Goal: Complete application form

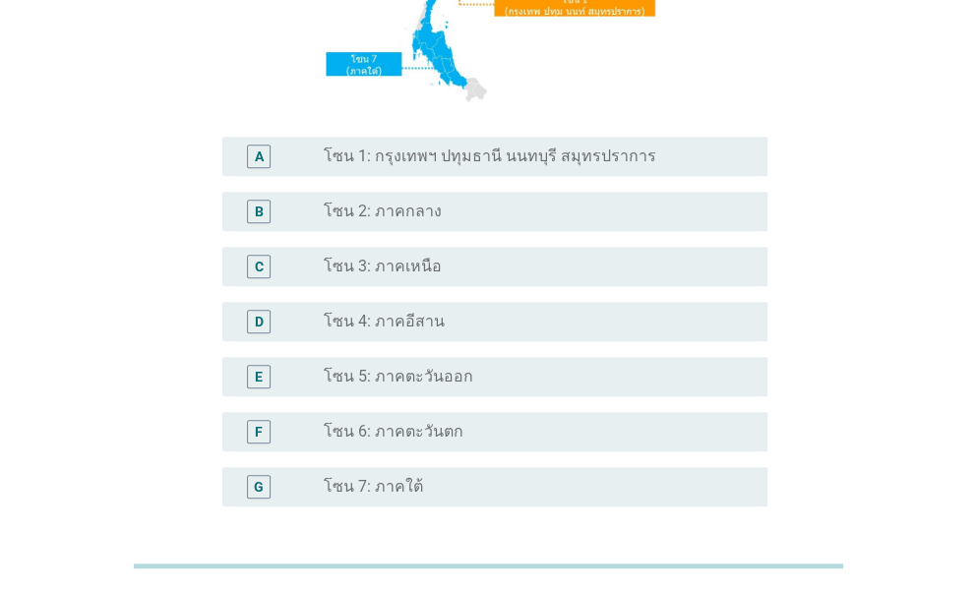
scroll to position [419, 0]
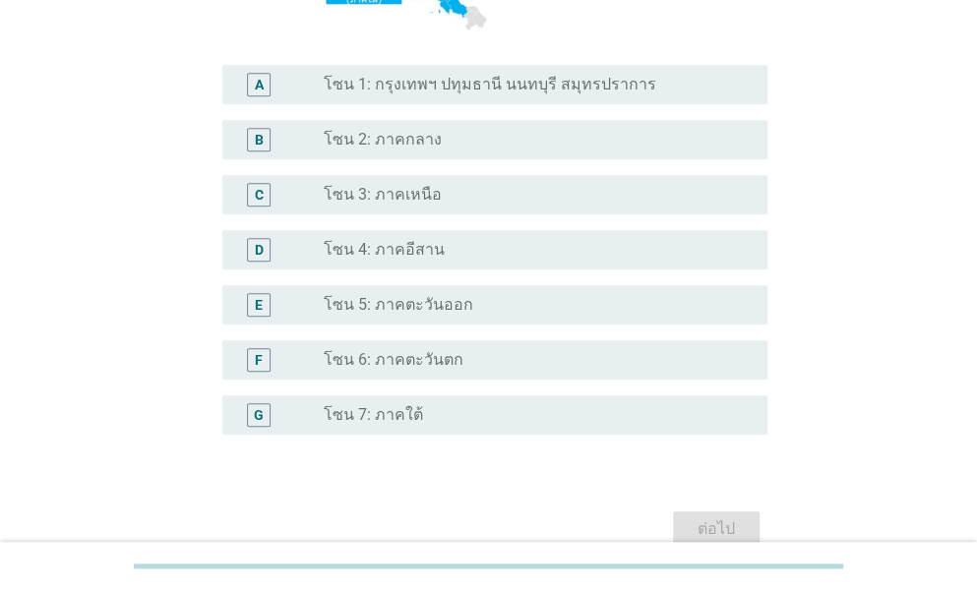
click at [411, 91] on label "โซน 1: กรุงเทพฯ ปทุมธานี นนทบุรี สมุทรปราการ" at bounding box center [490, 85] width 332 height 20
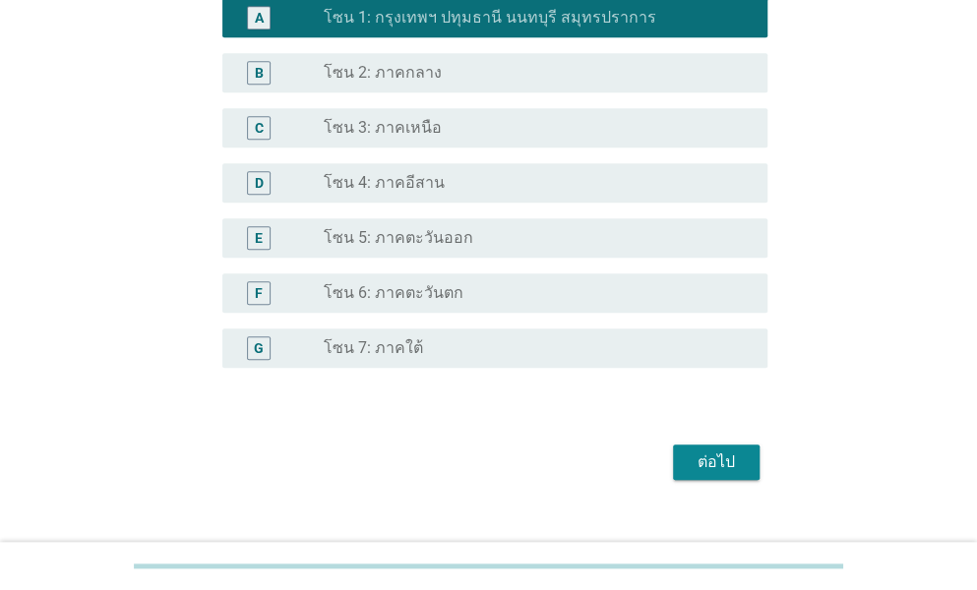
scroll to position [517, 0]
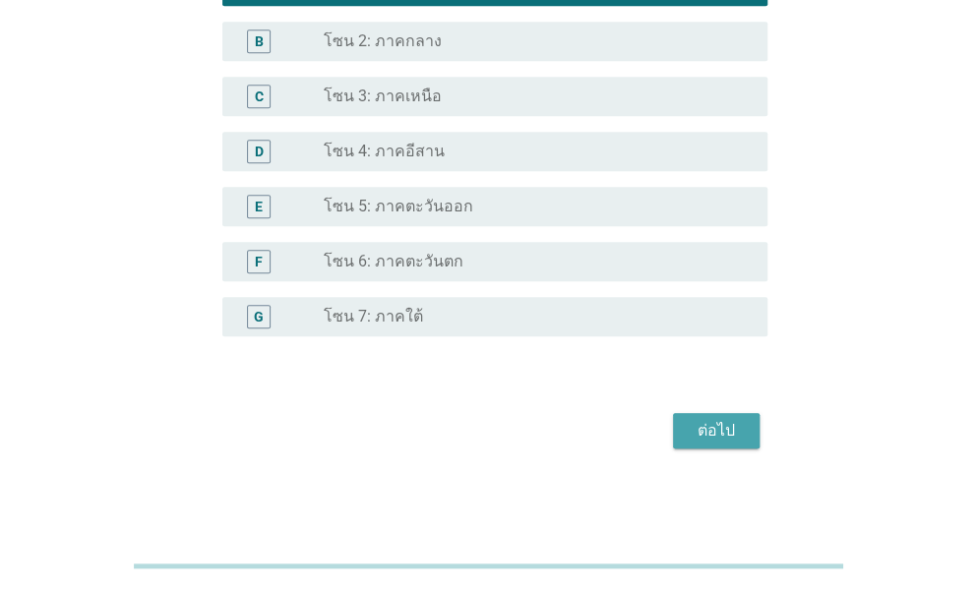
click at [708, 434] on div "ต่อไป" at bounding box center [716, 431] width 55 height 24
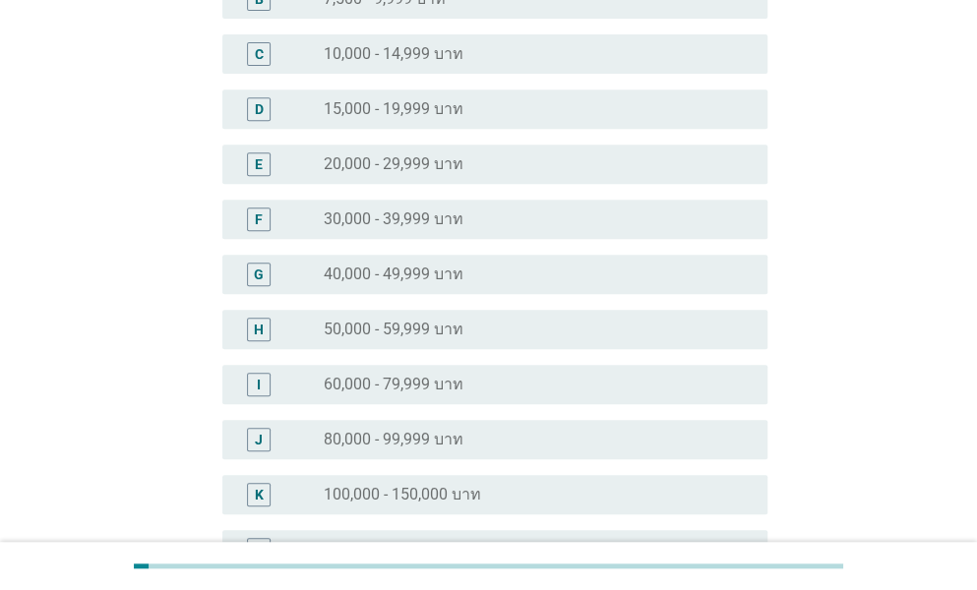
scroll to position [295, 0]
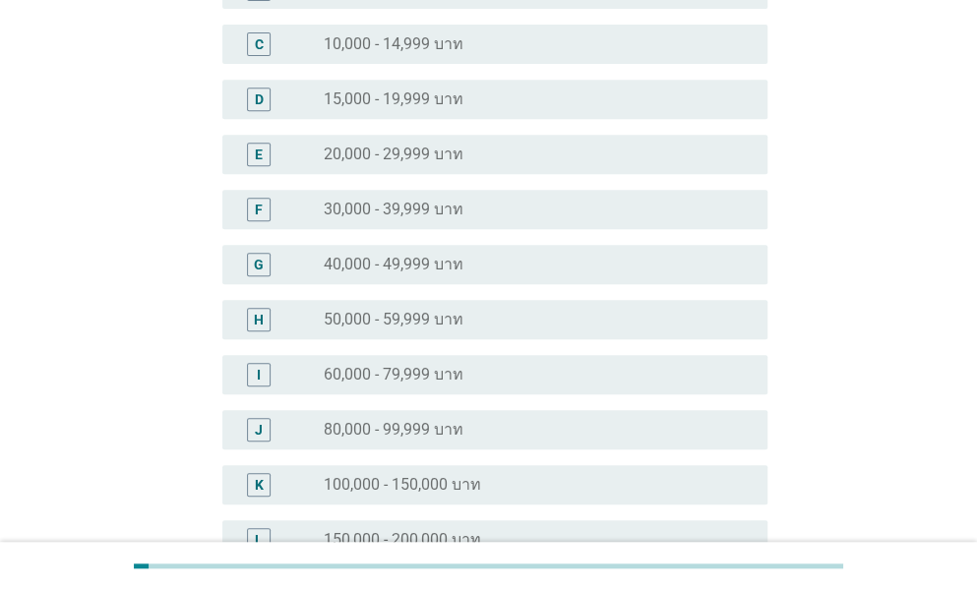
click at [408, 316] on label "50,000 - 59,999 บาท" at bounding box center [394, 320] width 140 height 20
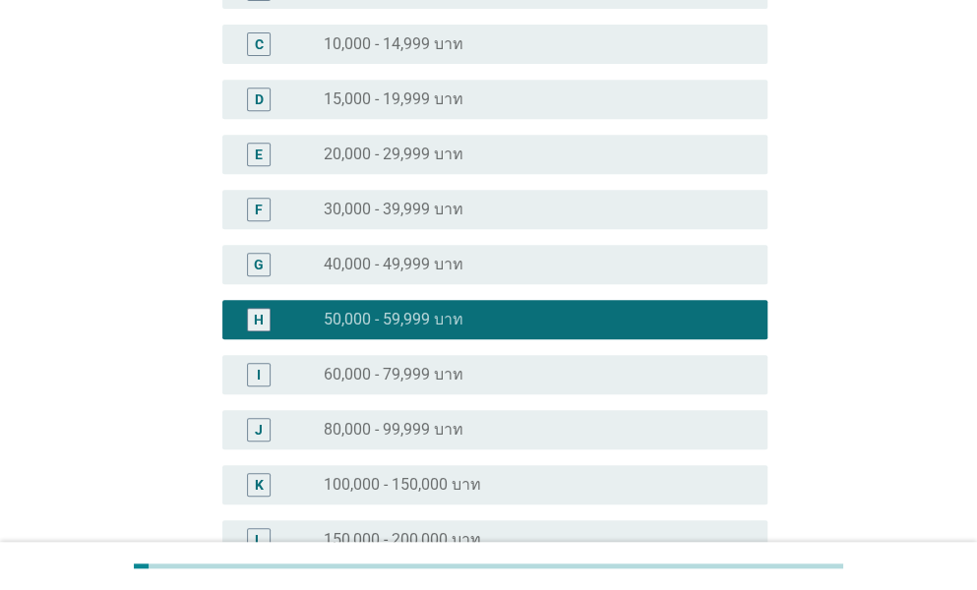
scroll to position [572, 0]
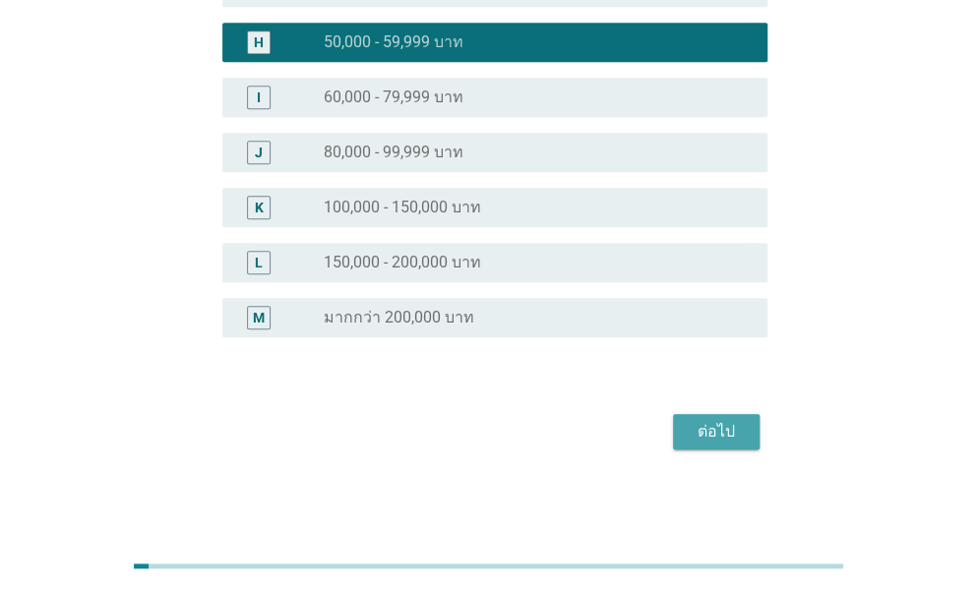
click at [720, 429] on div "ต่อไป" at bounding box center [716, 432] width 55 height 24
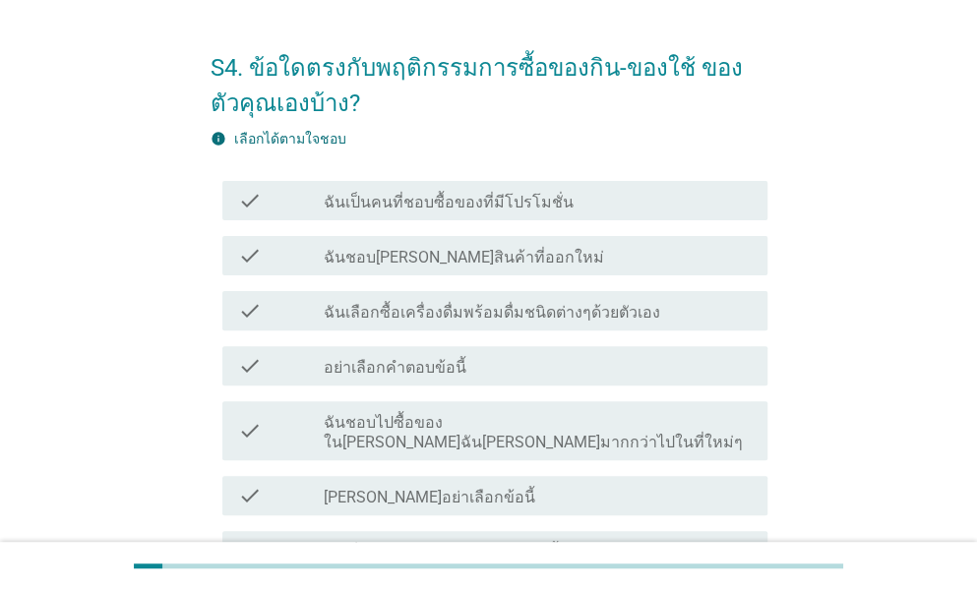
scroll to position [98, 0]
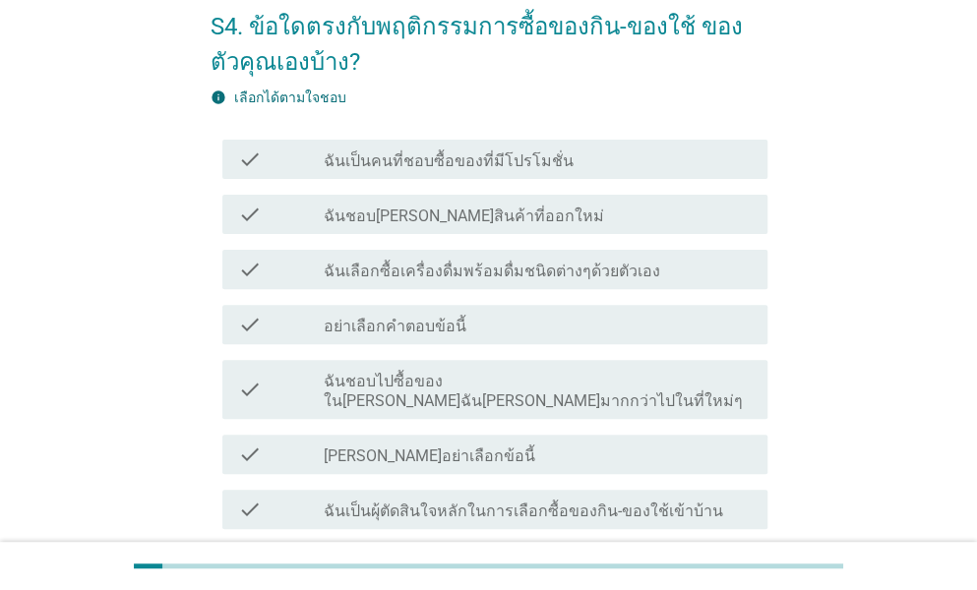
click at [455, 151] on label "ฉันเป็นคนที่ชอบซื้อของที่มีโปรโมชั่น" at bounding box center [449, 161] width 250 height 20
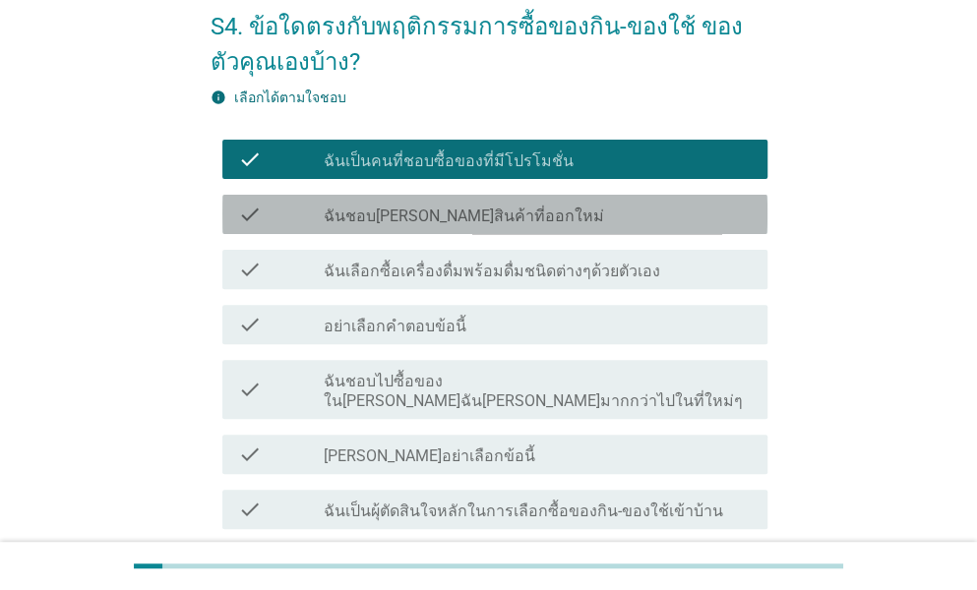
click at [456, 217] on label "ฉันชอบ[PERSON_NAME]สินค้าที่ออกใหม่" at bounding box center [464, 217] width 280 height 20
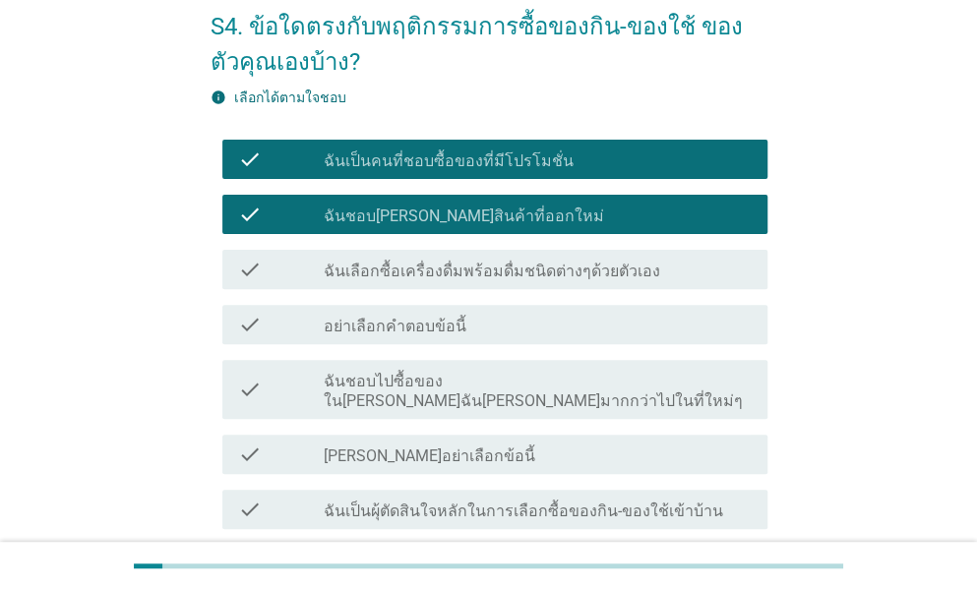
click at [444, 267] on label "ฉันเลือกซื้อเครื่องดื่มพร้อมดื่มชนิดต่างๆด้วยตัวเอง" at bounding box center [492, 272] width 336 height 20
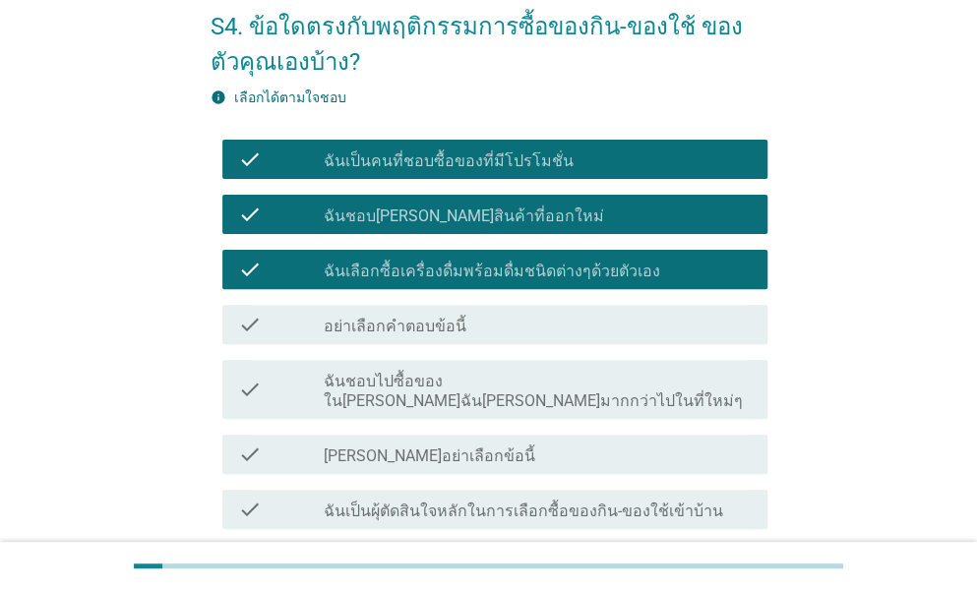
scroll to position [197, 0]
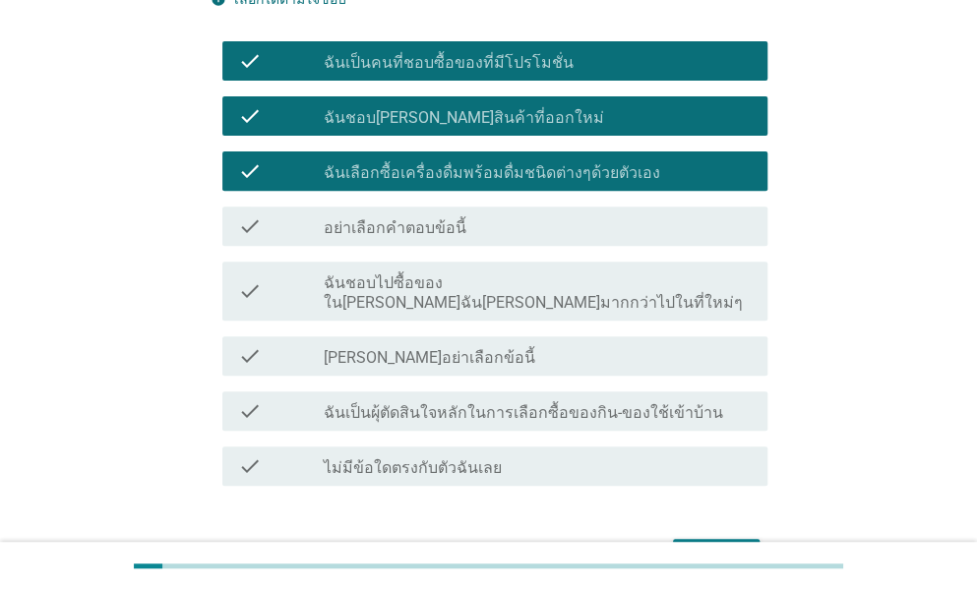
click at [436, 280] on label "ฉันชอบไปซื้อของใน[PERSON_NAME]ฉัน[PERSON_NAME]มากกว่าไปในที่ใหม่ๆ" at bounding box center [538, 292] width 428 height 39
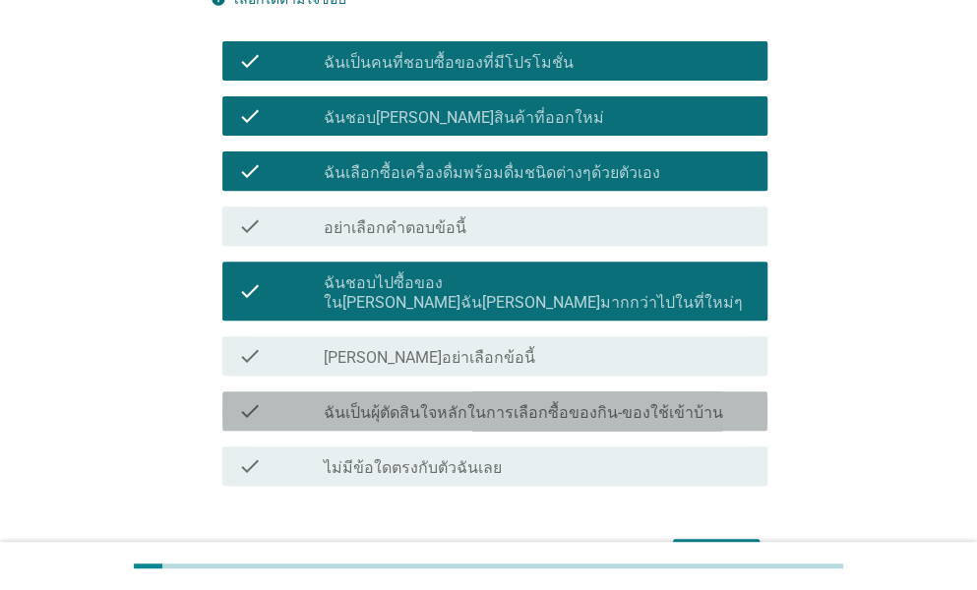
click at [447, 399] on div "check_box_outline_blank ฉันเป็นผุ้ตัดสินใจหลักในการเลือกซื้อของกิน-ของใช้เข้าบ้…" at bounding box center [538, 411] width 428 height 24
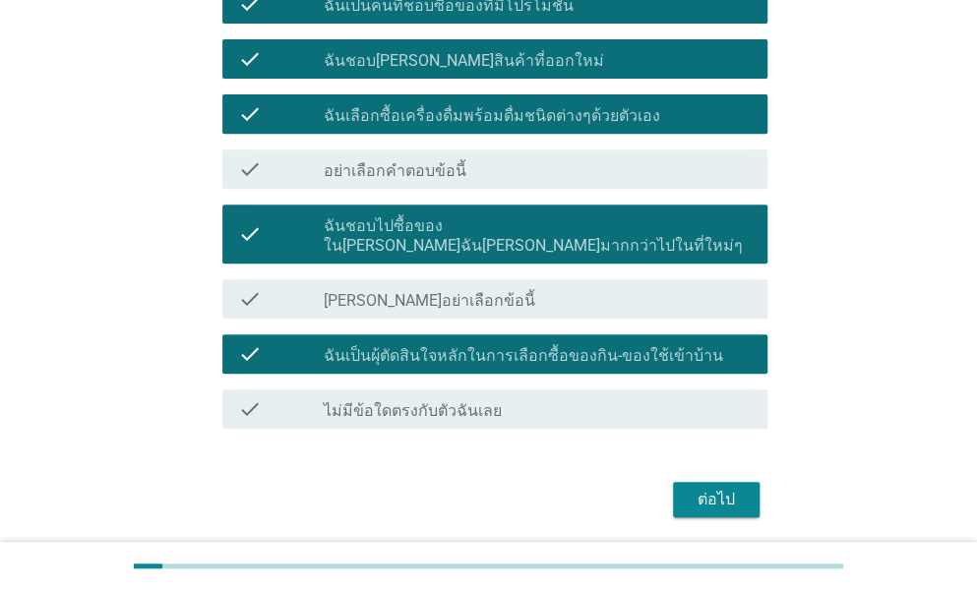
scroll to position [302, 0]
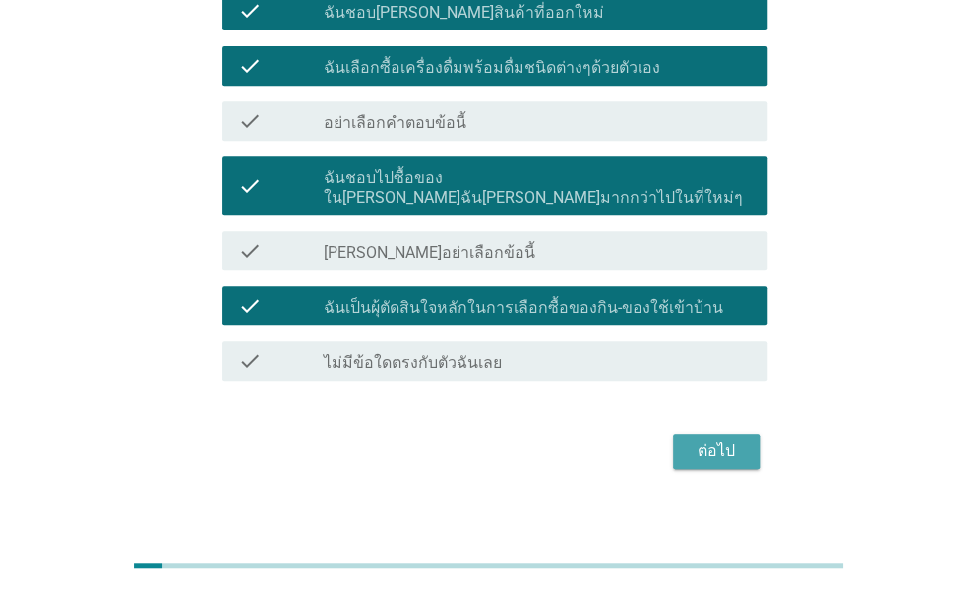
click at [716, 440] on div "ต่อไป" at bounding box center [716, 452] width 55 height 24
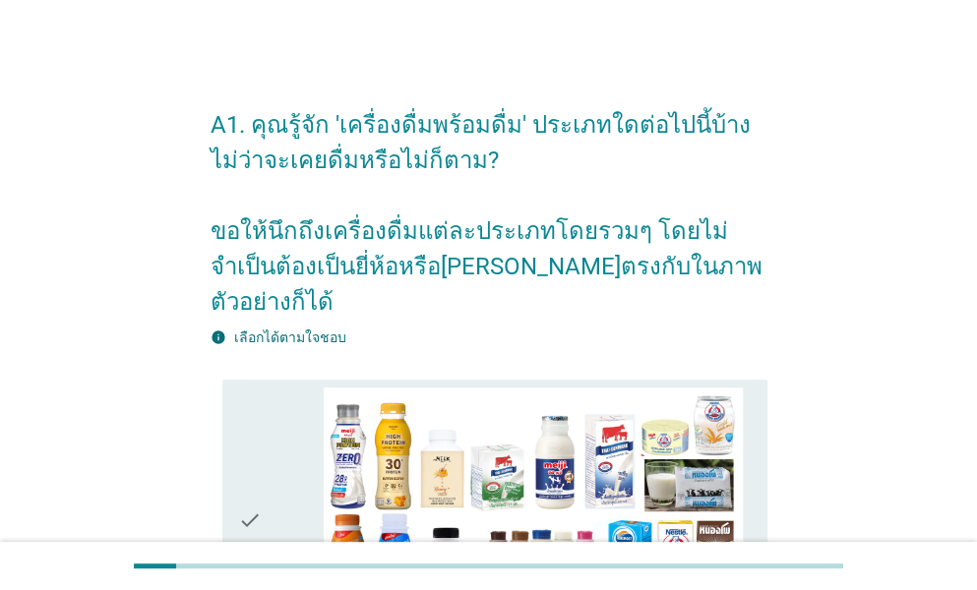
click at [250, 412] on icon "check" at bounding box center [250, 521] width 24 height 267
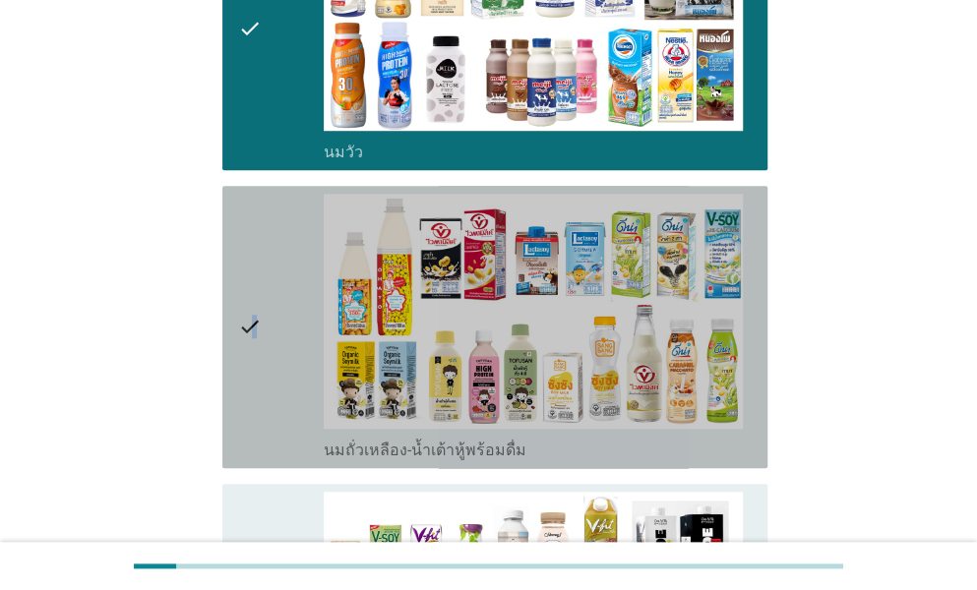
click at [259, 336] on icon "check" at bounding box center [250, 327] width 24 height 267
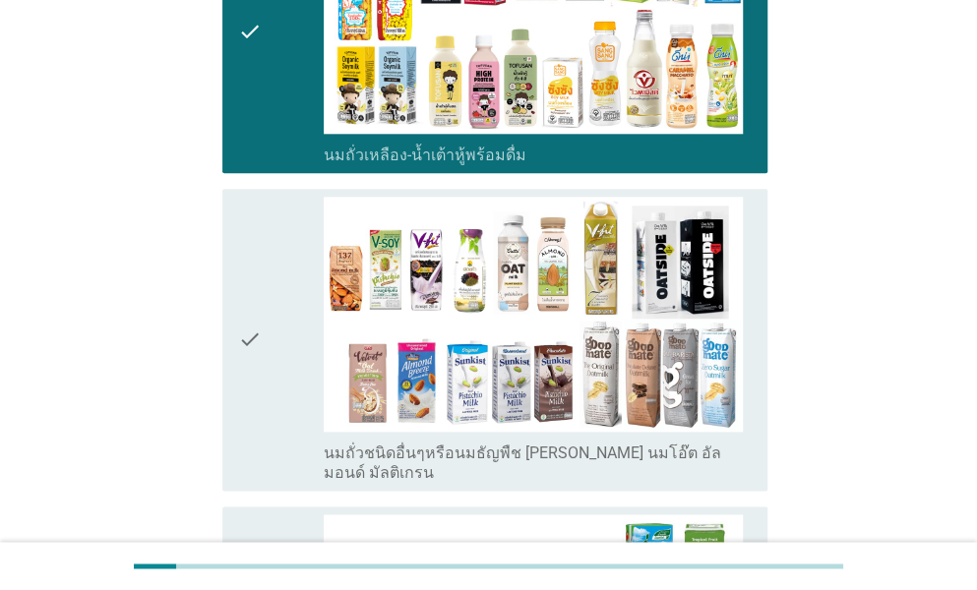
click at [258, 315] on icon "check" at bounding box center [250, 340] width 24 height 286
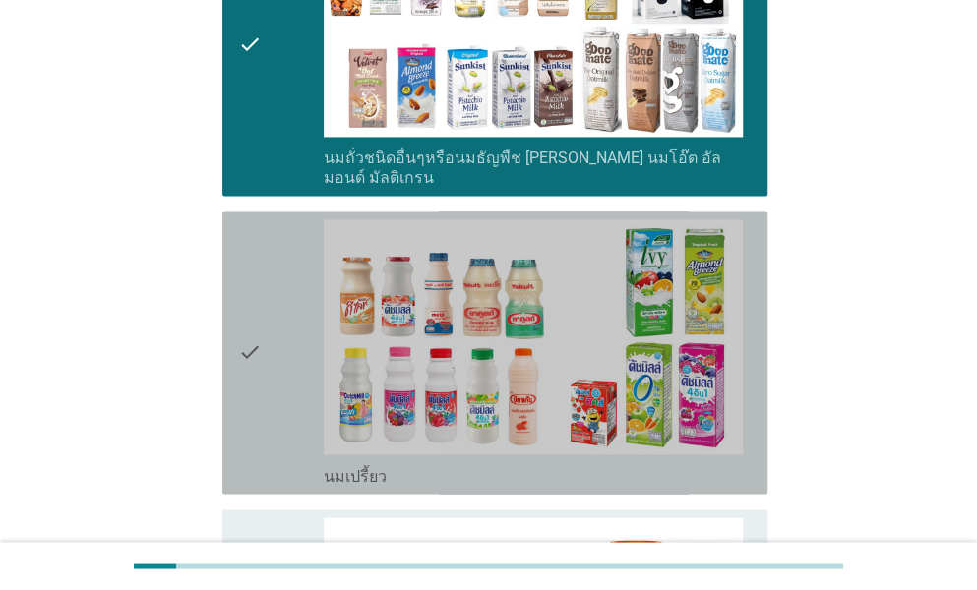
click at [258, 299] on icon "check" at bounding box center [250, 352] width 24 height 267
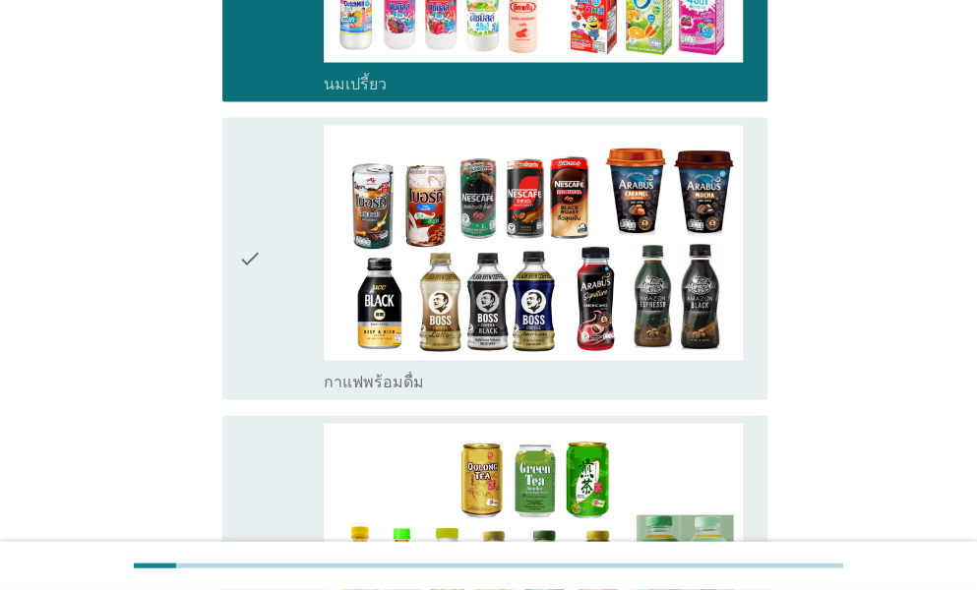
scroll to position [1475, 0]
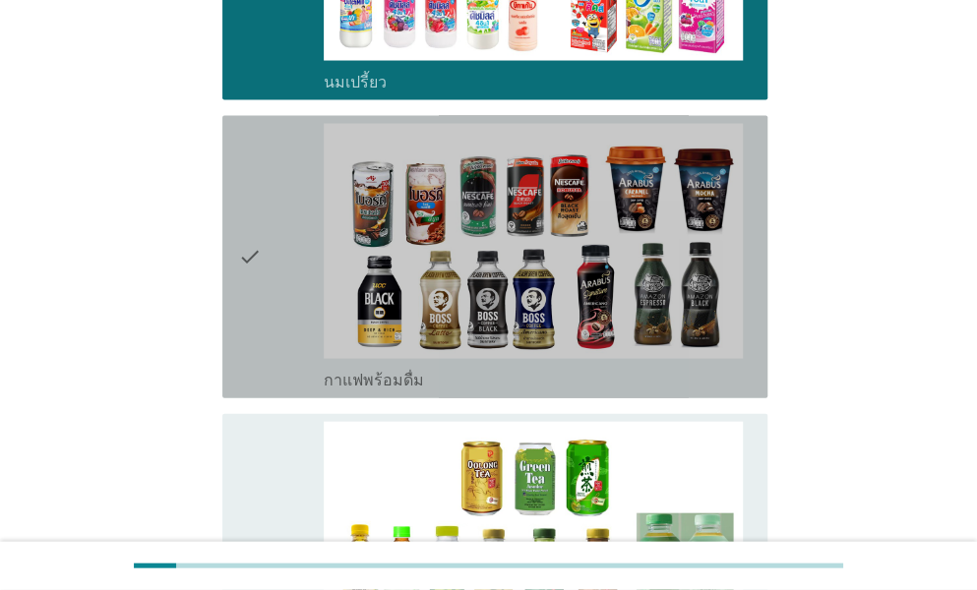
click at [279, 267] on div "check" at bounding box center [281, 257] width 86 height 267
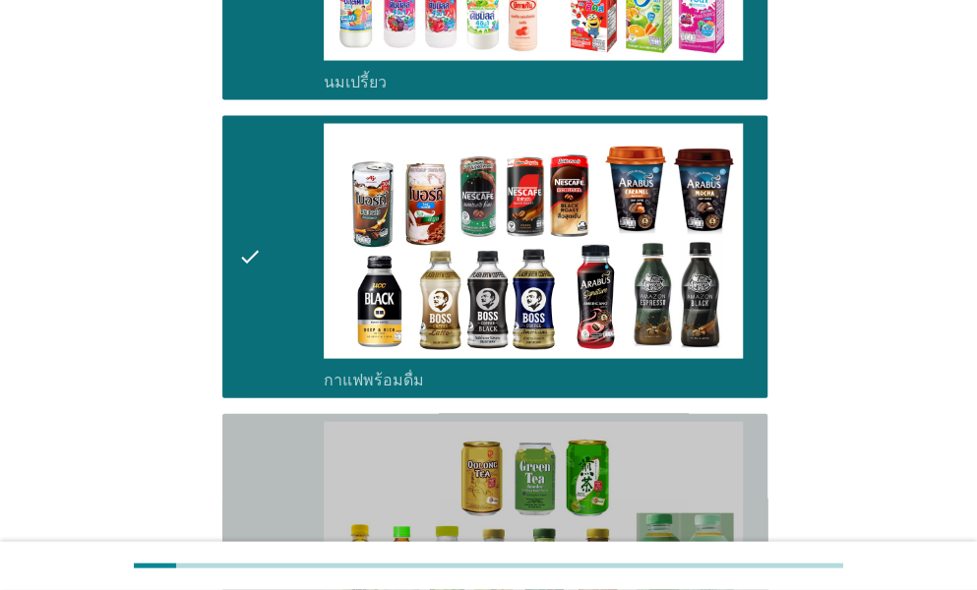
click at [283, 422] on div "check" at bounding box center [281, 555] width 86 height 267
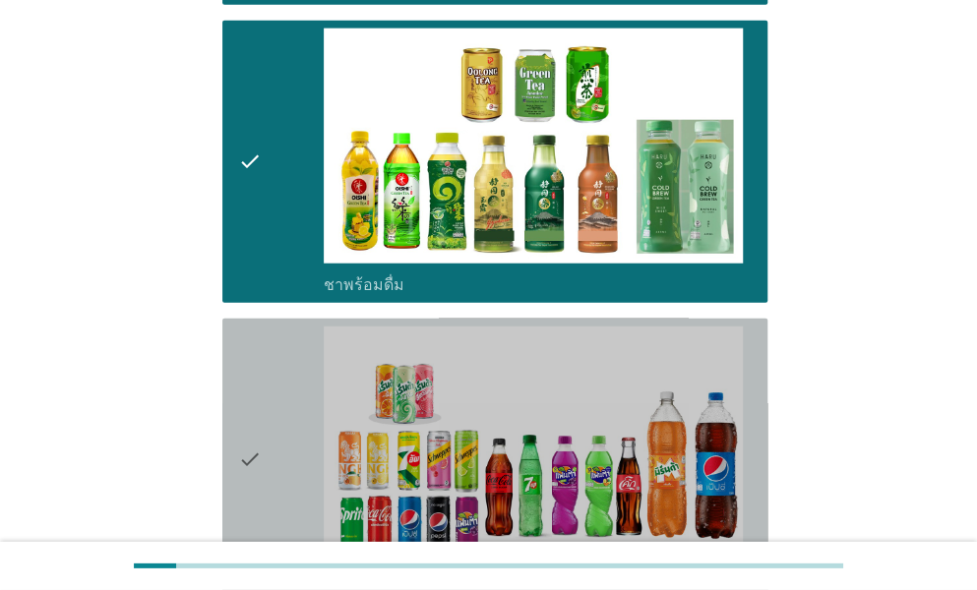
click at [285, 350] on div "check" at bounding box center [281, 460] width 86 height 267
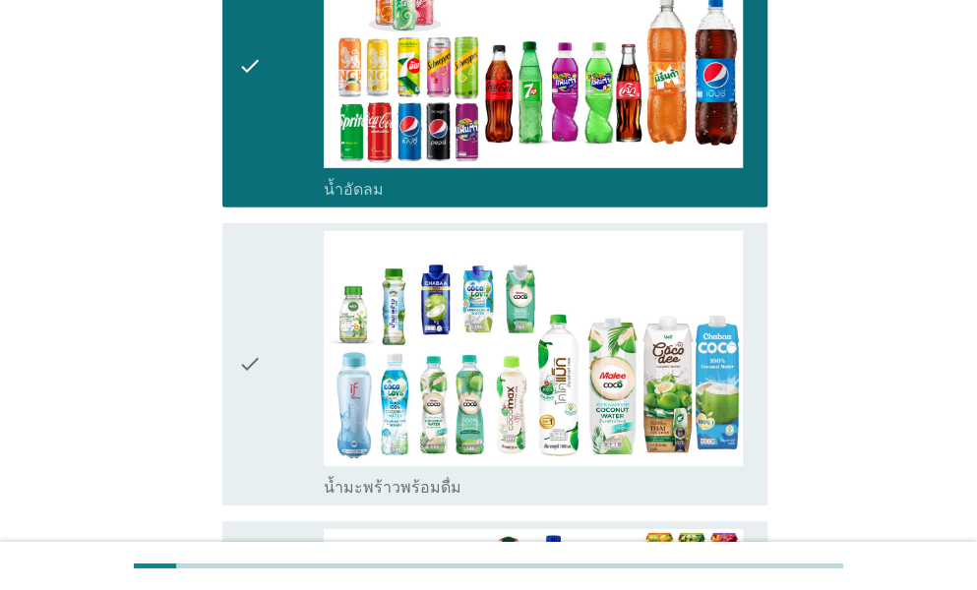
click at [281, 304] on div "check" at bounding box center [281, 364] width 86 height 267
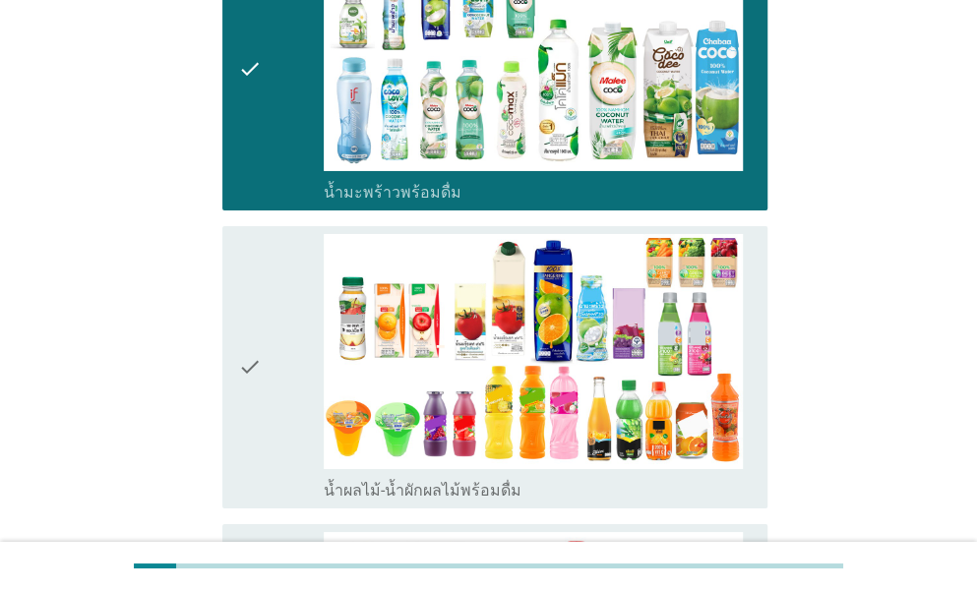
click at [261, 310] on icon "check" at bounding box center [250, 367] width 24 height 267
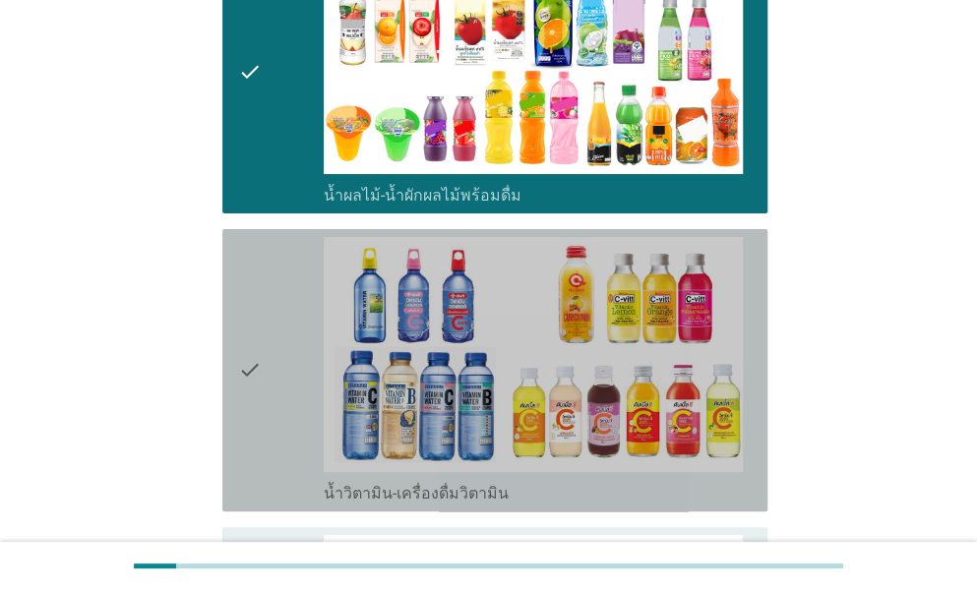
click at [266, 320] on div "check" at bounding box center [281, 370] width 86 height 267
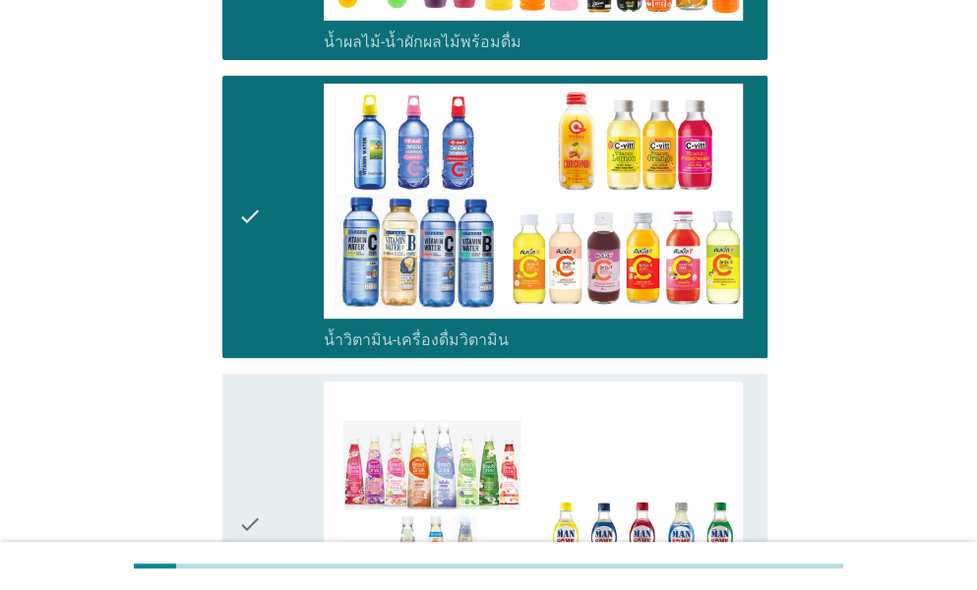
scroll to position [3246, 0]
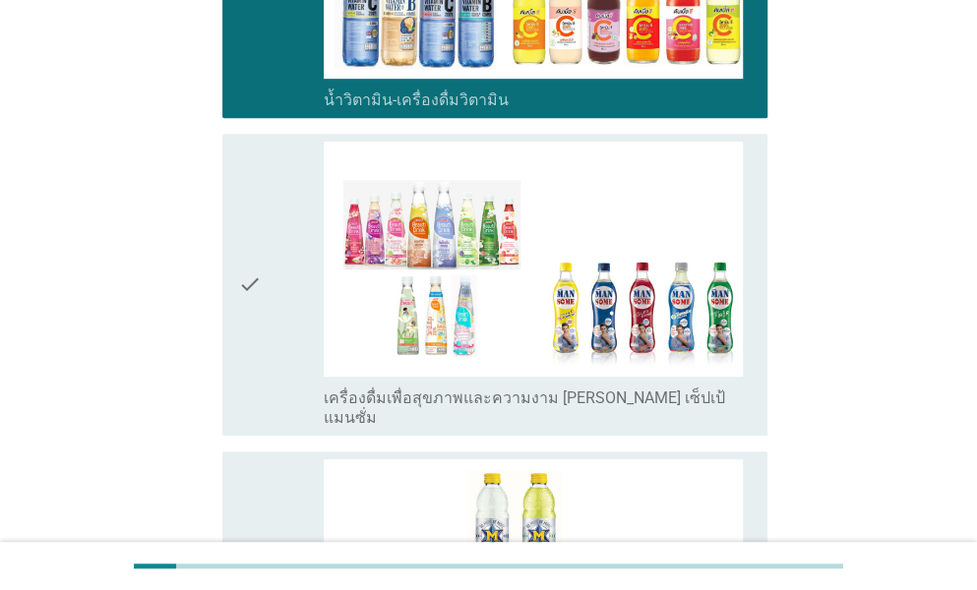
click at [257, 276] on icon "check" at bounding box center [250, 285] width 24 height 286
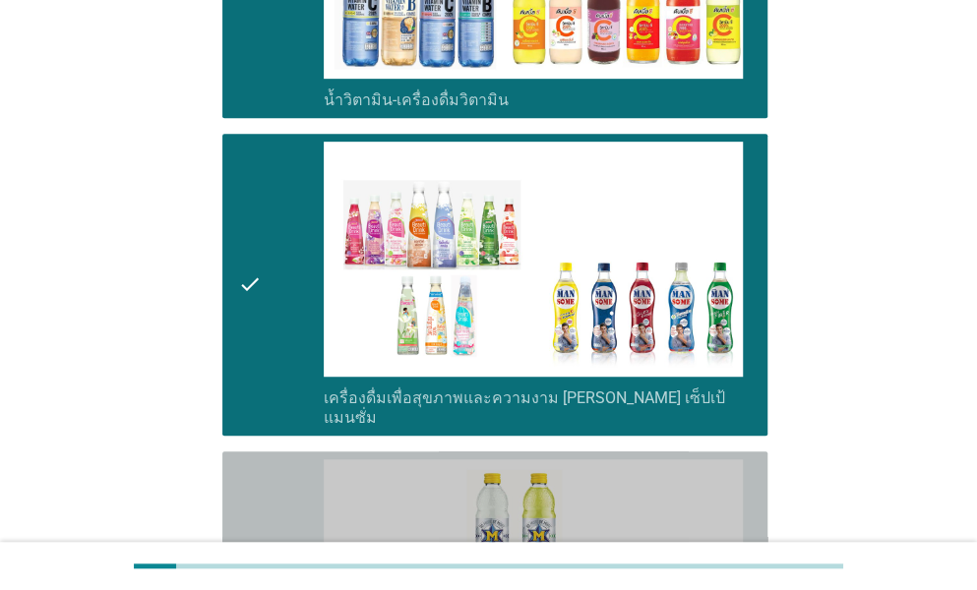
click at [262, 459] on div "check" at bounding box center [281, 592] width 86 height 267
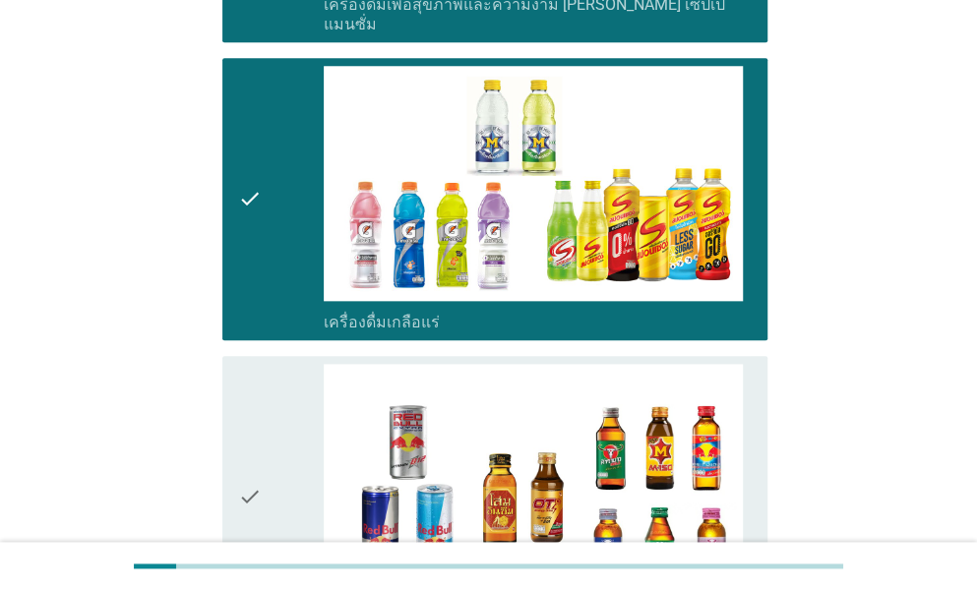
click at [262, 387] on div "check" at bounding box center [281, 497] width 86 height 267
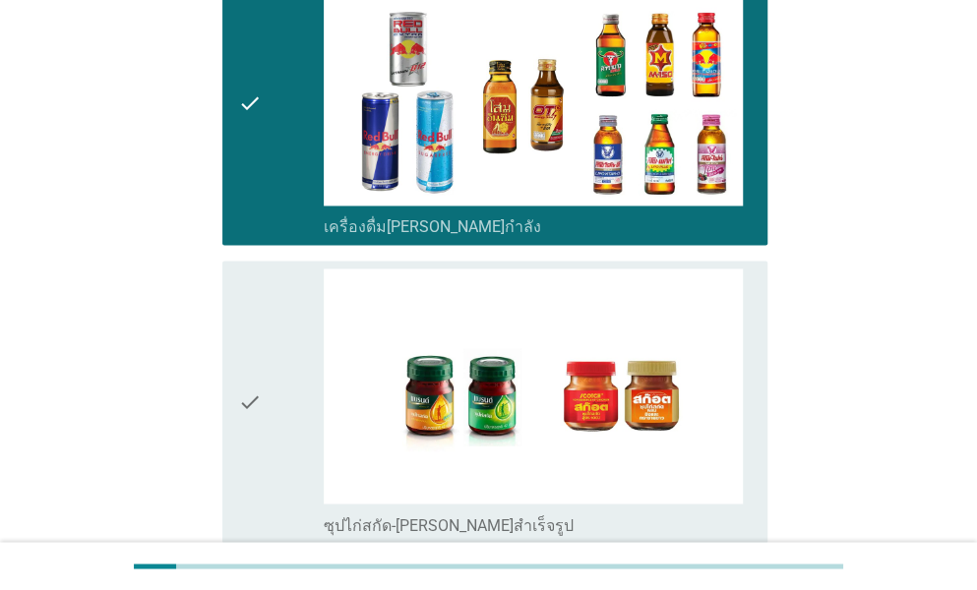
click at [262, 389] on div "check" at bounding box center [281, 402] width 86 height 267
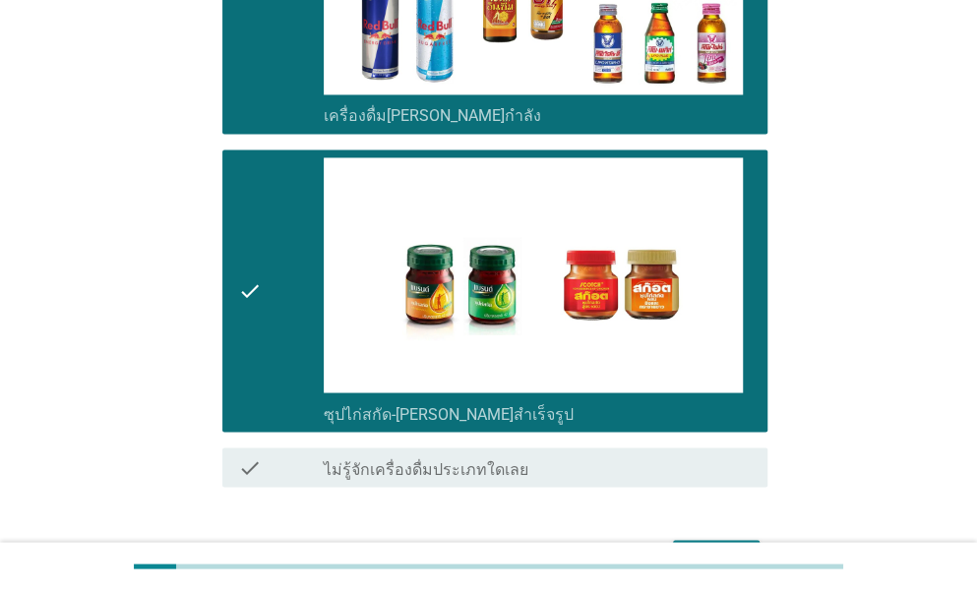
scroll to position [4190, 0]
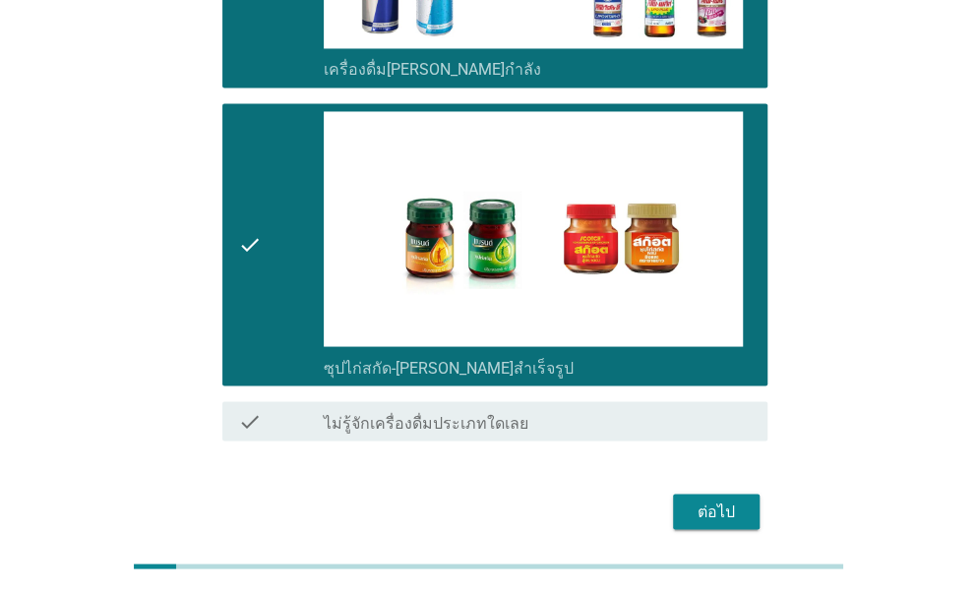
click at [685, 494] on button "ต่อไป" at bounding box center [716, 511] width 87 height 35
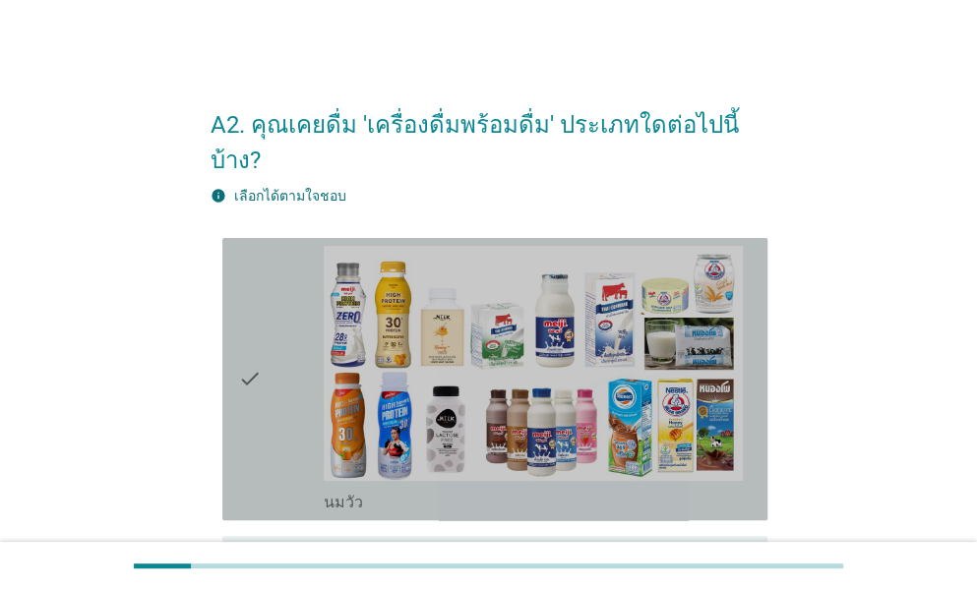
click at [245, 341] on icon "check" at bounding box center [250, 379] width 24 height 267
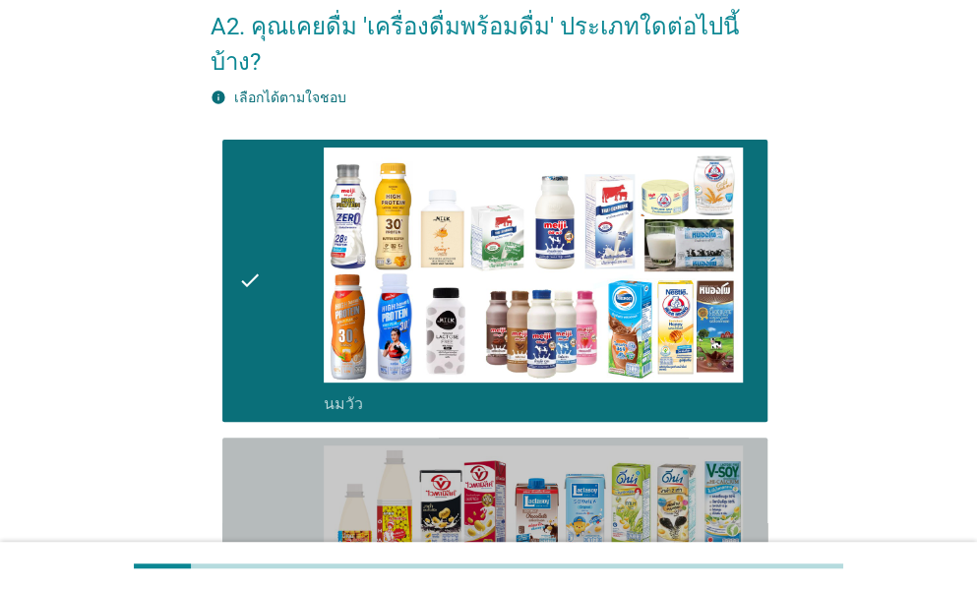
click at [242, 489] on icon "check" at bounding box center [250, 579] width 24 height 267
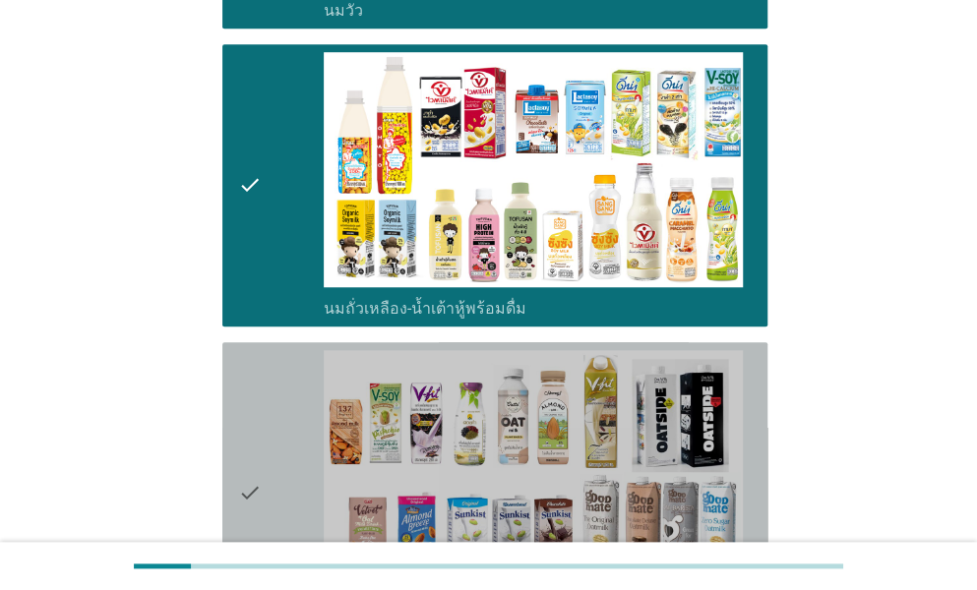
click at [255, 367] on icon "check" at bounding box center [250, 493] width 24 height 286
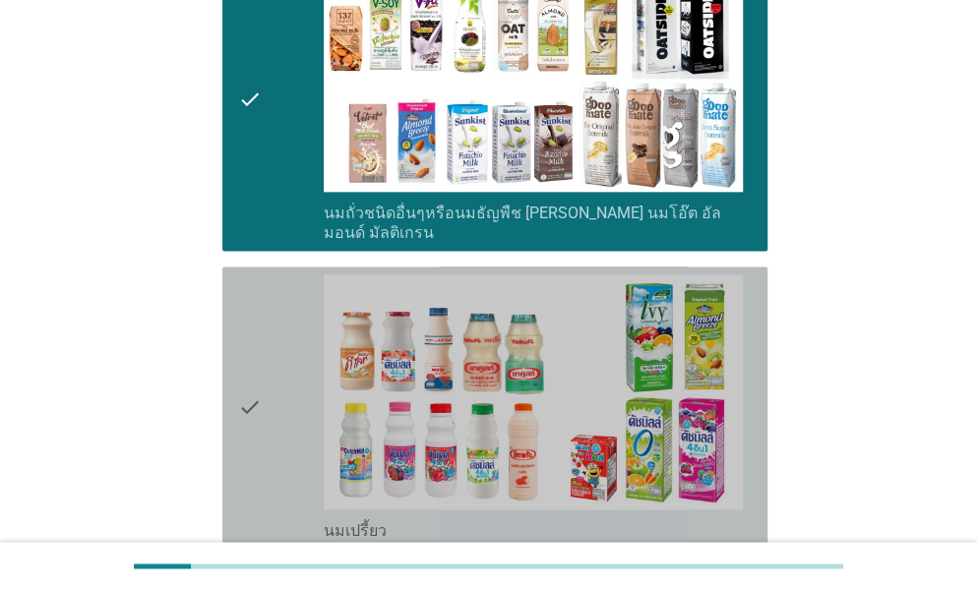
click at [257, 340] on icon "check" at bounding box center [250, 407] width 24 height 267
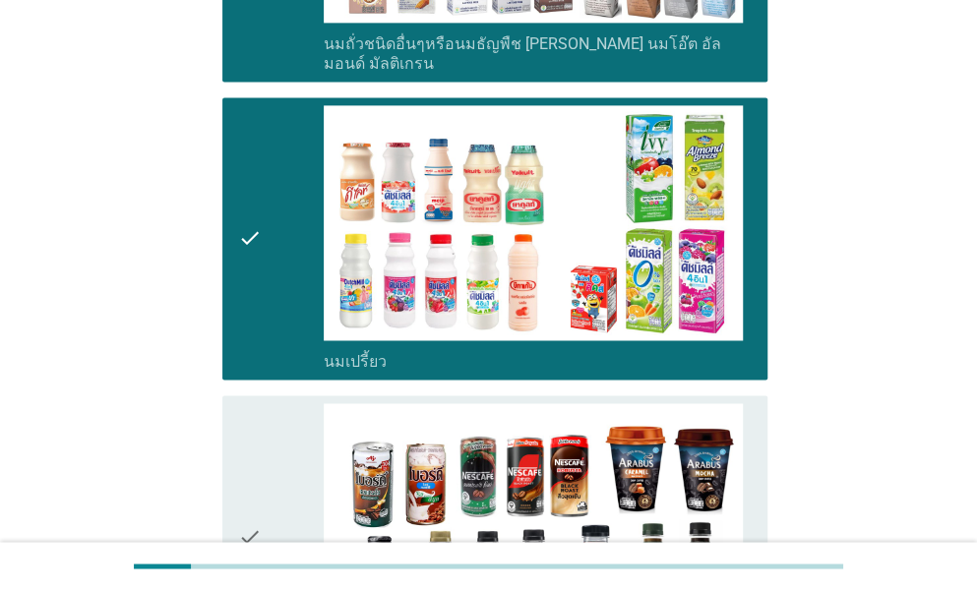
scroll to position [1279, 0]
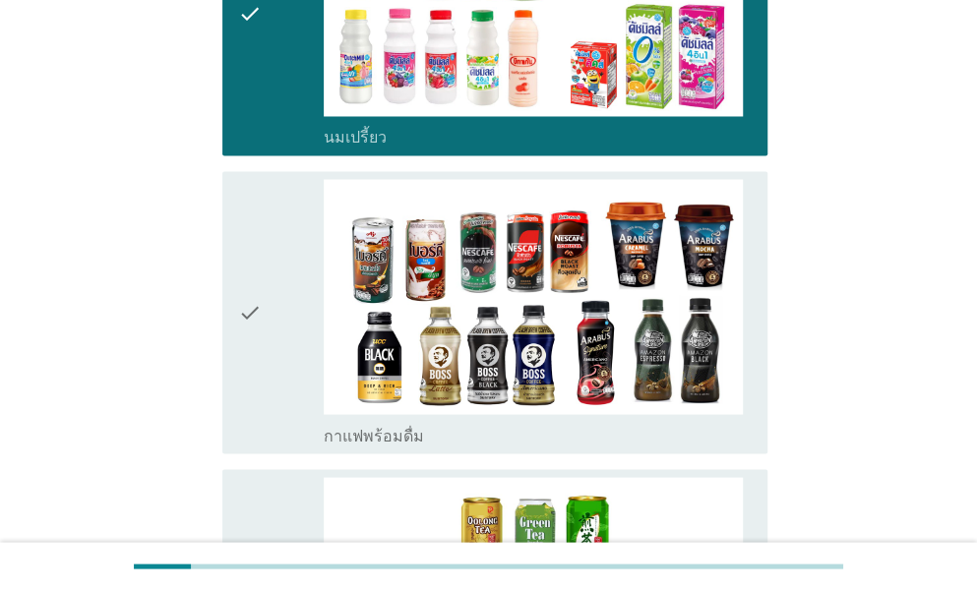
click at [257, 296] on icon "check" at bounding box center [250, 312] width 24 height 267
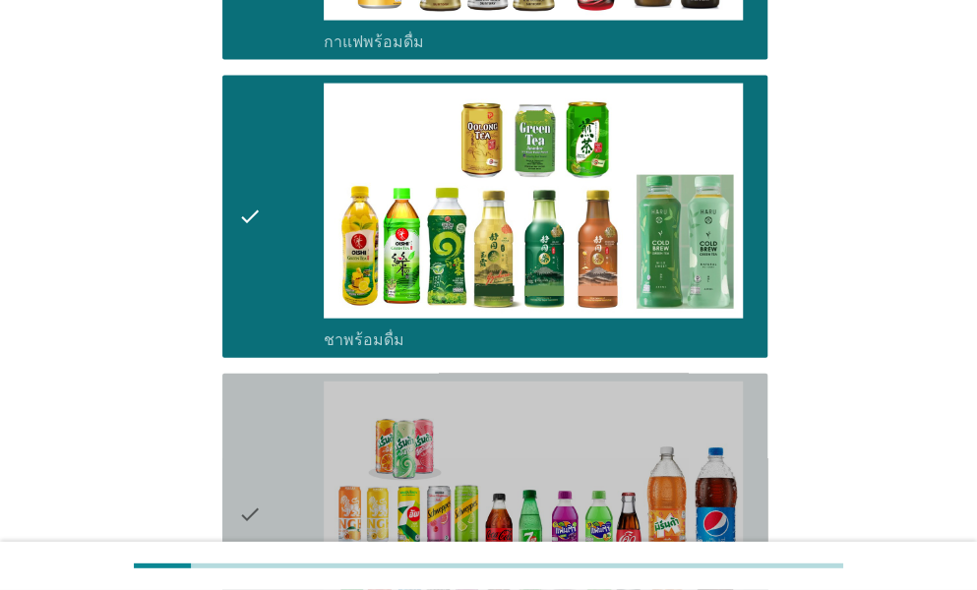
click at [281, 389] on div "check" at bounding box center [281, 515] width 86 height 267
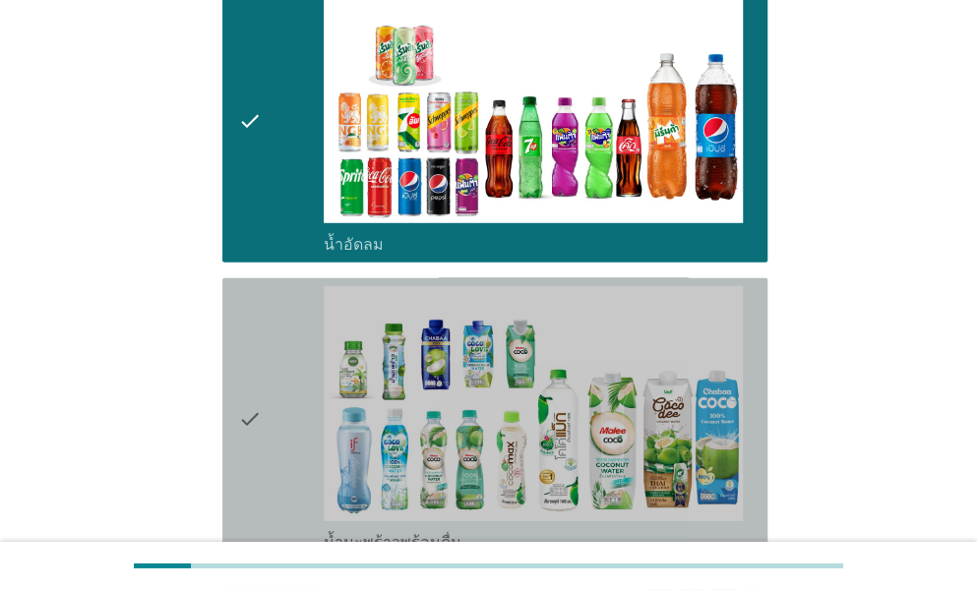
click at [271, 396] on div "check" at bounding box center [281, 419] width 86 height 267
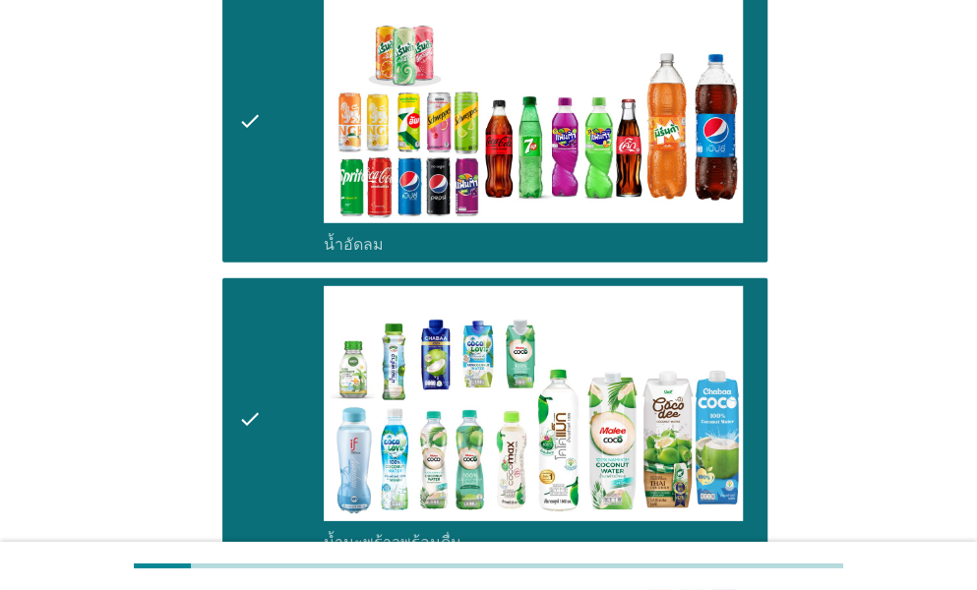
scroll to position [2459, 0]
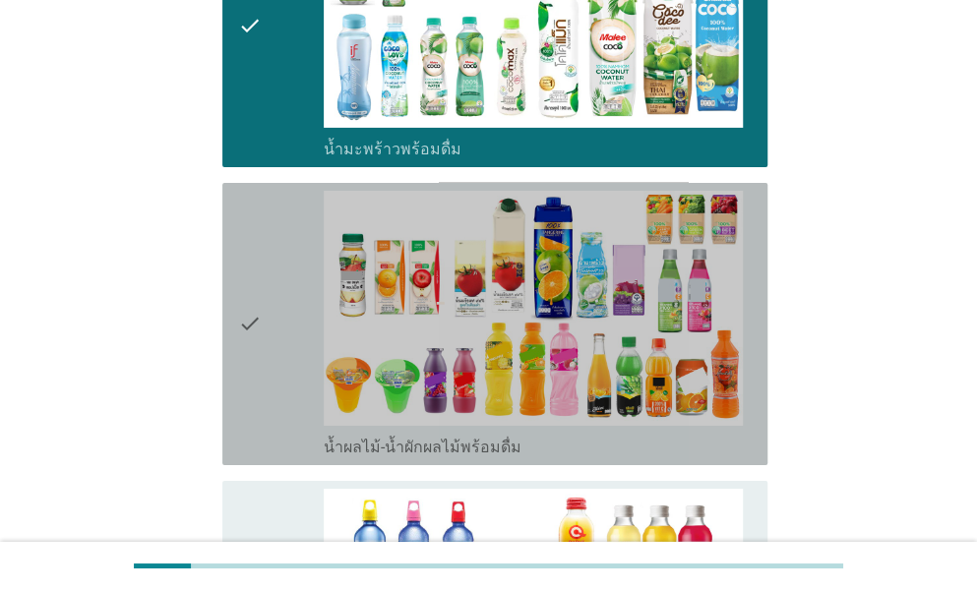
click at [267, 400] on div "check check_box_outline_blank น้ำผลไม้-น้ำผักผลไม้พร้อมดื่ม" at bounding box center [494, 324] width 545 height 282
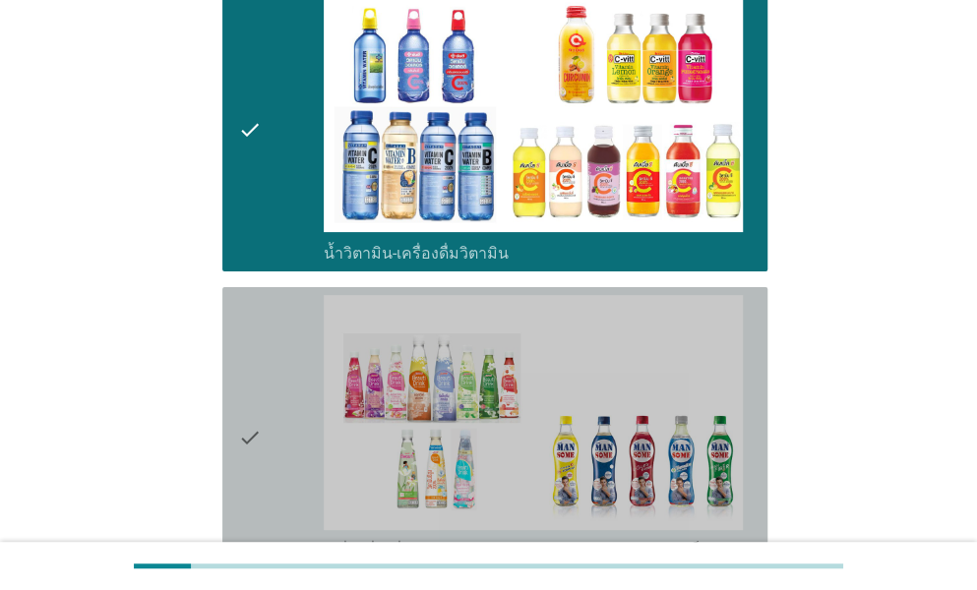
click at [268, 355] on div "check" at bounding box center [281, 438] width 86 height 286
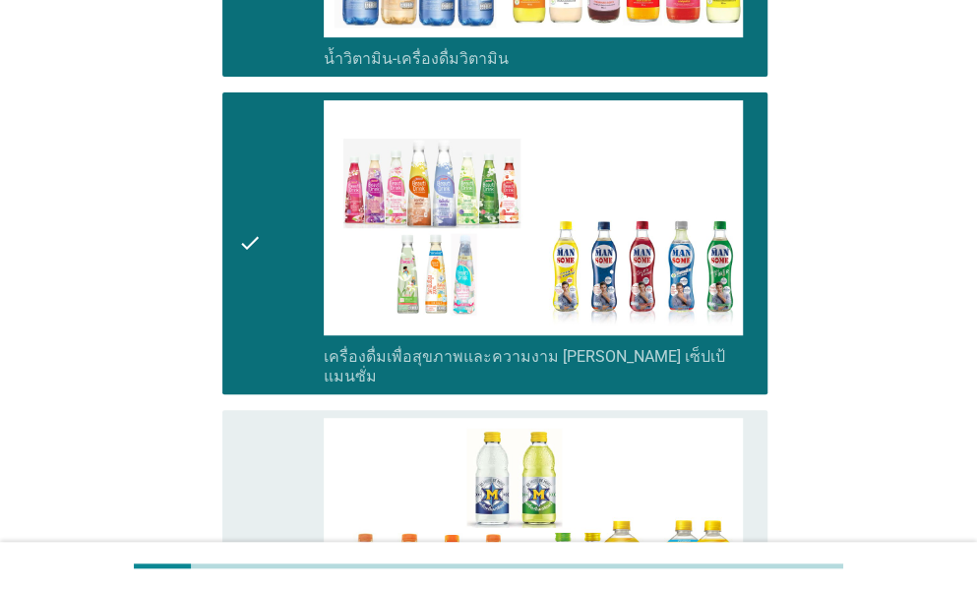
scroll to position [3344, 0]
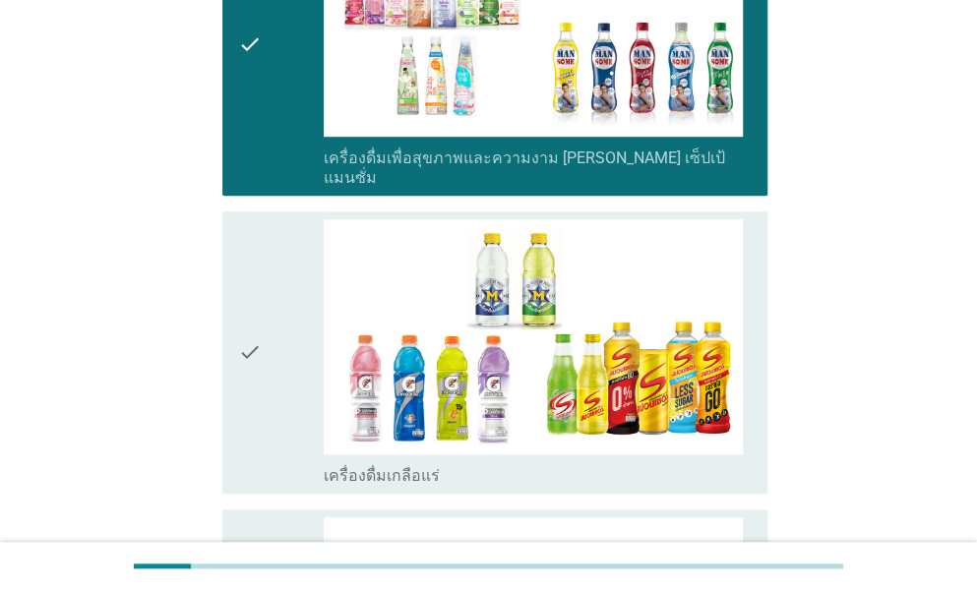
click at [272, 387] on div "check" at bounding box center [281, 352] width 86 height 267
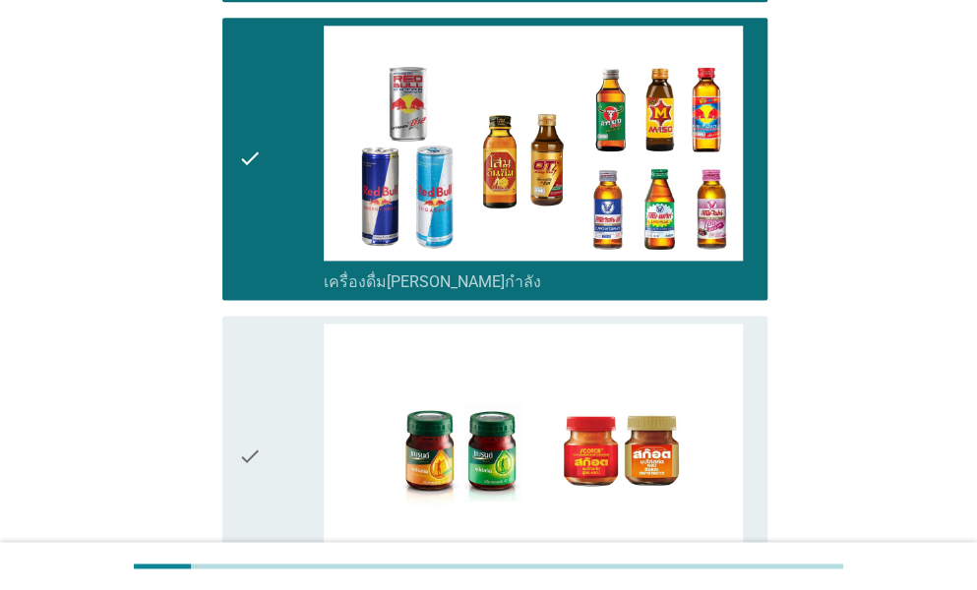
click at [270, 401] on div "check" at bounding box center [281, 457] width 86 height 267
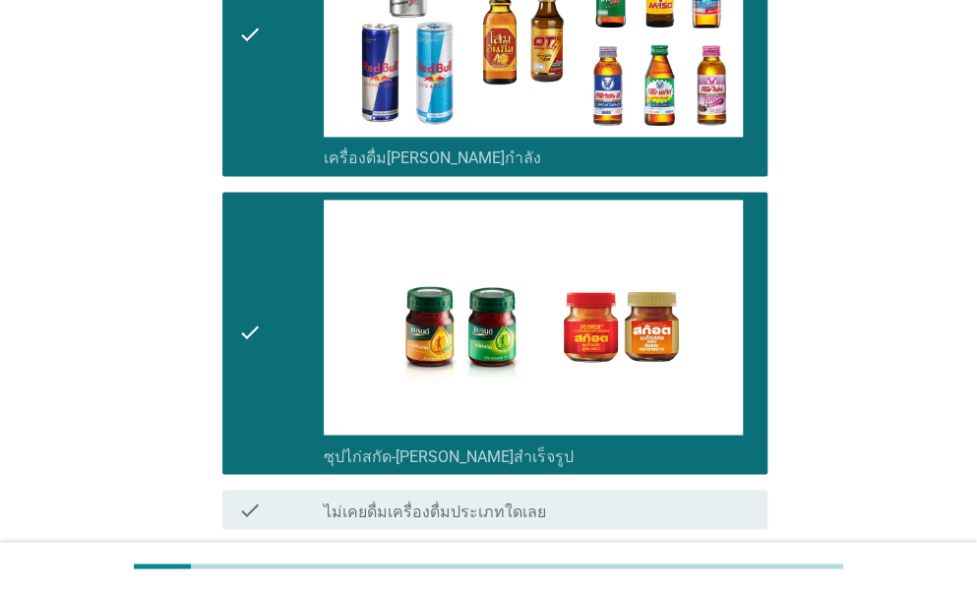
scroll to position [4049, 0]
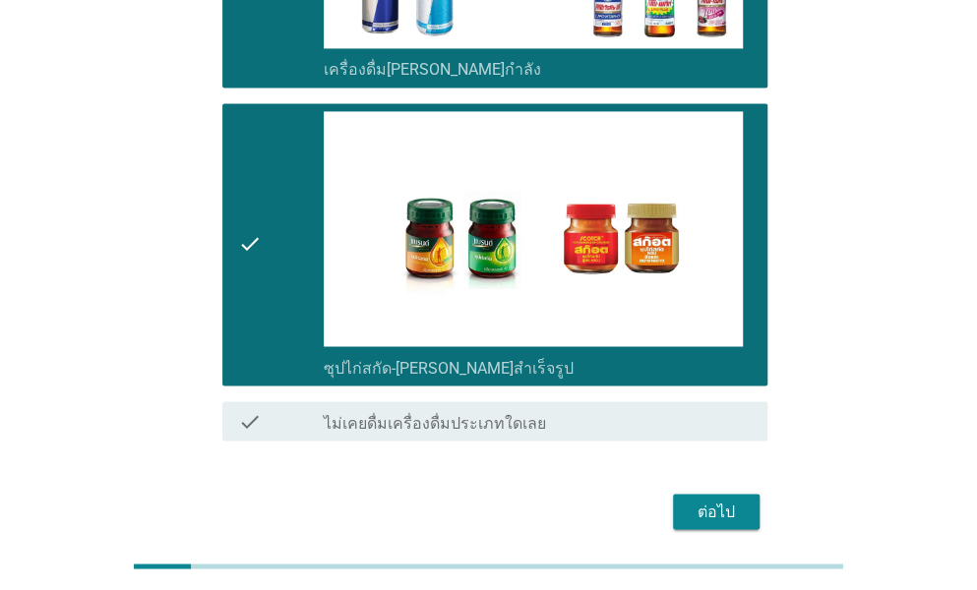
click at [714, 494] on button "ต่อไป" at bounding box center [716, 511] width 87 height 35
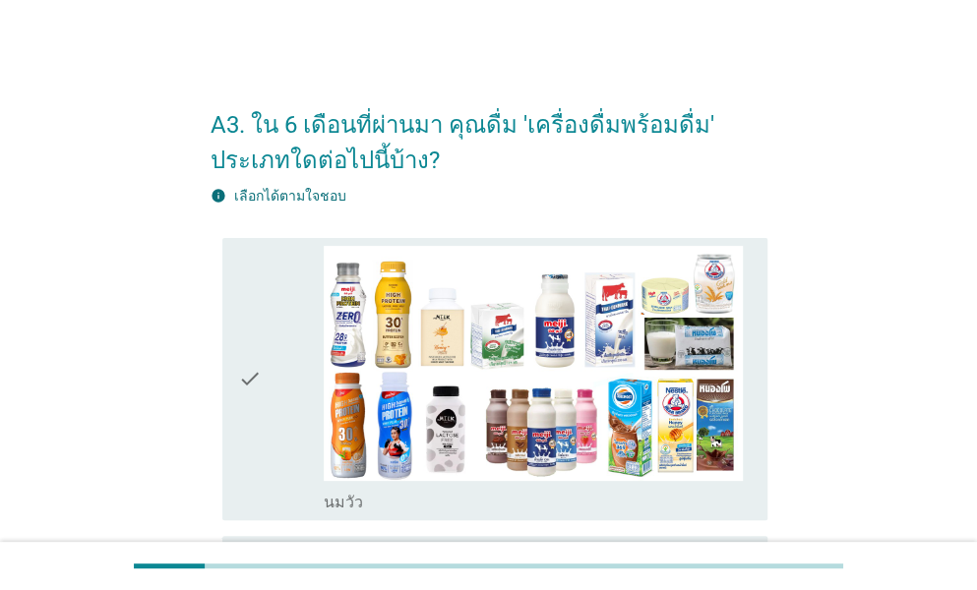
click at [293, 374] on div "check" at bounding box center [281, 379] width 86 height 267
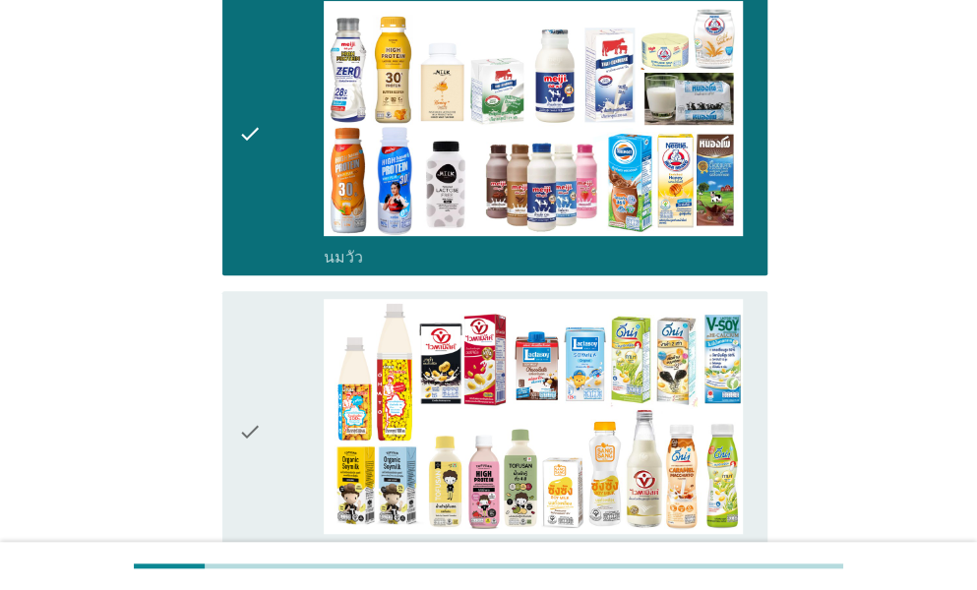
scroll to position [492, 0]
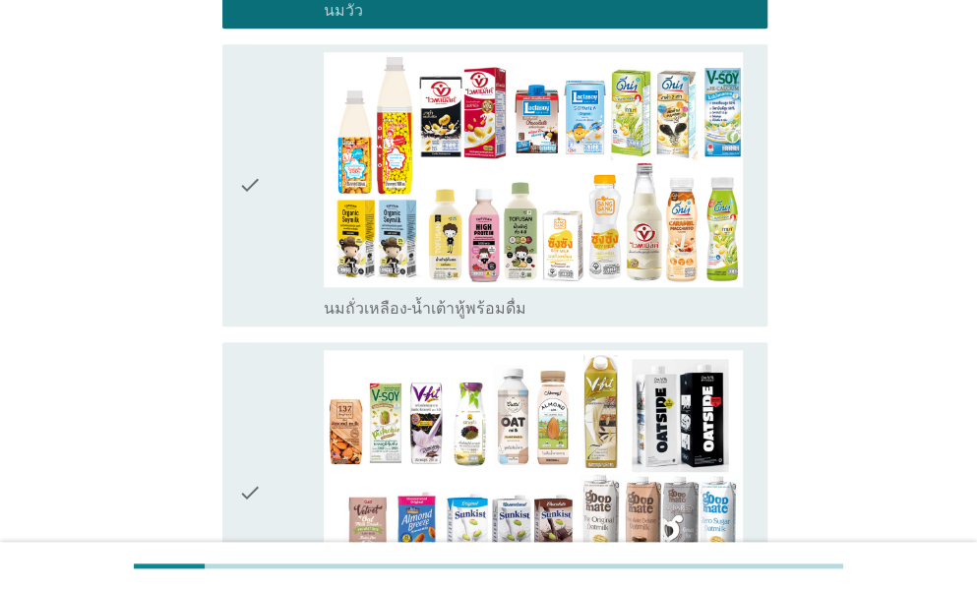
click at [242, 411] on icon "check" at bounding box center [250, 493] width 24 height 286
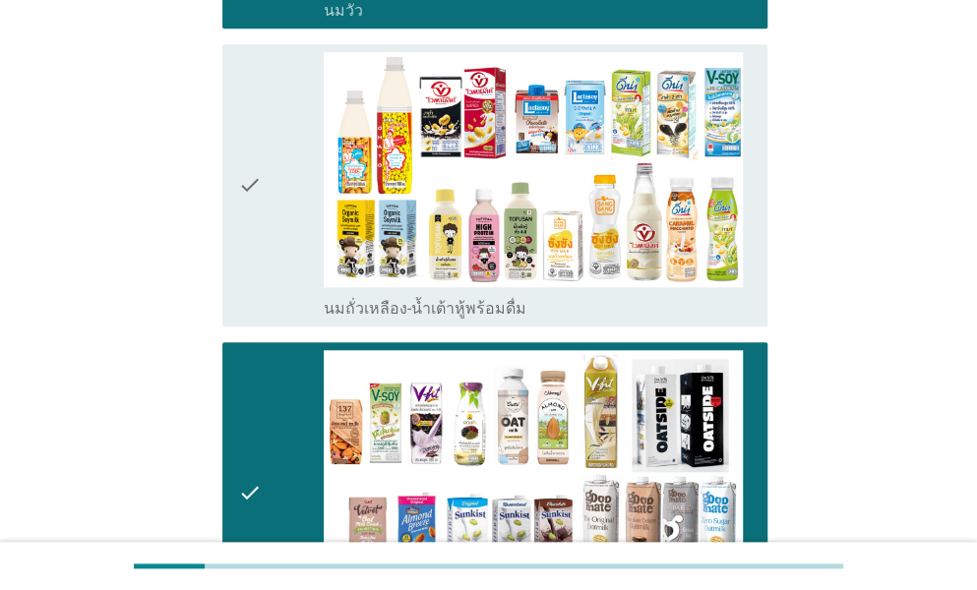
click at [263, 227] on div "check" at bounding box center [281, 185] width 86 height 267
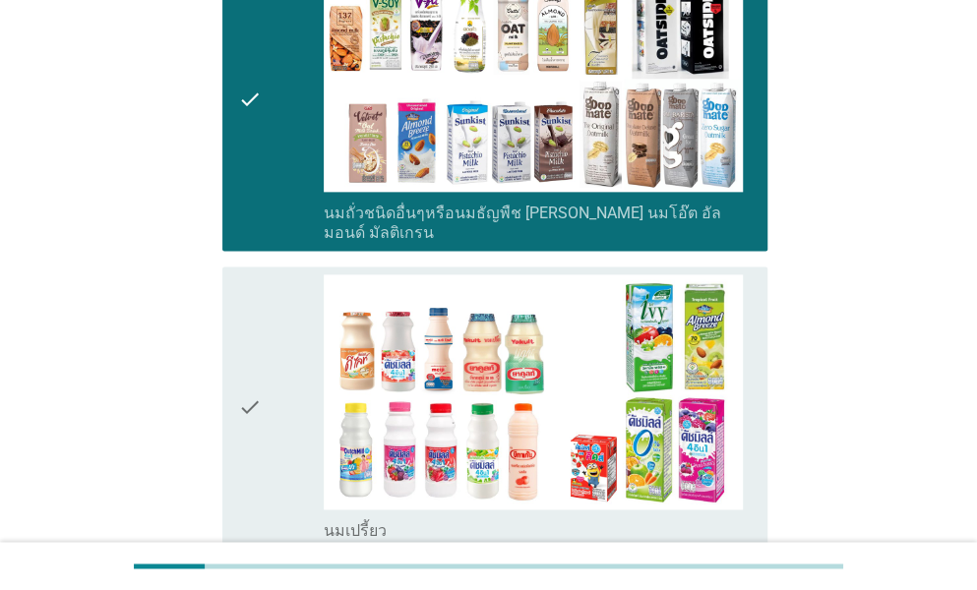
click at [266, 336] on div "check" at bounding box center [281, 407] width 86 height 267
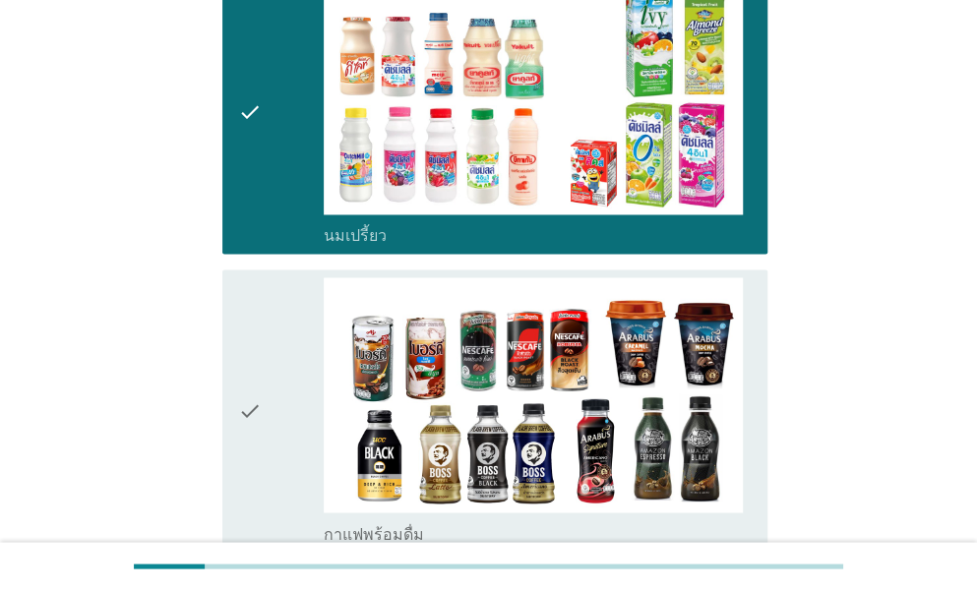
click at [265, 386] on div "check" at bounding box center [281, 410] width 86 height 267
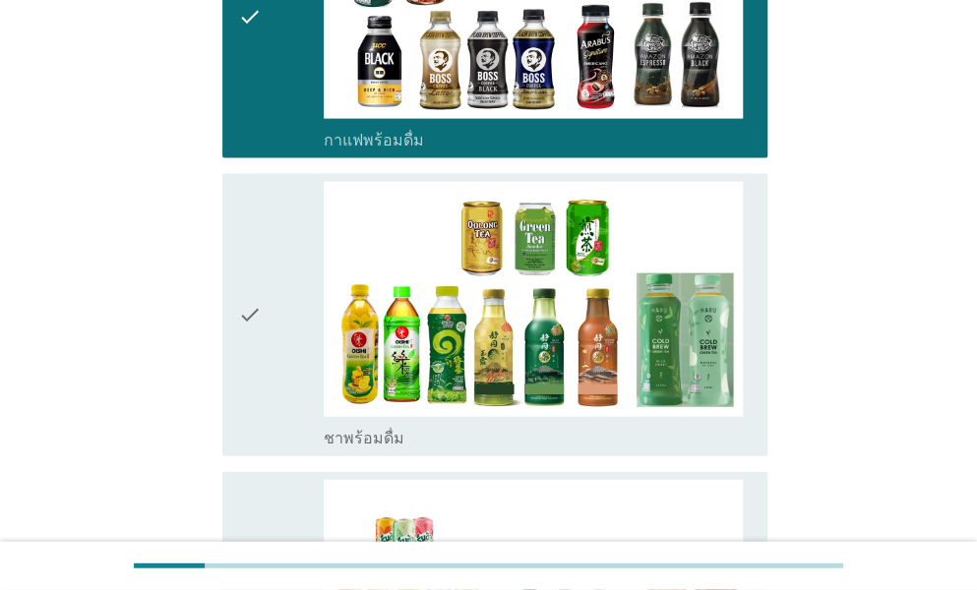
click at [266, 364] on div "check" at bounding box center [281, 315] width 86 height 267
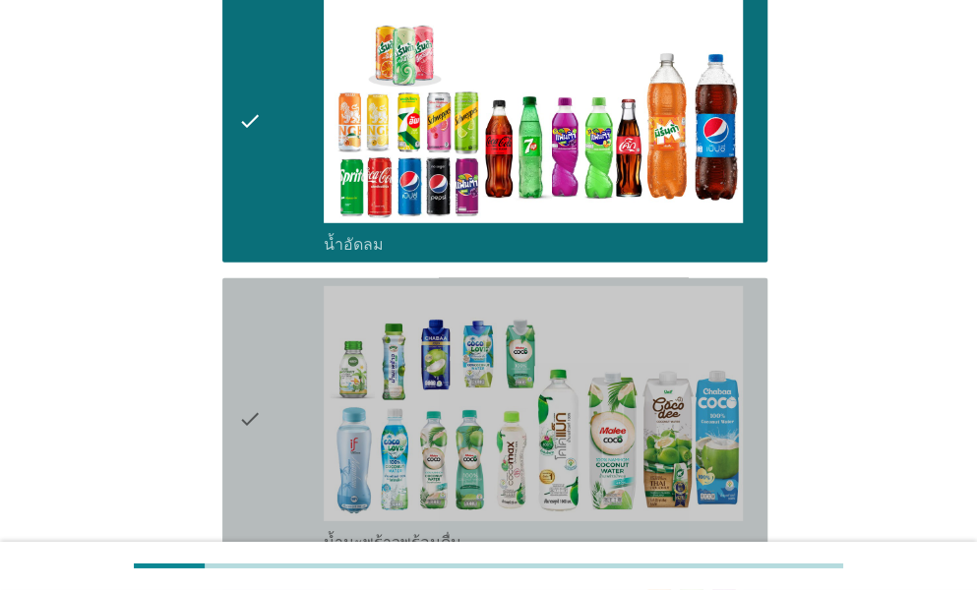
click at [276, 410] on div "check" at bounding box center [281, 419] width 86 height 267
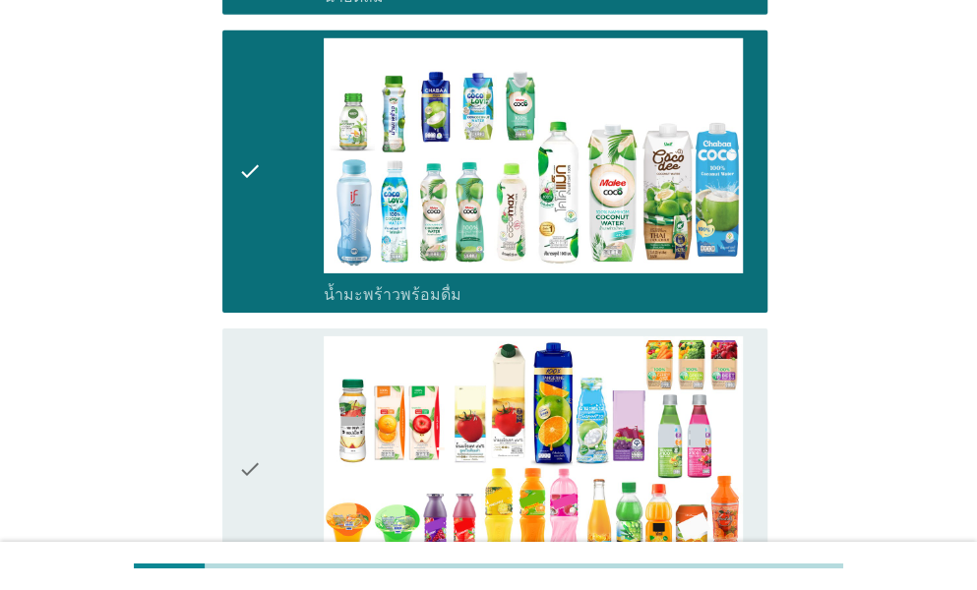
scroll to position [2459, 0]
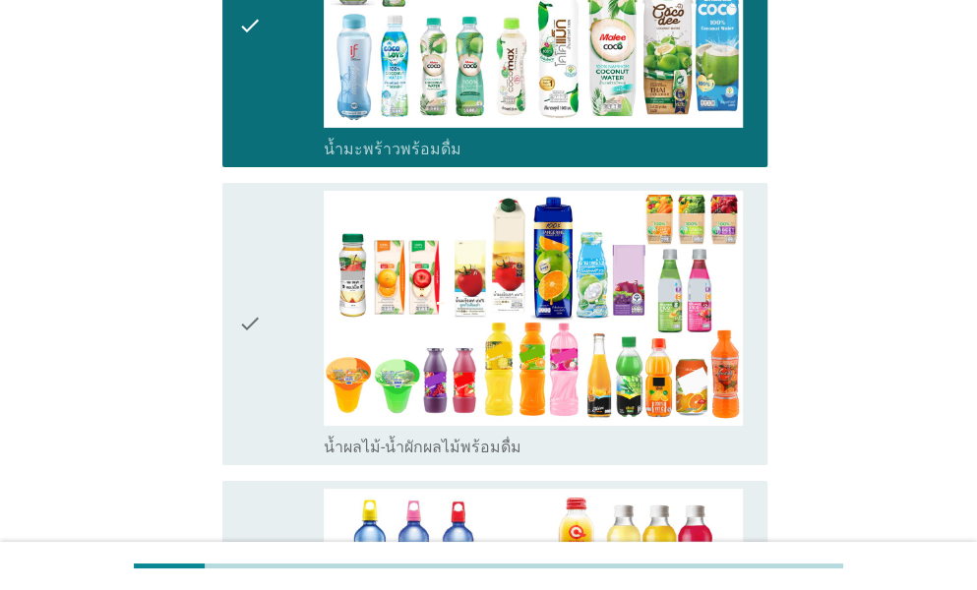
click at [261, 348] on icon "check" at bounding box center [250, 324] width 24 height 267
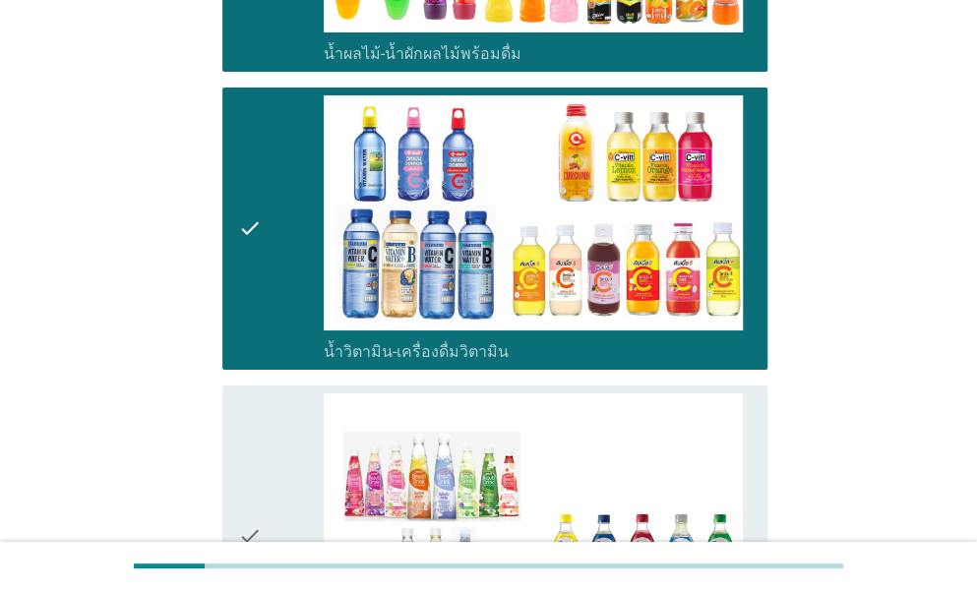
click at [244, 393] on icon "check" at bounding box center [250, 536] width 24 height 286
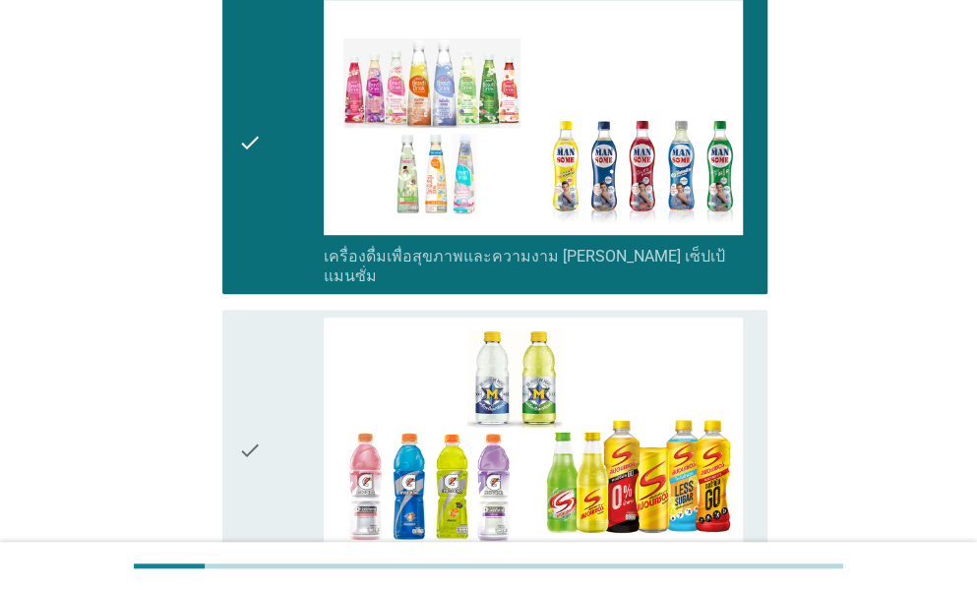
click at [246, 391] on icon "check" at bounding box center [250, 451] width 24 height 267
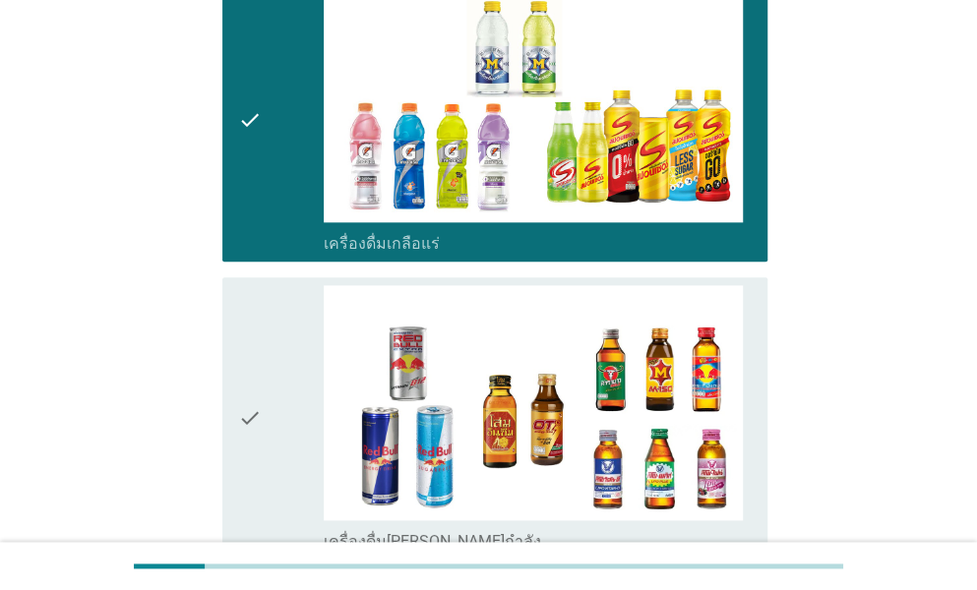
scroll to position [3738, 0]
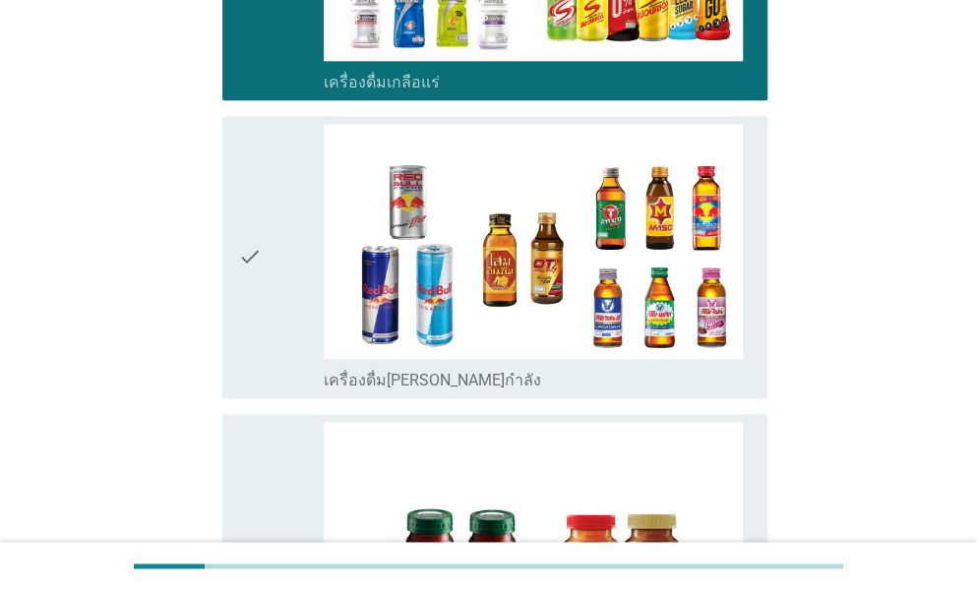
click at [249, 422] on icon "check" at bounding box center [250, 555] width 24 height 267
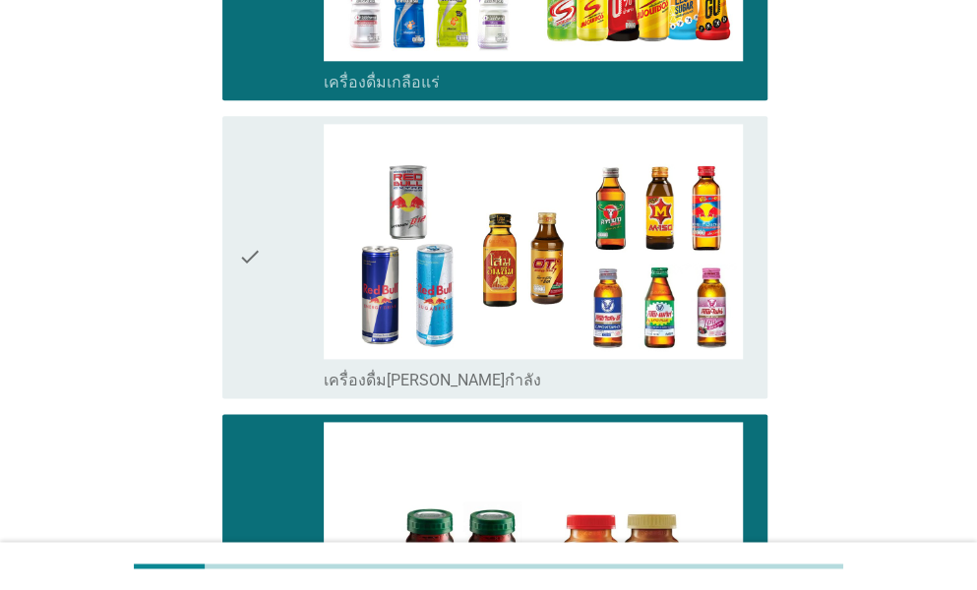
click at [271, 284] on div "check" at bounding box center [281, 257] width 86 height 267
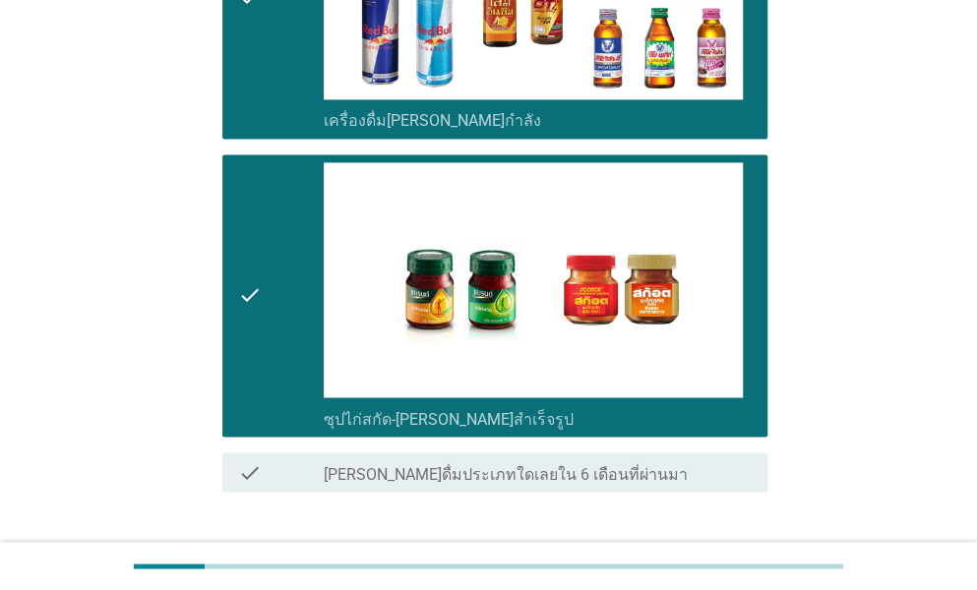
scroll to position [4084, 0]
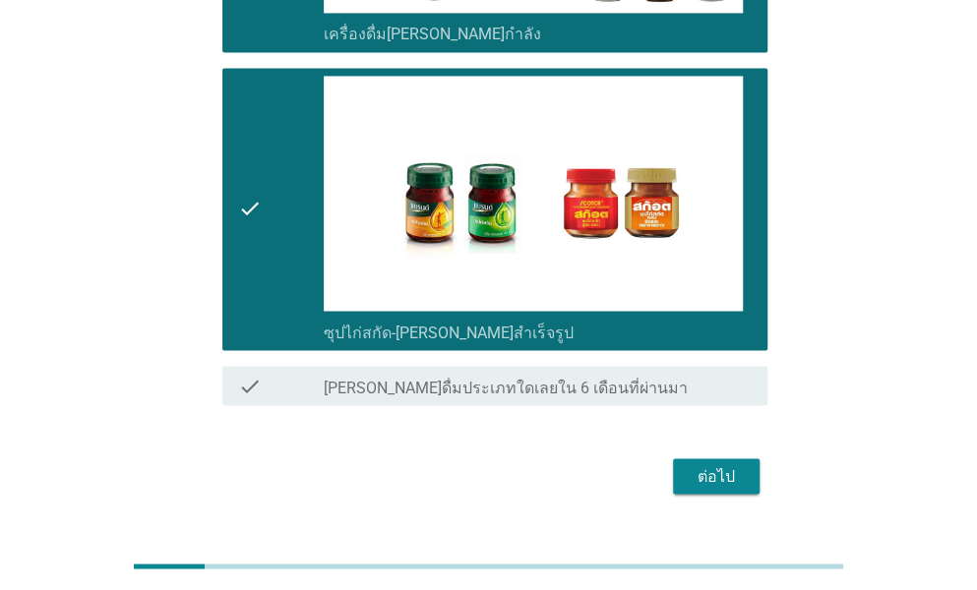
click at [689, 464] on div "ต่อไป" at bounding box center [716, 476] width 55 height 24
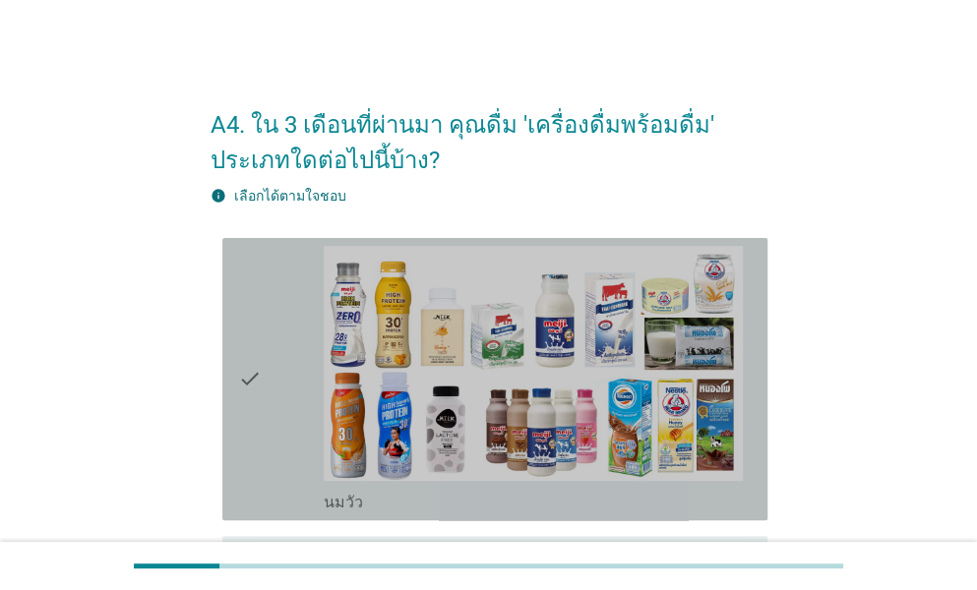
click at [285, 383] on div "check" at bounding box center [281, 379] width 86 height 267
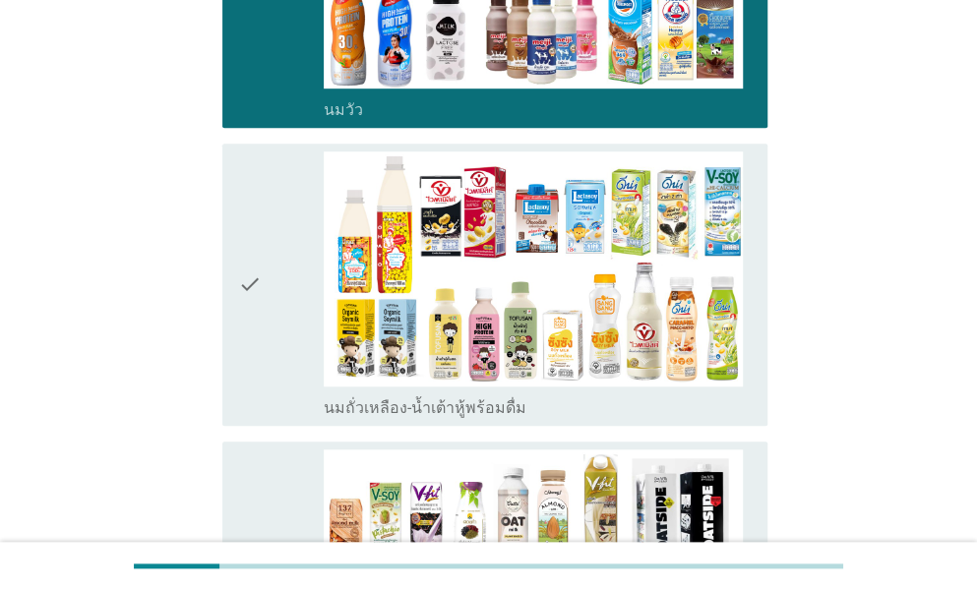
scroll to position [492, 0]
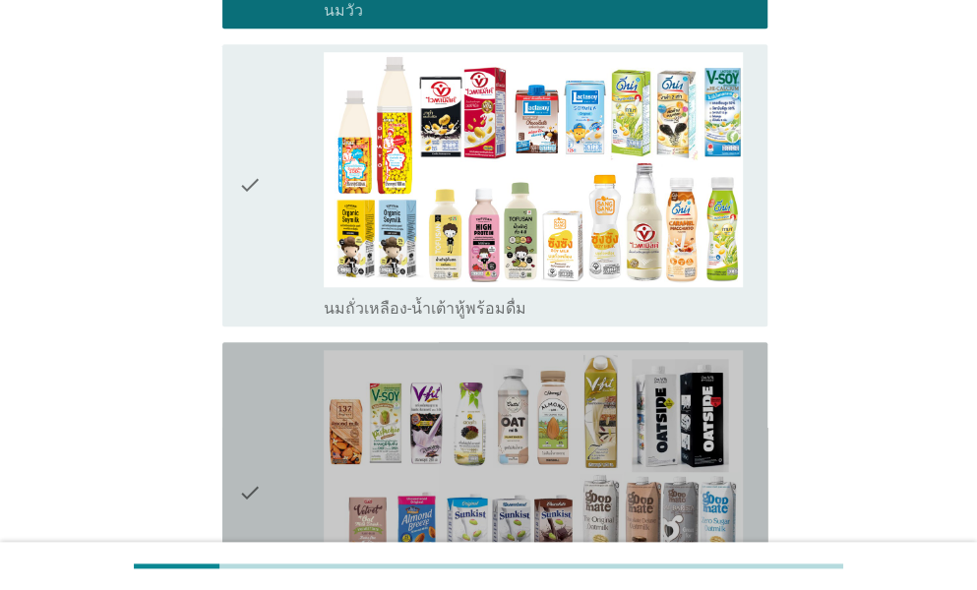
click at [282, 371] on div "check" at bounding box center [281, 493] width 86 height 286
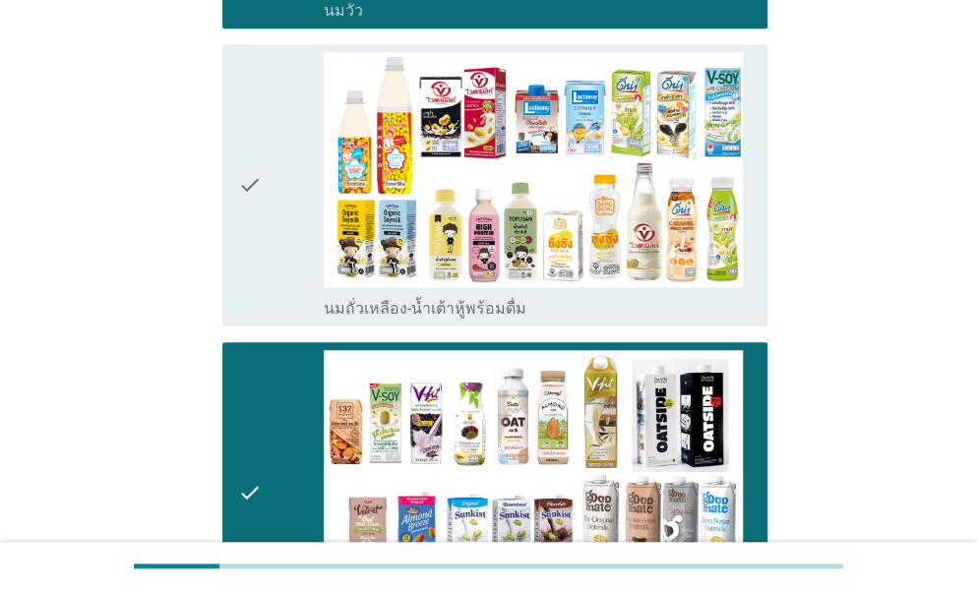
click at [275, 246] on div "check" at bounding box center [281, 185] width 86 height 267
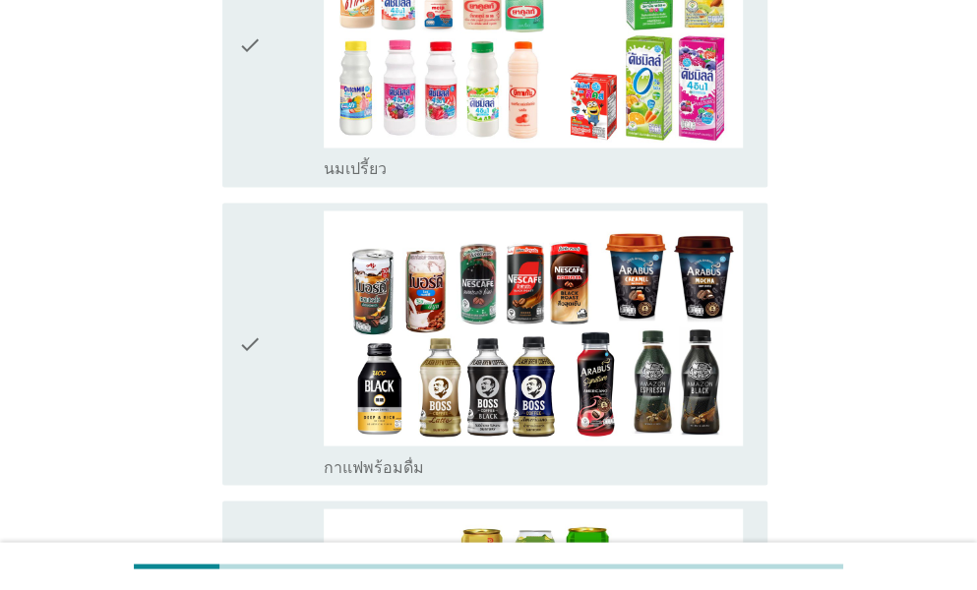
scroll to position [1279, 0]
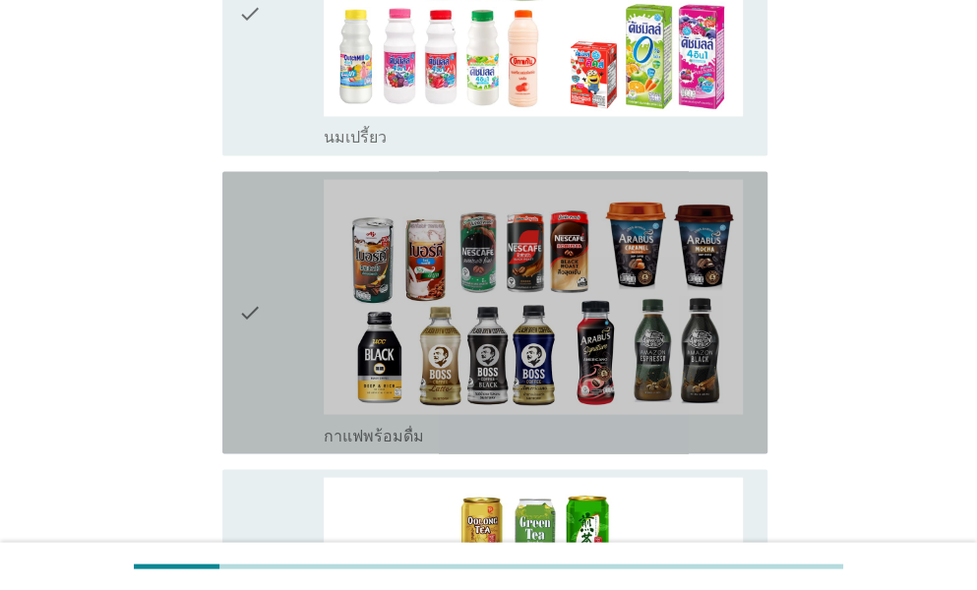
click at [276, 271] on div "check" at bounding box center [281, 312] width 86 height 267
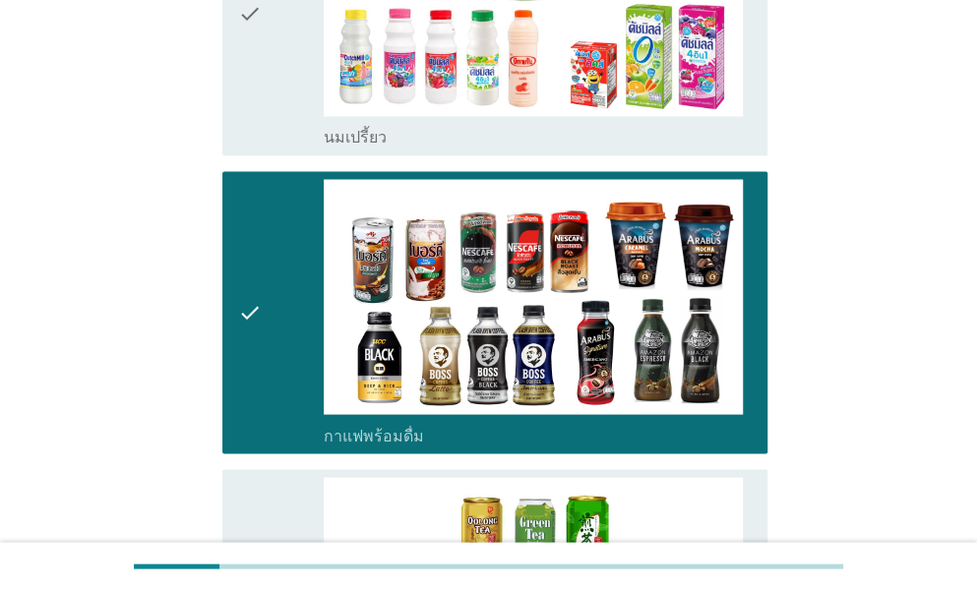
click at [287, 123] on div "check" at bounding box center [281, 14] width 86 height 267
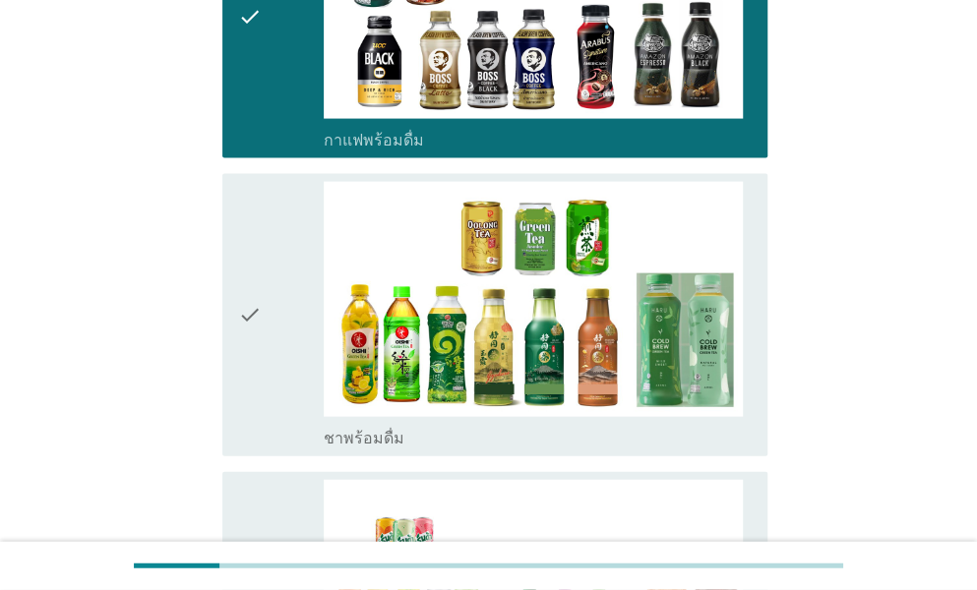
click at [274, 278] on div "check" at bounding box center [281, 315] width 86 height 267
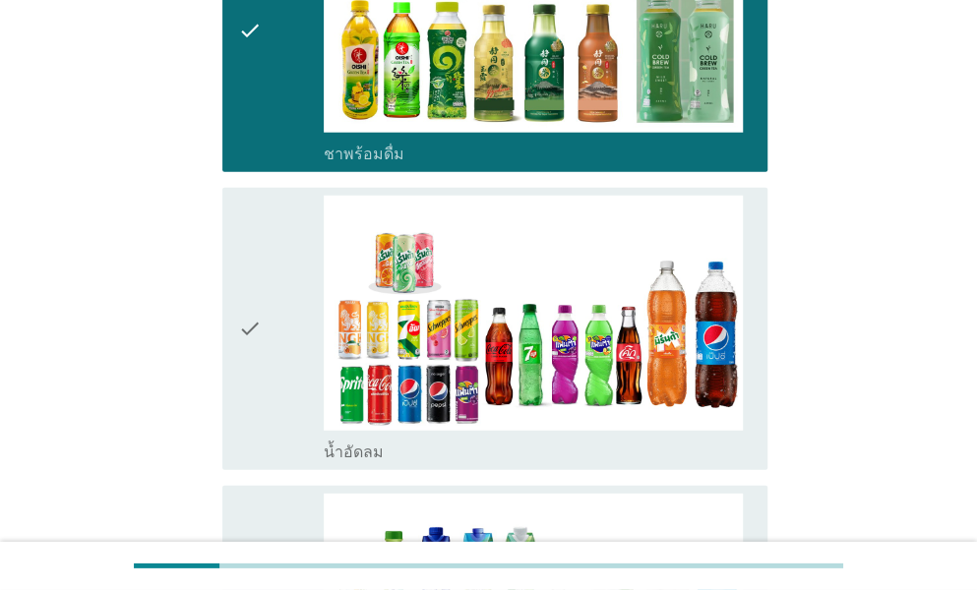
scroll to position [1967, 0]
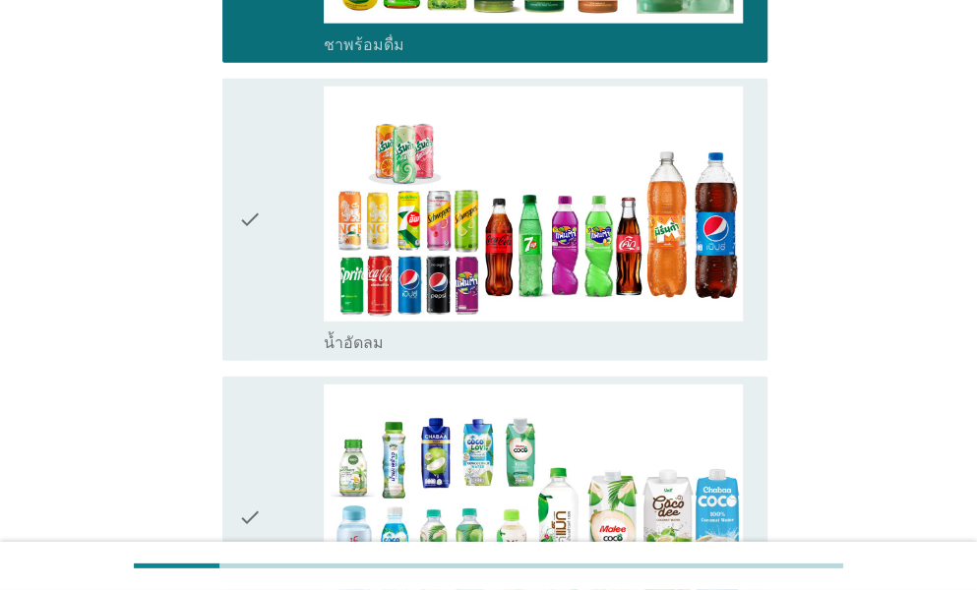
click at [278, 219] on div "check" at bounding box center [281, 220] width 86 height 267
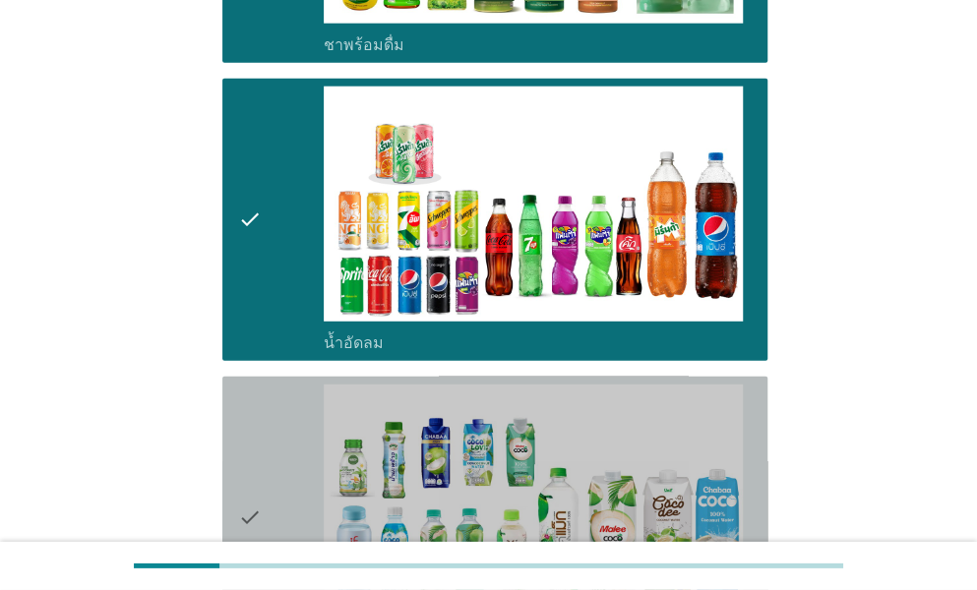
click at [266, 377] on div "check check_box_outline_blank น้ำมะพร้าวพร้อมดื่ม" at bounding box center [494, 518] width 545 height 282
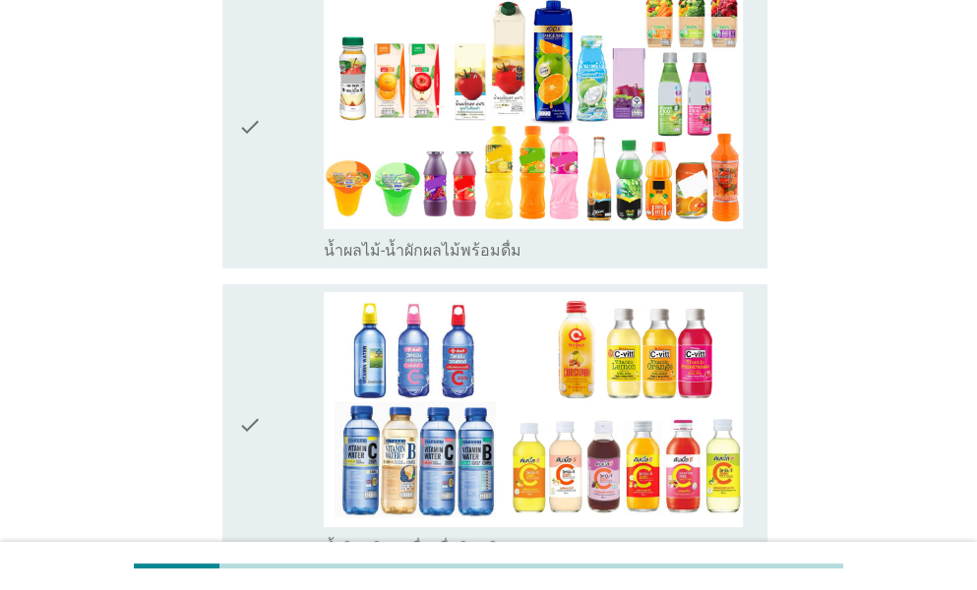
click at [284, 190] on div "check" at bounding box center [281, 127] width 86 height 267
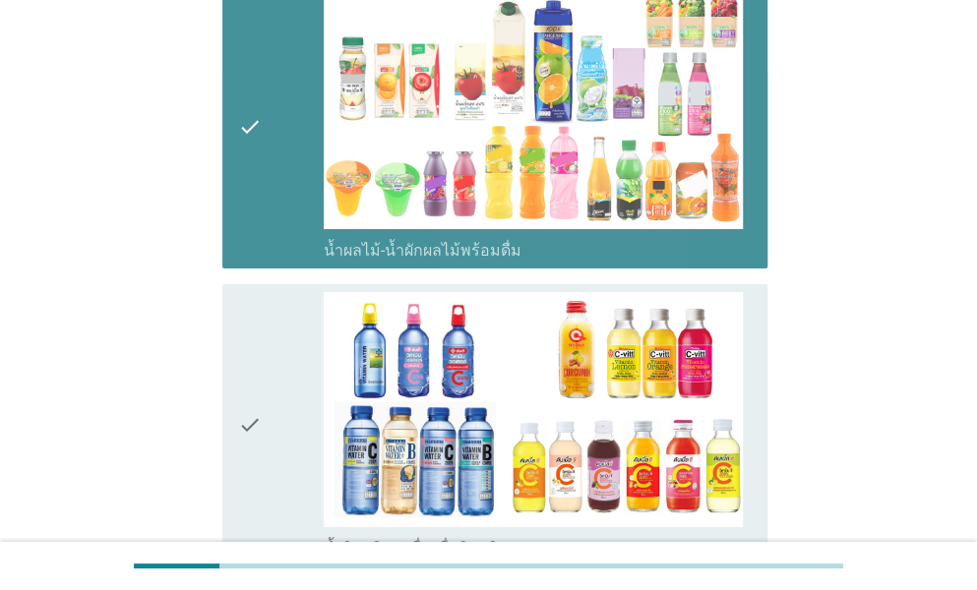
click at [264, 330] on div "check" at bounding box center [281, 425] width 86 height 267
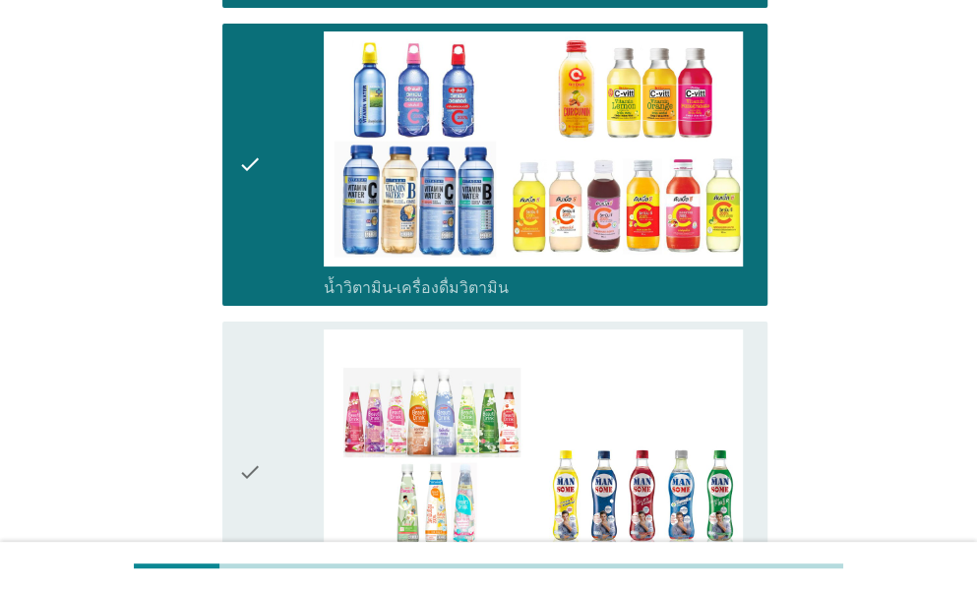
scroll to position [3049, 0]
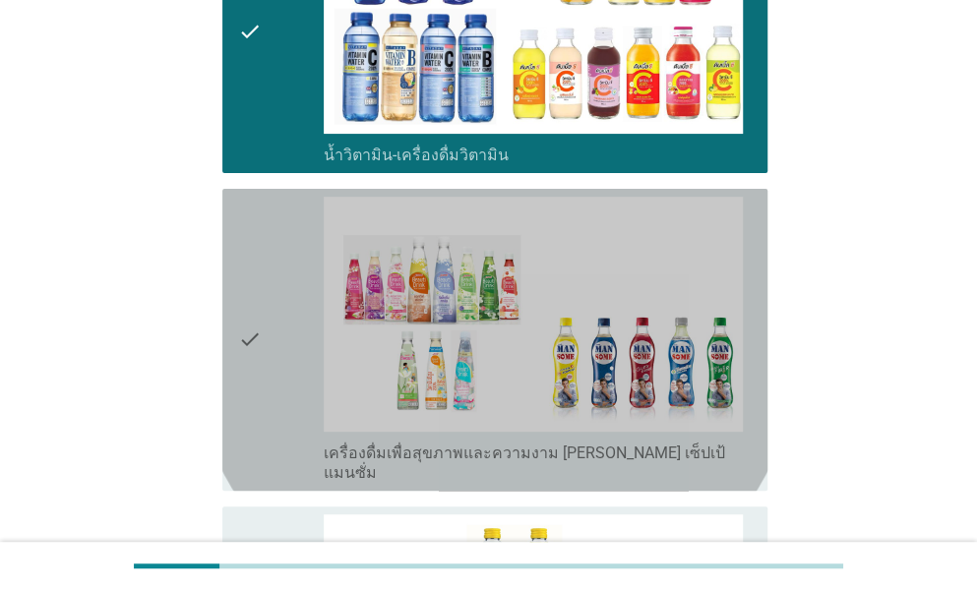
click at [264, 336] on div "check" at bounding box center [281, 340] width 86 height 286
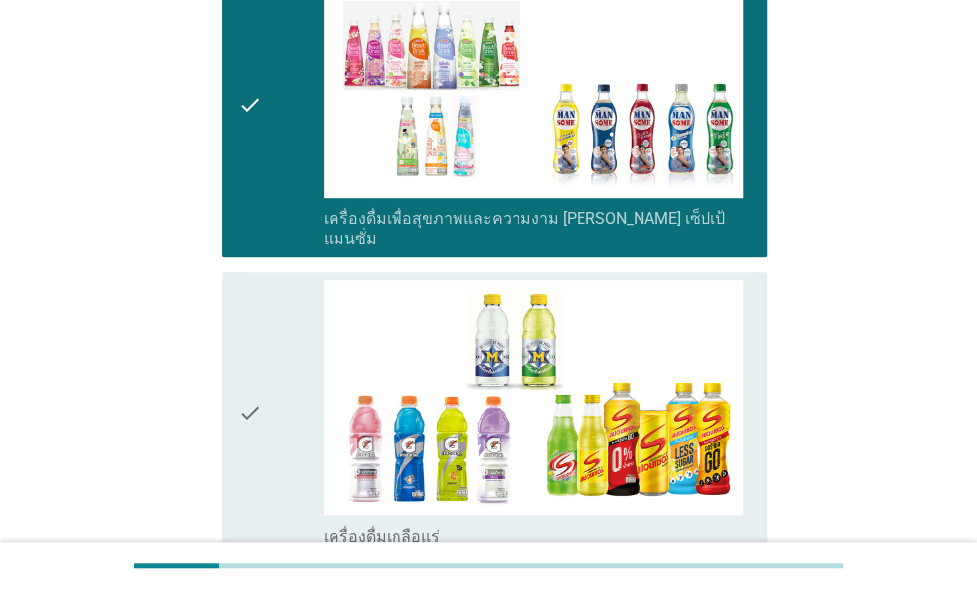
scroll to position [3443, 0]
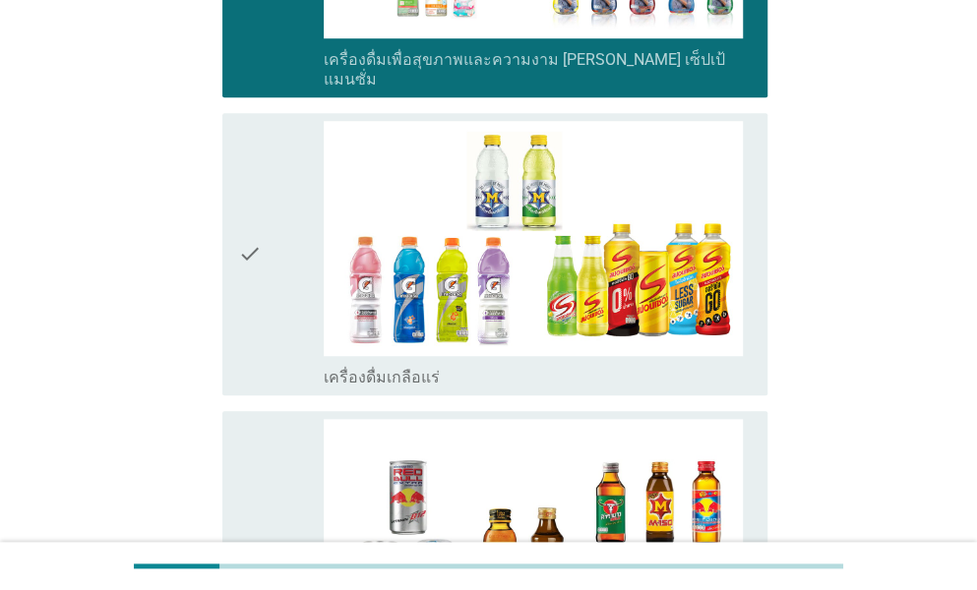
click at [280, 200] on div "check" at bounding box center [281, 254] width 86 height 267
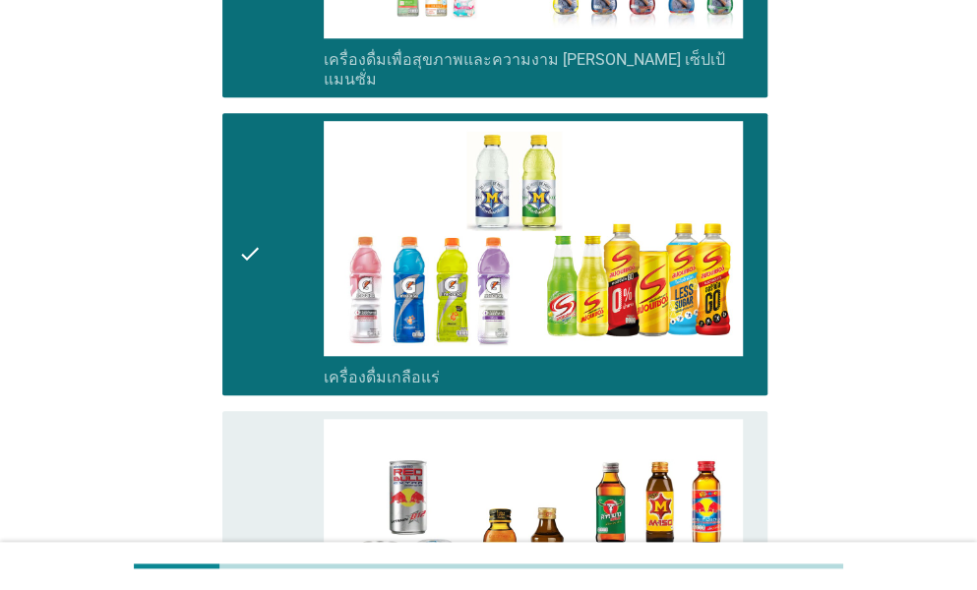
click at [256, 419] on icon "check" at bounding box center [250, 552] width 24 height 267
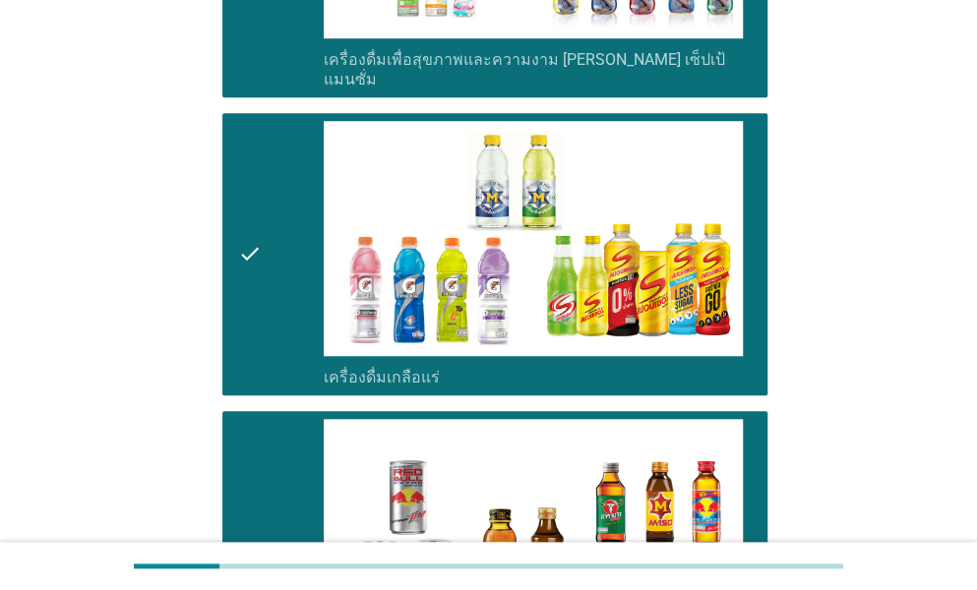
scroll to position [3935, 0]
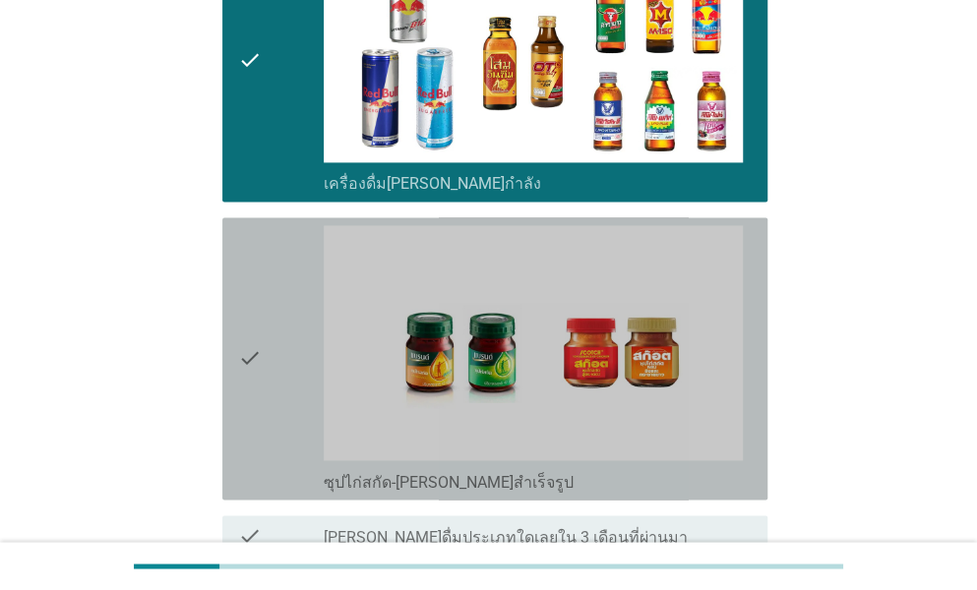
click at [252, 351] on icon "check" at bounding box center [250, 358] width 24 height 267
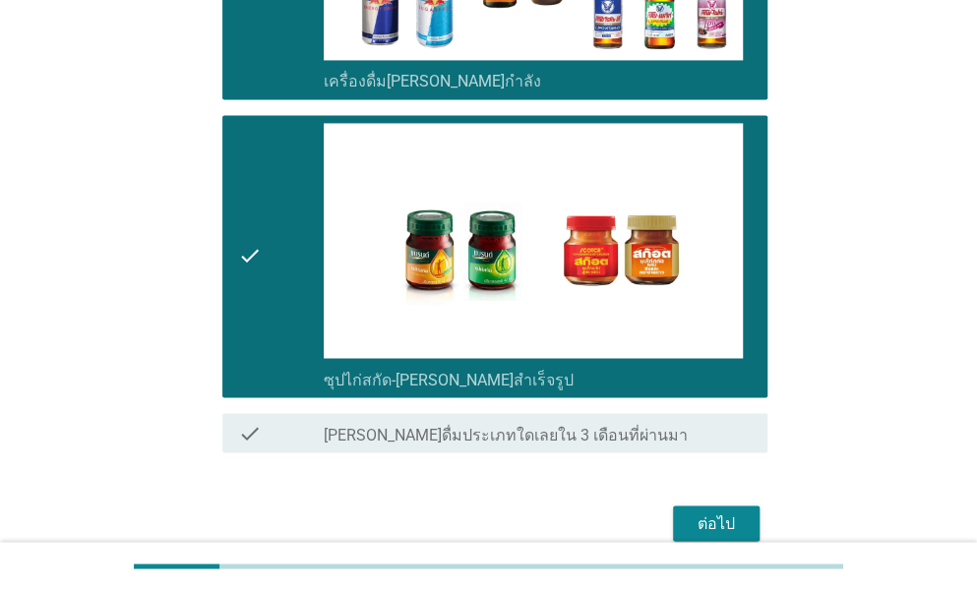
scroll to position [4084, 0]
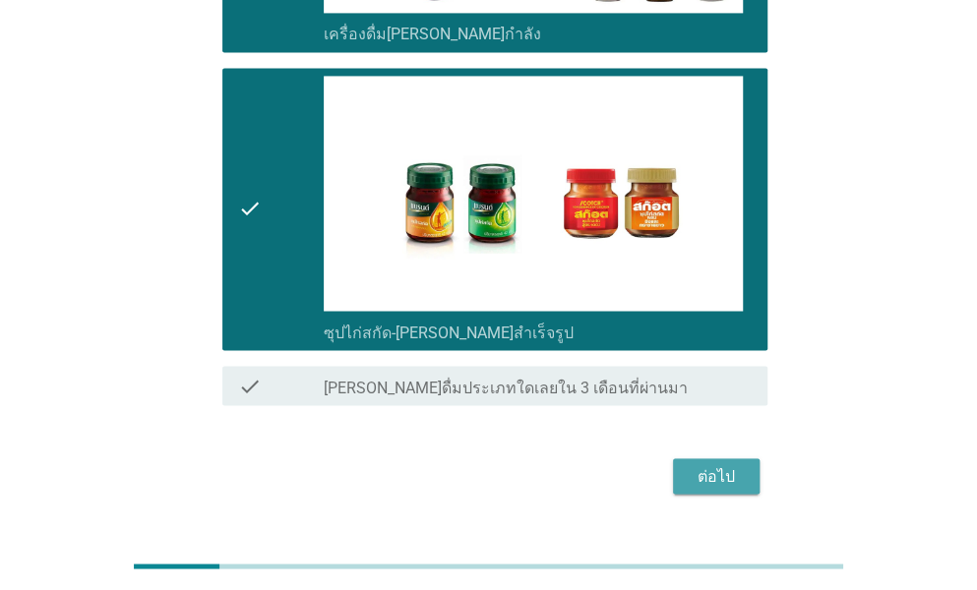
click at [724, 464] on div "ต่อไป" at bounding box center [716, 476] width 55 height 24
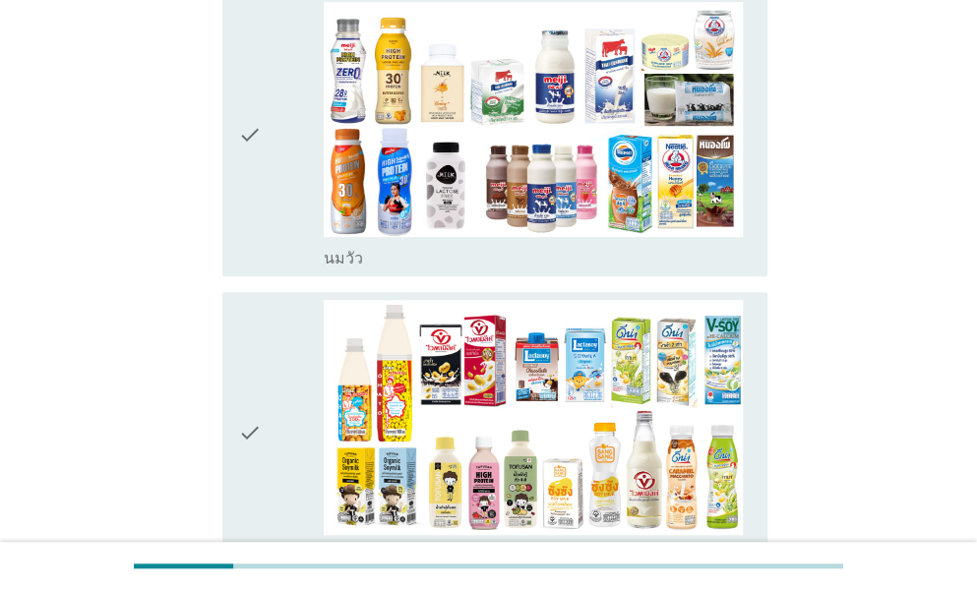
scroll to position [393, 0]
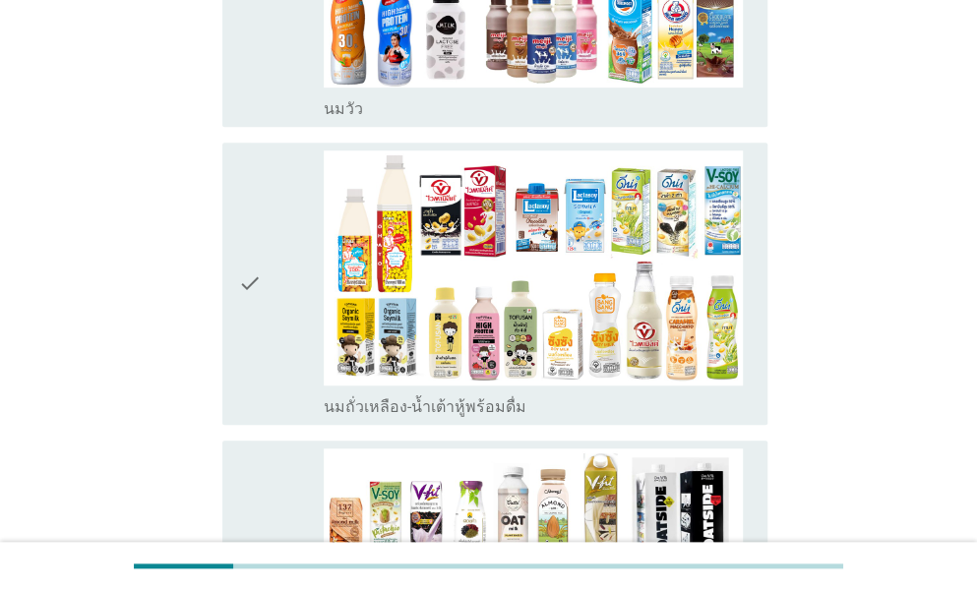
click at [242, 349] on icon "check" at bounding box center [250, 283] width 24 height 267
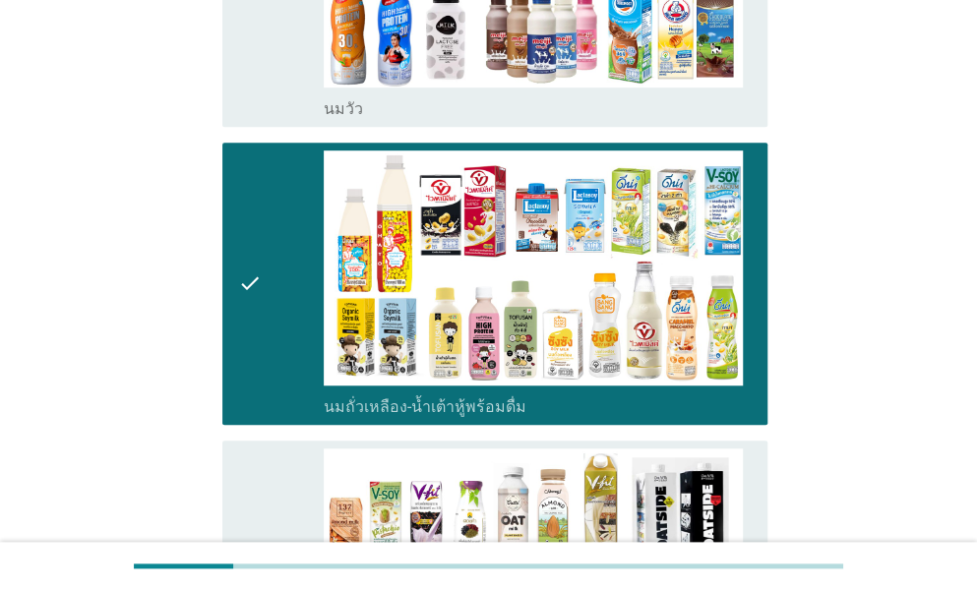
click at [258, 465] on icon "check" at bounding box center [250, 592] width 24 height 286
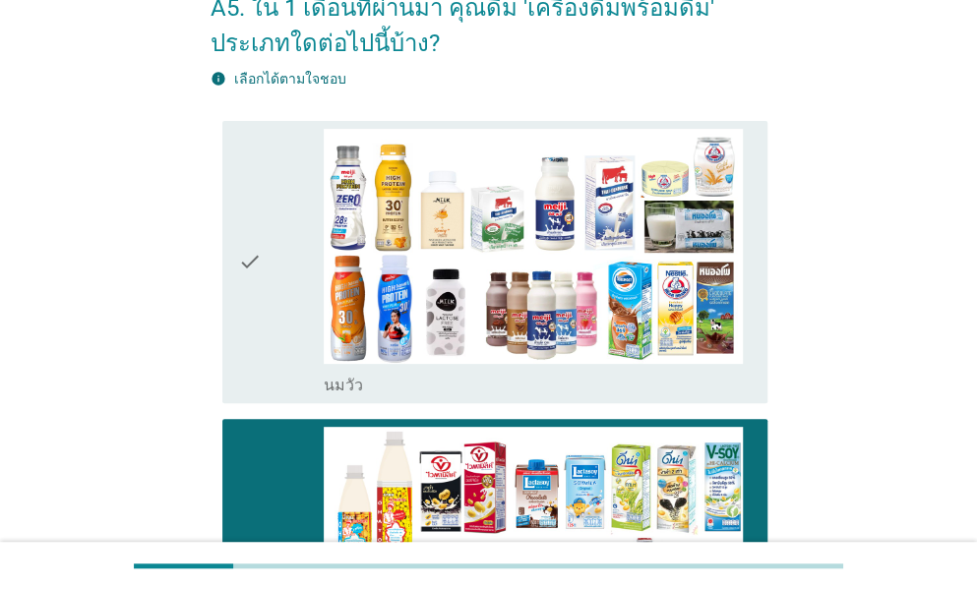
scroll to position [0, 0]
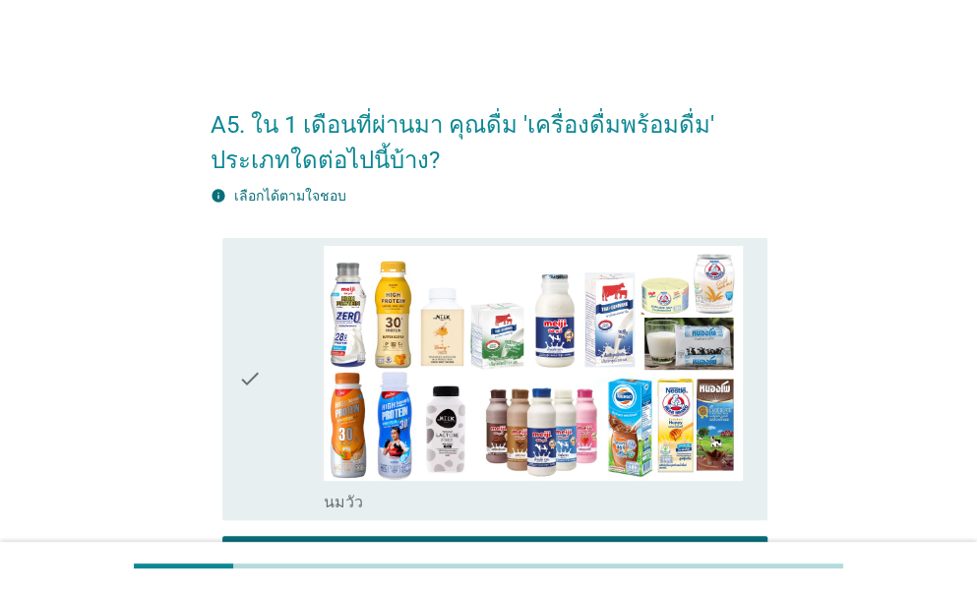
click at [257, 393] on icon "check" at bounding box center [250, 379] width 24 height 267
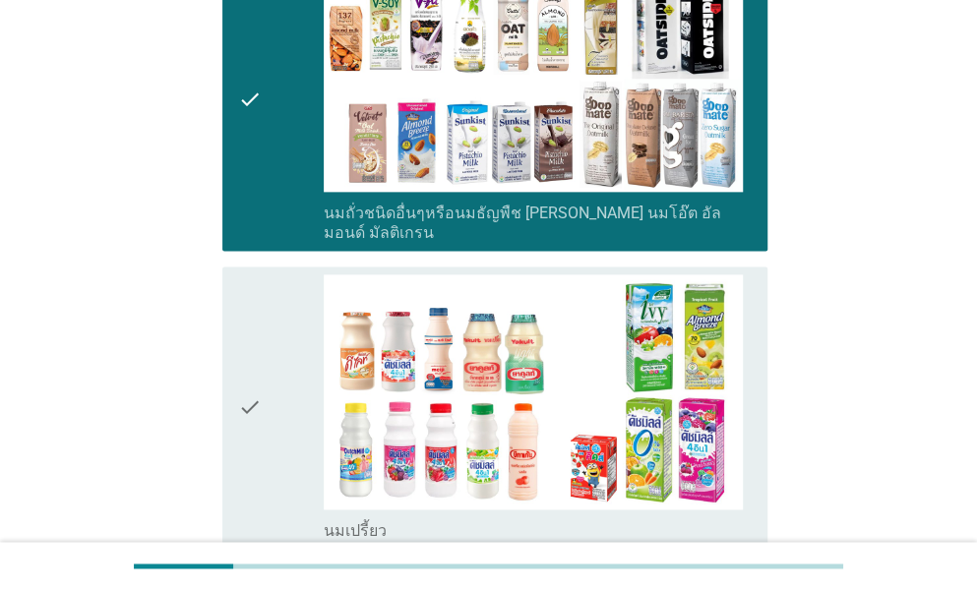
click at [271, 335] on div "check" at bounding box center [281, 407] width 86 height 267
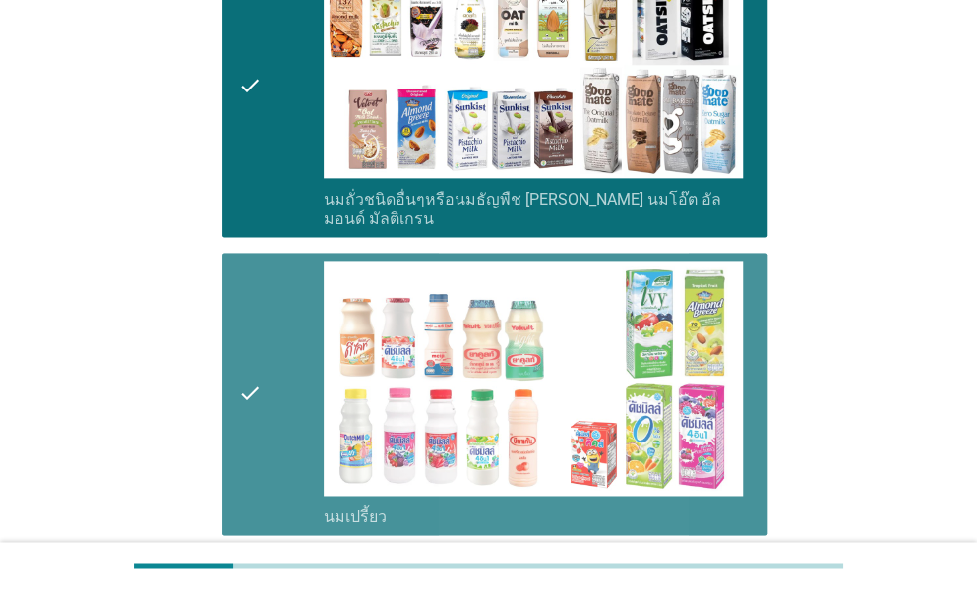
scroll to position [1279, 0]
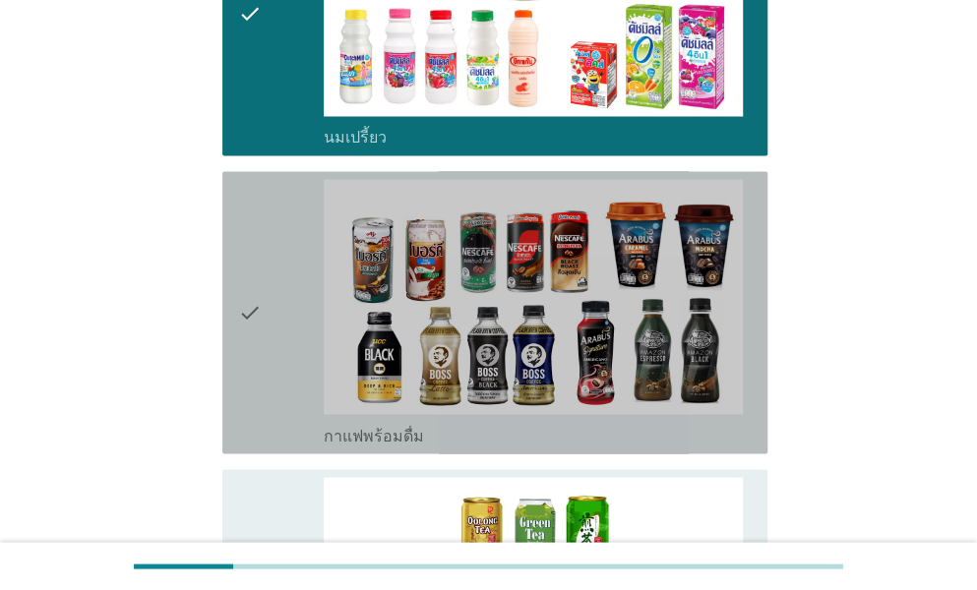
click at [286, 306] on div "check" at bounding box center [281, 312] width 86 height 267
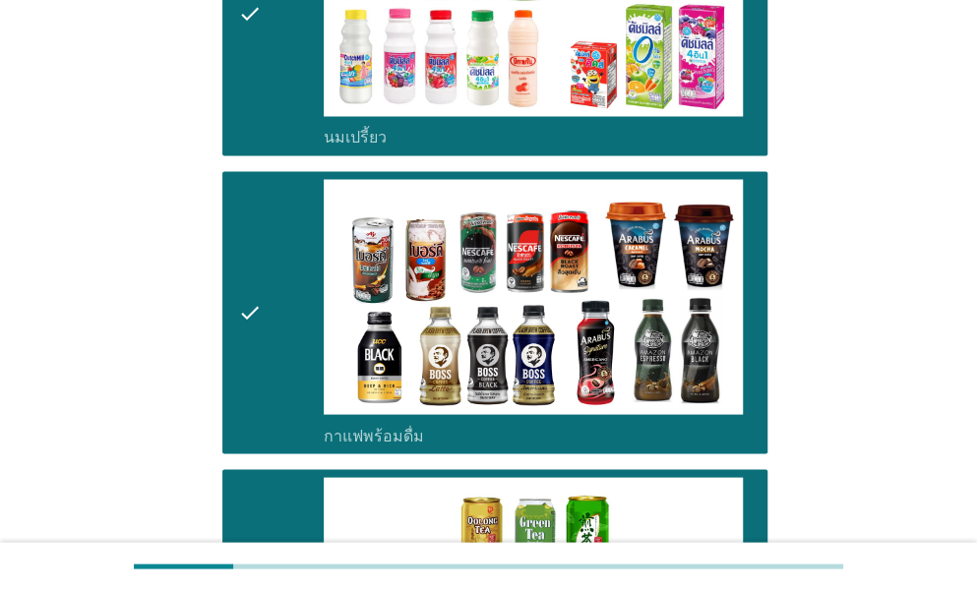
scroll to position [1869, 0]
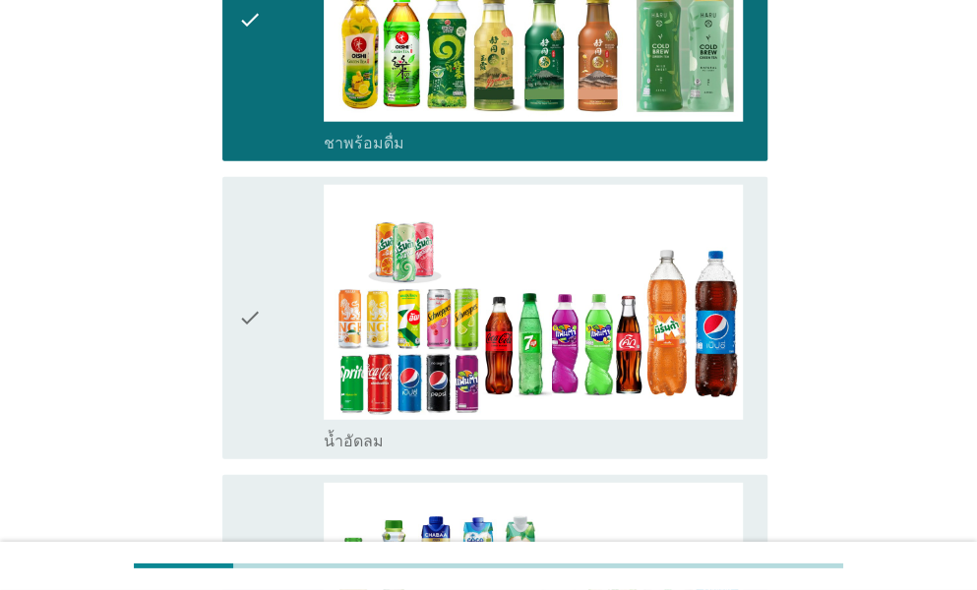
click at [271, 338] on div "check" at bounding box center [281, 318] width 86 height 267
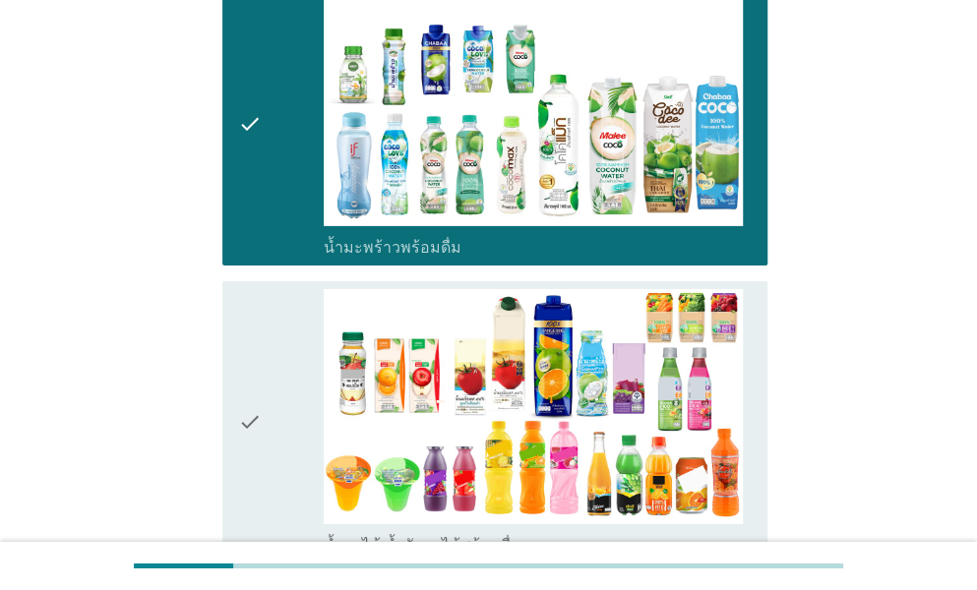
click at [264, 380] on div "check" at bounding box center [281, 422] width 86 height 267
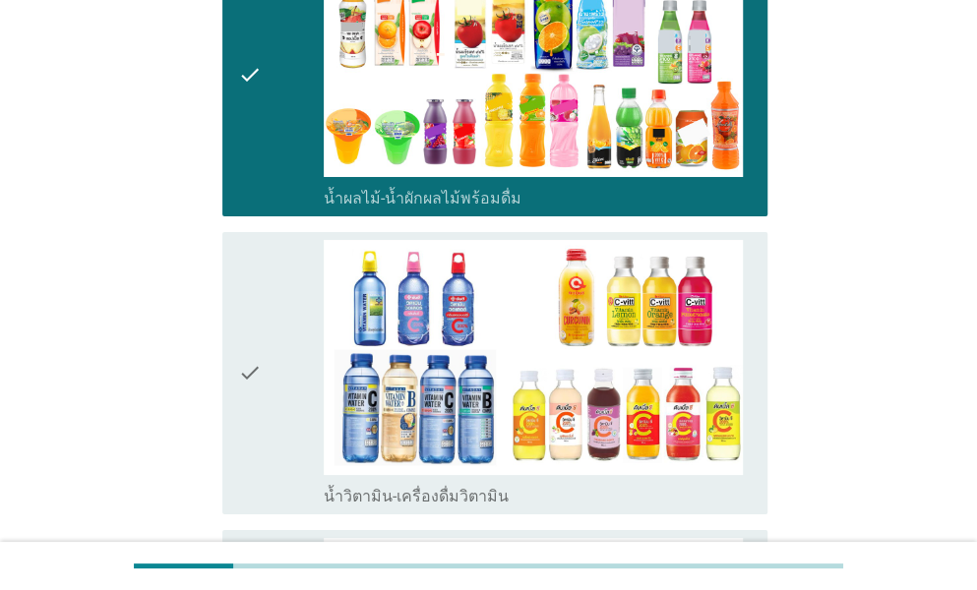
scroll to position [2853, 0]
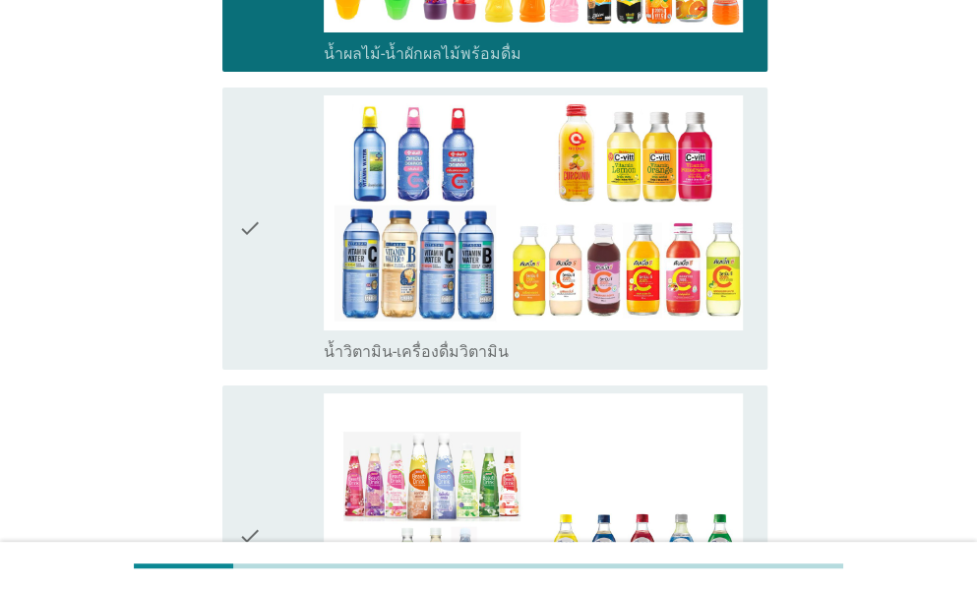
click at [267, 386] on div "check check_box_outline_blank เครื่องดื่มเพื่อสุขภาพและความงาม [PERSON_NAME] เซ…" at bounding box center [494, 537] width 545 height 302
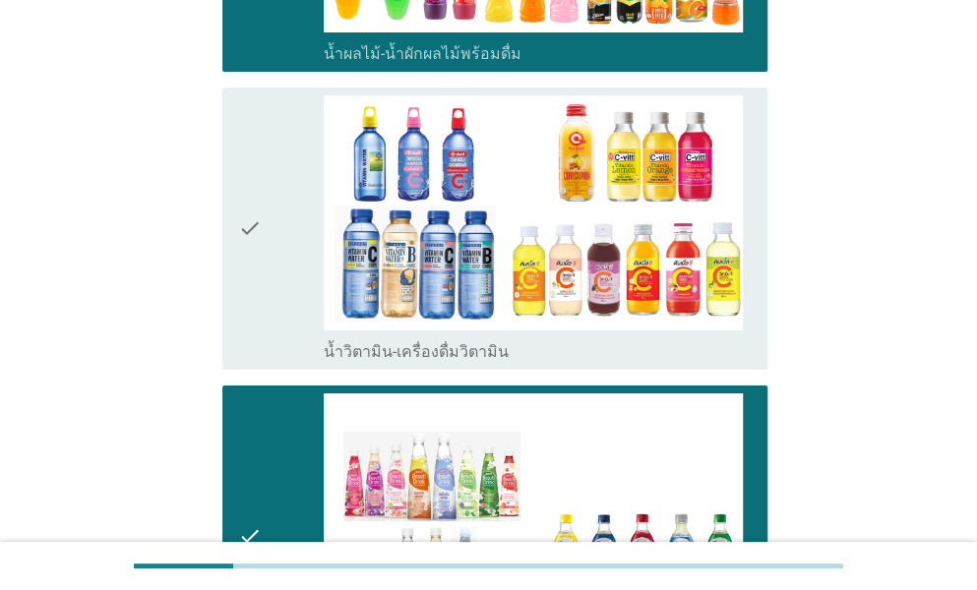
click at [293, 271] on div "check" at bounding box center [281, 228] width 86 height 267
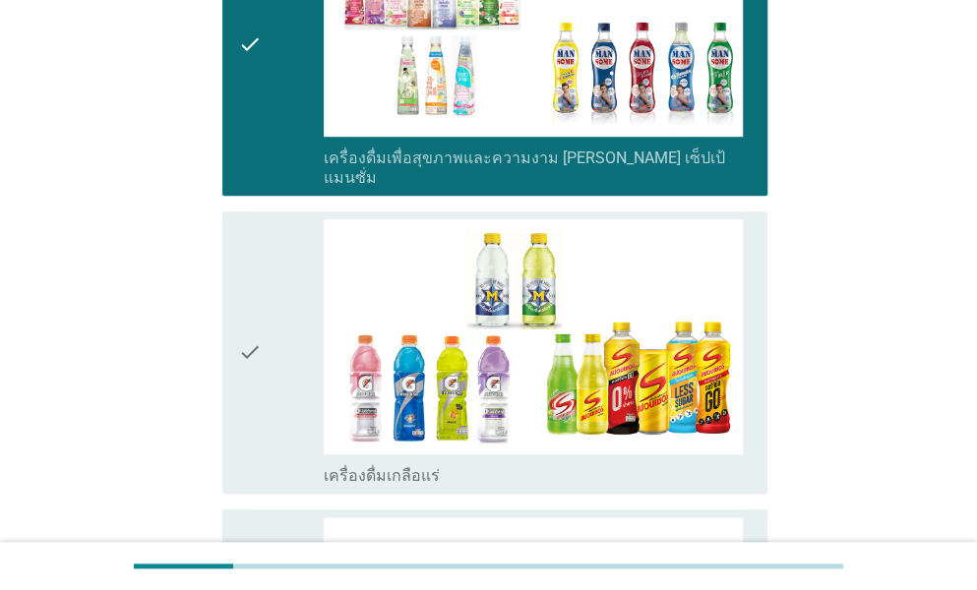
click at [291, 330] on div "check" at bounding box center [281, 352] width 86 height 267
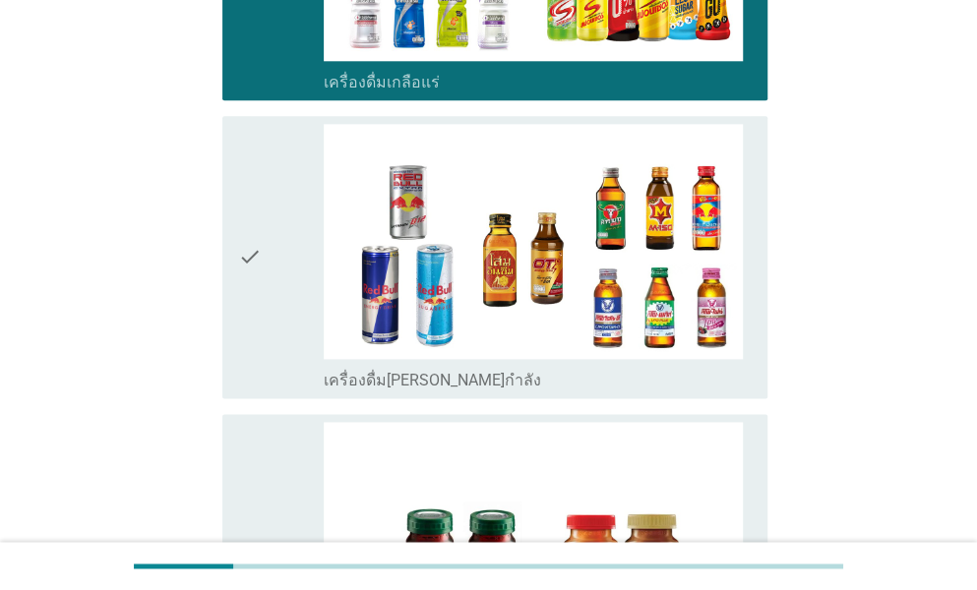
click at [275, 332] on div "check" at bounding box center [281, 257] width 86 height 267
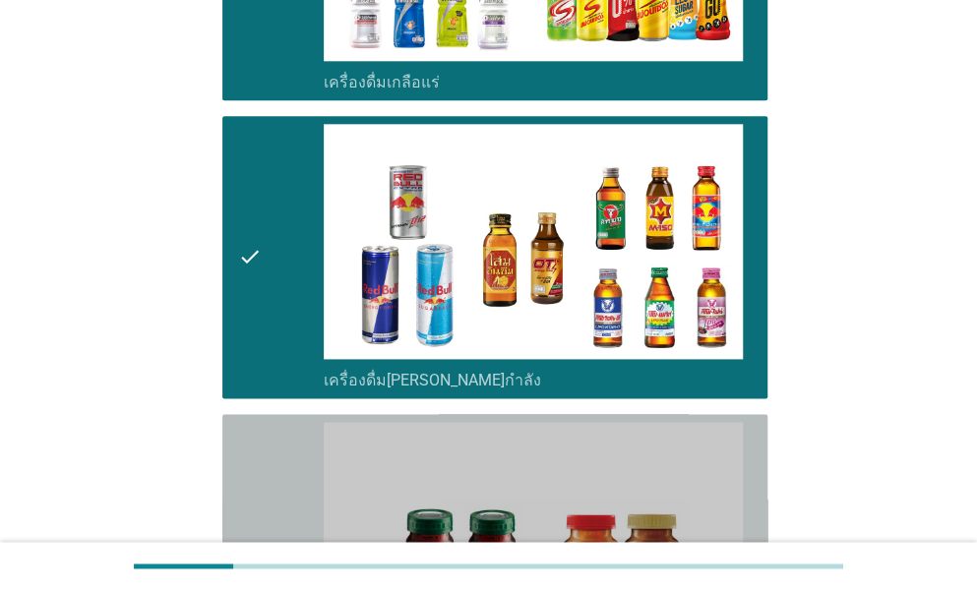
click at [268, 422] on div "check" at bounding box center [281, 555] width 86 height 267
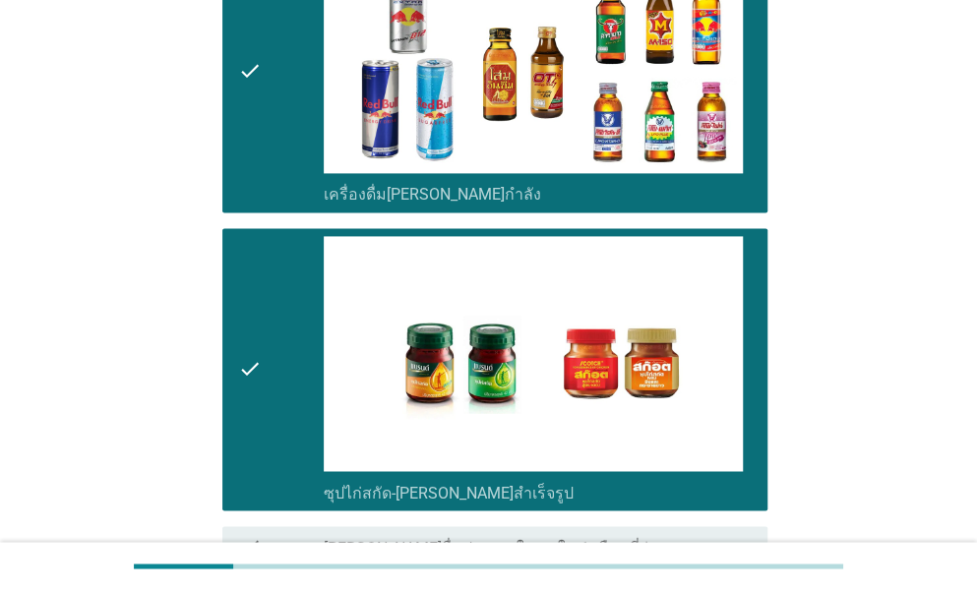
scroll to position [4084, 0]
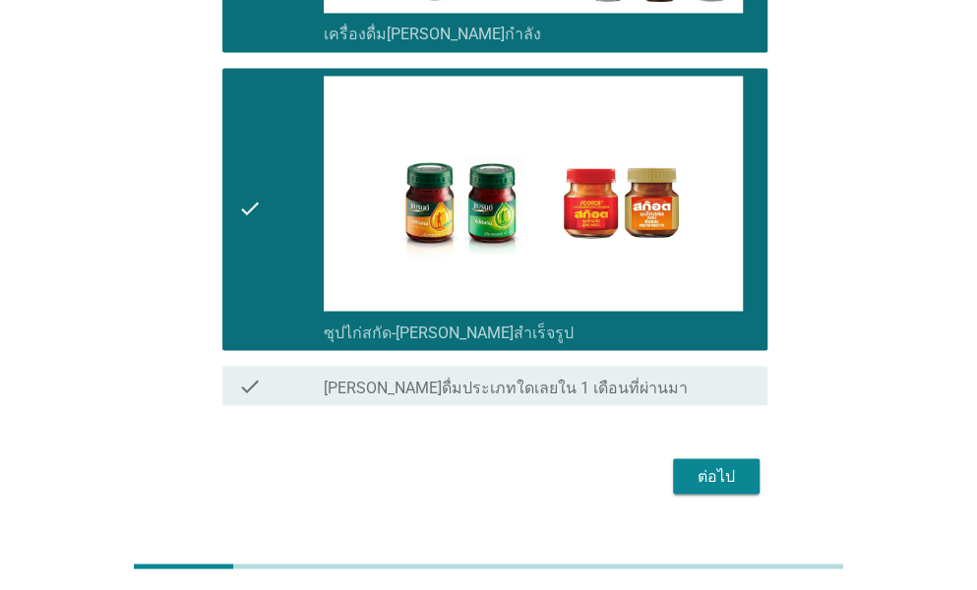
click at [737, 458] on button "ต่อไป" at bounding box center [716, 475] width 87 height 35
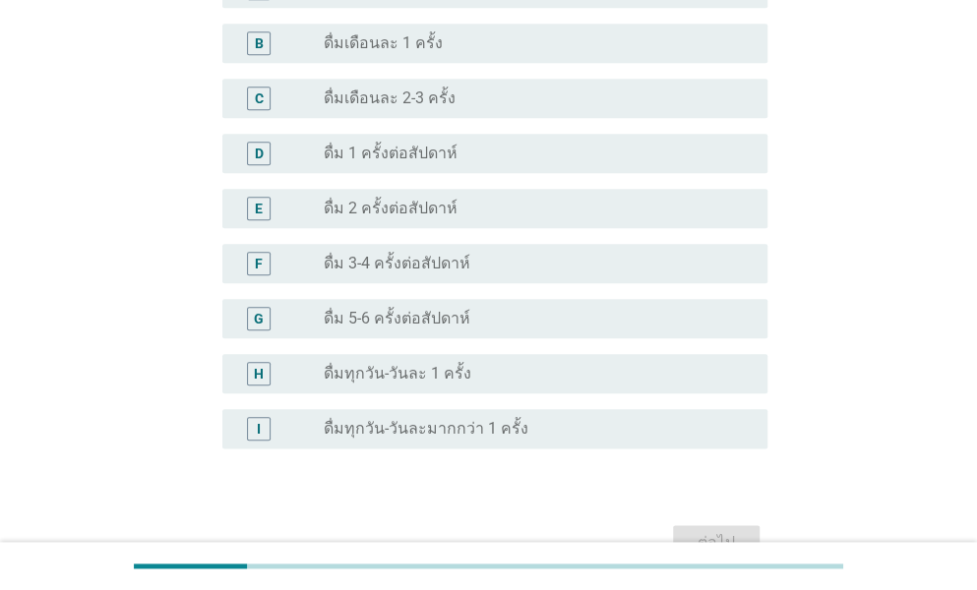
scroll to position [689, 0]
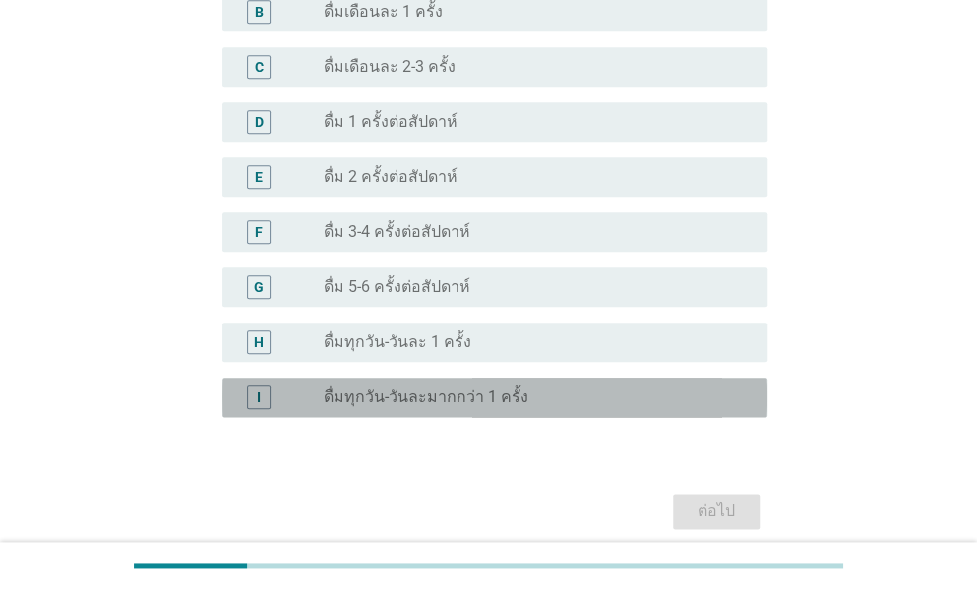
click at [423, 396] on label "ดื่มทุกวัน-วันละมากกว่า 1 ครั้ง" at bounding box center [426, 398] width 205 height 20
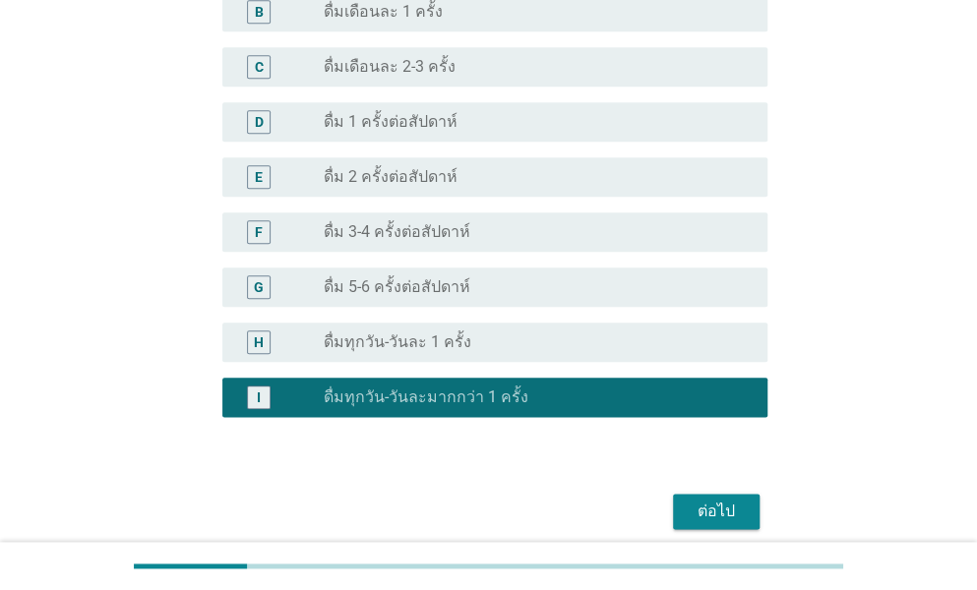
click at [702, 503] on div "ต่อไป" at bounding box center [716, 512] width 55 height 24
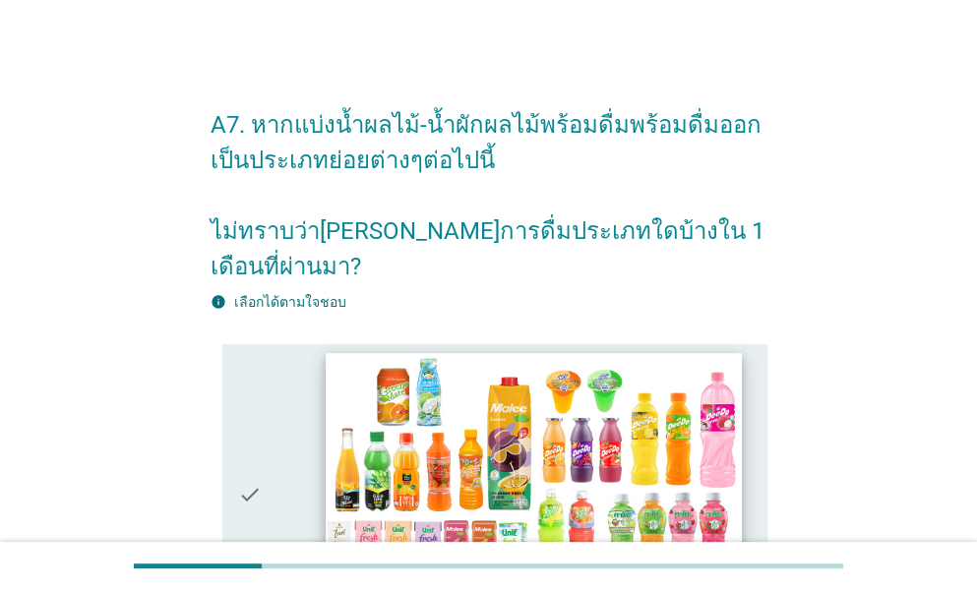
scroll to position [393, 0]
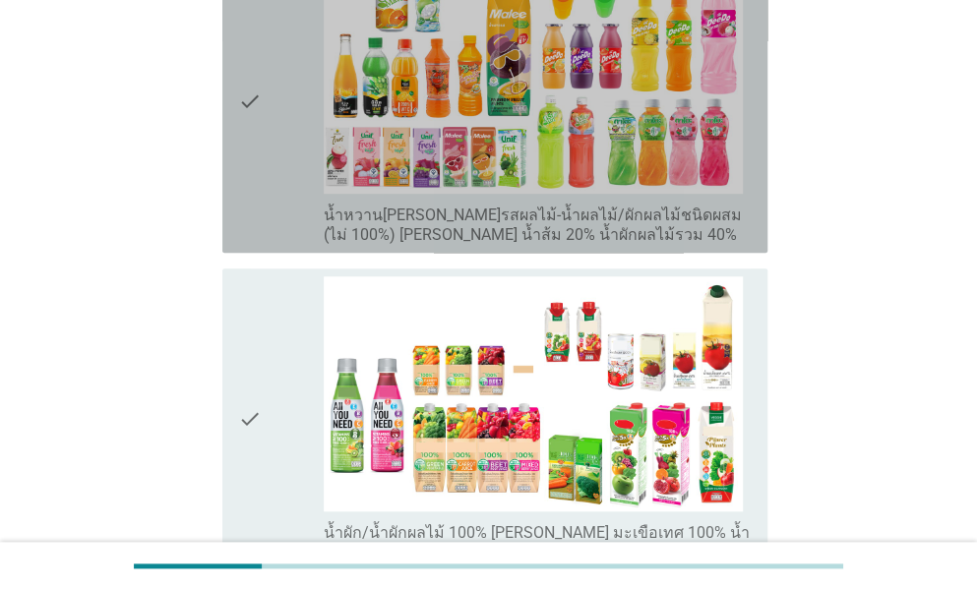
click at [254, 158] on icon "check" at bounding box center [250, 102] width 24 height 286
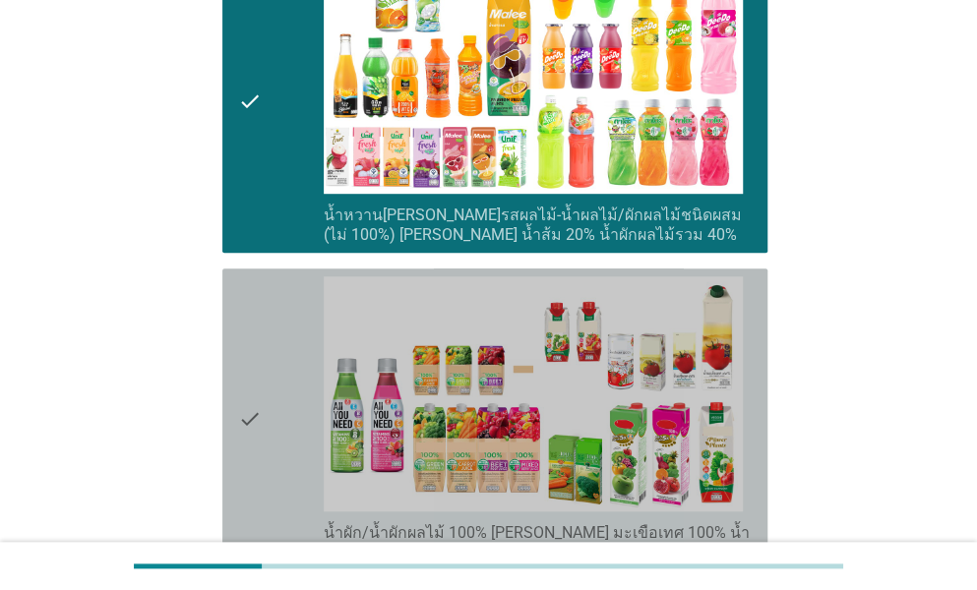
click at [243, 320] on icon "check" at bounding box center [250, 419] width 24 height 286
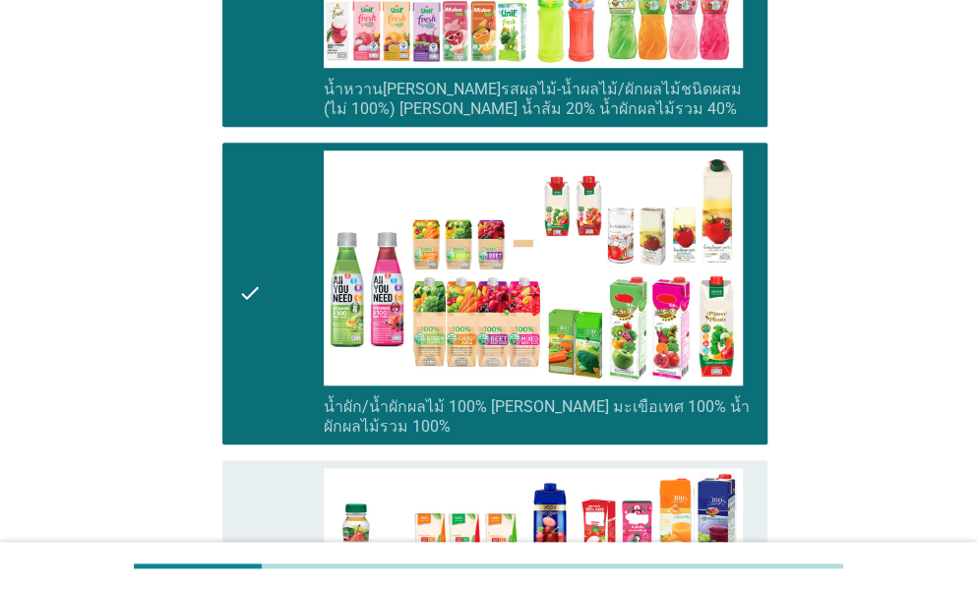
scroll to position [885, 0]
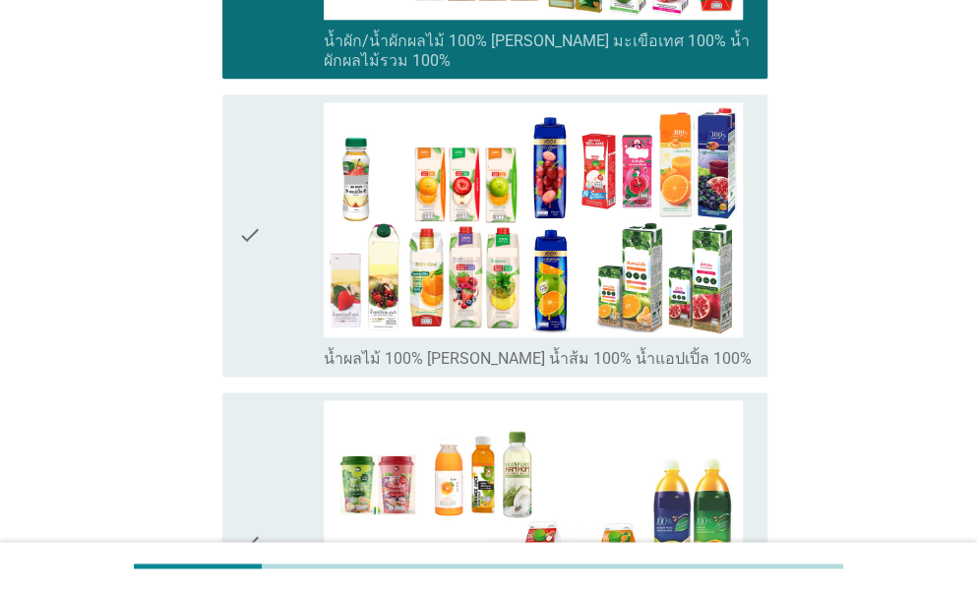
click at [244, 316] on icon "check" at bounding box center [250, 235] width 24 height 267
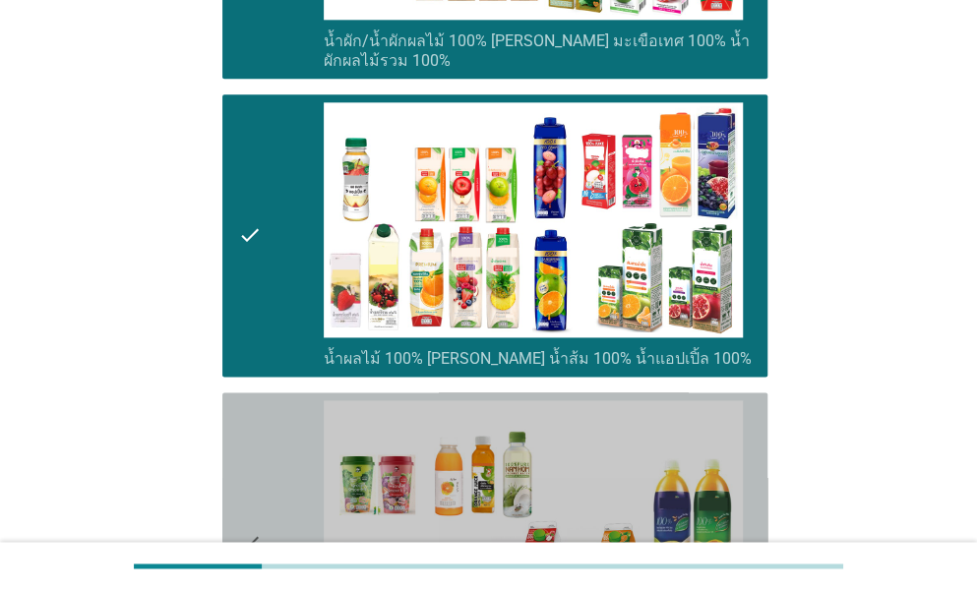
click at [254, 418] on icon "check" at bounding box center [250, 543] width 24 height 286
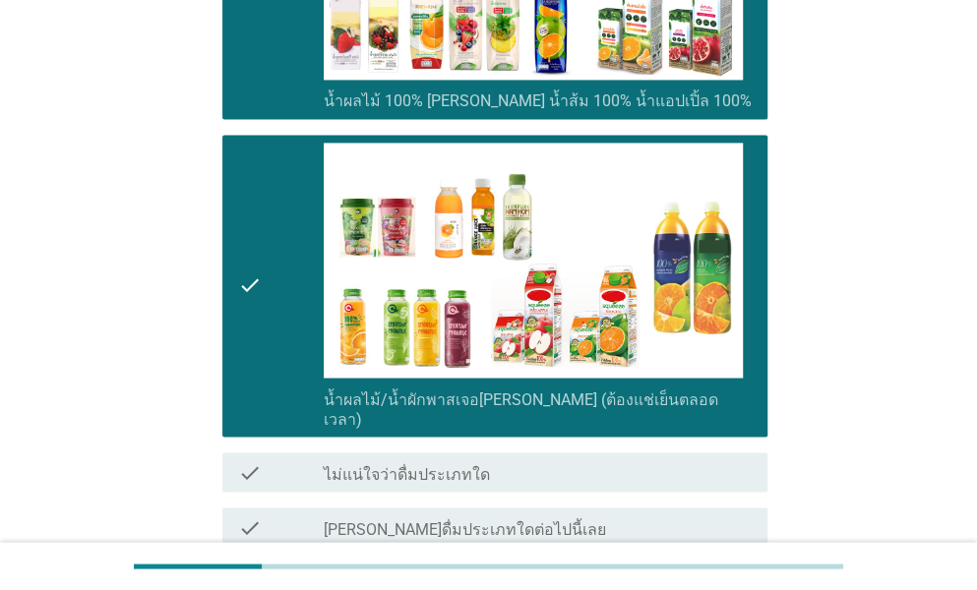
scroll to position [1273, 0]
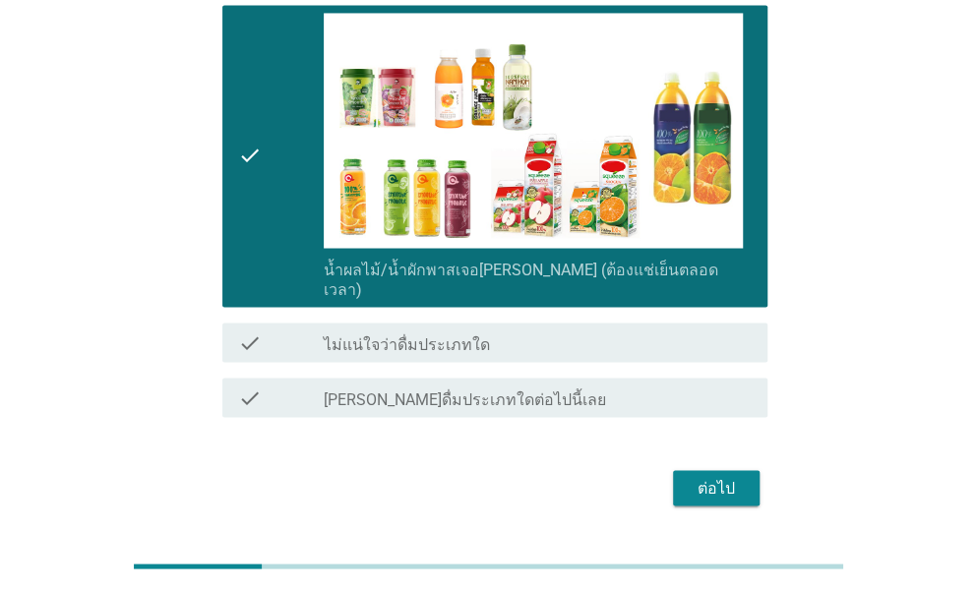
click at [729, 476] on div "ต่อไป" at bounding box center [716, 488] width 55 height 24
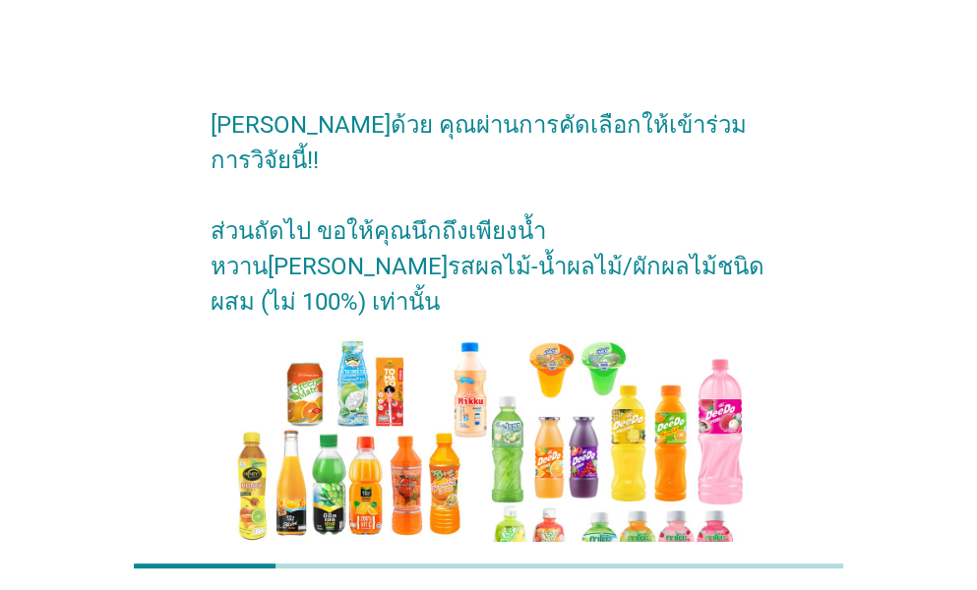
scroll to position [191, 0]
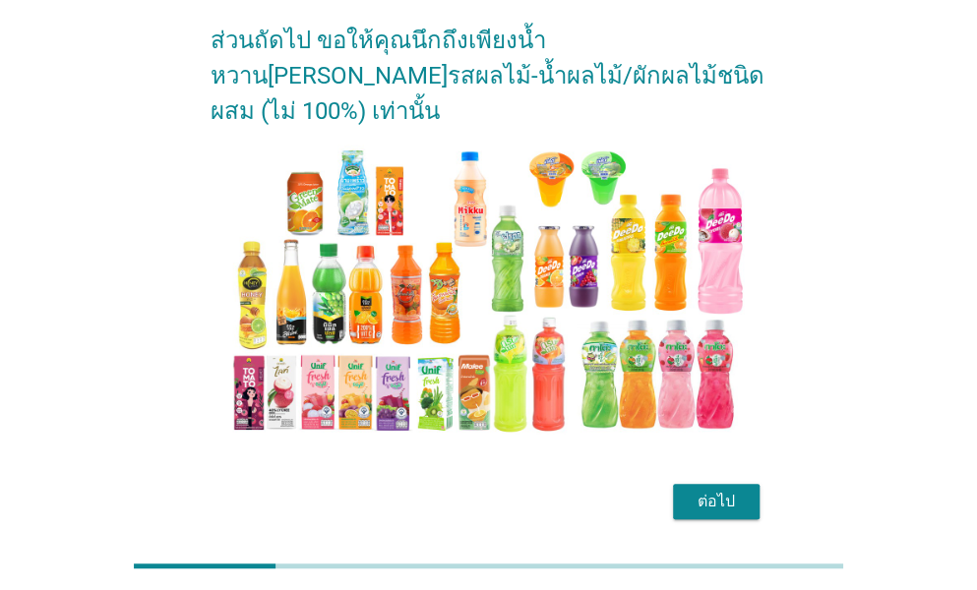
click at [710, 490] on div "ต่อไป" at bounding box center [716, 502] width 55 height 24
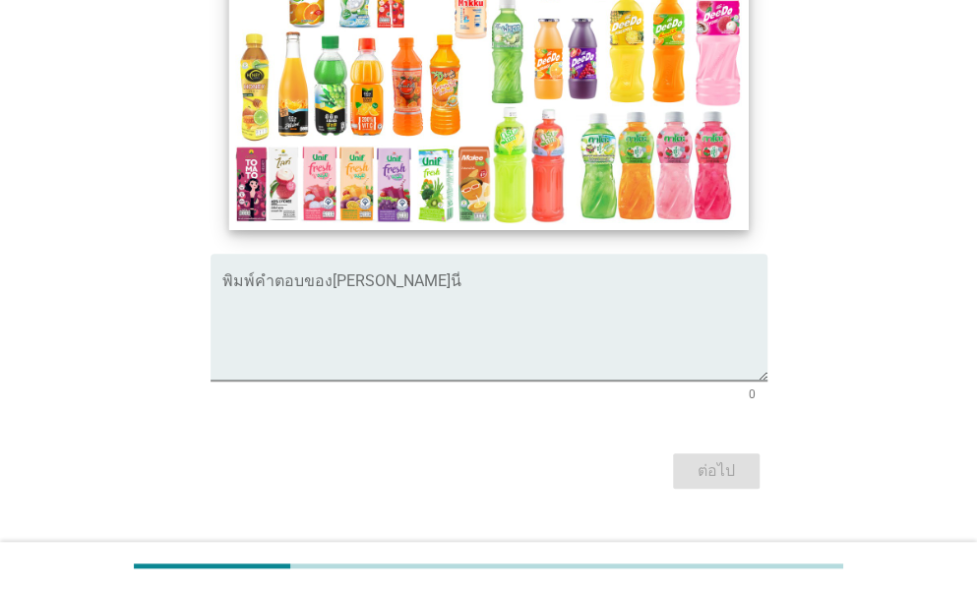
scroll to position [295, 0]
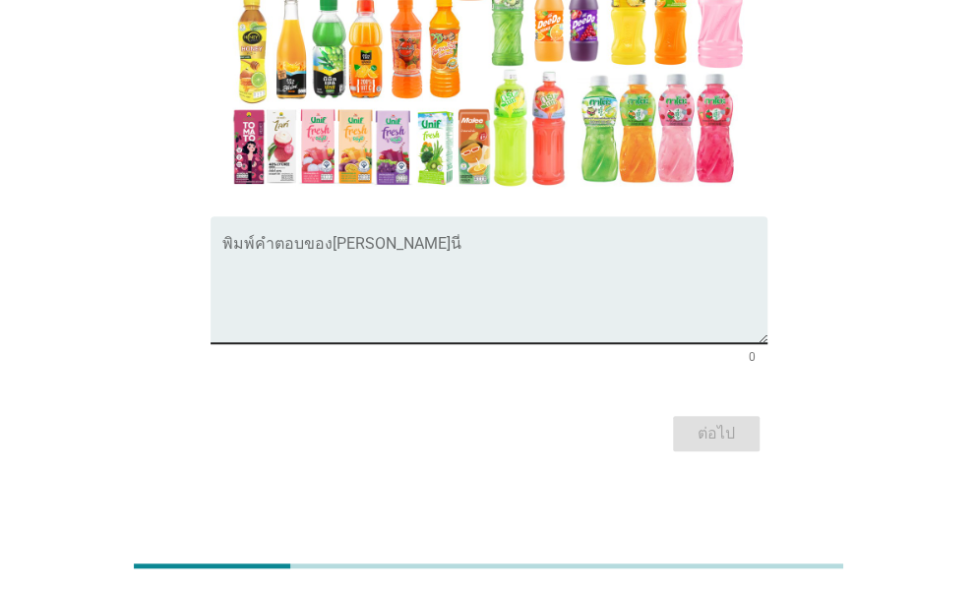
click at [395, 261] on textarea "พิมพ์คำตอบของคุณ ที่นี่" at bounding box center [494, 291] width 545 height 103
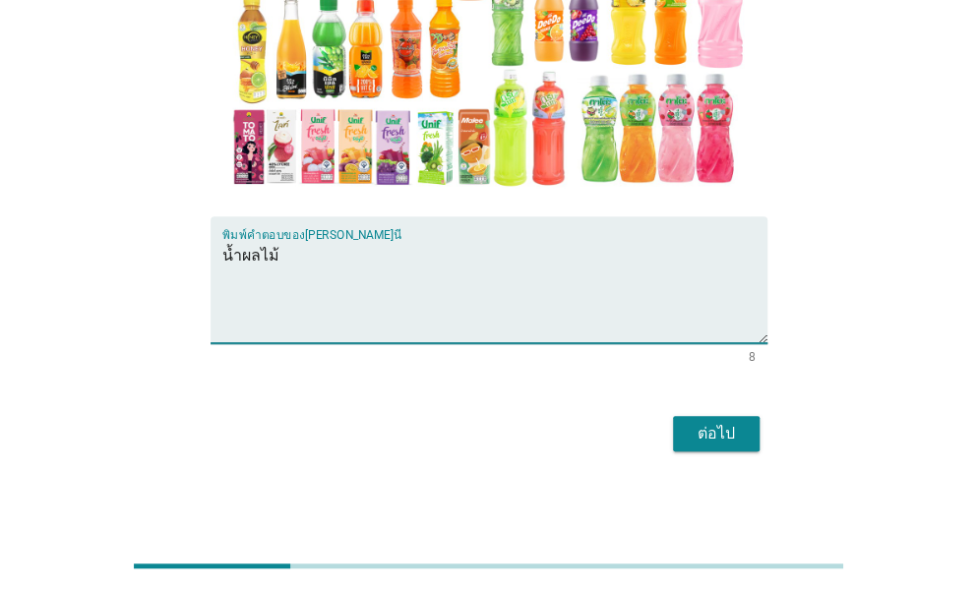
type textarea "น้ำผลไม้"
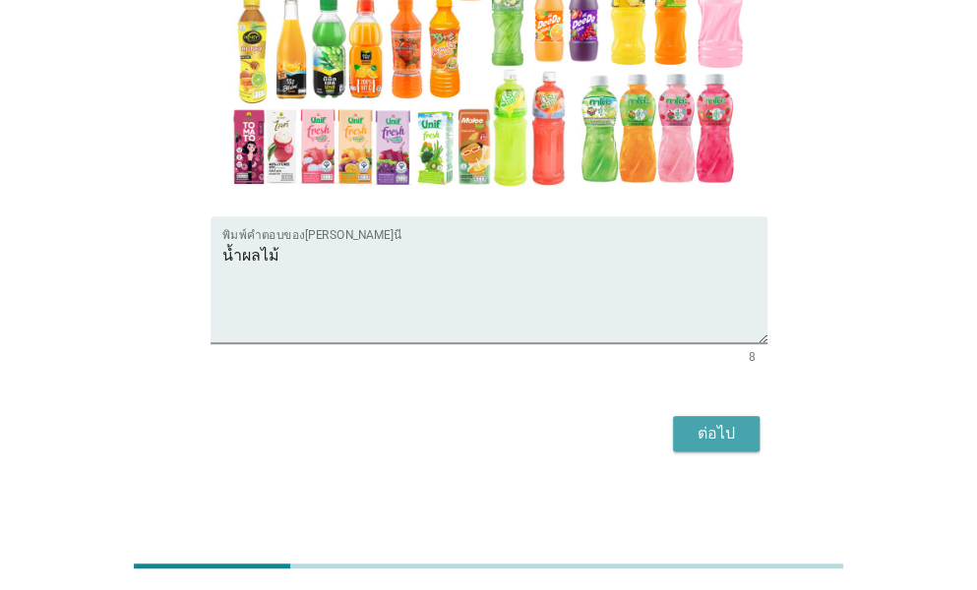
click at [702, 437] on div "ต่อไป" at bounding box center [716, 434] width 55 height 24
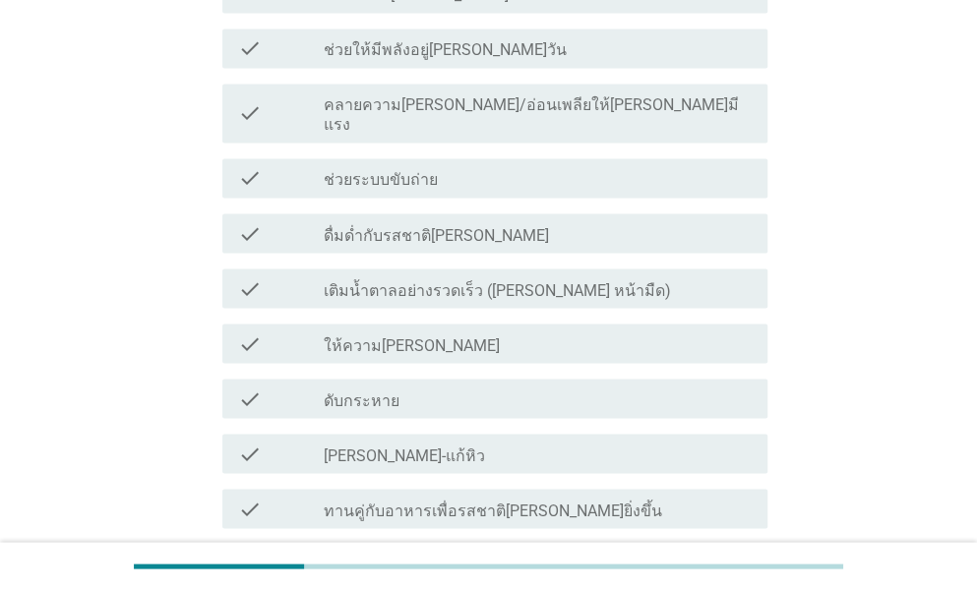
scroll to position [1279, 0]
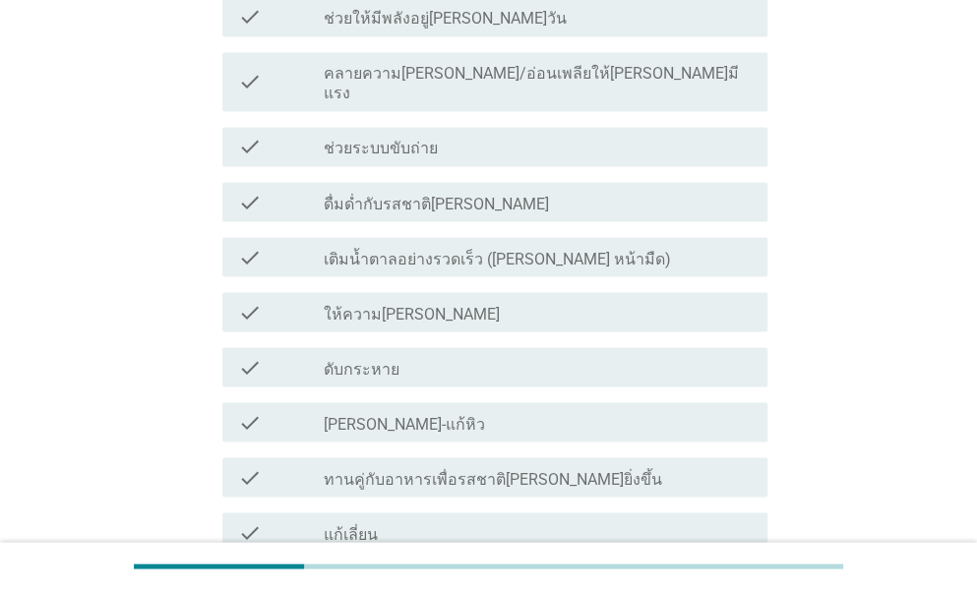
click at [443, 300] on div "check_box_outline_blank ให้ความ[PERSON_NAME]" at bounding box center [538, 312] width 428 height 24
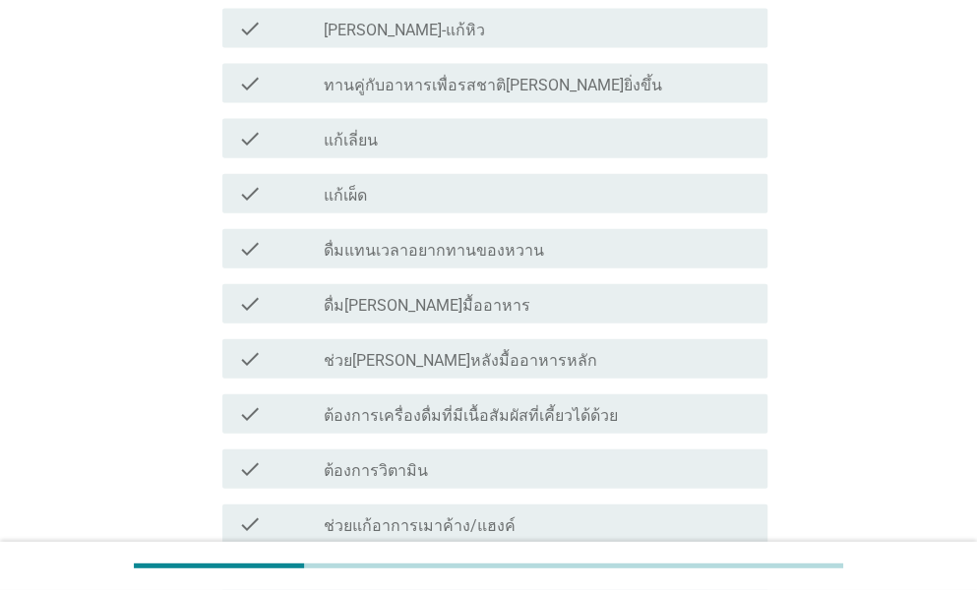
scroll to position [1771, 0]
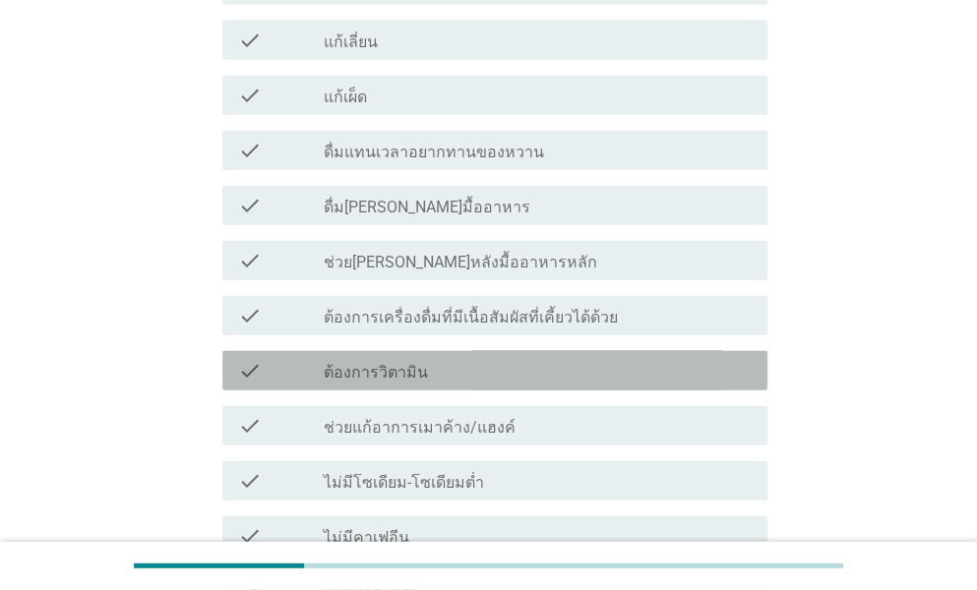
click at [439, 359] on div "check_box_outline_blank ต้องการวิตามิน" at bounding box center [538, 371] width 428 height 24
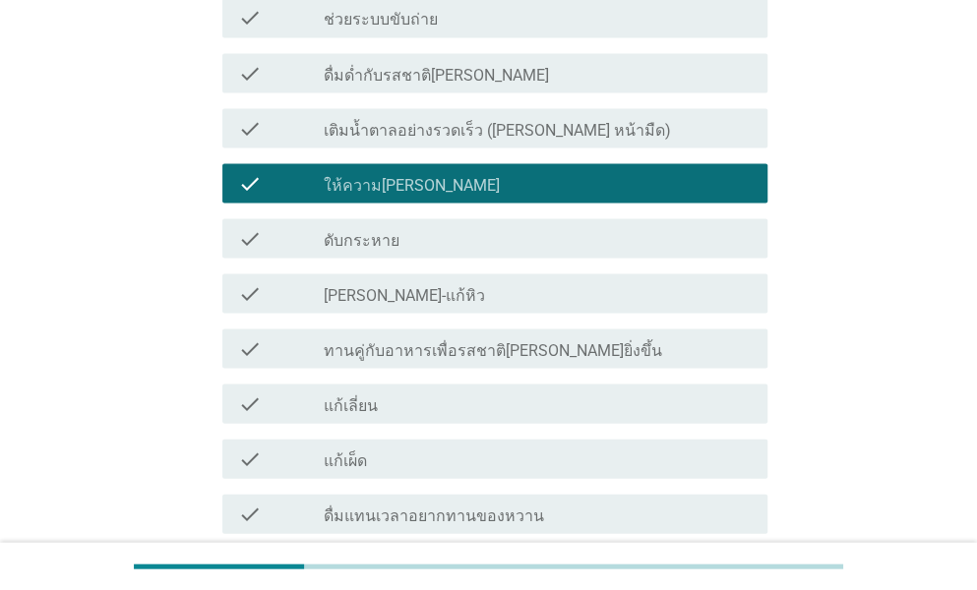
scroll to position [1377, 0]
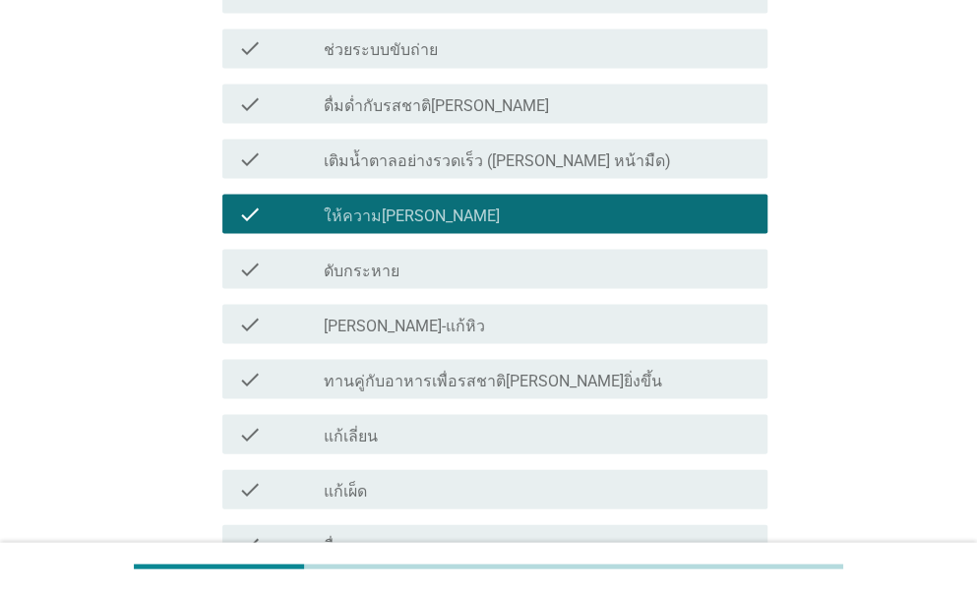
click at [404, 257] on div "check_box_outline_blank ดับกระหาย" at bounding box center [538, 269] width 428 height 24
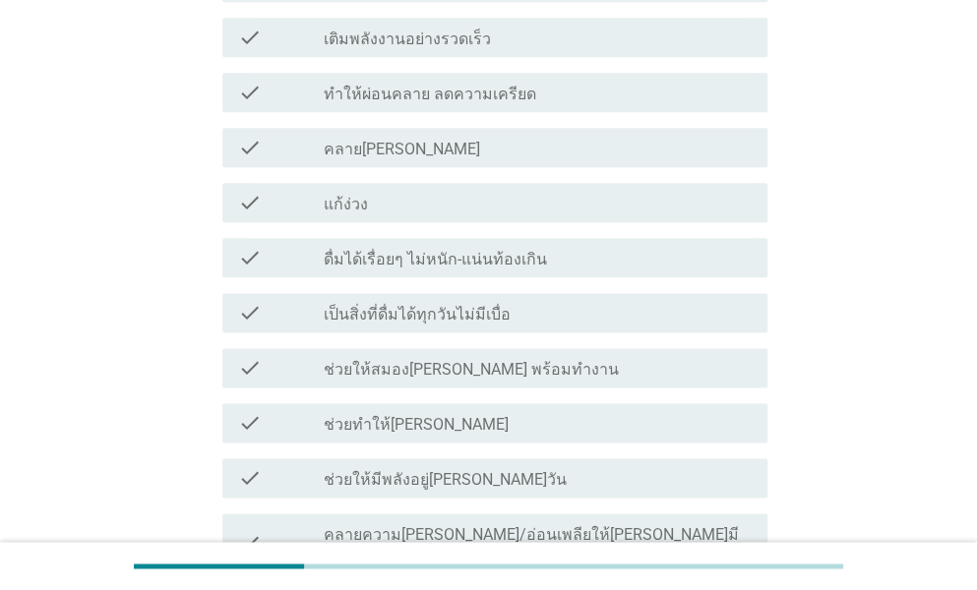
scroll to position [787, 0]
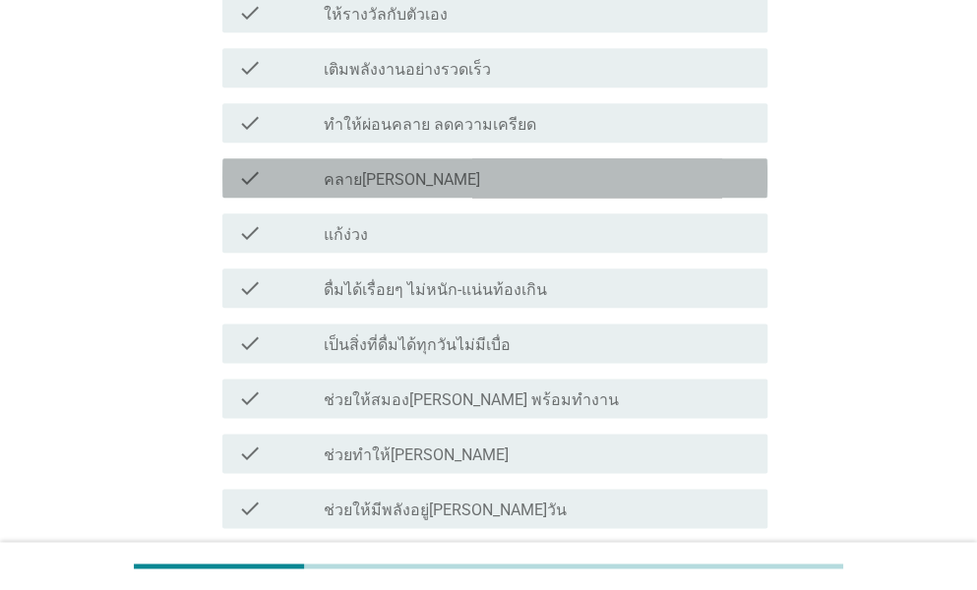
click at [470, 184] on div "check_box_outline_blank คลาย[PERSON_NAME]" at bounding box center [538, 178] width 428 height 24
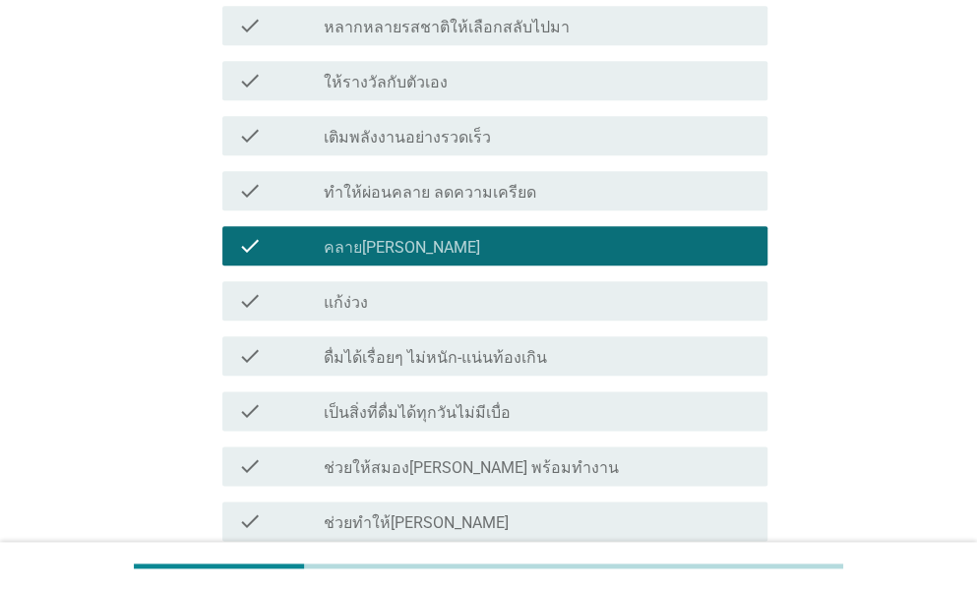
scroll to position [689, 0]
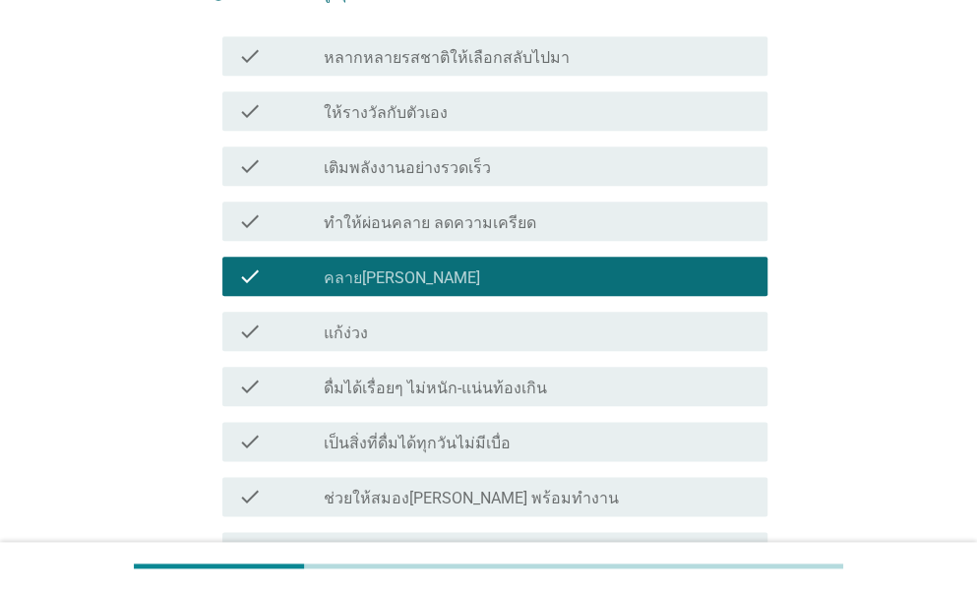
click at [537, 392] on div "check_box_outline_blank ดื่มได้เรื่อยๆ ไม่หนัก-แน่นท้องเกิน" at bounding box center [538, 387] width 428 height 24
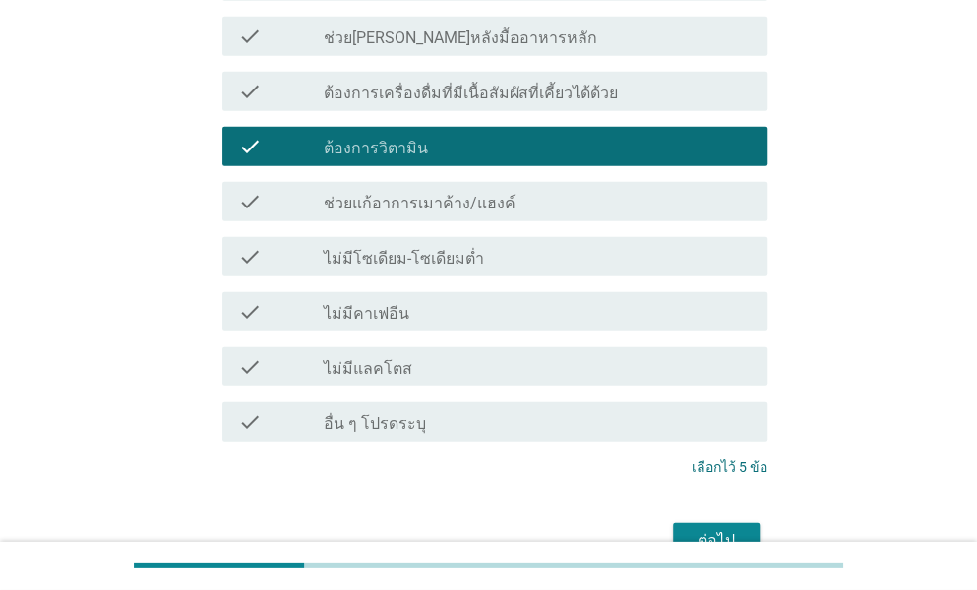
scroll to position [2085, 0]
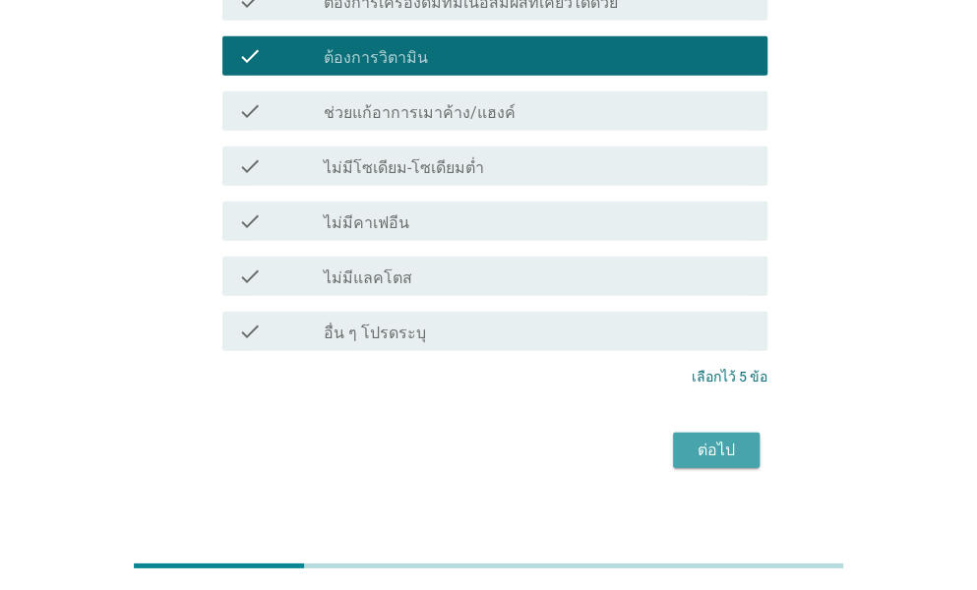
click at [738, 439] on div "ต่อไป" at bounding box center [716, 451] width 55 height 24
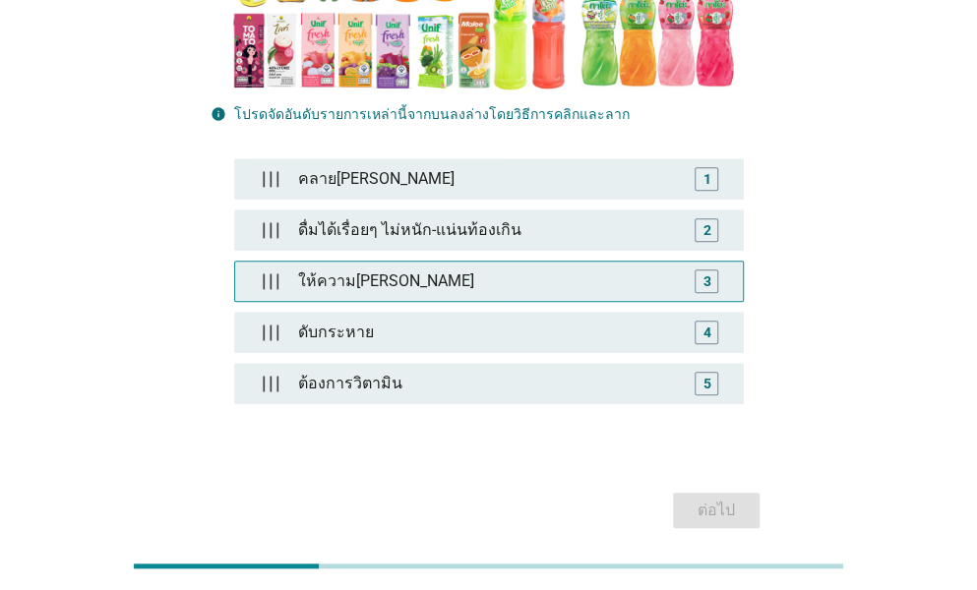
scroll to position [539, 0]
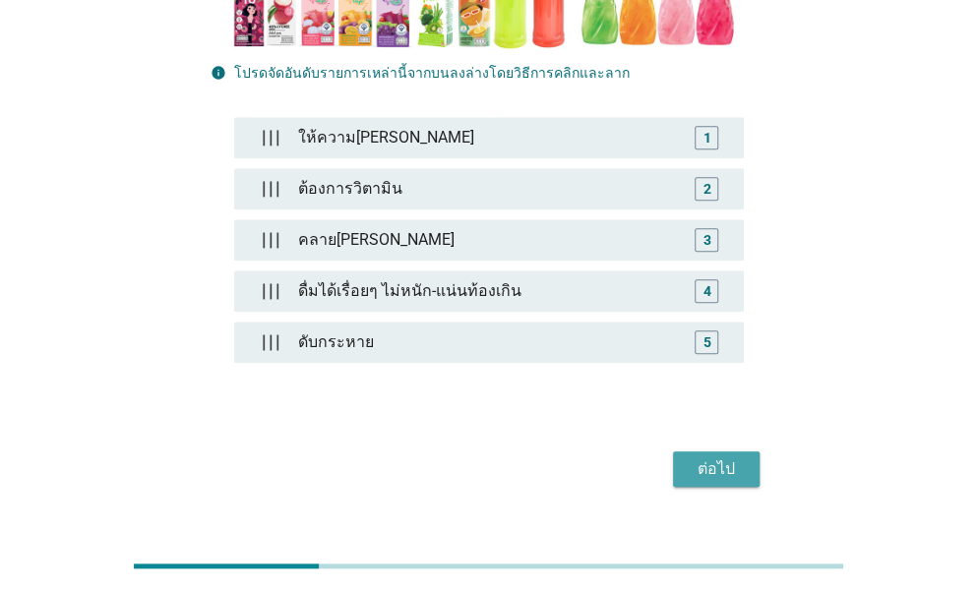
click at [724, 457] on div "ต่อไป" at bounding box center [716, 469] width 55 height 24
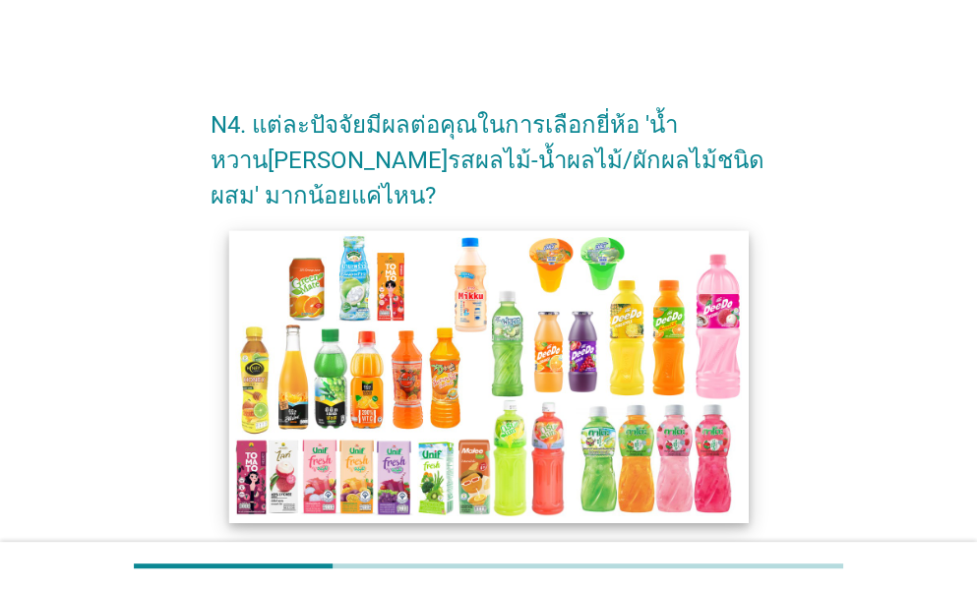
scroll to position [450, 0]
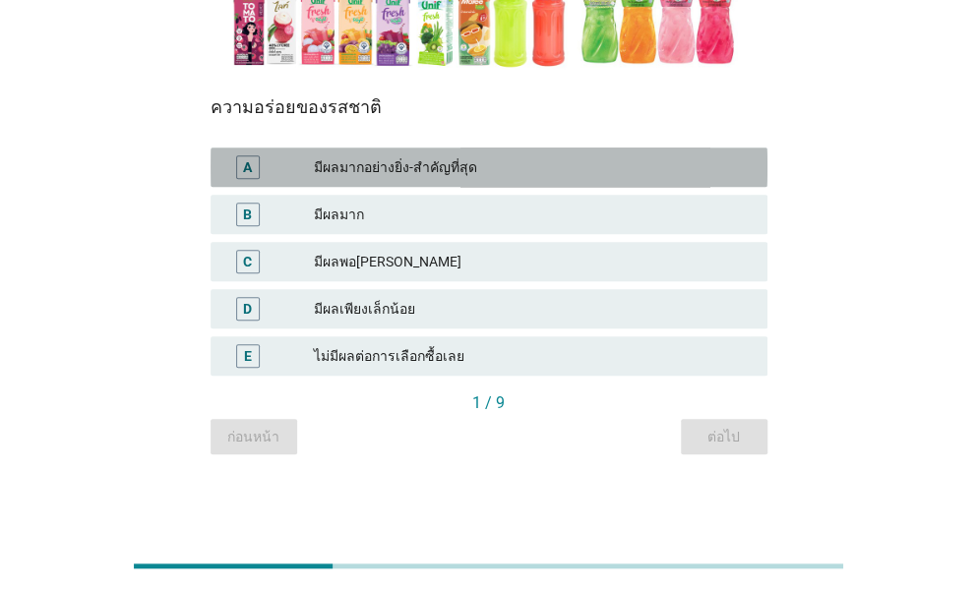
click at [429, 164] on div "มีผลมากอย่างยิ่ง-สำคัญที่สุด" at bounding box center [533, 167] width 438 height 24
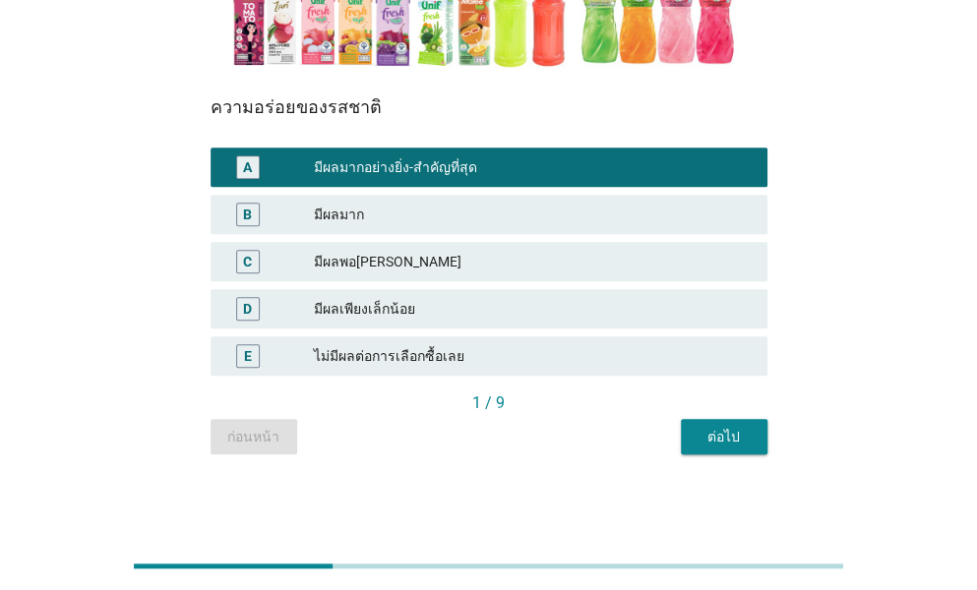
click at [736, 436] on div "ต่อไป" at bounding box center [723, 437] width 55 height 21
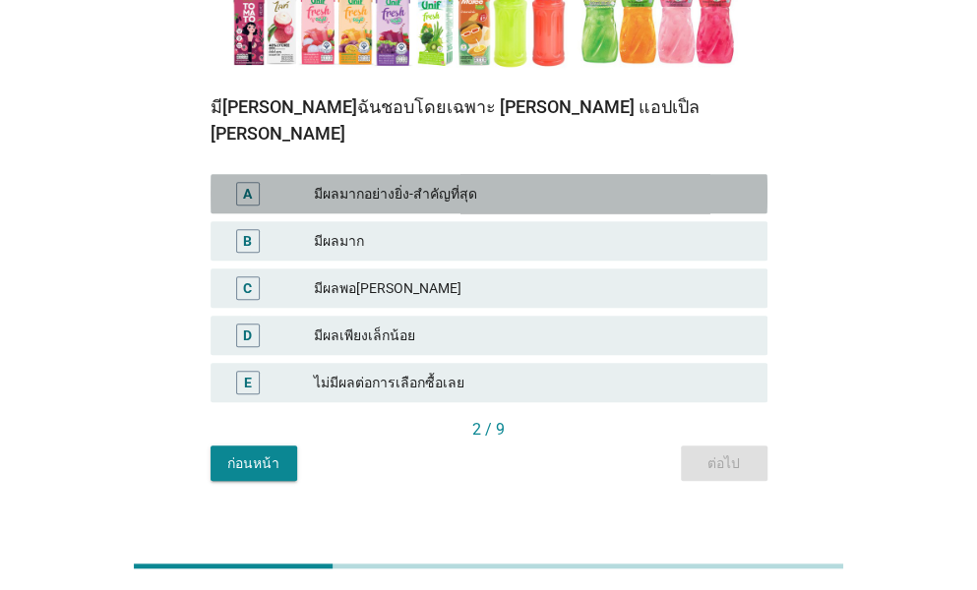
click at [413, 182] on div "มีผลมากอย่างยิ่ง-สำคัญที่สุด" at bounding box center [533, 194] width 438 height 24
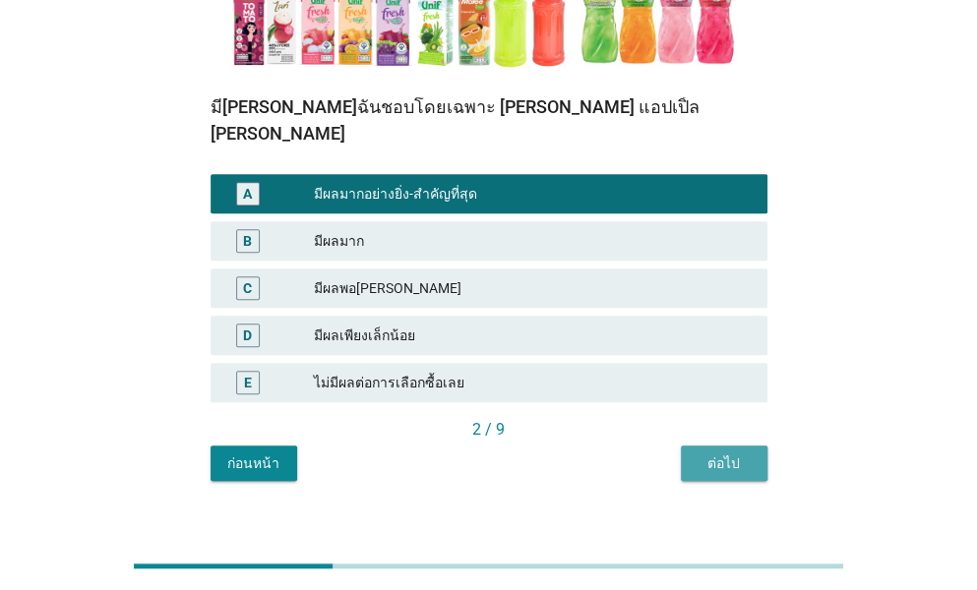
click at [737, 453] on div "ต่อไป" at bounding box center [723, 463] width 55 height 21
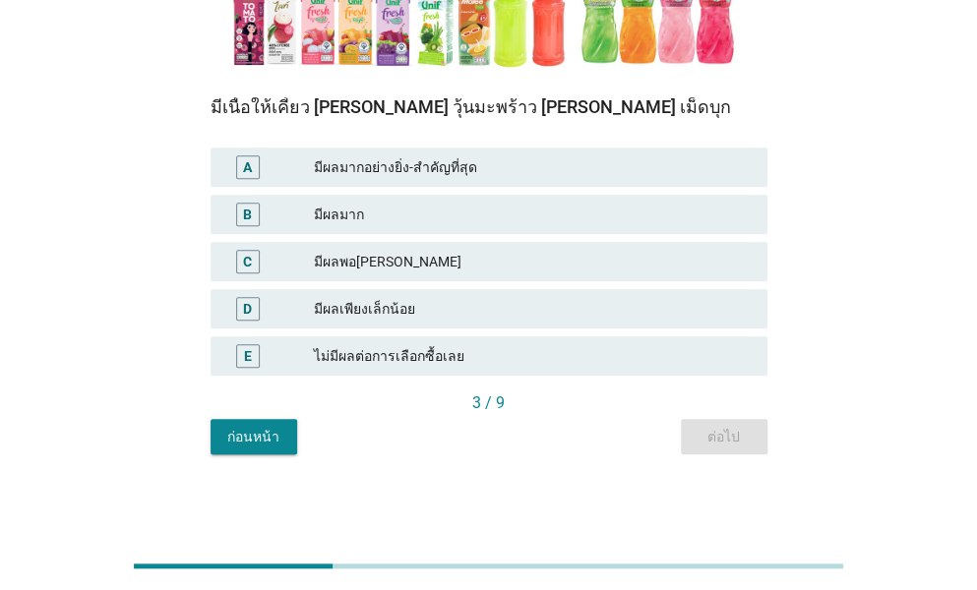
click at [469, 166] on div "มีผลมากอย่างยิ่ง-สำคัญที่สุด" at bounding box center [533, 167] width 438 height 24
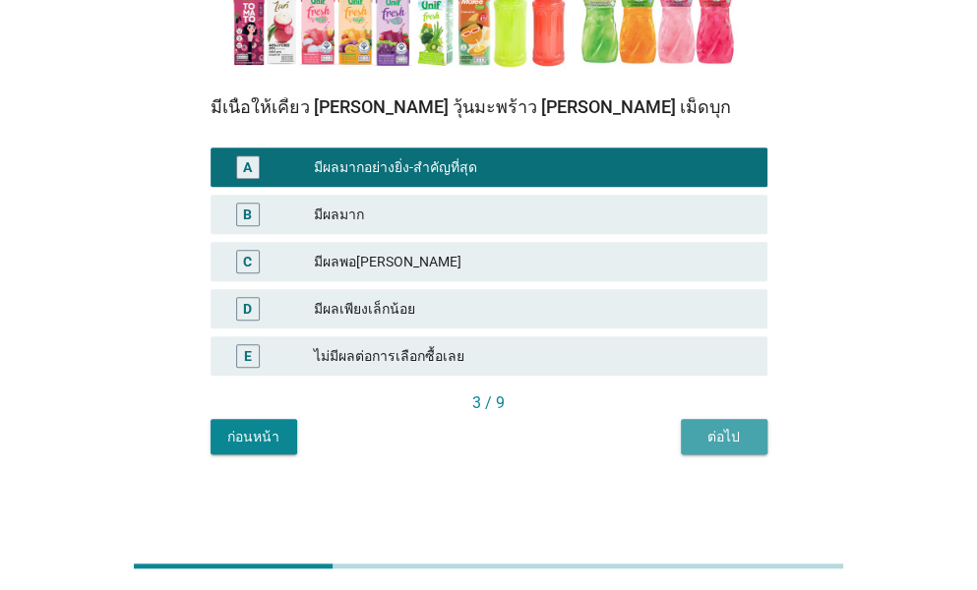
click at [722, 436] on div "ต่อไป" at bounding box center [723, 437] width 55 height 21
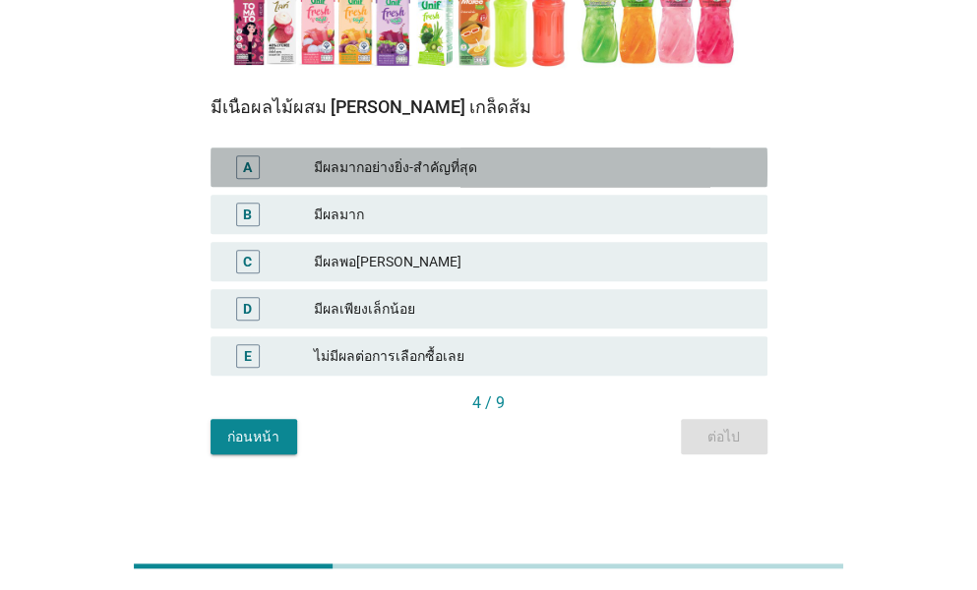
click at [419, 168] on div "มีผลมากอย่างยิ่ง-สำคัญที่สุด" at bounding box center [533, 167] width 438 height 24
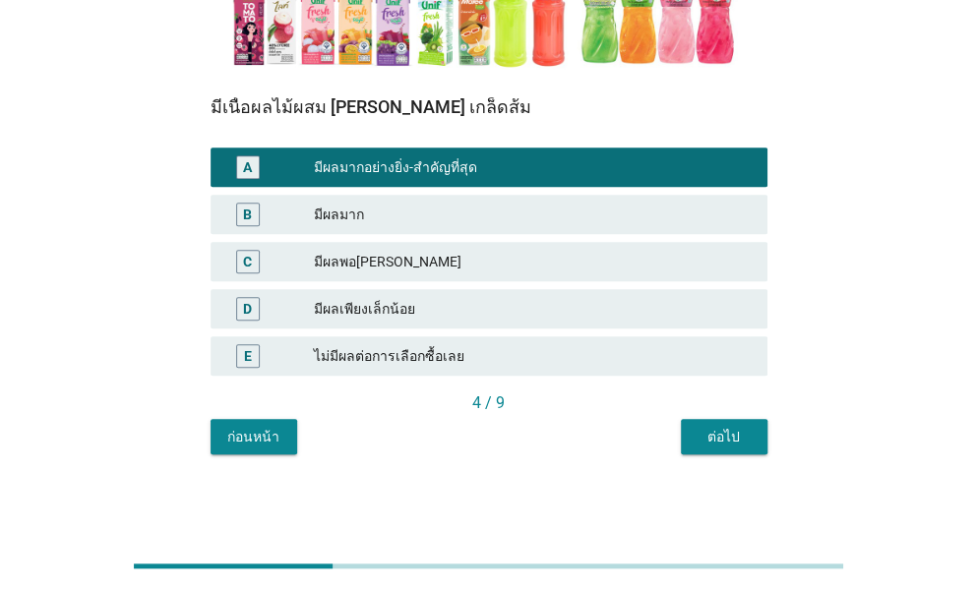
click at [748, 434] on div "ต่อไป" at bounding box center [723, 437] width 55 height 21
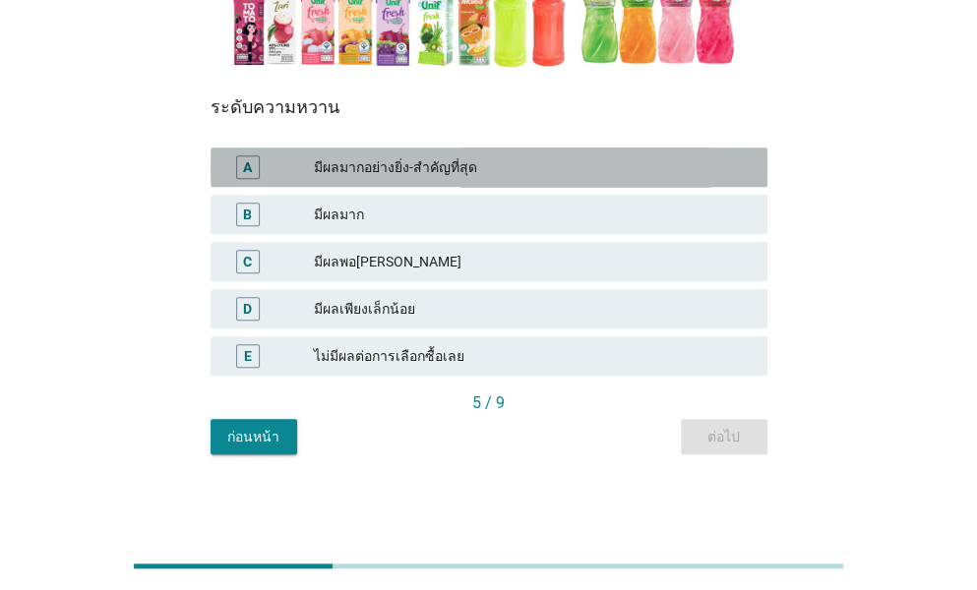
click at [427, 173] on div "มีผลมากอย่างยิ่ง-สำคัญที่สุด" at bounding box center [533, 167] width 438 height 24
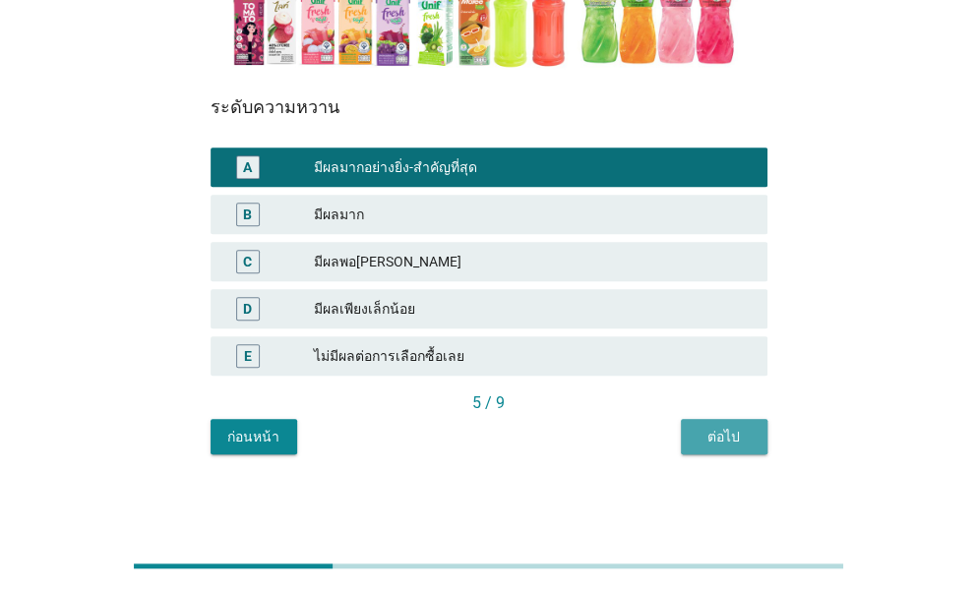
click at [716, 437] on div "ต่อไป" at bounding box center [723, 437] width 55 height 21
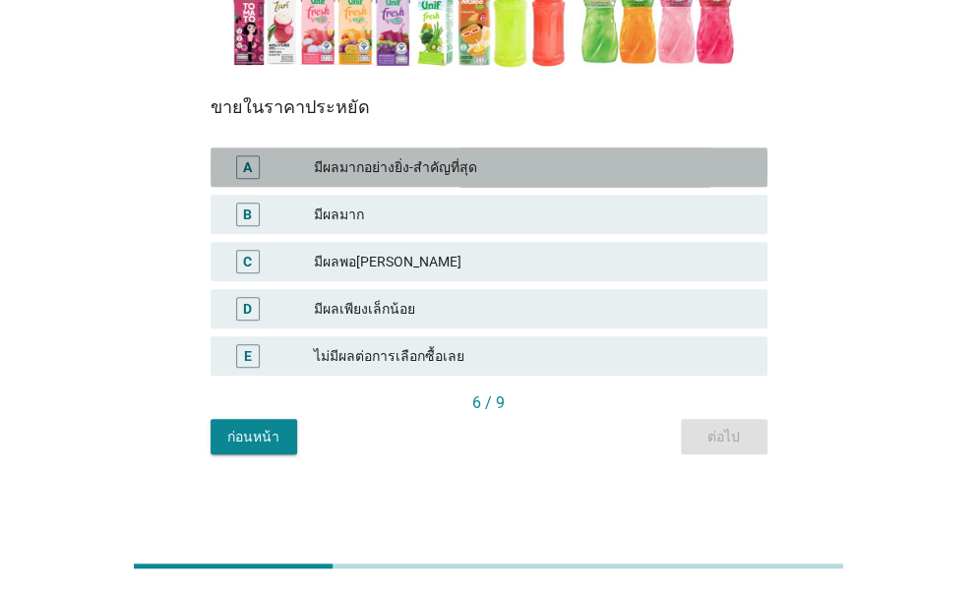
click at [472, 162] on div "มีผลมากอย่างยิ่ง-สำคัญที่สุด" at bounding box center [533, 167] width 438 height 24
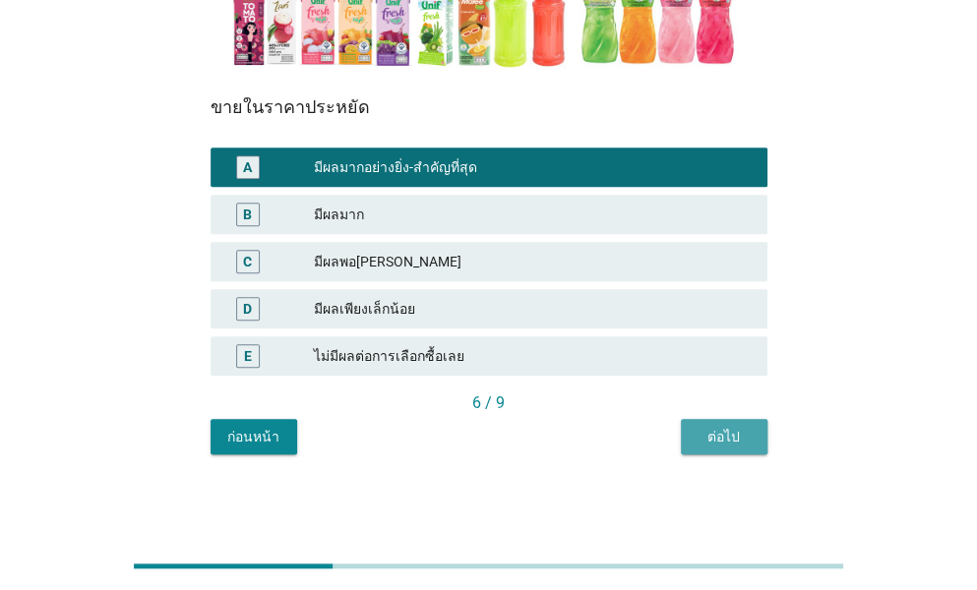
click at [728, 432] on div "ต่อไป" at bounding box center [723, 437] width 55 height 21
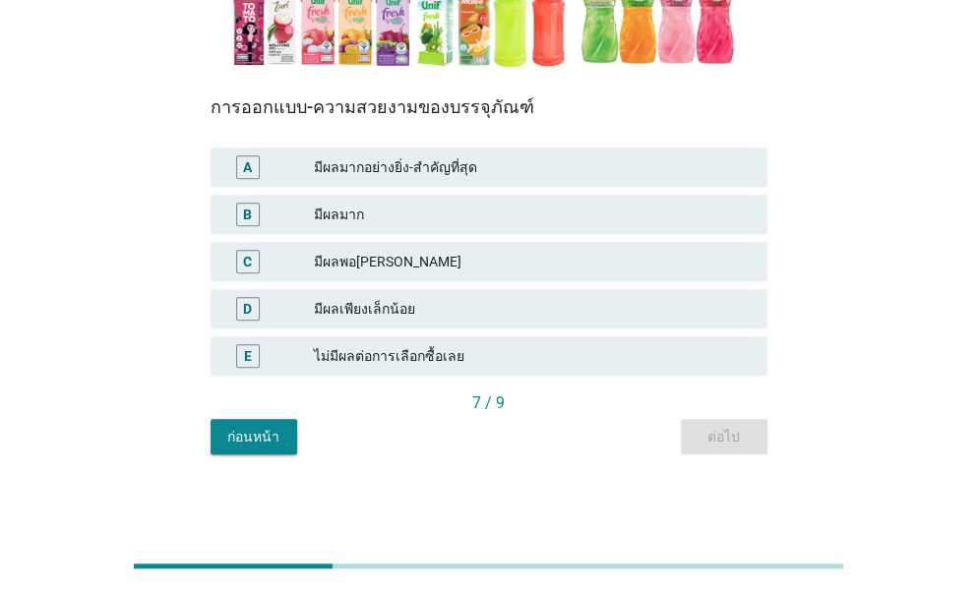
click at [449, 161] on div "มีผลมากอย่างยิ่ง-สำคัญที่สุด" at bounding box center [533, 167] width 438 height 24
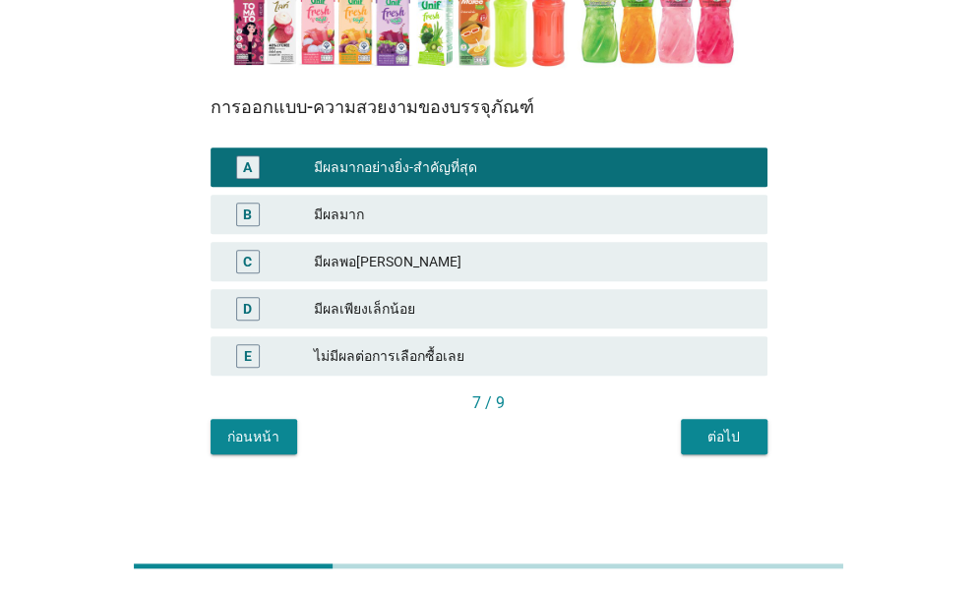
click at [744, 431] on div "ต่อไป" at bounding box center [723, 437] width 55 height 21
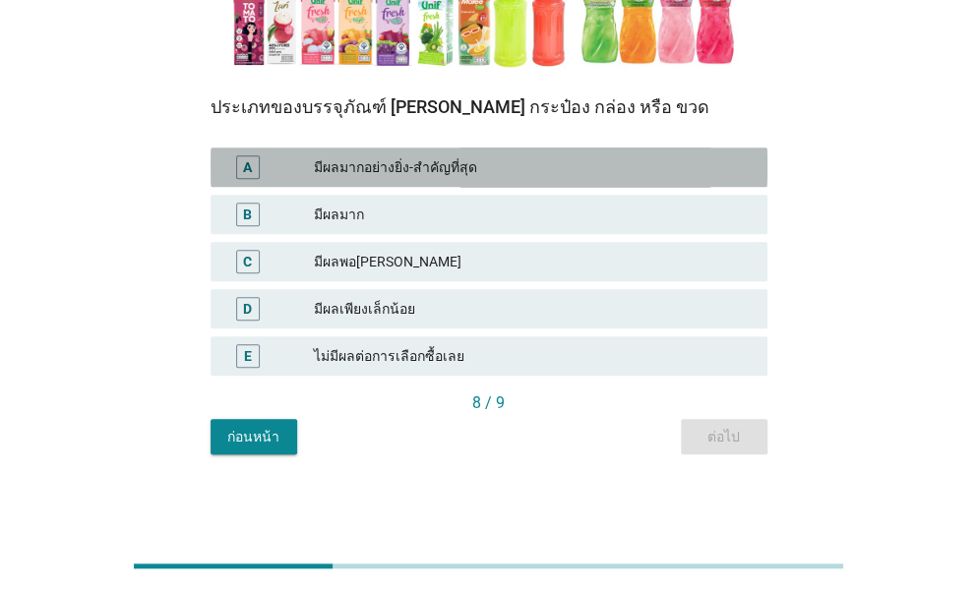
click at [517, 180] on div "A มีผลมากอย่างยิ่ง-สำคัญที่สุด" at bounding box center [488, 167] width 557 height 39
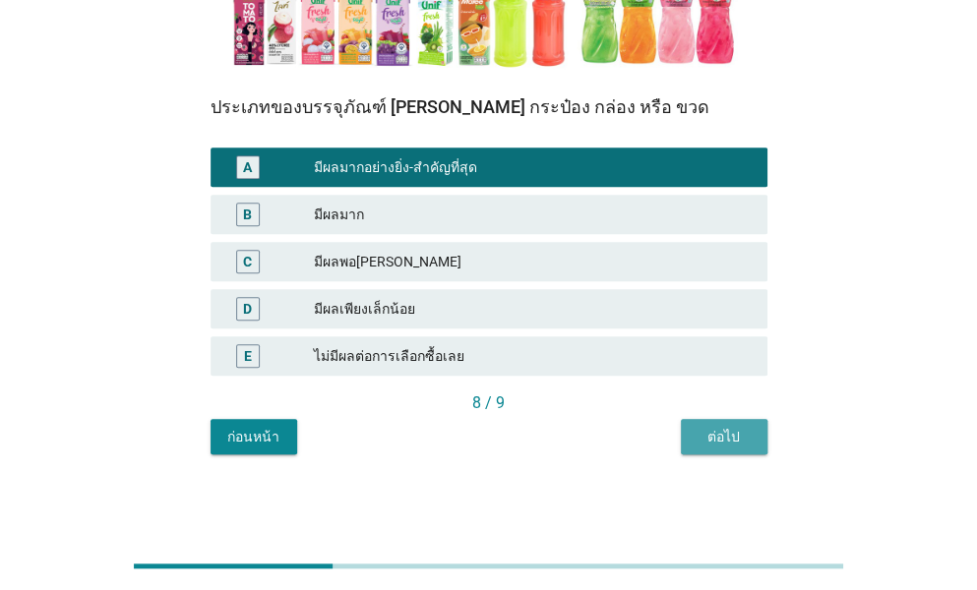
click at [714, 436] on div "ต่อไป" at bounding box center [723, 437] width 55 height 21
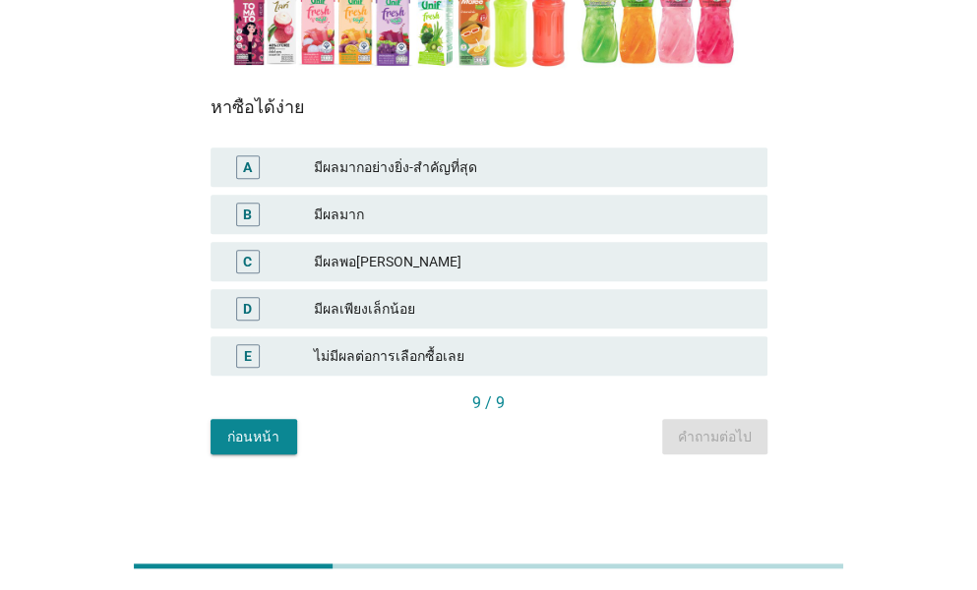
click at [549, 169] on div "มีผลมากอย่างยิ่ง-สำคัญที่สุด" at bounding box center [533, 167] width 438 height 24
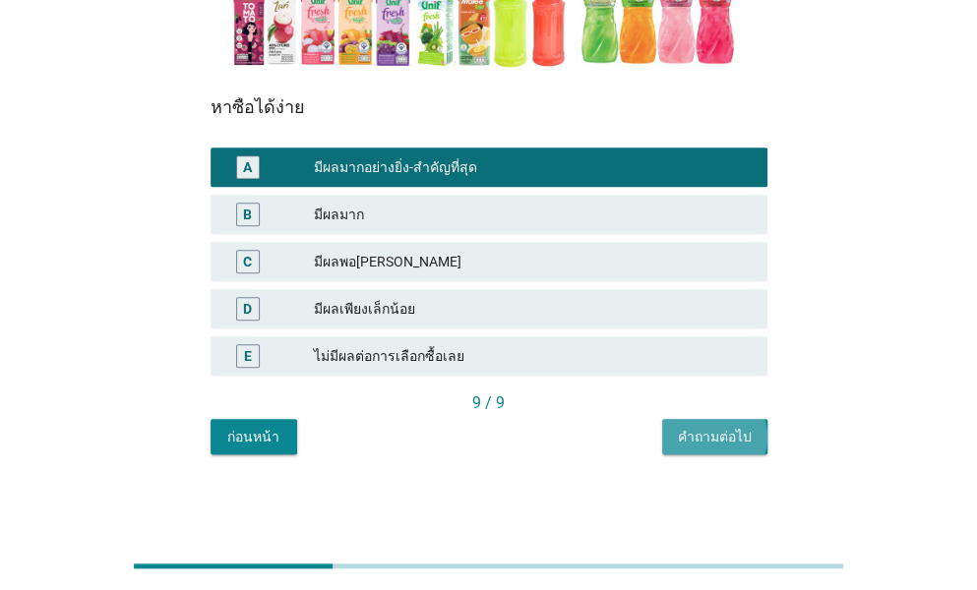
click at [724, 442] on div "คำถามต่อไป" at bounding box center [715, 437] width 74 height 21
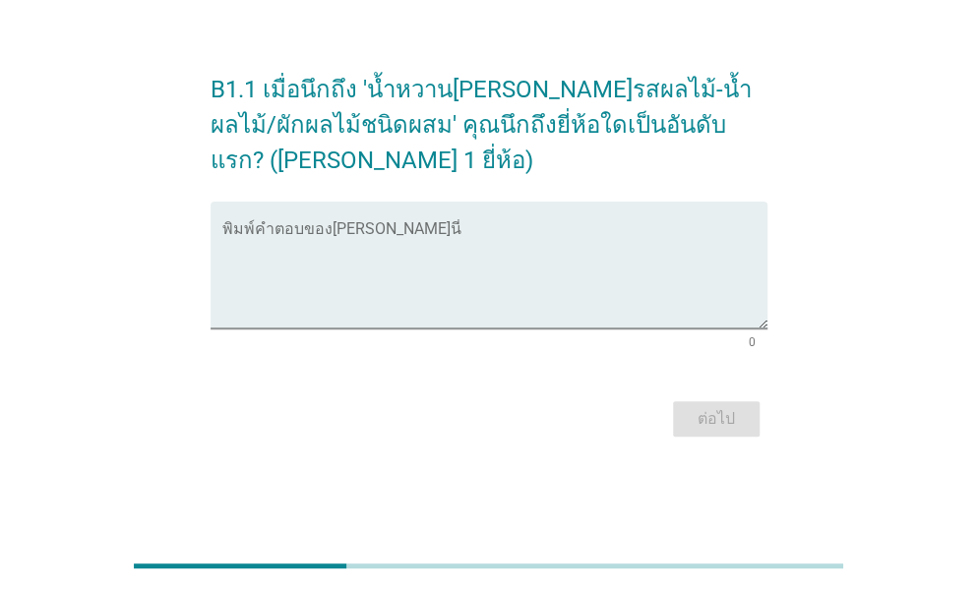
scroll to position [0, 0]
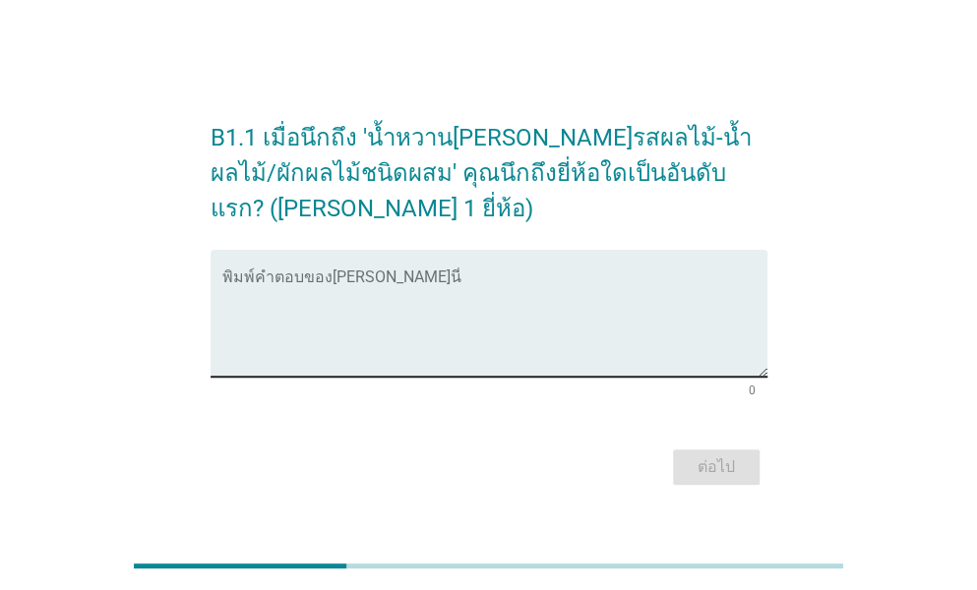
click at [317, 294] on textarea "พิมพ์คำตอบของคุณ ที่นี่" at bounding box center [494, 324] width 545 height 103
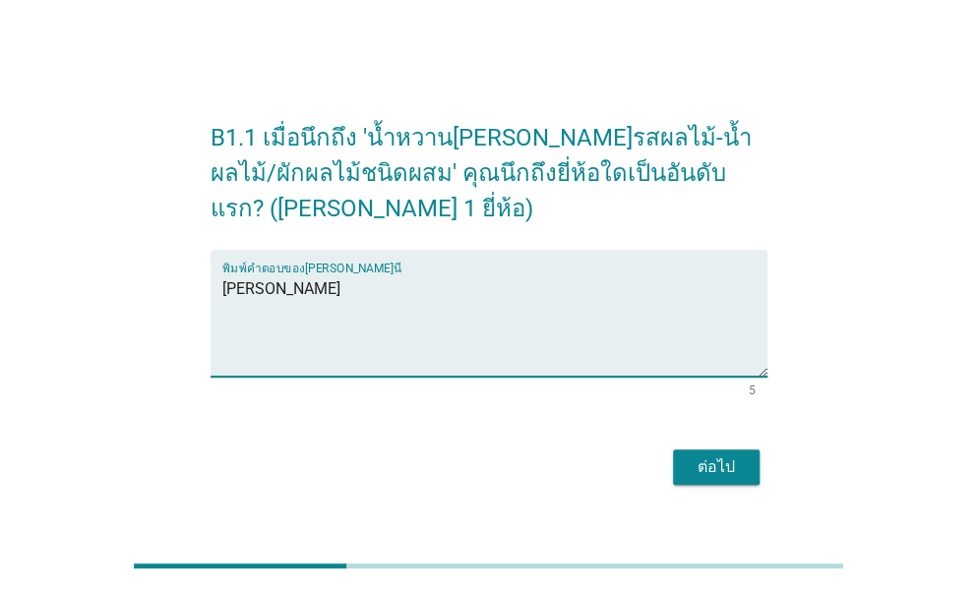
type textarea "[PERSON_NAME]"
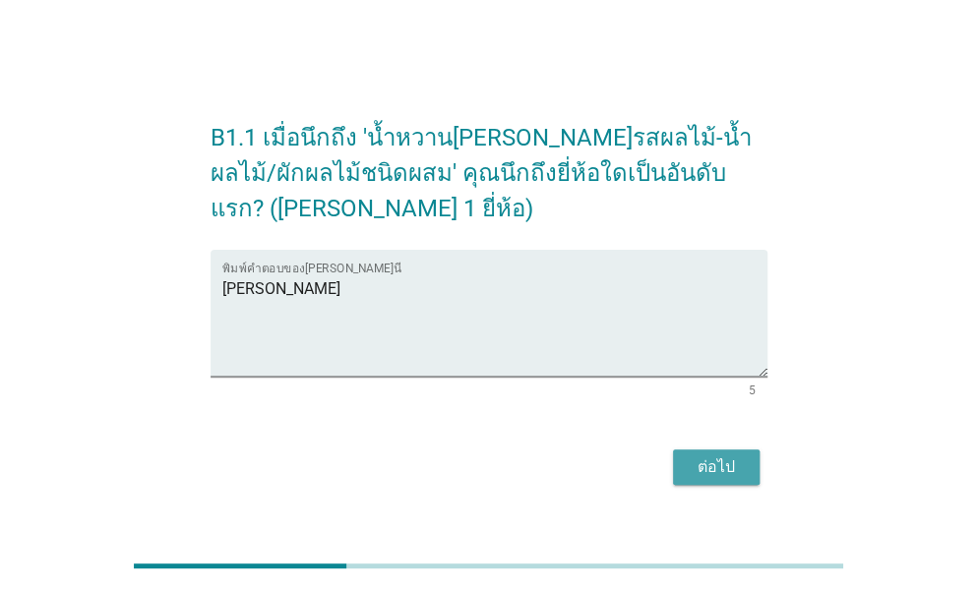
click at [722, 464] on div "ต่อไป" at bounding box center [716, 467] width 55 height 24
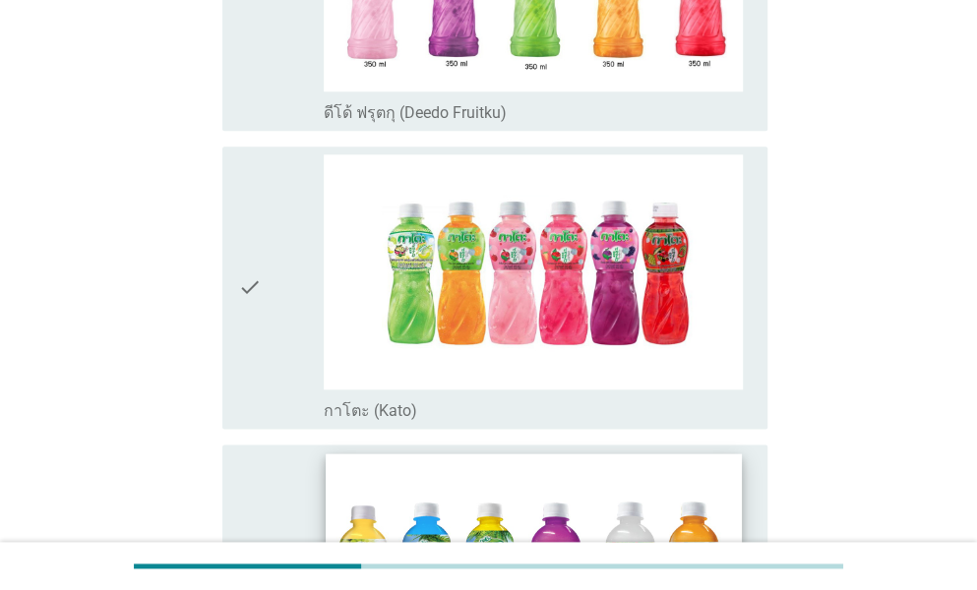
scroll to position [787, 0]
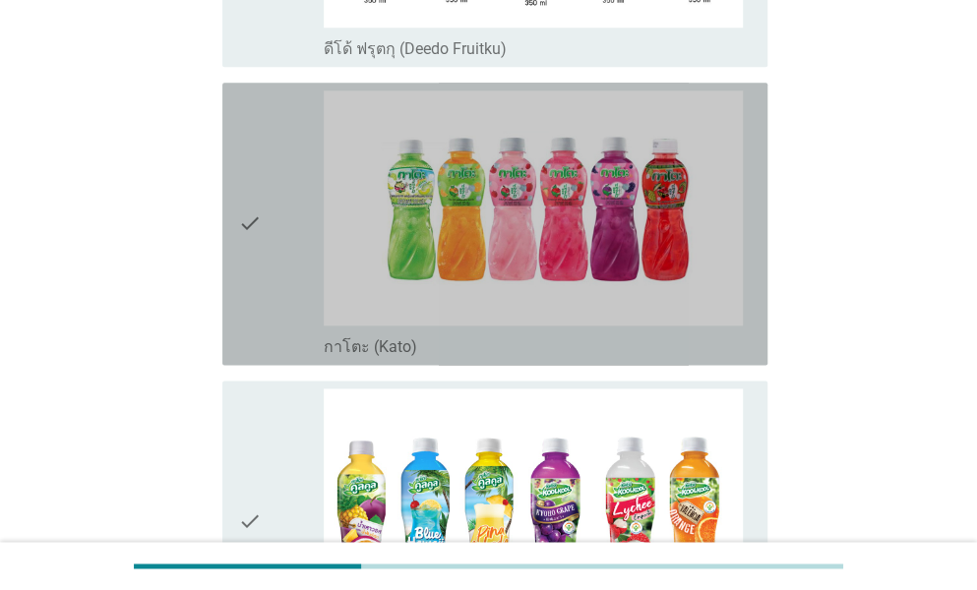
click at [290, 240] on div "check" at bounding box center [281, 223] width 86 height 267
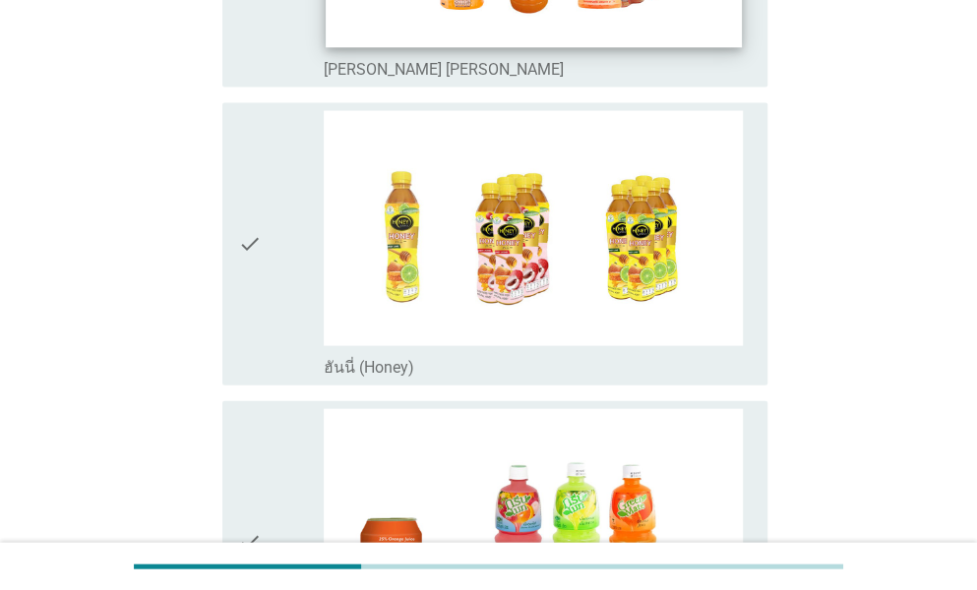
scroll to position [4525, 0]
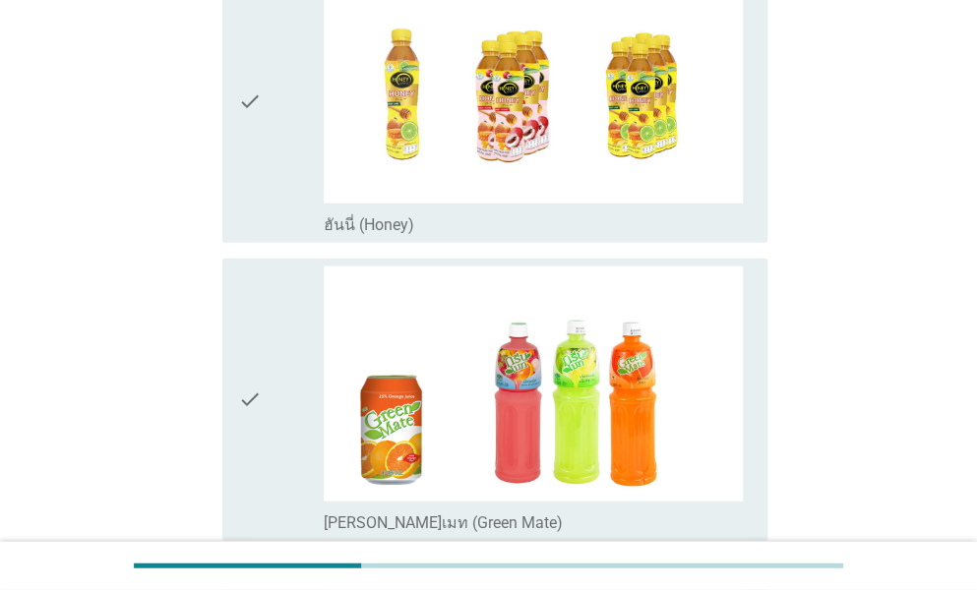
click at [287, 327] on div "check" at bounding box center [281, 400] width 86 height 267
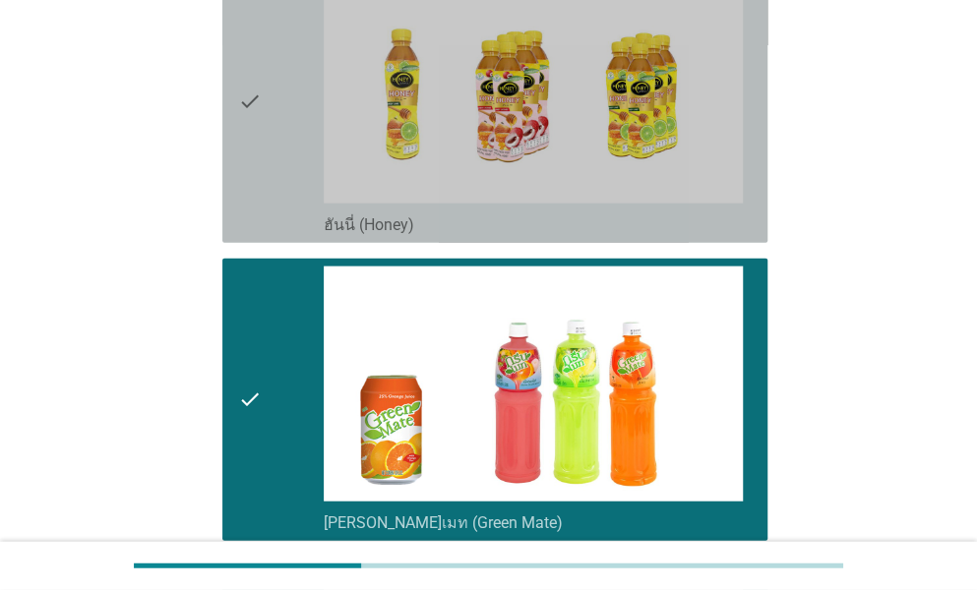
click at [266, 91] on div "check" at bounding box center [281, 102] width 86 height 267
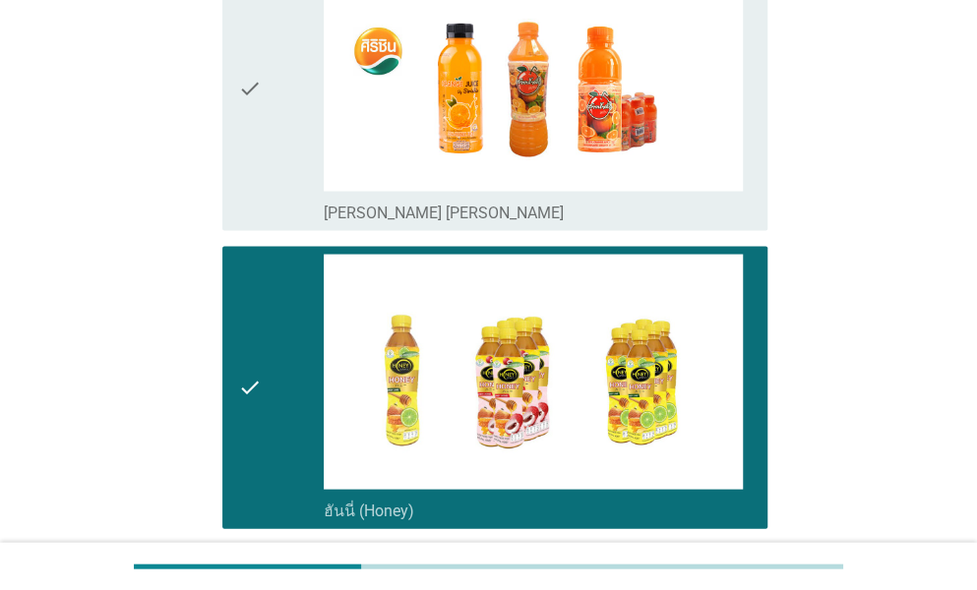
scroll to position [4131, 0]
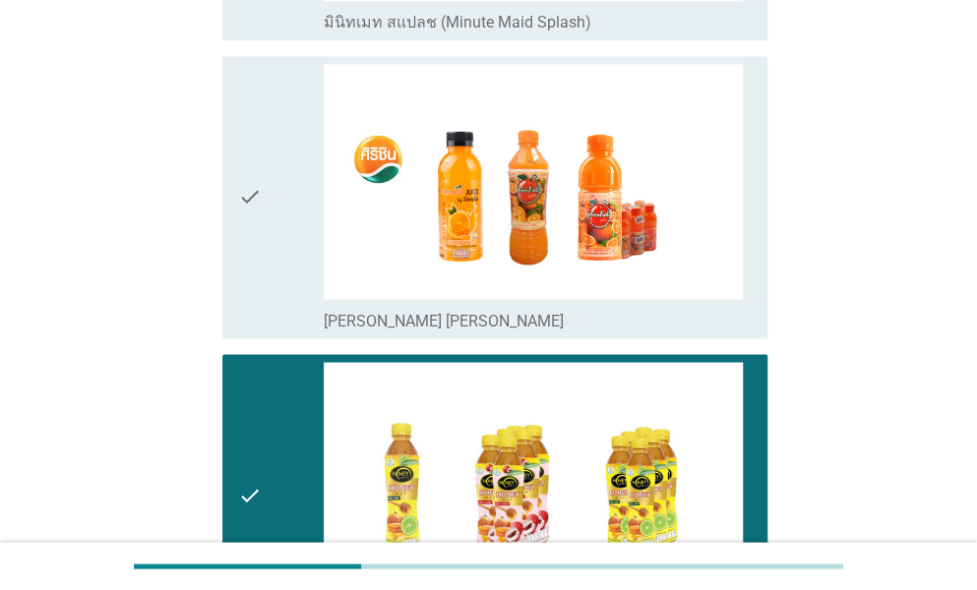
click at [258, 136] on icon "check" at bounding box center [250, 197] width 24 height 267
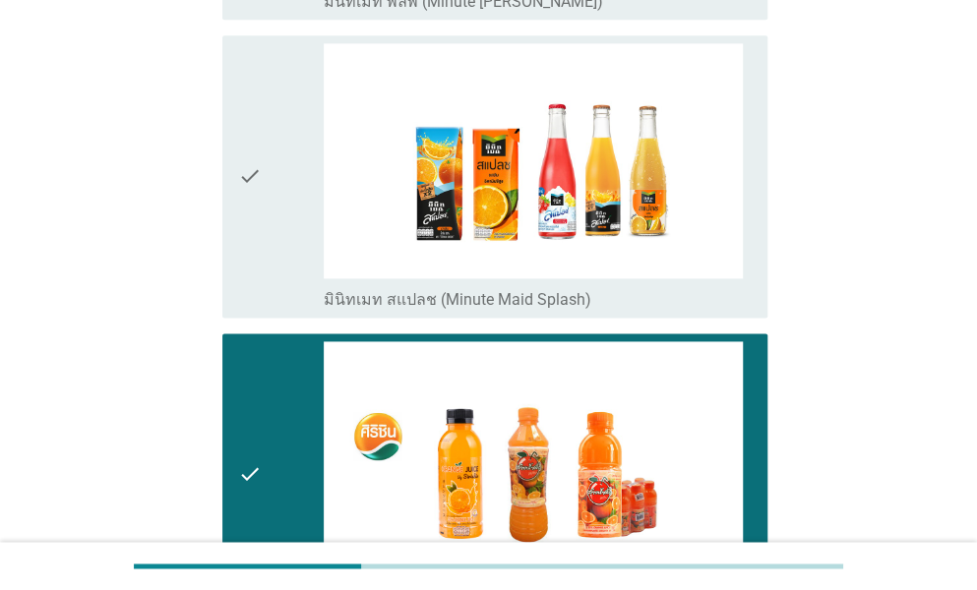
scroll to position [3738, 0]
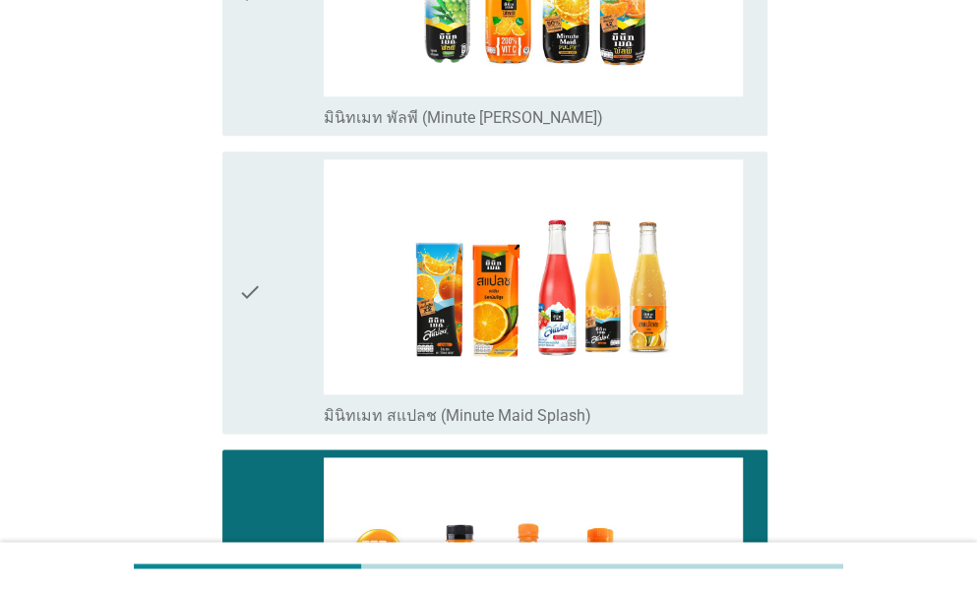
click at [264, 164] on div "check" at bounding box center [281, 292] width 86 height 267
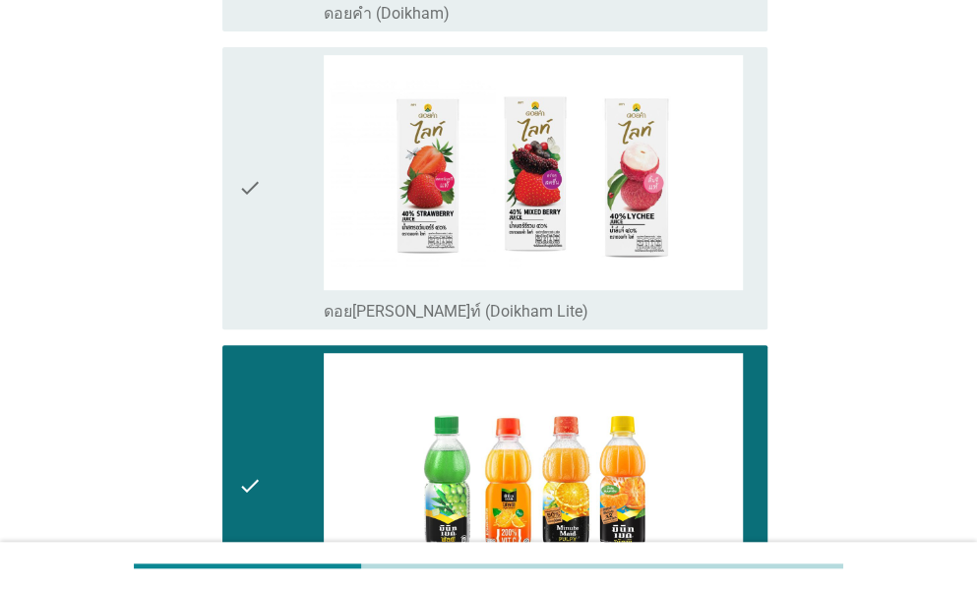
click at [279, 101] on div "check" at bounding box center [281, 188] width 86 height 267
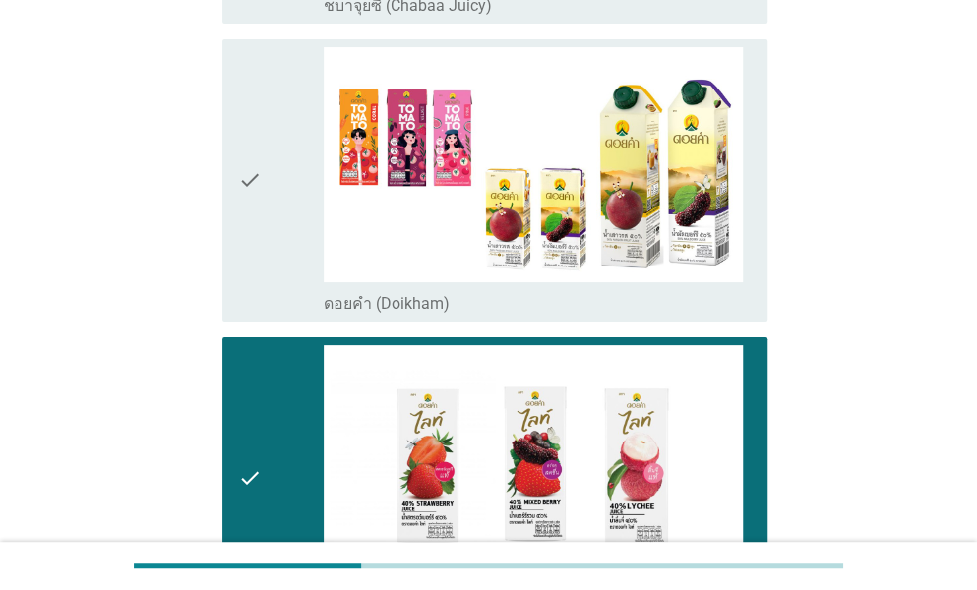
scroll to position [2754, 0]
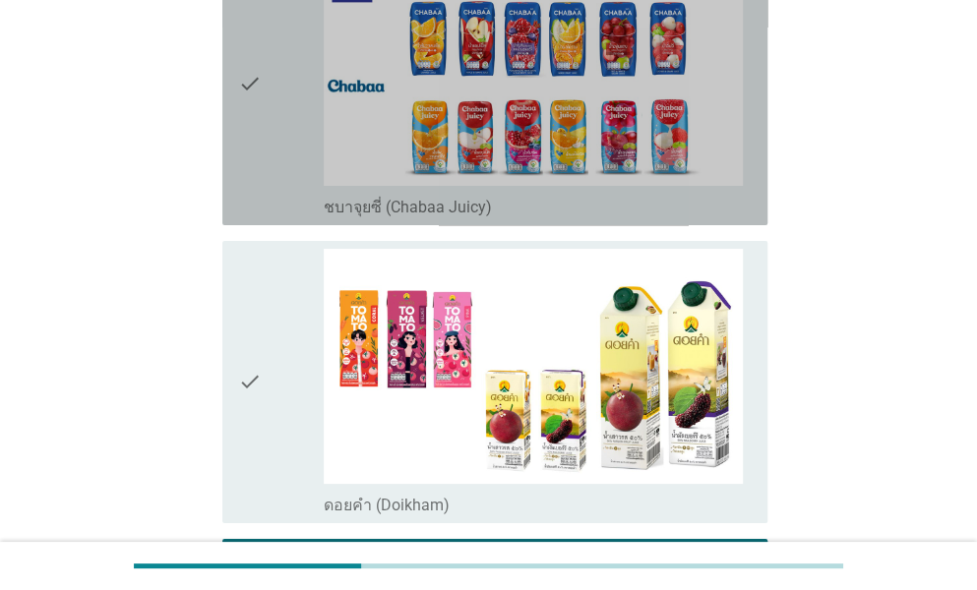
click at [279, 102] on div "check" at bounding box center [281, 84] width 86 height 267
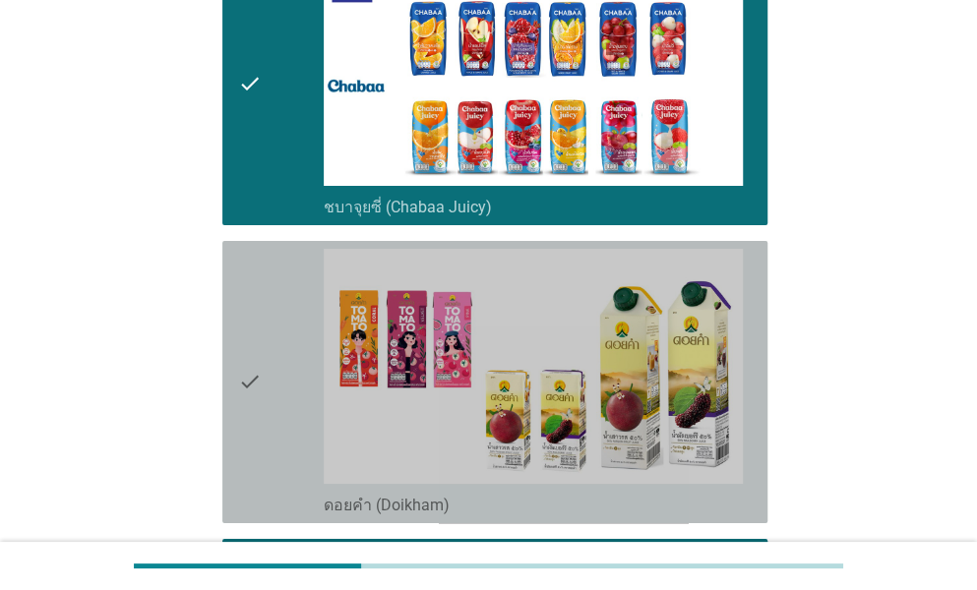
click at [242, 249] on icon "check" at bounding box center [250, 382] width 24 height 267
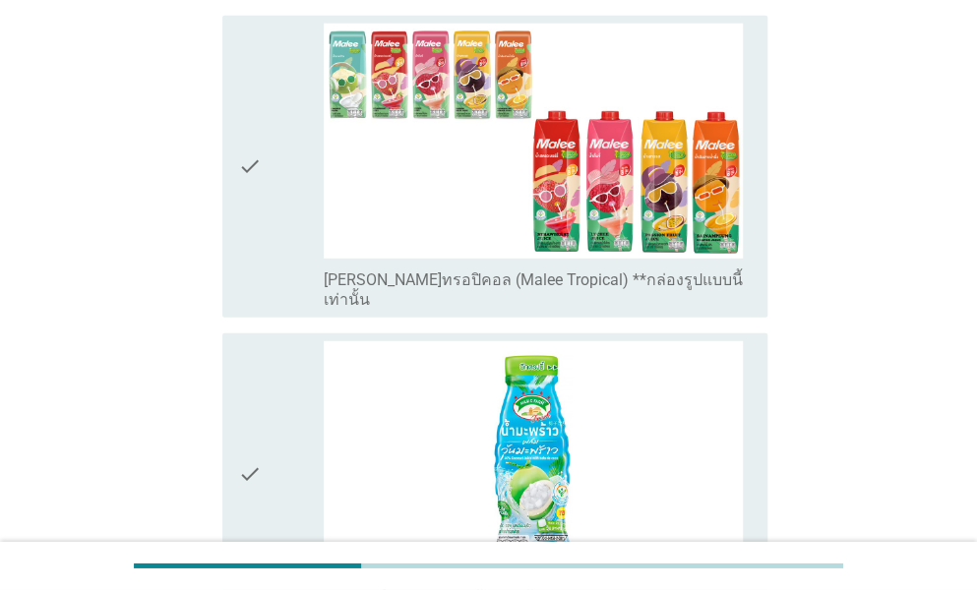
scroll to position [2066, 0]
click at [273, 240] on div "check" at bounding box center [281, 167] width 86 height 286
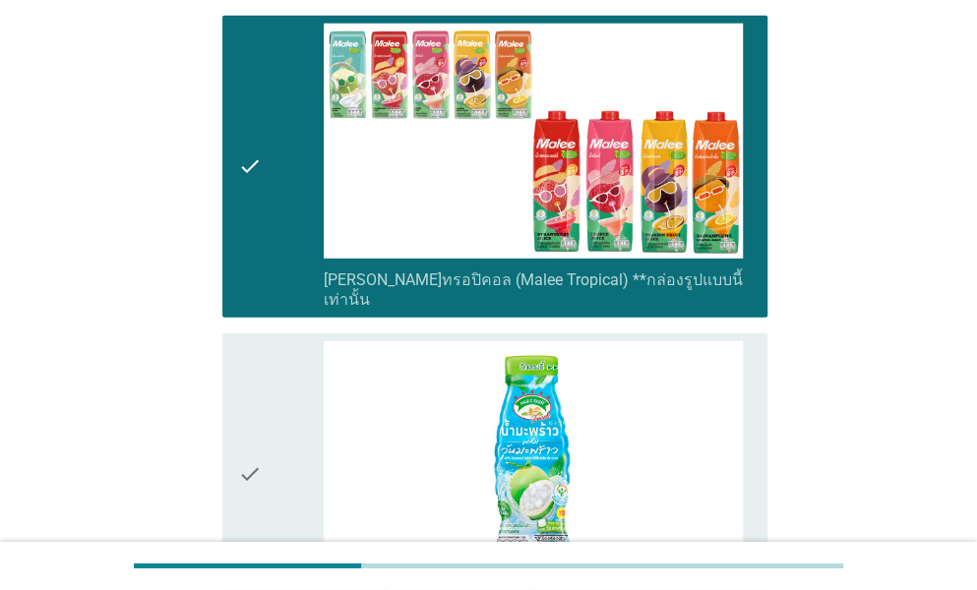
click at [266, 341] on div "check" at bounding box center [281, 474] width 86 height 267
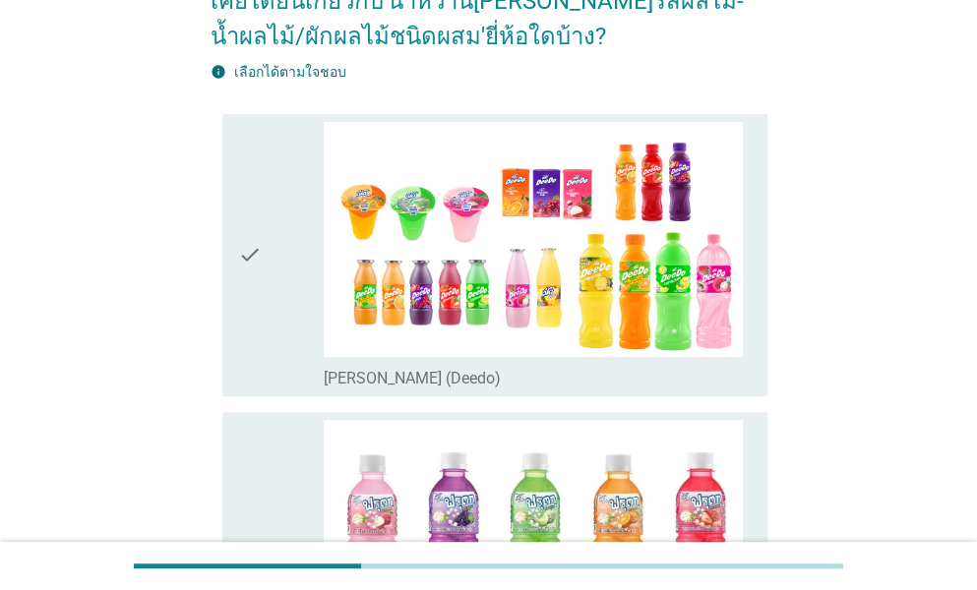
scroll to position [0, 0]
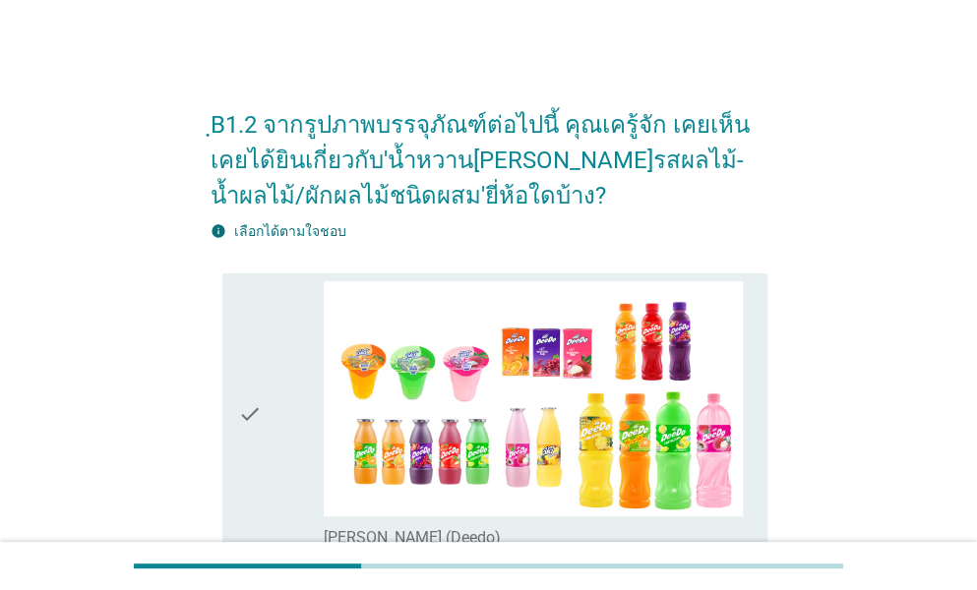
click at [279, 302] on div "check" at bounding box center [281, 414] width 86 height 267
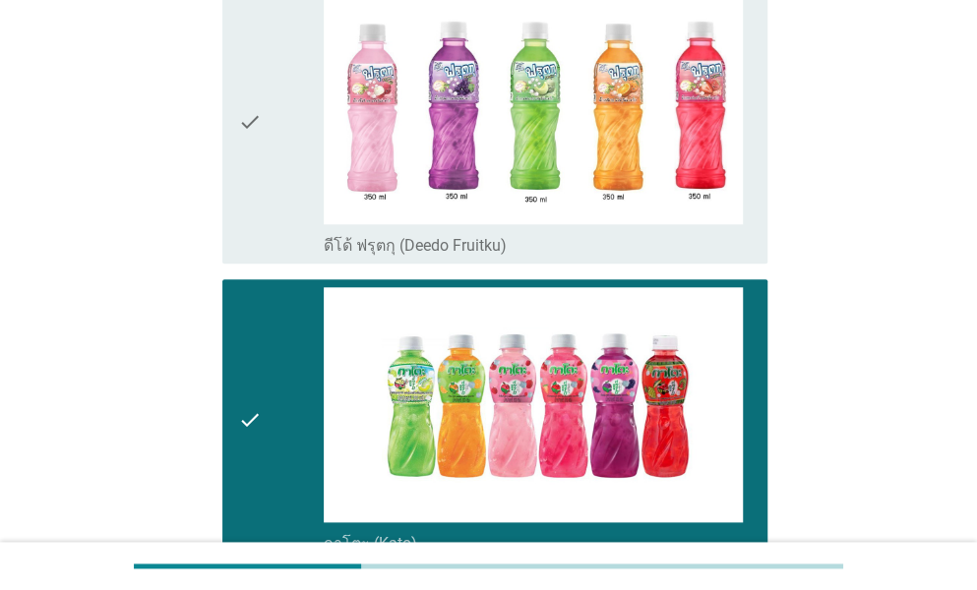
click at [289, 170] on div "check" at bounding box center [281, 122] width 86 height 267
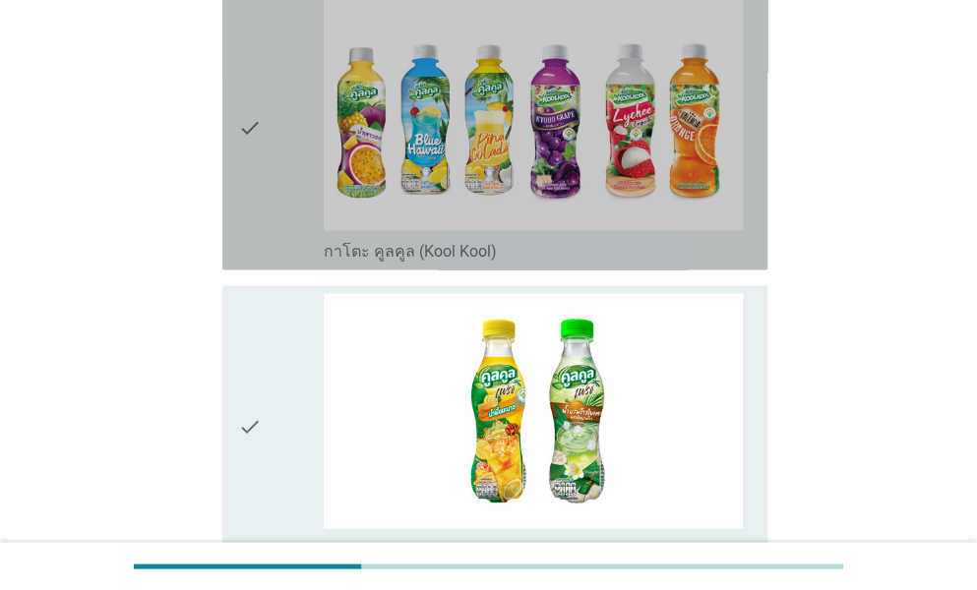
click at [277, 164] on div "check" at bounding box center [281, 128] width 86 height 267
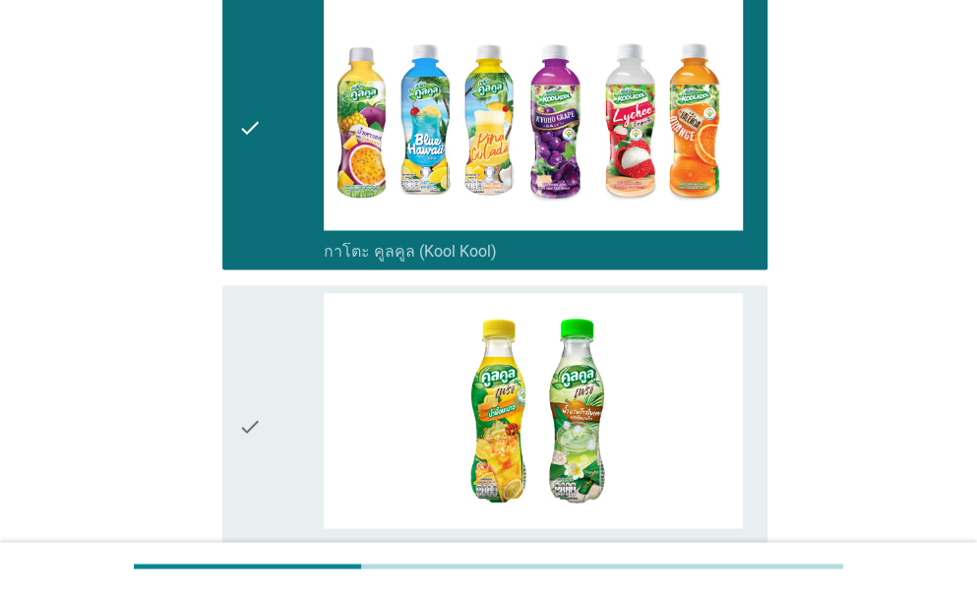
click at [262, 333] on div "check" at bounding box center [281, 426] width 86 height 267
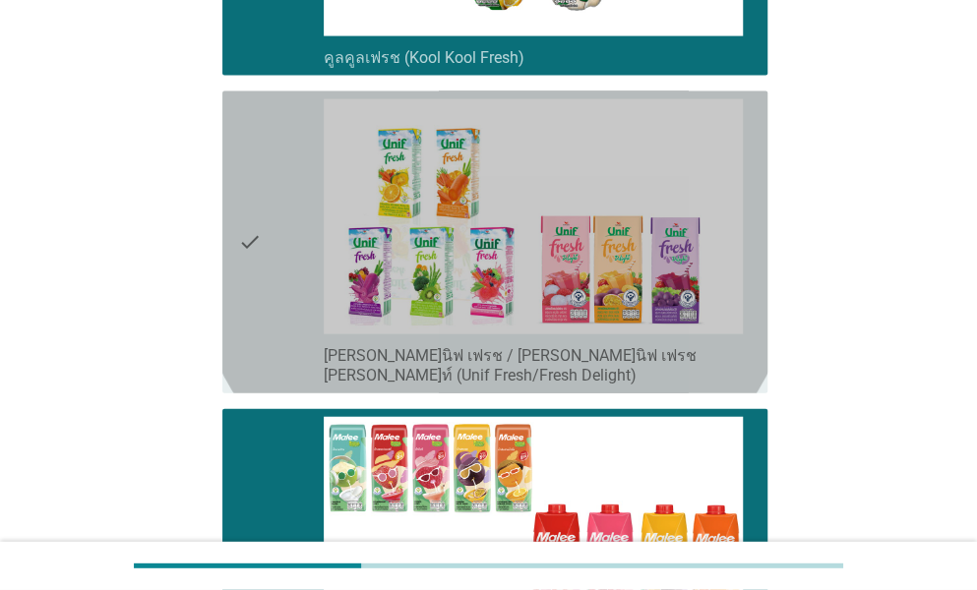
click at [273, 290] on div "check" at bounding box center [281, 242] width 86 height 286
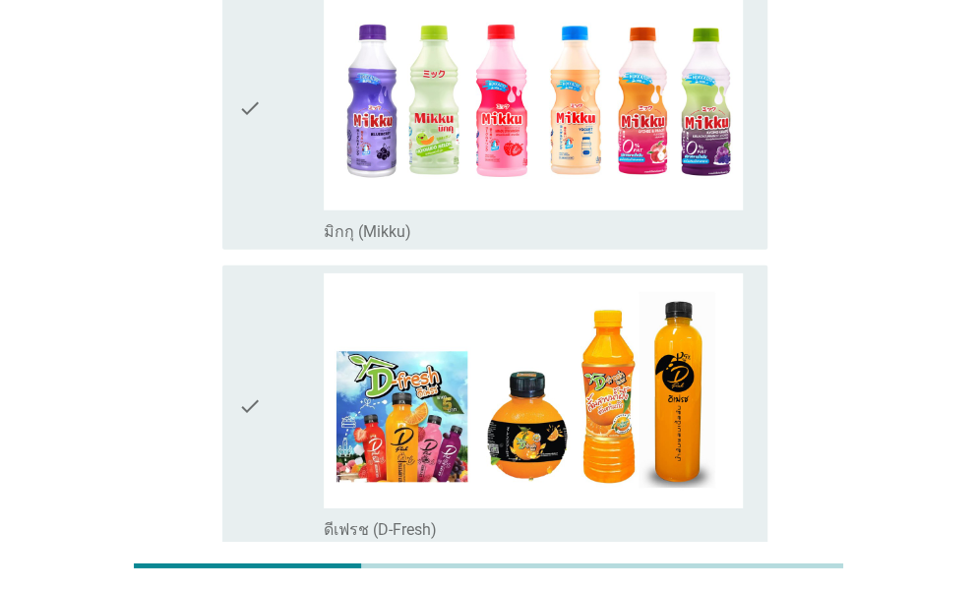
click at [284, 273] on div "check" at bounding box center [281, 406] width 86 height 267
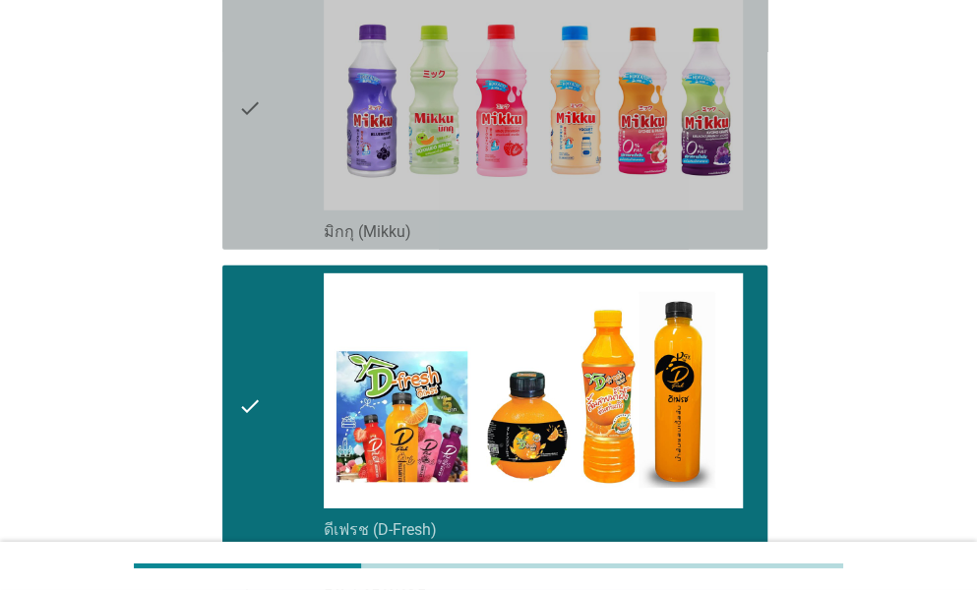
click at [277, 114] on div "check" at bounding box center [281, 108] width 86 height 267
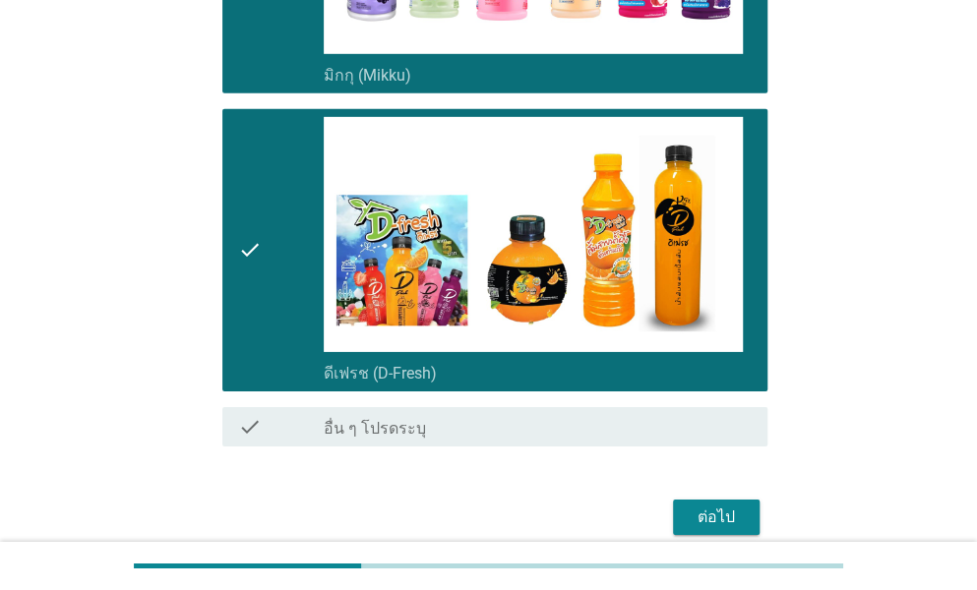
scroll to position [5311, 0]
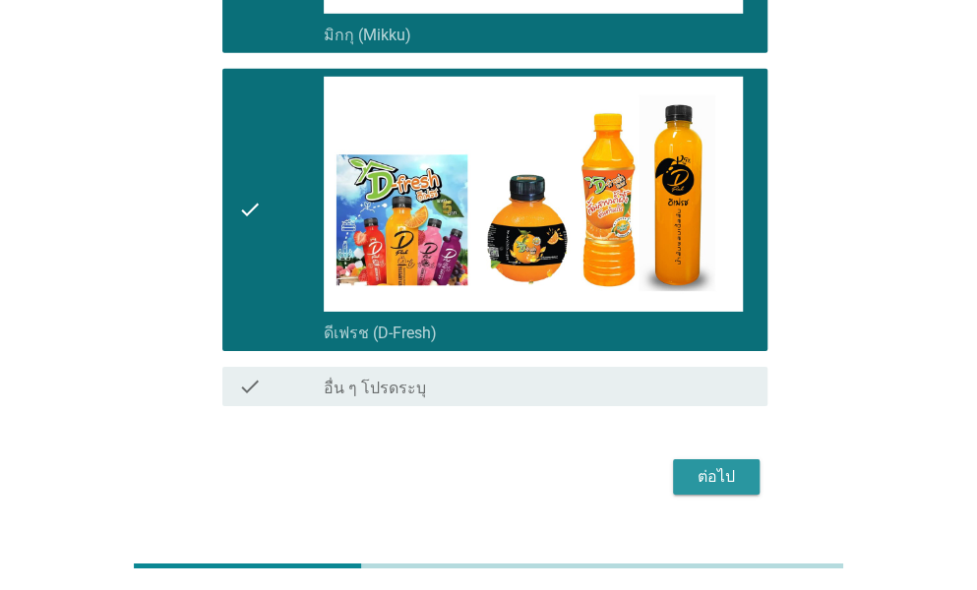
click at [734, 465] on div "ต่อไป" at bounding box center [716, 477] width 55 height 24
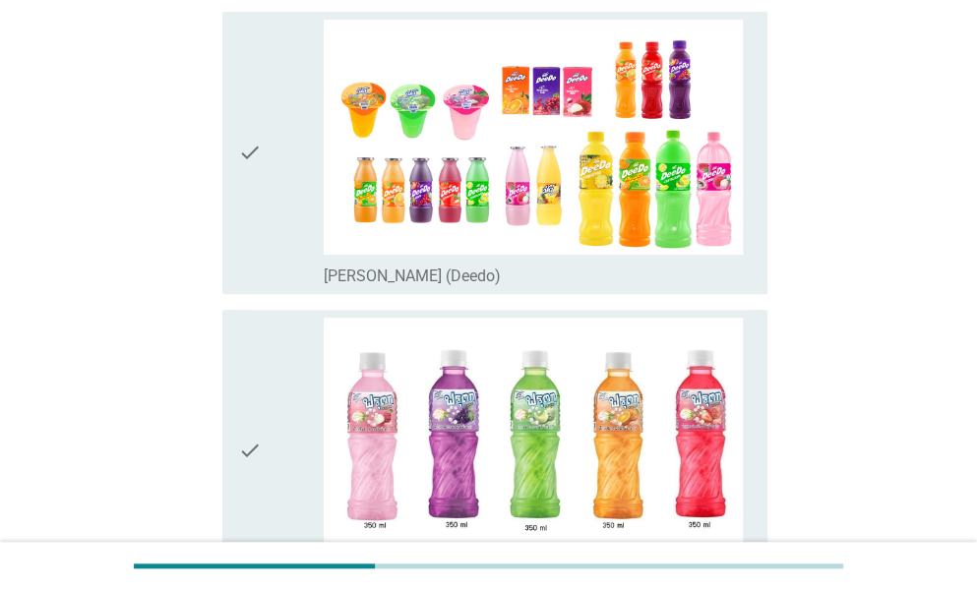
scroll to position [492, 0]
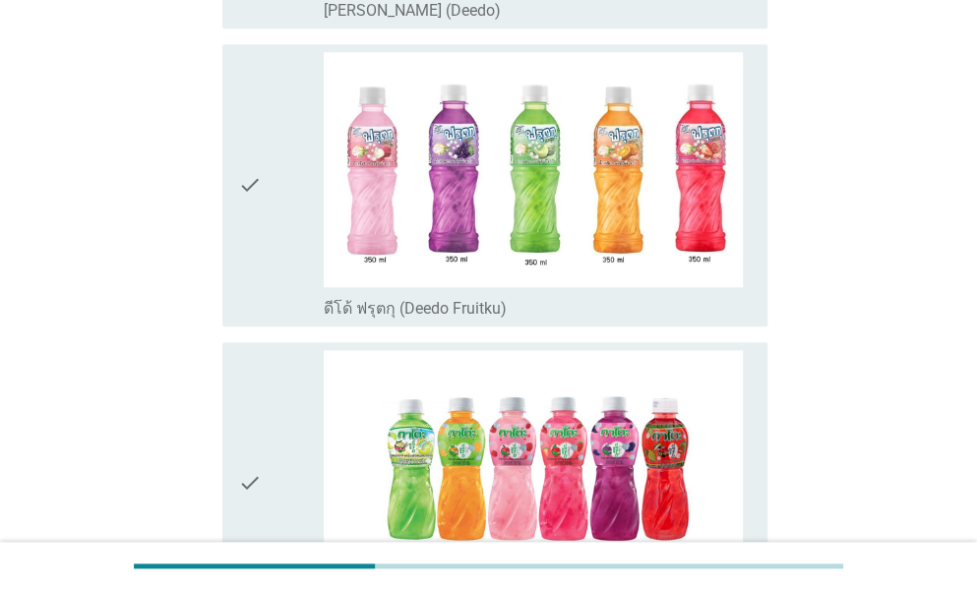
click at [250, 198] on icon "check" at bounding box center [250, 185] width 24 height 267
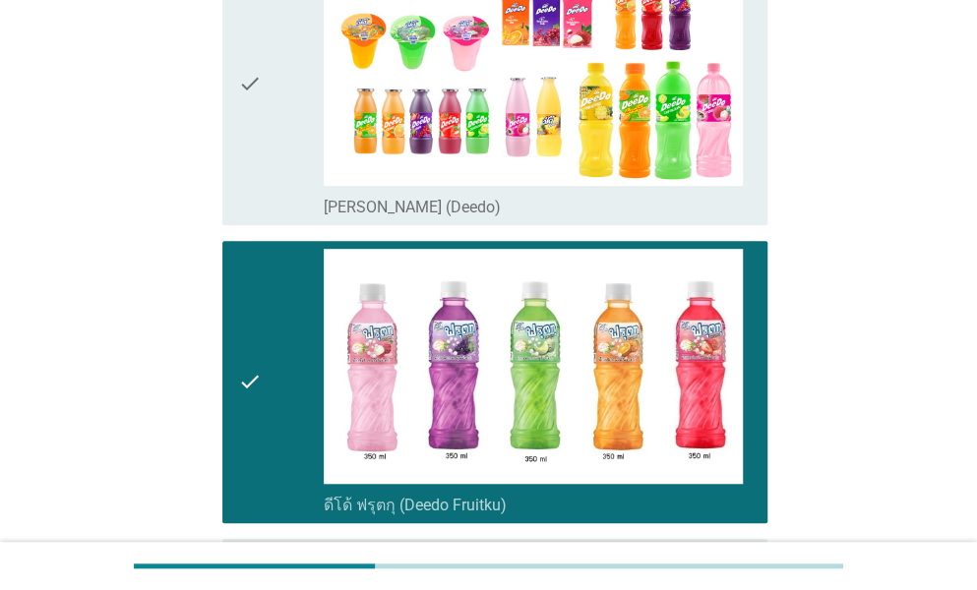
click at [264, 129] on div "check" at bounding box center [281, 84] width 86 height 267
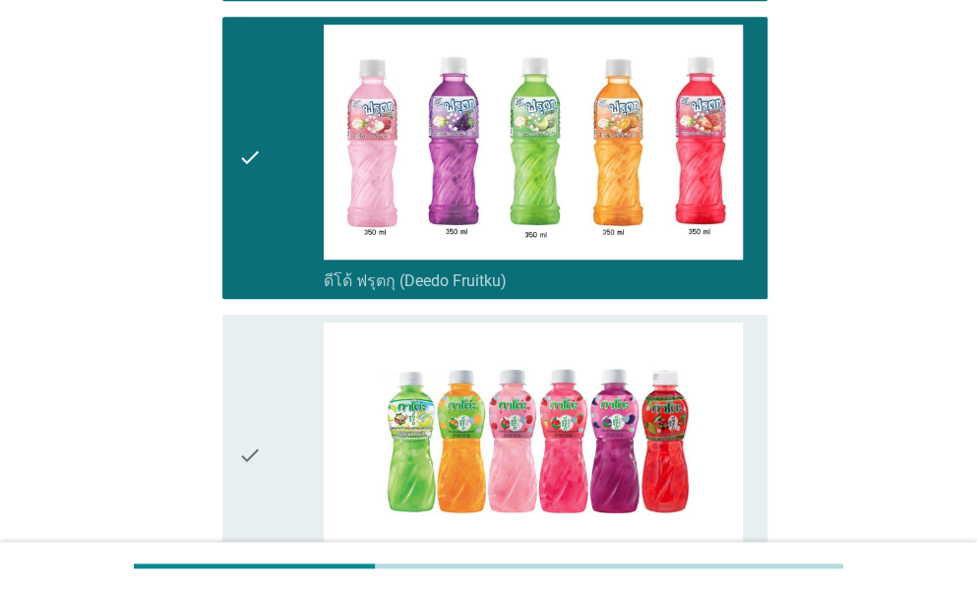
scroll to position [689, 0]
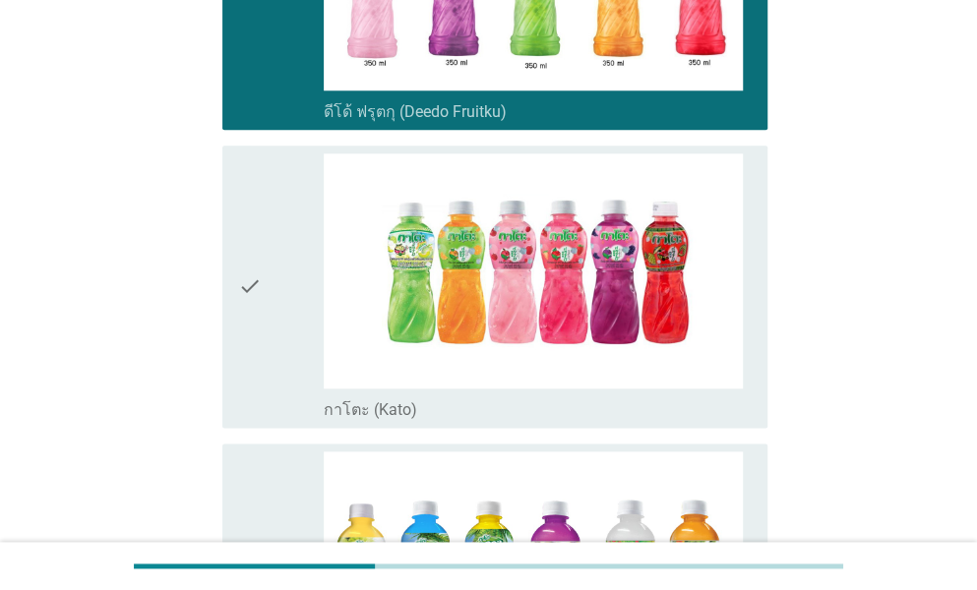
click at [266, 292] on div "check" at bounding box center [281, 286] width 86 height 267
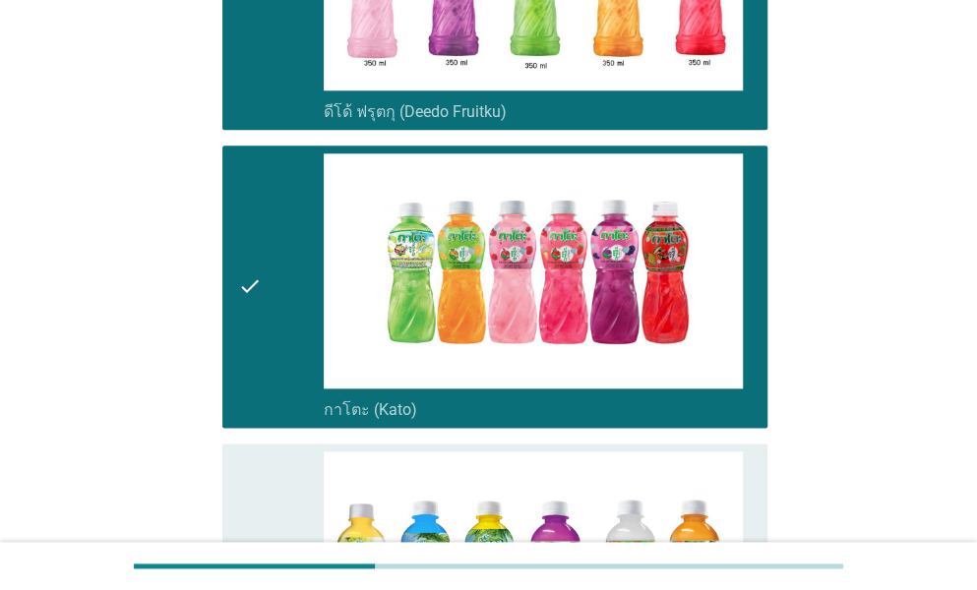
click at [266, 462] on div "check" at bounding box center [281, 584] width 86 height 267
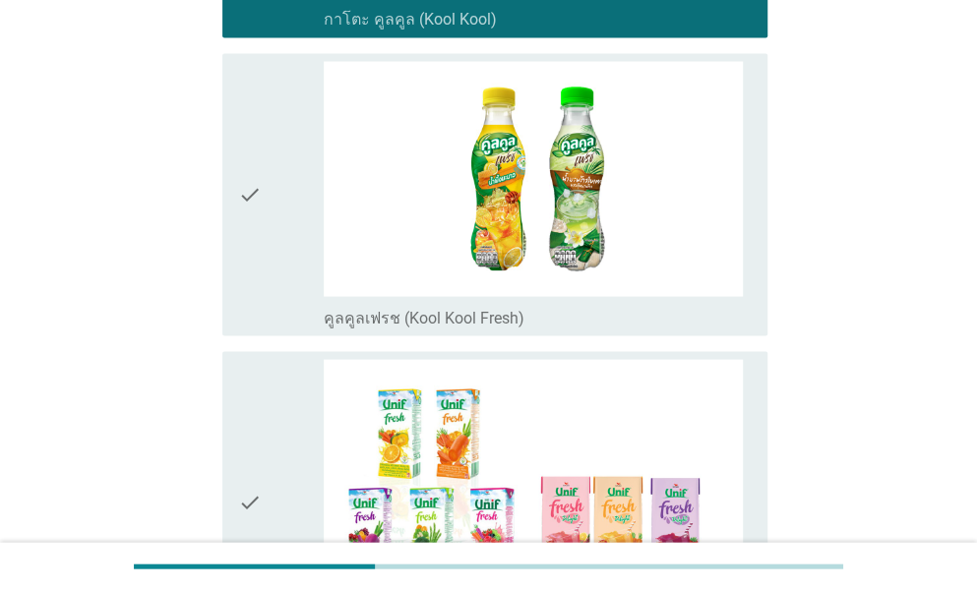
scroll to position [1475, 0]
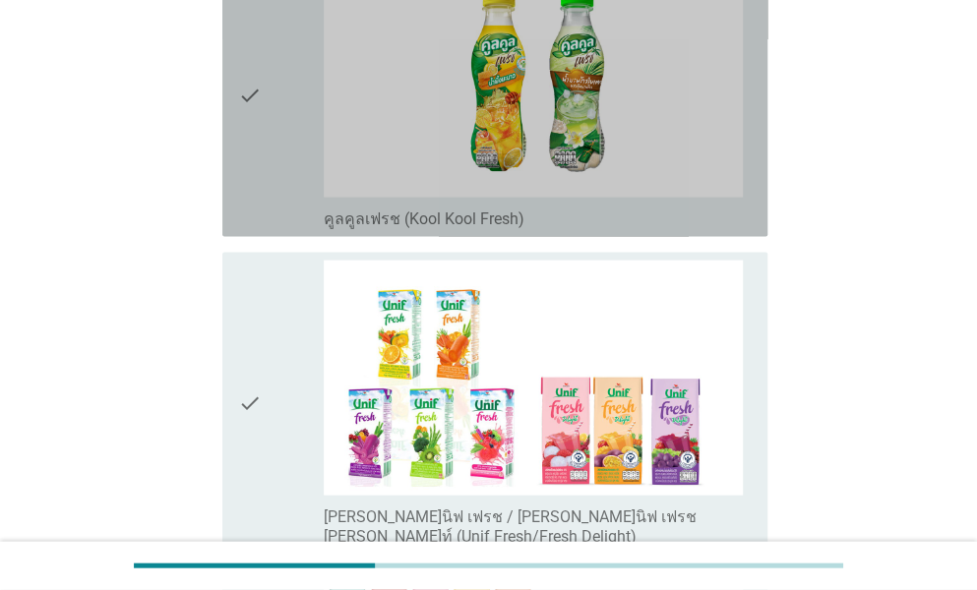
click at [277, 174] on div "check" at bounding box center [281, 96] width 86 height 267
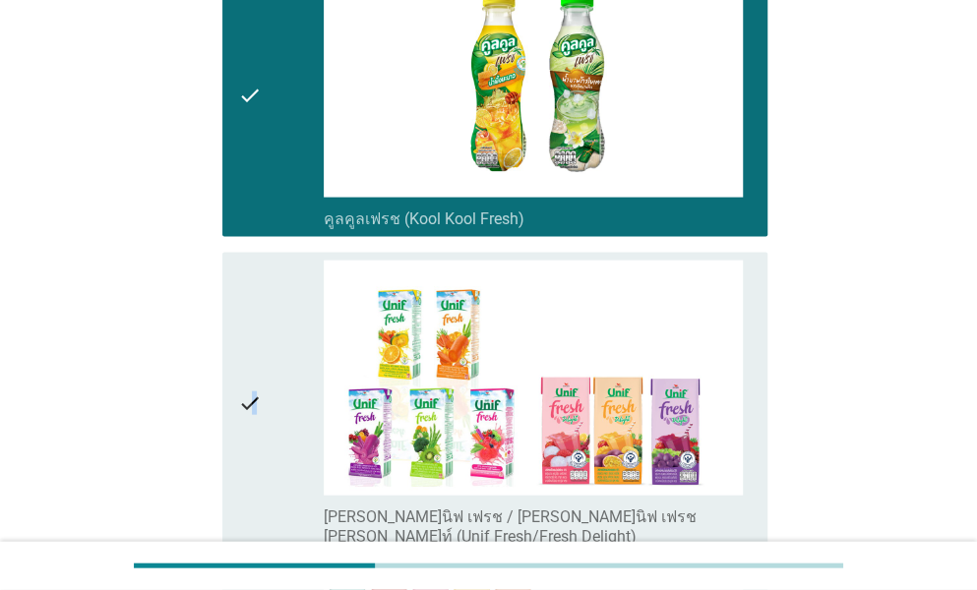
click at [254, 369] on icon "check" at bounding box center [250, 404] width 24 height 286
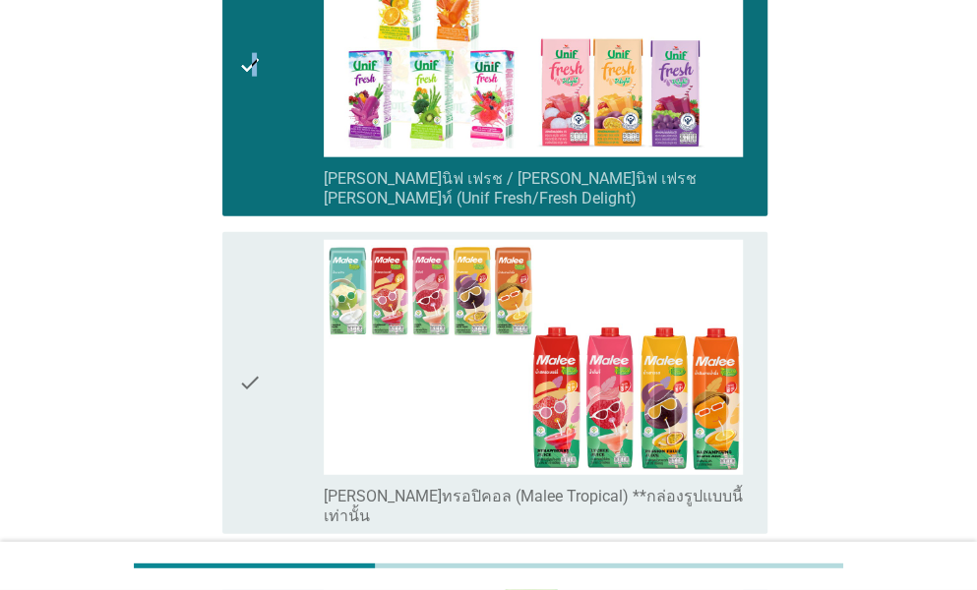
scroll to position [1967, 0]
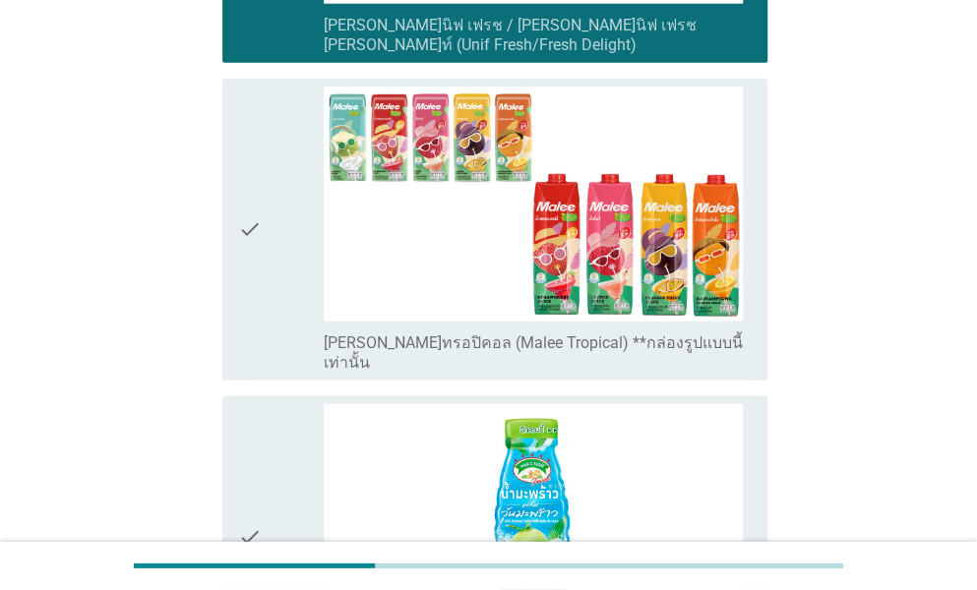
click at [295, 192] on div "check" at bounding box center [281, 230] width 86 height 286
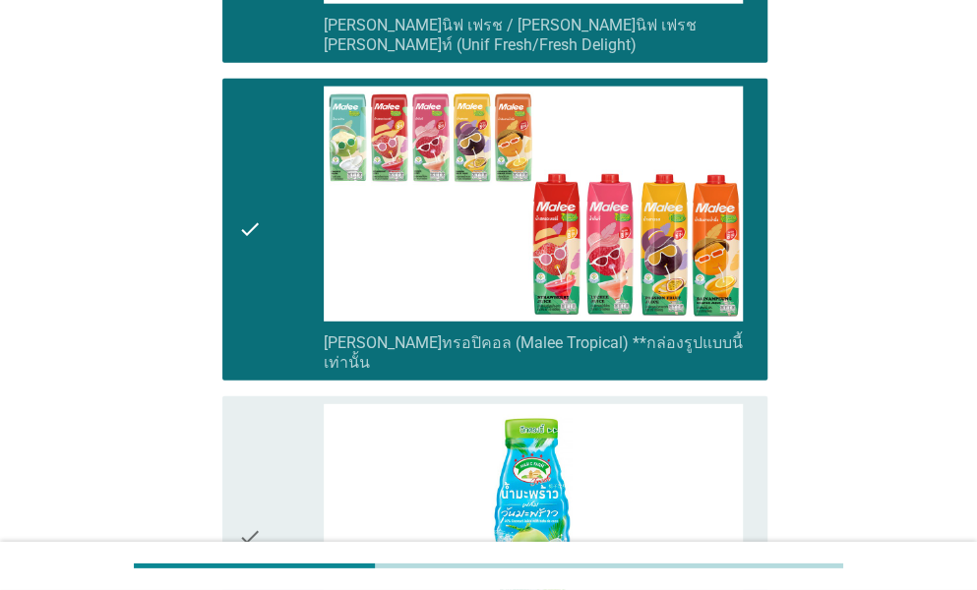
drag, startPoint x: 274, startPoint y: 391, endPoint x: 774, endPoint y: 29, distance: 617.6
click at [274, 404] on div "check" at bounding box center [281, 537] width 86 height 267
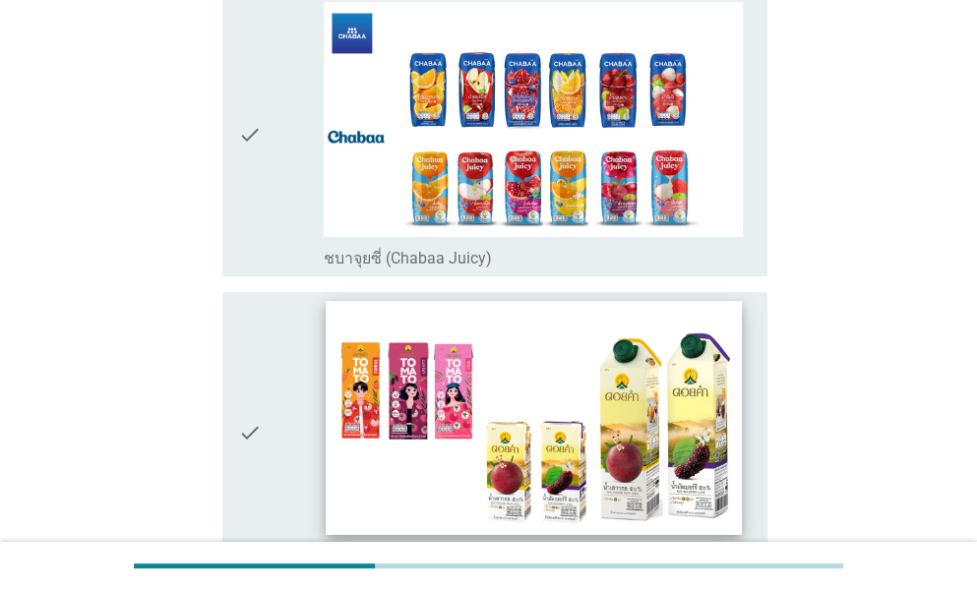
scroll to position [2754, 0]
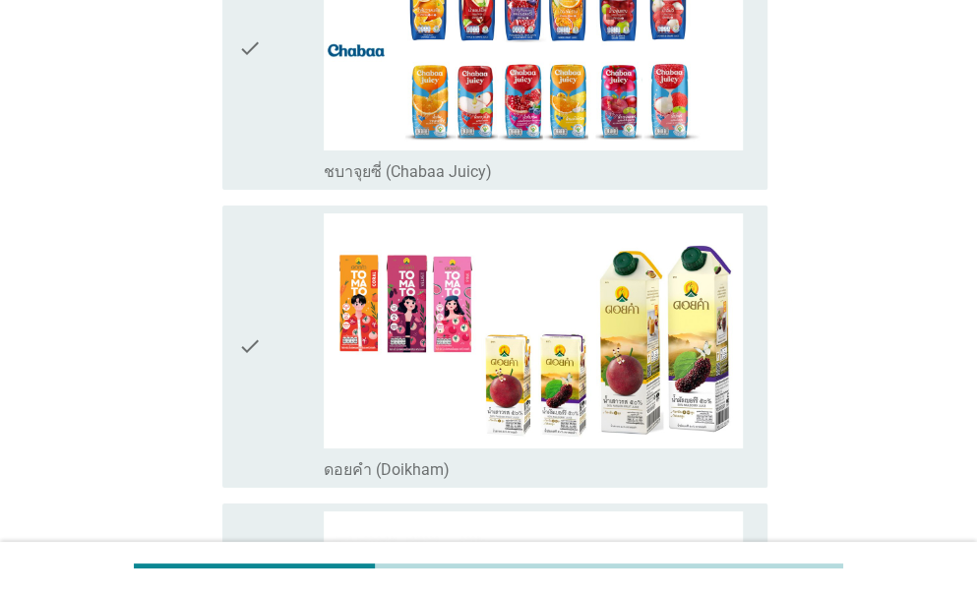
click at [285, 92] on div "check" at bounding box center [281, 48] width 86 height 267
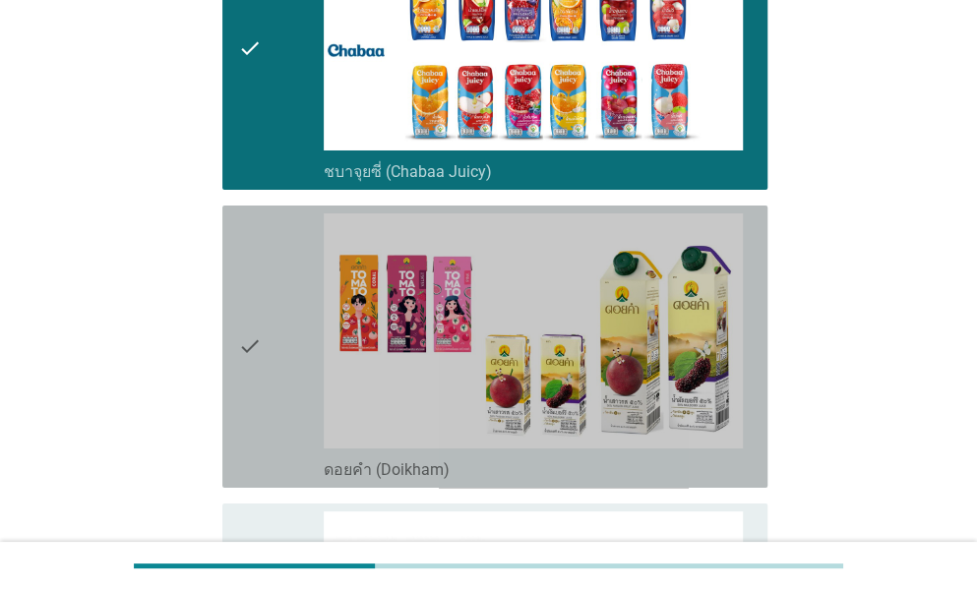
click at [265, 239] on div "check" at bounding box center [281, 346] width 86 height 267
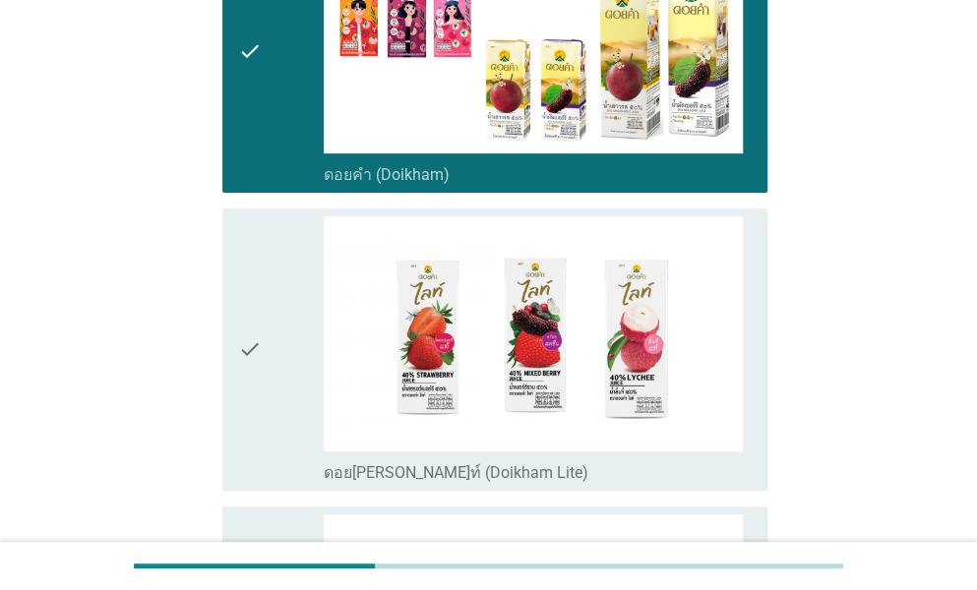
click at [283, 294] on div "check" at bounding box center [281, 349] width 86 height 267
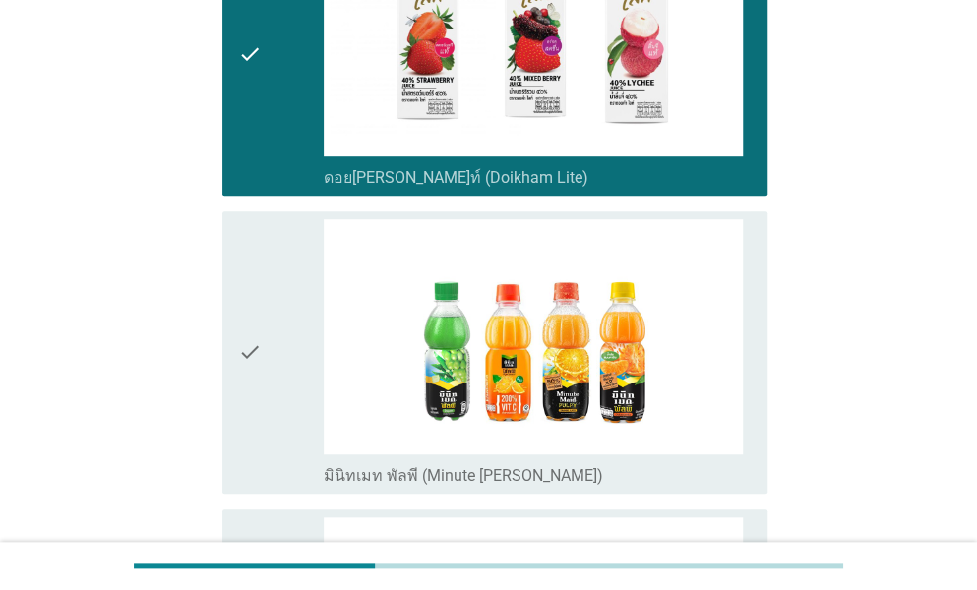
click at [292, 284] on div "check" at bounding box center [281, 352] width 86 height 267
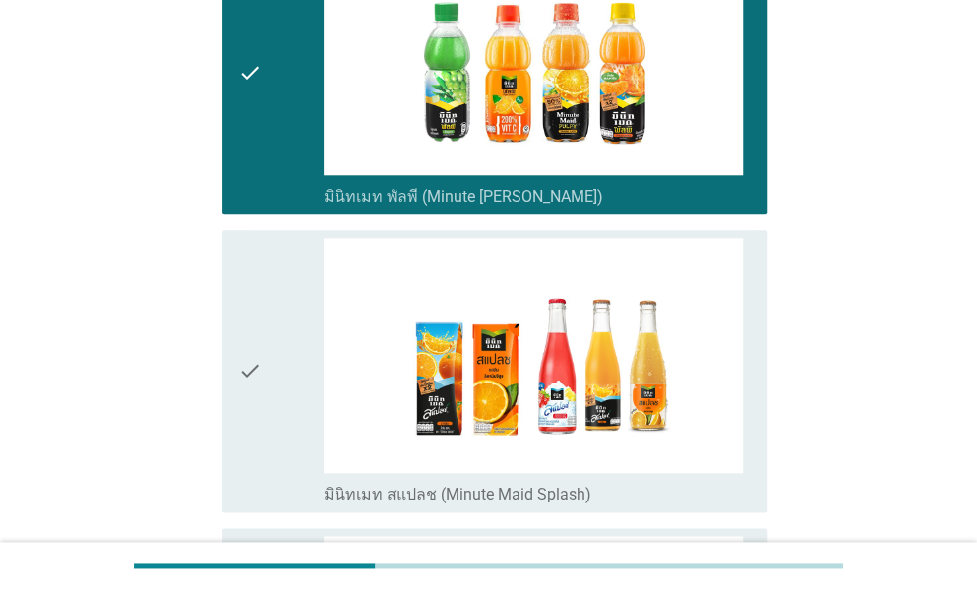
scroll to position [3738, 0]
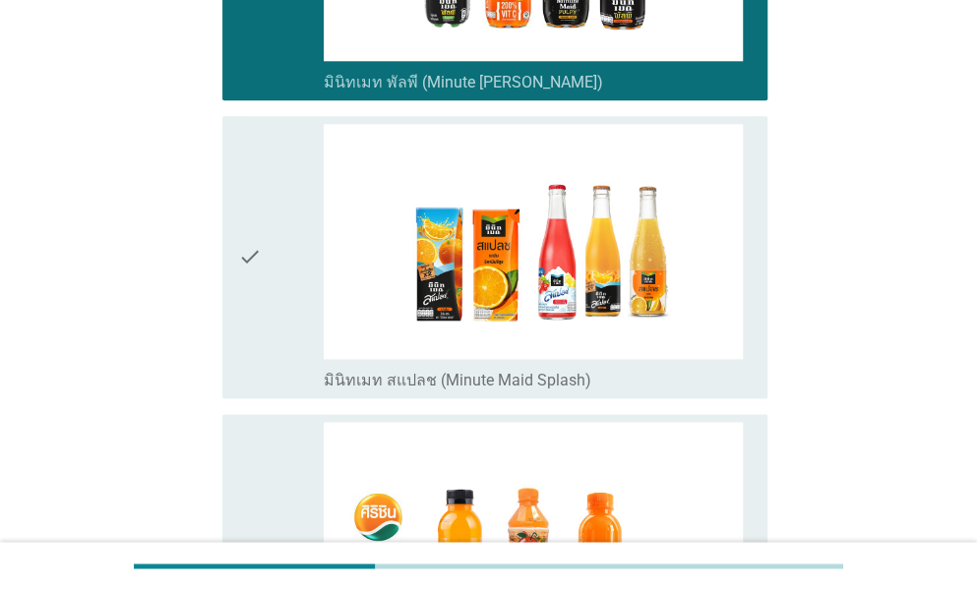
click at [283, 221] on div "check" at bounding box center [281, 257] width 86 height 267
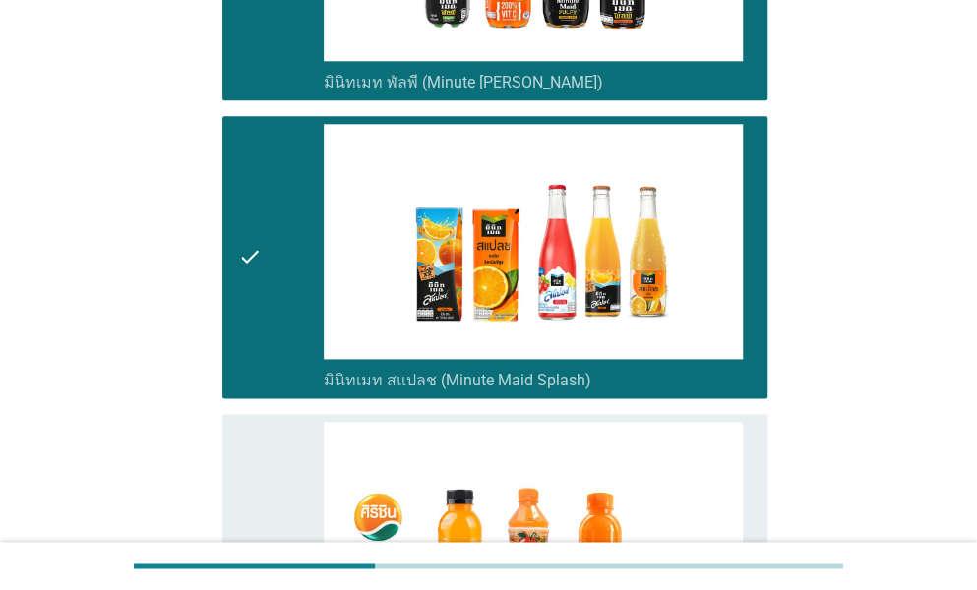
click at [284, 422] on div "check" at bounding box center [281, 555] width 86 height 267
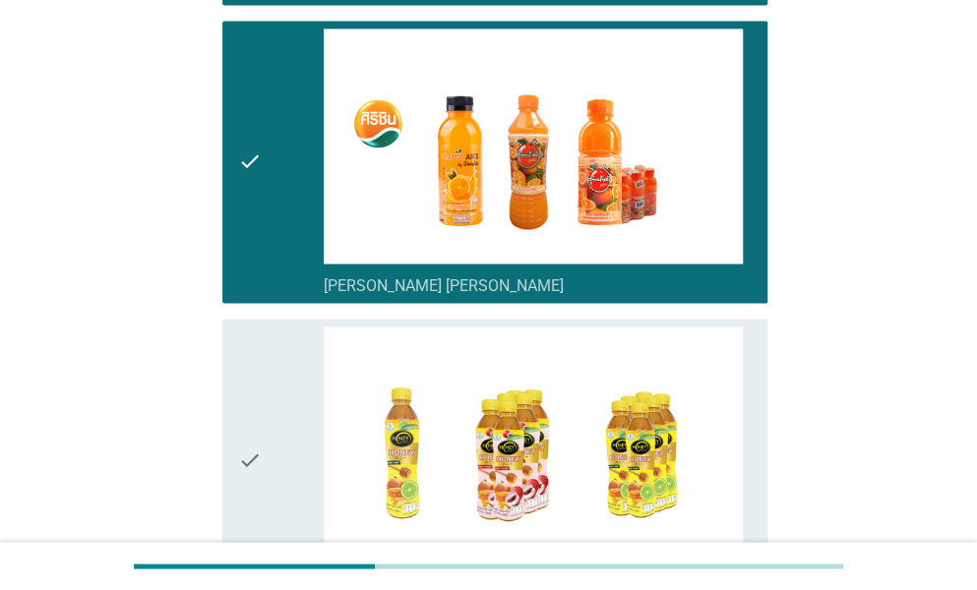
scroll to position [4426, 0]
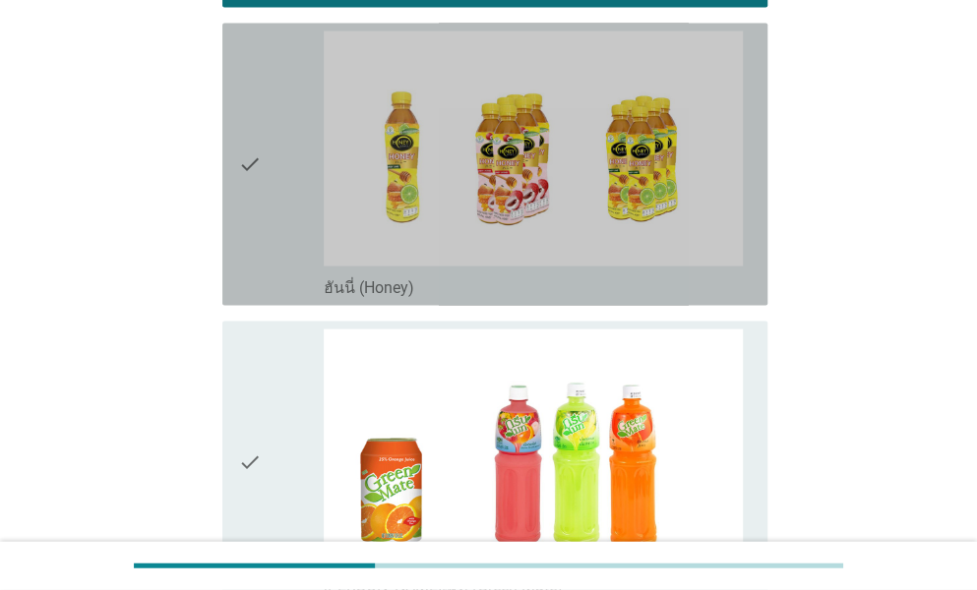
click at [277, 174] on div "check" at bounding box center [281, 164] width 86 height 267
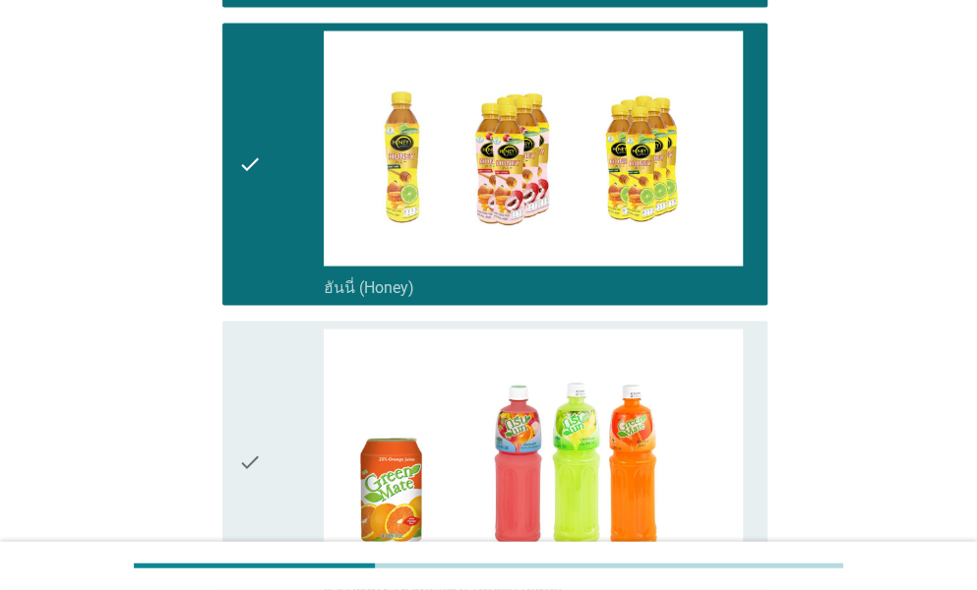
click at [238, 392] on icon "check" at bounding box center [250, 463] width 24 height 267
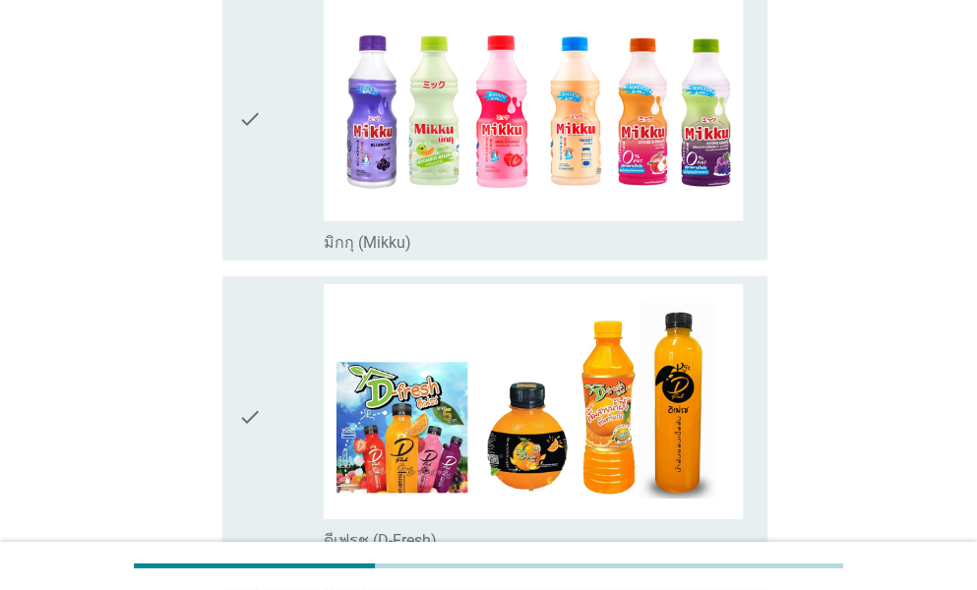
scroll to position [5213, 0]
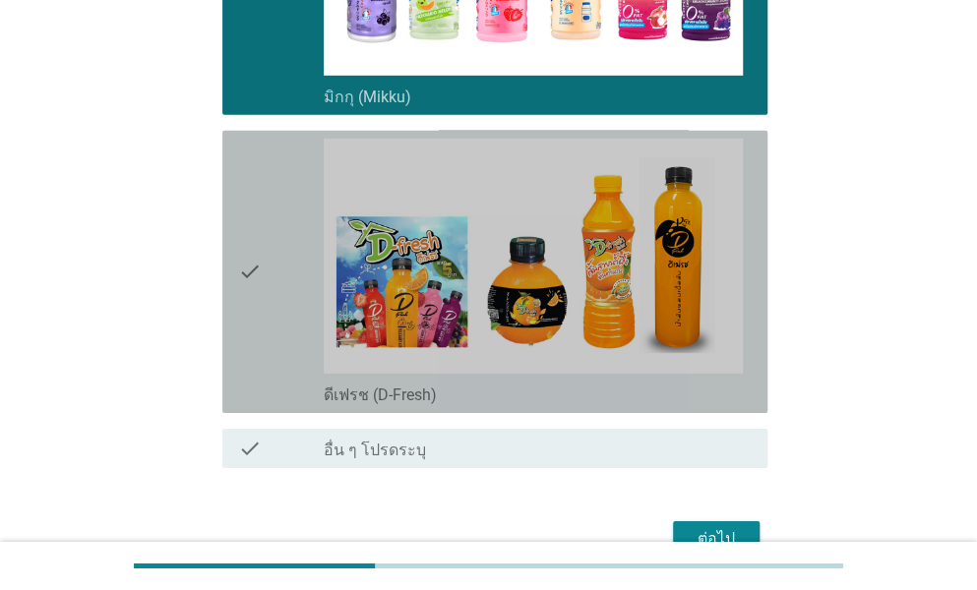
click at [296, 195] on div "check" at bounding box center [281, 272] width 86 height 267
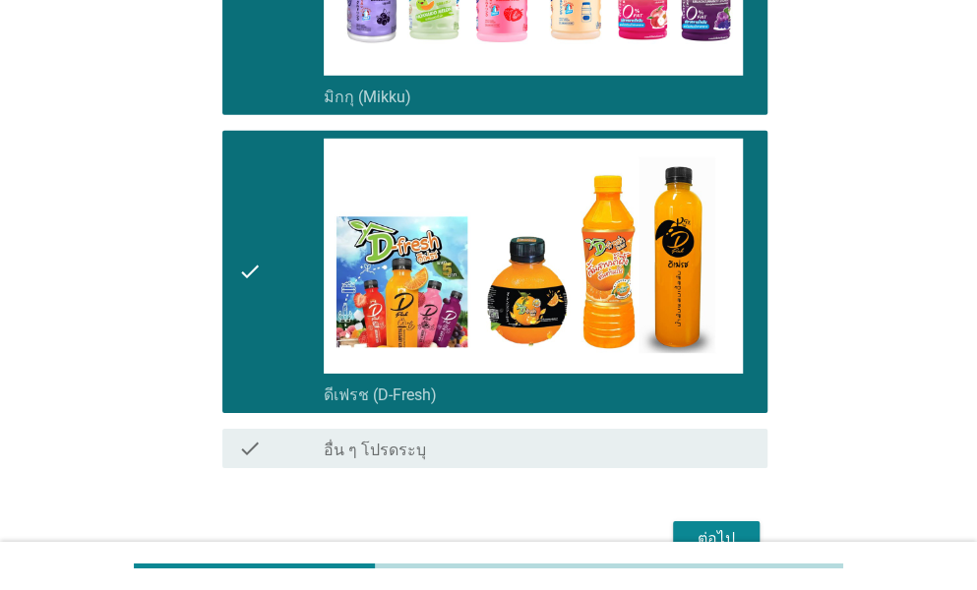
click at [716, 527] on div "ต่อไป" at bounding box center [716, 539] width 55 height 24
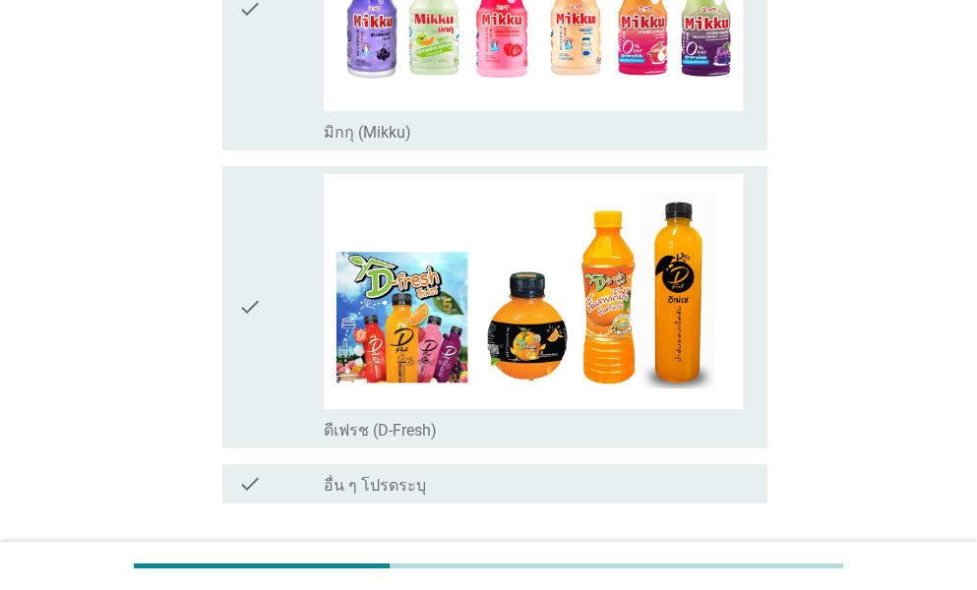
scroll to position [0, 0]
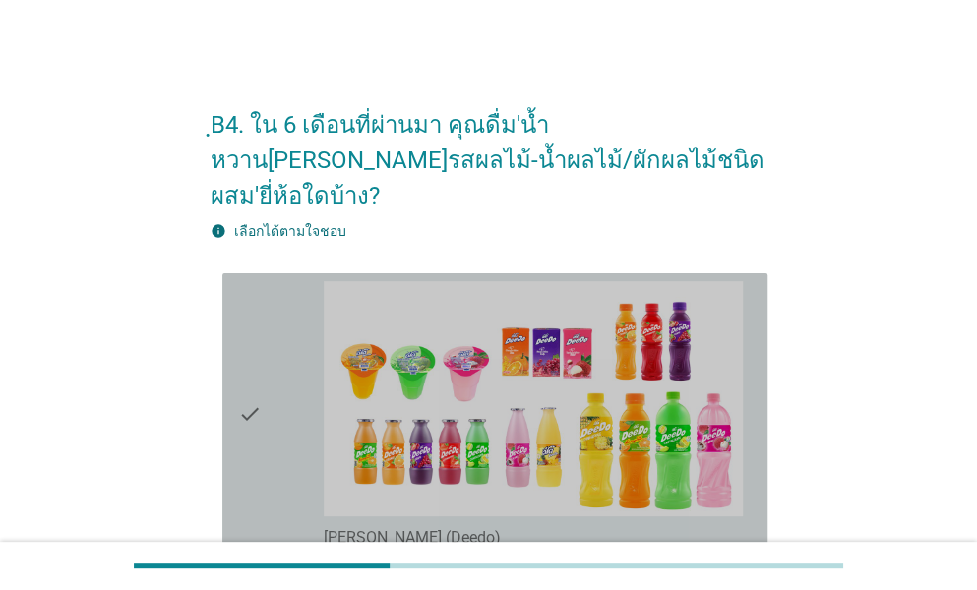
click at [299, 370] on div "check" at bounding box center [281, 414] width 86 height 267
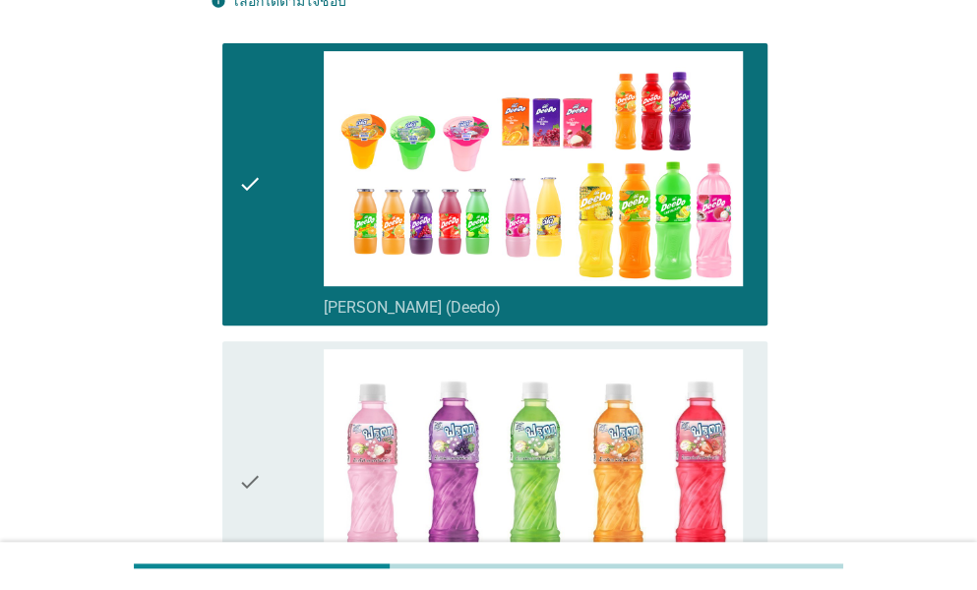
scroll to position [492, 0]
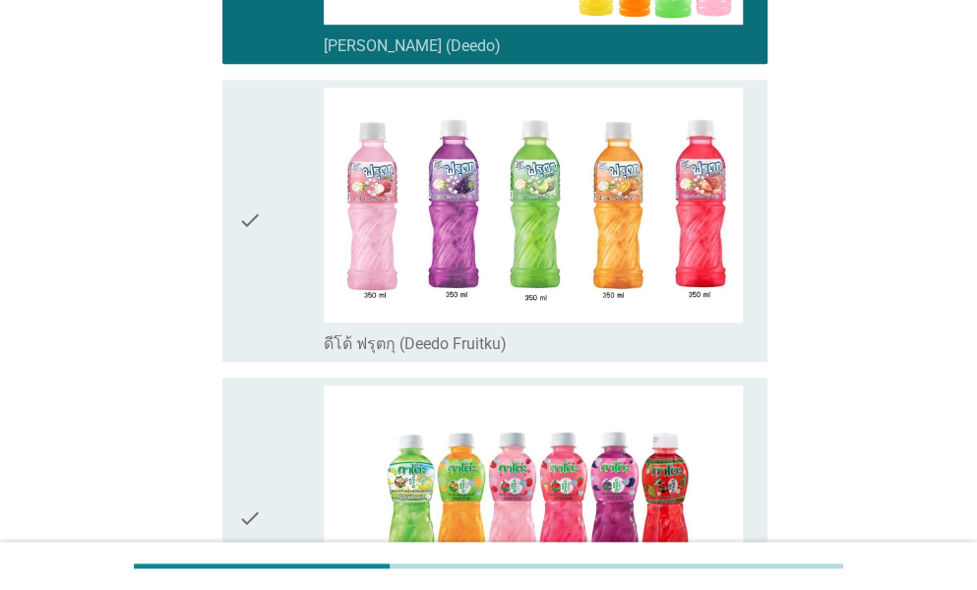
click at [277, 274] on div "check" at bounding box center [281, 221] width 86 height 267
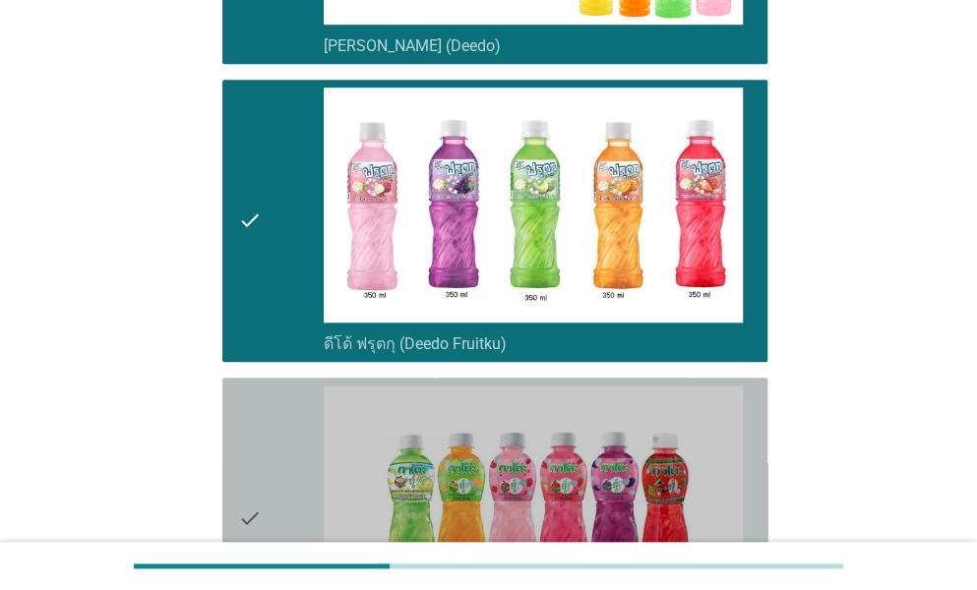
click at [271, 429] on div "check" at bounding box center [281, 519] width 86 height 267
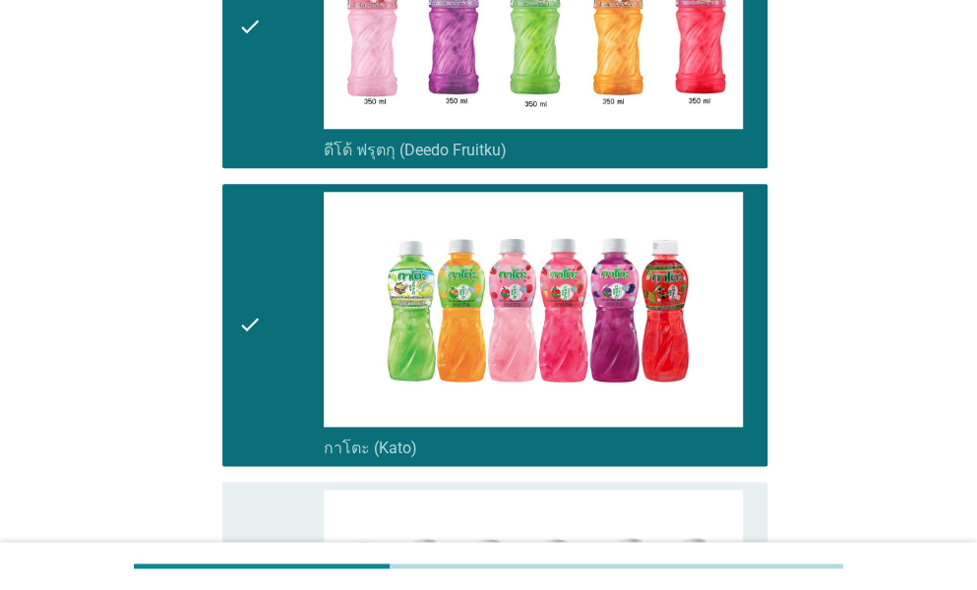
scroll to position [984, 0]
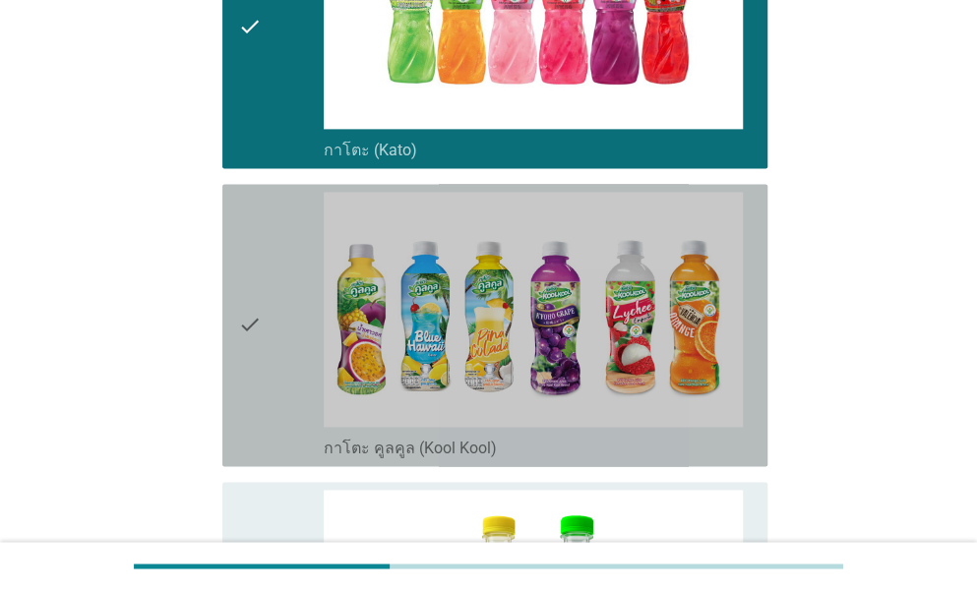
click at [271, 271] on div "check" at bounding box center [281, 325] width 86 height 267
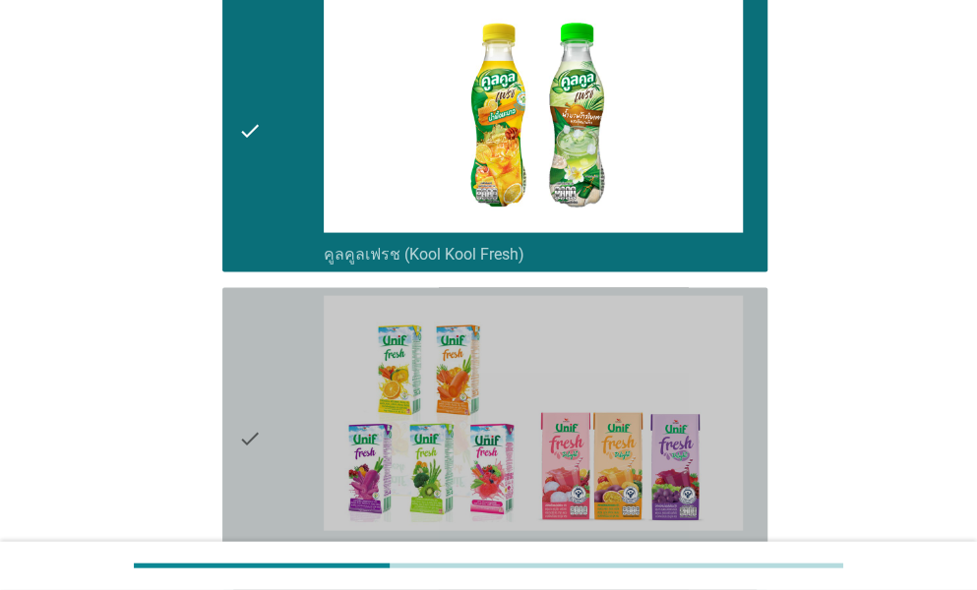
click at [271, 377] on div "check" at bounding box center [281, 439] width 86 height 286
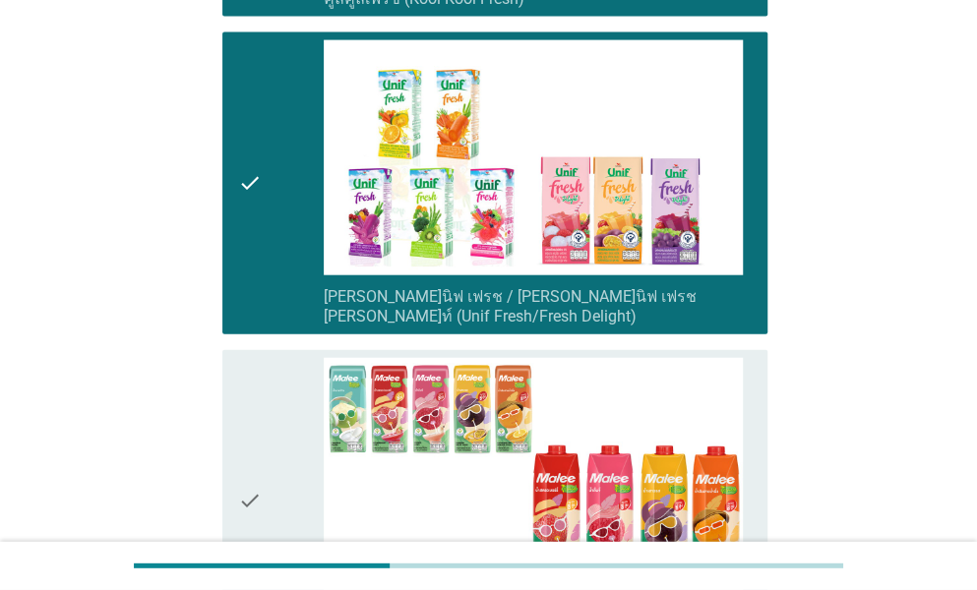
scroll to position [1967, 0]
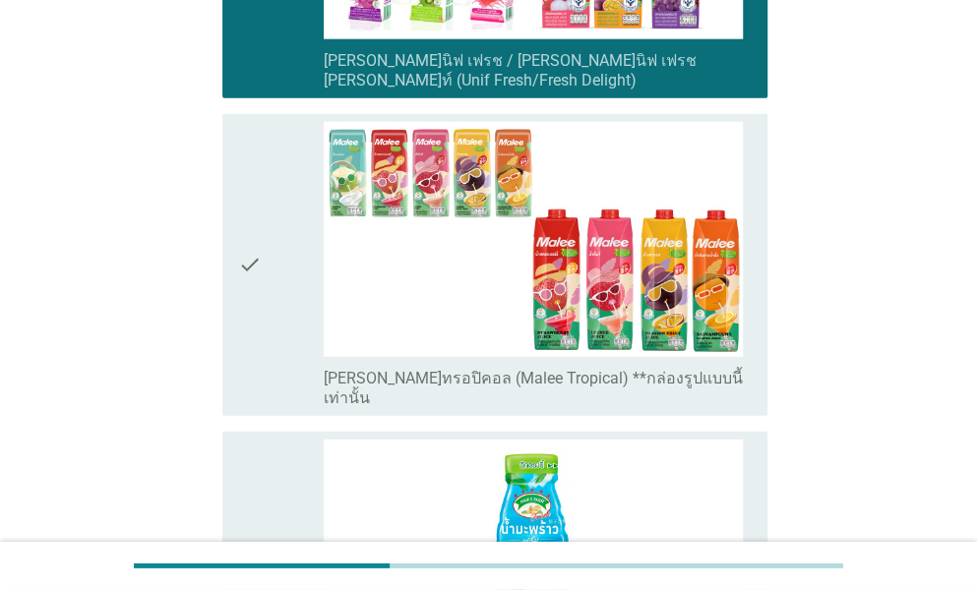
click at [277, 331] on div "check check_box_outline_blank [PERSON_NAME]ทรอปิคอล (Malee Tropical) **กล่องรูป…" at bounding box center [494, 265] width 545 height 302
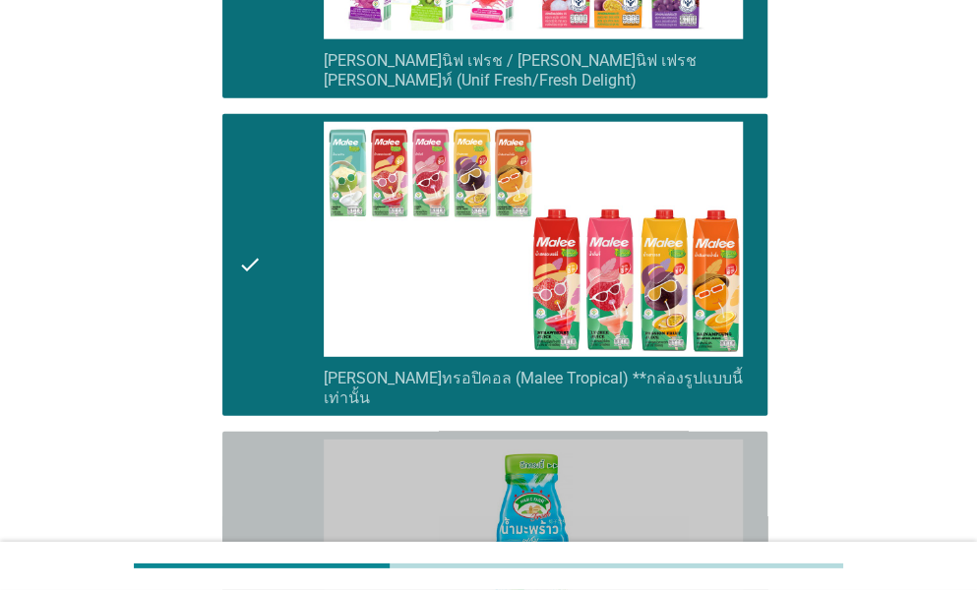
click at [275, 440] on div "check" at bounding box center [281, 573] width 86 height 267
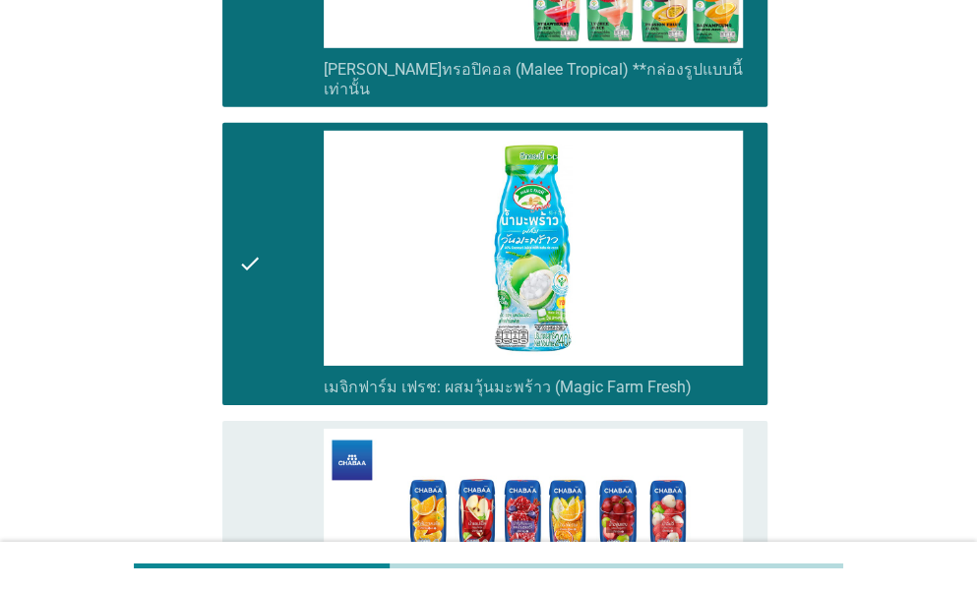
scroll to position [2459, 0]
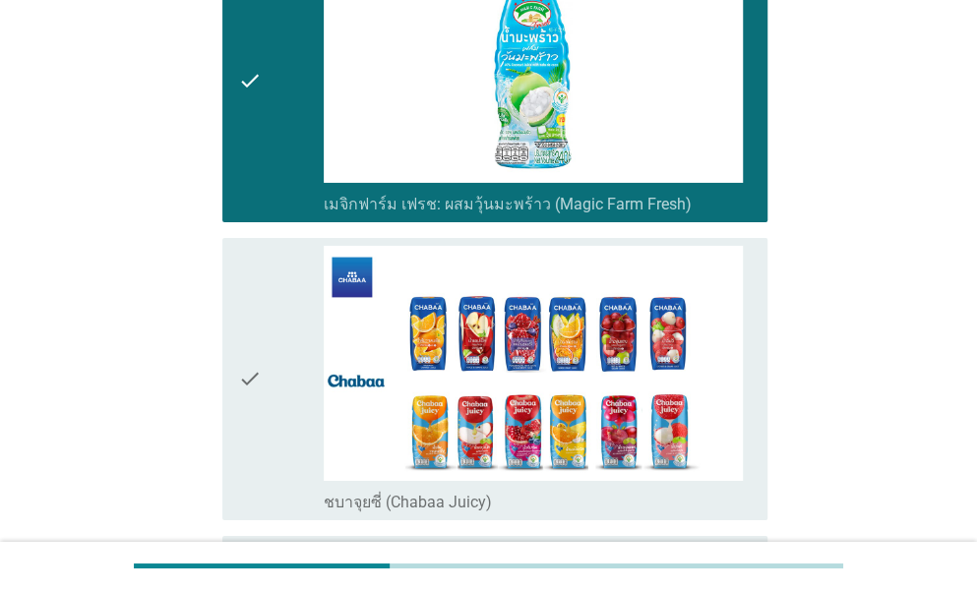
click at [267, 373] on div "check" at bounding box center [281, 379] width 86 height 267
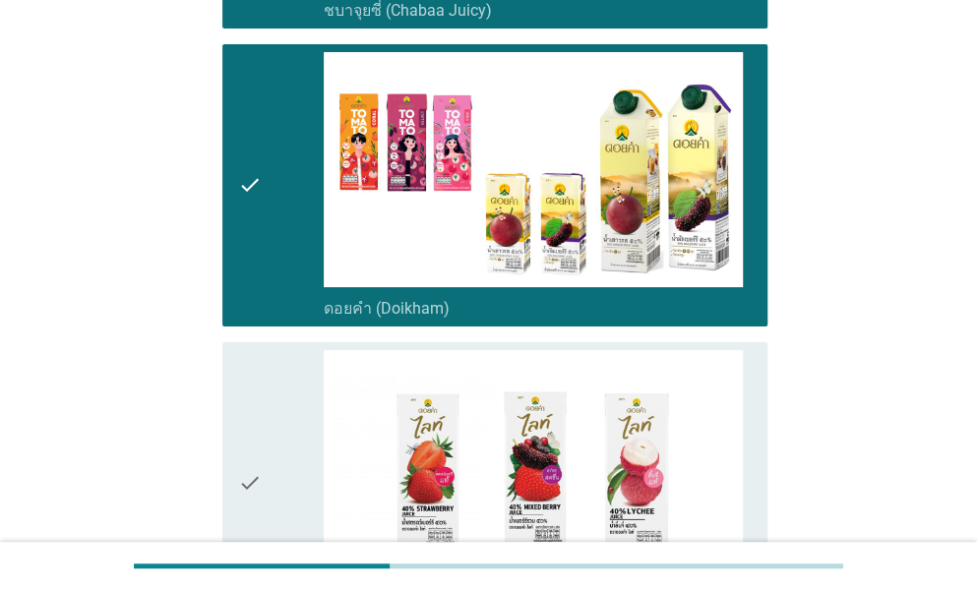
click at [264, 397] on div "check" at bounding box center [281, 483] width 86 height 267
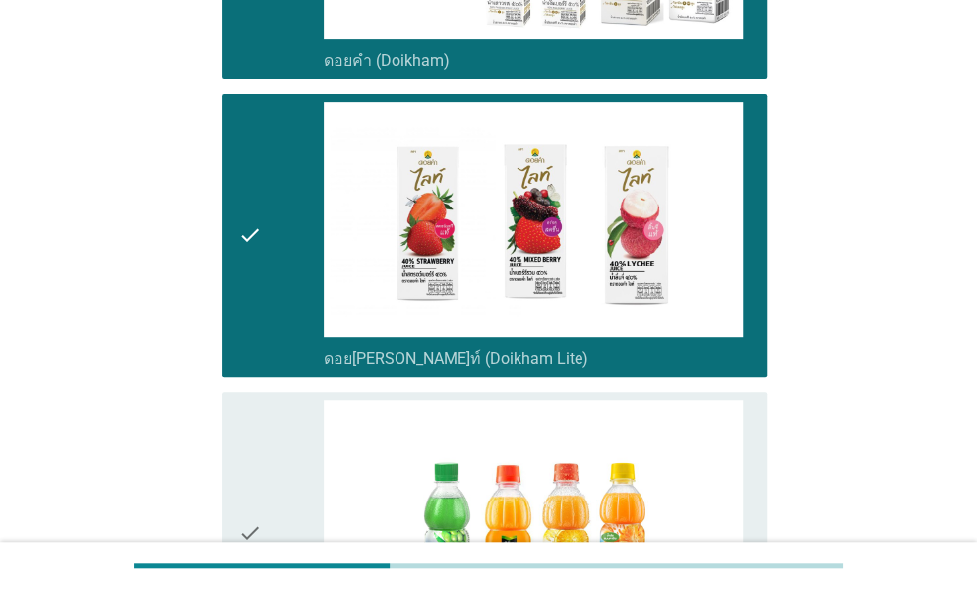
scroll to position [3443, 0]
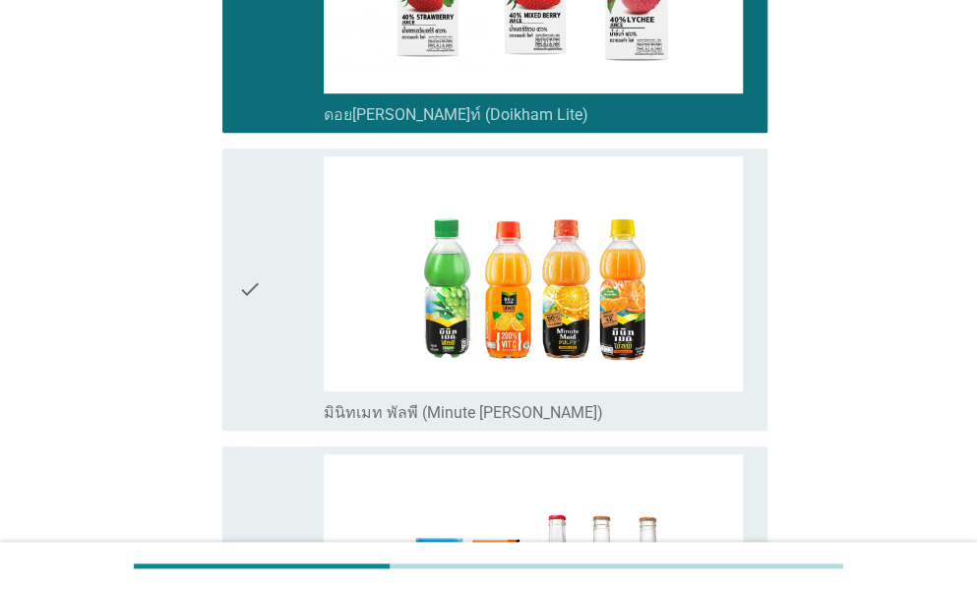
click at [269, 249] on div "check" at bounding box center [281, 289] width 86 height 267
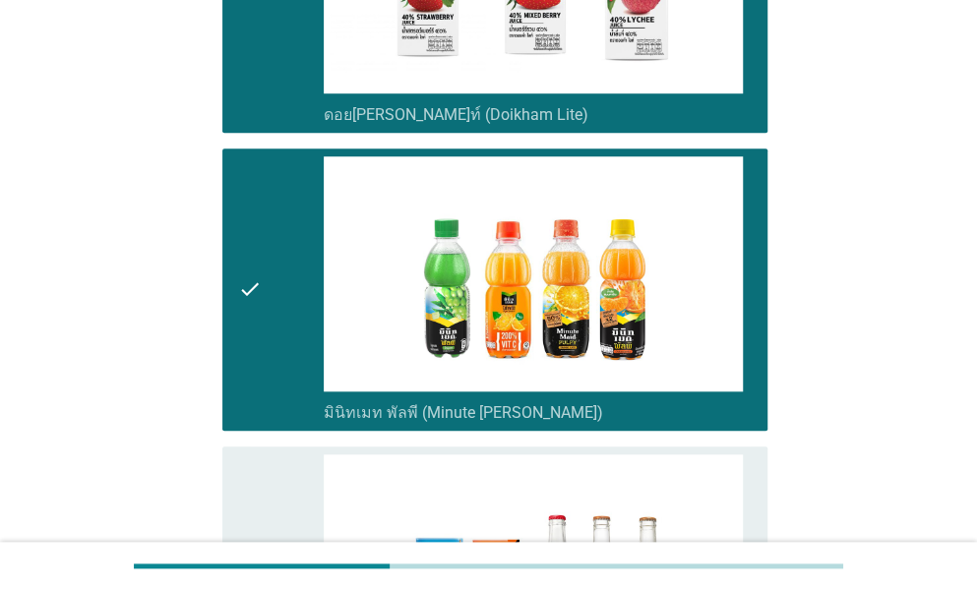
click at [271, 454] on div "check" at bounding box center [281, 587] width 86 height 267
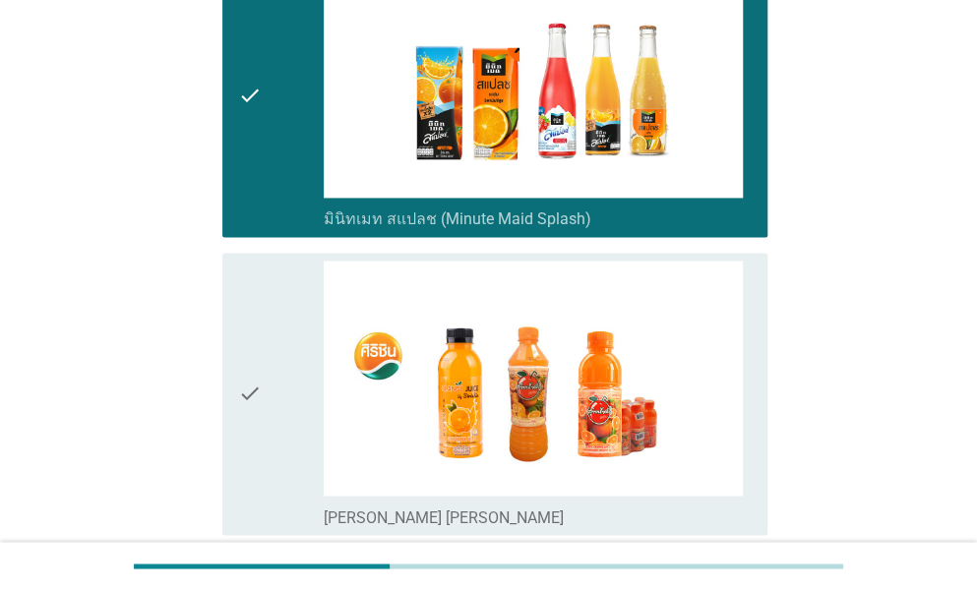
drag, startPoint x: 299, startPoint y: 340, endPoint x: 294, endPoint y: 353, distance: 13.7
click at [299, 340] on div "check" at bounding box center [281, 394] width 86 height 267
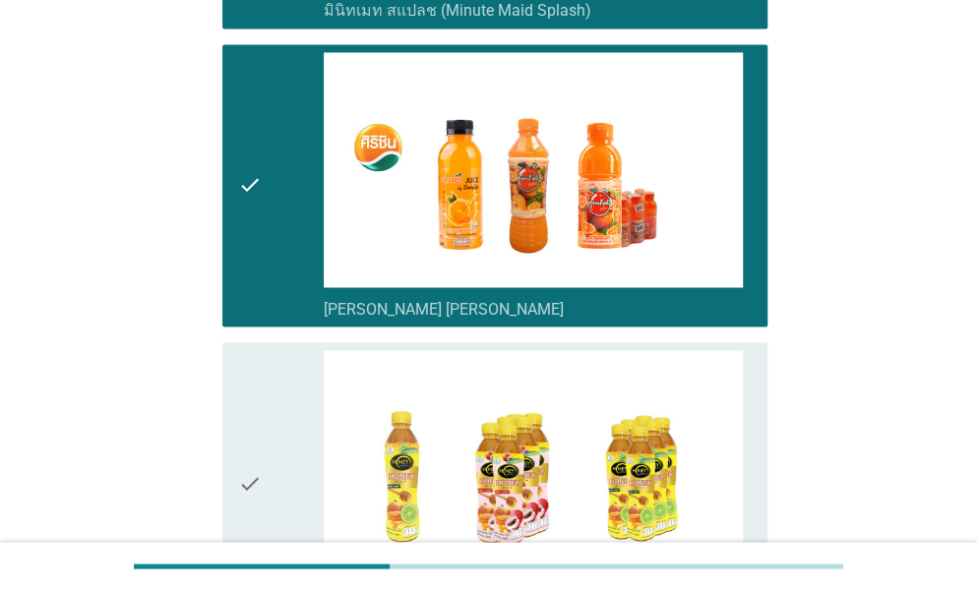
scroll to position [4230, 0]
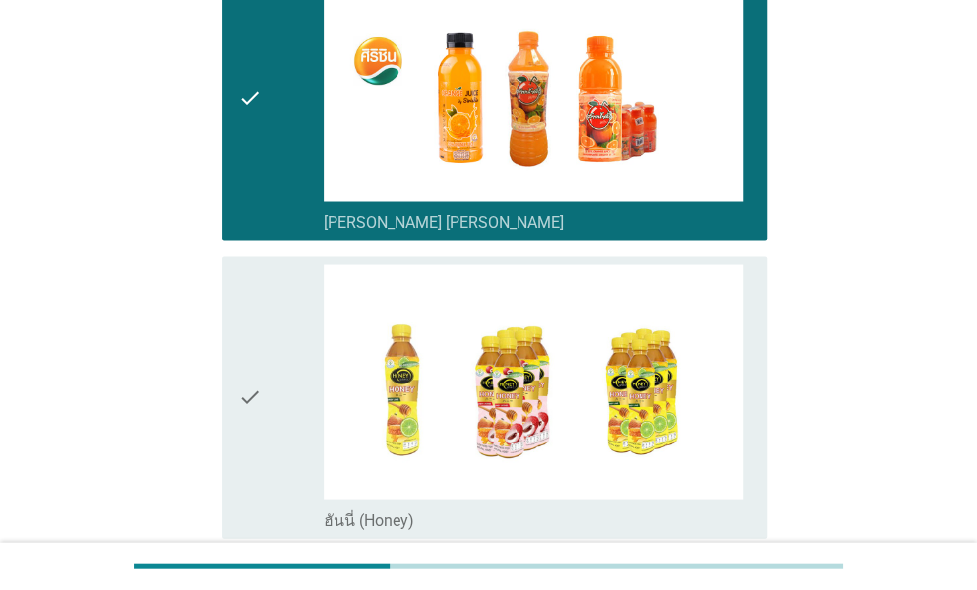
click at [266, 377] on div "check" at bounding box center [281, 397] width 86 height 267
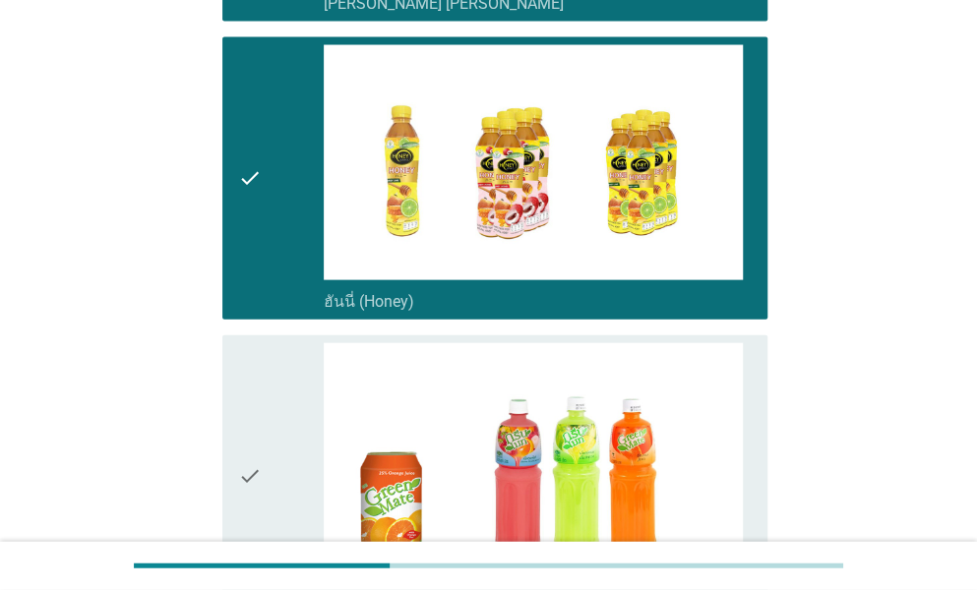
scroll to position [4721, 0]
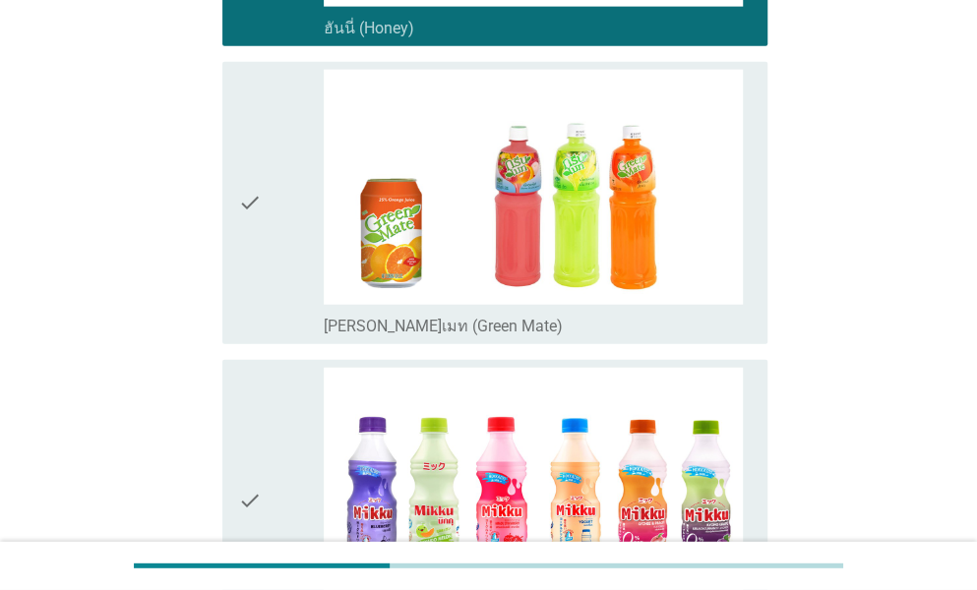
drag, startPoint x: 285, startPoint y: 210, endPoint x: 287, endPoint y: 314, distance: 104.3
click at [285, 209] on div "check" at bounding box center [281, 203] width 86 height 267
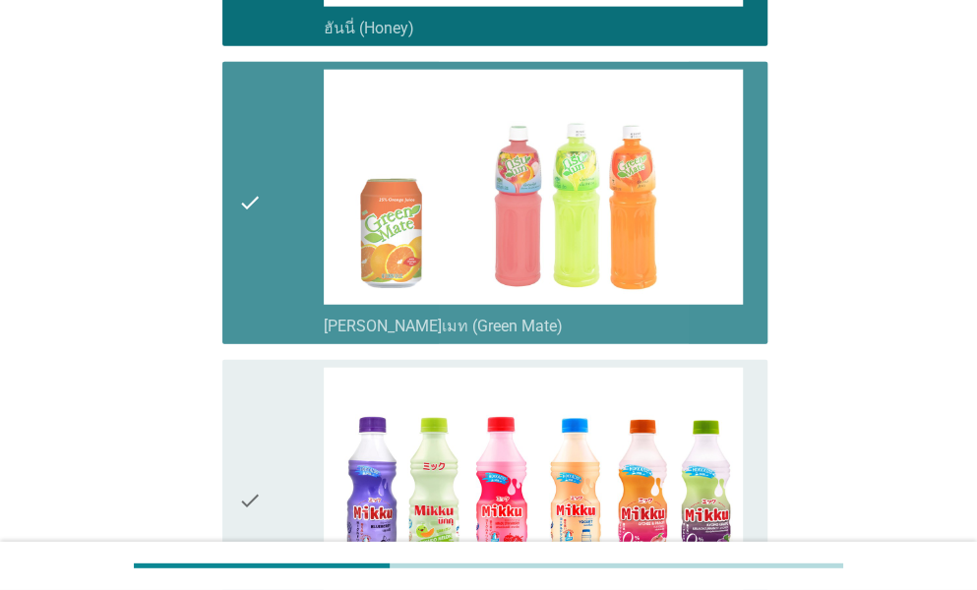
click at [282, 368] on div "check" at bounding box center [281, 501] width 86 height 267
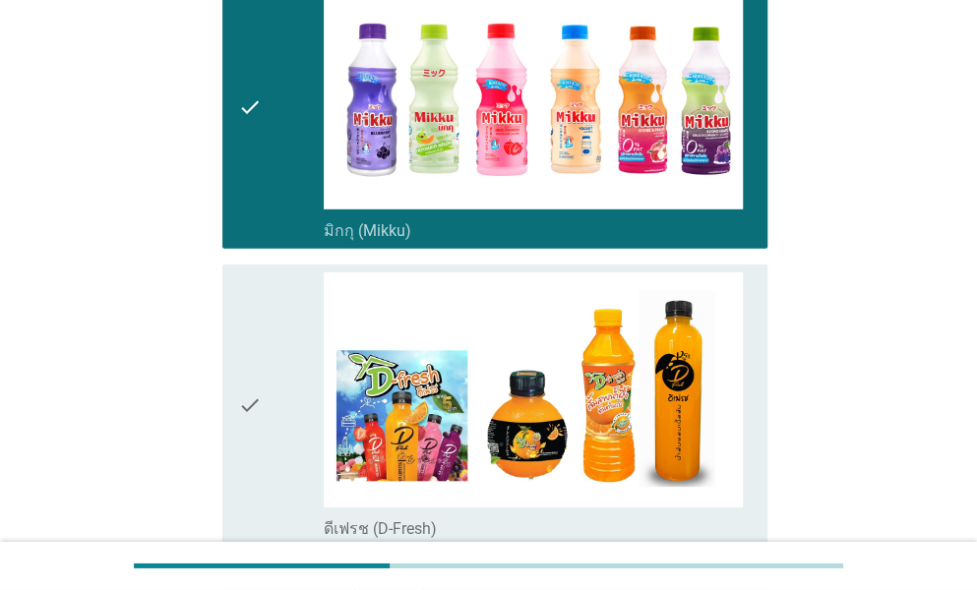
click at [279, 327] on div "check" at bounding box center [281, 405] width 86 height 267
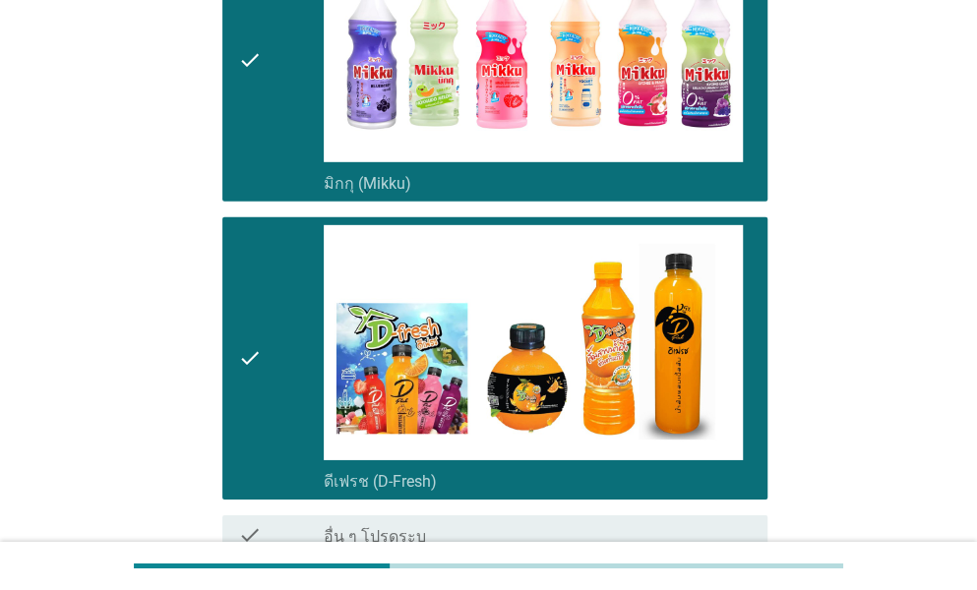
scroll to position [5275, 0]
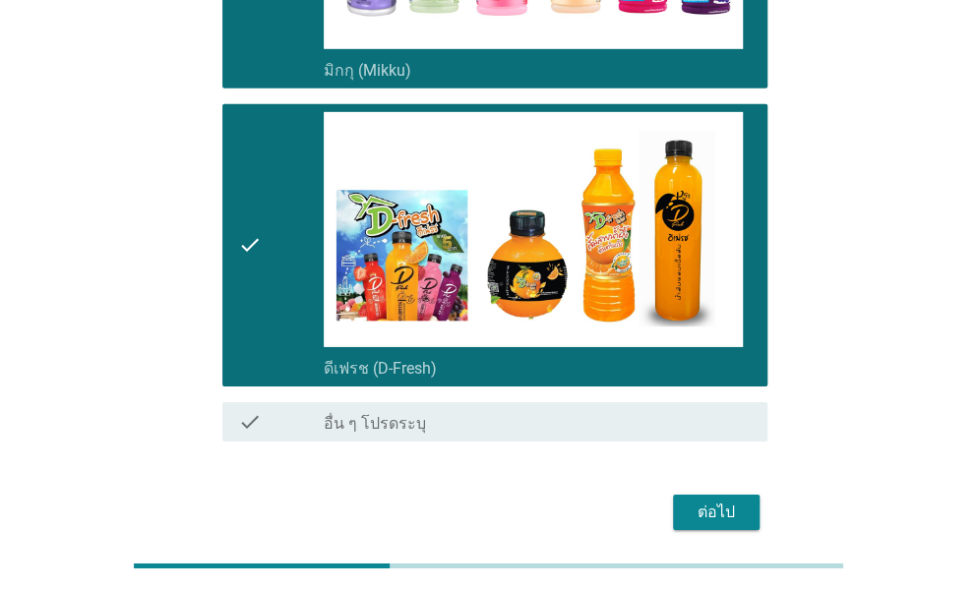
click at [720, 501] on div "ต่อไป" at bounding box center [716, 513] width 55 height 24
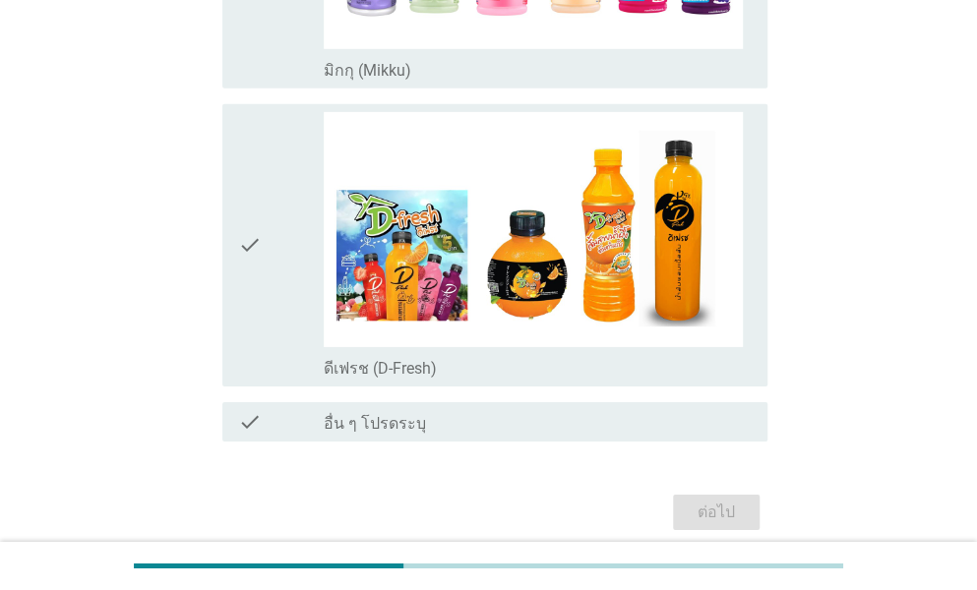
scroll to position [0, 0]
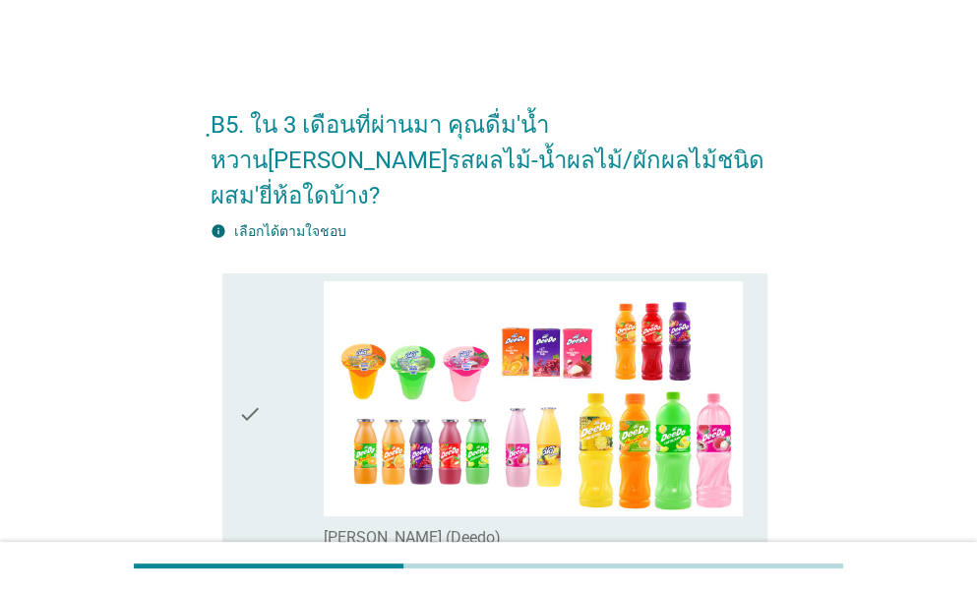
click at [294, 364] on div "check" at bounding box center [281, 414] width 86 height 267
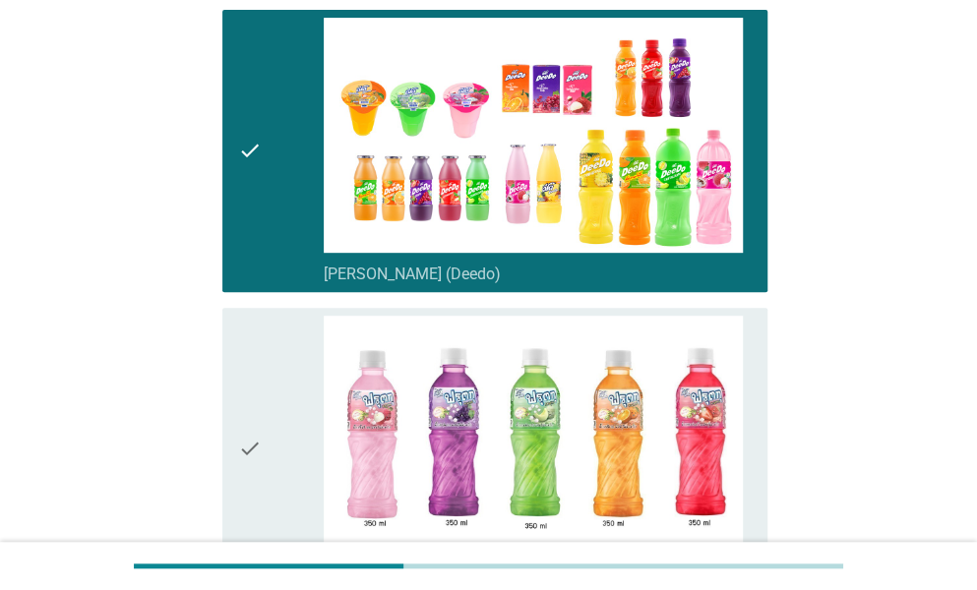
scroll to position [492, 0]
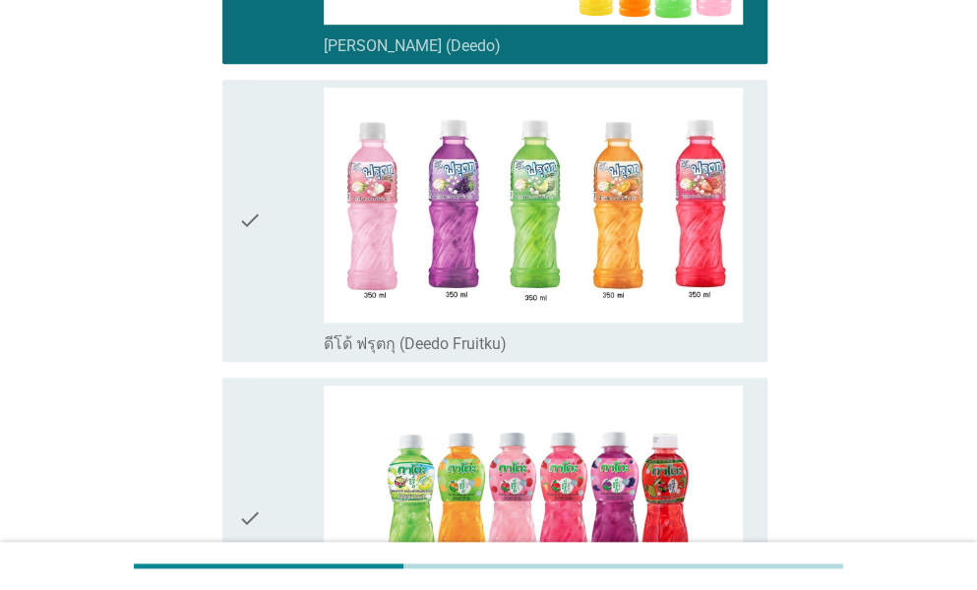
click at [271, 296] on div "check" at bounding box center [281, 221] width 86 height 267
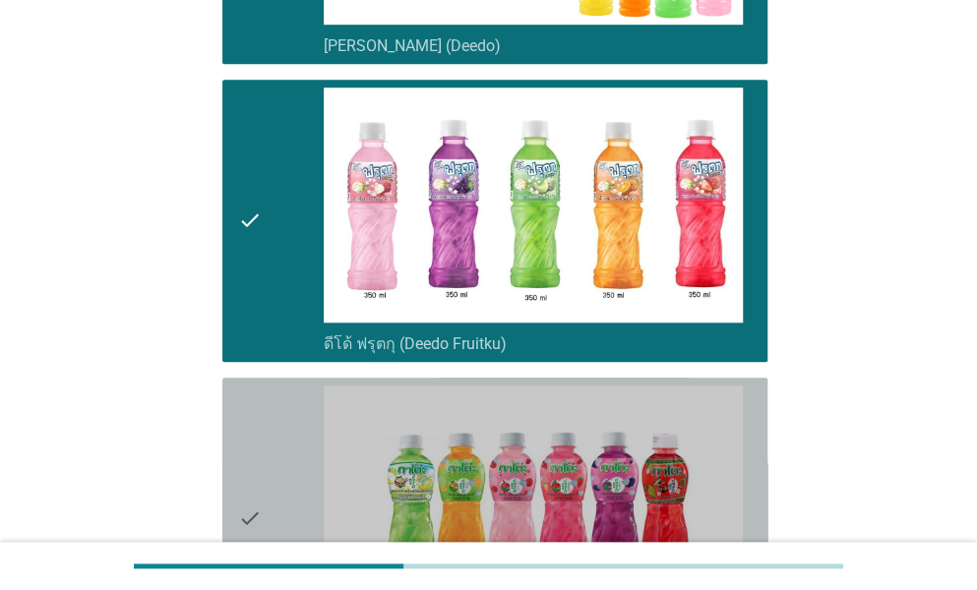
click at [254, 412] on icon "check" at bounding box center [250, 519] width 24 height 267
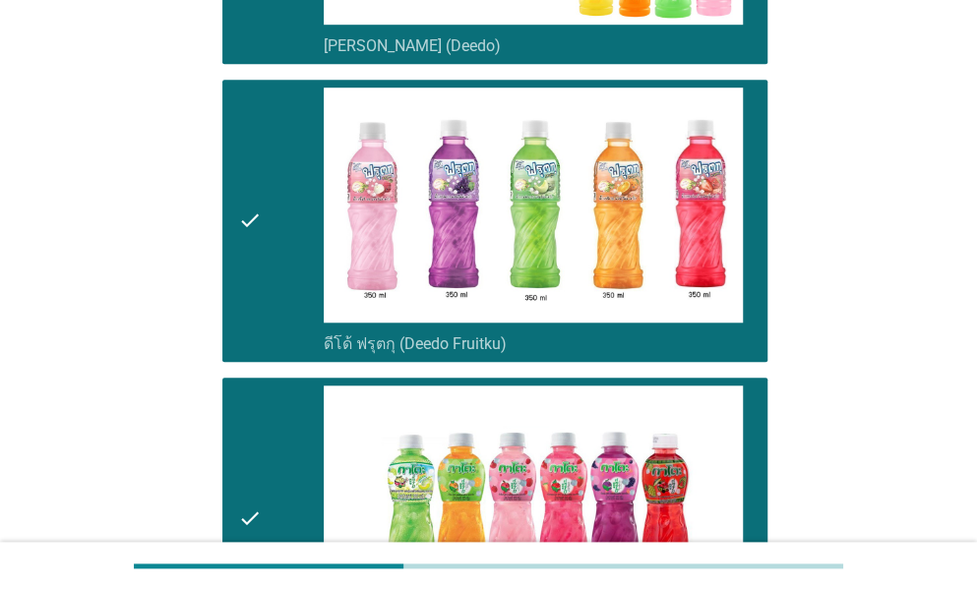
scroll to position [984, 0]
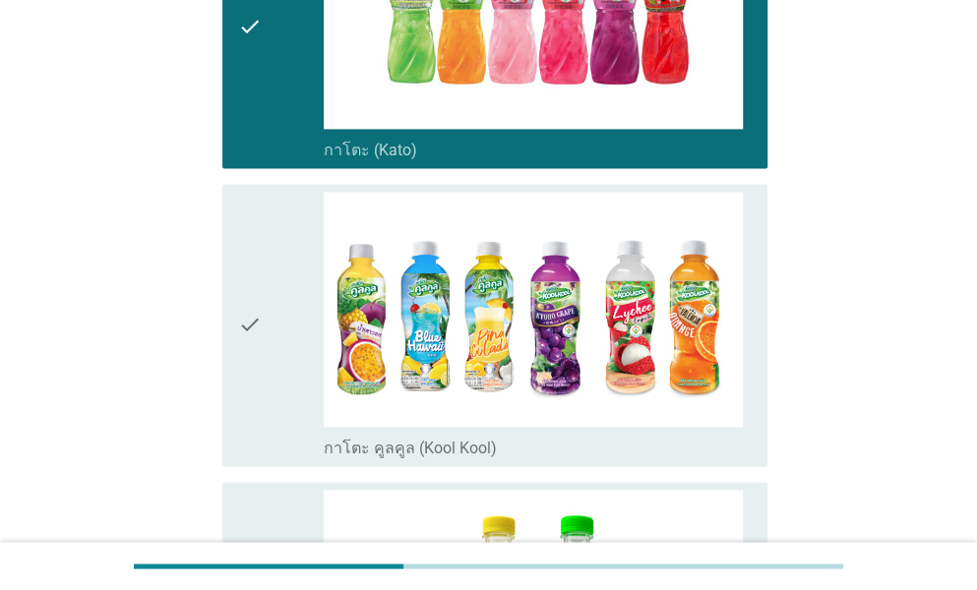
click at [258, 354] on icon "check" at bounding box center [250, 325] width 24 height 267
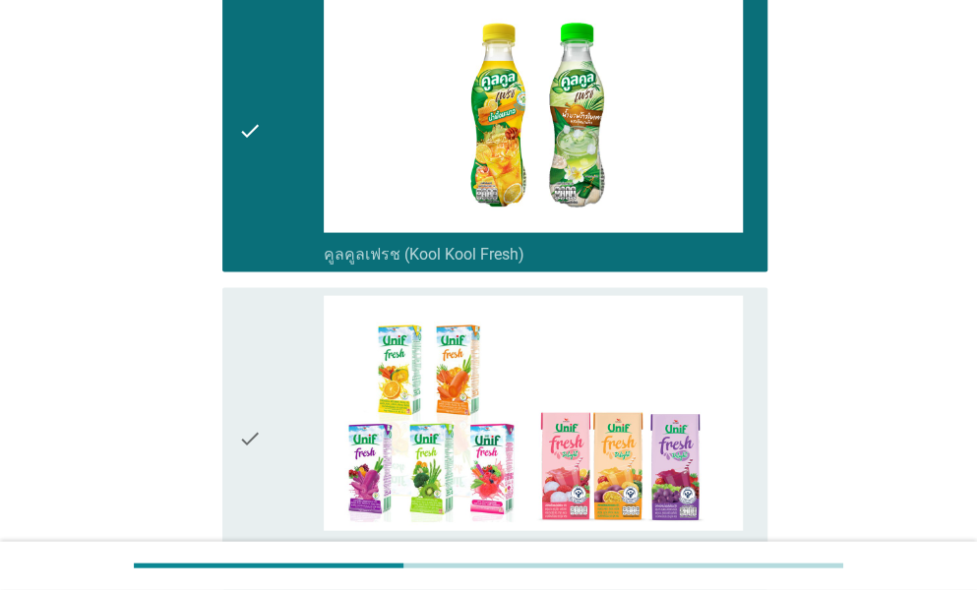
click at [255, 442] on icon "check" at bounding box center [250, 439] width 24 height 286
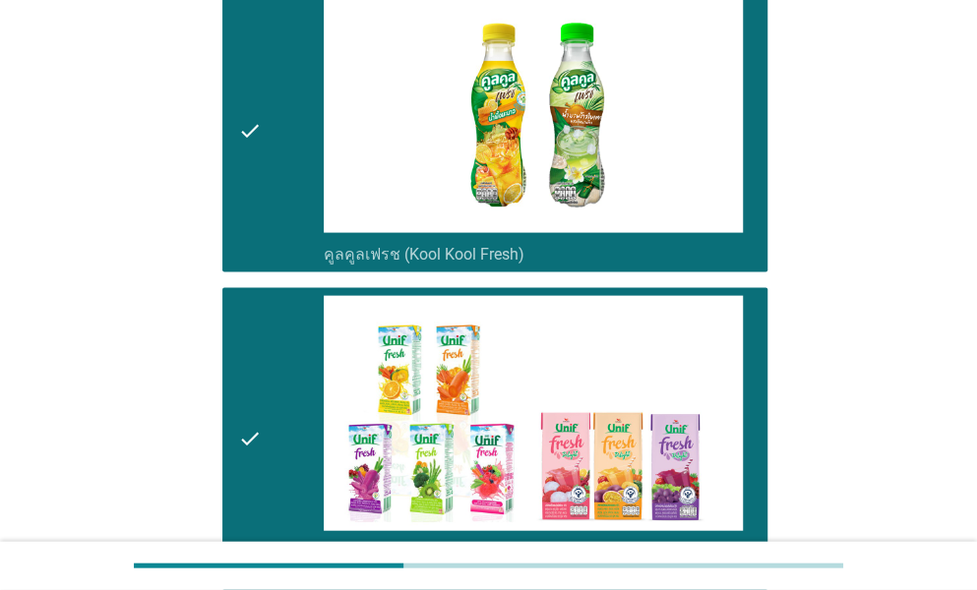
scroll to position [1967, 0]
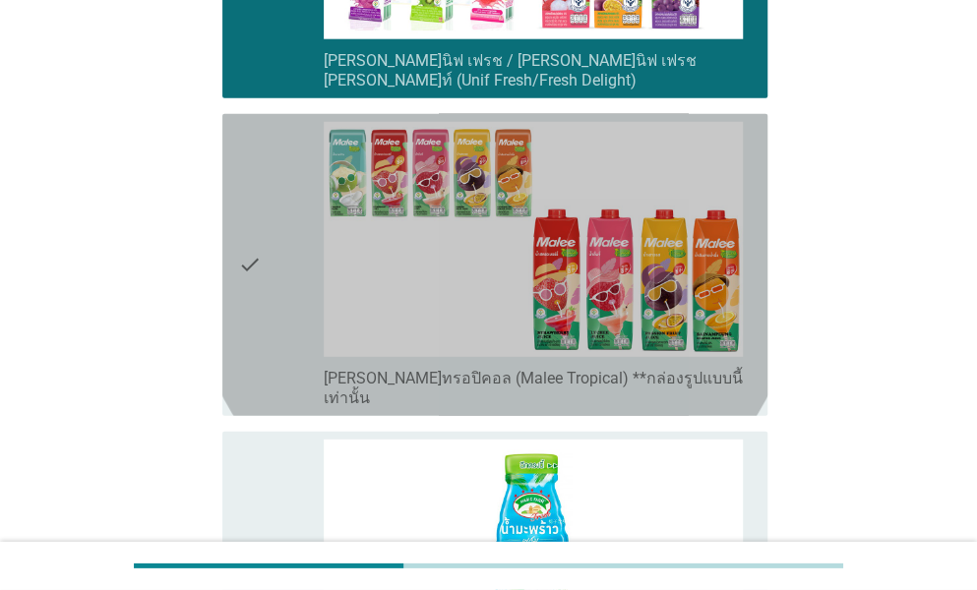
click at [269, 310] on div "check" at bounding box center [281, 265] width 86 height 286
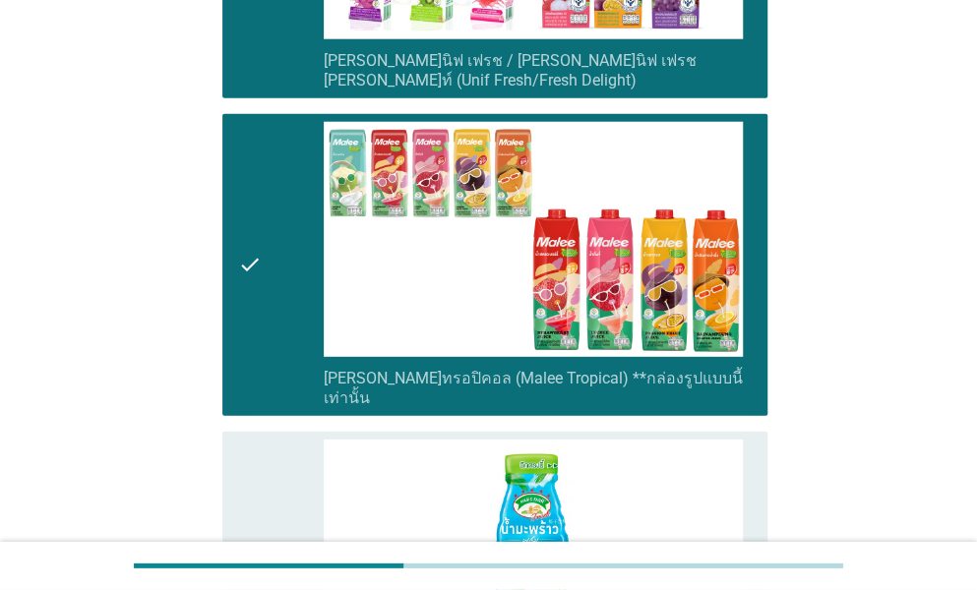
click at [262, 440] on div "check" at bounding box center [281, 573] width 86 height 267
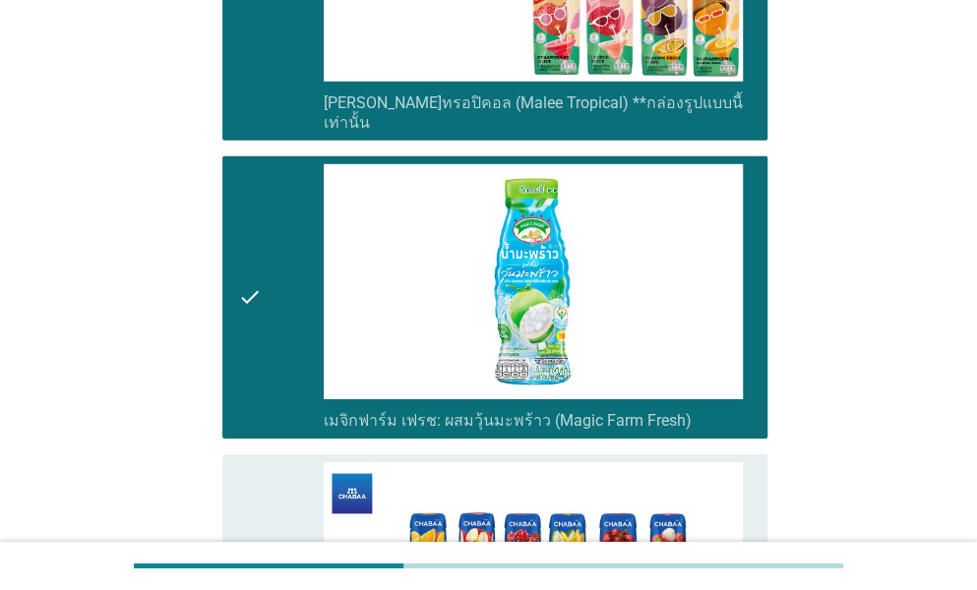
scroll to position [2459, 0]
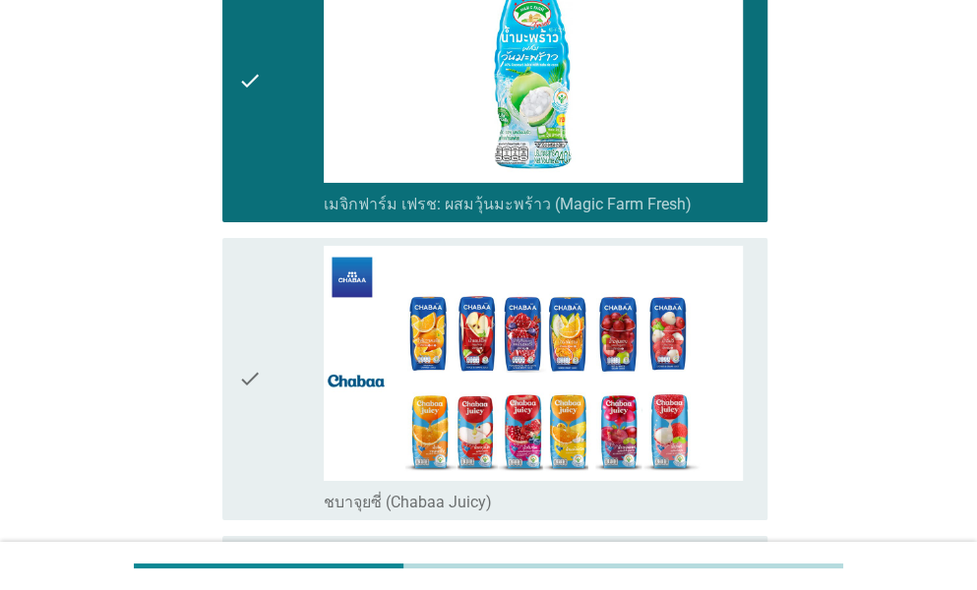
click at [274, 278] on div "check" at bounding box center [281, 379] width 86 height 267
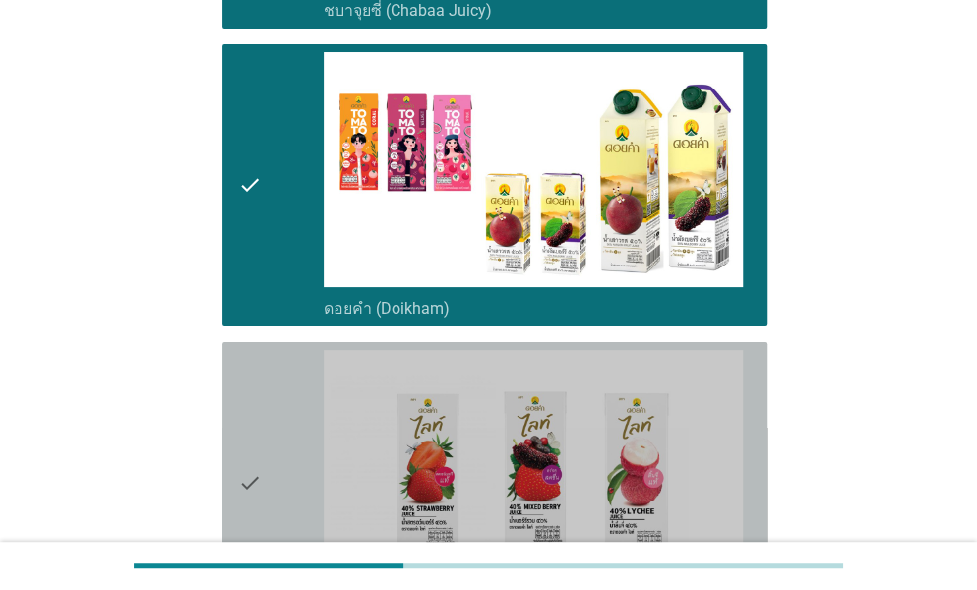
click at [270, 383] on div "check" at bounding box center [281, 483] width 86 height 267
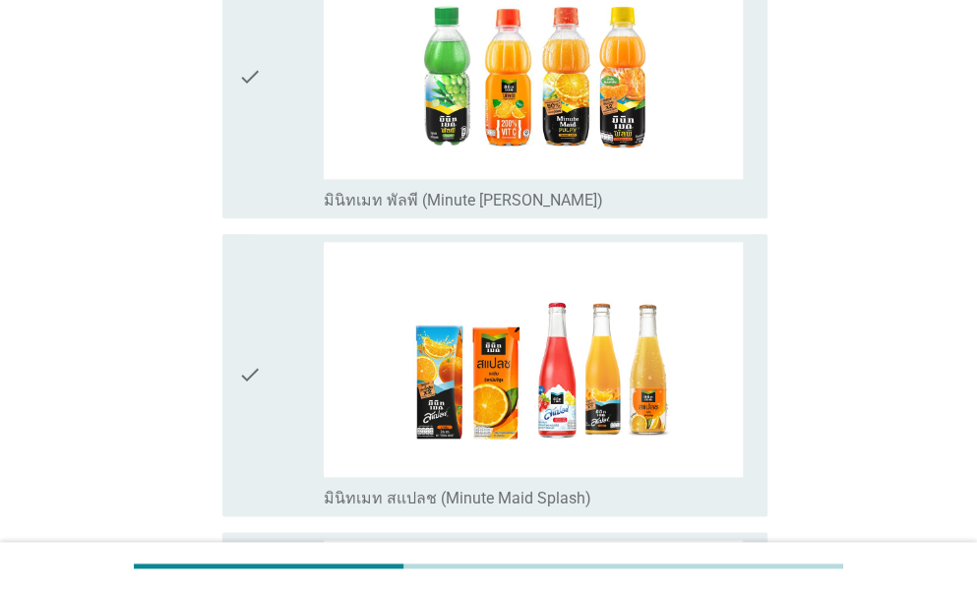
scroll to position [3738, 0]
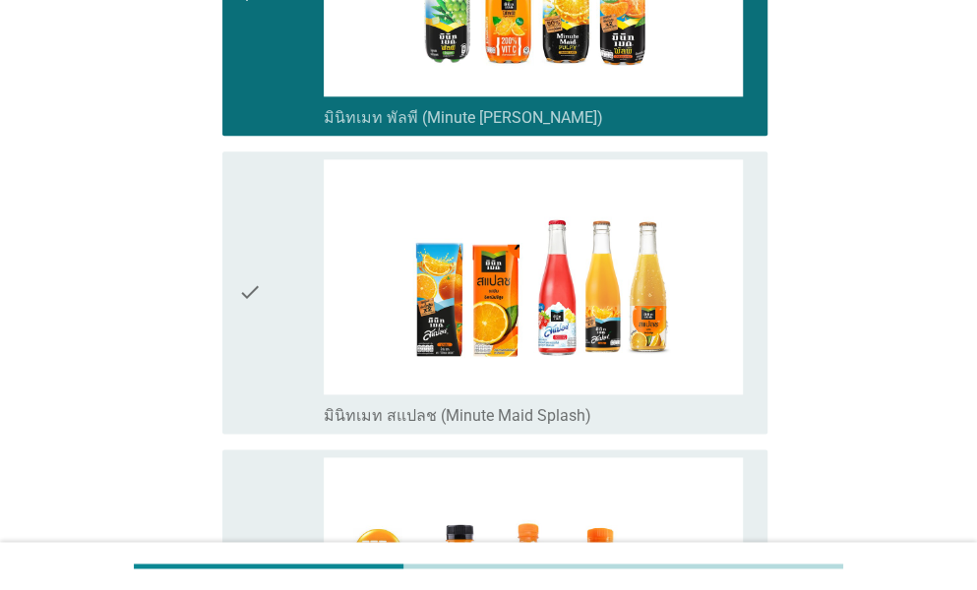
click at [265, 159] on div "check" at bounding box center [281, 292] width 86 height 267
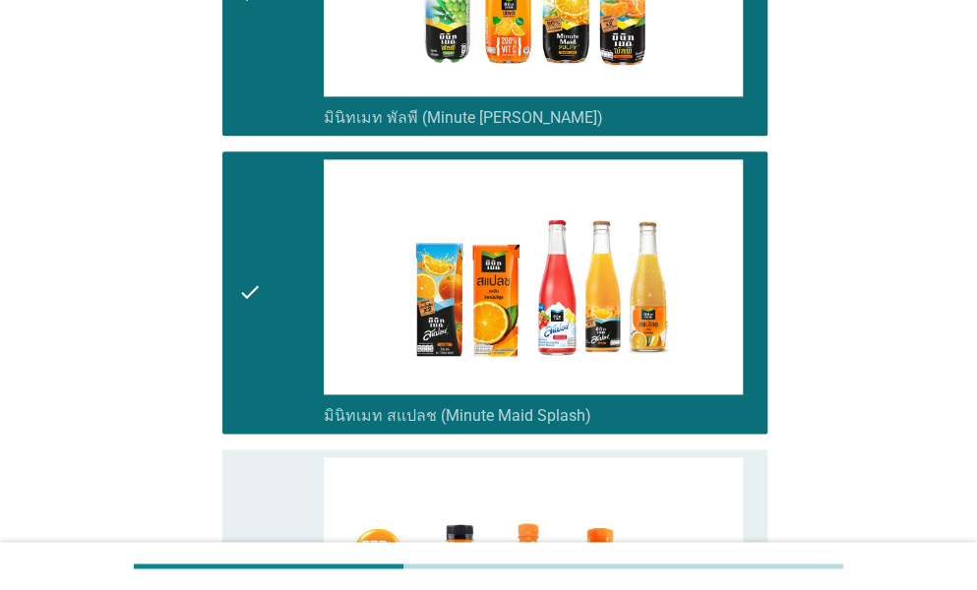
click at [277, 457] on div "check" at bounding box center [281, 590] width 86 height 267
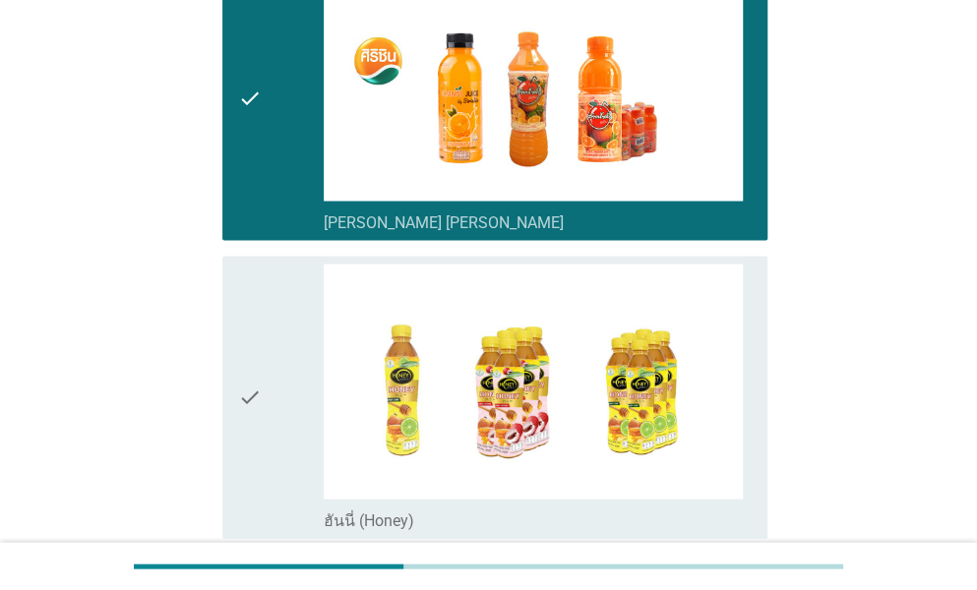
click at [262, 380] on div "check" at bounding box center [281, 397] width 86 height 267
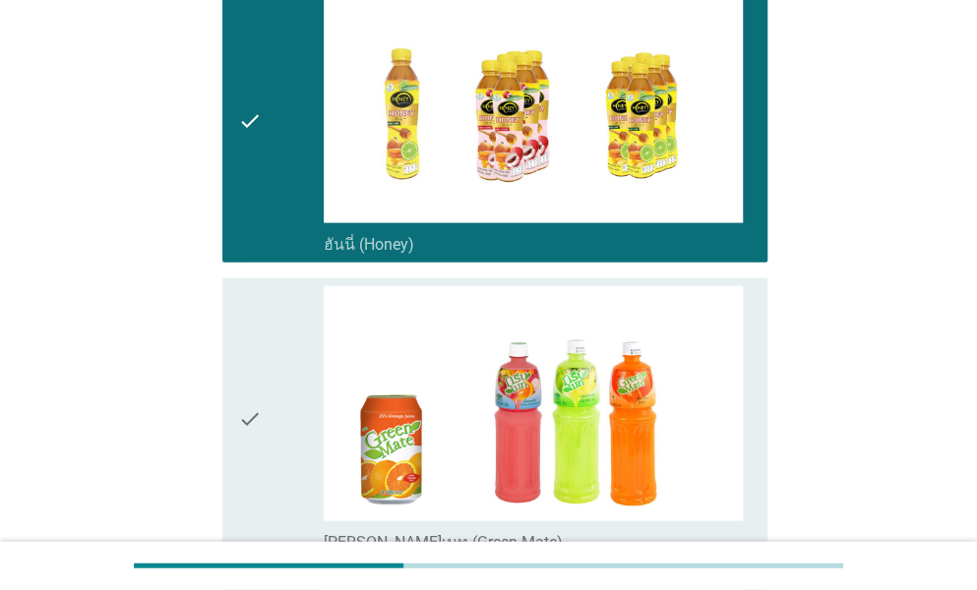
scroll to position [4721, 0]
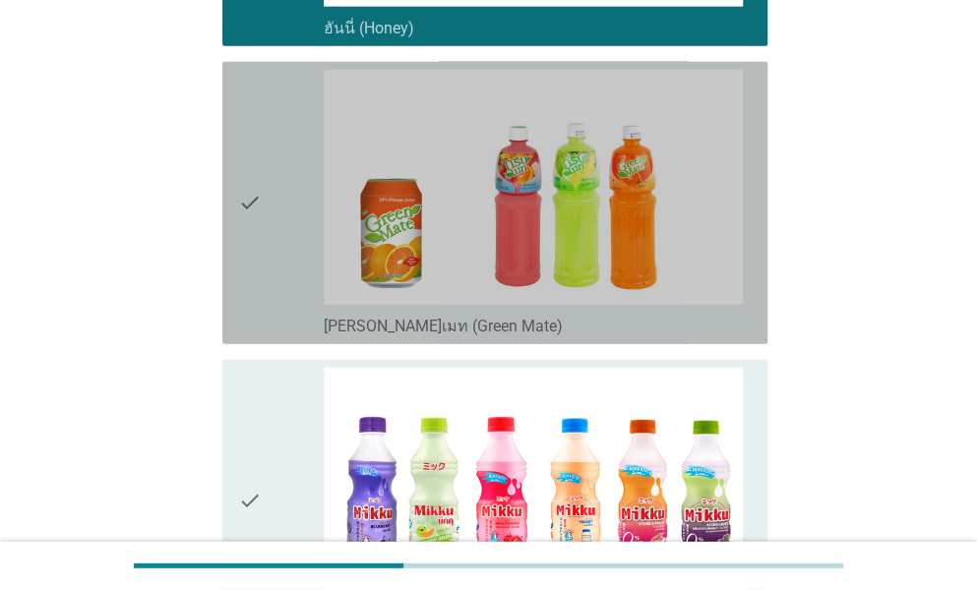
click at [250, 225] on icon "check" at bounding box center [250, 203] width 24 height 267
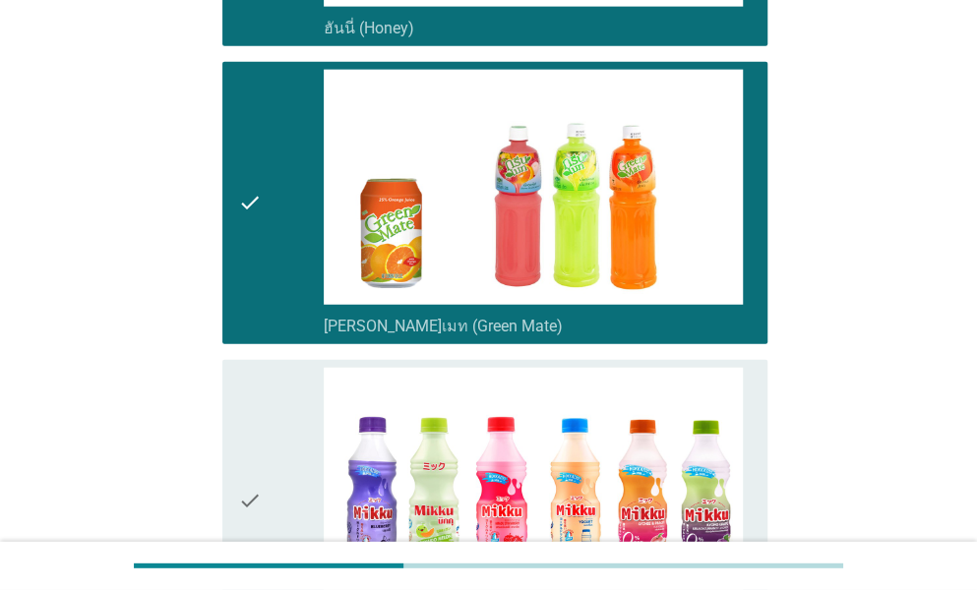
click at [259, 368] on icon "check" at bounding box center [250, 501] width 24 height 267
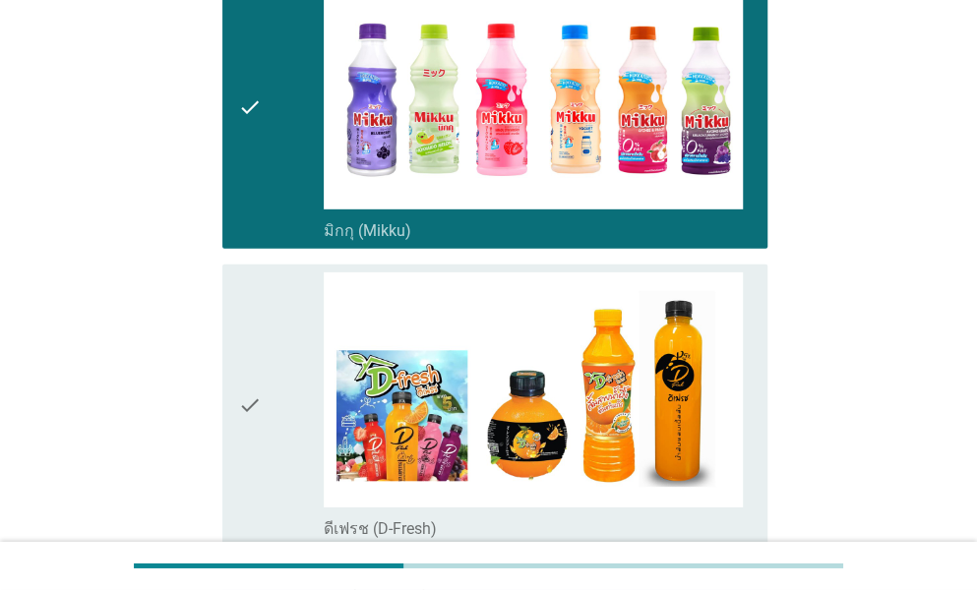
click at [275, 304] on div "check" at bounding box center [281, 405] width 86 height 267
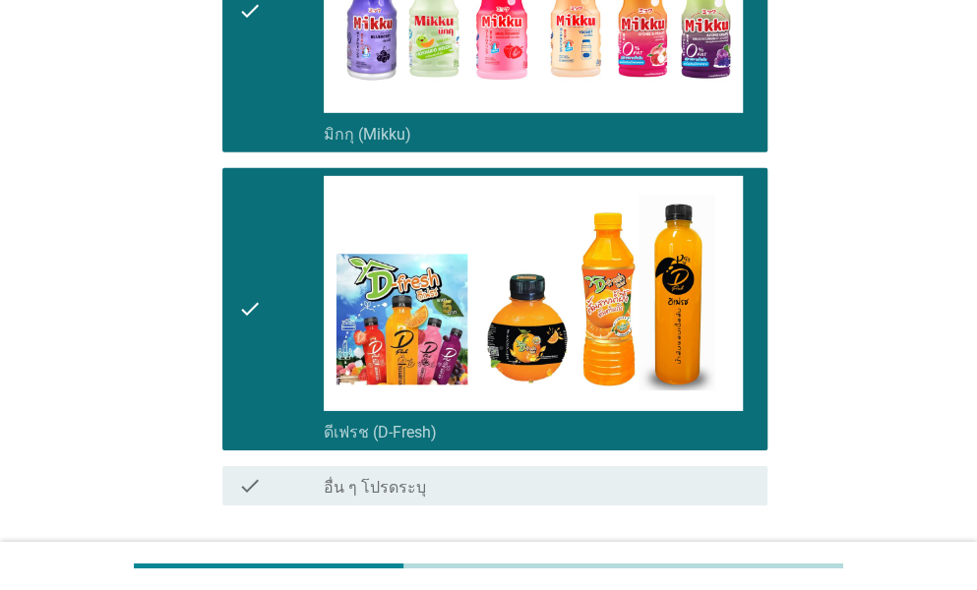
scroll to position [5275, 0]
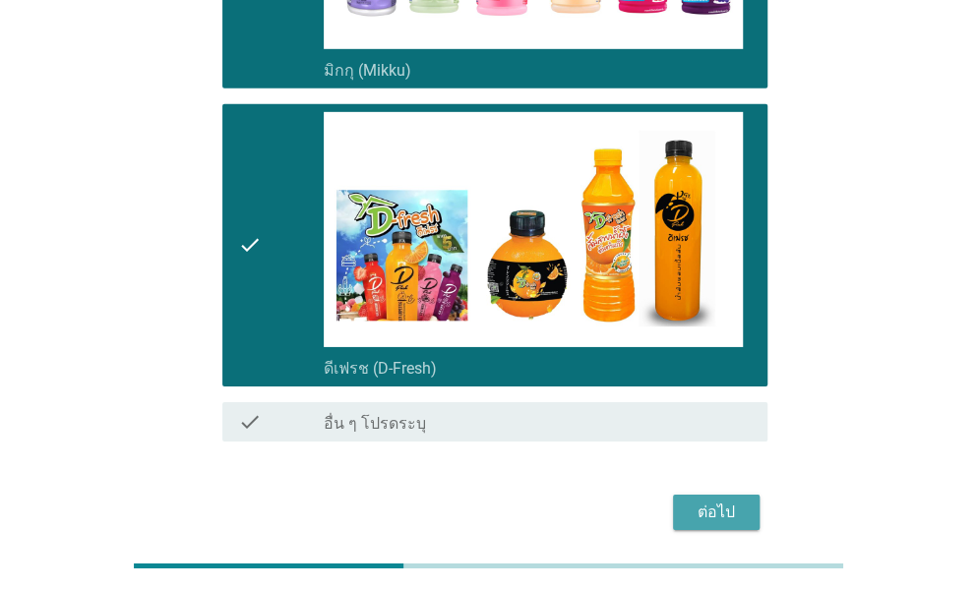
click at [739, 501] on div "ต่อไป" at bounding box center [716, 513] width 55 height 24
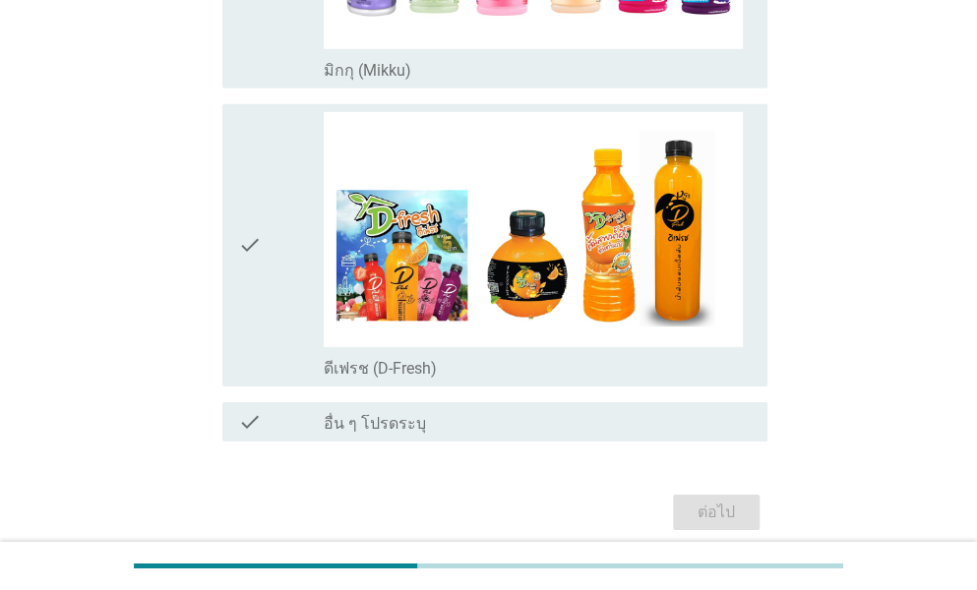
scroll to position [0, 0]
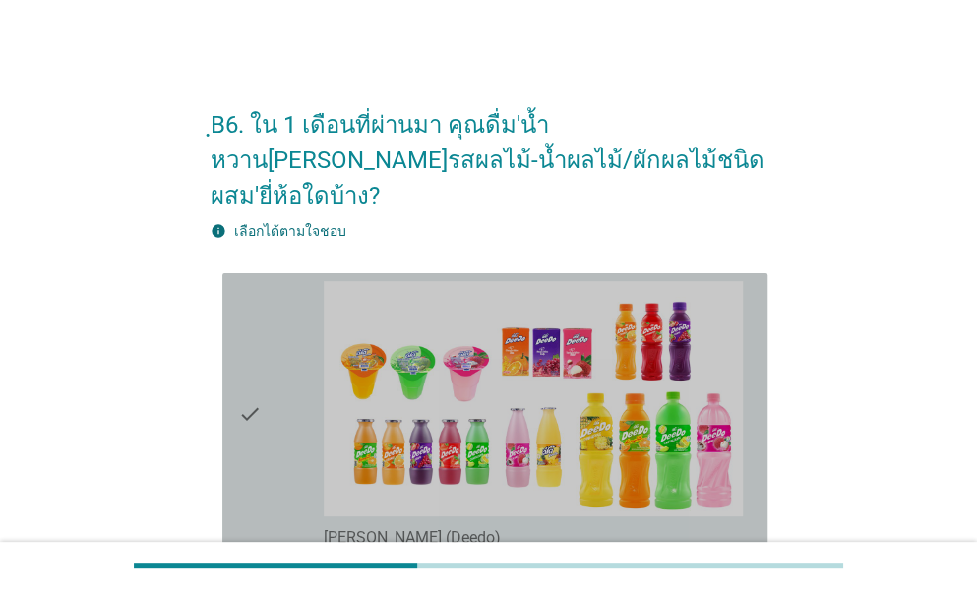
click at [281, 290] on div "check" at bounding box center [281, 414] width 86 height 267
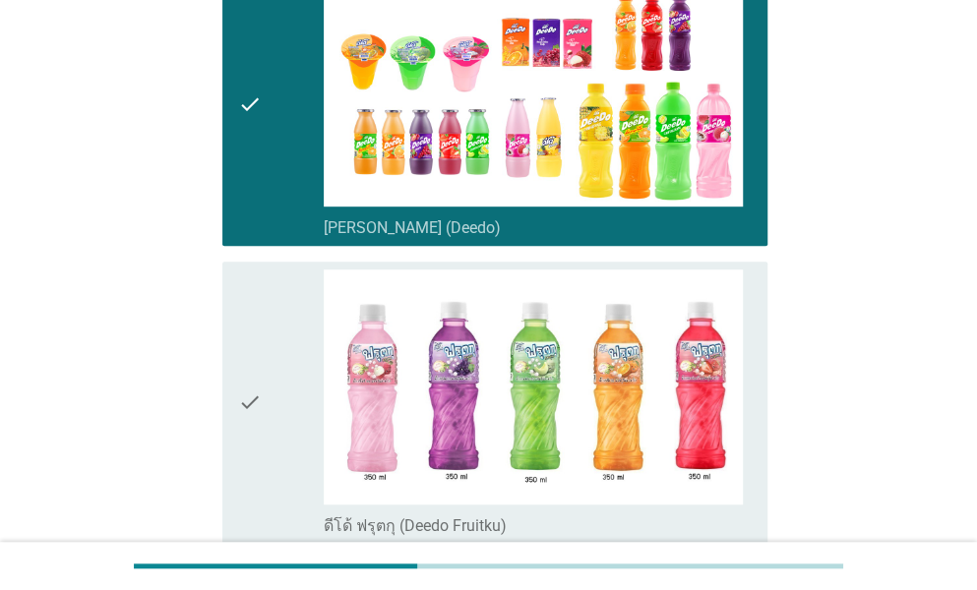
scroll to position [492, 0]
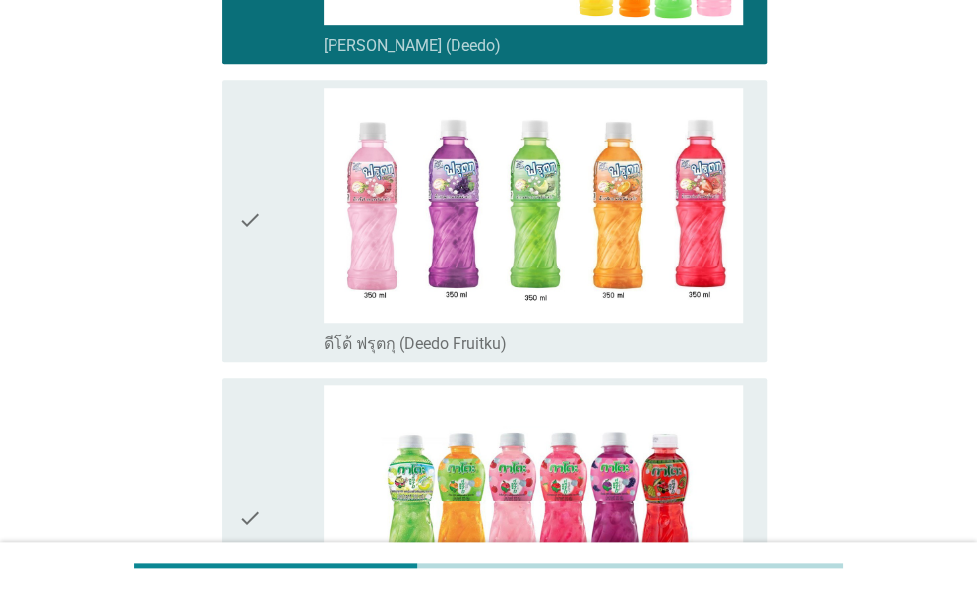
click at [275, 386] on div "check" at bounding box center [281, 519] width 86 height 267
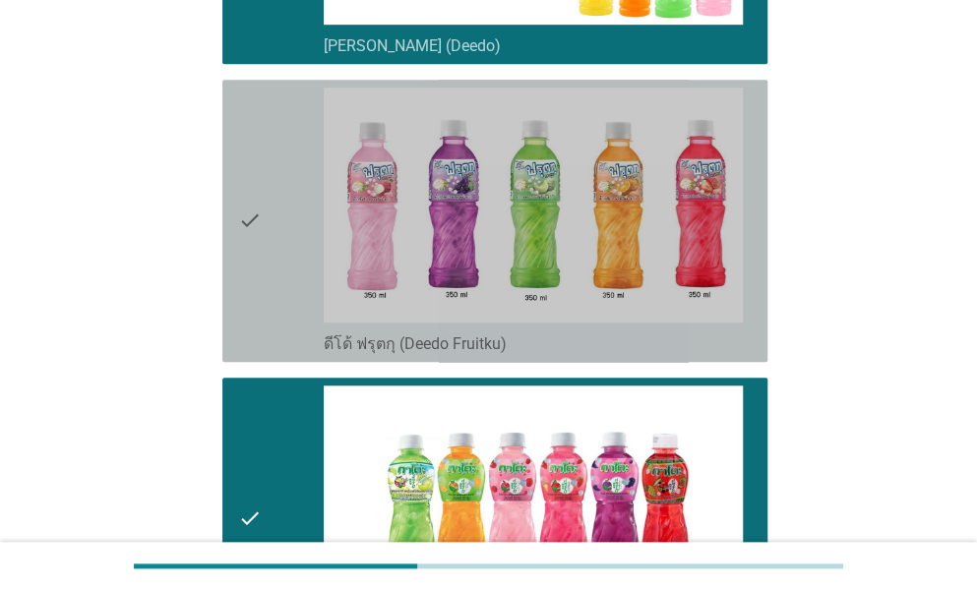
click at [271, 263] on div "check" at bounding box center [281, 221] width 86 height 267
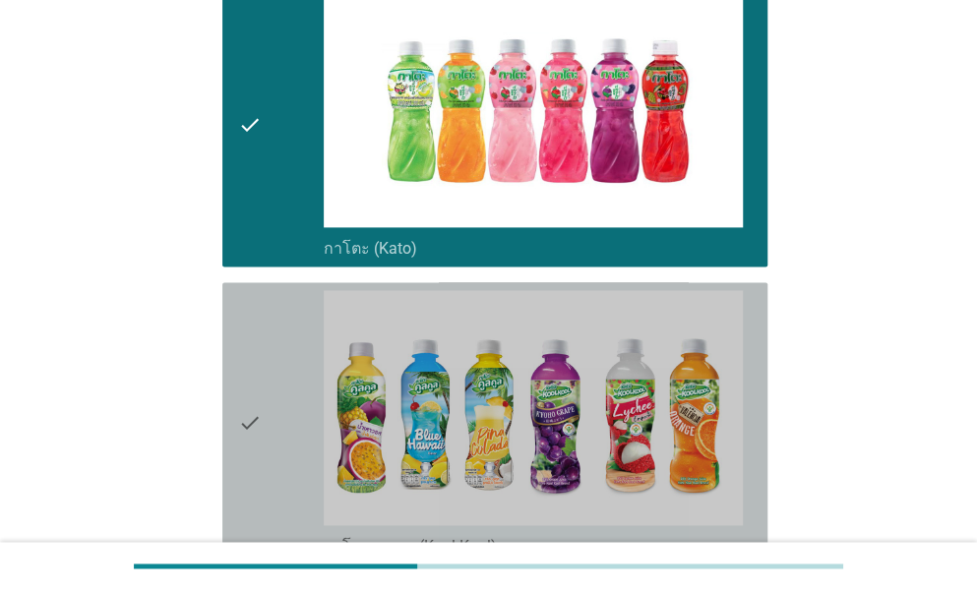
click at [270, 298] on div "check" at bounding box center [281, 423] width 86 height 267
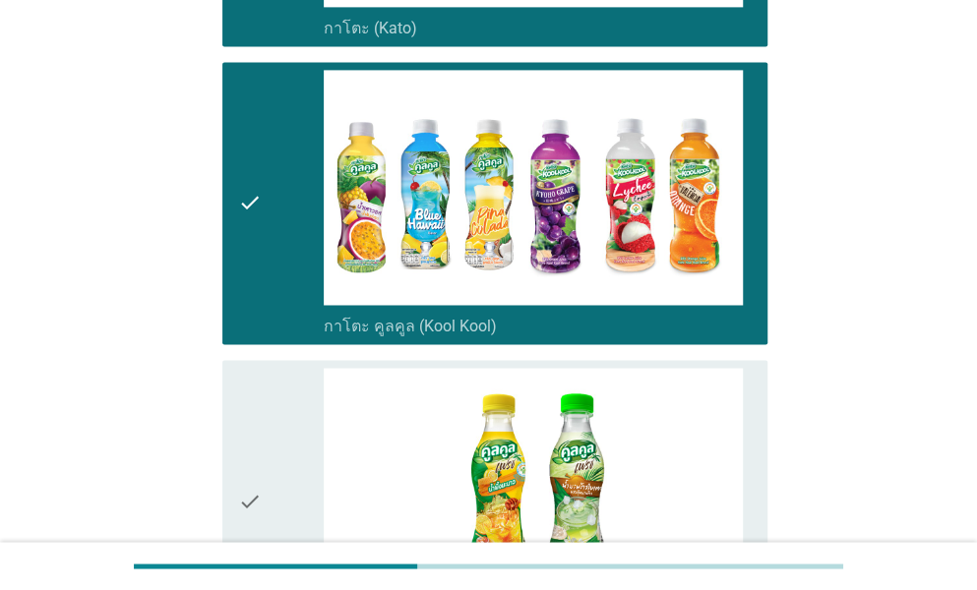
scroll to position [1279, 0]
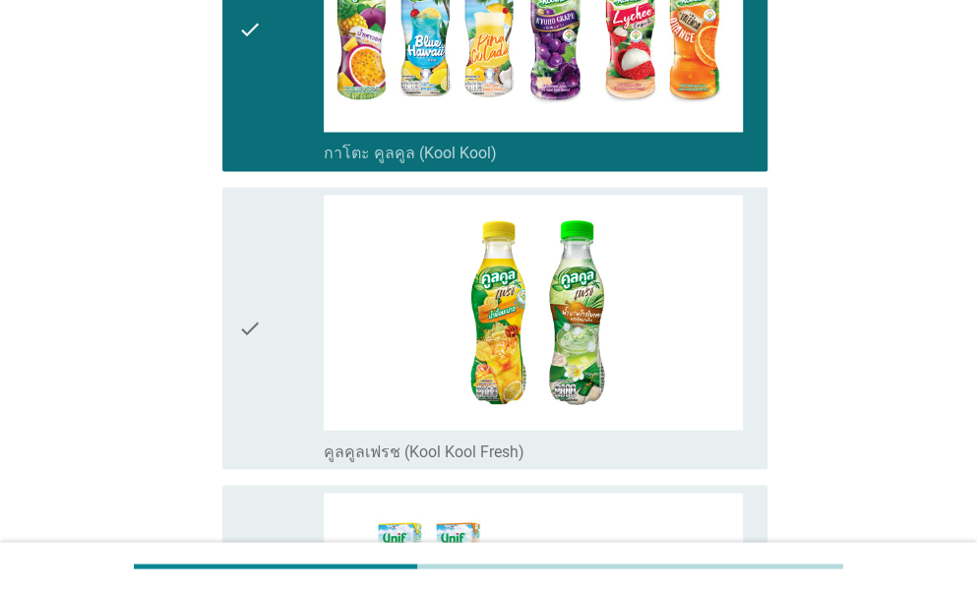
click at [283, 251] on div "check" at bounding box center [281, 328] width 86 height 267
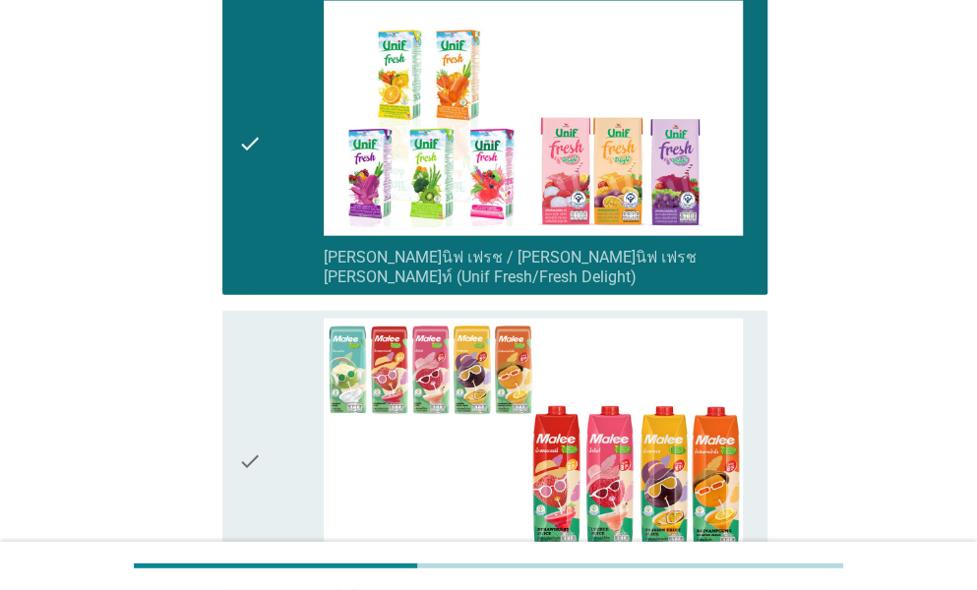
click at [279, 319] on div "check" at bounding box center [281, 462] width 86 height 286
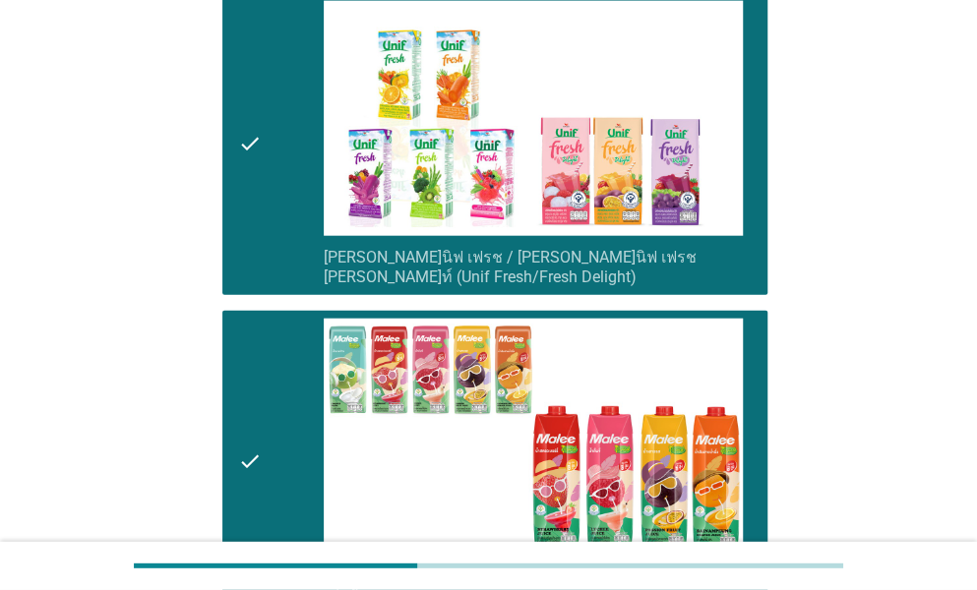
scroll to position [2262, 0]
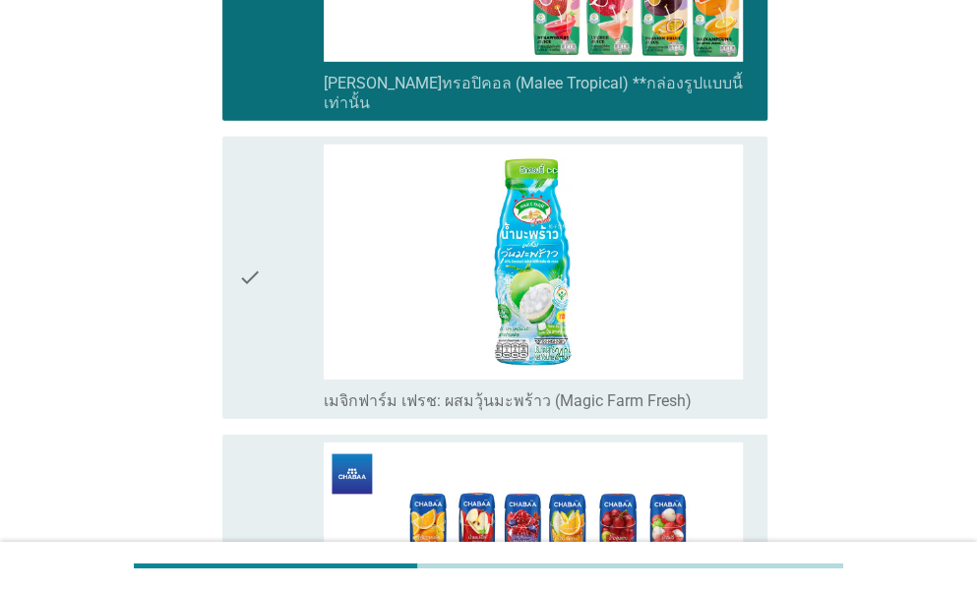
click at [273, 271] on div "check" at bounding box center [281, 278] width 86 height 267
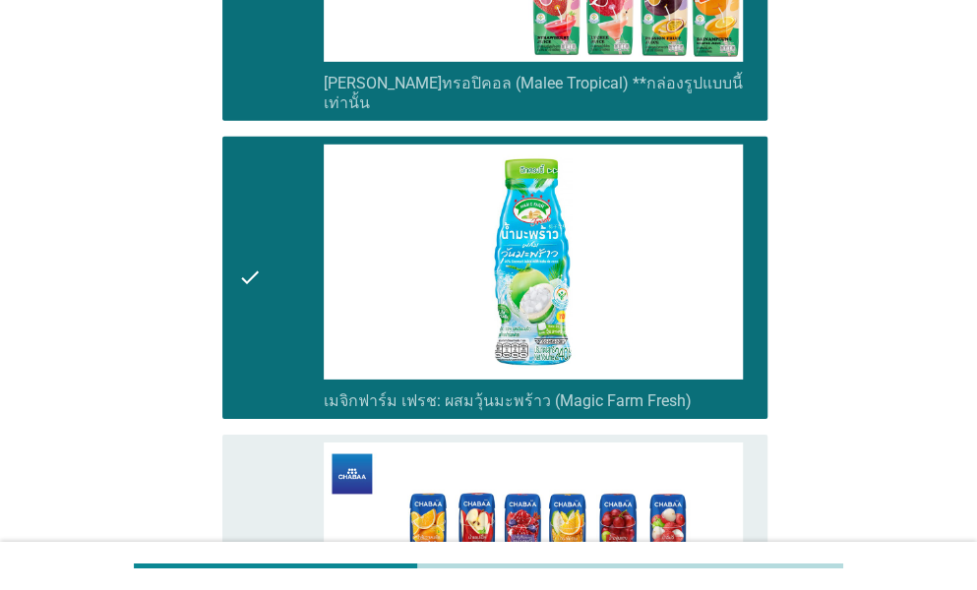
click at [275, 443] on div "check" at bounding box center [281, 576] width 86 height 267
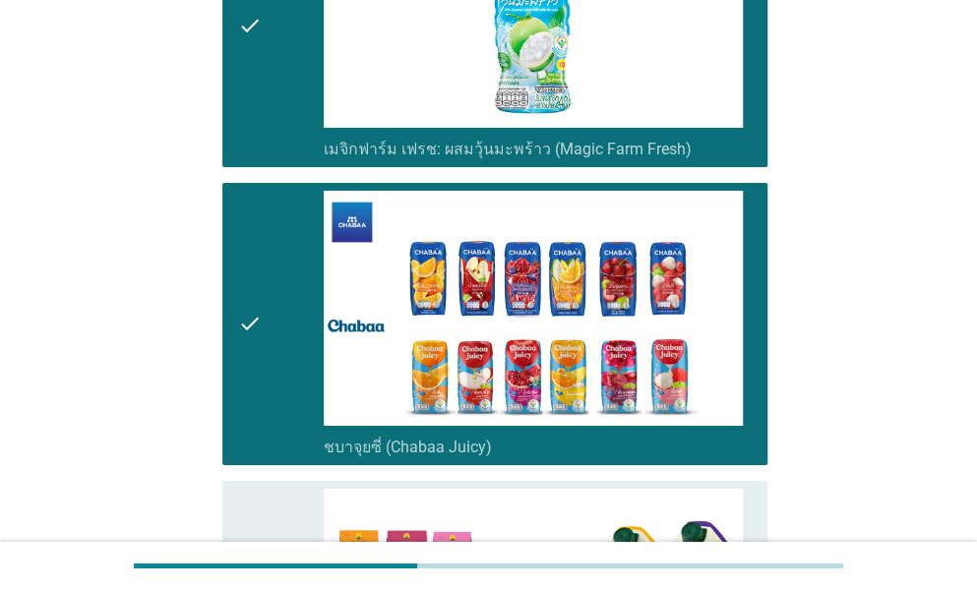
scroll to position [2754, 0]
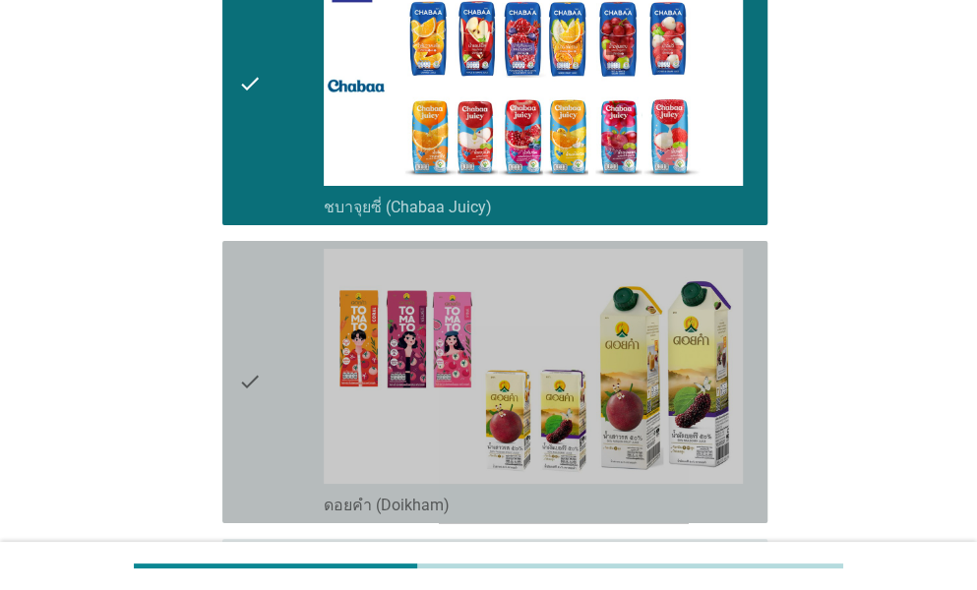
drag, startPoint x: 283, startPoint y: 314, endPoint x: 283, endPoint y: 426, distance: 112.1
click at [283, 316] on div "check" at bounding box center [281, 382] width 86 height 267
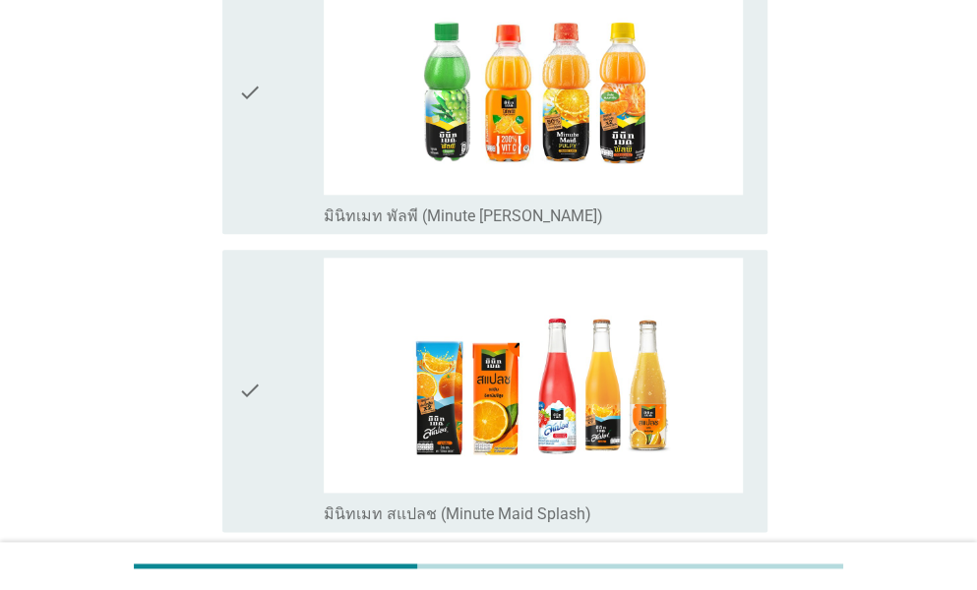
click at [289, 130] on div "check" at bounding box center [281, 93] width 86 height 267
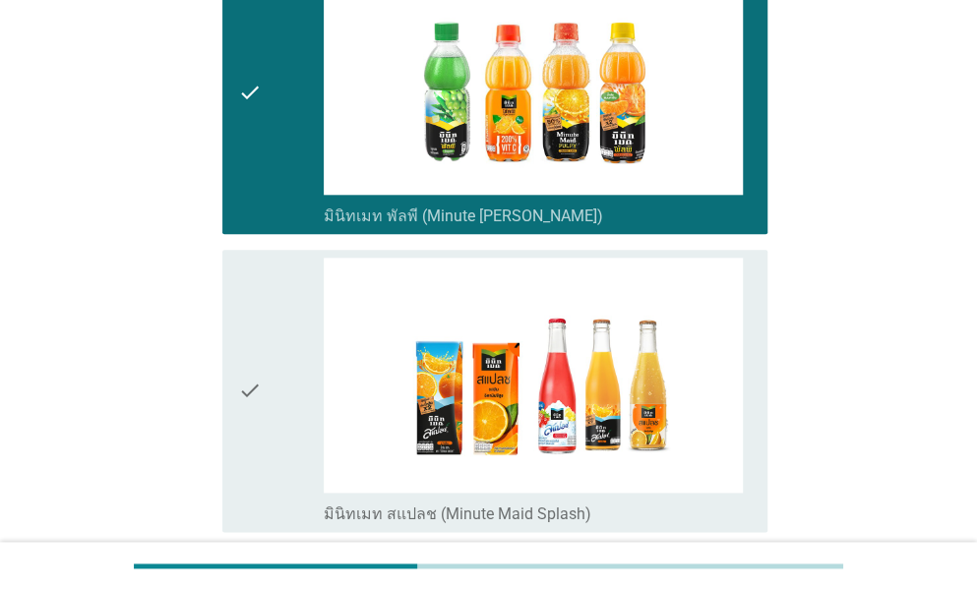
click at [294, 296] on div "check" at bounding box center [281, 391] width 86 height 267
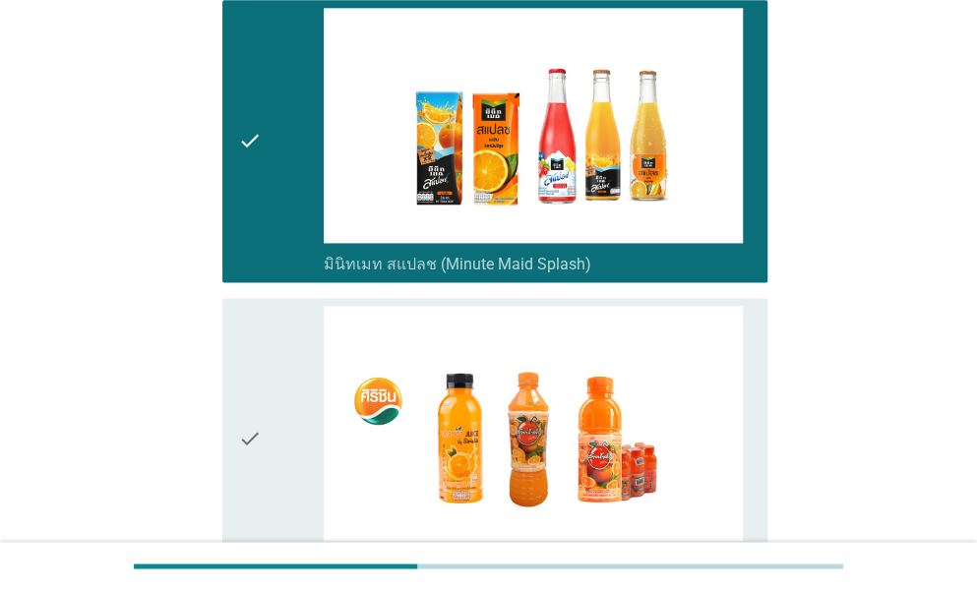
scroll to position [4033, 0]
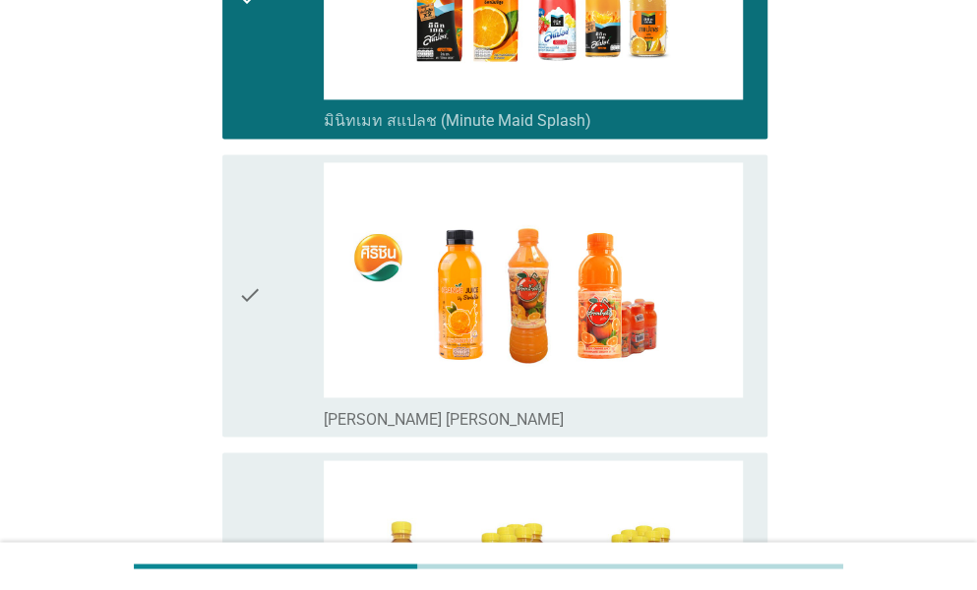
click at [291, 237] on div "check" at bounding box center [281, 295] width 86 height 267
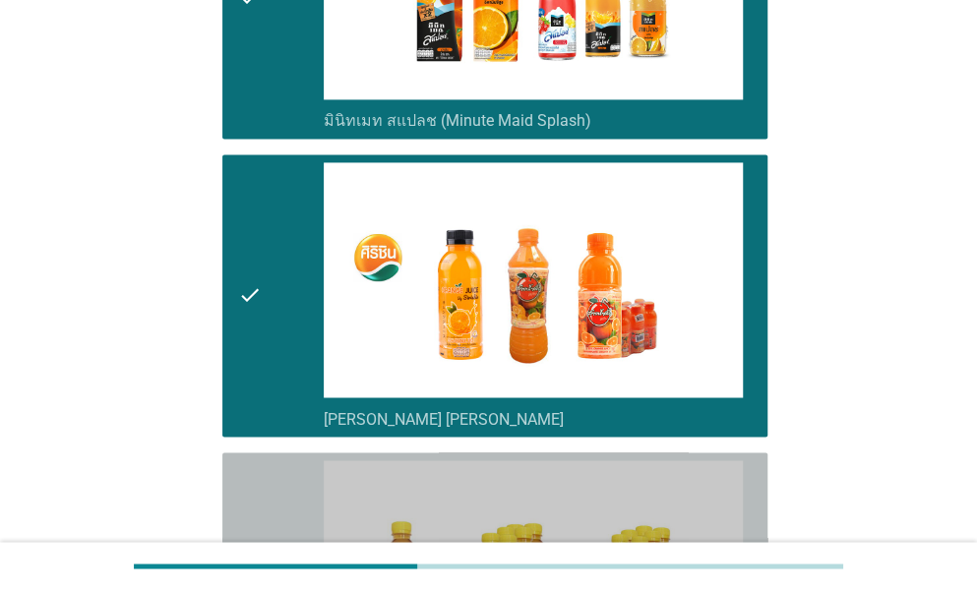
click at [277, 460] on div "check" at bounding box center [281, 593] width 86 height 267
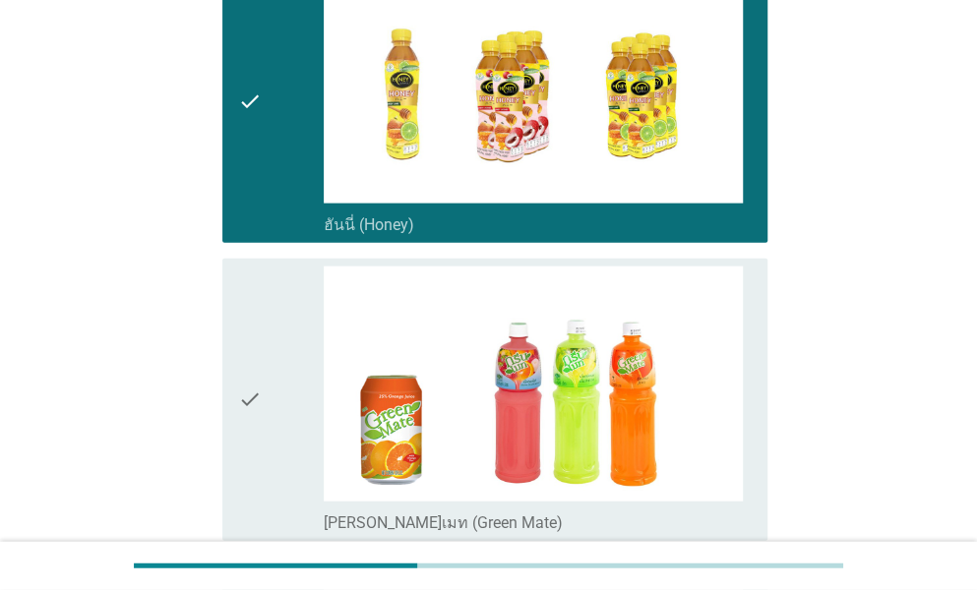
click at [275, 398] on div "check" at bounding box center [281, 400] width 86 height 267
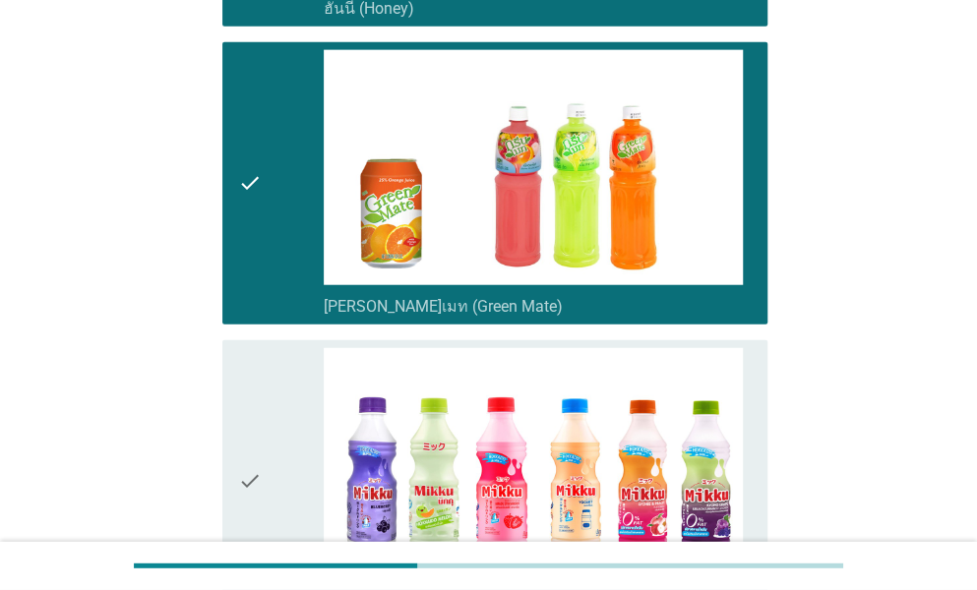
scroll to position [4918, 0]
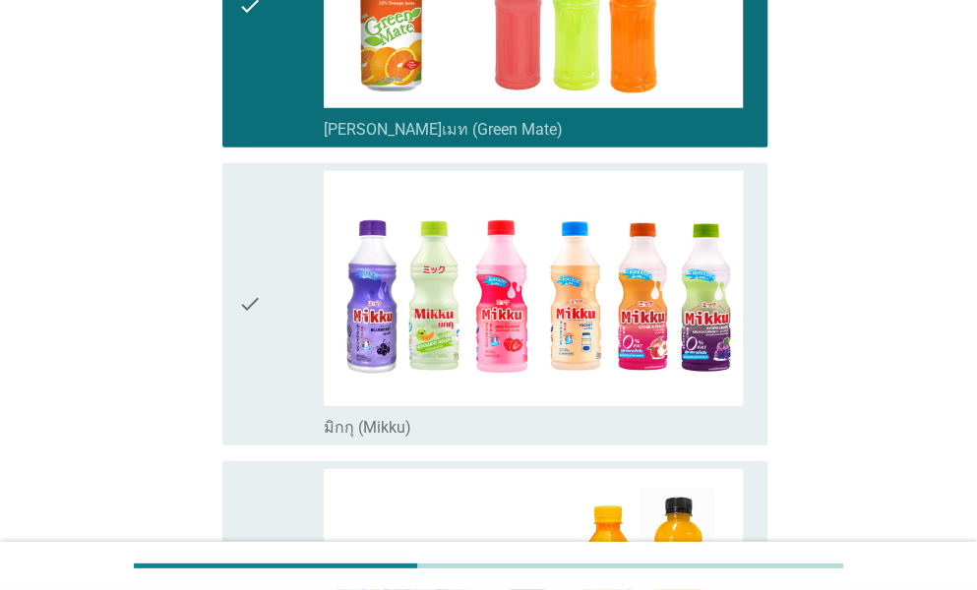
click at [311, 229] on div "check" at bounding box center [281, 304] width 86 height 267
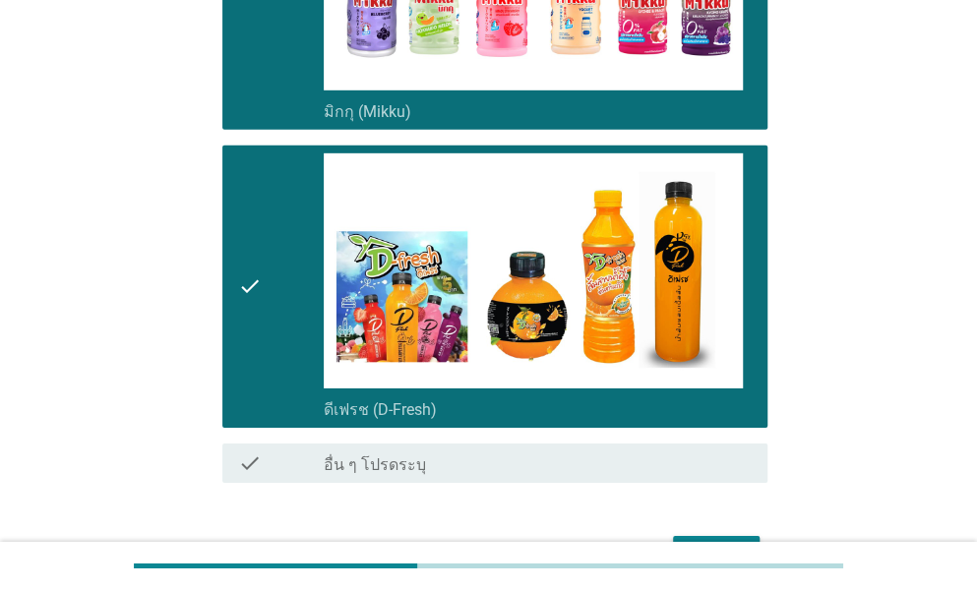
scroll to position [5275, 0]
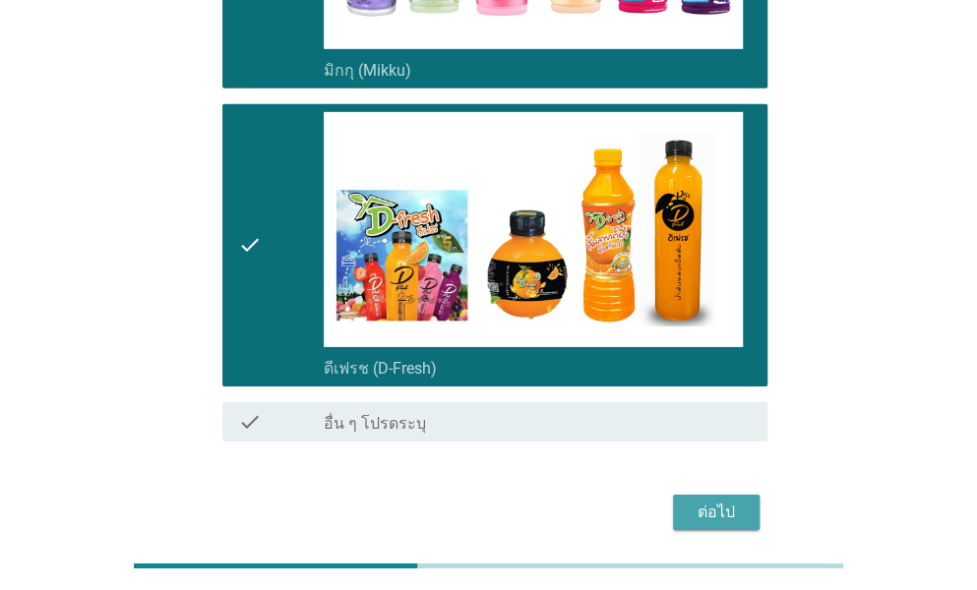
click at [718, 501] on div "ต่อไป" at bounding box center [716, 513] width 55 height 24
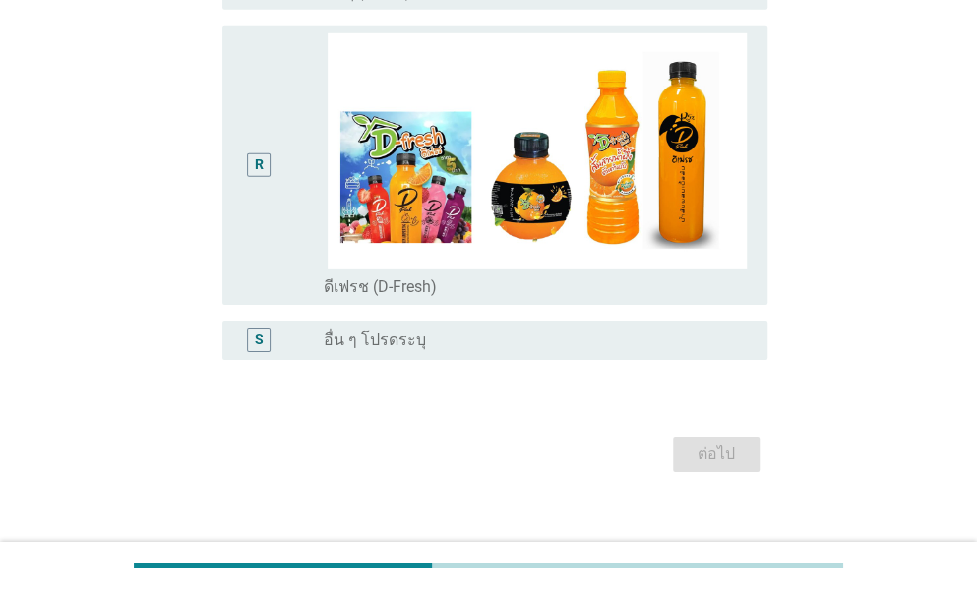
scroll to position [0, 0]
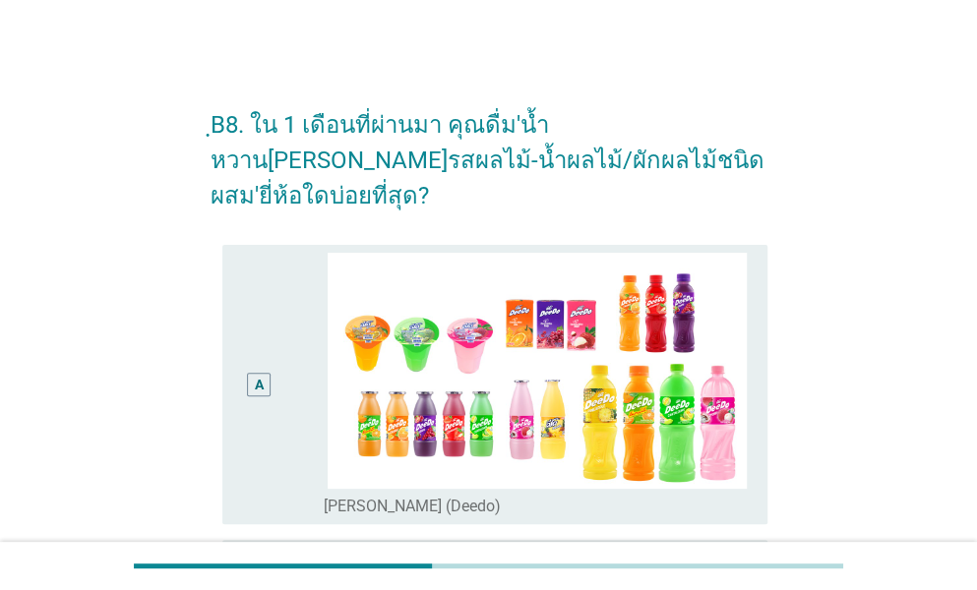
click at [270, 366] on div "A" at bounding box center [259, 385] width 43 height 264
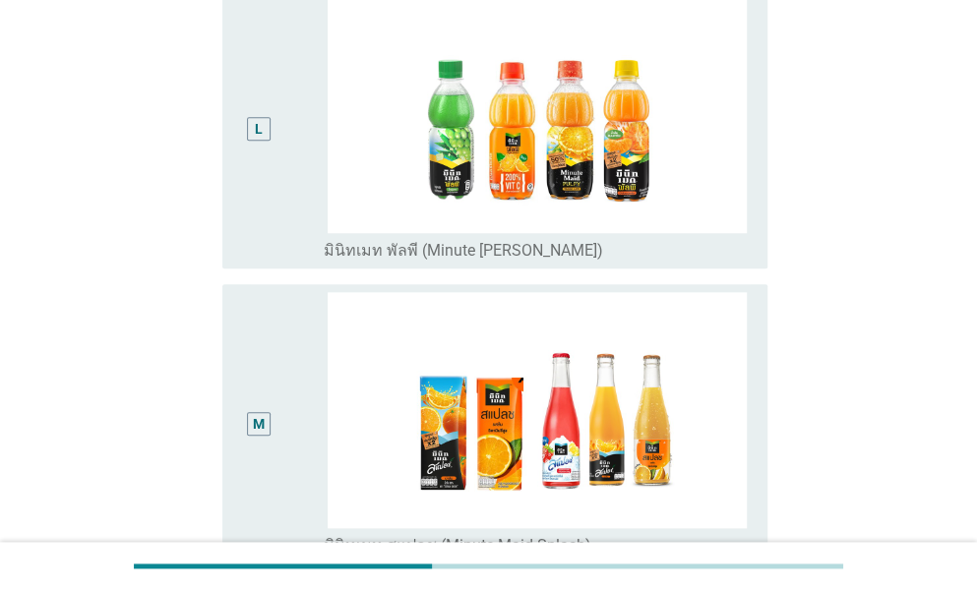
click at [301, 333] on div "M" at bounding box center [281, 424] width 86 height 264
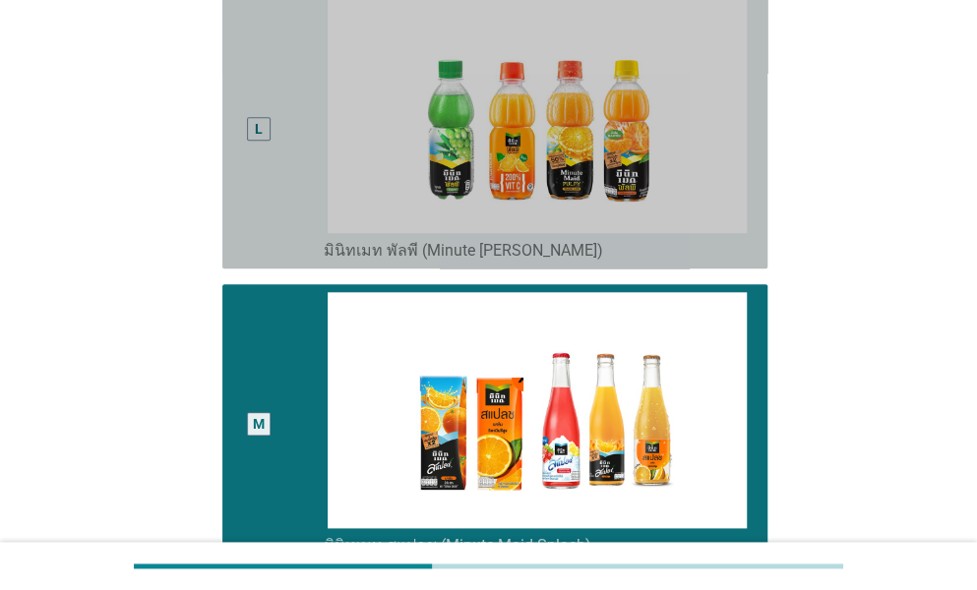
click at [281, 90] on div "L" at bounding box center [281, 129] width 86 height 264
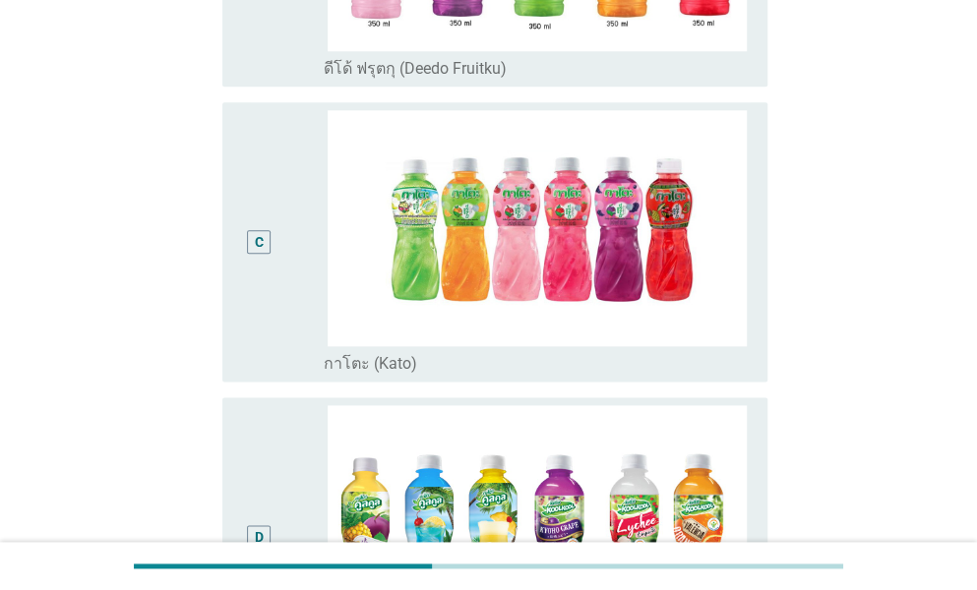
scroll to position [698, 0]
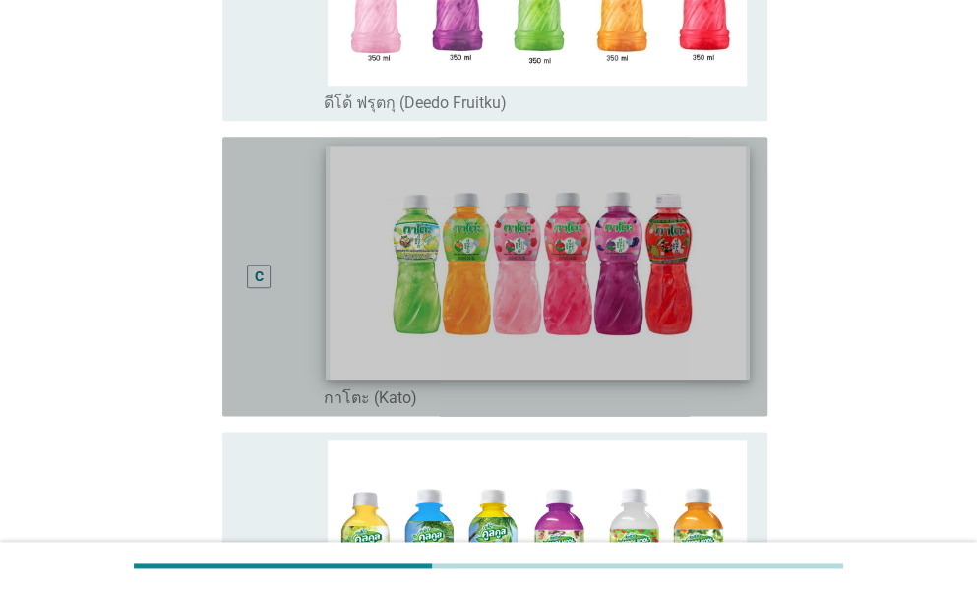
click at [496, 261] on img at bounding box center [538, 263] width 424 height 234
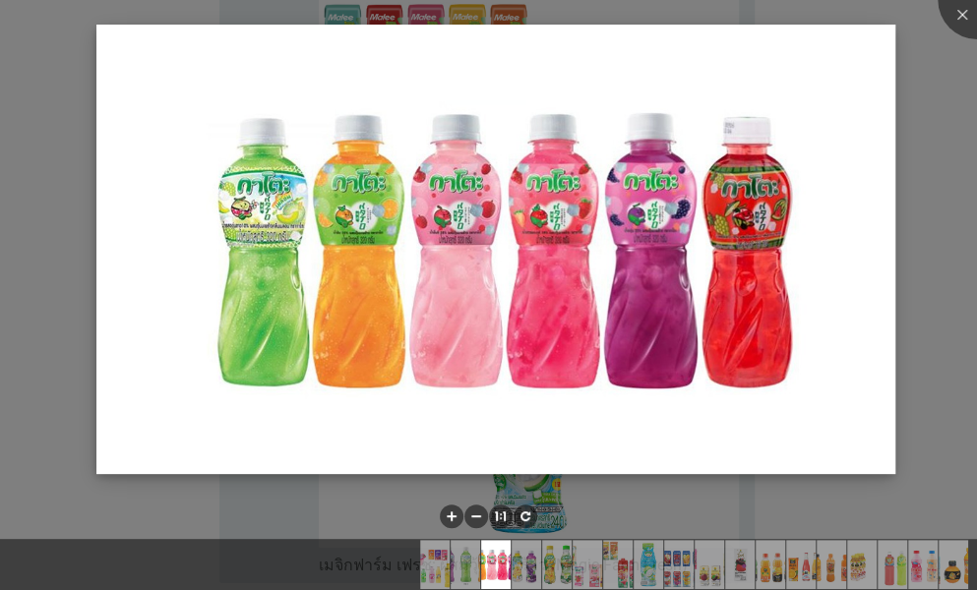
scroll to position [2272, 0]
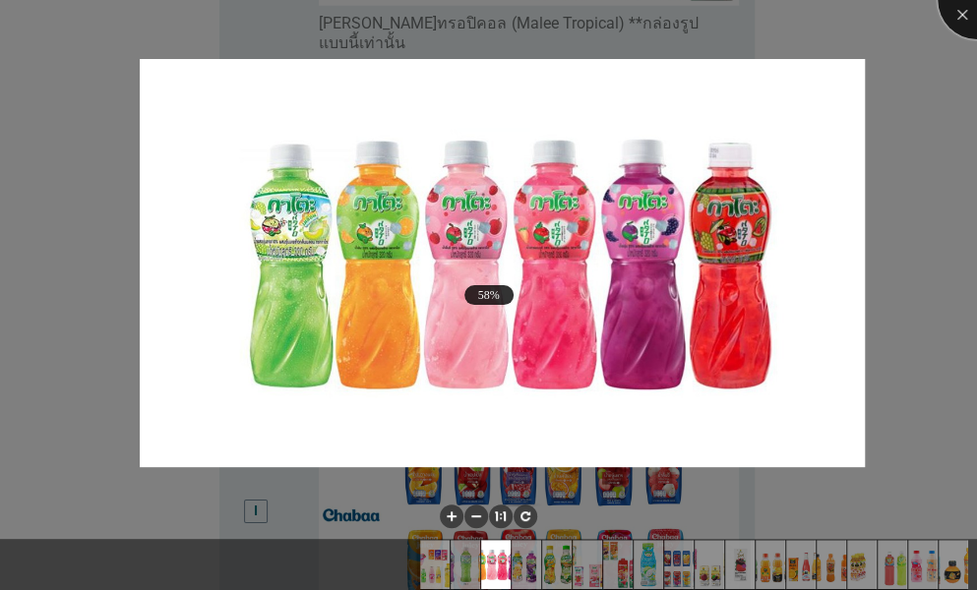
click at [952, 14] on div at bounding box center [976, 0] width 79 height 79
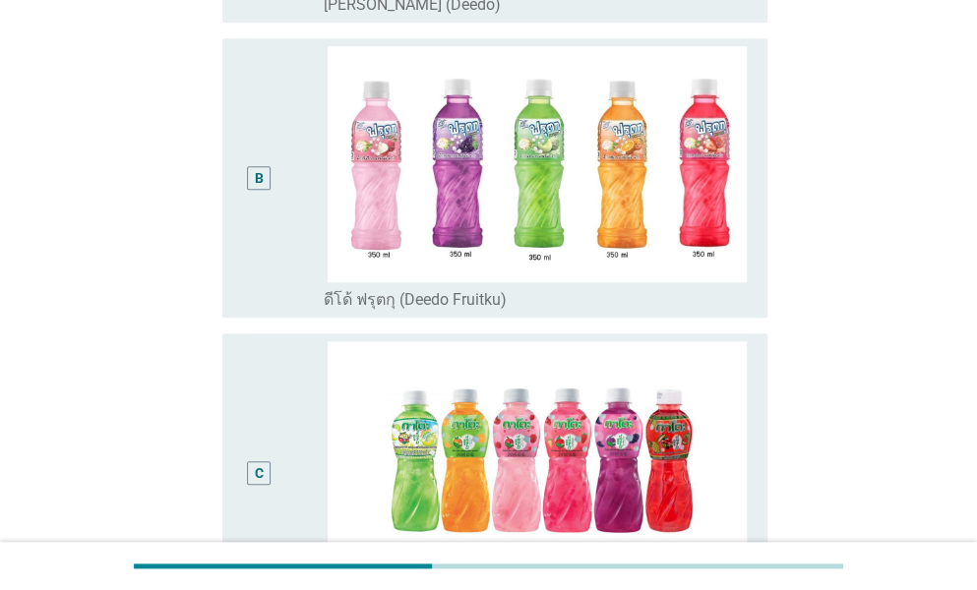
click at [271, 362] on div "C" at bounding box center [259, 473] width 43 height 264
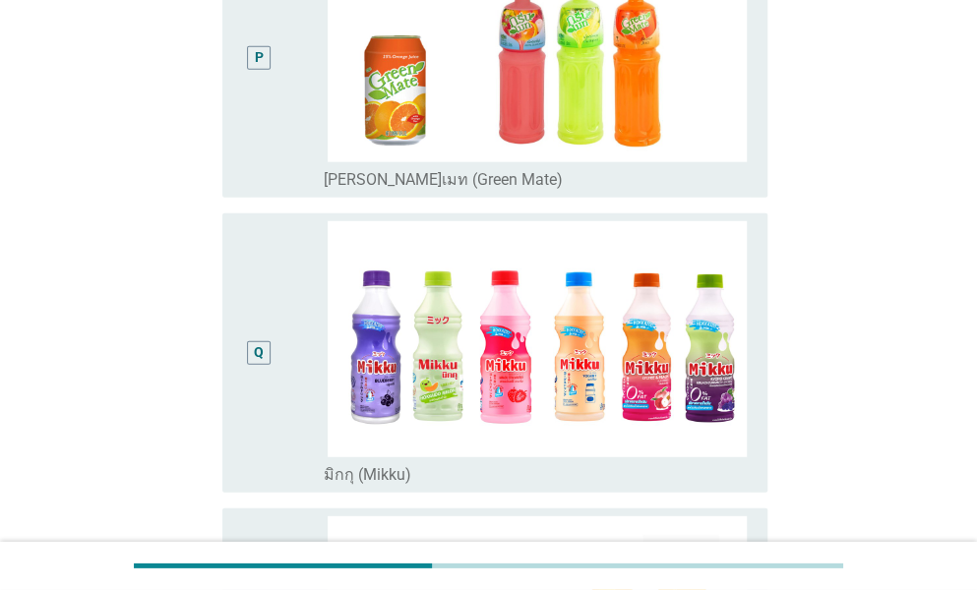
scroll to position [5223, 0]
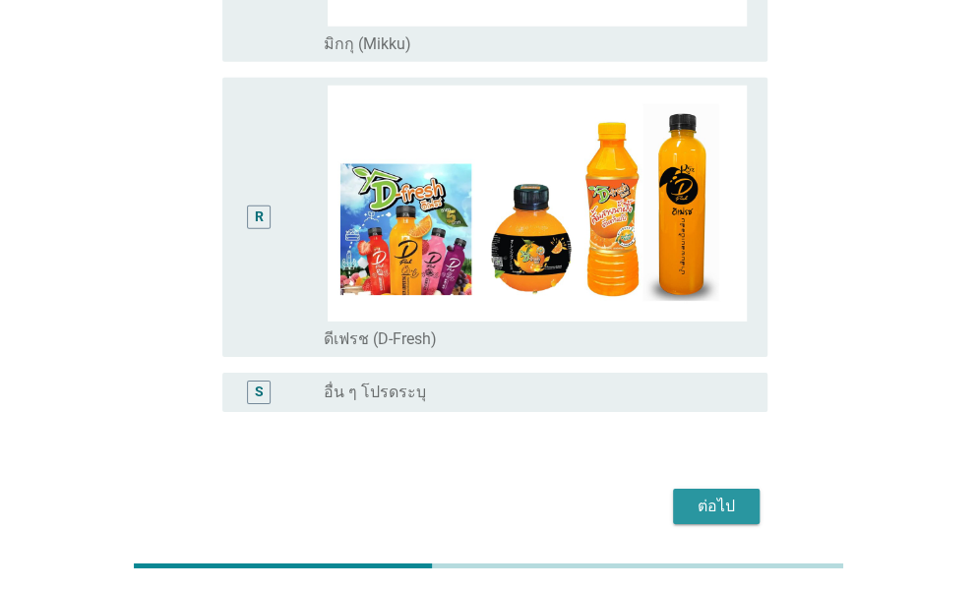
click at [732, 495] on div "ต่อไป" at bounding box center [716, 507] width 55 height 24
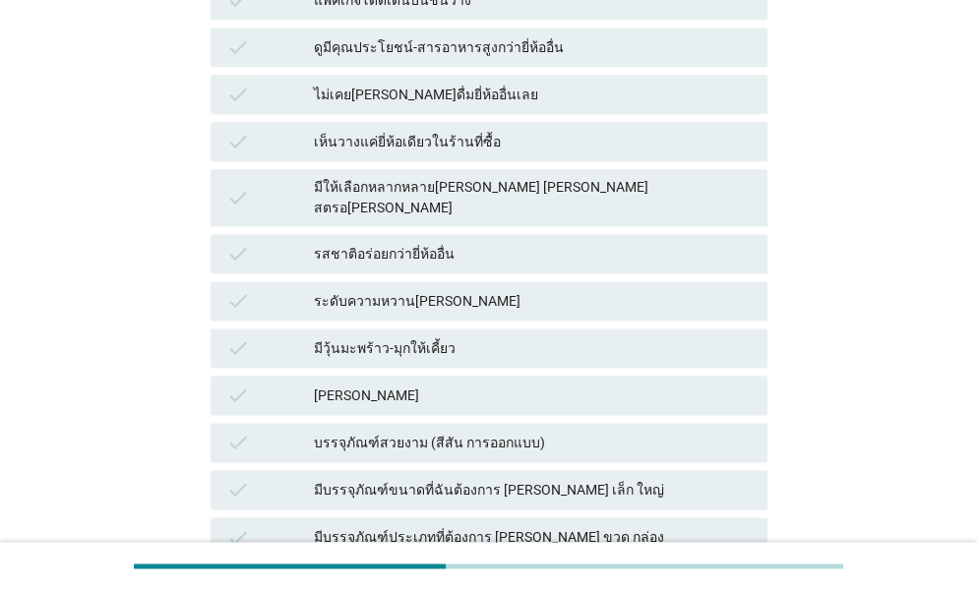
scroll to position [885, 0]
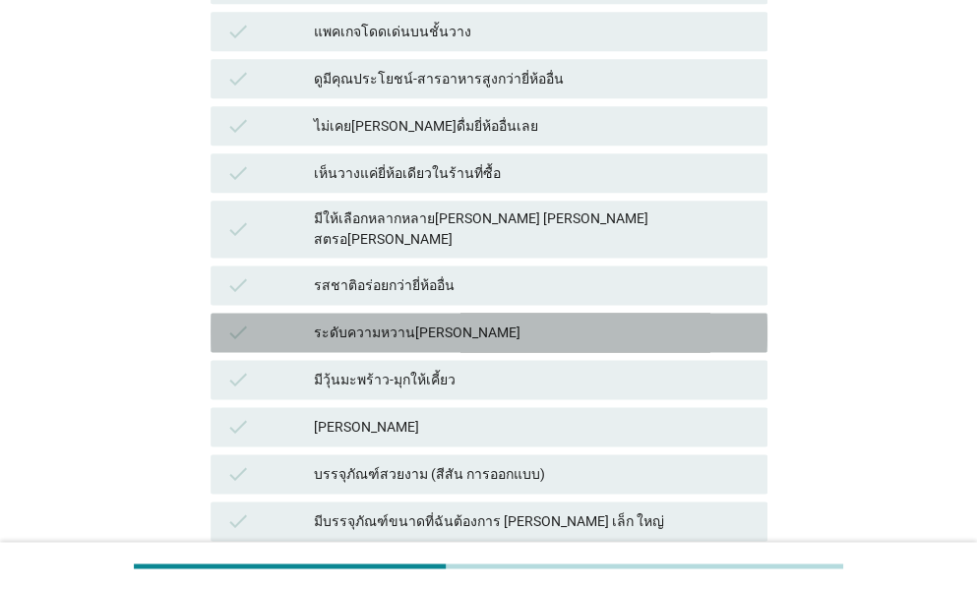
click at [427, 321] on div "ระดับความหวาน[PERSON_NAME]" at bounding box center [533, 333] width 438 height 24
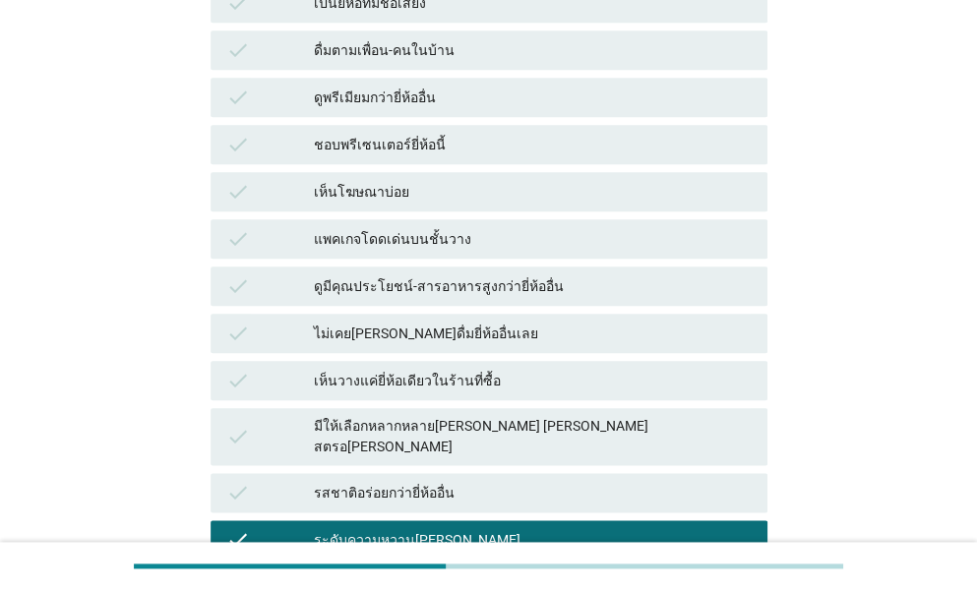
scroll to position [590, 0]
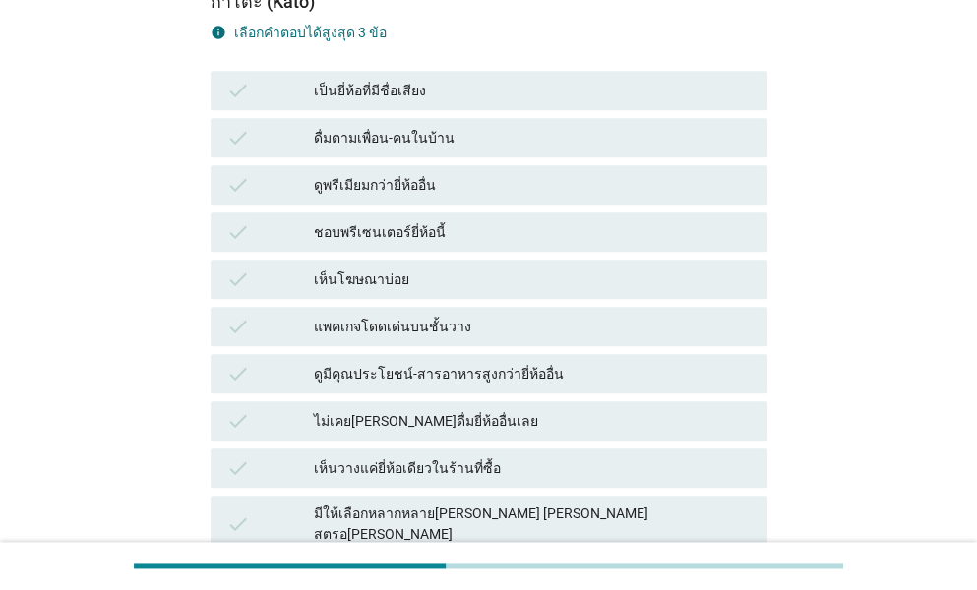
click at [527, 362] on div "ดูมีคุณประโยชน์-สารอาหารสูงกว่ายี่ห้ออื่น" at bounding box center [533, 374] width 438 height 24
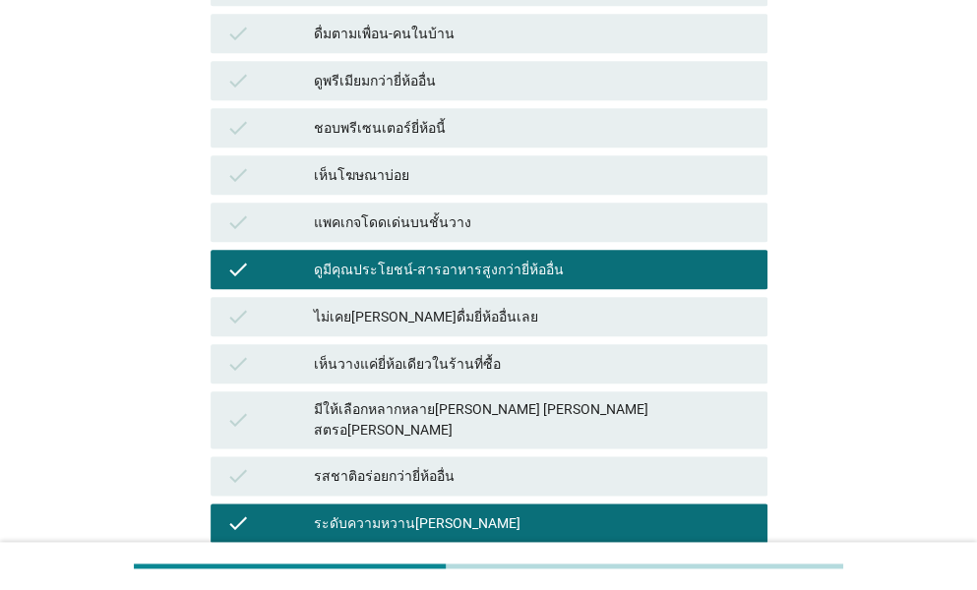
scroll to position [689, 0]
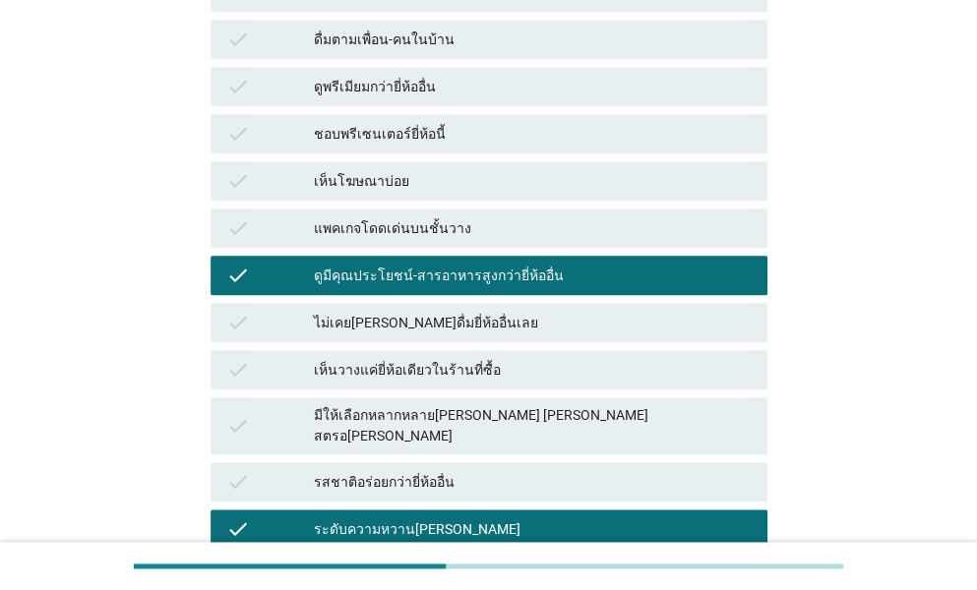
click at [487, 405] on div "มีให้เลือกหลากหลาย[PERSON_NAME] [PERSON_NAME] สตรอ[PERSON_NAME]" at bounding box center [533, 425] width 438 height 41
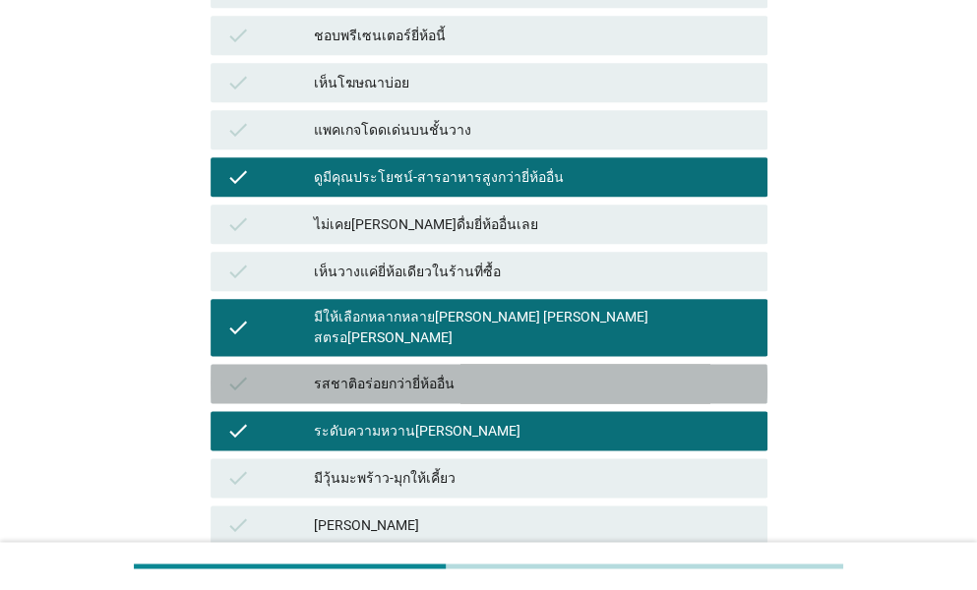
click at [445, 372] on div "รสชาติอร่อยกว่ายี่ห้ออื่น" at bounding box center [533, 384] width 438 height 24
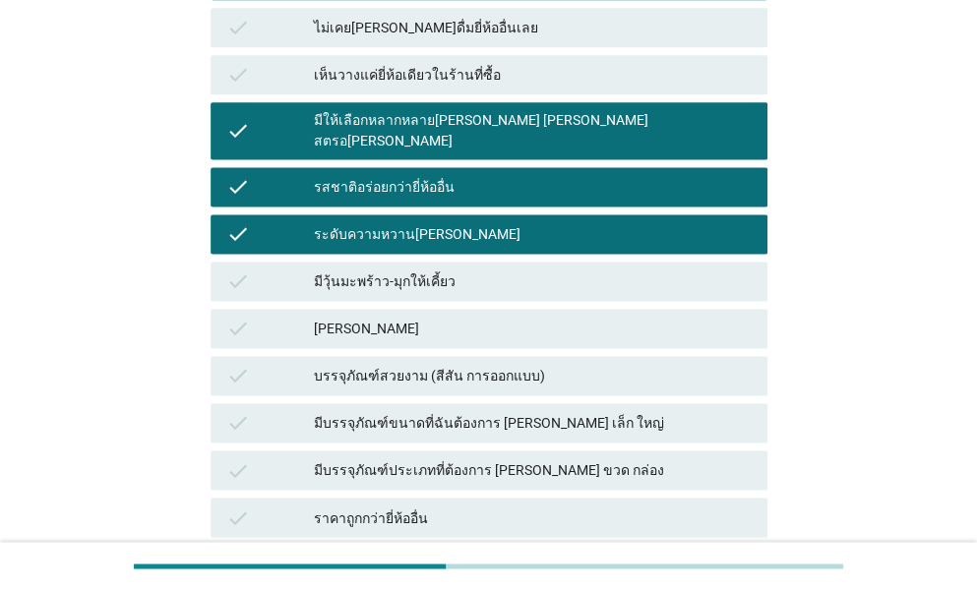
scroll to position [885, 0]
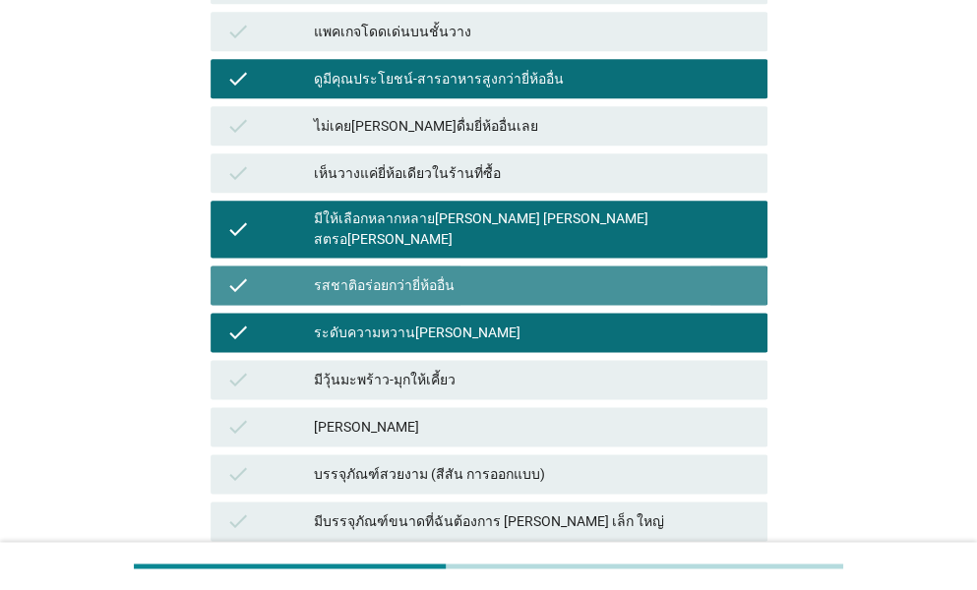
click at [466, 273] on div "รสชาติอร่อยกว่ายี่ห้ออื่น" at bounding box center [533, 285] width 438 height 24
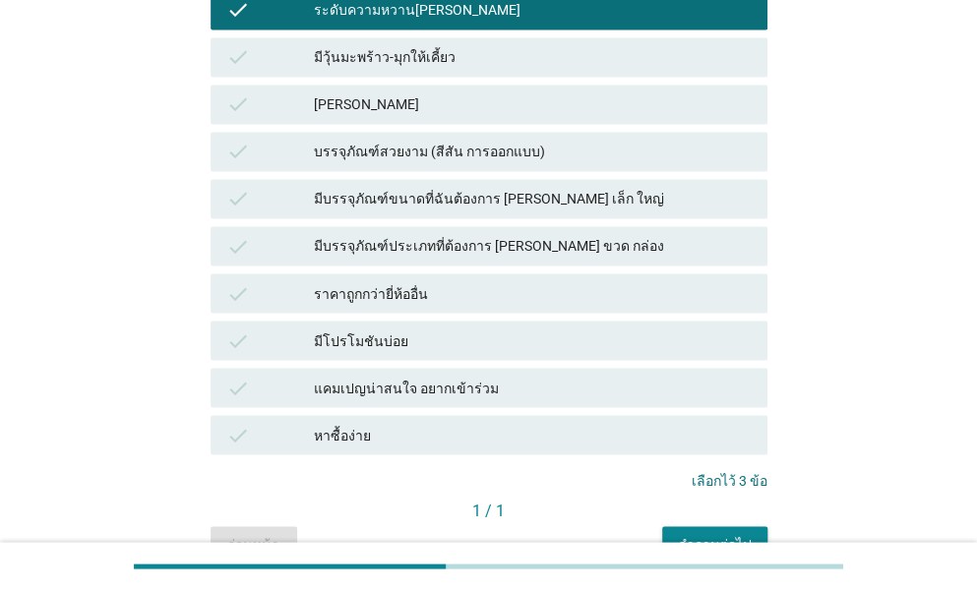
scroll to position [1262, 0]
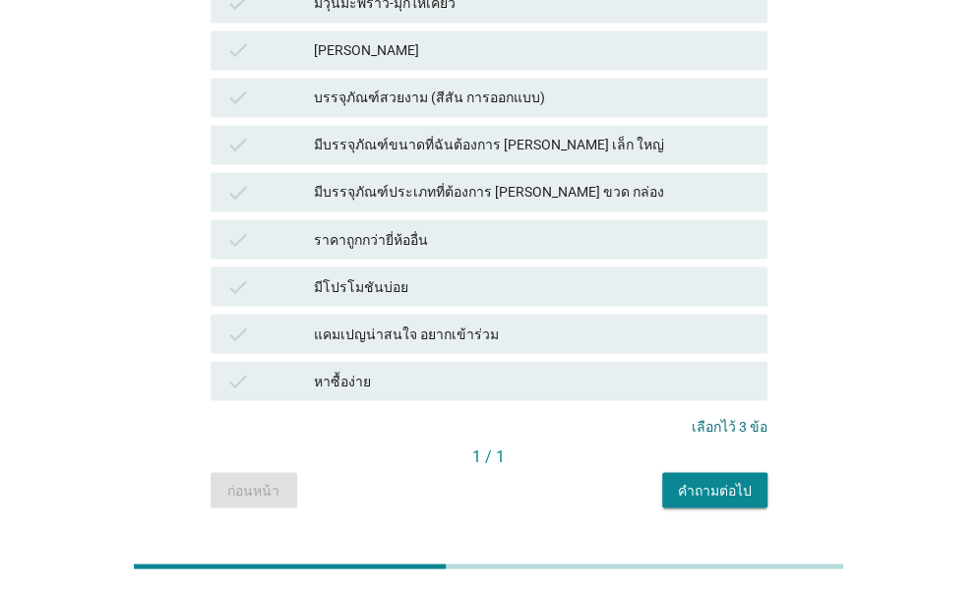
click at [718, 480] on div "คำถามต่อไป" at bounding box center [715, 490] width 74 height 21
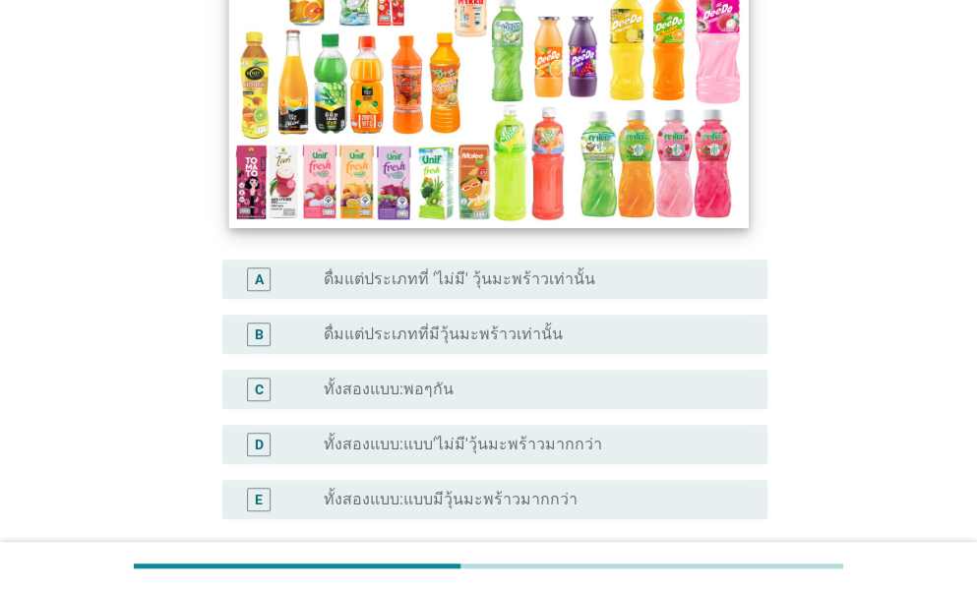
scroll to position [478, 0]
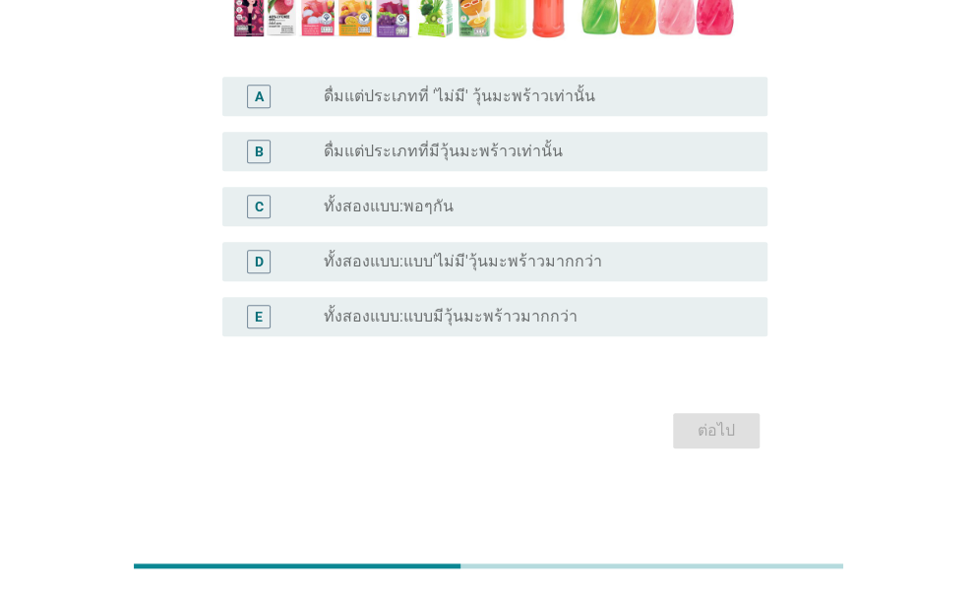
click at [413, 211] on label "ทั้งสองแบบ:พอๆกัน" at bounding box center [389, 207] width 130 height 20
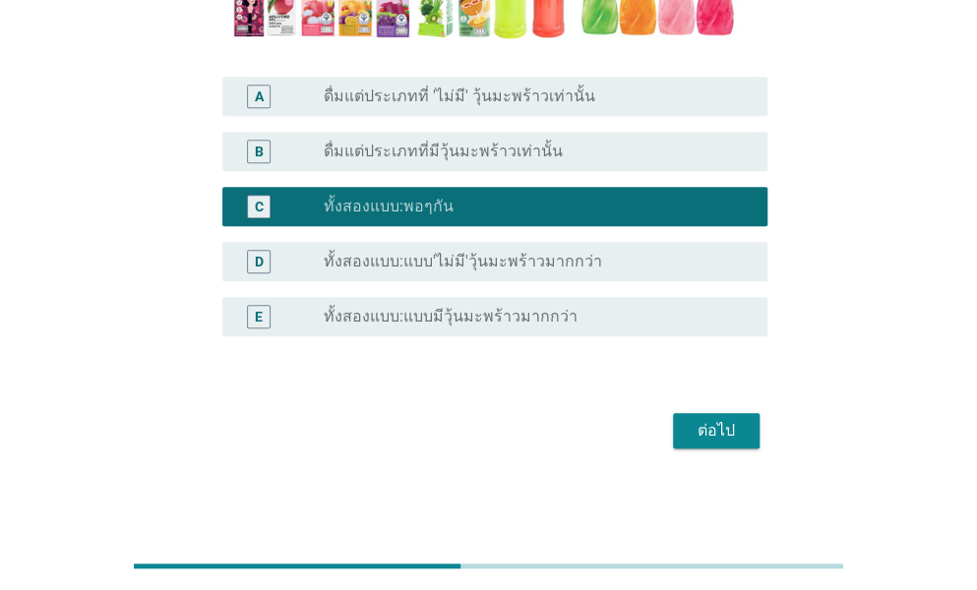
click at [478, 320] on label "ทั้งสองแบบ:แบบมีวุ้นมะพร้าวมากกว่า" at bounding box center [451, 317] width 254 height 20
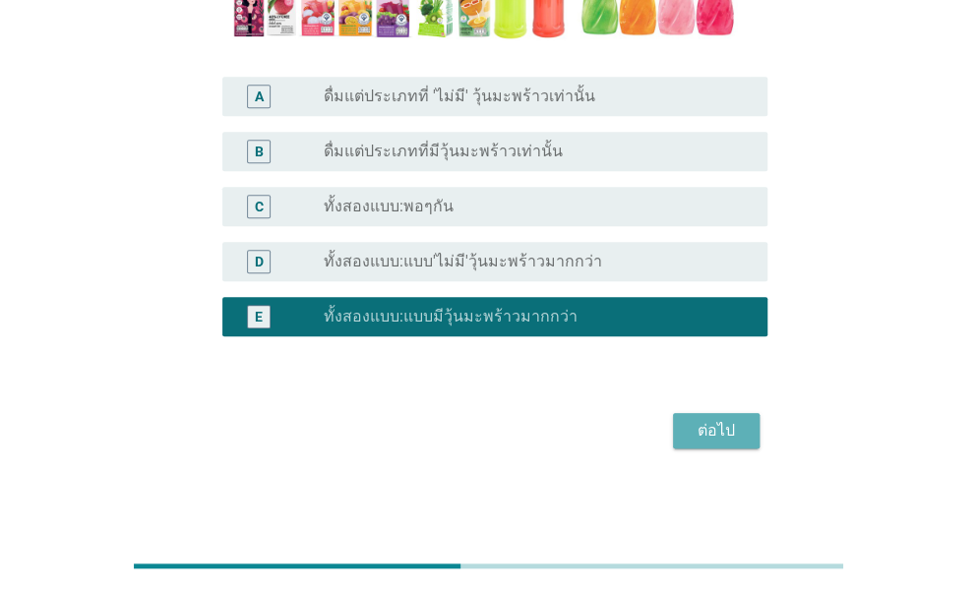
drag, startPoint x: 710, startPoint y: 421, endPoint x: 713, endPoint y: 394, distance: 26.7
click at [707, 422] on div "ต่อไป" at bounding box center [716, 431] width 55 height 24
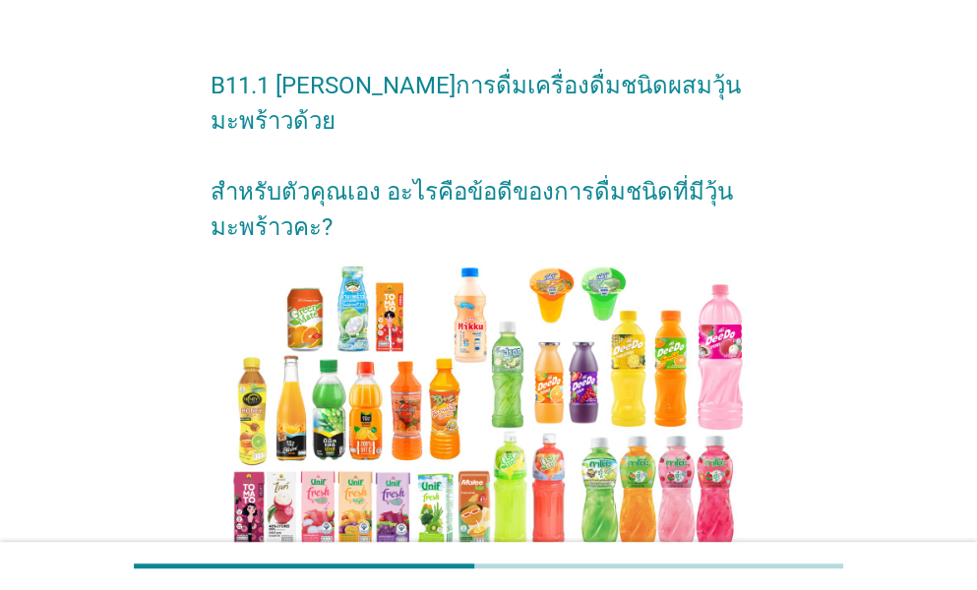
scroll to position [369, 0]
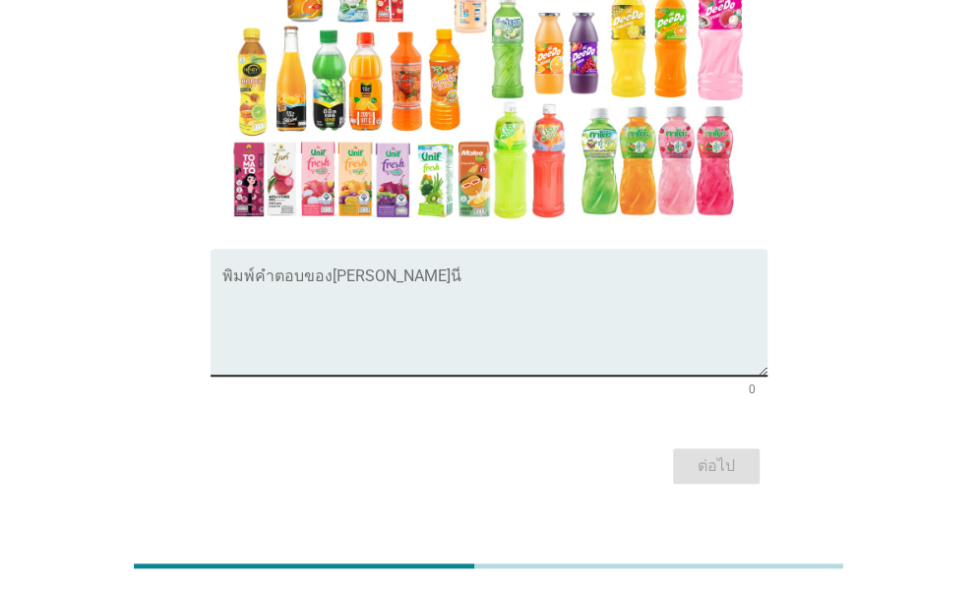
click at [395, 272] on textarea "พิมพ์คำตอบของคุณ ที่นี่" at bounding box center [494, 323] width 545 height 103
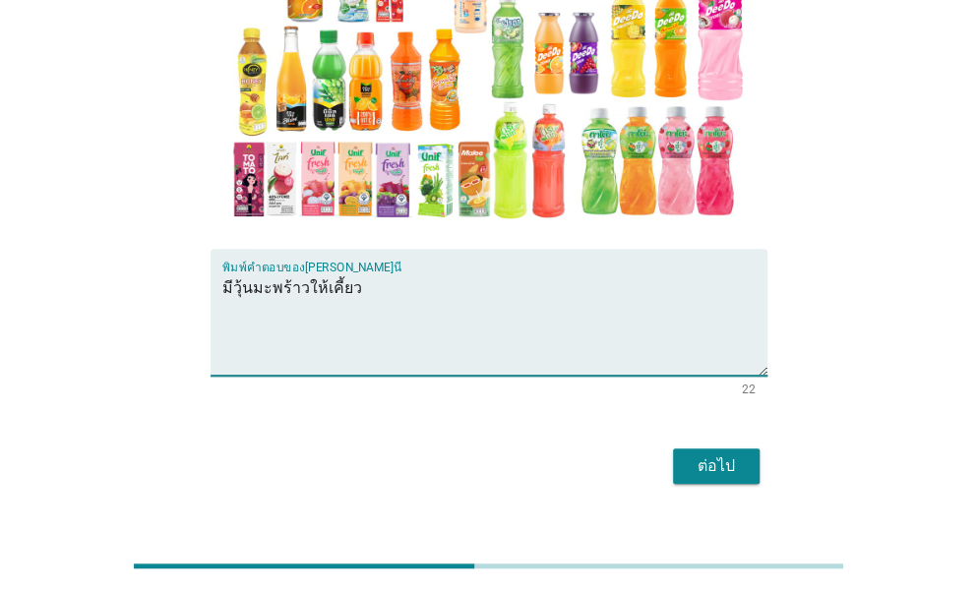
type textarea "มีวุ้นมะพร้าวให้เคี้ยว"
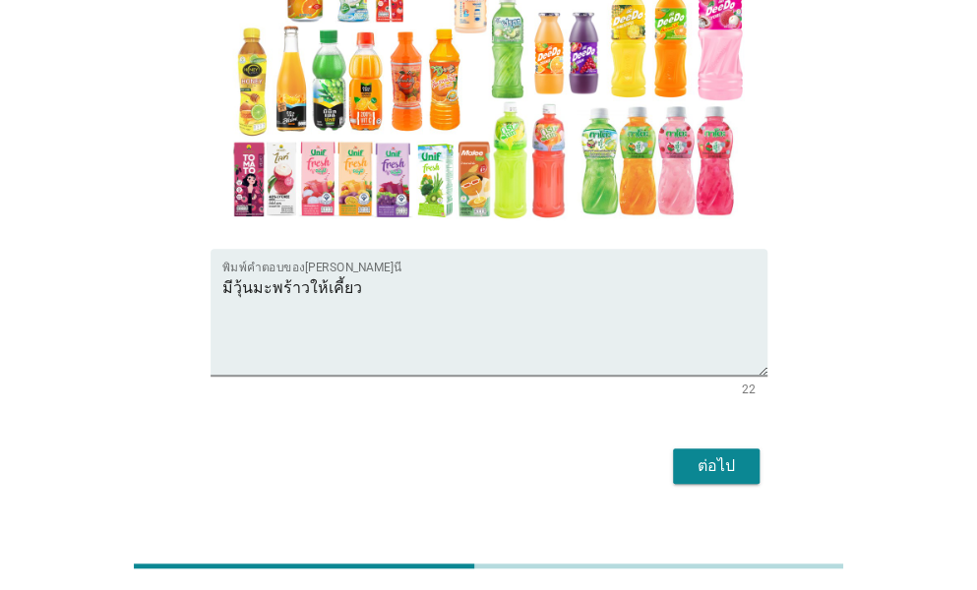
click at [689, 454] on div "ต่อไป" at bounding box center [716, 466] width 55 height 24
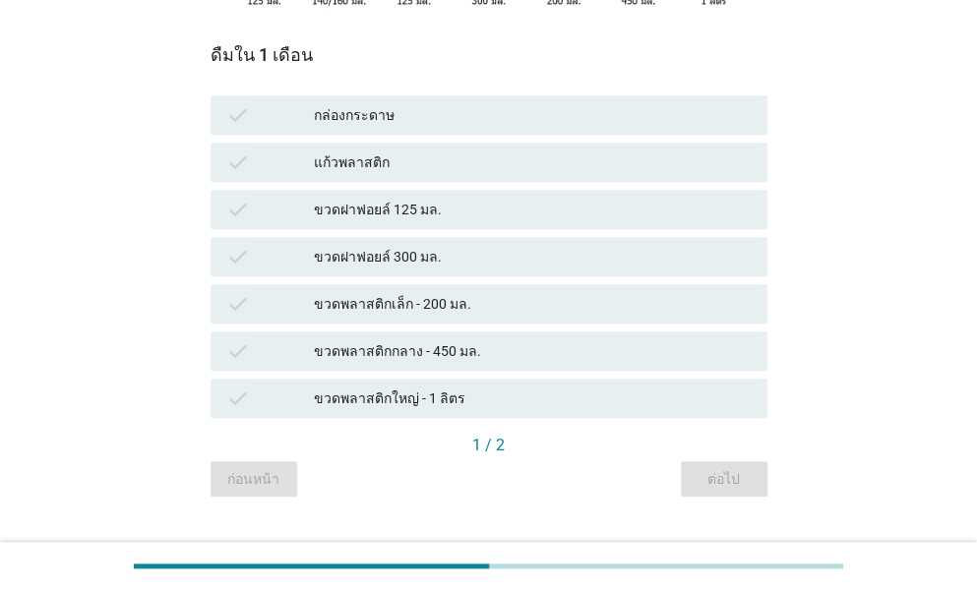
scroll to position [473, 0]
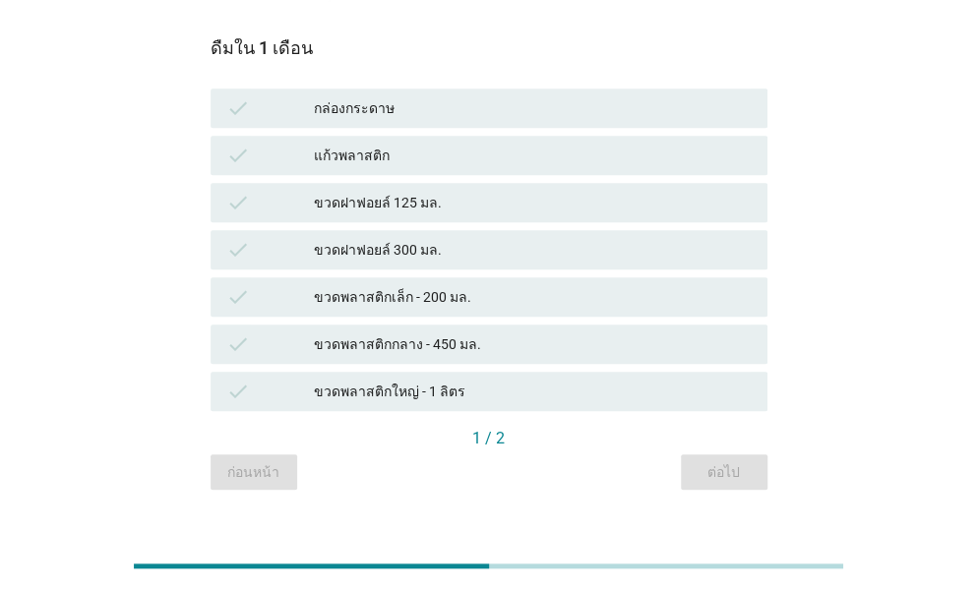
click at [388, 332] on div "ขวดพลาสติกกลาง - 450 มล." at bounding box center [533, 344] width 438 height 24
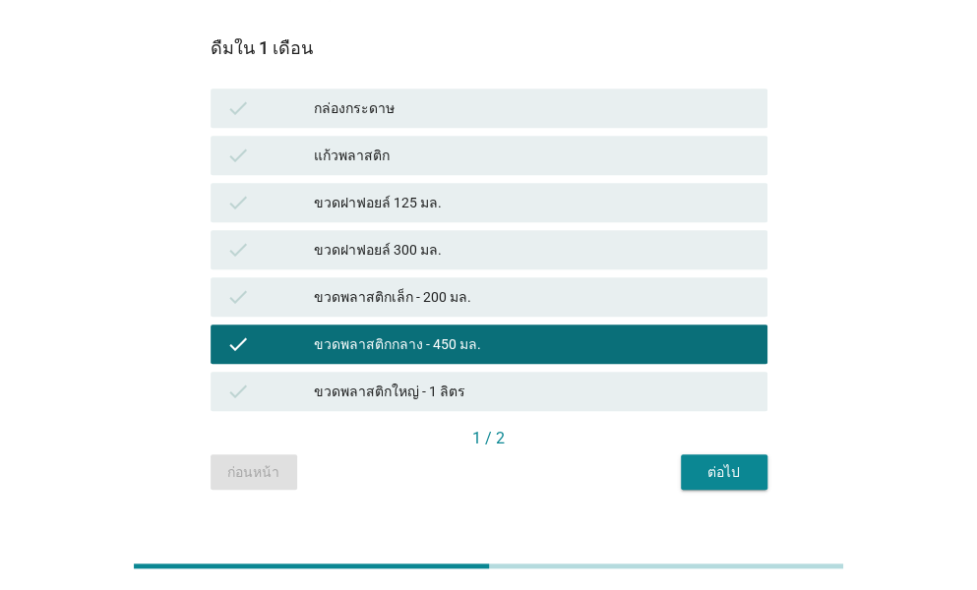
click at [718, 462] on div "ต่อไป" at bounding box center [723, 472] width 55 height 21
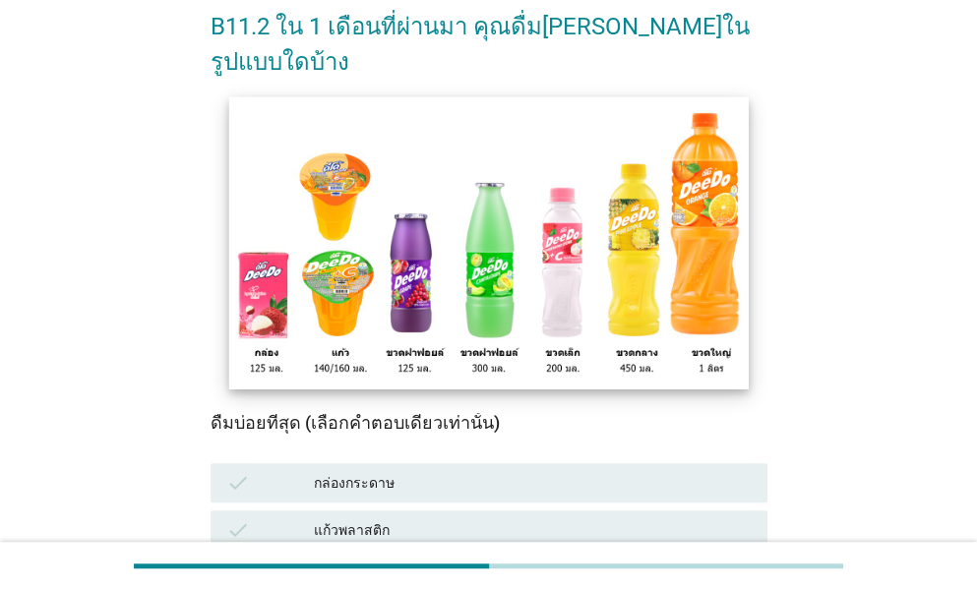
scroll to position [197, 0]
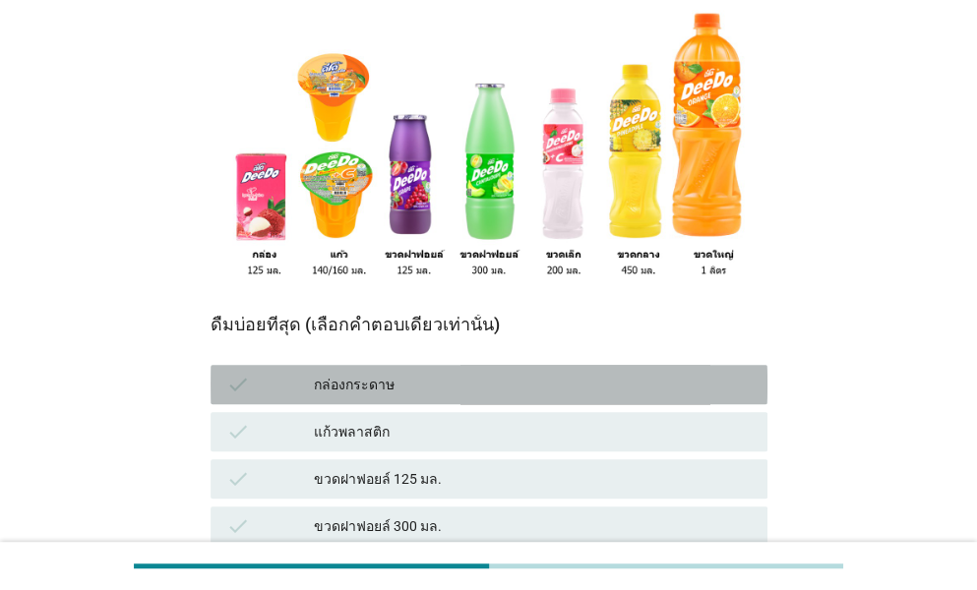
click at [410, 373] on div "กล่องกระดาษ" at bounding box center [533, 385] width 438 height 24
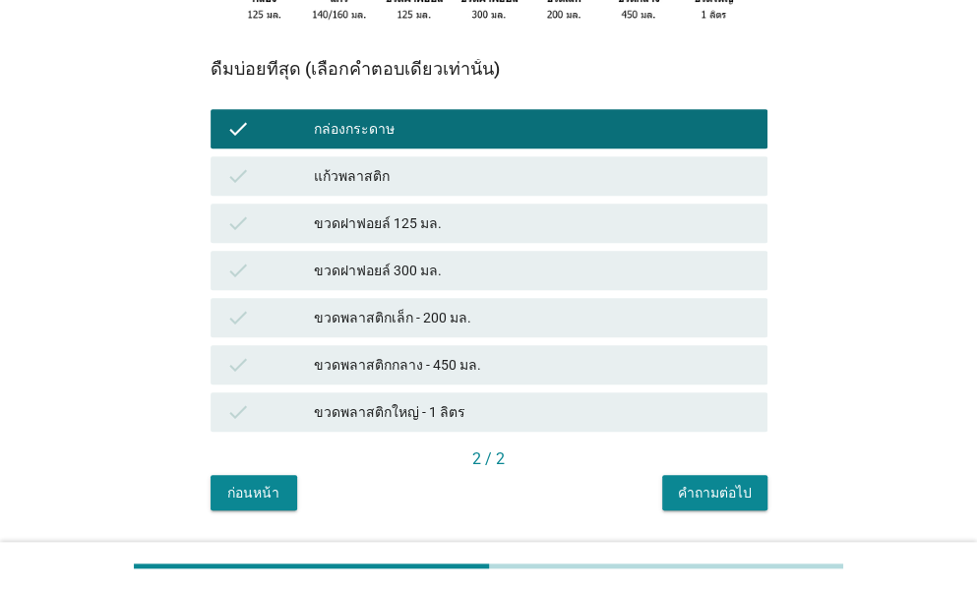
scroll to position [473, 0]
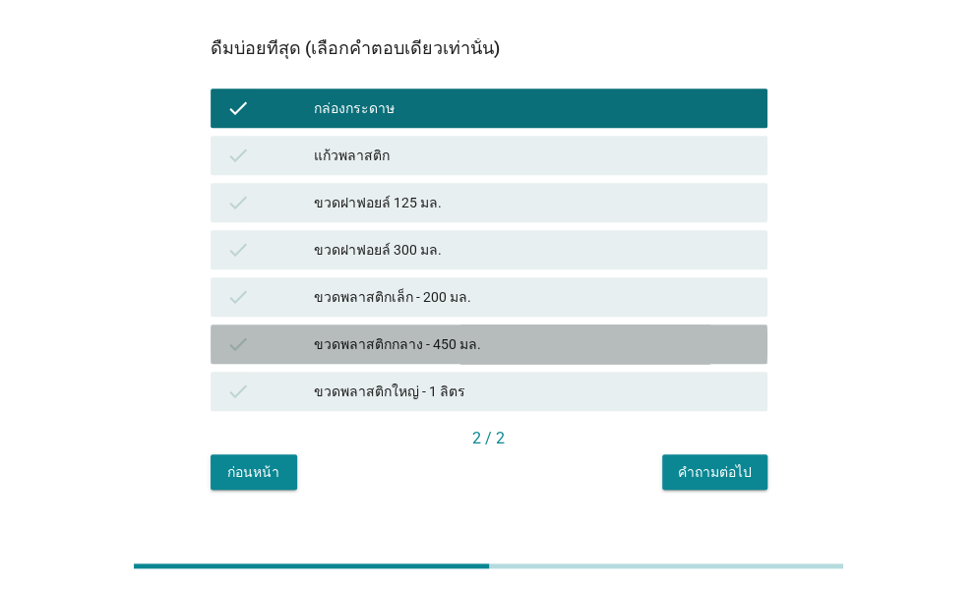
click at [405, 325] on div "check ขวดพลาสติกกลาง - 450 มล." at bounding box center [488, 344] width 557 height 39
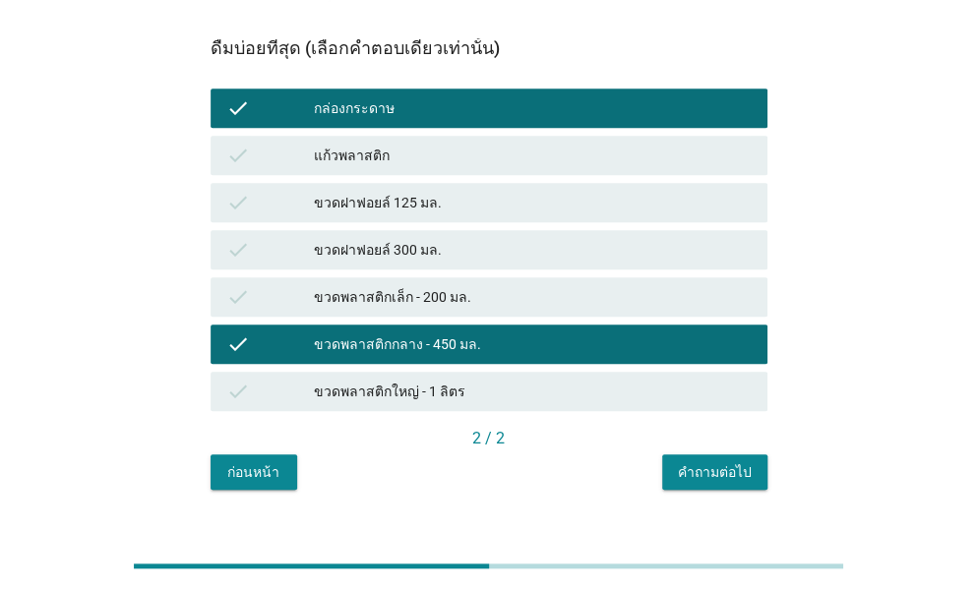
click at [691, 462] on div "คำถามต่อไป" at bounding box center [715, 472] width 74 height 21
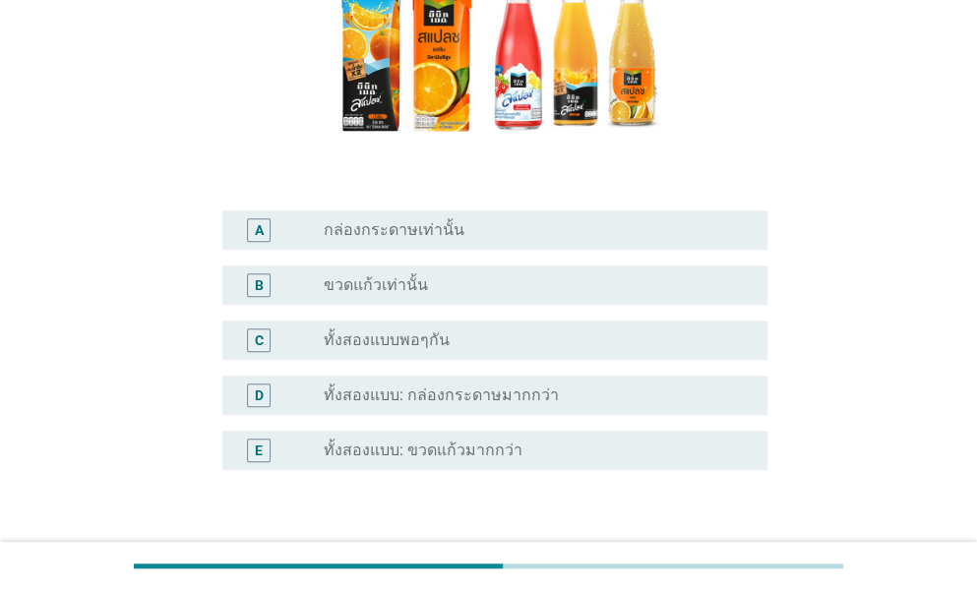
scroll to position [443, 0]
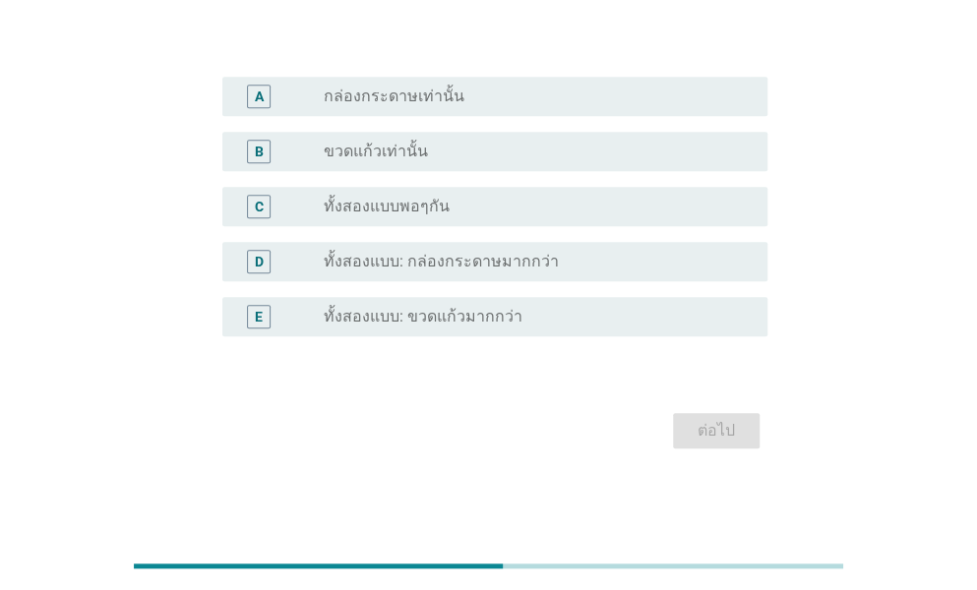
click at [412, 203] on label "ทั้งสองแบบพอๆกัน" at bounding box center [387, 207] width 126 height 20
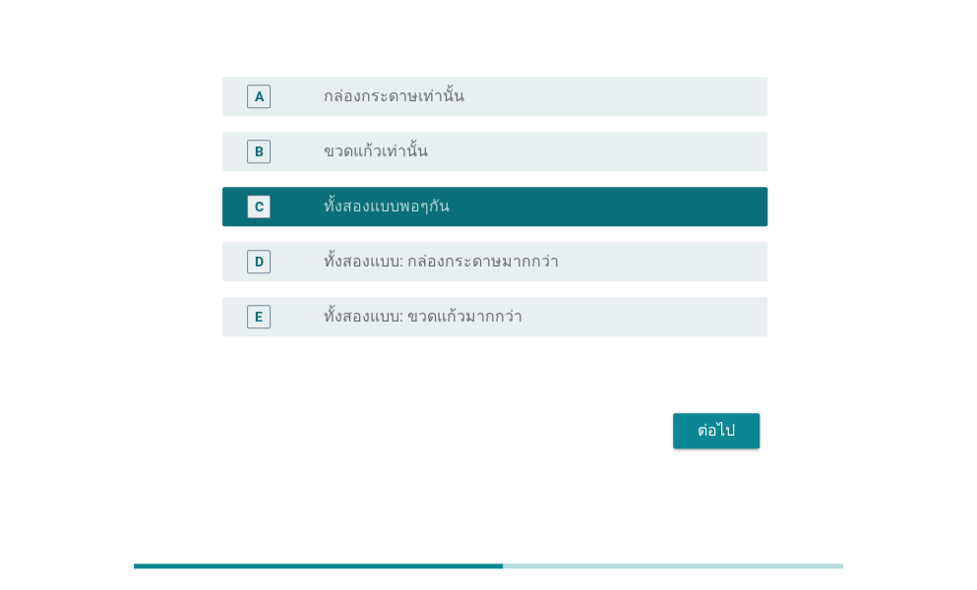
click at [710, 430] on div "ต่อไป" at bounding box center [716, 431] width 55 height 24
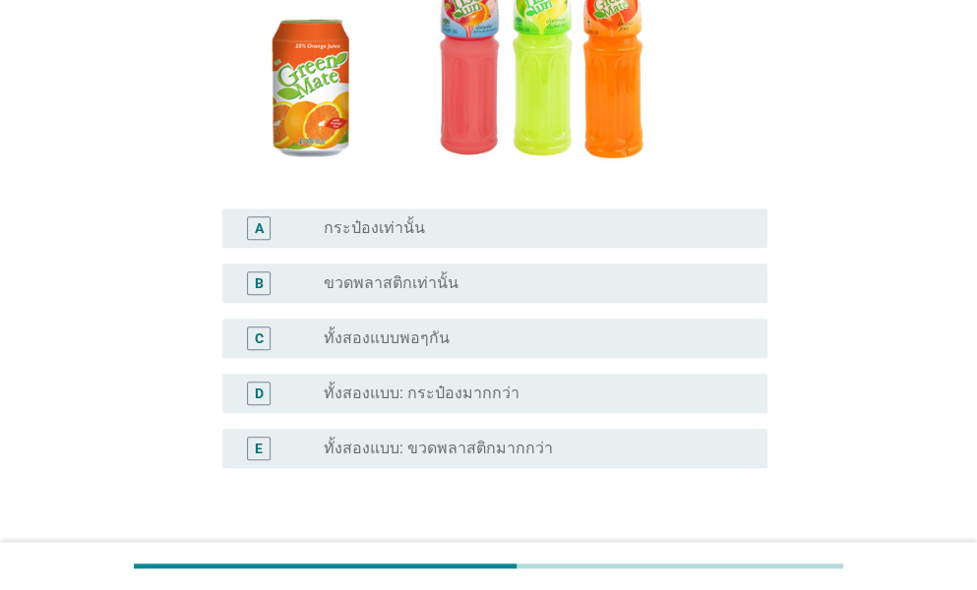
scroll to position [393, 0]
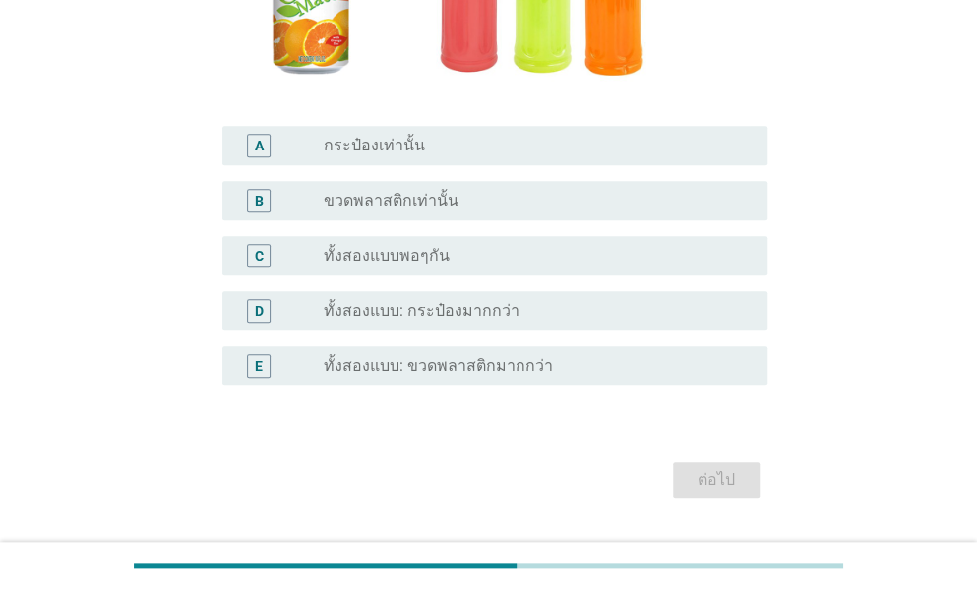
click at [429, 247] on label "ทั้งสองแบบพอๆกัน" at bounding box center [387, 256] width 126 height 20
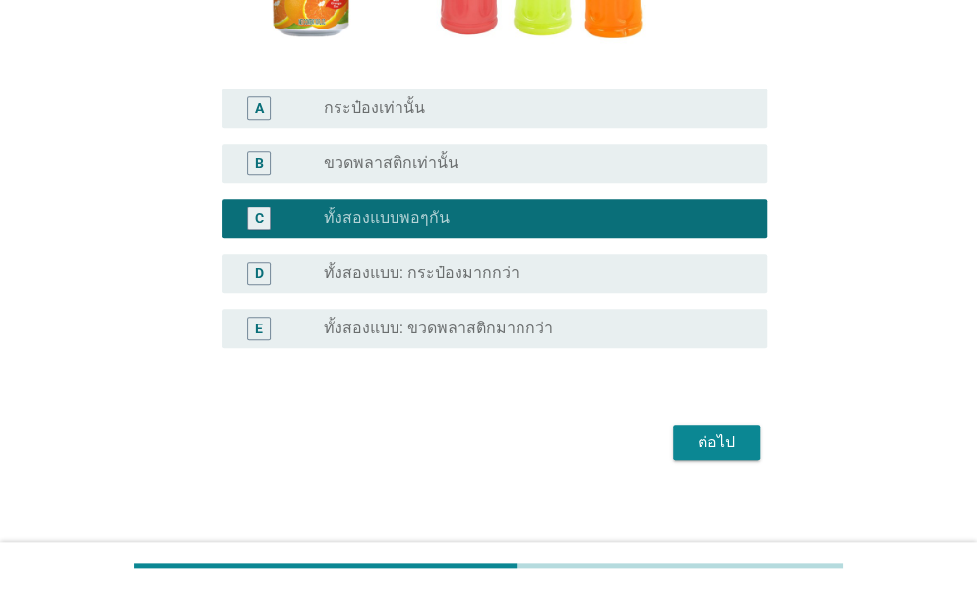
scroll to position [443, 0]
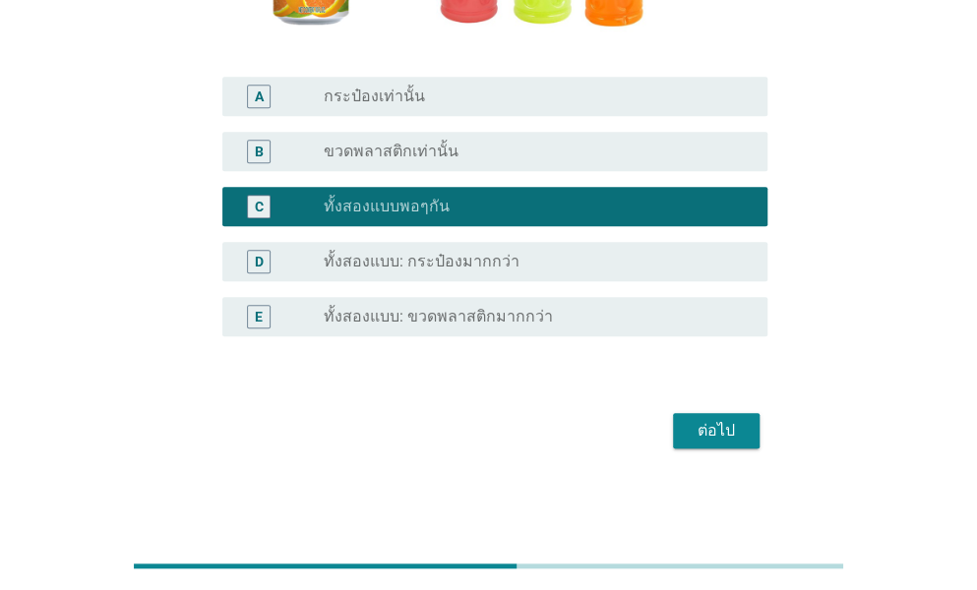
click at [733, 436] on div "ต่อไป" at bounding box center [716, 431] width 55 height 24
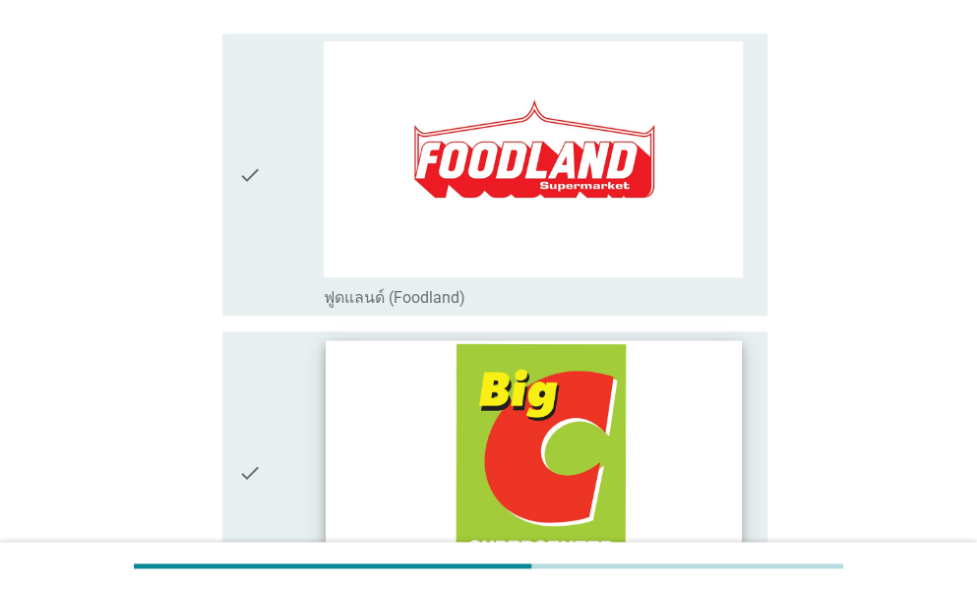
scroll to position [590, 0]
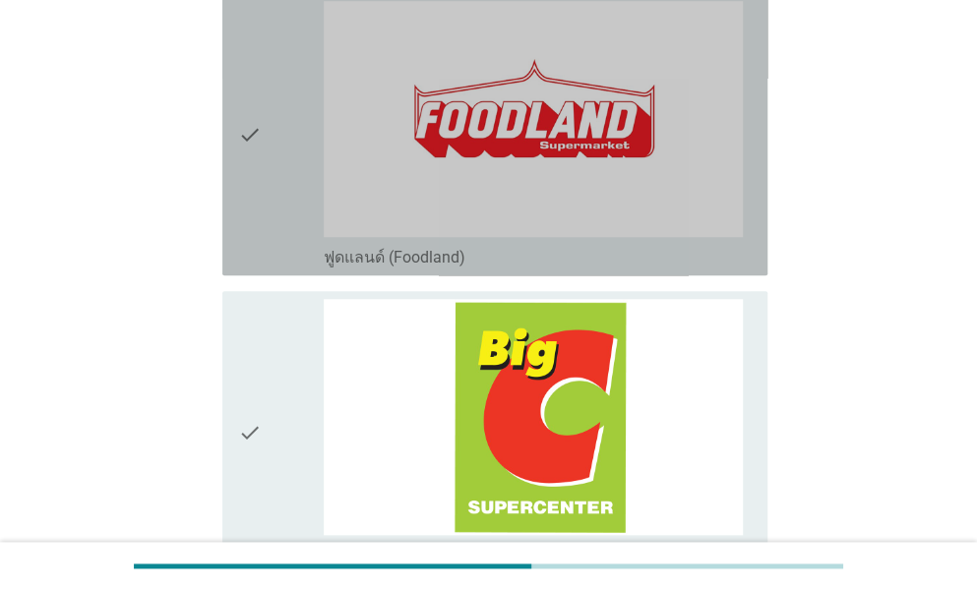
click at [274, 126] on div "check" at bounding box center [281, 134] width 86 height 267
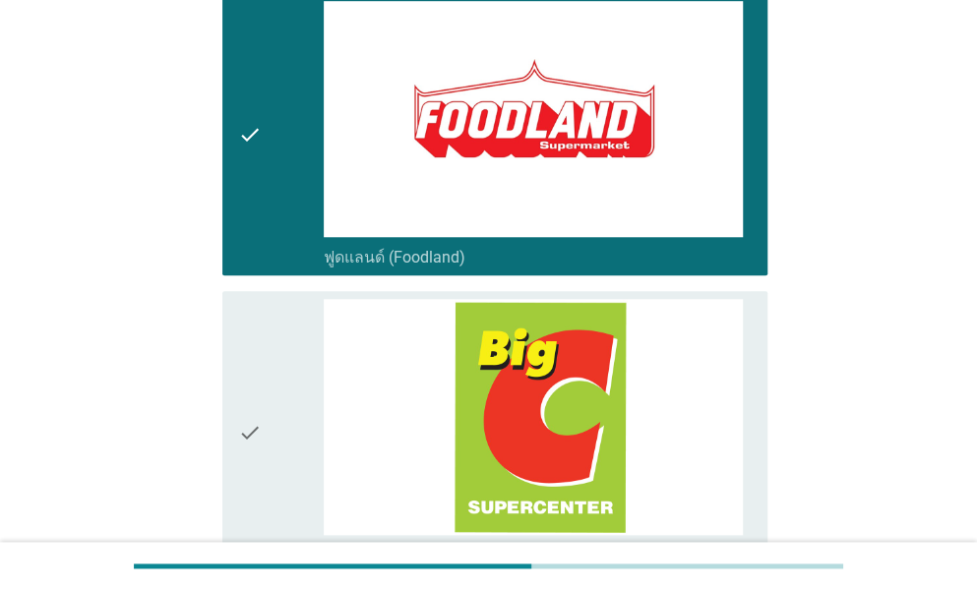
click at [281, 337] on div "check" at bounding box center [281, 432] width 86 height 267
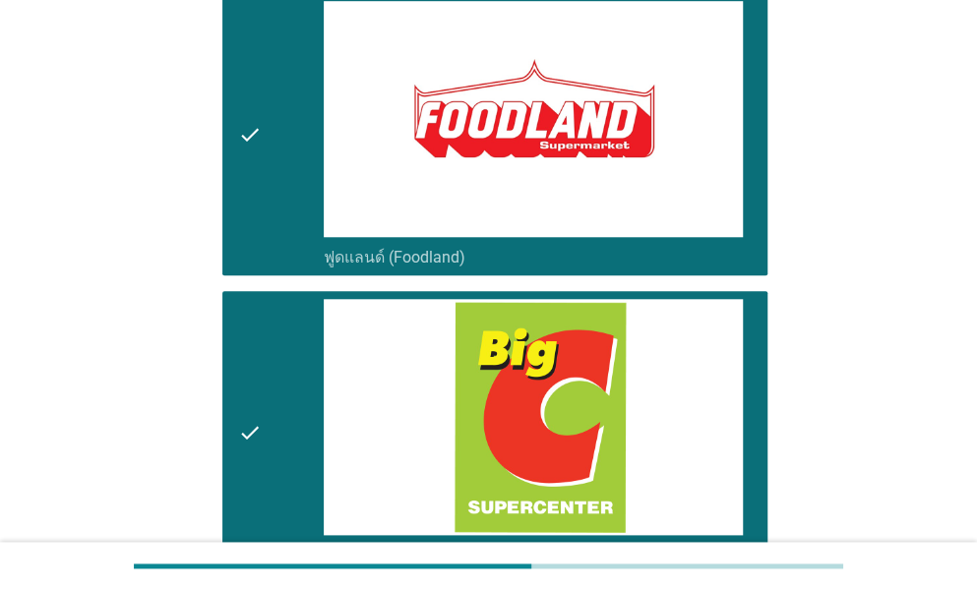
drag, startPoint x: 252, startPoint y: 175, endPoint x: 240, endPoint y: 342, distance: 167.6
click at [252, 174] on icon "check" at bounding box center [250, 134] width 24 height 267
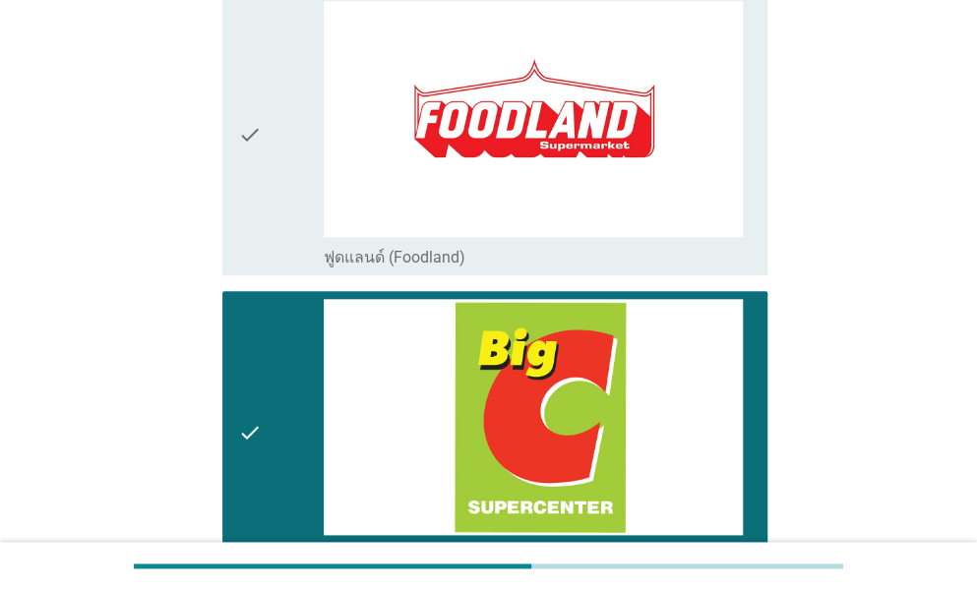
click at [244, 369] on icon "check" at bounding box center [250, 432] width 24 height 267
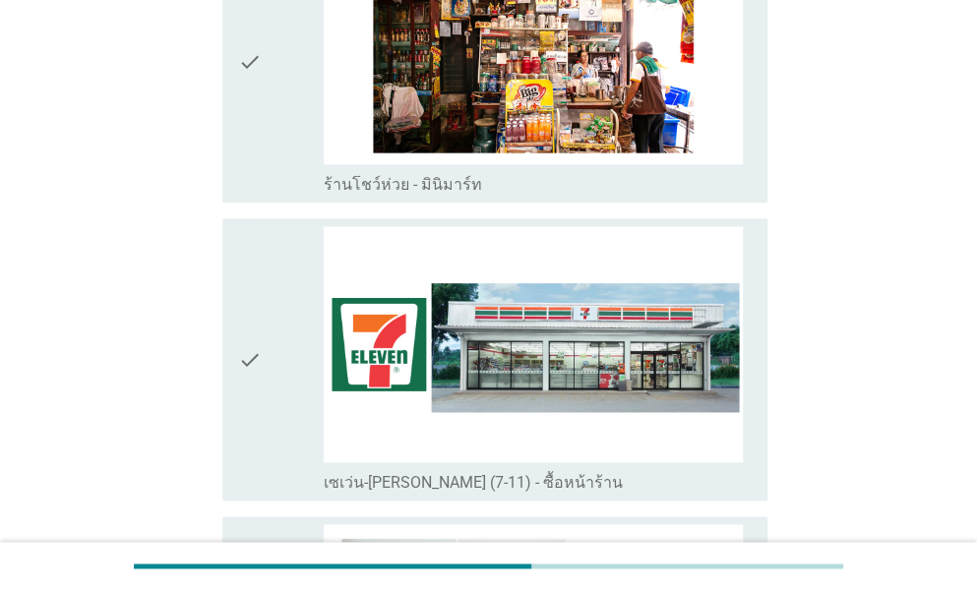
scroll to position [3935, 0]
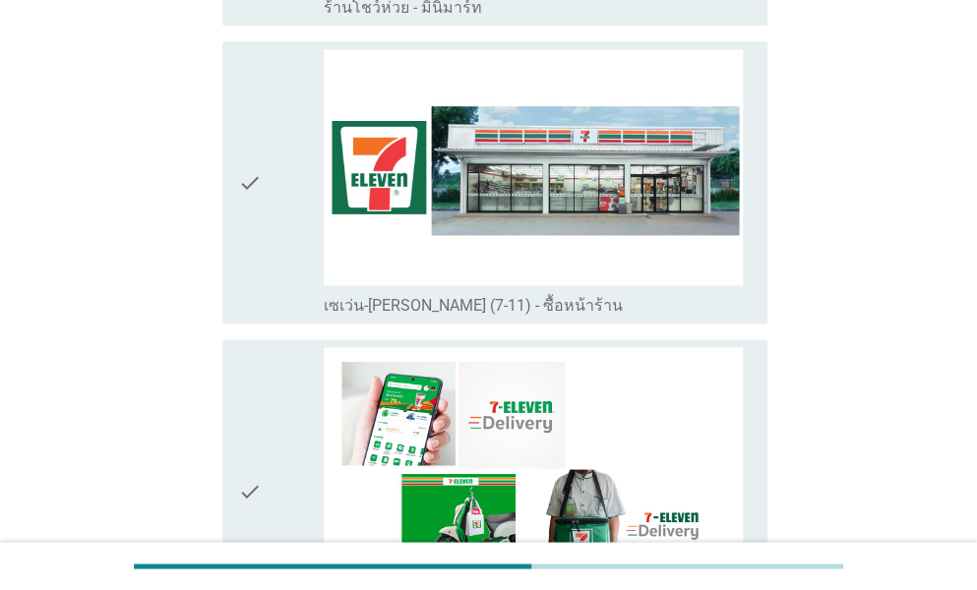
click at [244, 210] on icon "check" at bounding box center [250, 182] width 24 height 267
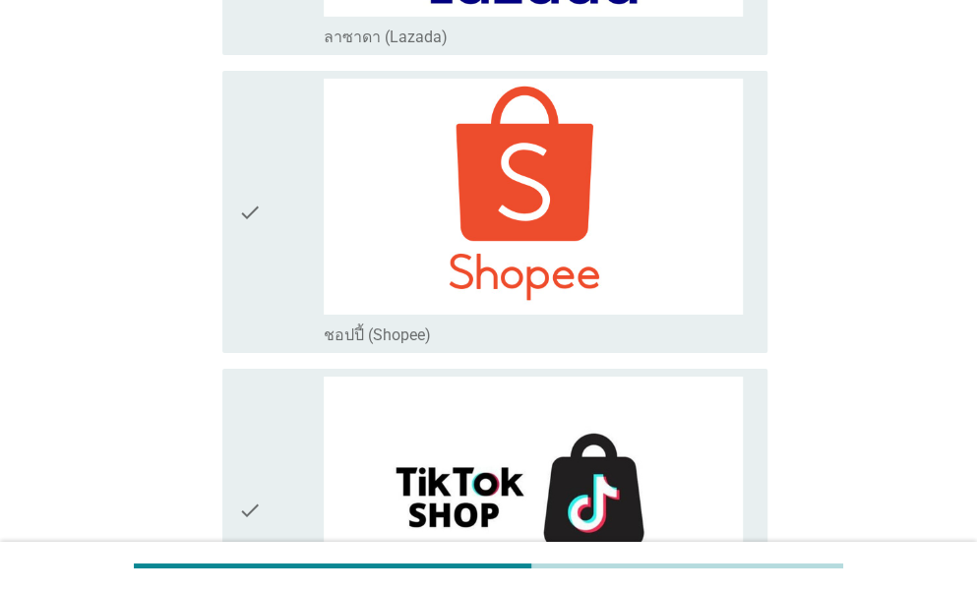
scroll to position [5705, 0]
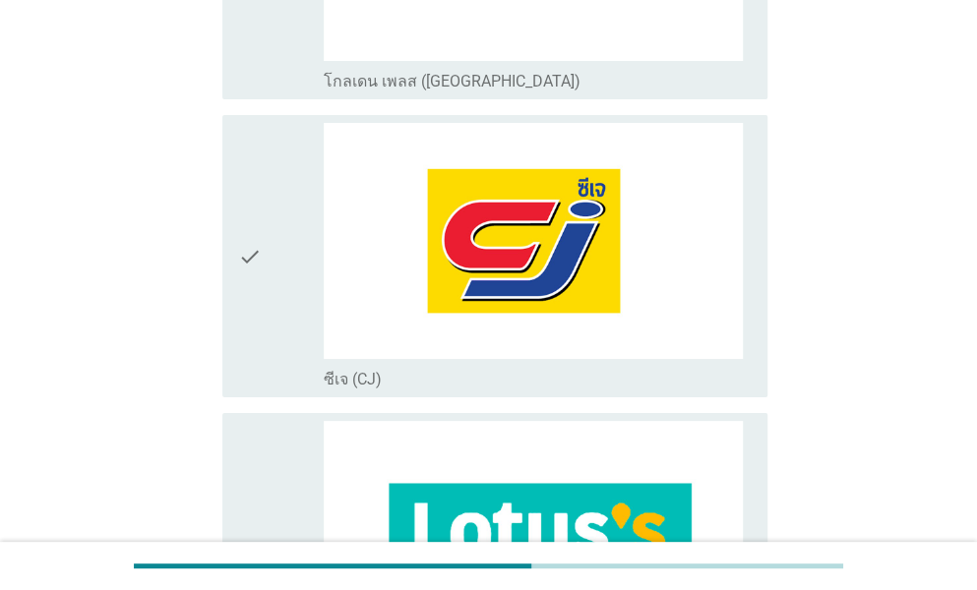
click at [271, 205] on div "check" at bounding box center [281, 256] width 86 height 267
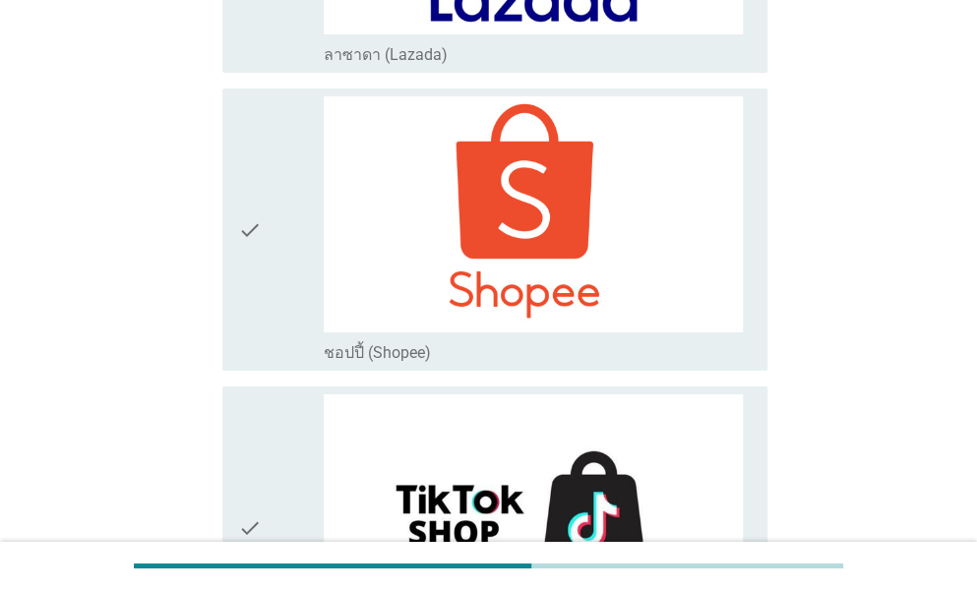
scroll to position [5709, 0]
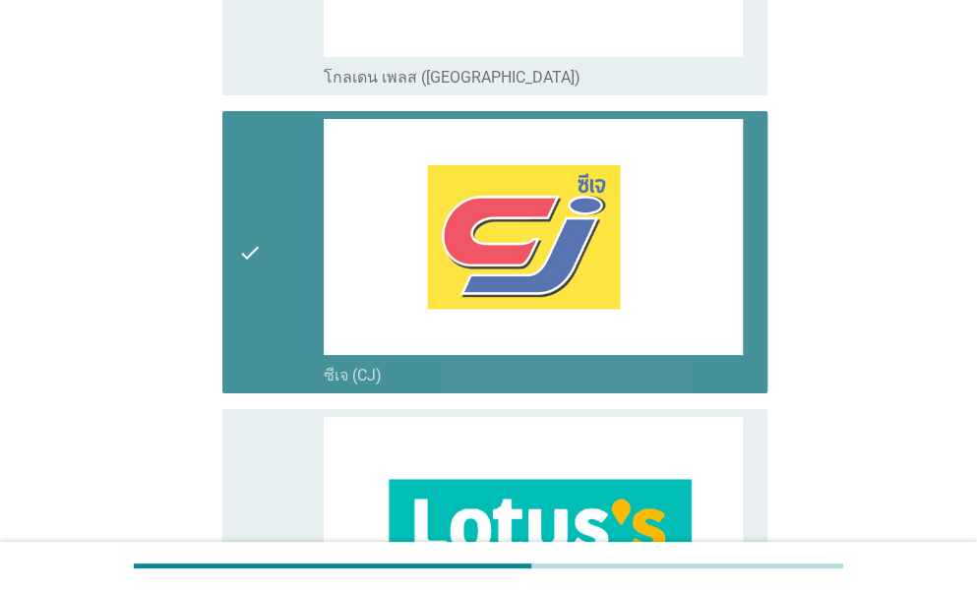
click at [275, 208] on div "check" at bounding box center [281, 252] width 86 height 267
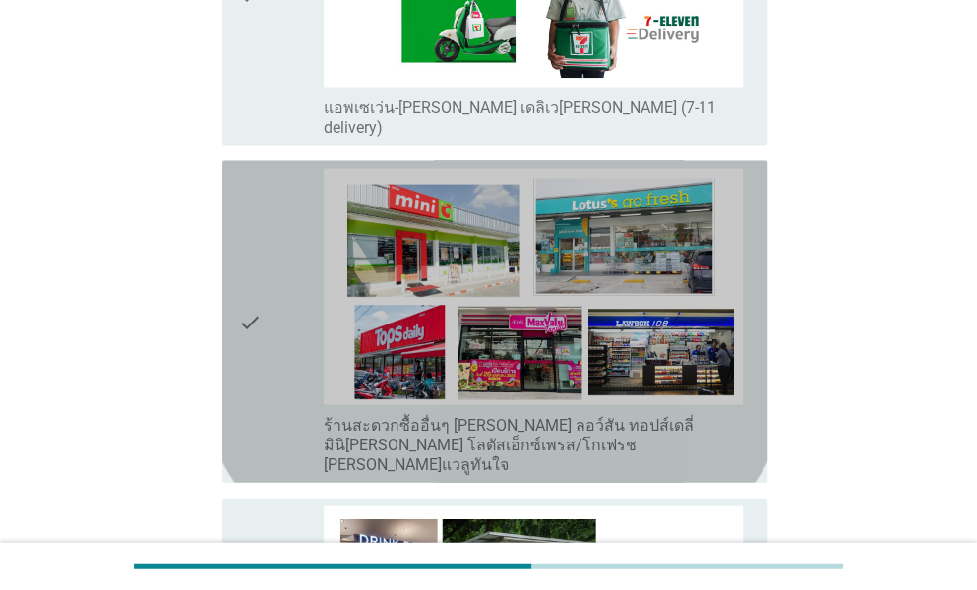
click at [289, 267] on div "check" at bounding box center [281, 322] width 86 height 306
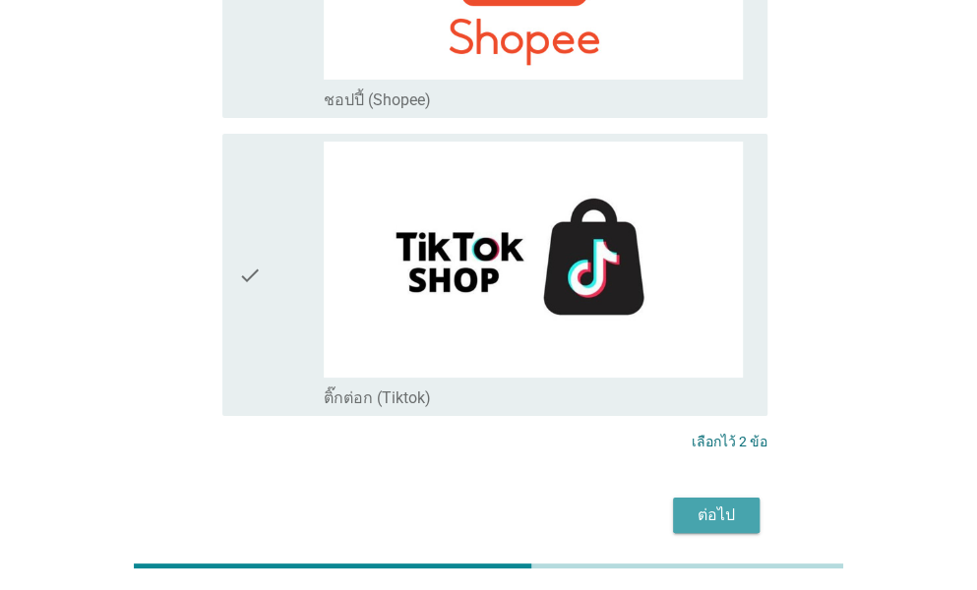
click at [706, 504] on div "ต่อไป" at bounding box center [716, 516] width 55 height 24
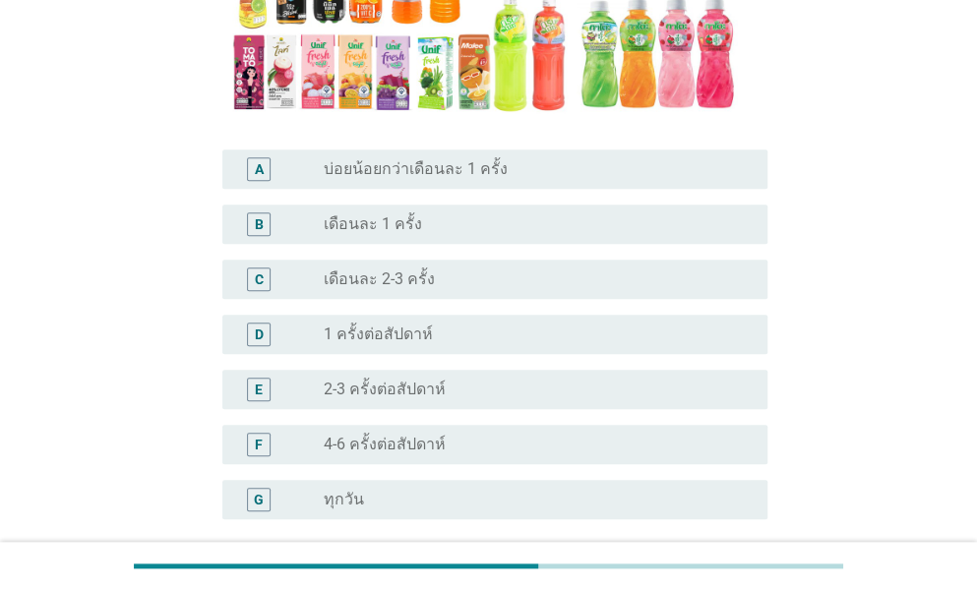
scroll to position [553, 0]
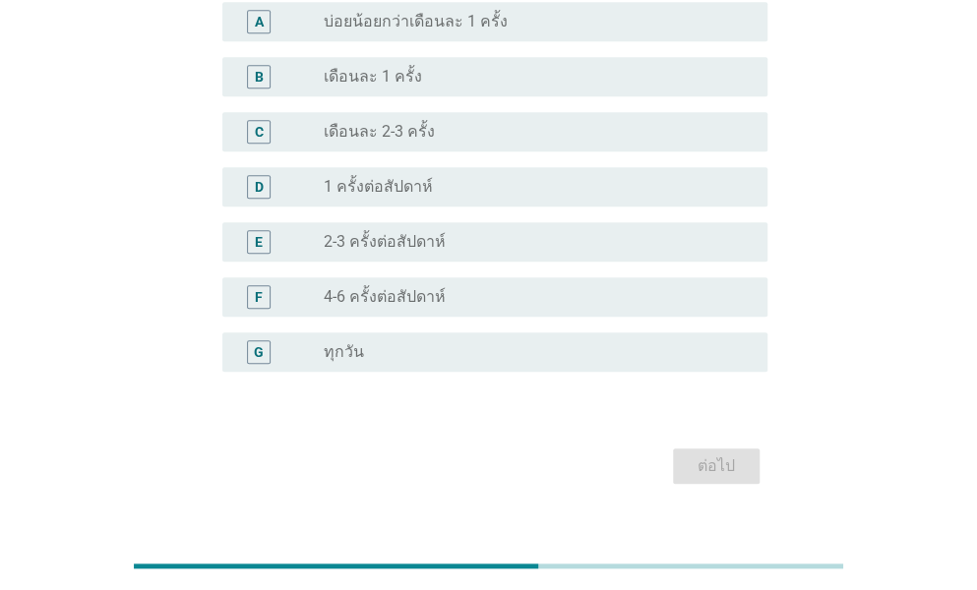
click at [380, 287] on label "4-6 ครั้งต่อสัปดาห์" at bounding box center [385, 297] width 122 height 20
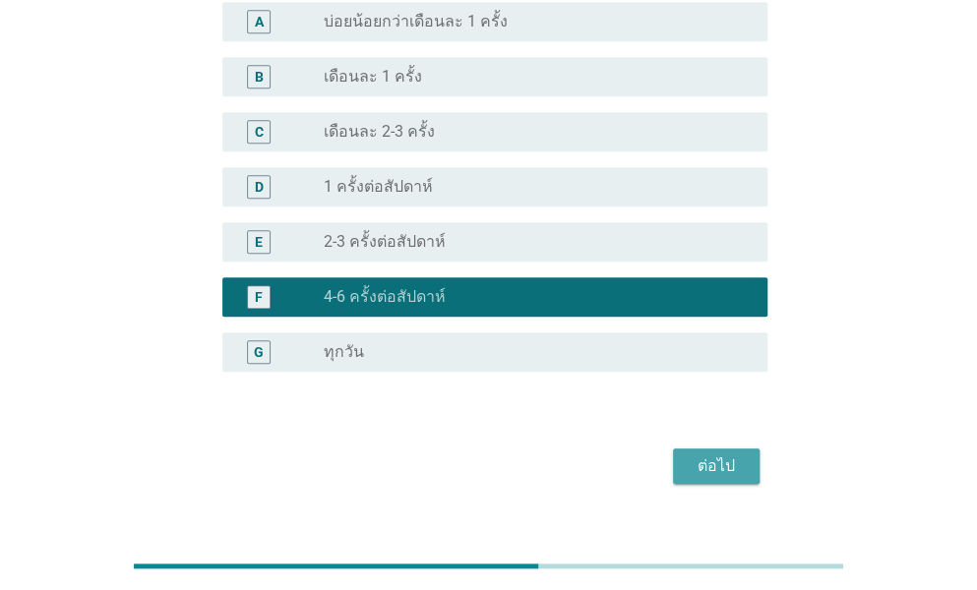
click at [692, 454] on div "ต่อไป" at bounding box center [716, 466] width 55 height 24
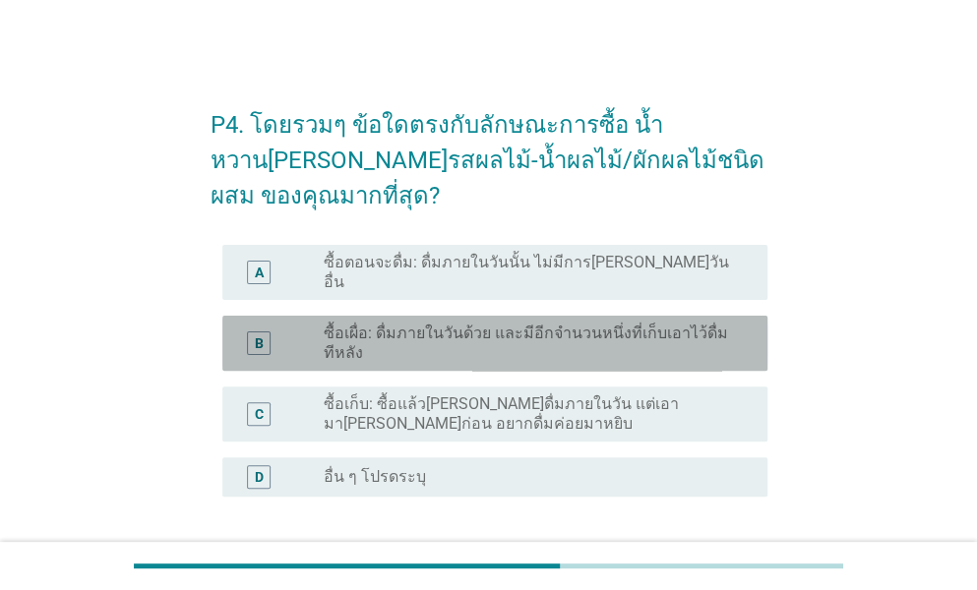
click at [412, 332] on label "ซื้อเผื่อ: ดื่มภายในวันด้วย และมีอีกจำนวนหนึ่งที่เก็บเอาไว้ดื่มทีหลัง" at bounding box center [530, 343] width 412 height 39
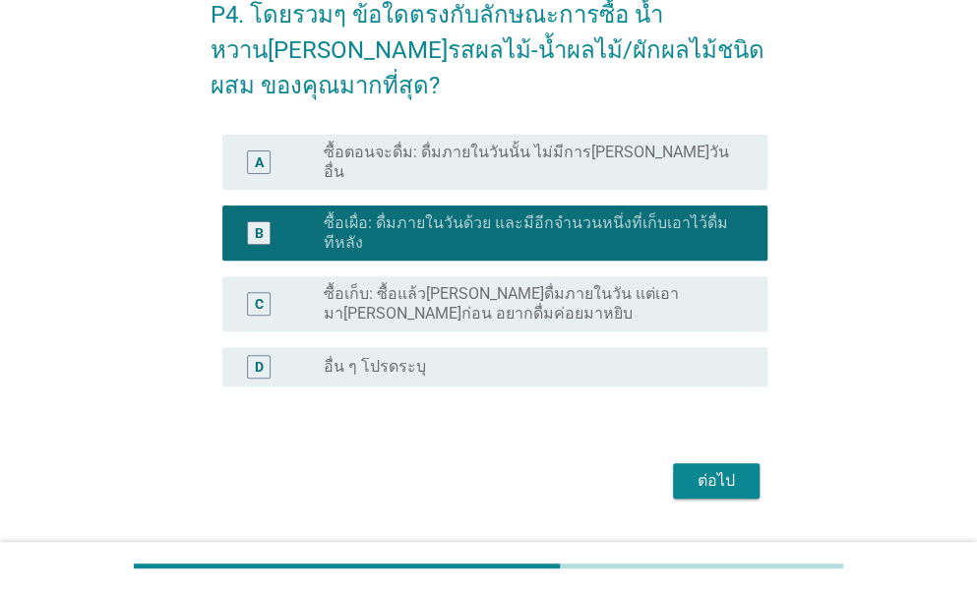
scroll to position [144, 0]
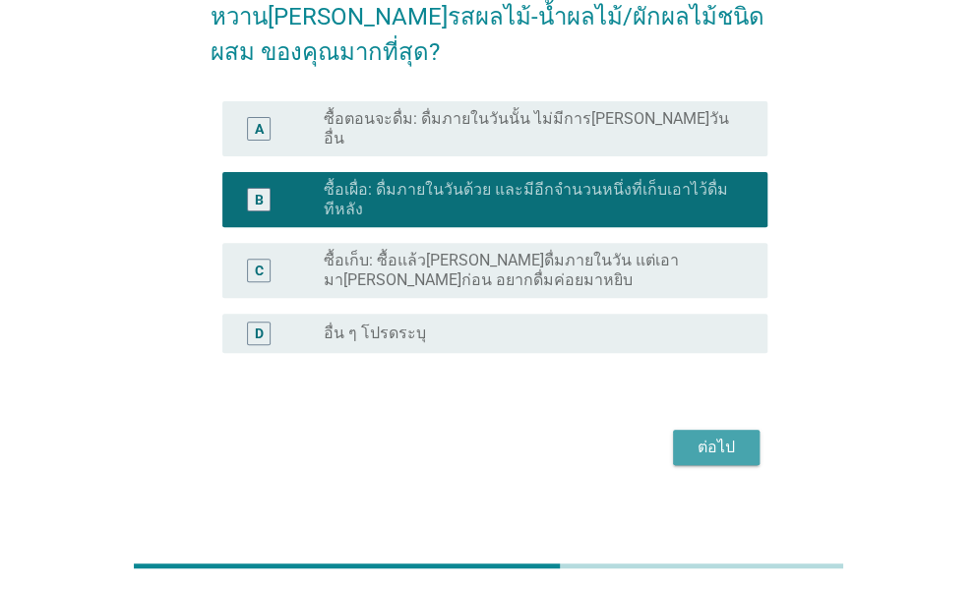
click at [710, 440] on div "ต่อไป" at bounding box center [716, 448] width 55 height 24
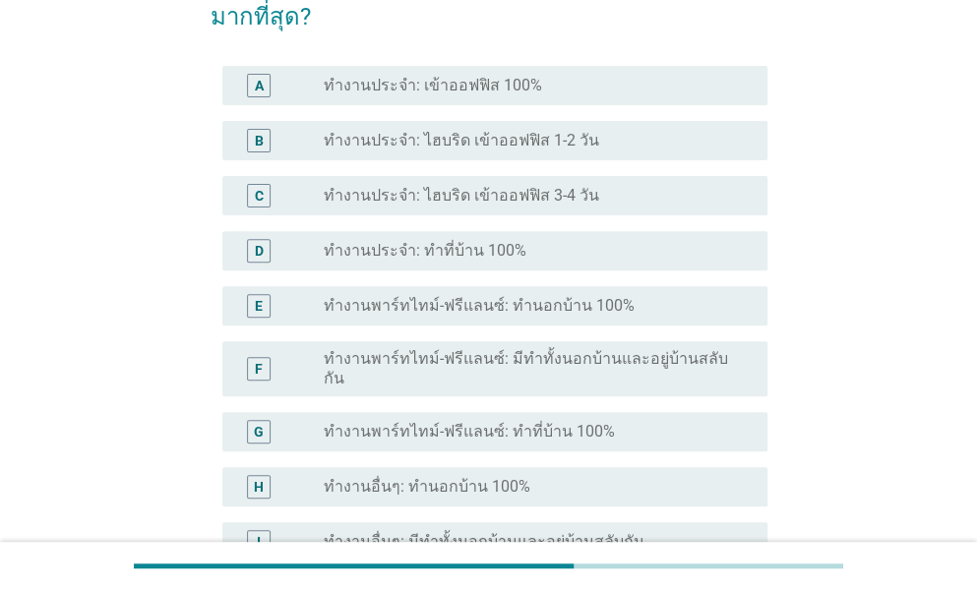
scroll to position [0, 0]
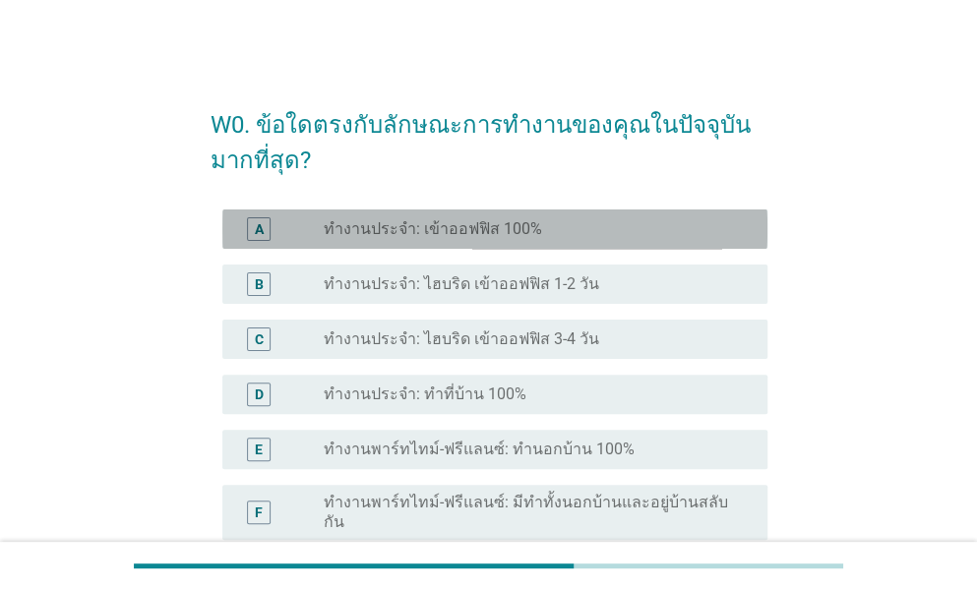
click at [441, 226] on label "ทำงานประจำ: เข้าออฟฟิส 100%" at bounding box center [433, 229] width 218 height 20
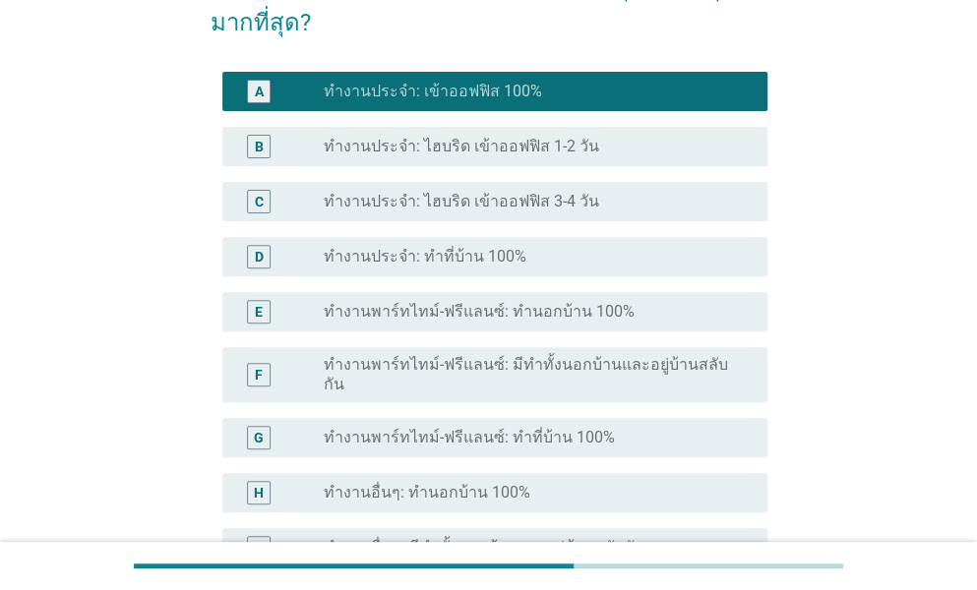
scroll to position [572, 0]
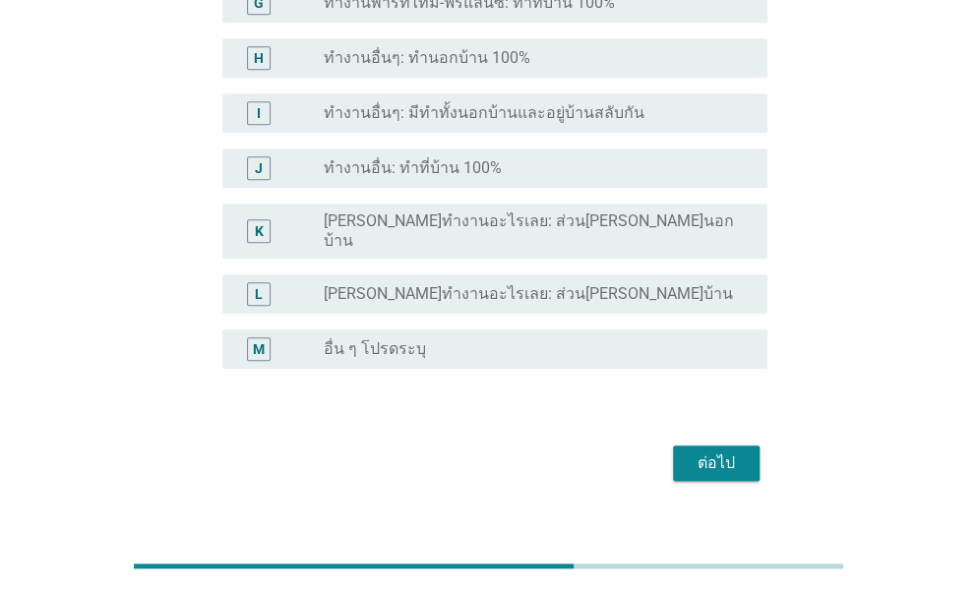
click at [725, 451] on div "ต่อไป" at bounding box center [716, 463] width 55 height 24
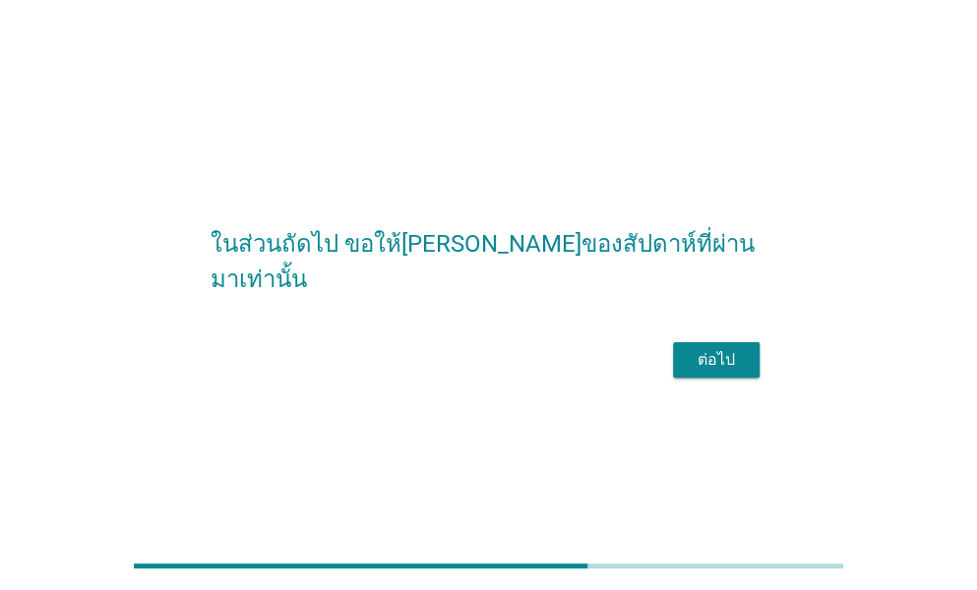
click at [700, 367] on div "ต่อไป" at bounding box center [716, 360] width 55 height 24
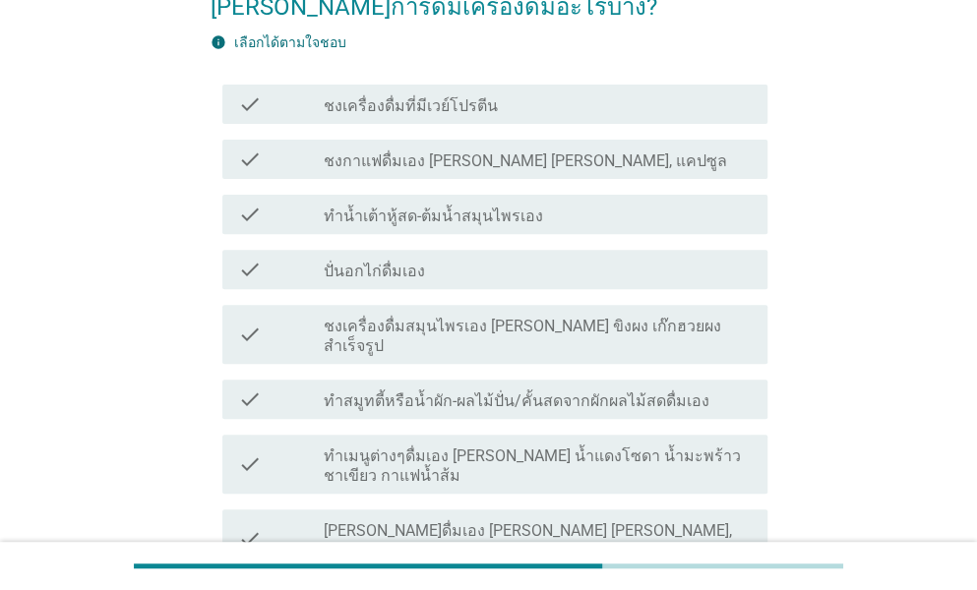
scroll to position [197, 0]
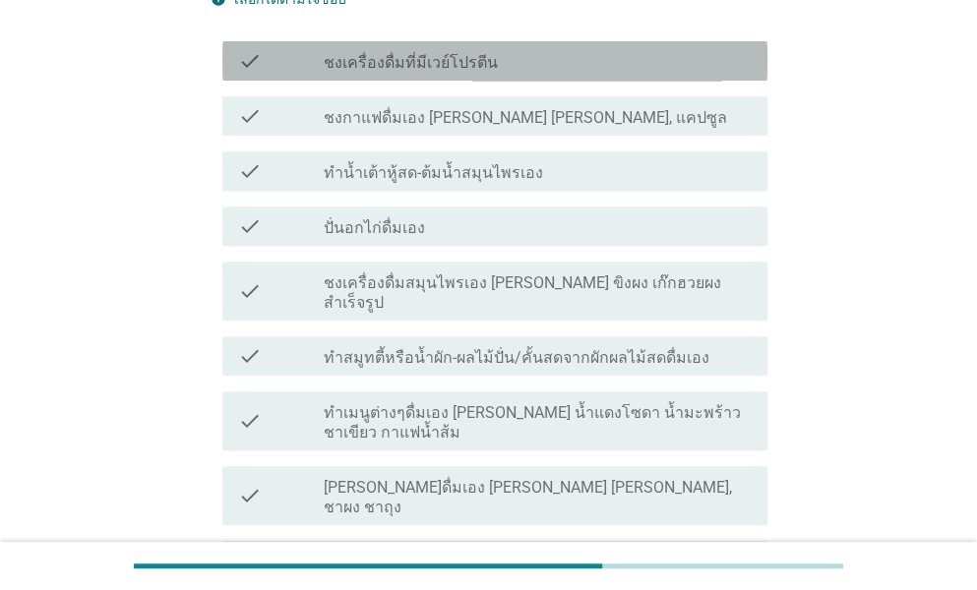
click at [452, 49] on div "check_box_outline_blank ชงเครื่องดื่มที่มีเวย์โปรตีน" at bounding box center [538, 61] width 428 height 24
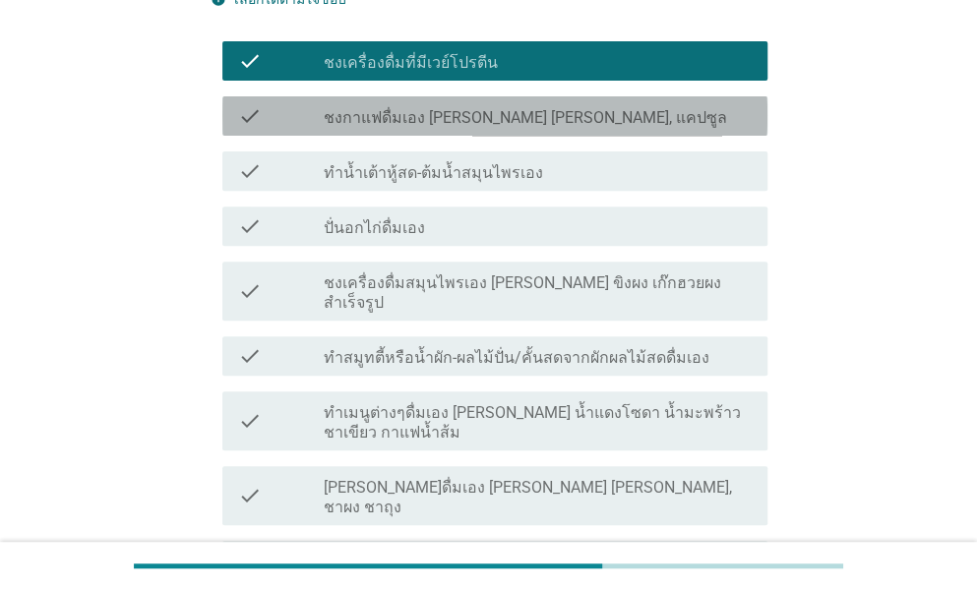
click at [430, 113] on label "ชงกาแฟดื่มเอง [PERSON_NAME] [PERSON_NAME], แคปซูล" at bounding box center [525, 118] width 403 height 20
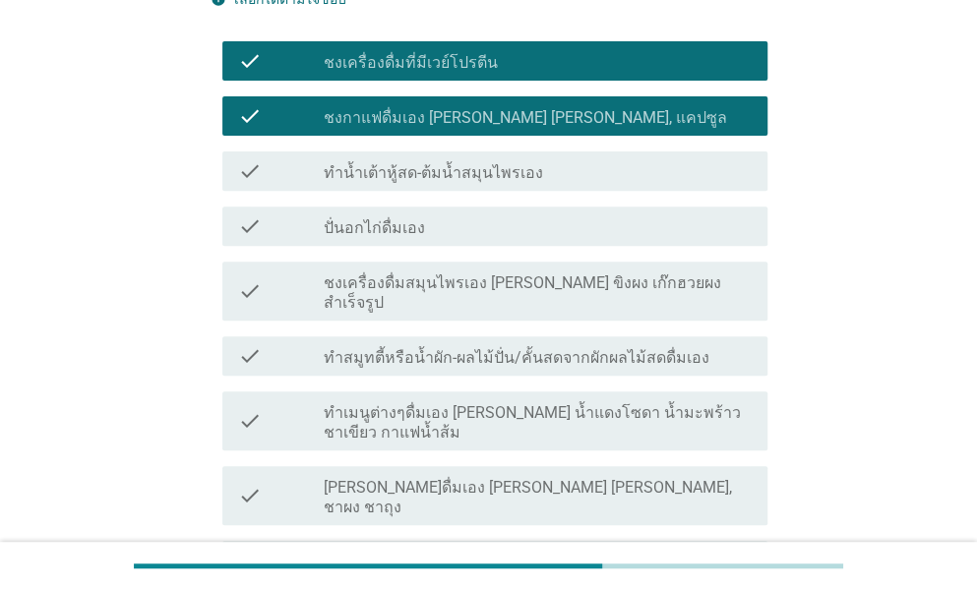
drag, startPoint x: 417, startPoint y: 175, endPoint x: 409, endPoint y: 202, distance: 27.7
click at [417, 176] on label "ทำน้ำเต้าหู้สด-ต้มน้ำสมุนไพรเอง" at bounding box center [433, 173] width 219 height 20
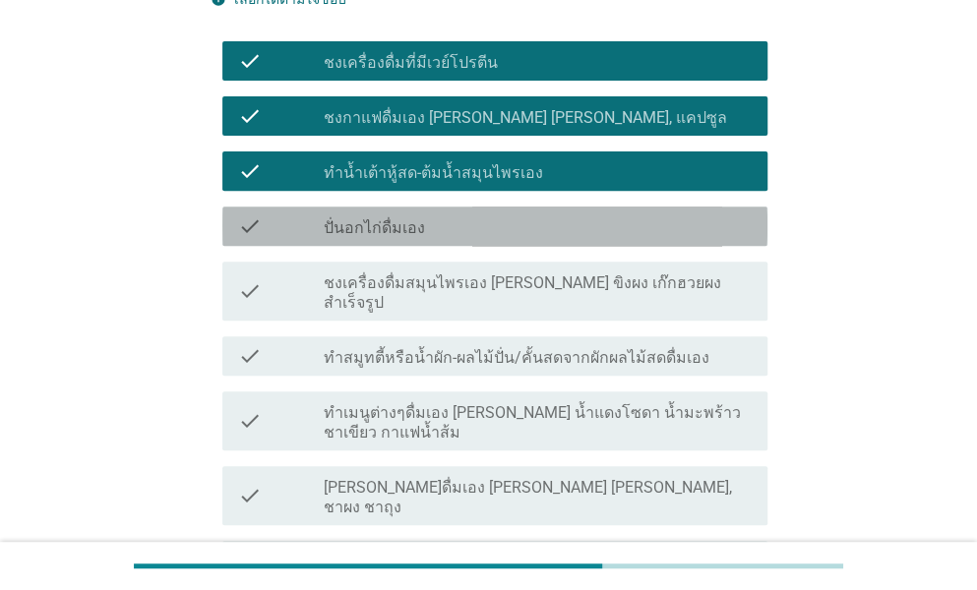
click at [395, 244] on div "check check_box_outline_blank ปั่นอกไก่ดื่มเอง" at bounding box center [494, 226] width 545 height 39
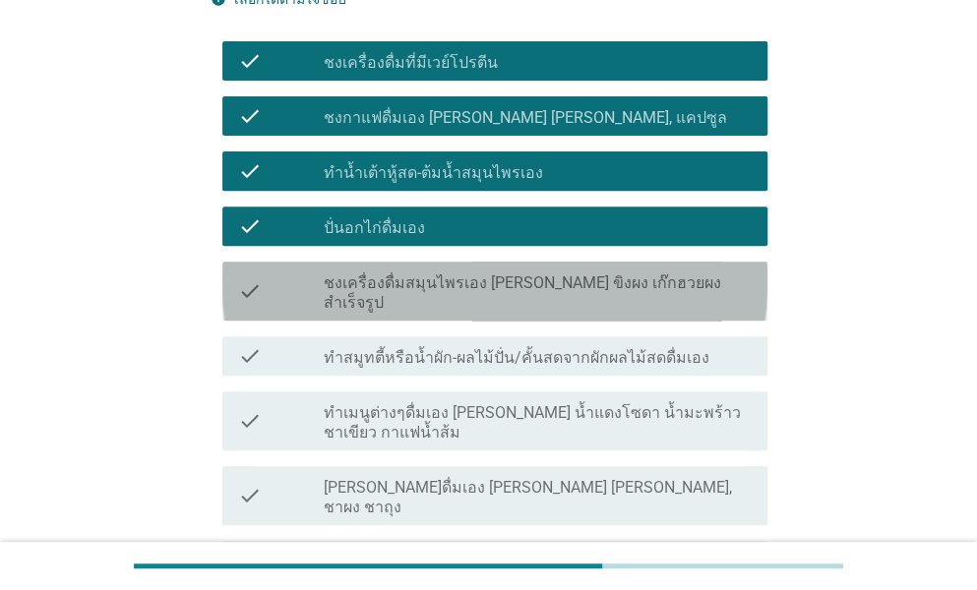
click at [386, 291] on label "ชงเครื่องดื่มสมุนไพรเอง [PERSON_NAME] ขิงผง เก๊กฮวยผงสำเร็จรูป" at bounding box center [538, 292] width 428 height 39
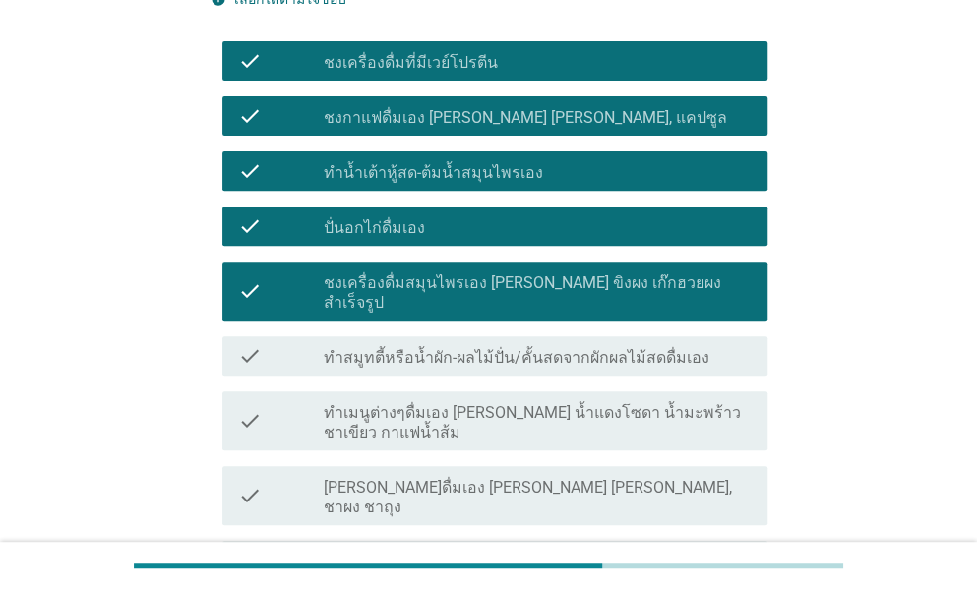
click at [371, 350] on div "check check_box_outline_blank ทำสมูทตี้หรือน้ำผัก-ผลไม้ปั่น/คั้นสดจากผักผลไม้สด…" at bounding box center [494, 355] width 545 height 39
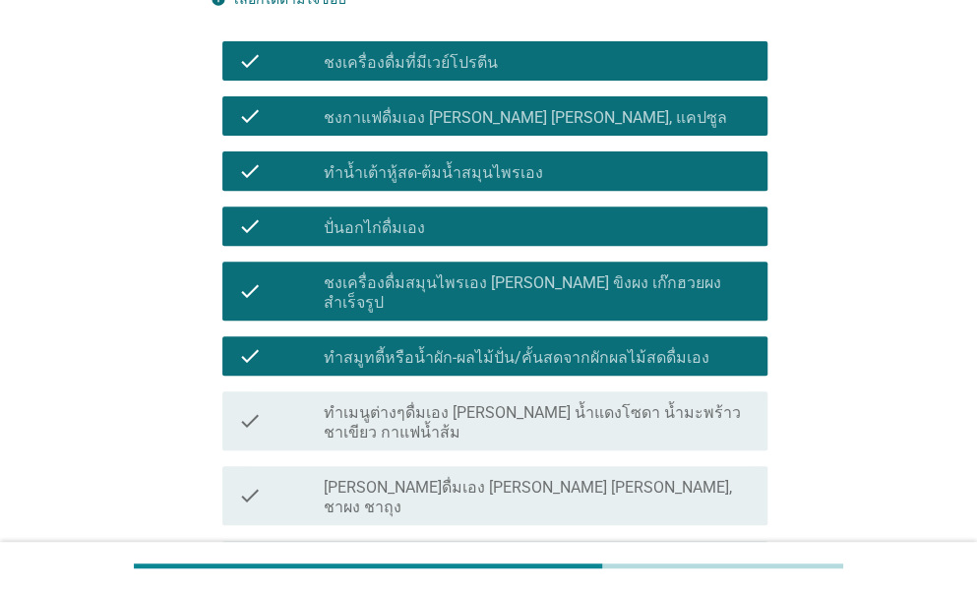
click at [374, 414] on div "check check_box_outline_blank ทำเมนูต่างๆดื่มเอง [PERSON_NAME] น้ำแดงโซดา น้ำมะ…" at bounding box center [488, 421] width 557 height 75
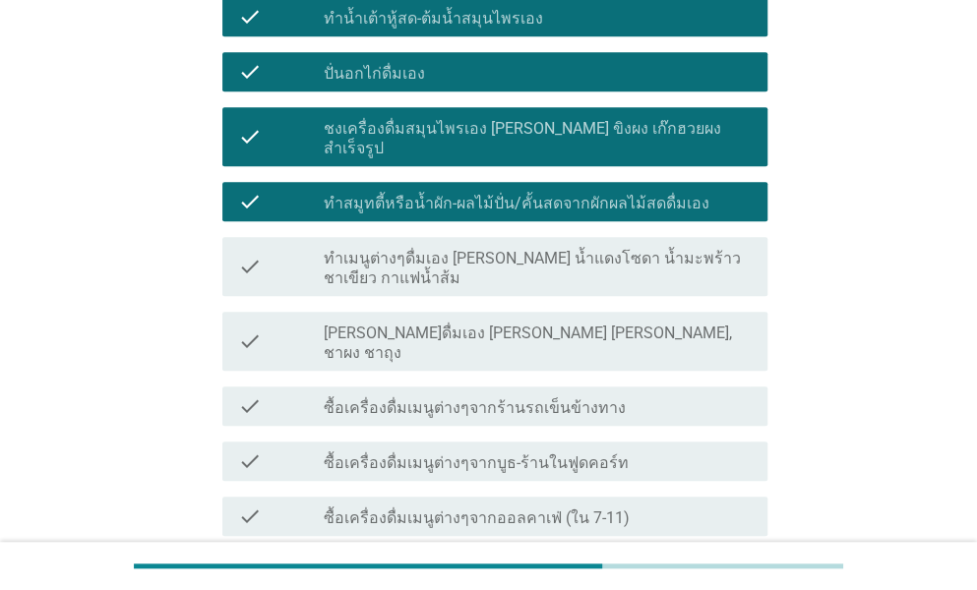
scroll to position [492, 0]
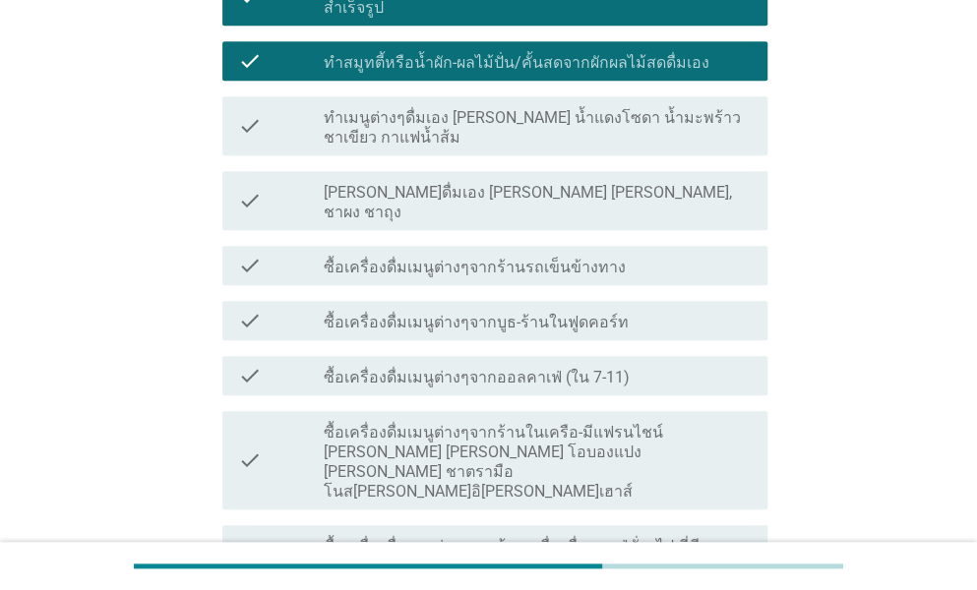
click at [445, 108] on label "ทำเมนูต่างๆดื่มเอง [PERSON_NAME] น้ำแดงโซดา น้ำมะพร้าวชาเขียว กาแฟน้ำส้ม" at bounding box center [538, 127] width 428 height 39
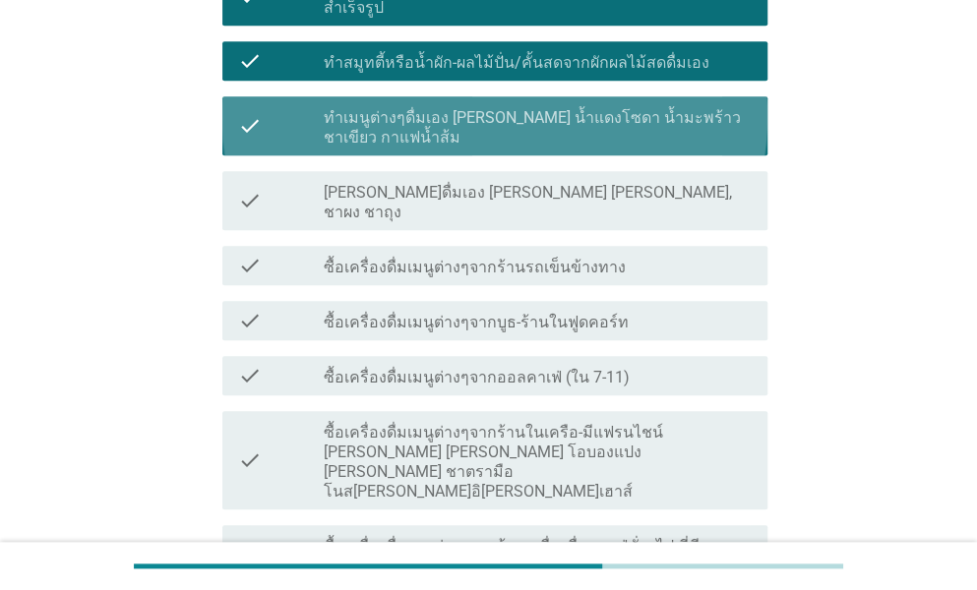
click at [404, 183] on label "[PERSON_NAME]ดื่มเอง [PERSON_NAME] [PERSON_NAME], ชาผง ชาถุง" at bounding box center [538, 202] width 428 height 39
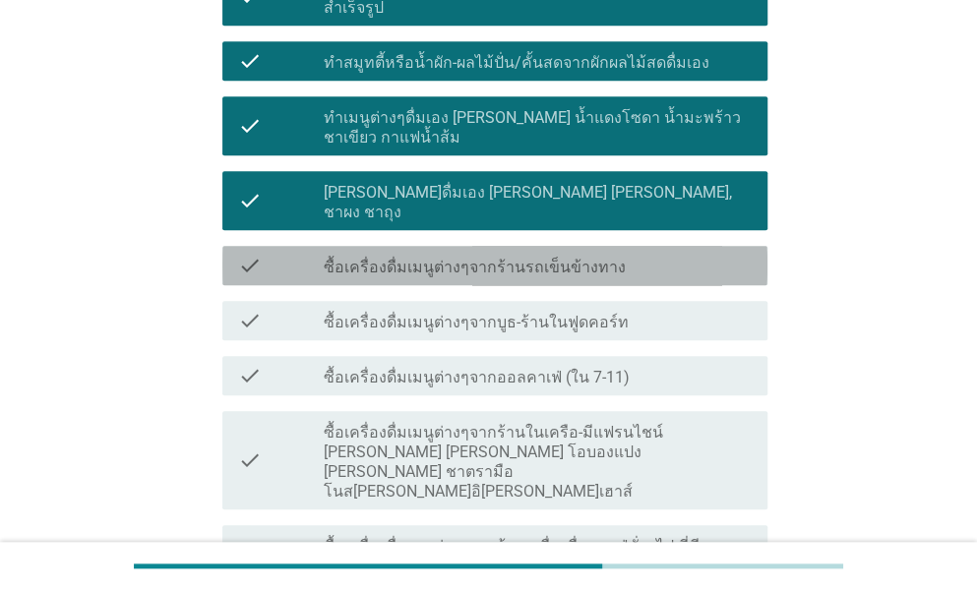
click at [365, 246] on div "check check_box_outline_blank ซื้อเครื่องดื่มเมนูต่างๆจากร้านรถเข็นข้างทาง" at bounding box center [494, 265] width 545 height 39
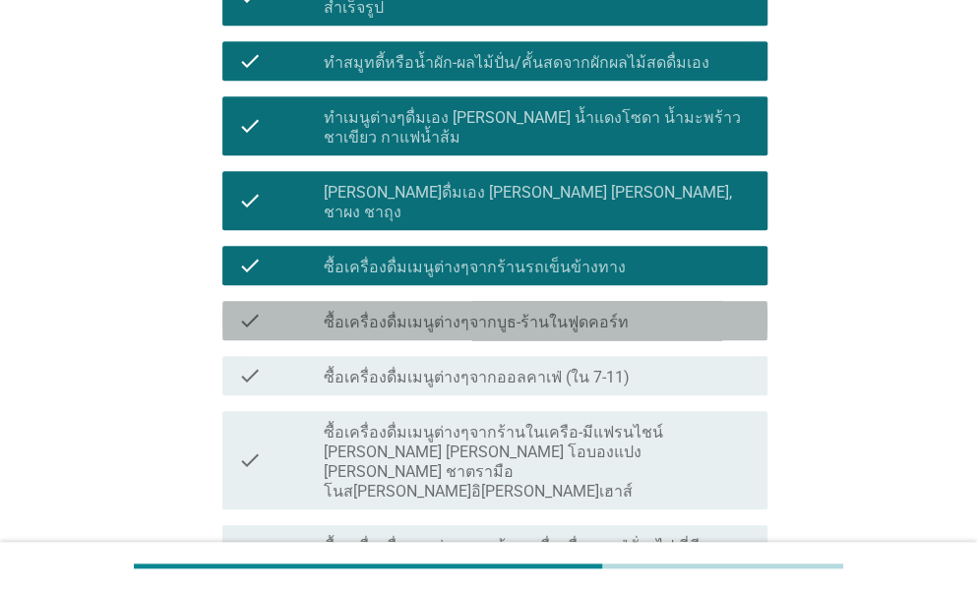
drag, startPoint x: 360, startPoint y: 265, endPoint x: 356, endPoint y: 320, distance: 55.2
click at [358, 313] on label "ซื้อเครื่องดื่มเมนูต่างๆจากบูธ-ร้านในฟูดคอร์ท" at bounding box center [476, 323] width 305 height 20
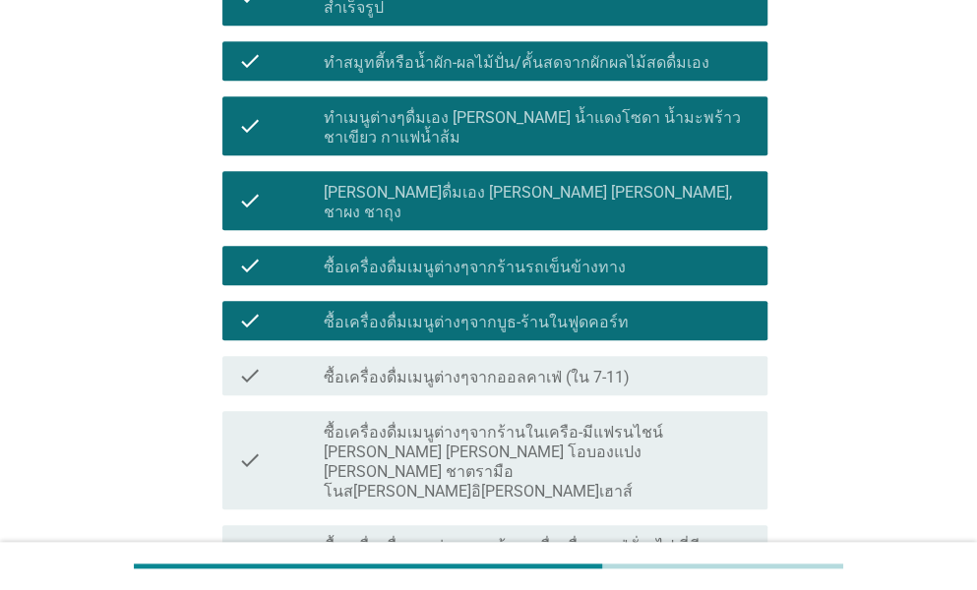
drag, startPoint x: 356, startPoint y: 320, endPoint x: 348, endPoint y: 351, distance: 32.4
click at [356, 368] on label "ซื้อเครื่องดื่มเมนูต่างๆจากออลคาเฟ่ (ใน 7-11)" at bounding box center [477, 378] width 306 height 20
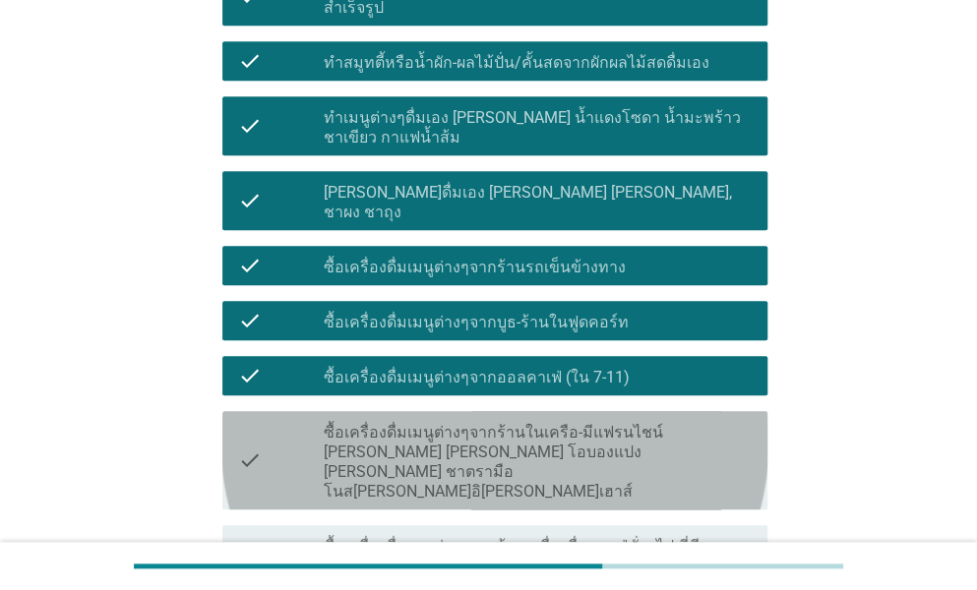
click at [329, 423] on label "ซื้อเครื่องดื่มเมนูต่างๆจากร้านในเครือ-มีแฟรนไชน์ [PERSON_NAME] [PERSON_NAME] โ…" at bounding box center [538, 462] width 428 height 79
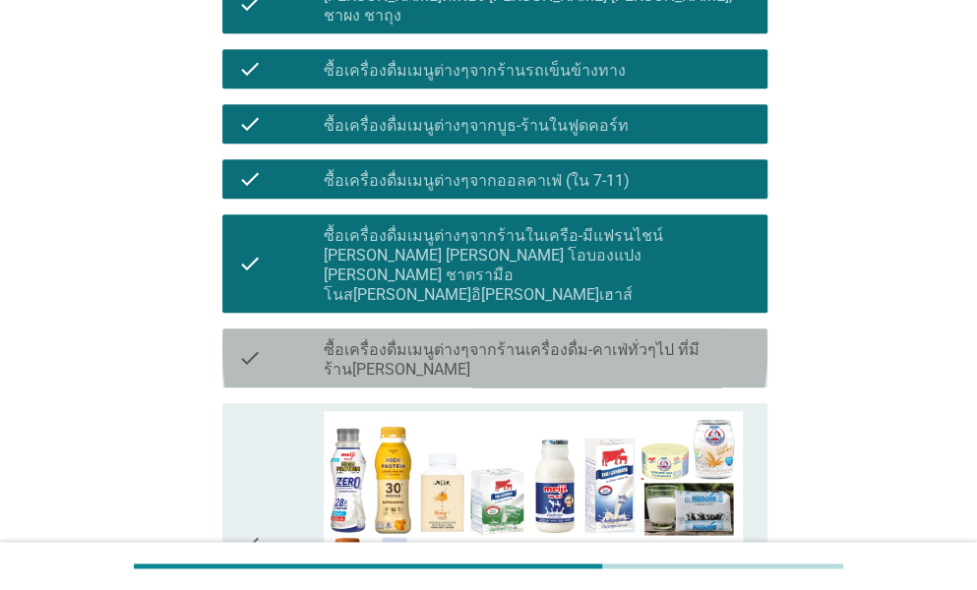
click at [346, 329] on div "check check_box_outline_blank ซื้อเครื่องดื่มเมนูต่างๆจากร้านเครื่องดื่ม-คาเฟ่ท…" at bounding box center [494, 358] width 545 height 59
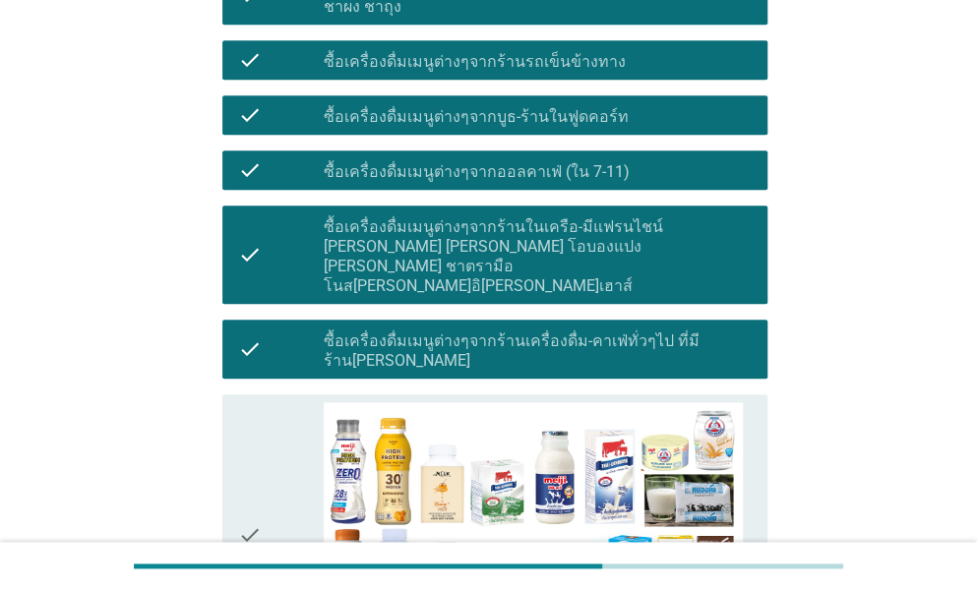
scroll to position [984, 0]
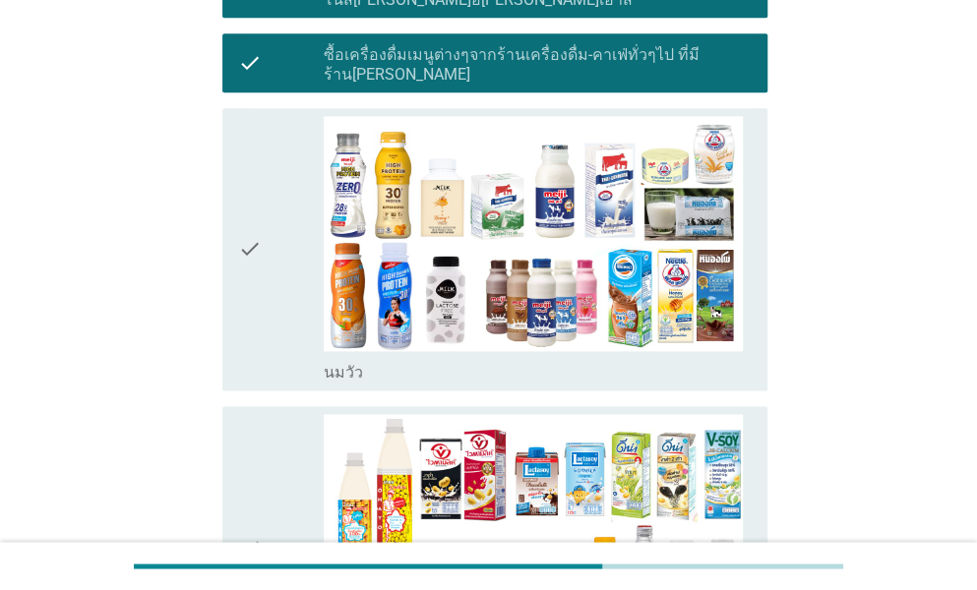
drag, startPoint x: 270, startPoint y: 151, endPoint x: 276, endPoint y: 173, distance: 22.7
click at [269, 151] on div "check" at bounding box center [281, 249] width 86 height 267
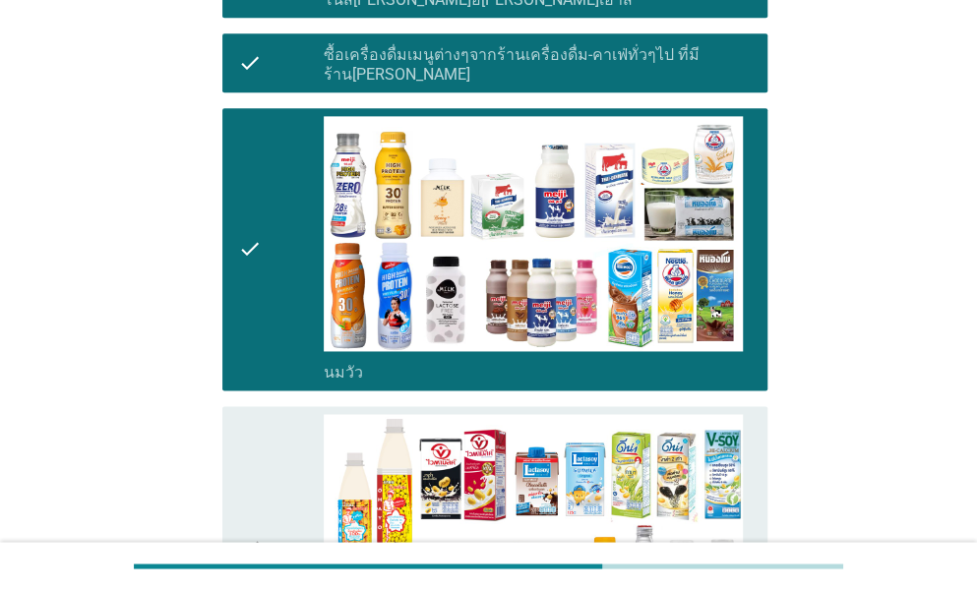
click at [291, 414] on div "check" at bounding box center [281, 547] width 86 height 267
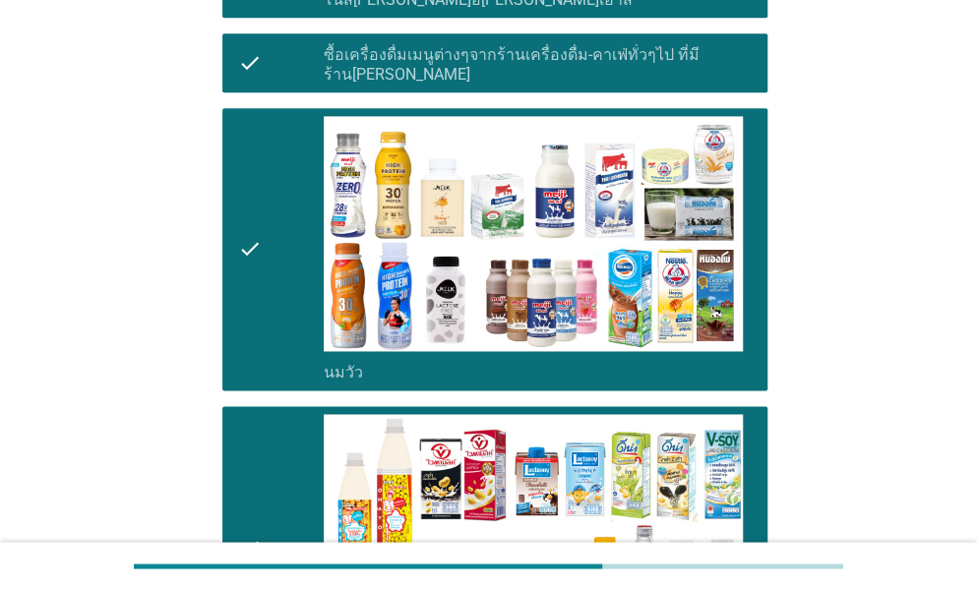
scroll to position [1475, 0]
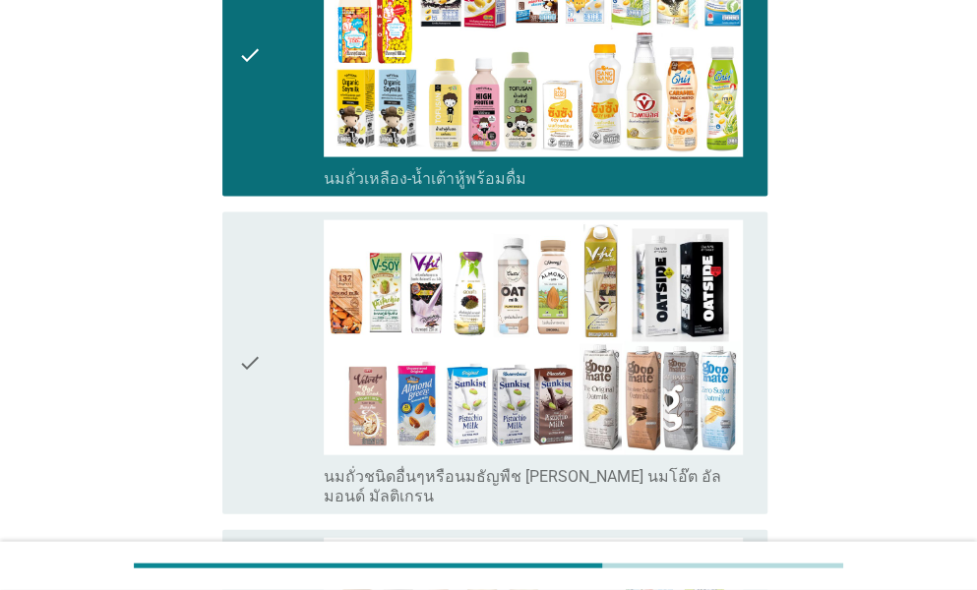
click at [276, 297] on div "check" at bounding box center [281, 363] width 86 height 286
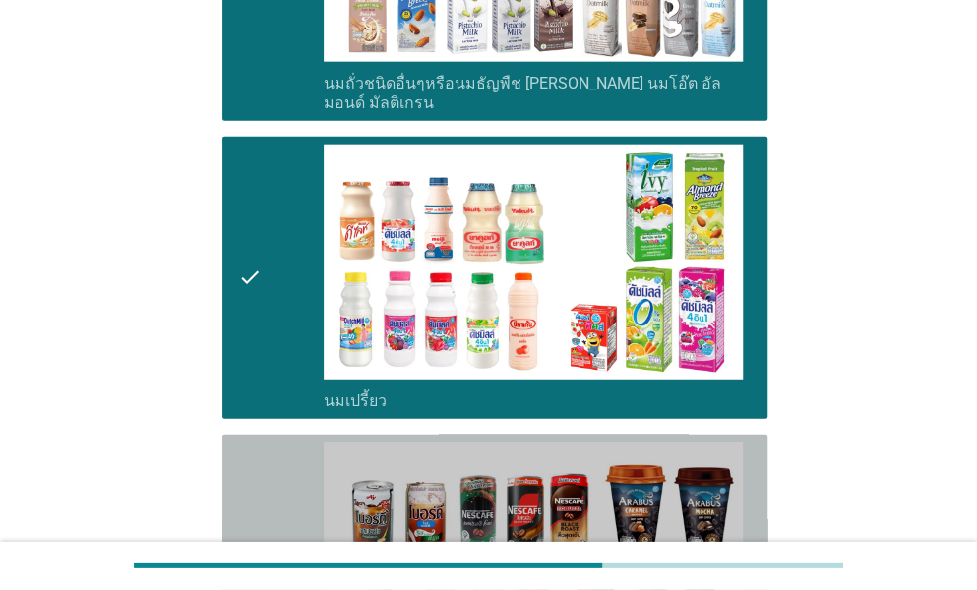
click at [271, 443] on div "check" at bounding box center [281, 576] width 86 height 267
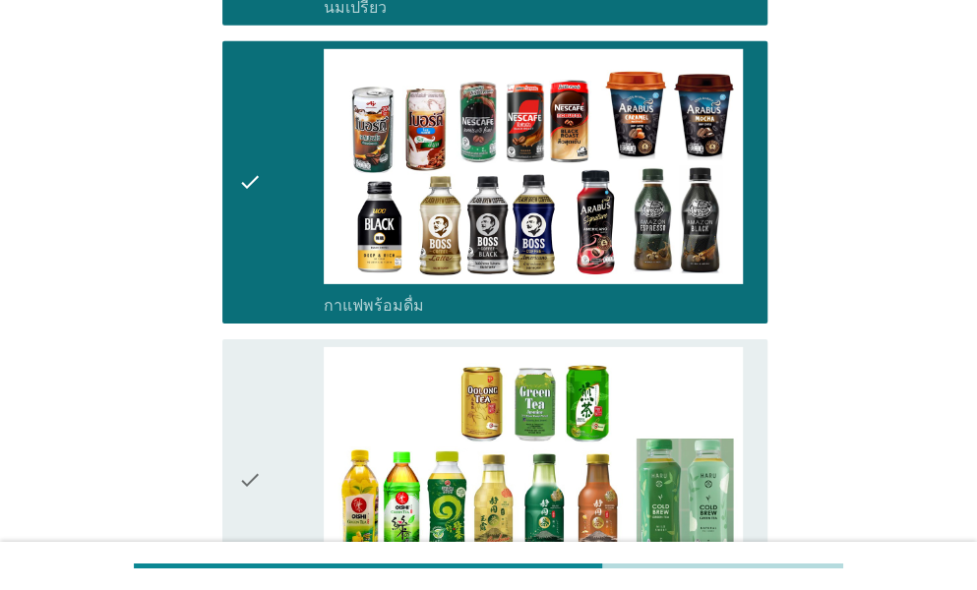
click at [273, 347] on div "check" at bounding box center [281, 480] width 86 height 267
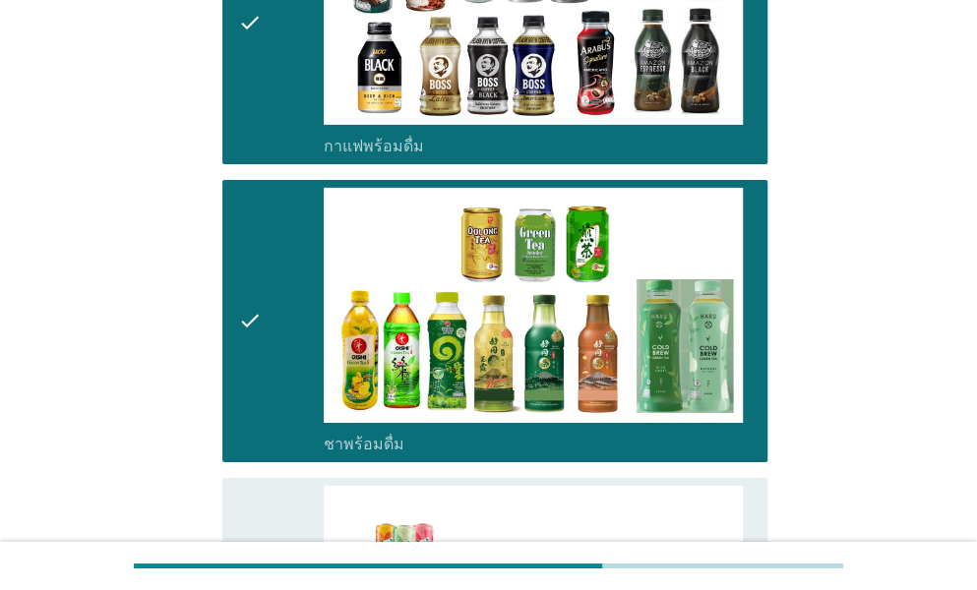
scroll to position [2656, 0]
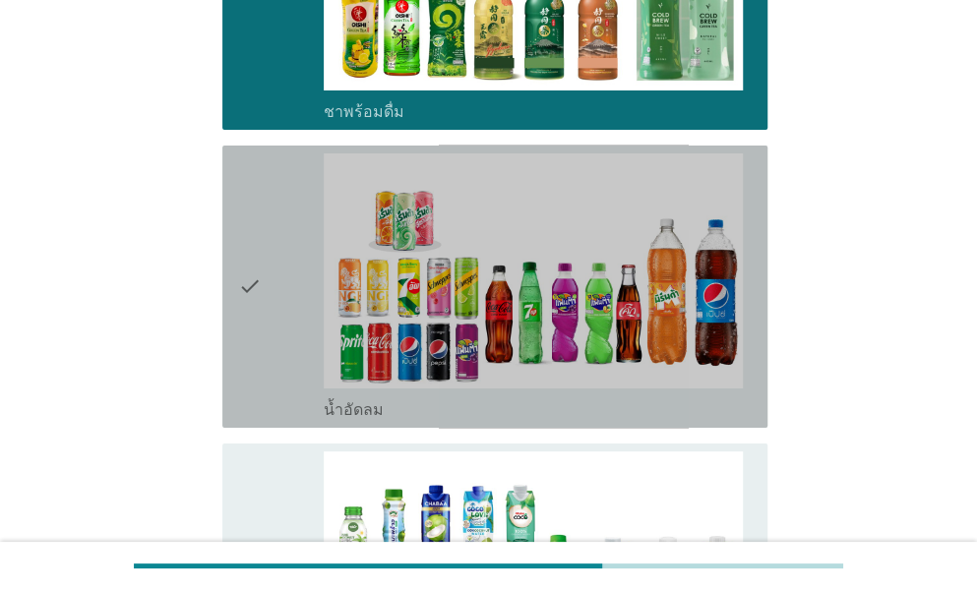
click at [260, 198] on icon "check" at bounding box center [250, 286] width 24 height 267
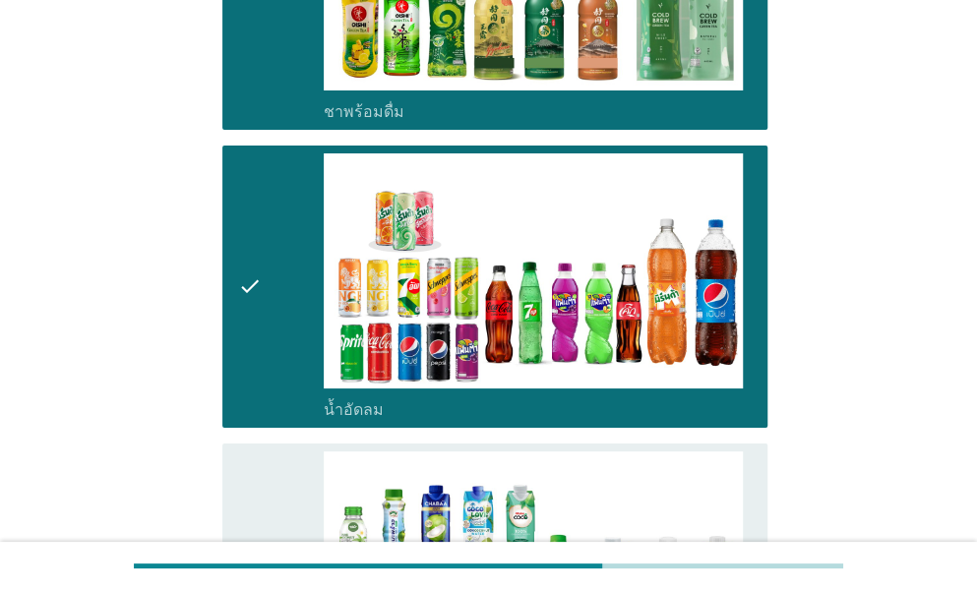
click at [259, 451] on icon "check" at bounding box center [250, 584] width 24 height 267
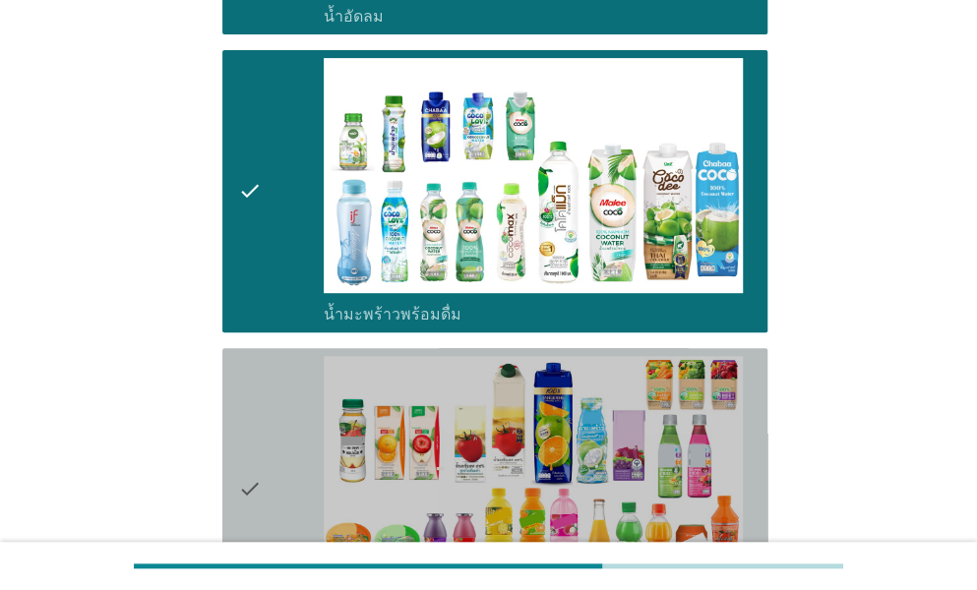
click at [267, 356] on div "check" at bounding box center [281, 489] width 86 height 267
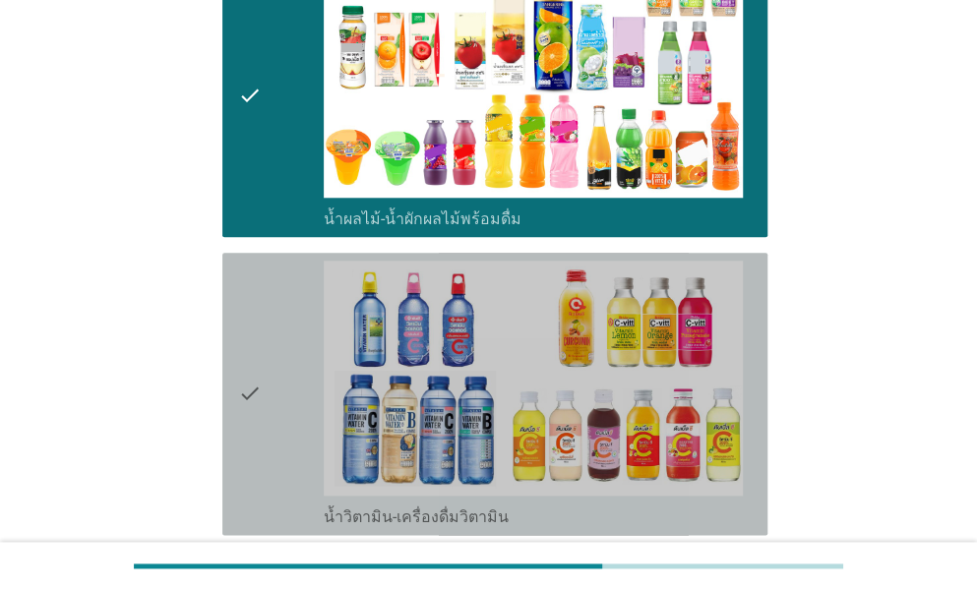
click at [268, 261] on div "check" at bounding box center [281, 394] width 86 height 267
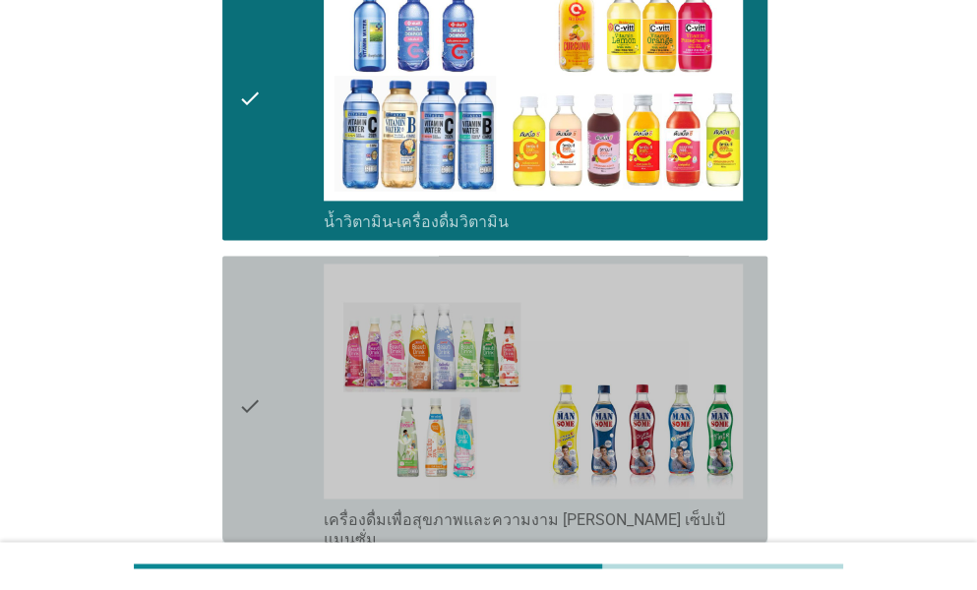
click at [276, 267] on div "check" at bounding box center [281, 407] width 86 height 286
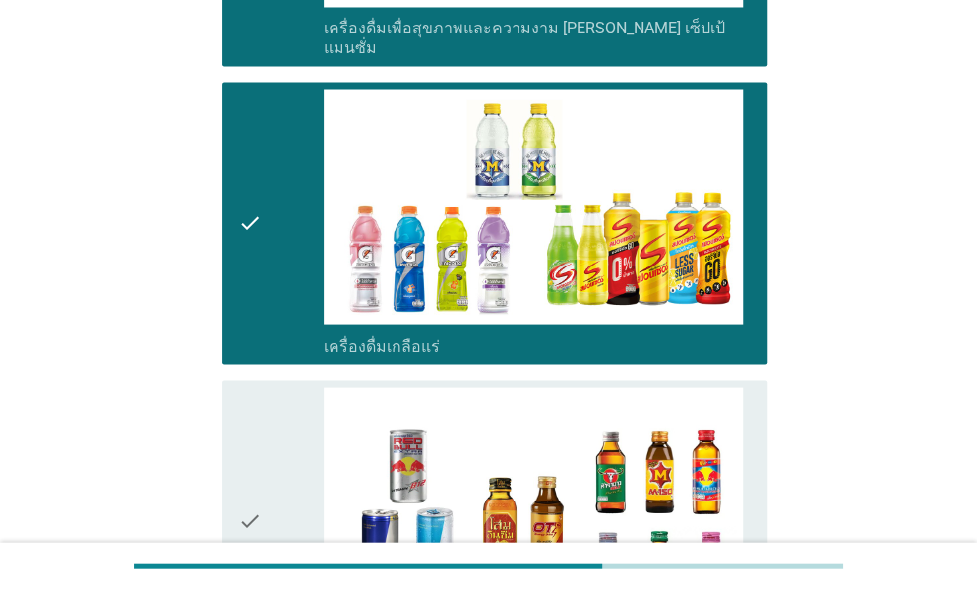
click at [260, 388] on icon "check" at bounding box center [250, 521] width 24 height 267
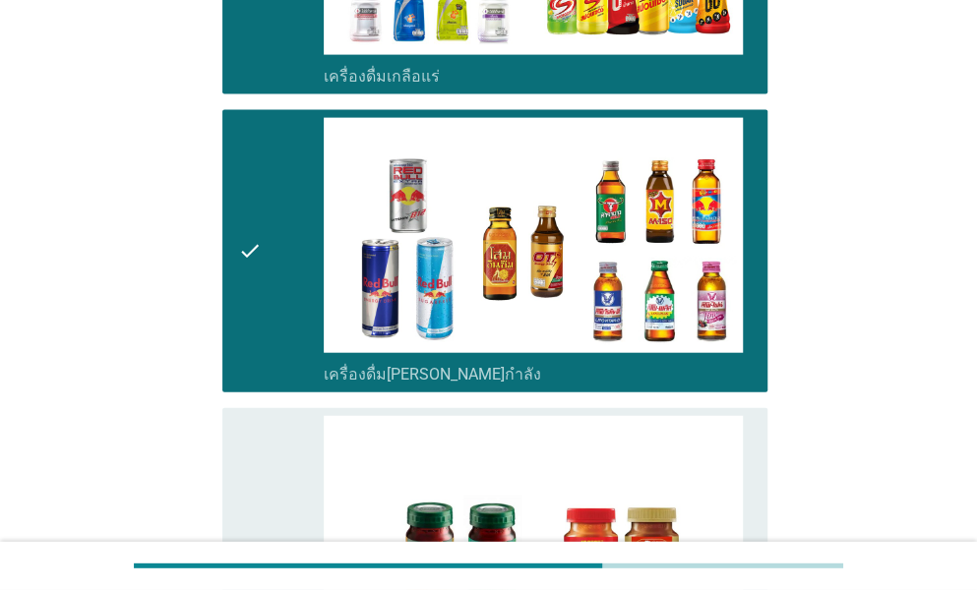
scroll to position [4820, 0]
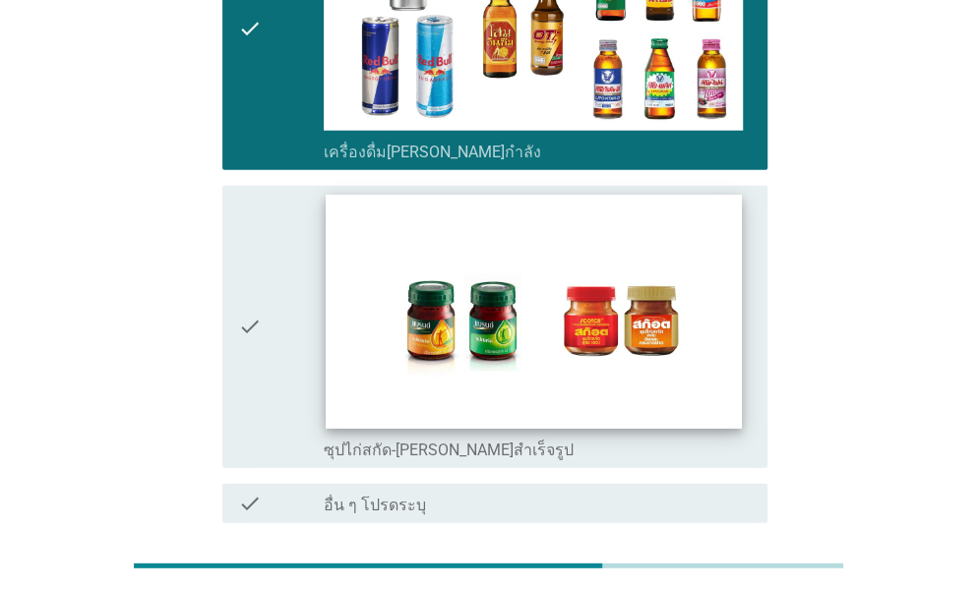
drag, startPoint x: 271, startPoint y: 195, endPoint x: 395, endPoint y: 253, distance: 137.7
click at [270, 194] on div "check" at bounding box center [281, 327] width 86 height 267
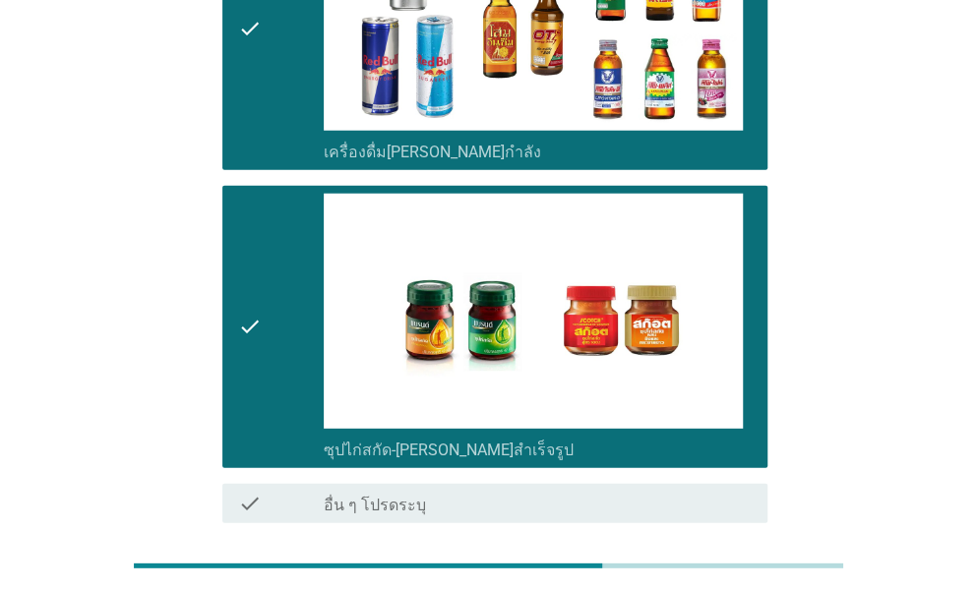
click at [730, 571] on div "ต่อไป" at bounding box center [488, 594] width 557 height 47
click at [727, 582] on div "ต่อไป" at bounding box center [716, 594] width 55 height 24
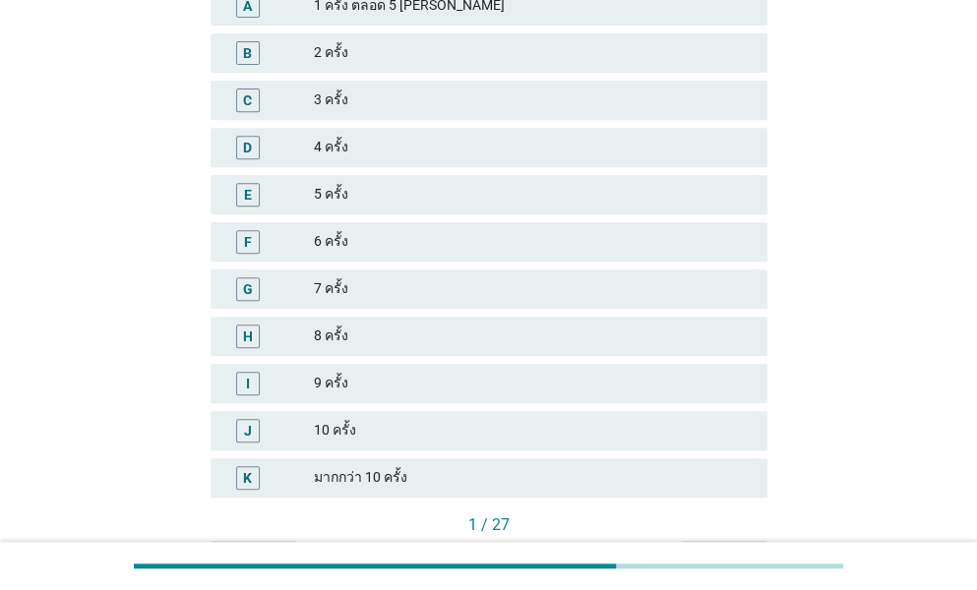
scroll to position [295, 0]
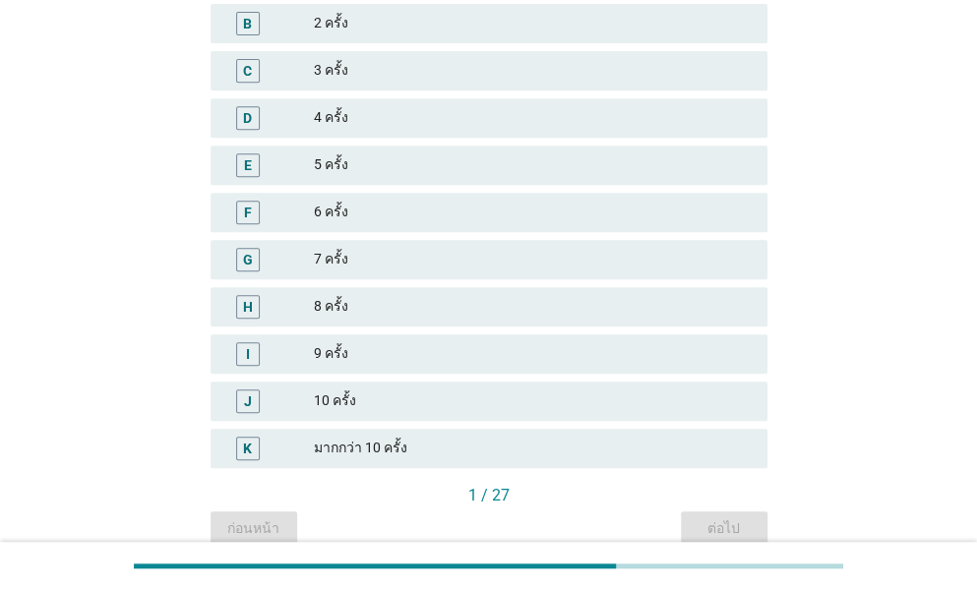
click at [372, 435] on div "K มากกว่า 10 ครั้ง" at bounding box center [488, 448] width 557 height 39
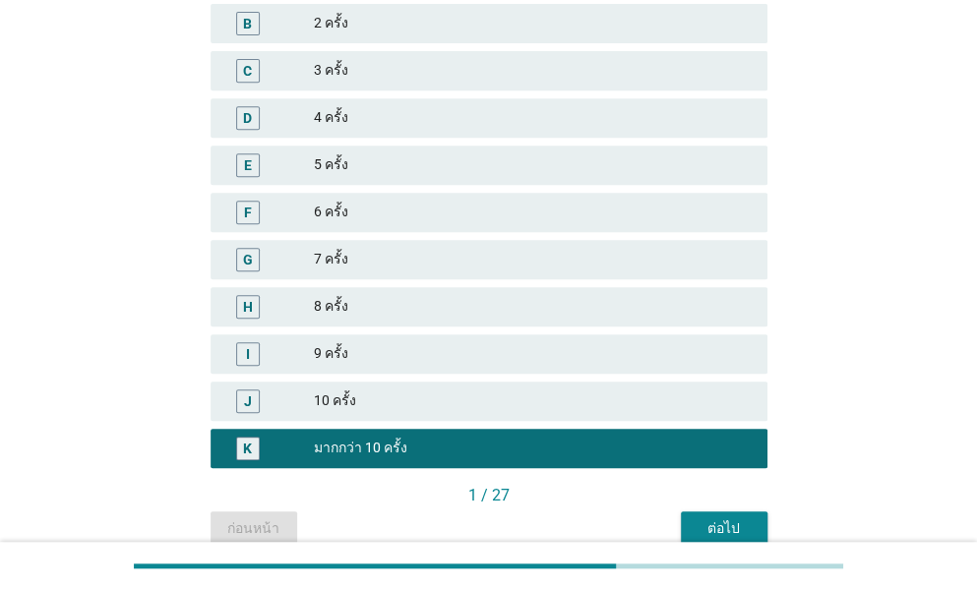
click at [748, 521] on div "ต่อไป" at bounding box center [723, 528] width 55 height 21
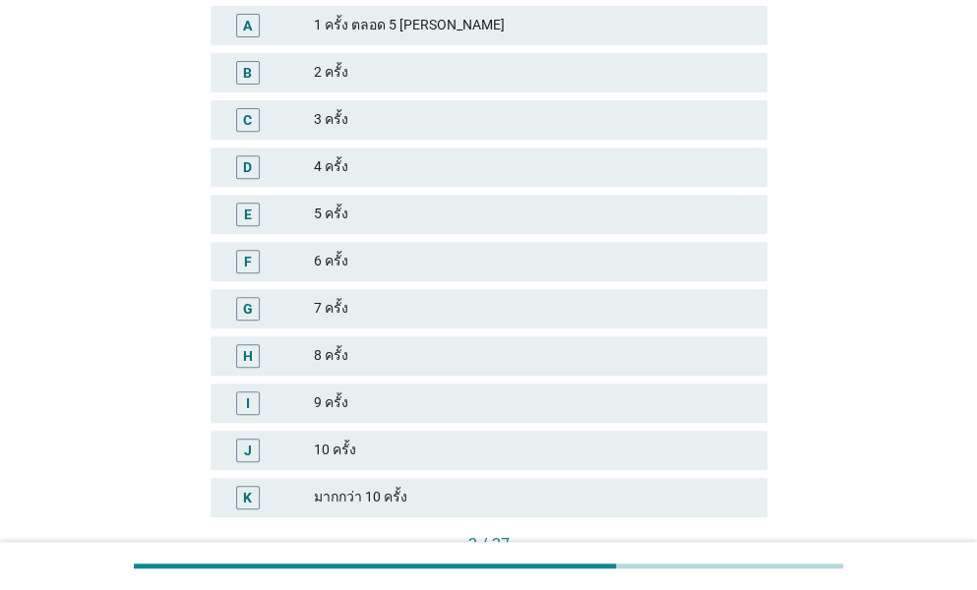
scroll to position [387, 0]
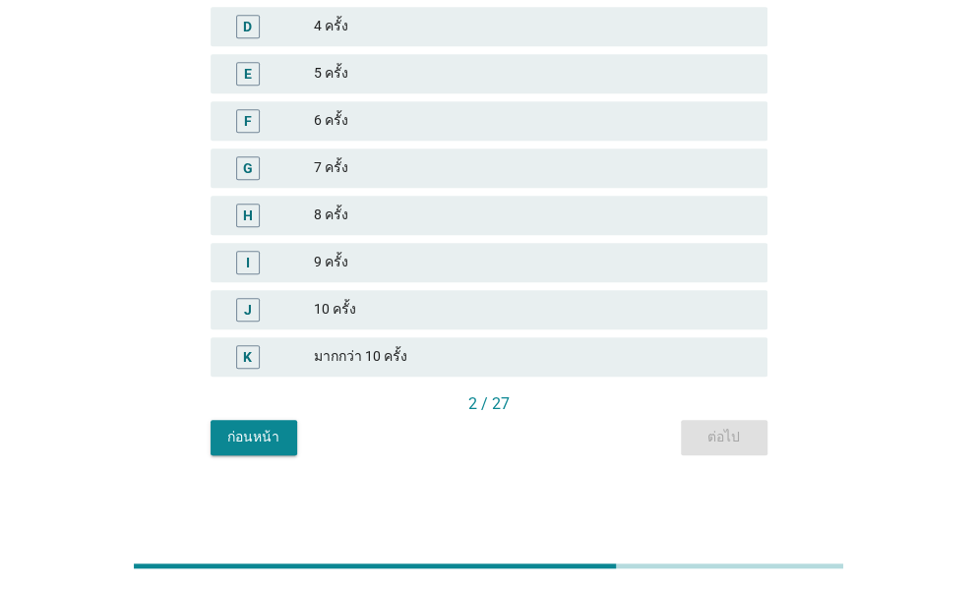
click at [387, 351] on div "มากกว่า 10 ครั้ง" at bounding box center [533, 357] width 438 height 24
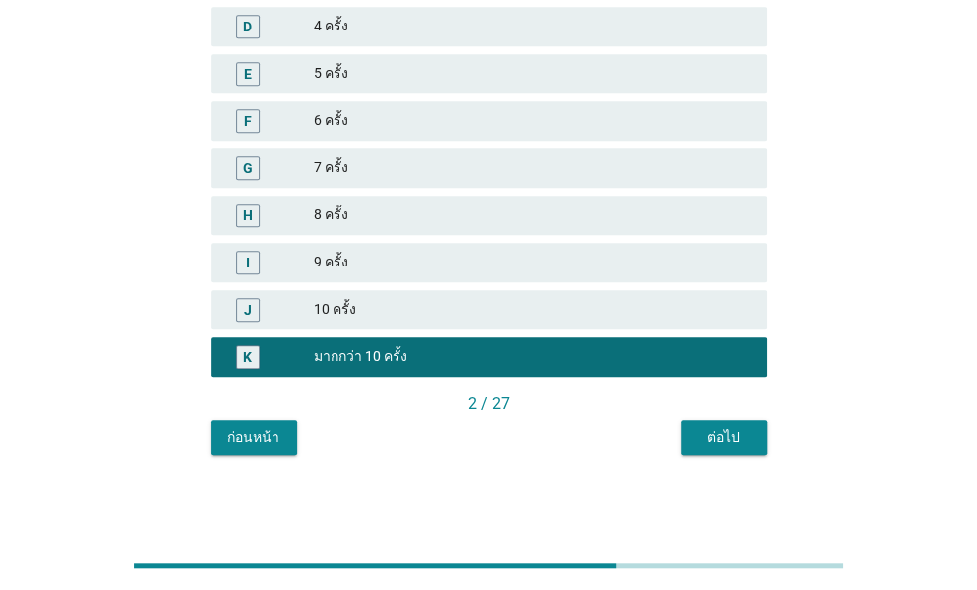
click at [716, 433] on div "ต่อไป" at bounding box center [723, 437] width 55 height 21
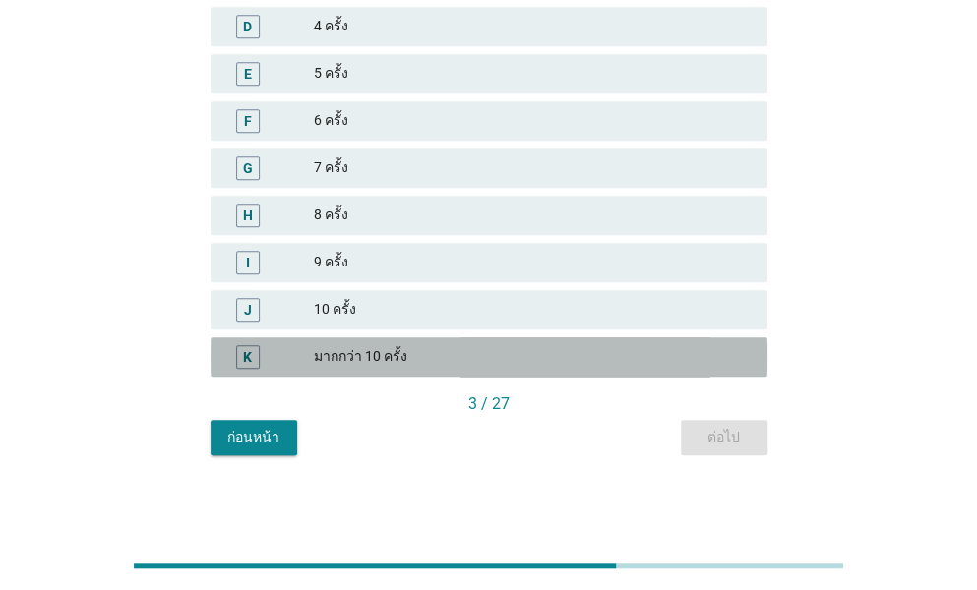
drag, startPoint x: 454, startPoint y: 345, endPoint x: 511, endPoint y: 379, distance: 66.1
click at [451, 346] on div "มากกว่า 10 ครั้ง" at bounding box center [533, 357] width 438 height 24
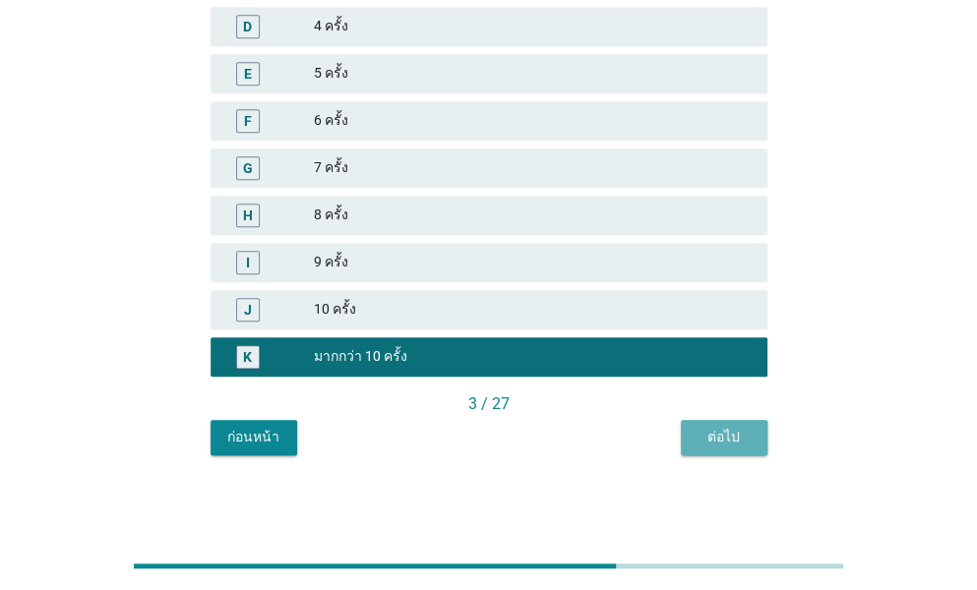
click at [734, 436] on div "ต่อไป" at bounding box center [723, 437] width 55 height 21
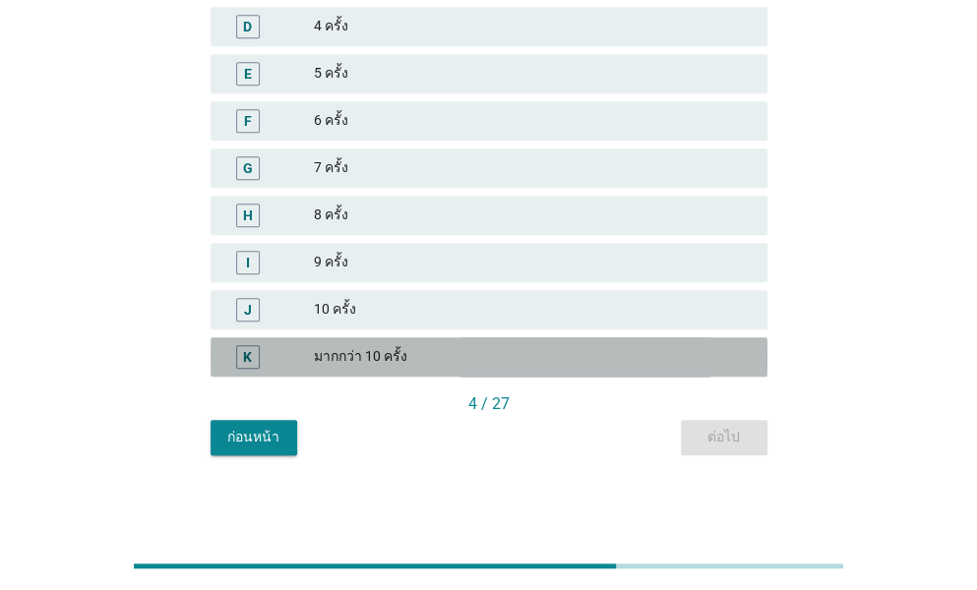
click at [458, 360] on div "มากกว่า 10 ครั้ง" at bounding box center [533, 357] width 438 height 24
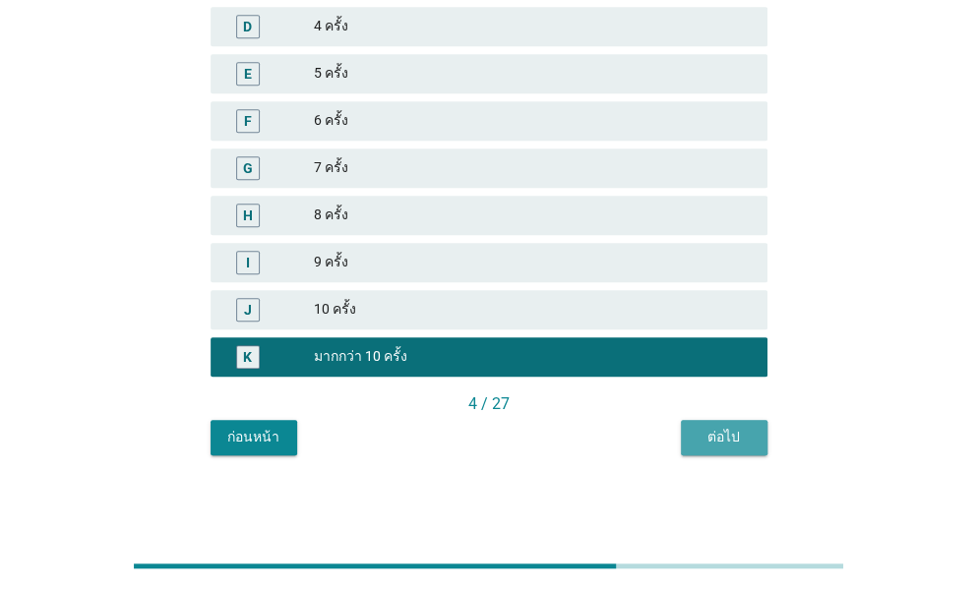
drag, startPoint x: 742, startPoint y: 438, endPoint x: 598, endPoint y: 440, distance: 143.6
click at [741, 440] on div "ต่อไป" at bounding box center [723, 437] width 55 height 21
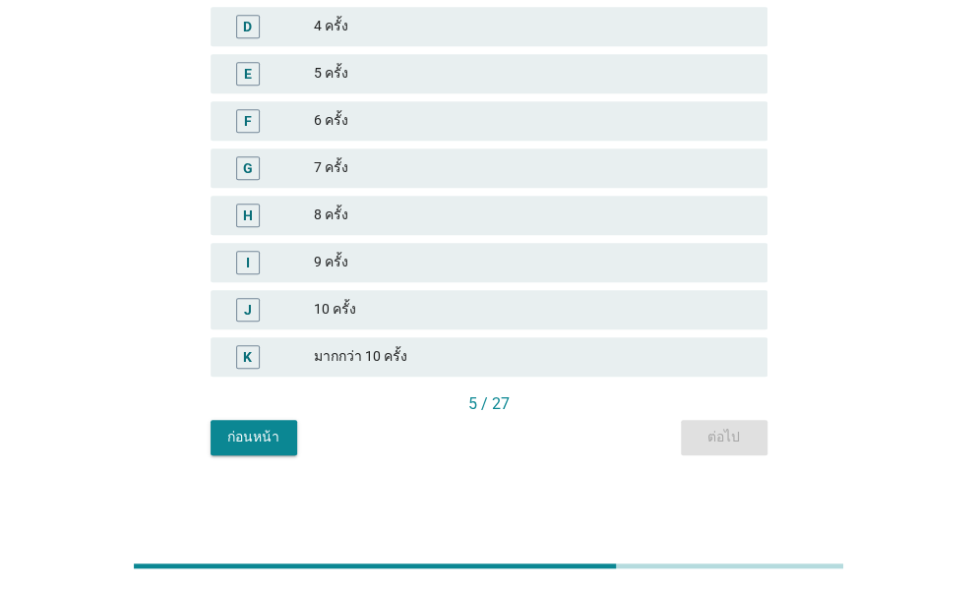
click at [388, 353] on div "มากกว่า 10 ครั้ง" at bounding box center [533, 357] width 438 height 24
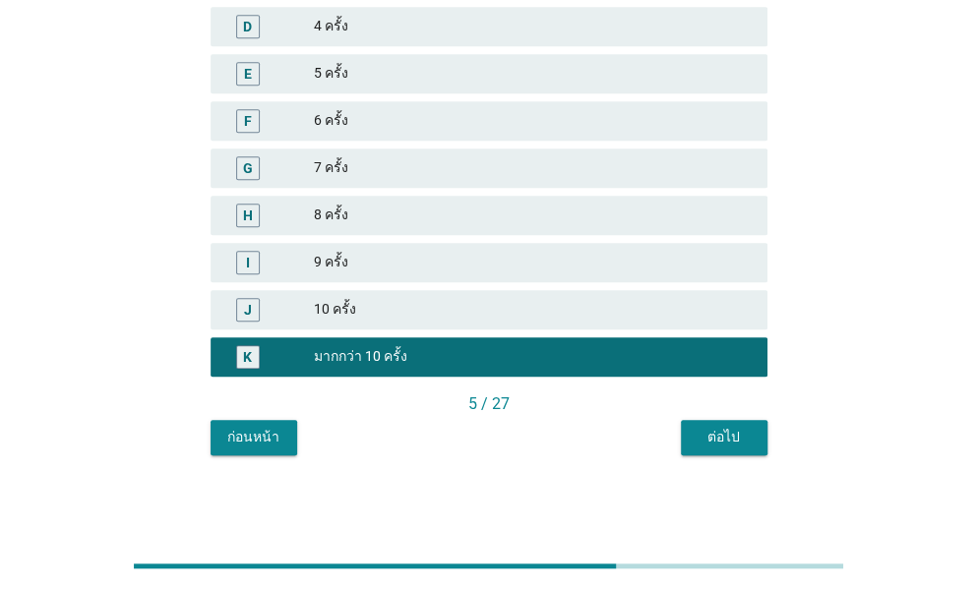
click at [726, 439] on div "ต่อไป" at bounding box center [723, 437] width 55 height 21
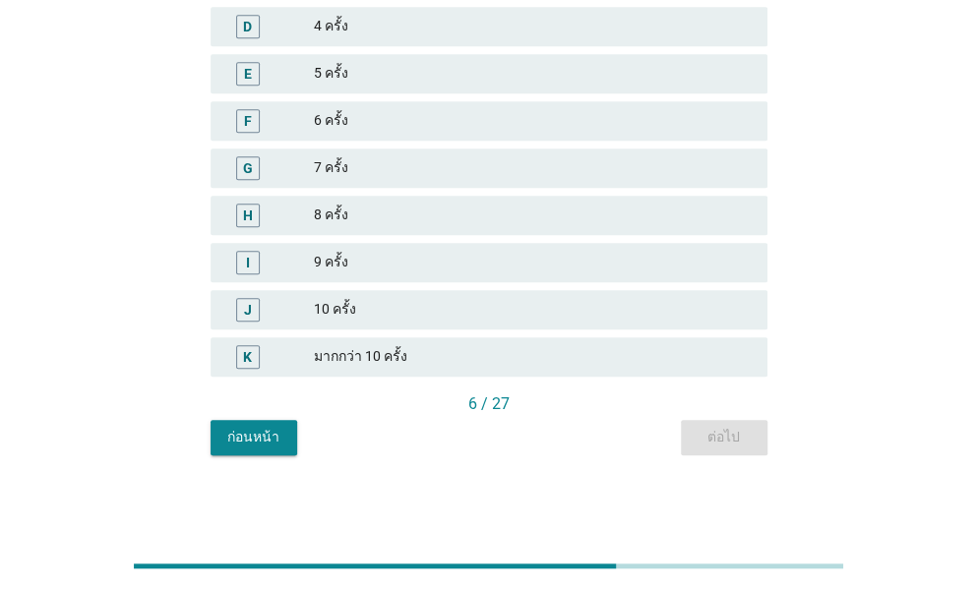
drag, startPoint x: 488, startPoint y: 330, endPoint x: 490, endPoint y: 339, distance: 10.0
click at [488, 332] on div "A 1 ครั้ง ตลอด 5 วันจันทร์ถึงศุกร์ B 2 ครั้ง C 3 ครั้ง D 4 ครั้ง E 5 ครั้ง F 6 …" at bounding box center [489, 120] width 565 height 519
click at [462, 350] on div "มากกว่า 10 ครั้ง" at bounding box center [533, 357] width 438 height 24
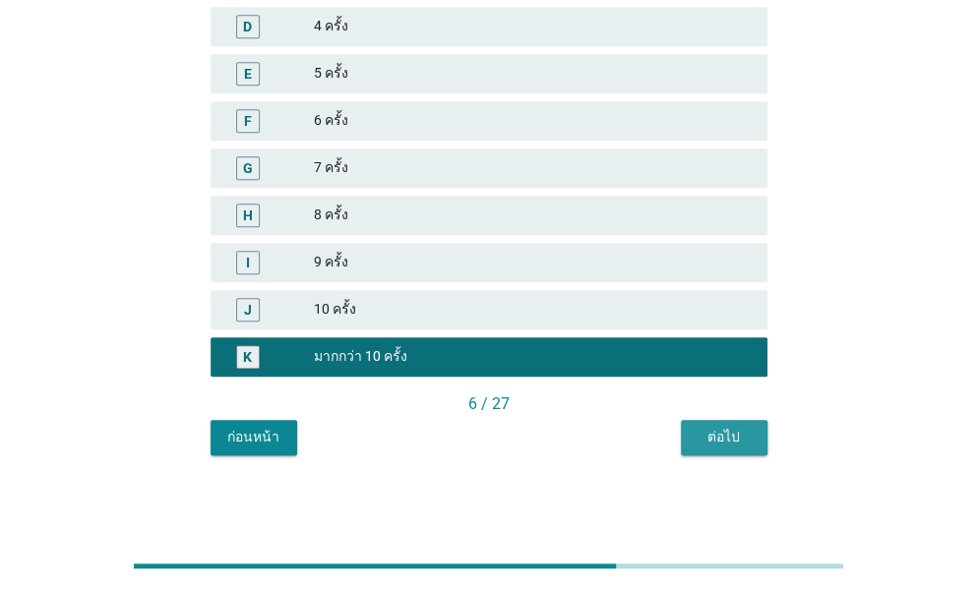
click at [742, 428] on div "ต่อไป" at bounding box center [723, 437] width 55 height 21
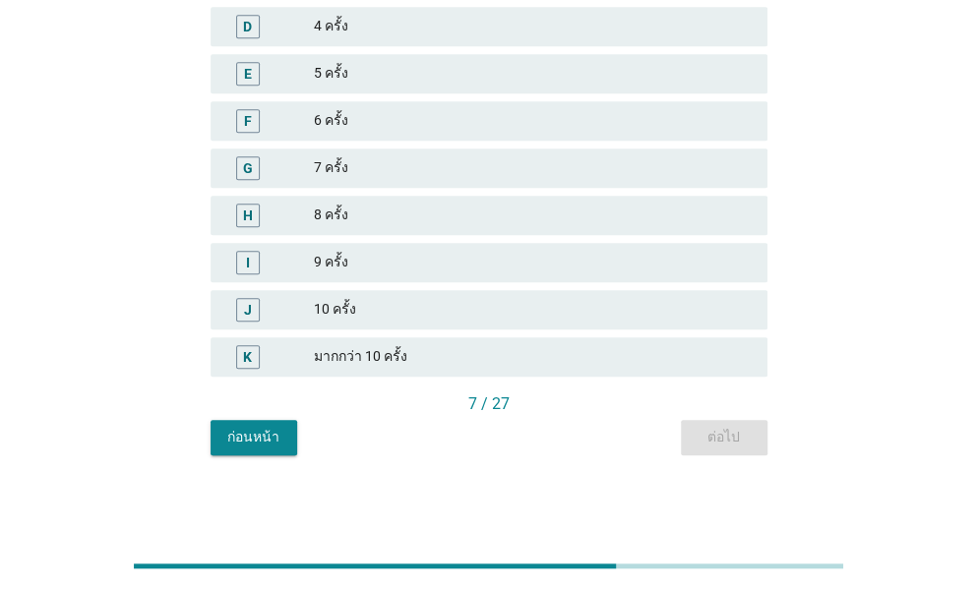
click at [497, 324] on div "J 10 ครั้ง" at bounding box center [488, 309] width 557 height 39
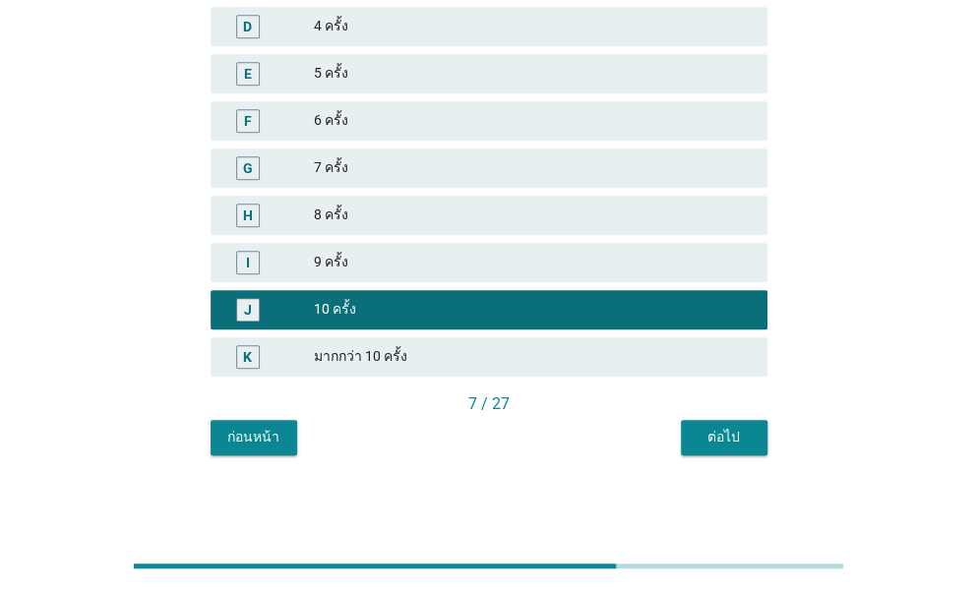
click at [484, 347] on div "มากกว่า 10 ครั้ง" at bounding box center [533, 357] width 438 height 24
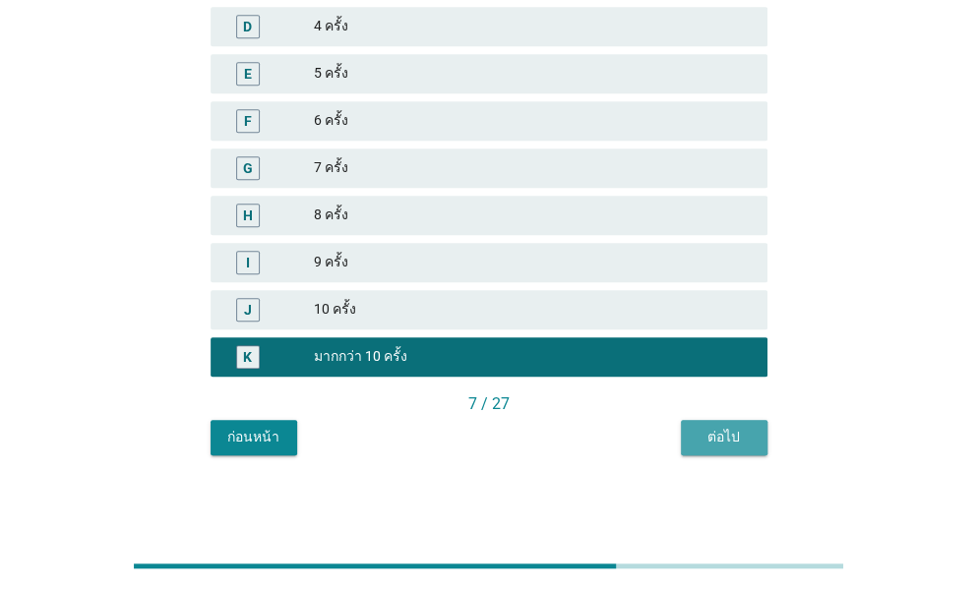
click at [733, 432] on div "ต่อไป" at bounding box center [723, 437] width 55 height 21
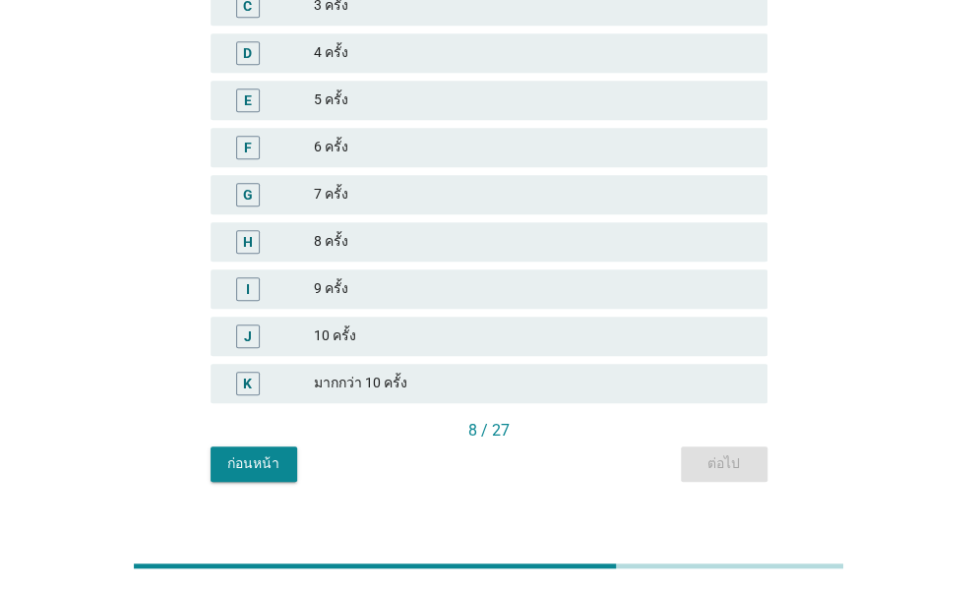
click at [406, 372] on div "มากกว่า 10 ครั้ง" at bounding box center [533, 384] width 438 height 24
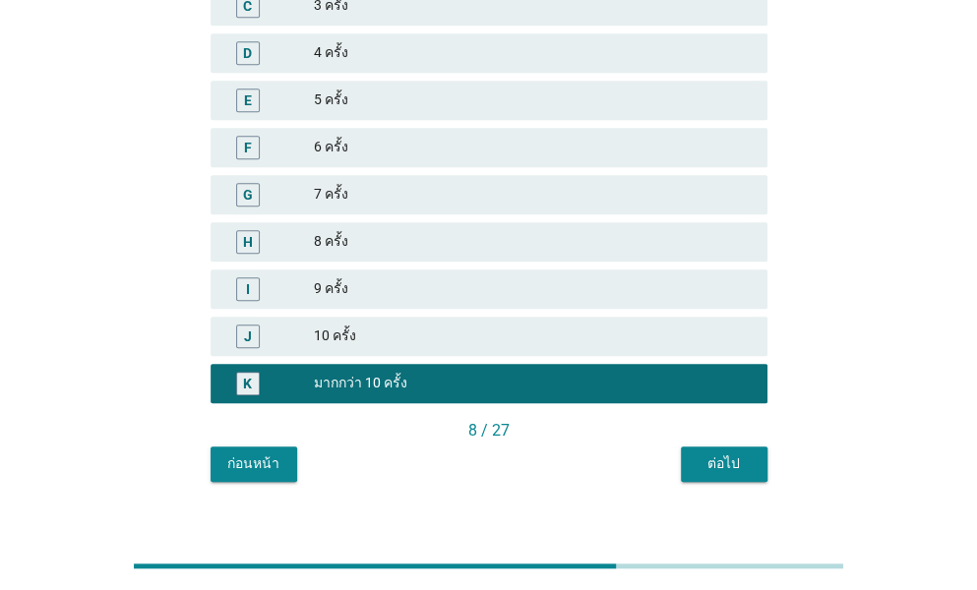
click at [731, 453] on div "ต่อไป" at bounding box center [723, 463] width 55 height 21
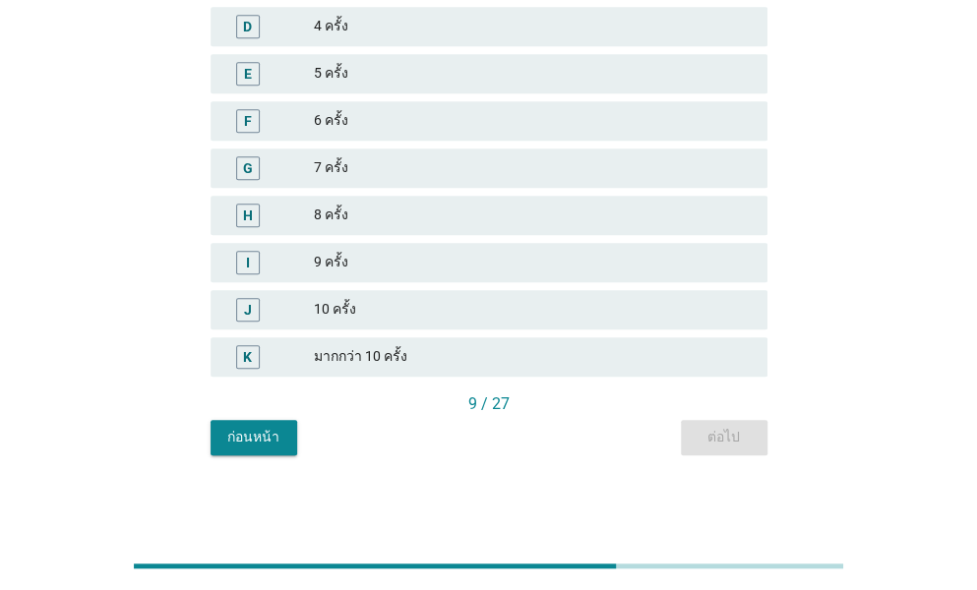
click at [368, 345] on div "มากกว่า 10 ครั้ง" at bounding box center [533, 357] width 438 height 24
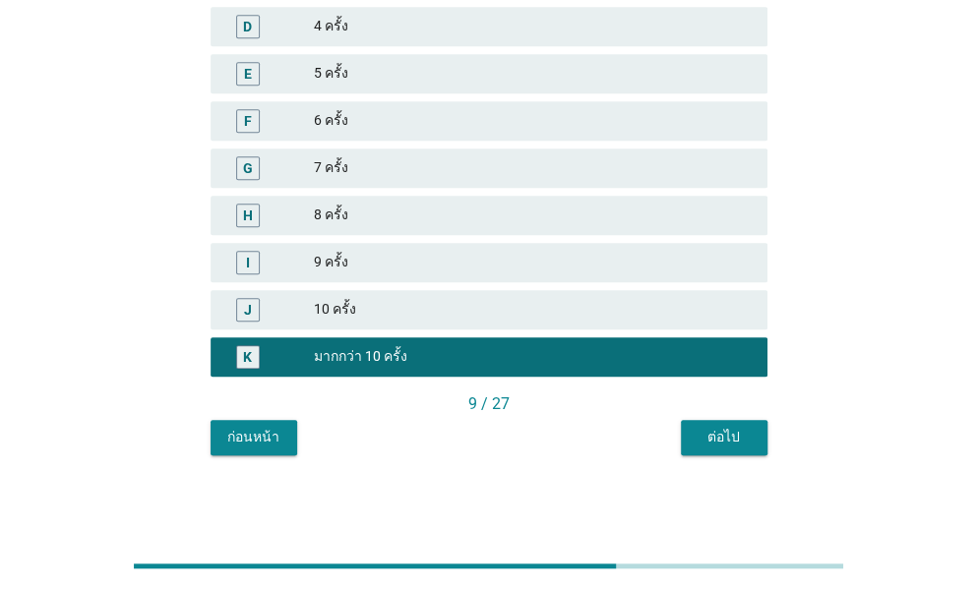
click at [724, 432] on div "ต่อไป" at bounding box center [723, 437] width 55 height 21
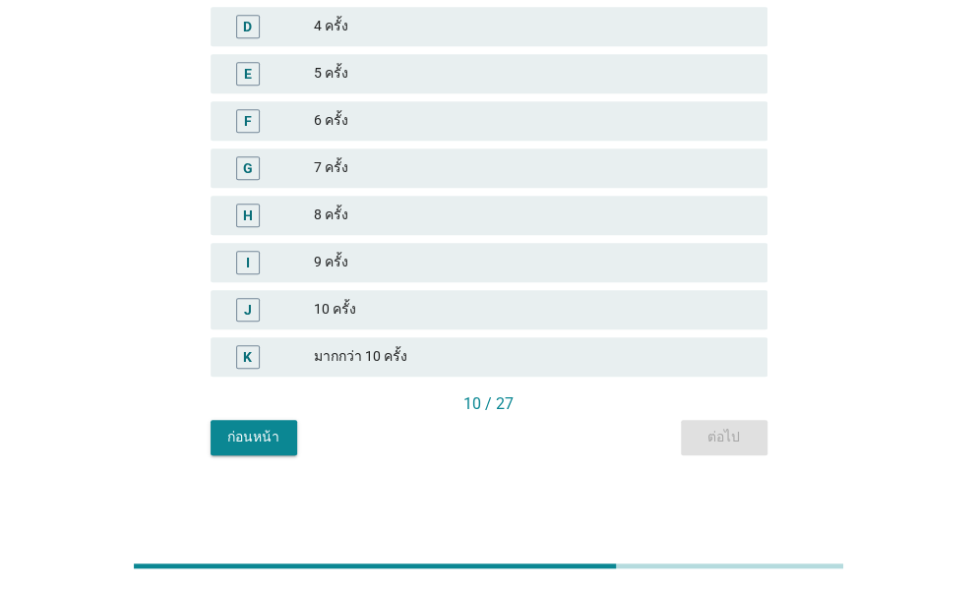
click at [303, 347] on div "K" at bounding box center [270, 357] width 88 height 24
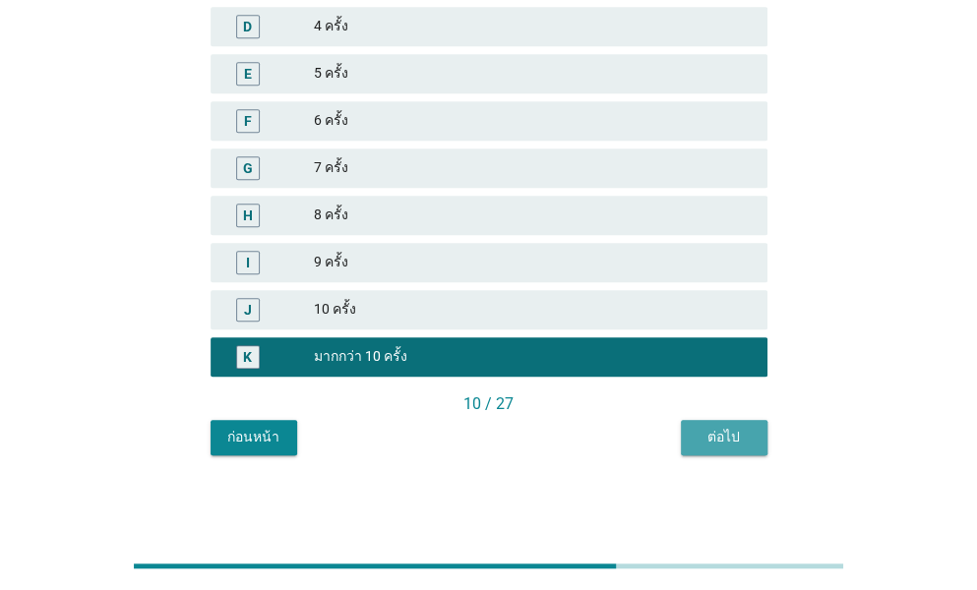
click at [707, 432] on div "ต่อไป" at bounding box center [723, 437] width 55 height 21
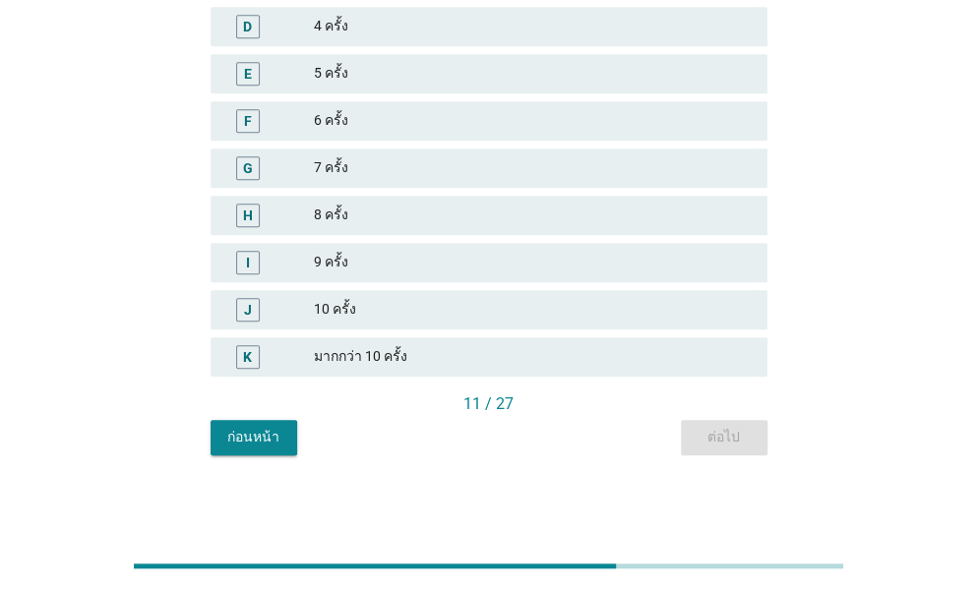
click at [414, 354] on div "มากกว่า 10 ครั้ง" at bounding box center [533, 357] width 438 height 24
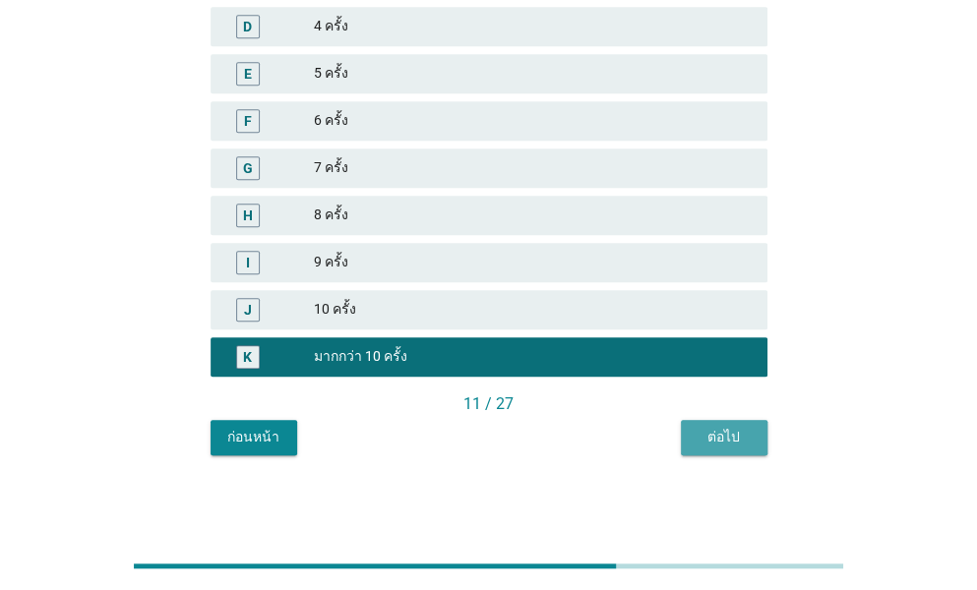
click at [731, 427] on div "ต่อไป" at bounding box center [723, 437] width 55 height 21
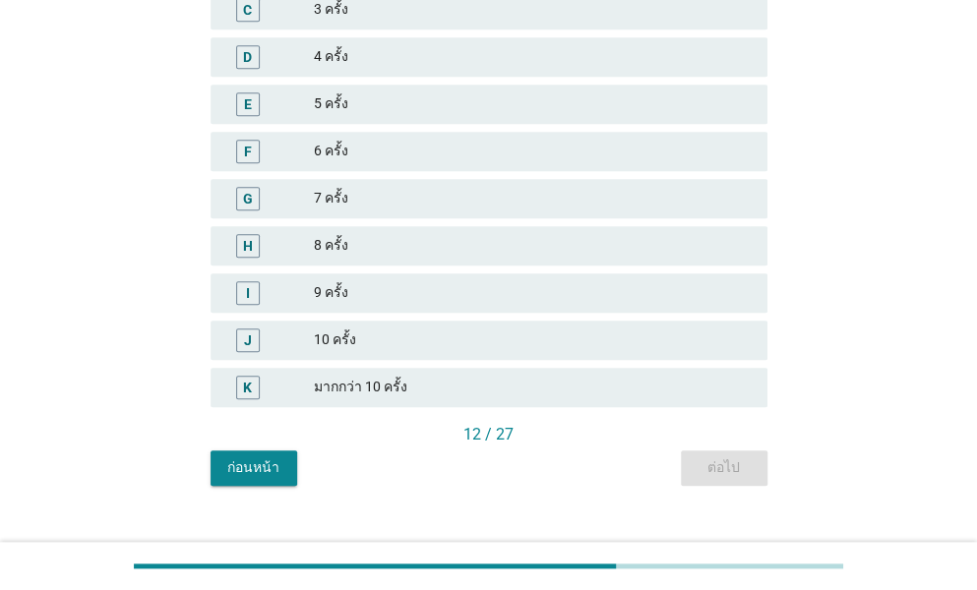
scroll to position [413, 0]
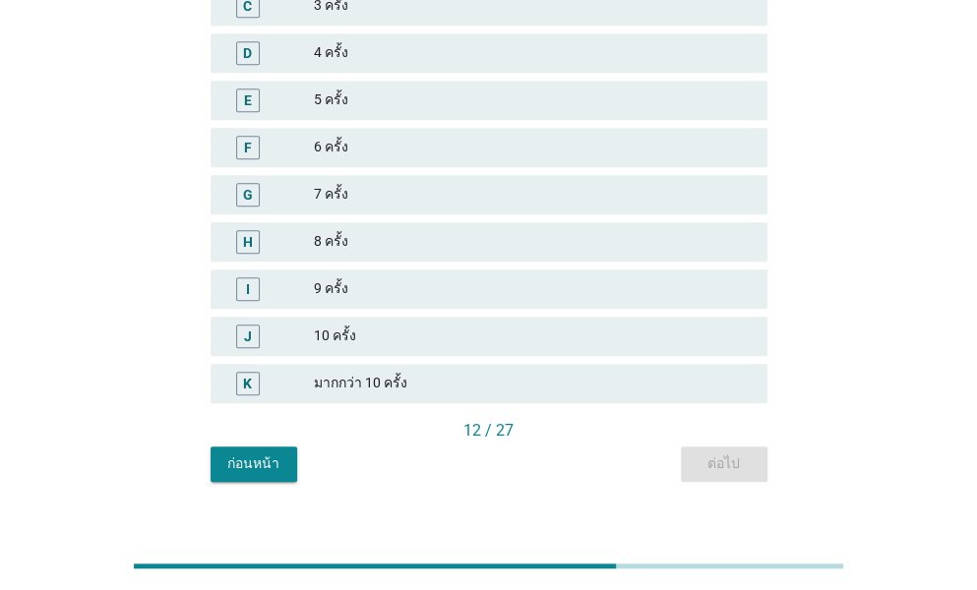
click at [476, 372] on div "มากกว่า 10 ครั้ง" at bounding box center [533, 384] width 438 height 24
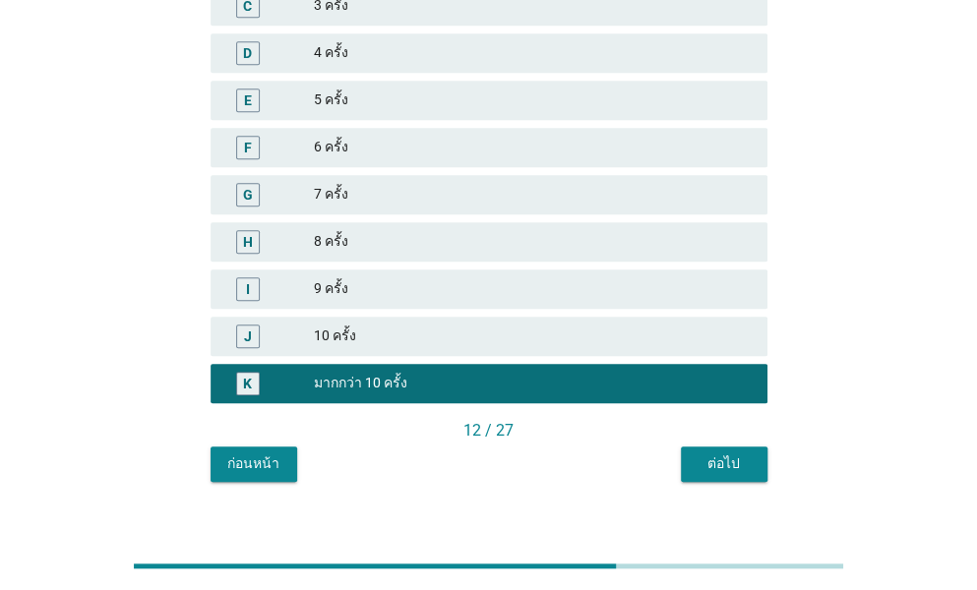
click at [718, 453] on div "ต่อไป" at bounding box center [723, 463] width 55 height 21
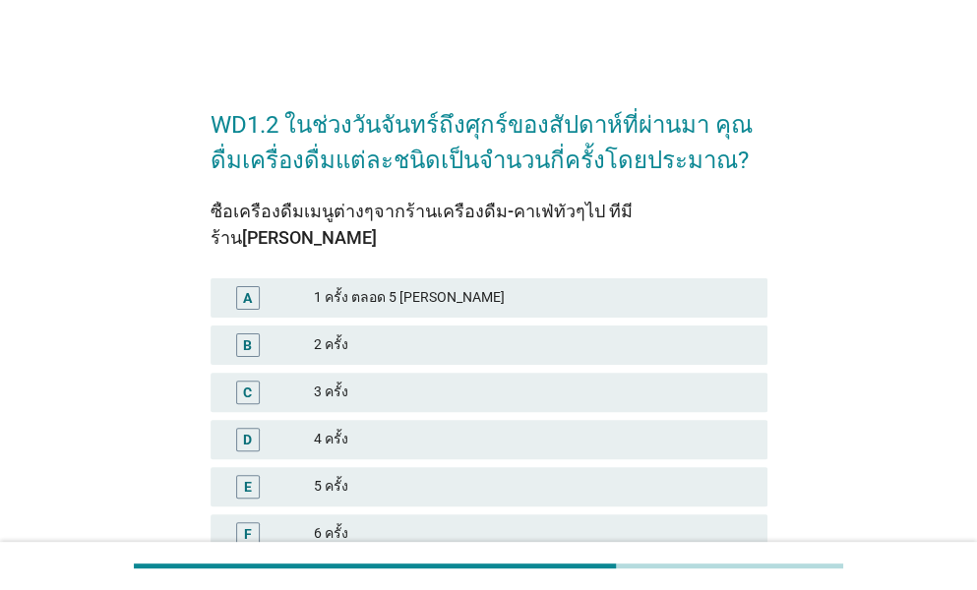
scroll to position [387, 0]
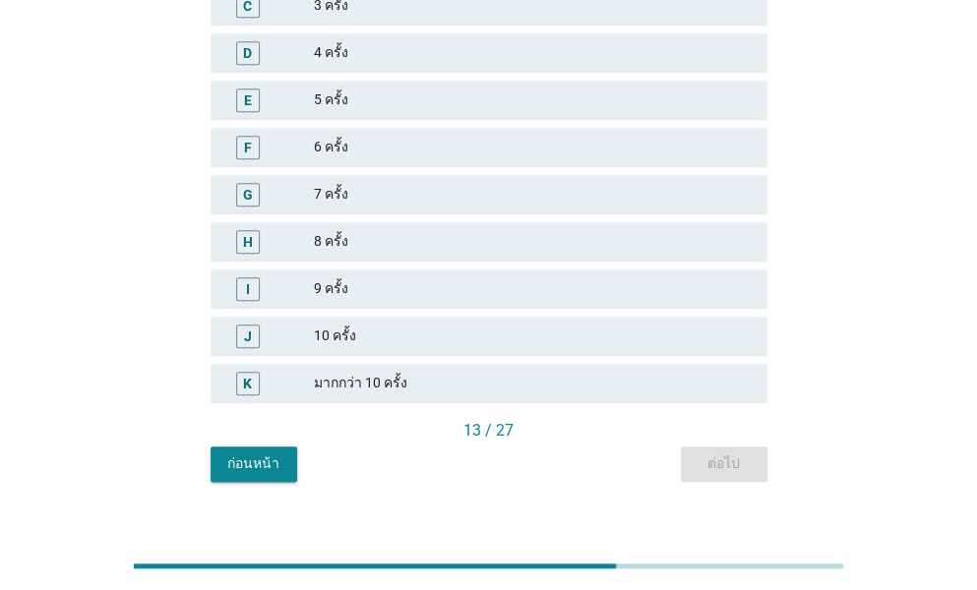
click at [423, 372] on div "มากกว่า 10 ครั้ง" at bounding box center [533, 384] width 438 height 24
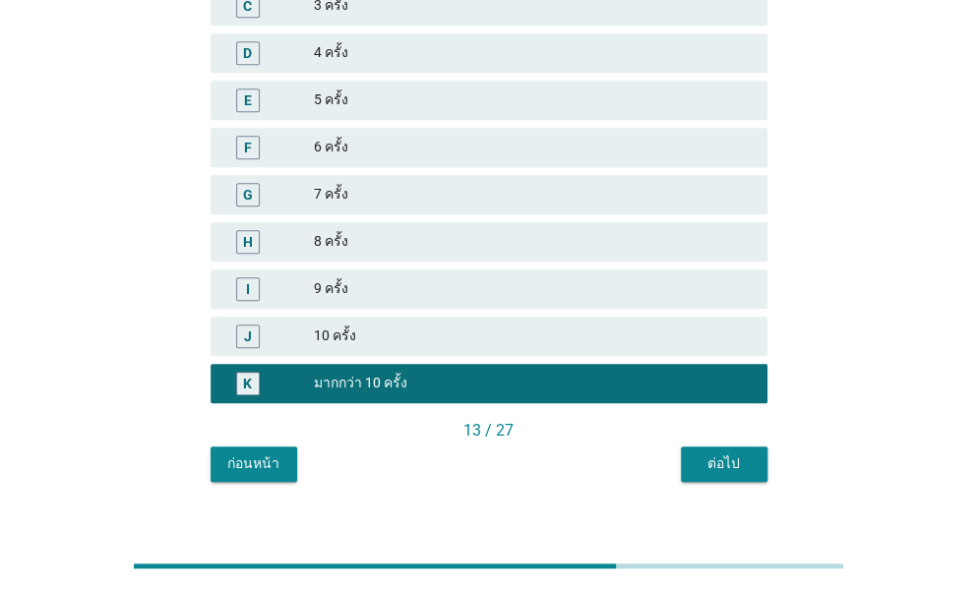
click at [714, 453] on div "ต่อไป" at bounding box center [723, 463] width 55 height 21
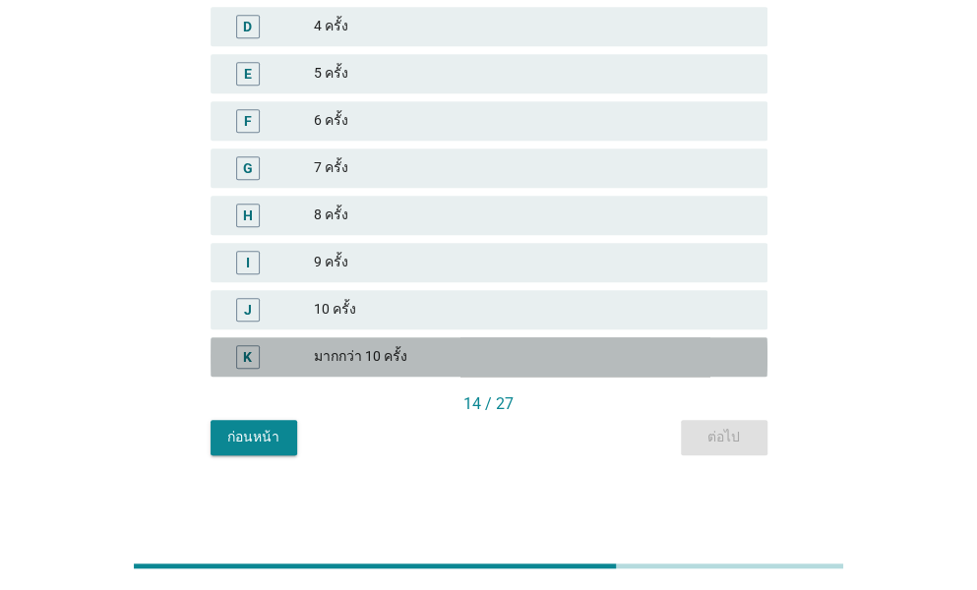
click at [403, 353] on div "มากกว่า 10 ครั้ง" at bounding box center [533, 357] width 438 height 24
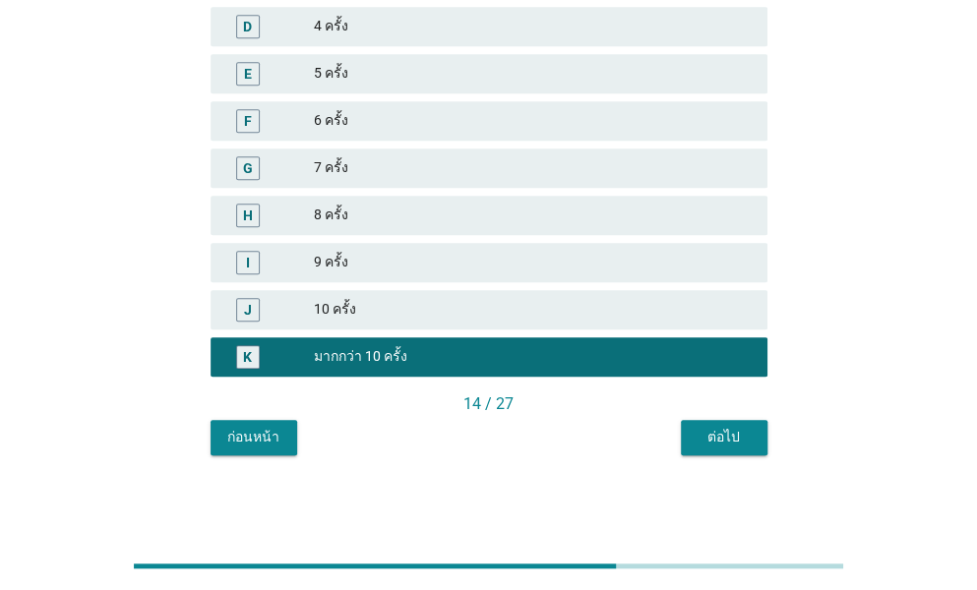
click at [701, 428] on div "ต่อไป" at bounding box center [723, 437] width 55 height 21
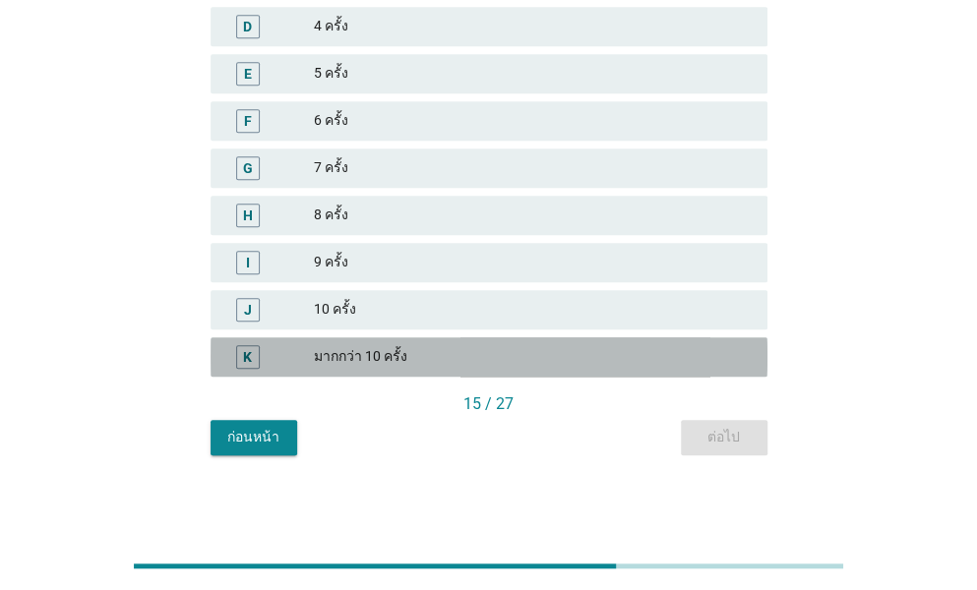
drag, startPoint x: 373, startPoint y: 353, endPoint x: 520, endPoint y: 373, distance: 148.9
click at [374, 353] on div "มากกว่า 10 ครั้ง" at bounding box center [533, 357] width 438 height 24
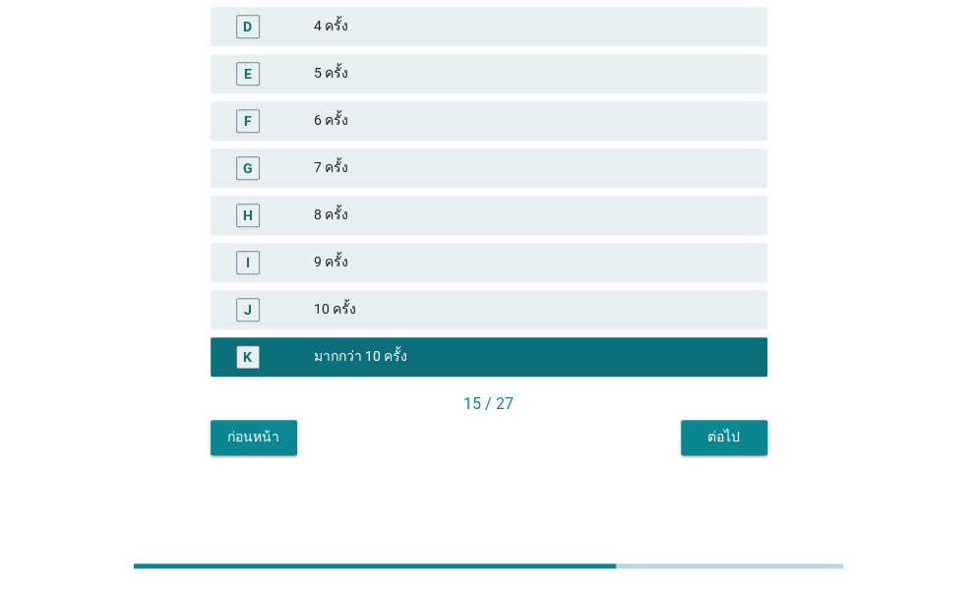
click at [700, 427] on div "ต่อไป" at bounding box center [723, 437] width 55 height 21
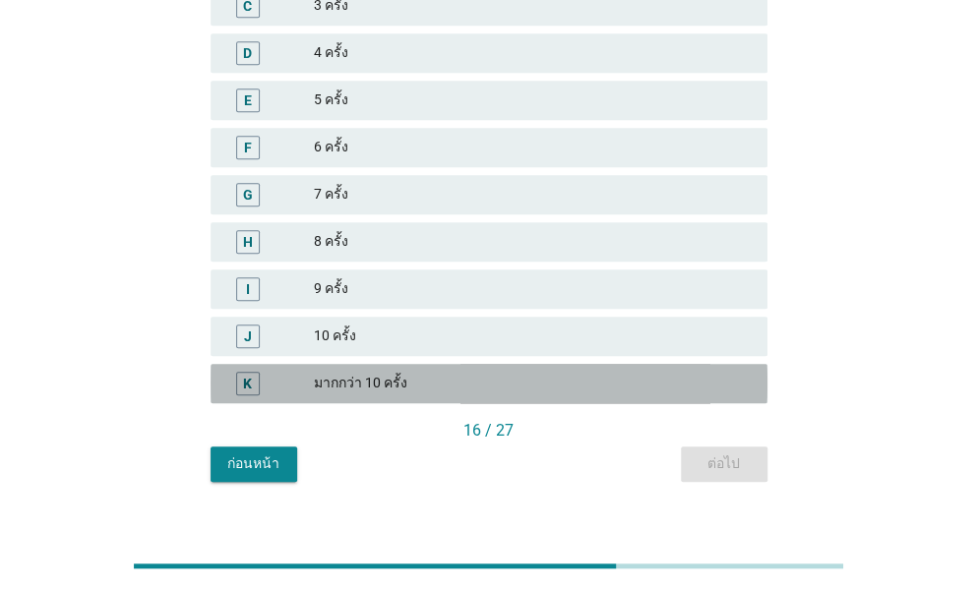
click at [346, 372] on div "มากกว่า 10 ครั้ง" at bounding box center [533, 384] width 438 height 24
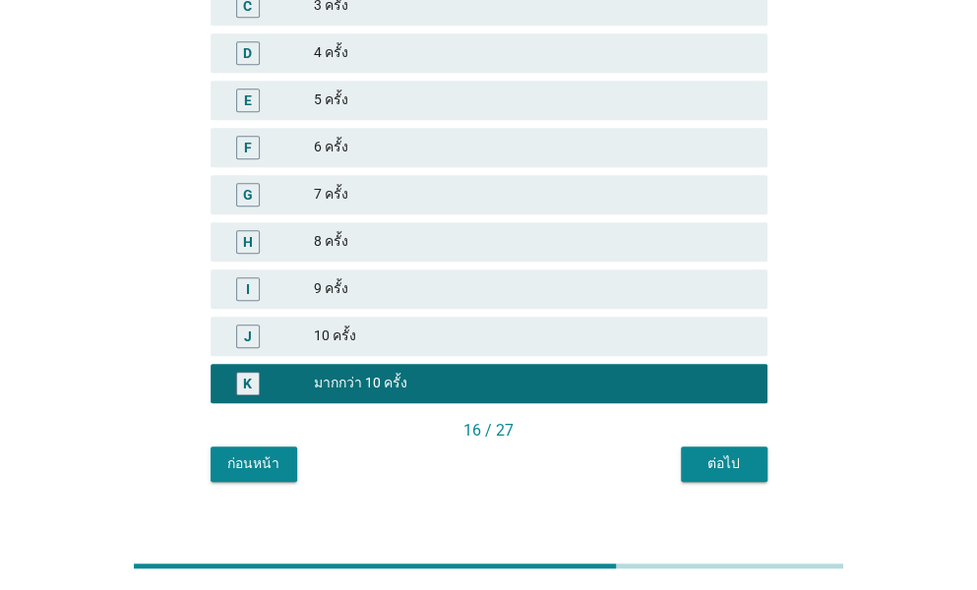
click at [694, 447] on button "ต่อไป" at bounding box center [724, 464] width 87 height 35
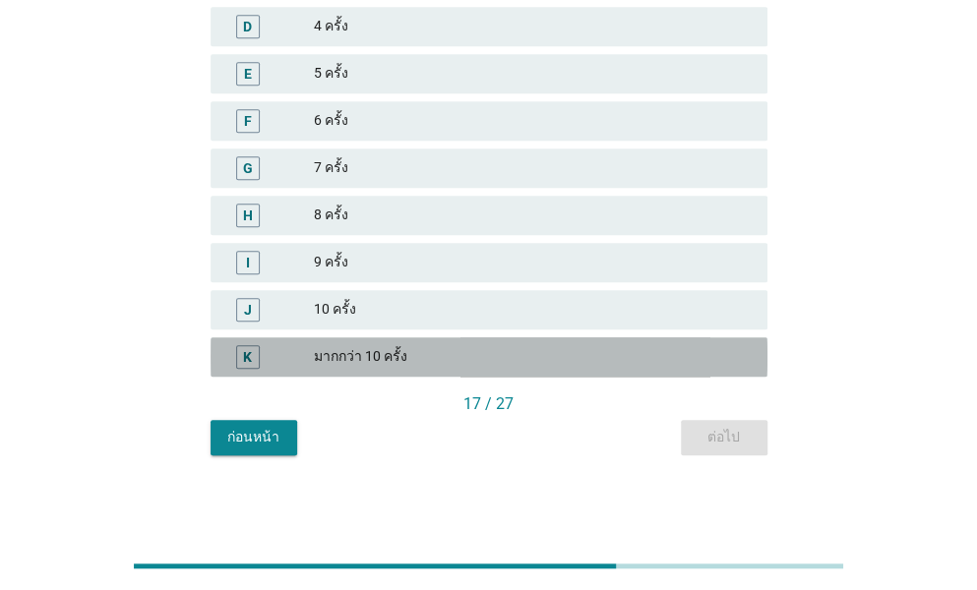
click at [291, 347] on div "K" at bounding box center [270, 357] width 88 height 24
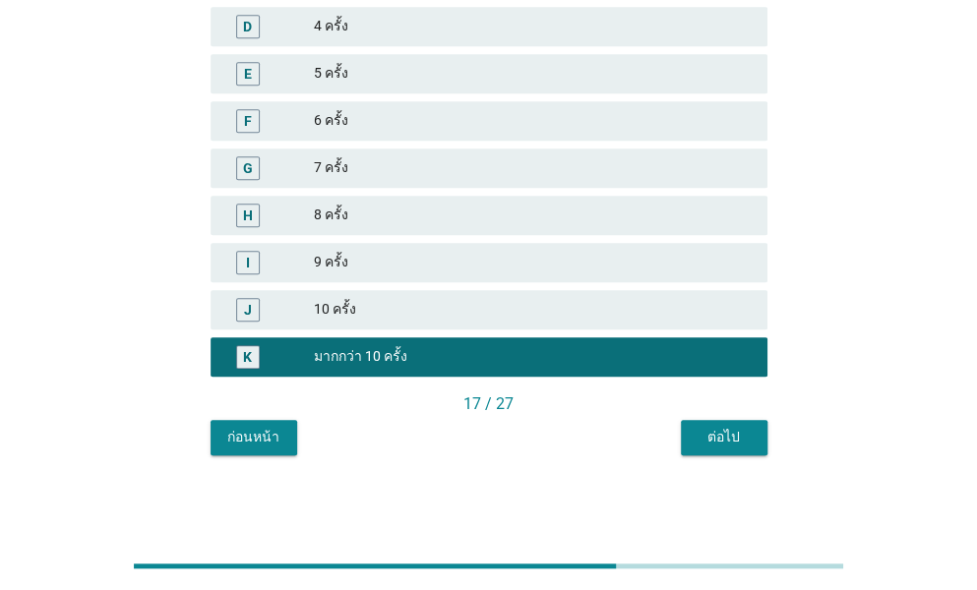
click at [716, 433] on div "ต่อไป" at bounding box center [723, 437] width 55 height 21
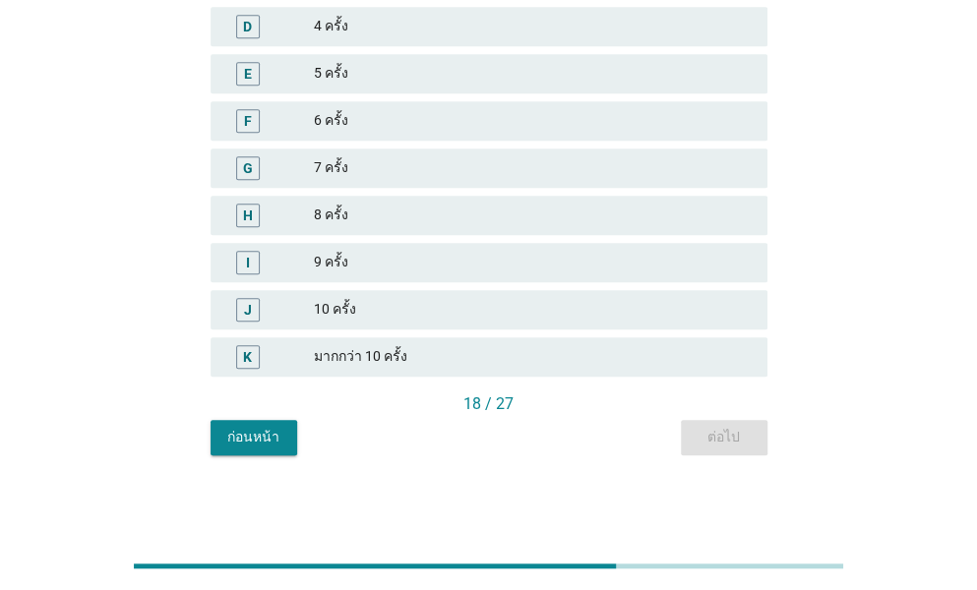
click at [359, 361] on div "มากกว่า 10 ครั้ง" at bounding box center [533, 357] width 438 height 24
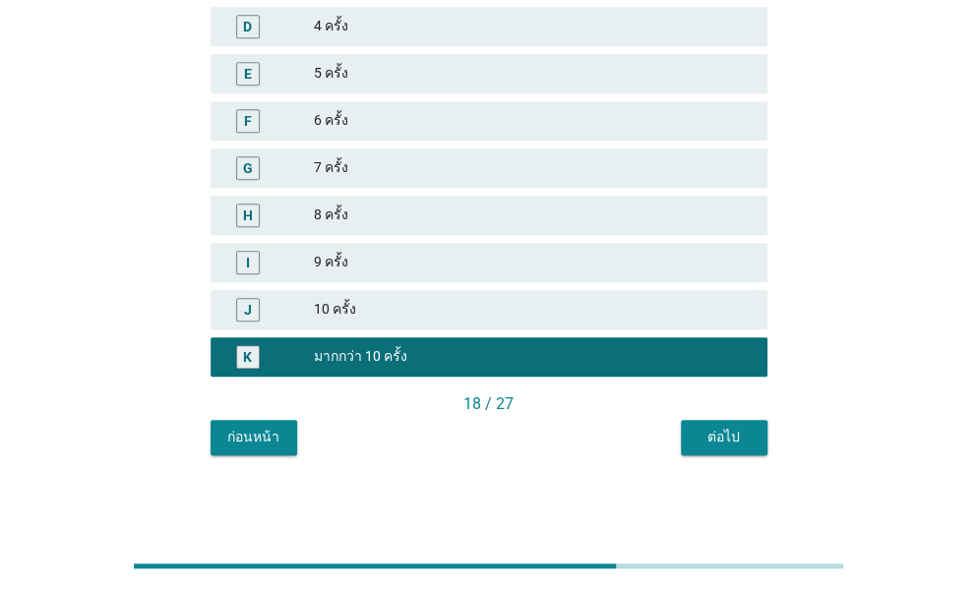
click at [734, 434] on div "ต่อไป" at bounding box center [723, 437] width 55 height 21
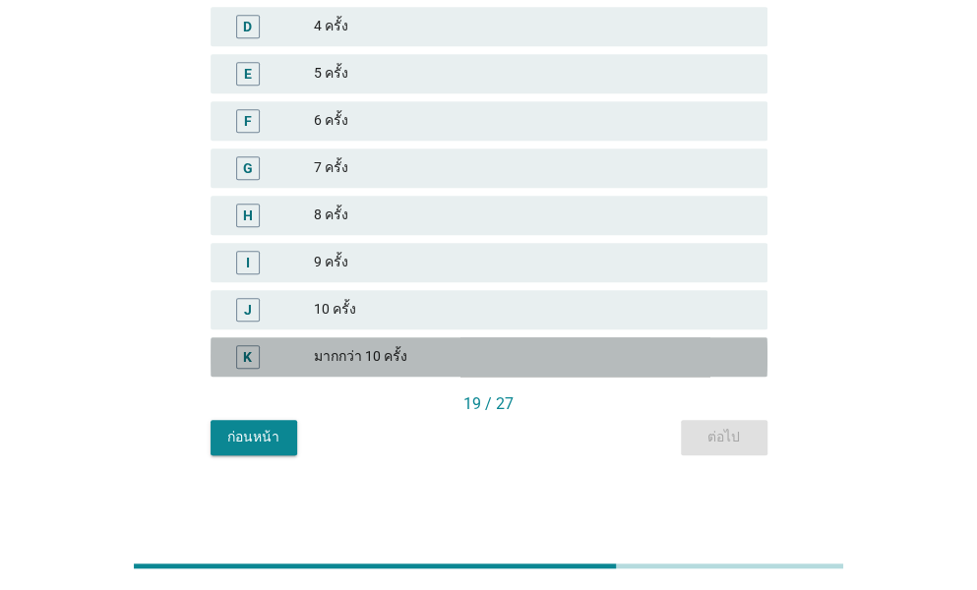
drag, startPoint x: 399, startPoint y: 349, endPoint x: 582, endPoint y: 385, distance: 186.4
click at [398, 350] on div "มากกว่า 10 ครั้ง" at bounding box center [533, 357] width 438 height 24
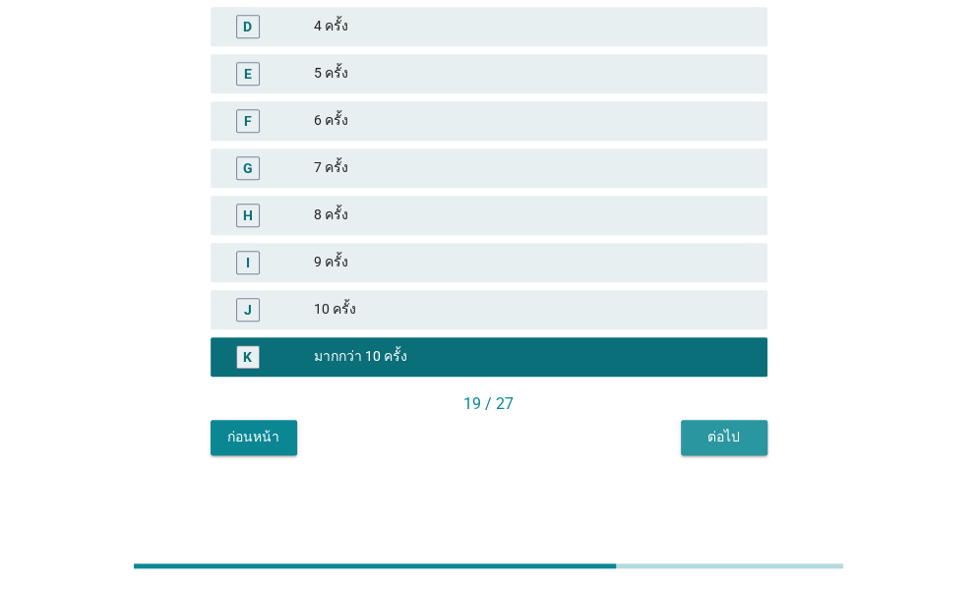
click at [721, 436] on div "ต่อไป" at bounding box center [723, 437] width 55 height 21
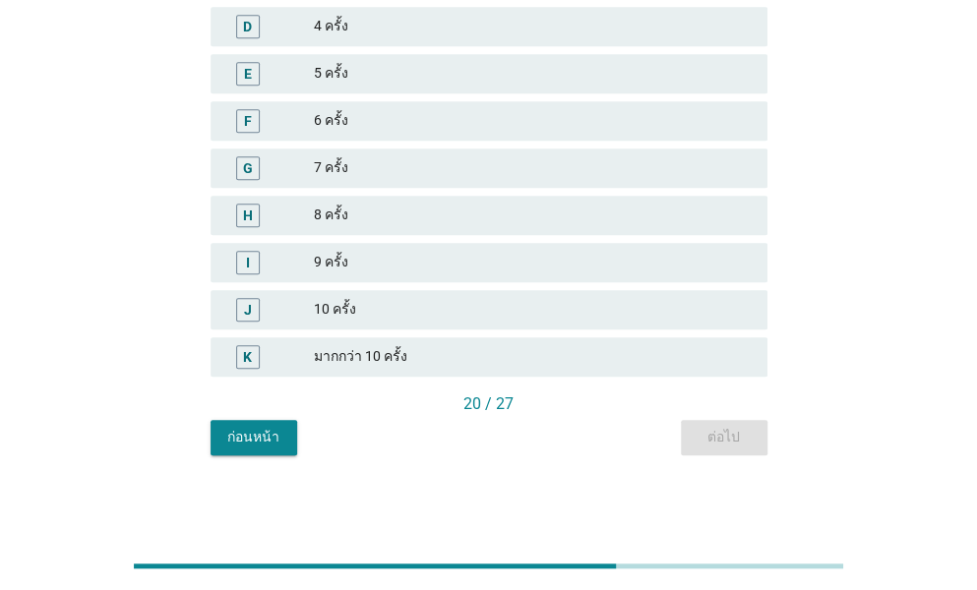
click at [324, 355] on div "มากกว่า 10 ครั้ง" at bounding box center [533, 357] width 438 height 24
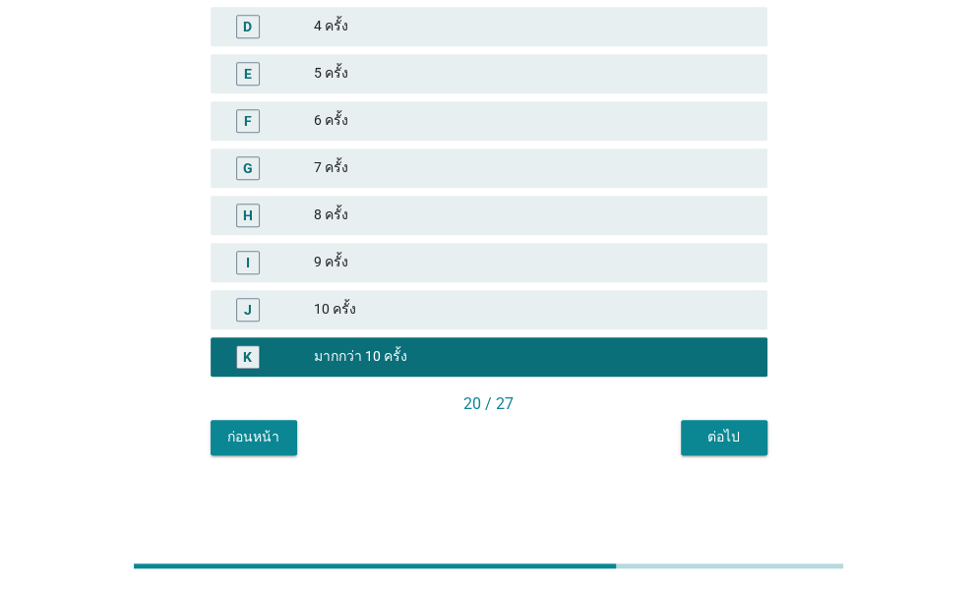
click at [728, 425] on button "ต่อไป" at bounding box center [724, 437] width 87 height 35
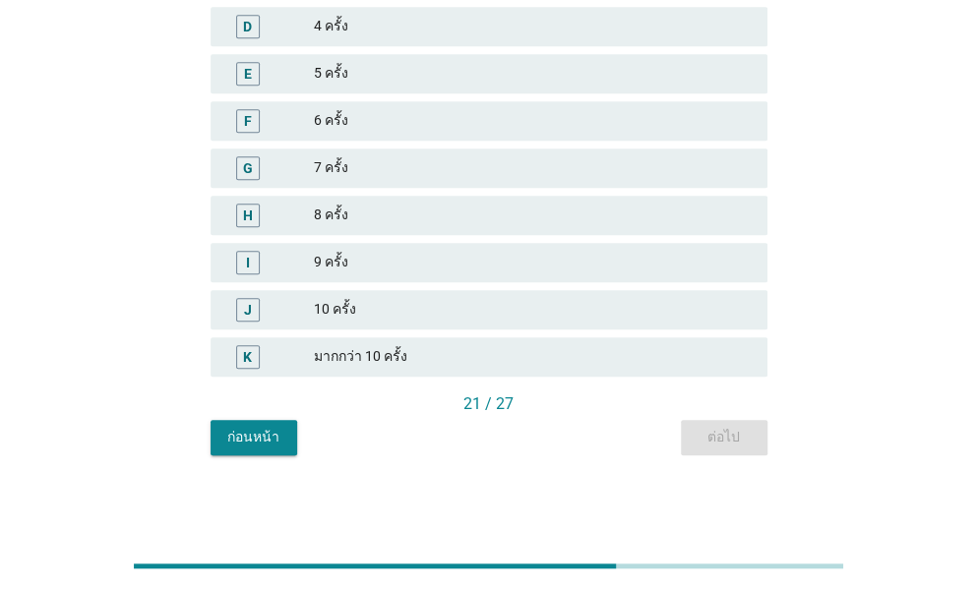
click at [405, 353] on div "มากกว่า 10 ครั้ง" at bounding box center [533, 357] width 438 height 24
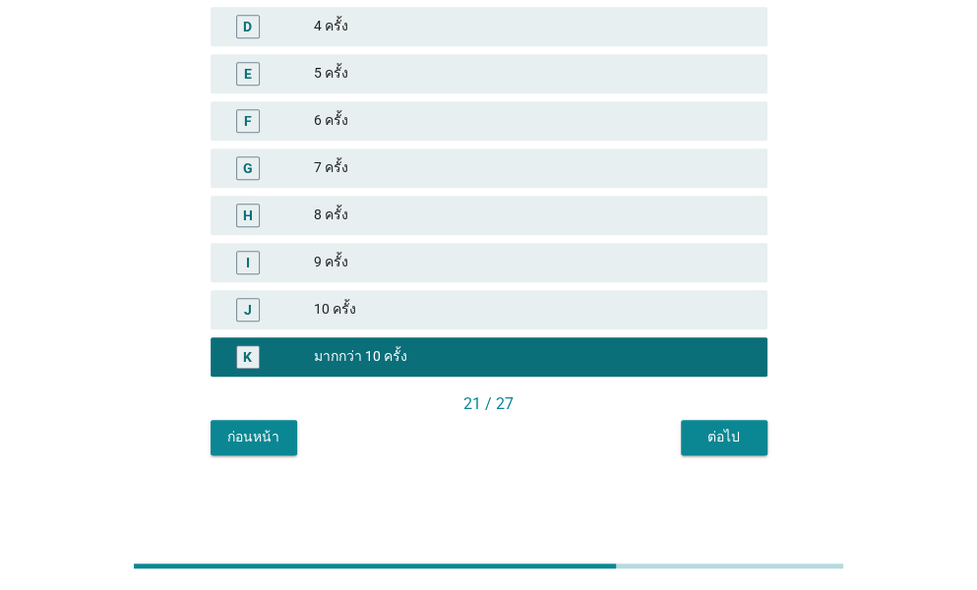
click at [730, 442] on div "ต่อไป" at bounding box center [723, 437] width 55 height 21
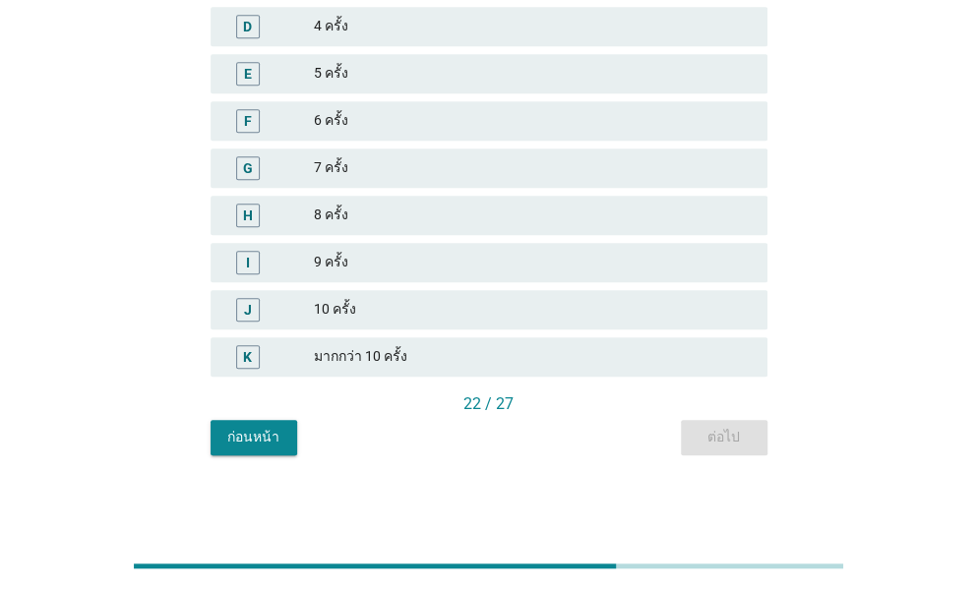
click at [452, 337] on div "K มากกว่า 10 ครั้ง" at bounding box center [488, 356] width 557 height 39
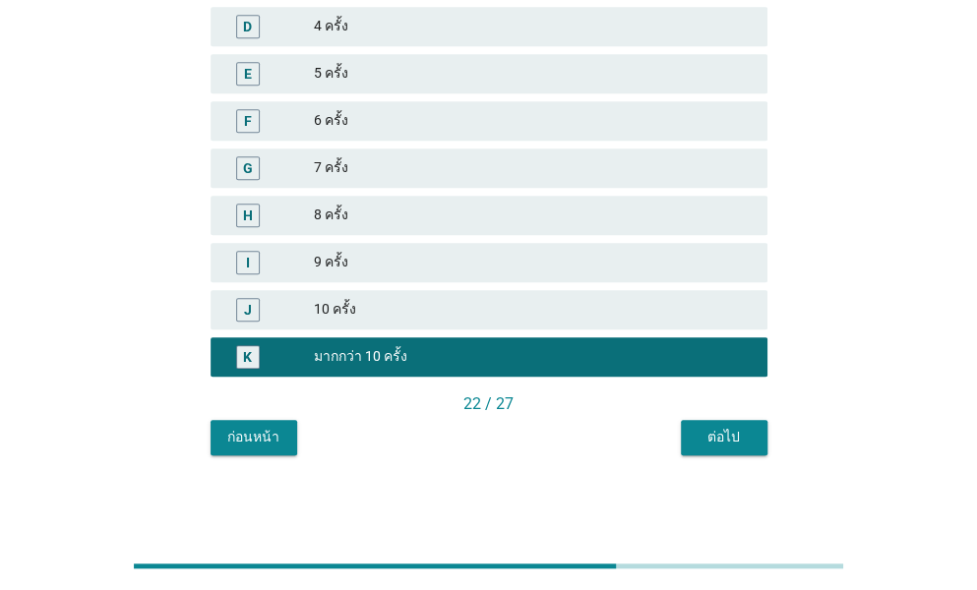
click at [728, 434] on div "ต่อไป" at bounding box center [723, 437] width 55 height 21
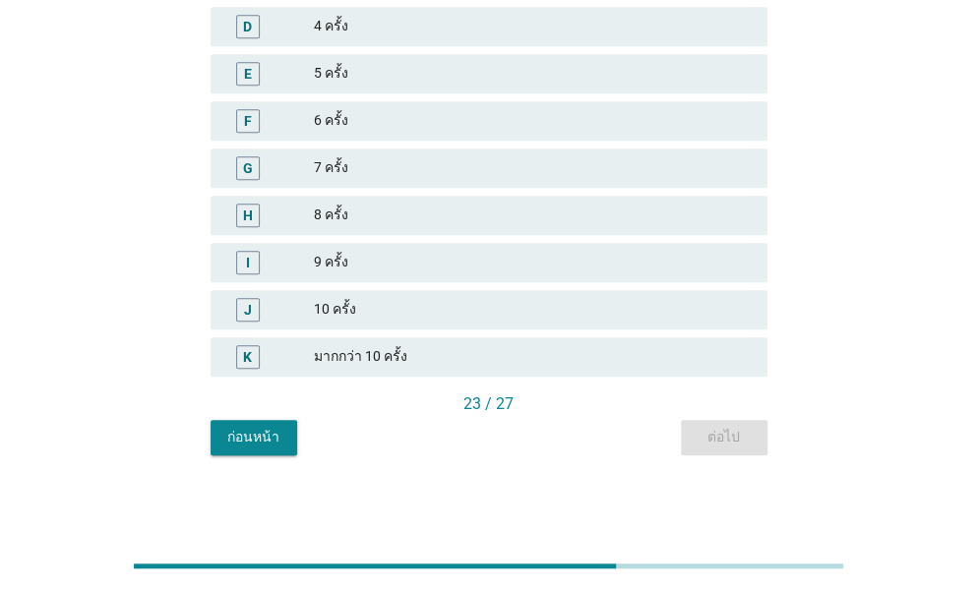
drag, startPoint x: 368, startPoint y: 341, endPoint x: 384, endPoint y: 343, distance: 15.9
click at [367, 341] on div "K มากกว่า 10 ครั้ง" at bounding box center [488, 356] width 557 height 39
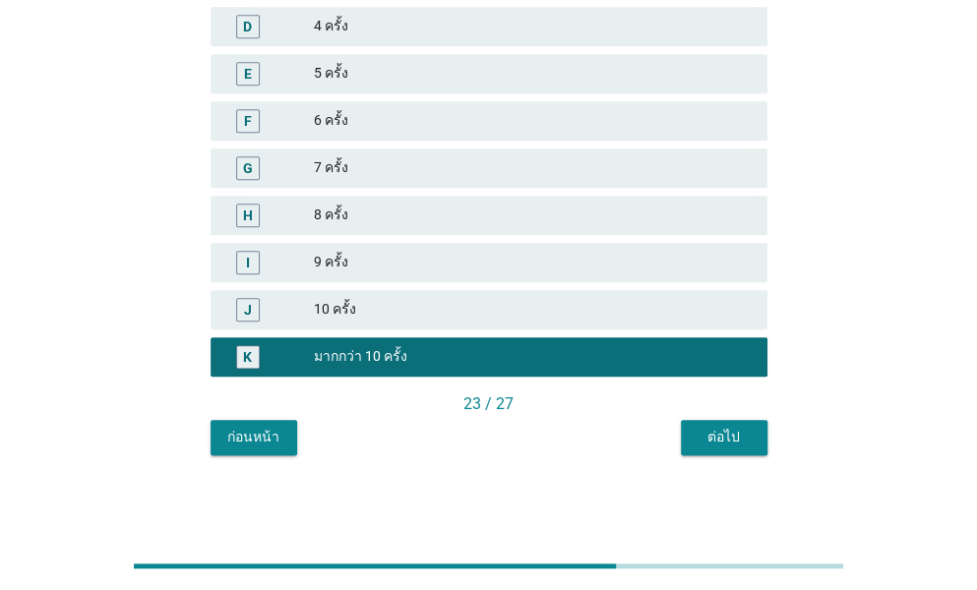
click at [738, 443] on div "ต่อไป" at bounding box center [723, 437] width 55 height 21
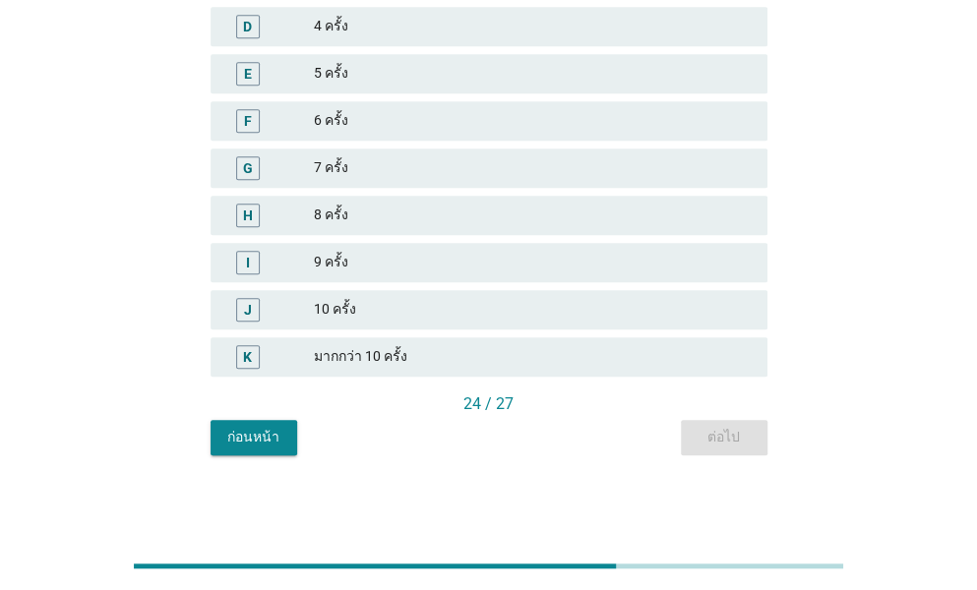
click at [373, 349] on div "มากกว่า 10 ครั้ง" at bounding box center [533, 357] width 438 height 24
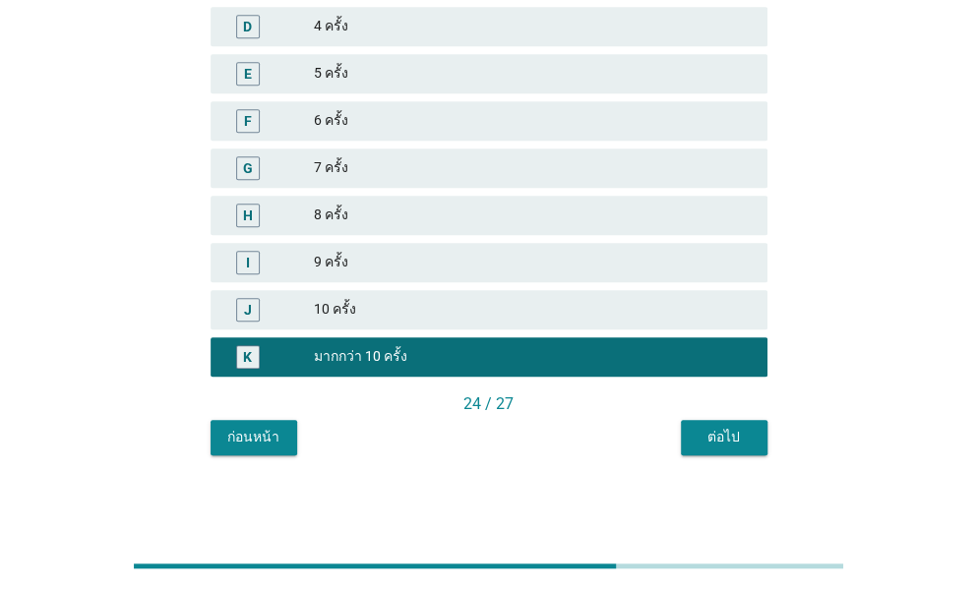
click at [775, 451] on div "WD1.2 ในช่วงวันจันทร์ถึงศุกร์ของสัปดาห์ที่ผ่านมา คุณดื่มเครื่องดื่มแต่ละชนิดเป็…" at bounding box center [489, 78] width 588 height 786
click at [728, 444] on div "ต่อไป" at bounding box center [723, 437] width 55 height 21
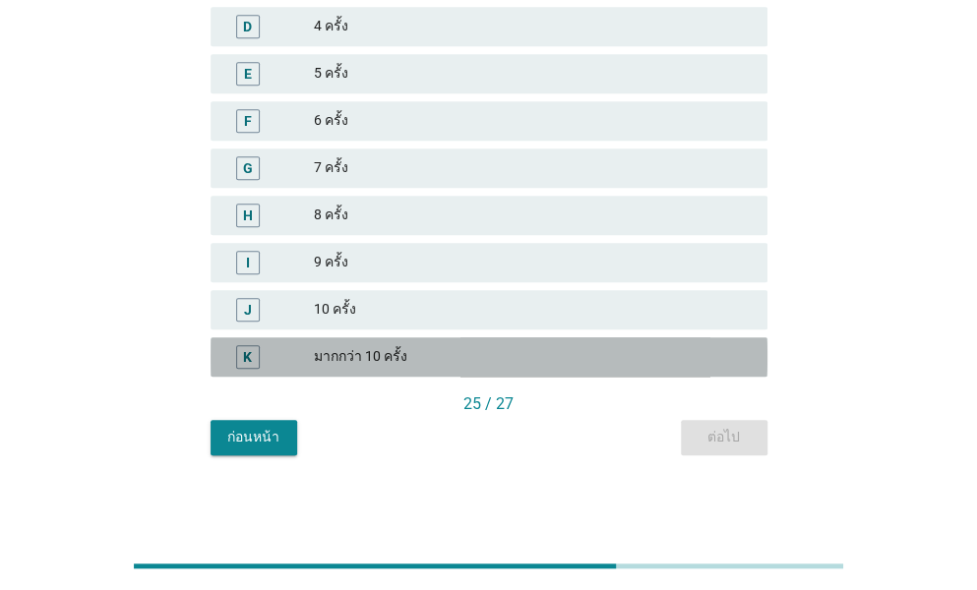
drag, startPoint x: 306, startPoint y: 351, endPoint x: 603, endPoint y: 394, distance: 300.2
click at [307, 351] on div "K" at bounding box center [270, 357] width 88 height 24
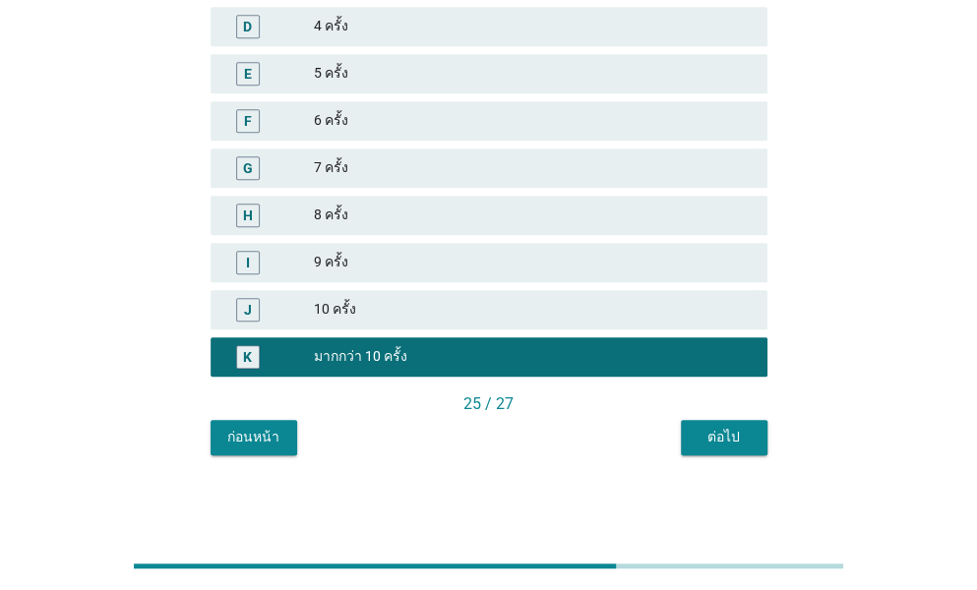
click at [720, 428] on div "ต่อไป" at bounding box center [723, 437] width 55 height 21
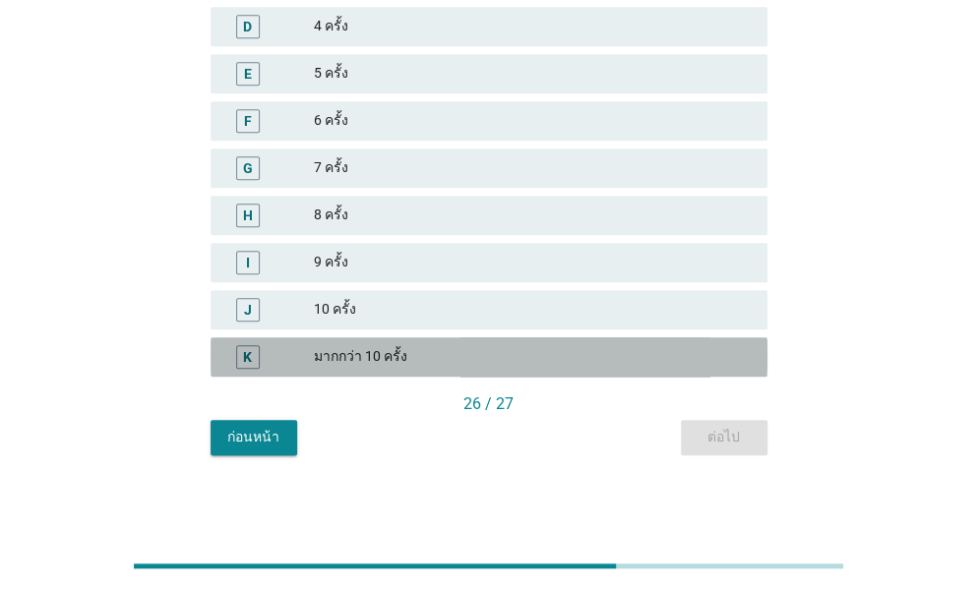
click at [376, 345] on div "มากกว่า 10 ครั้ง" at bounding box center [533, 357] width 438 height 24
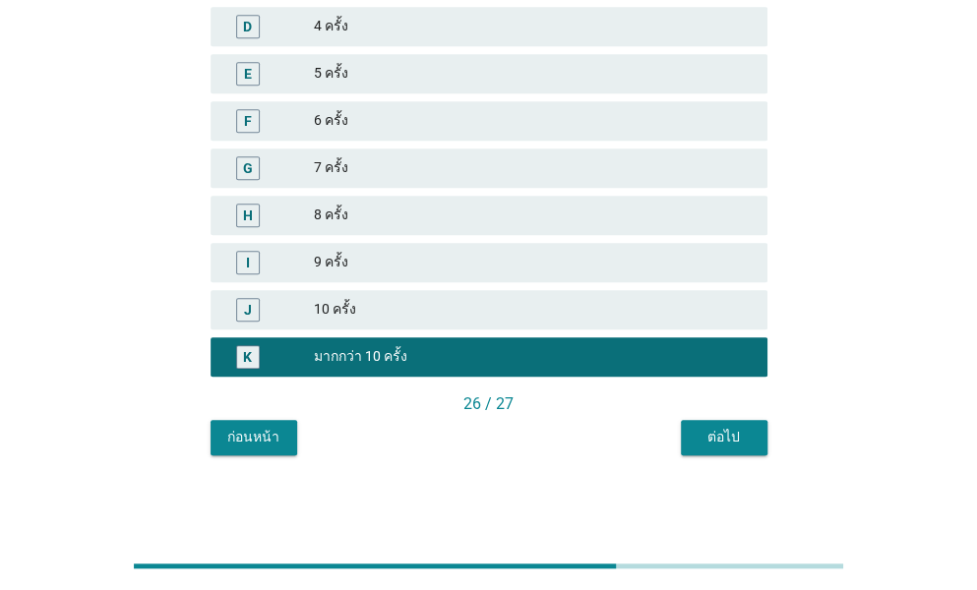
click at [726, 428] on div "ต่อไป" at bounding box center [723, 437] width 55 height 21
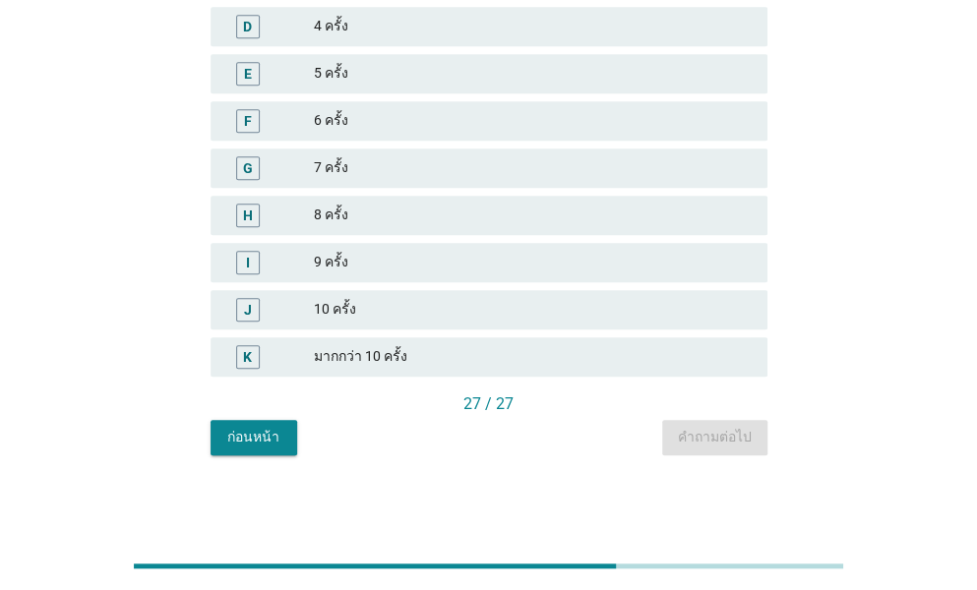
click at [387, 360] on div "มากกว่า 10 ครั้ง" at bounding box center [533, 357] width 438 height 24
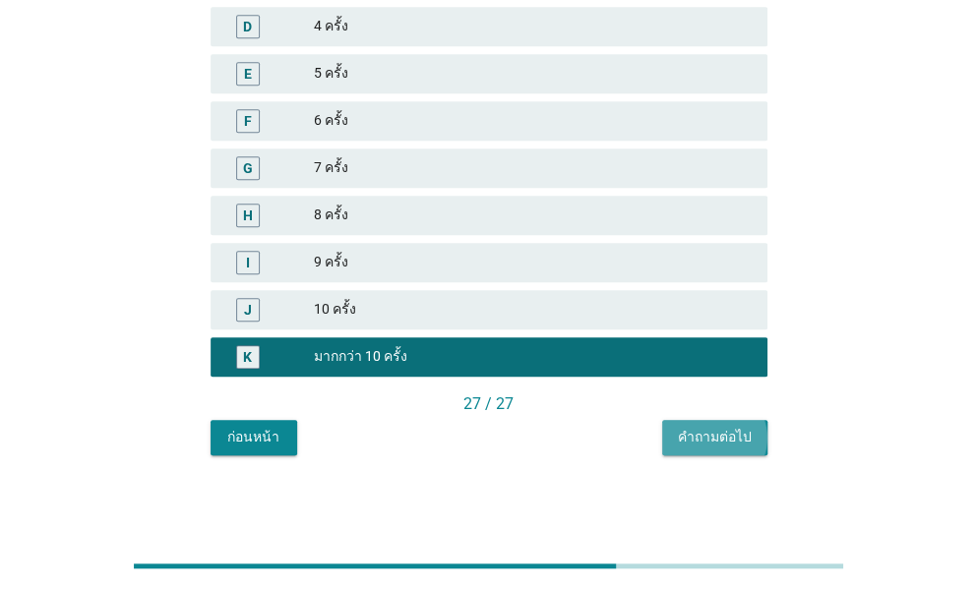
click at [734, 438] on div "คำถามต่อไป" at bounding box center [715, 437] width 74 height 21
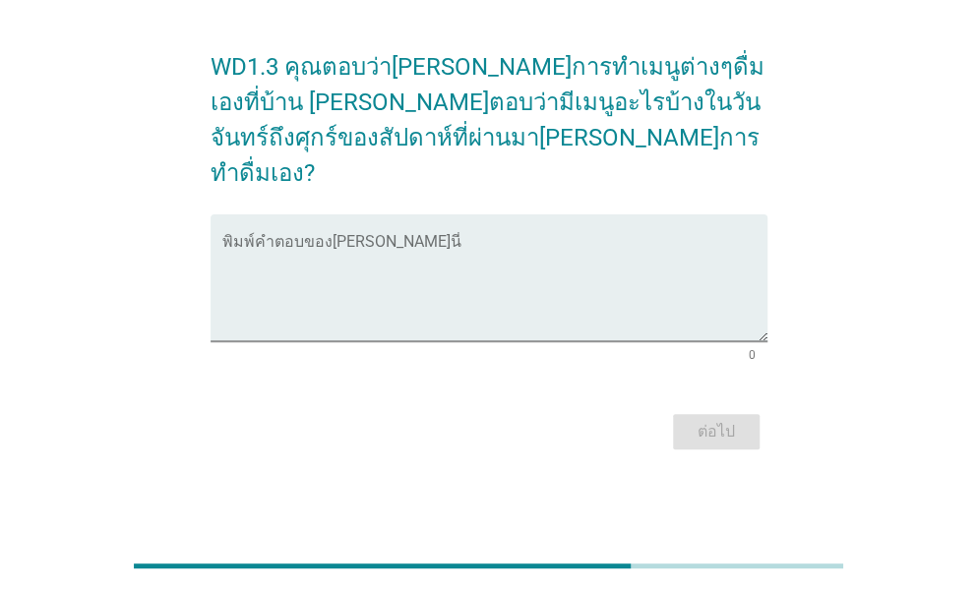
scroll to position [0, 0]
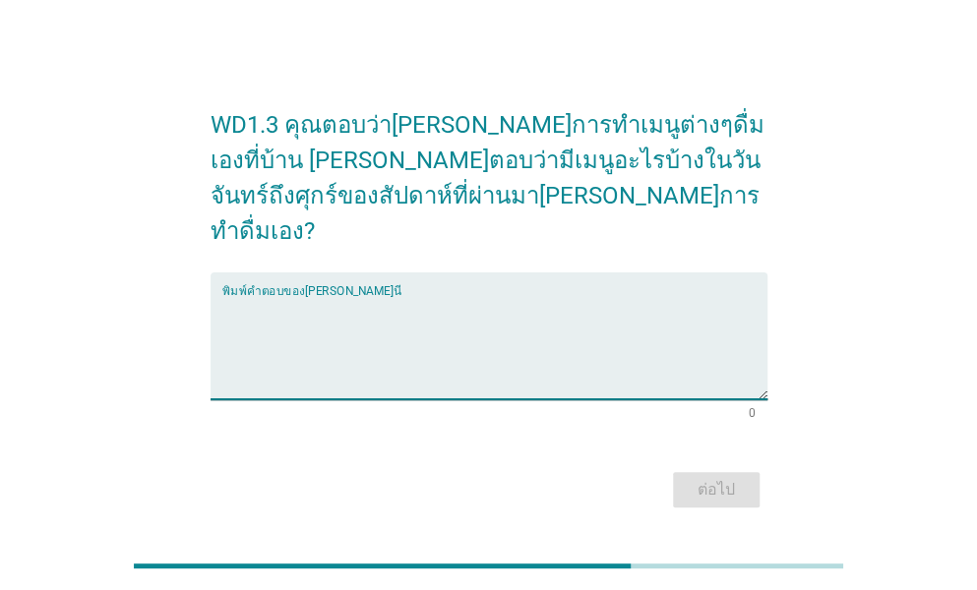
click at [287, 297] on textarea "พิมพ์คำตอบของคุณ ที่นี่" at bounding box center [494, 347] width 545 height 103
type textarea "ฝ"
type textarea "ผักผลไม้ปั่น"
click at [728, 478] on div "ต่อไป" at bounding box center [716, 490] width 55 height 24
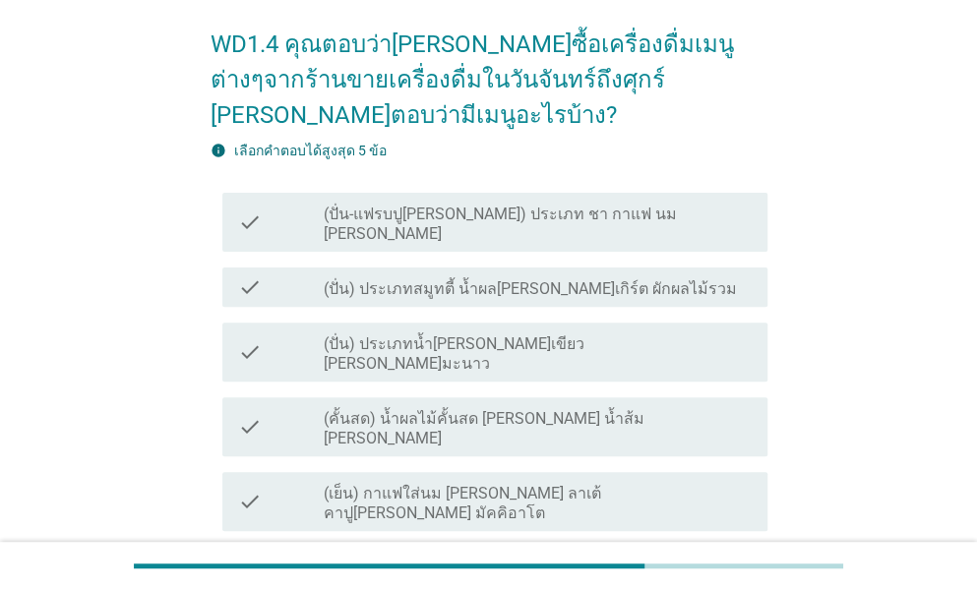
scroll to position [79, 0]
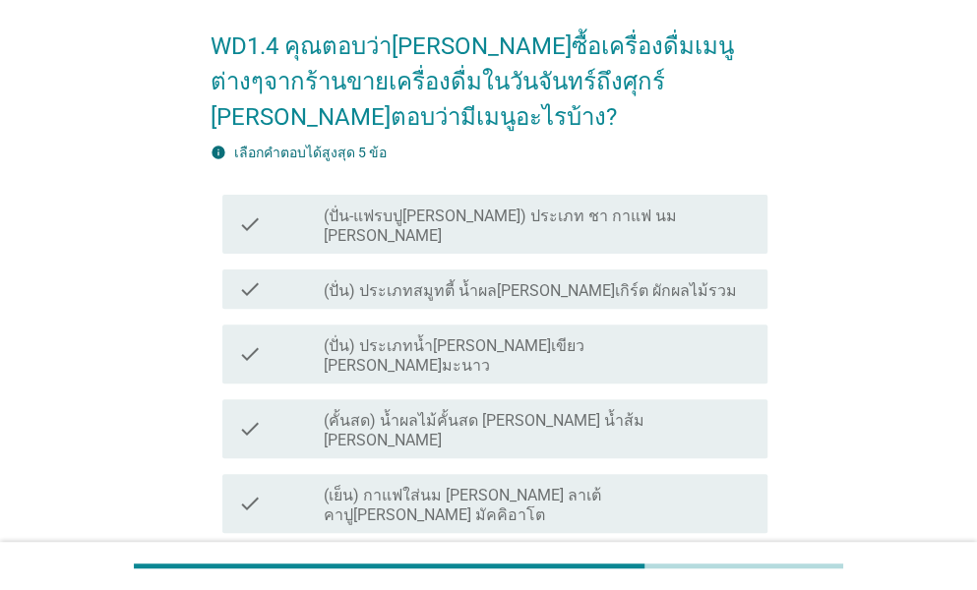
click at [445, 207] on label "(ปั่น-แฟรบปู[PERSON_NAME]) ประเภท ชา กาแฟ นม [PERSON_NAME]" at bounding box center [538, 226] width 428 height 39
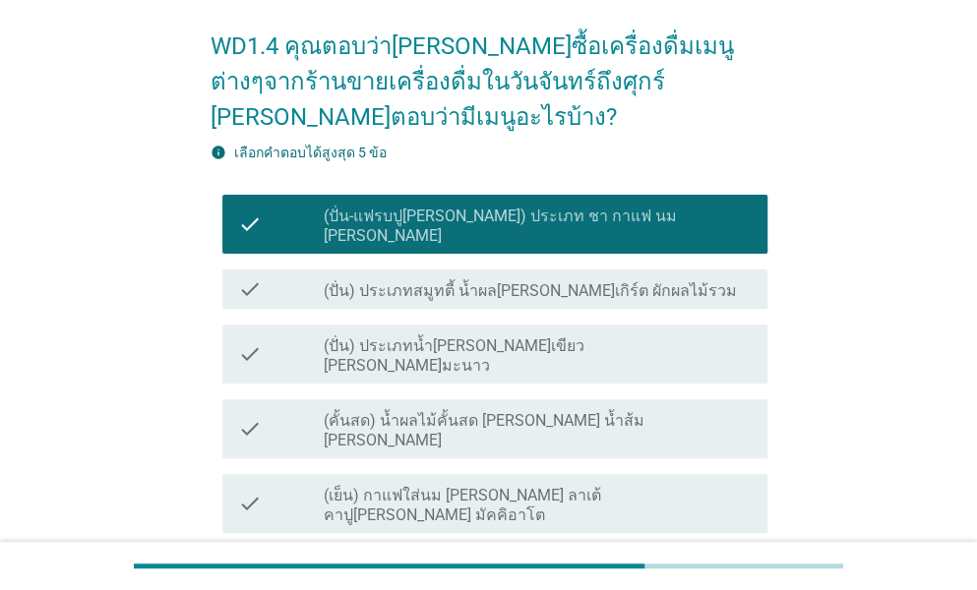
click at [437, 281] on label "(ปั่น) ประเภทสมูทตี้ น้ำผล[PERSON_NAME]เกิร์ต ผักผลไม้รวม" at bounding box center [530, 291] width 413 height 20
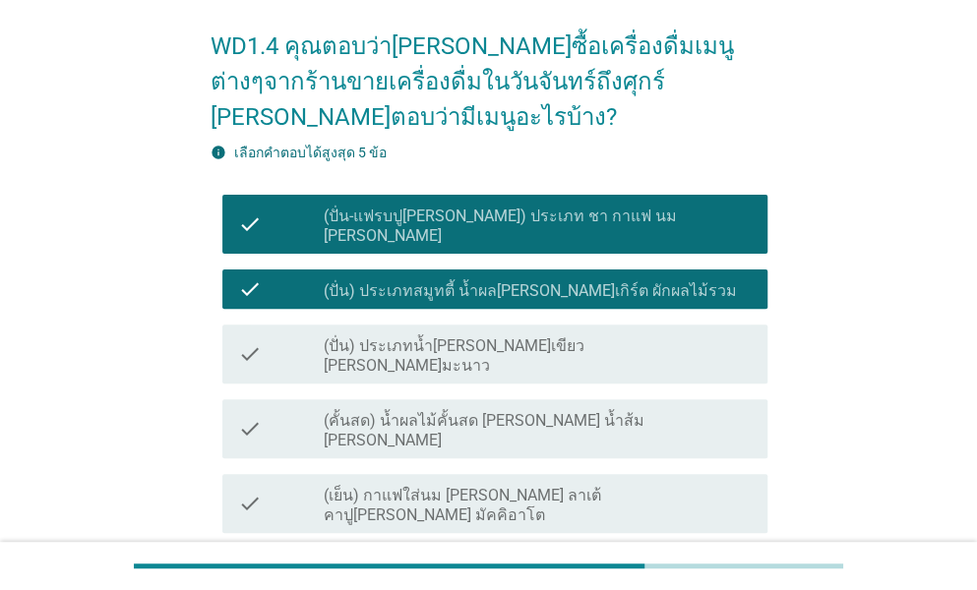
click at [429, 336] on label "(ปั่น) ประเภทน้ำ[PERSON_NAME]เขียว [PERSON_NAME]มะนาว" at bounding box center [538, 355] width 428 height 39
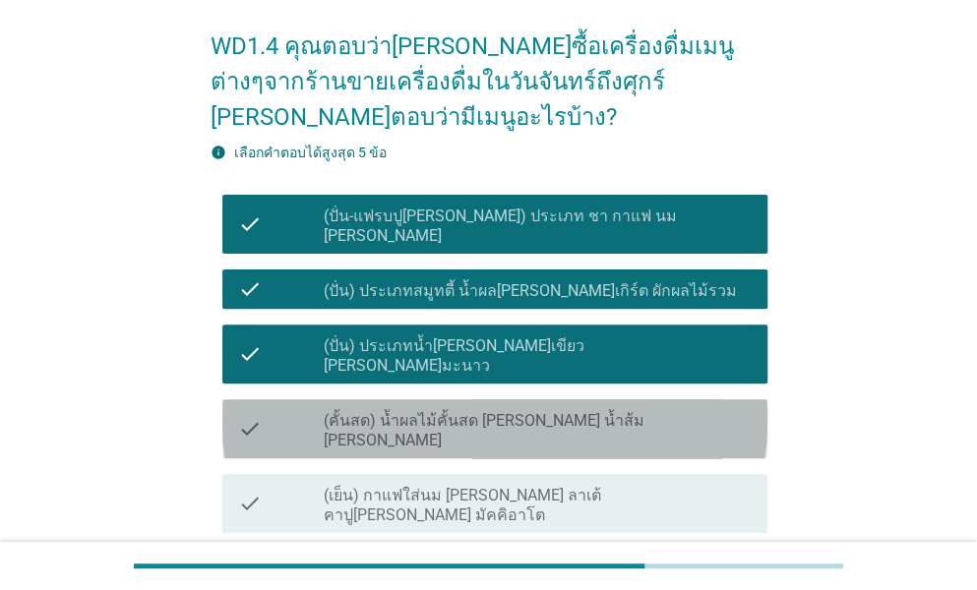
click at [438, 407] on div "check_box_outline_blank (คั้นสด) น้ำผลไม้คั้นสด [PERSON_NAME] น้ำส้ม [PERSON_NA…" at bounding box center [538, 428] width 428 height 43
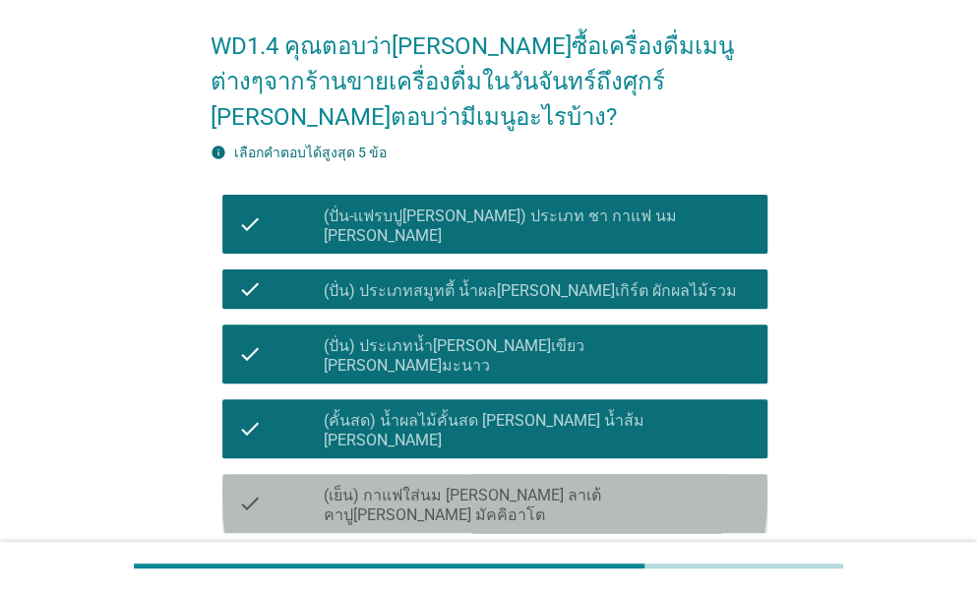
click at [444, 474] on div "check check_box_outline_blank (เย็น) กาแฟใส่นม [PERSON_NAME] ลาเต้ คาปู[PERSON_…" at bounding box center [494, 503] width 545 height 59
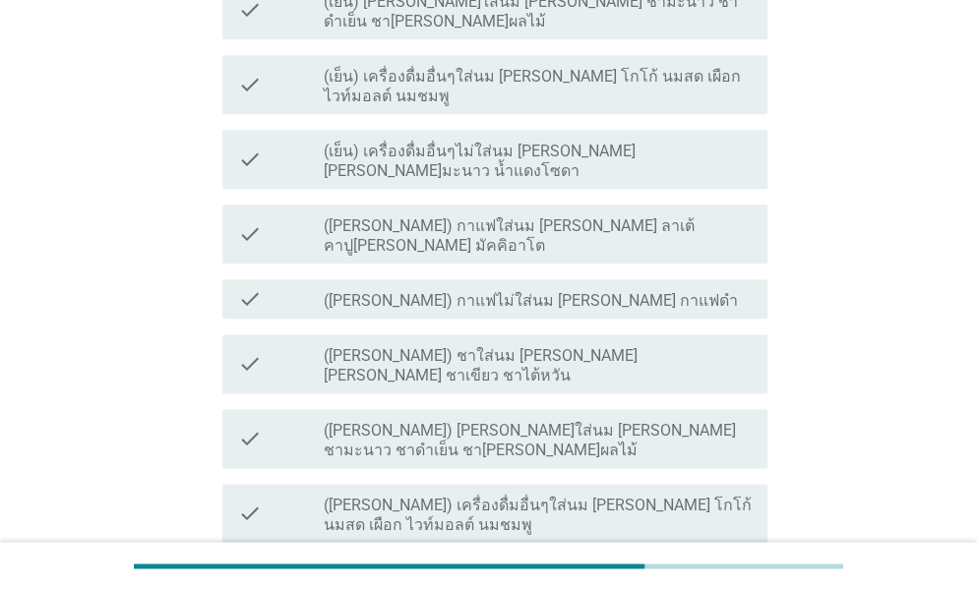
scroll to position [866, 0]
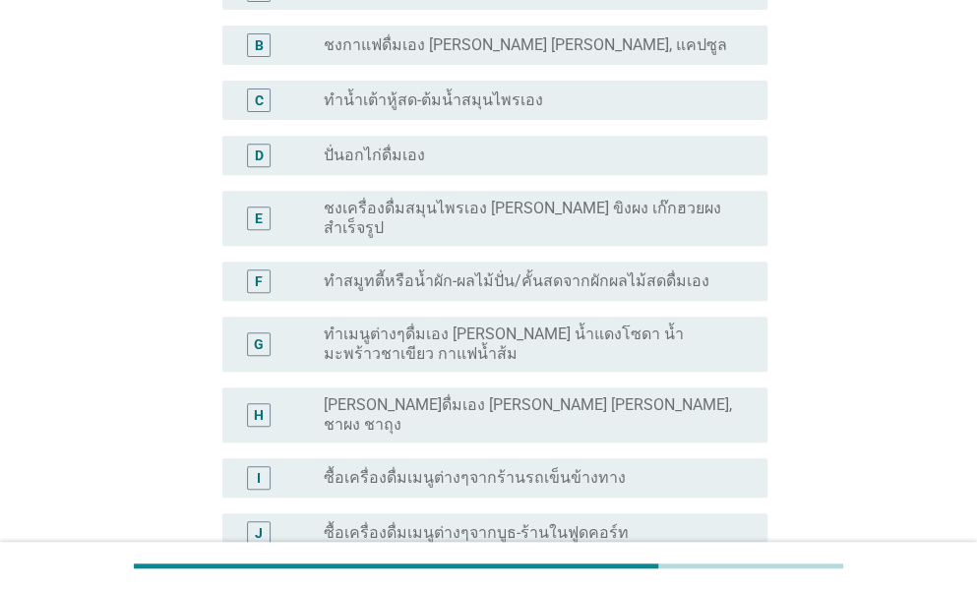
scroll to position [98, 0]
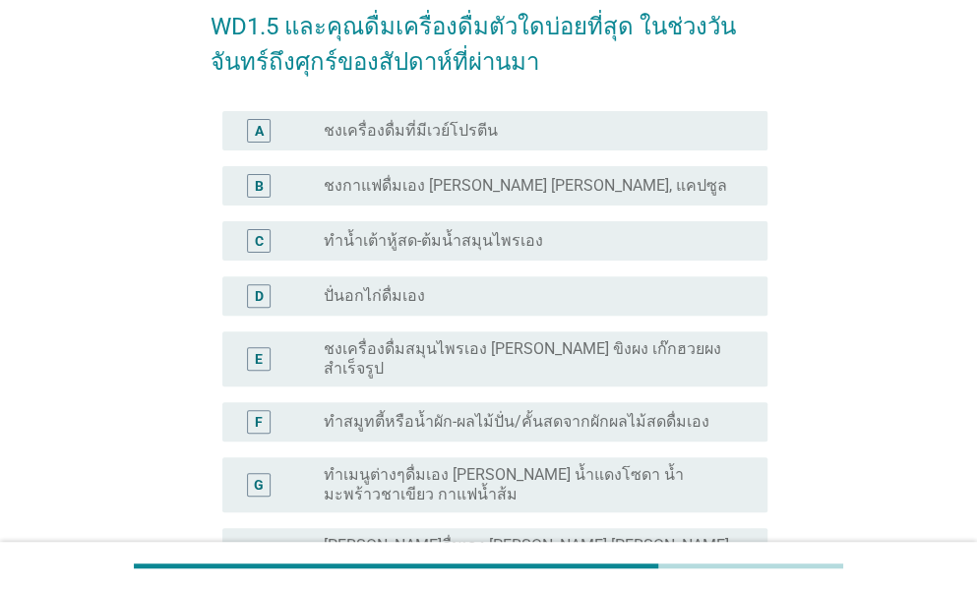
click at [382, 127] on label "ชงเครื่องดื่มที่มีเวย์โปรตีน" at bounding box center [411, 131] width 174 height 20
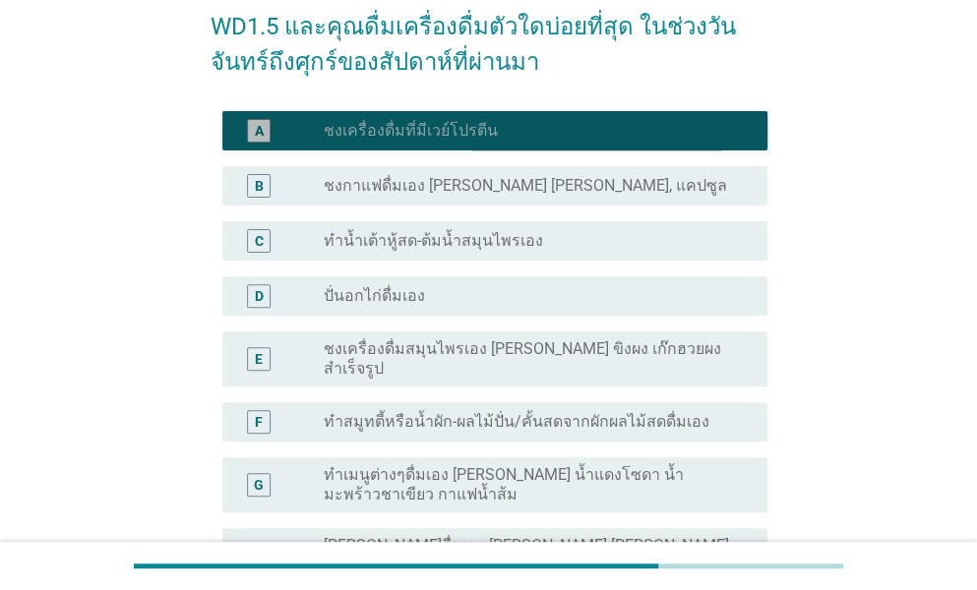
click at [372, 184] on label "ชงกาแฟดื่มเอง [PERSON_NAME] [PERSON_NAME], แคปซูล" at bounding box center [525, 186] width 403 height 20
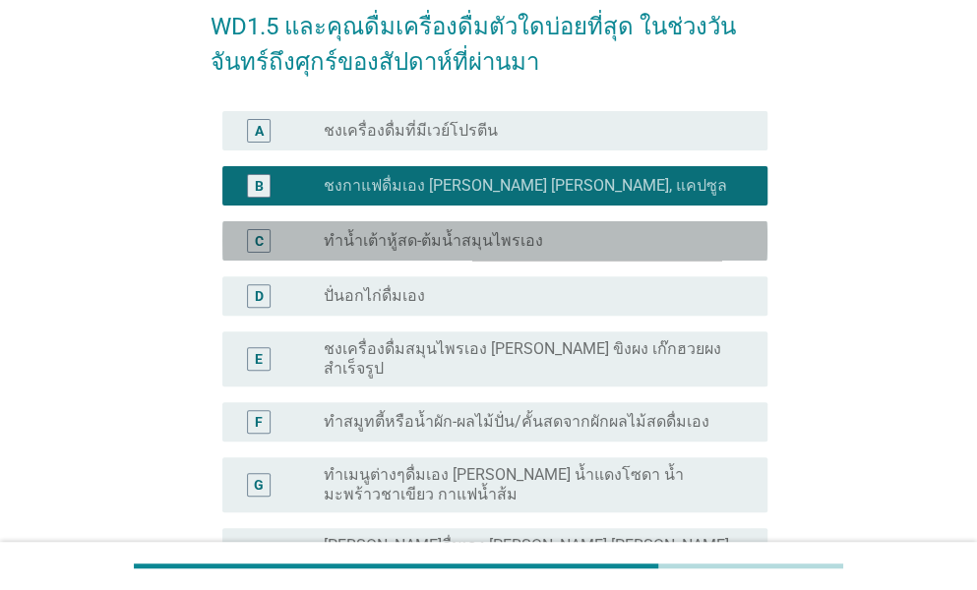
click at [366, 251] on div "radio_button_unchecked ทำน้ำเต้าหู้สด-ต้มน้ำสมุนไพรเอง" at bounding box center [538, 241] width 428 height 24
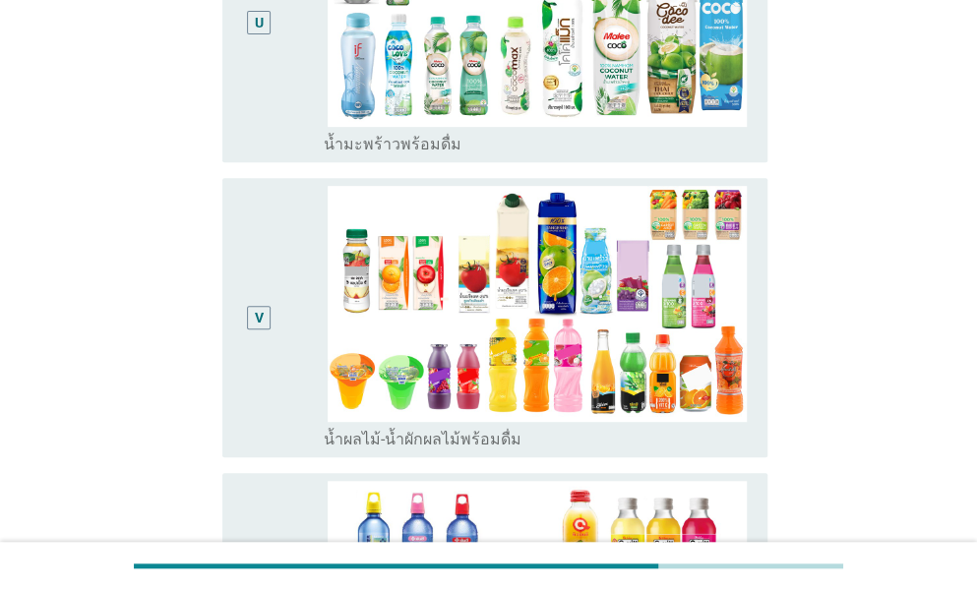
click at [303, 213] on div "V" at bounding box center [281, 318] width 86 height 264
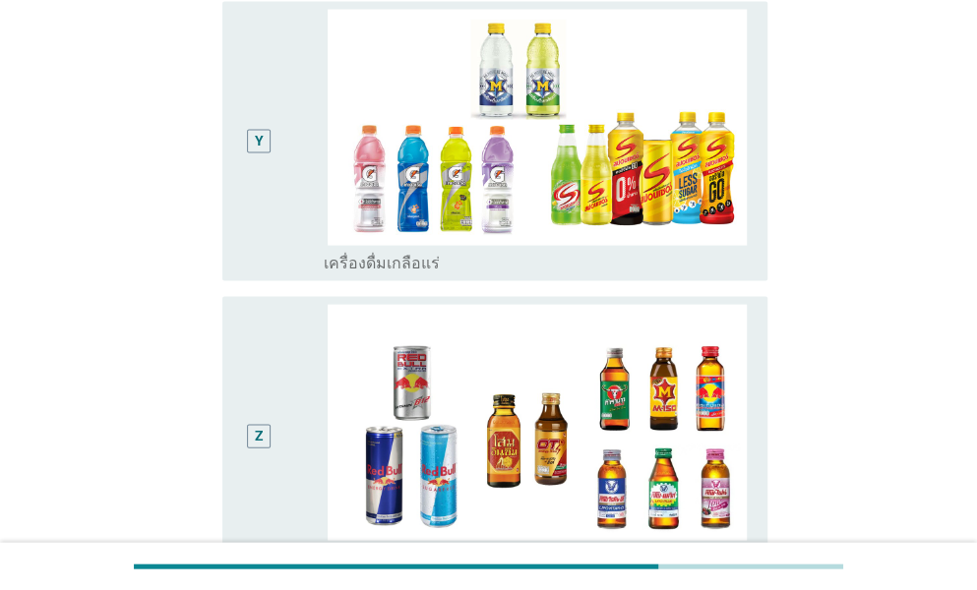
scroll to position [4790, 0]
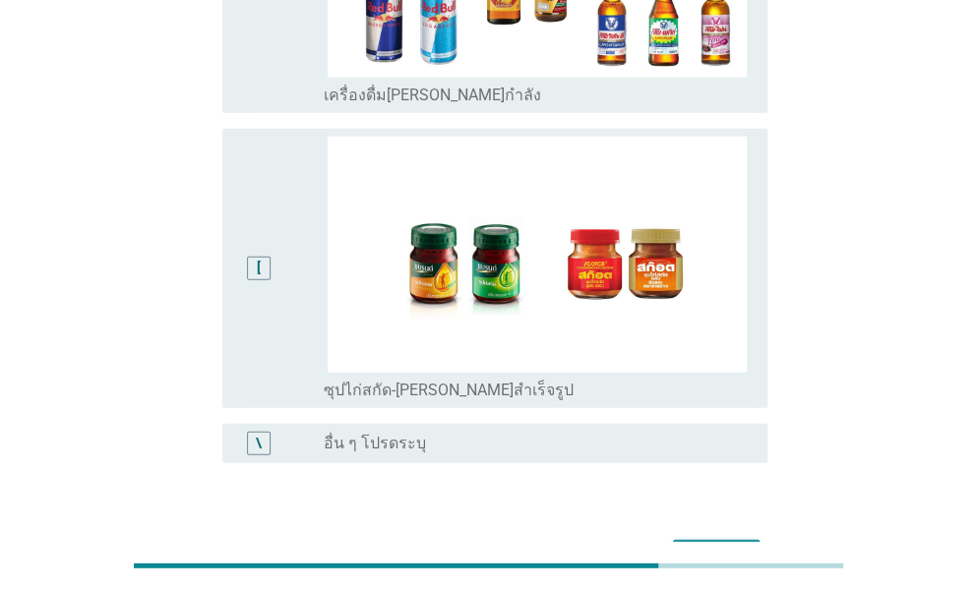
click at [707, 546] on div "ต่อไป" at bounding box center [716, 558] width 55 height 24
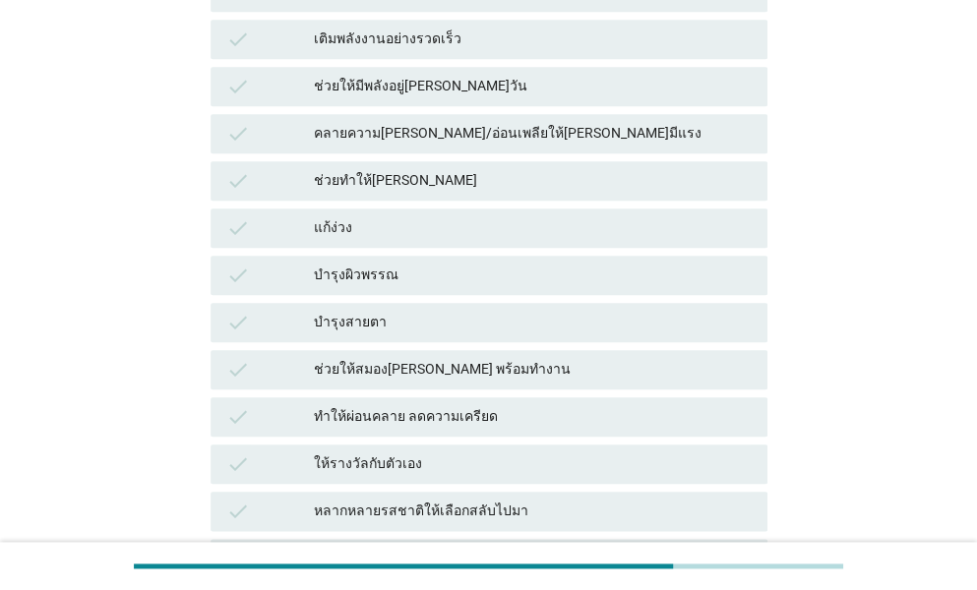
scroll to position [689, 0]
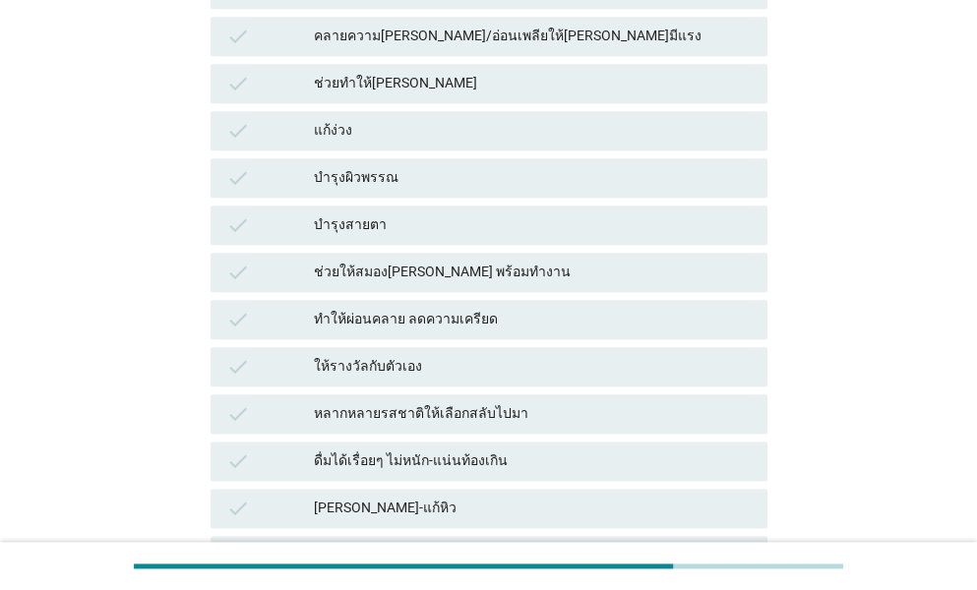
click at [398, 187] on div "บำรุงผิวพรรณ" at bounding box center [533, 178] width 438 height 24
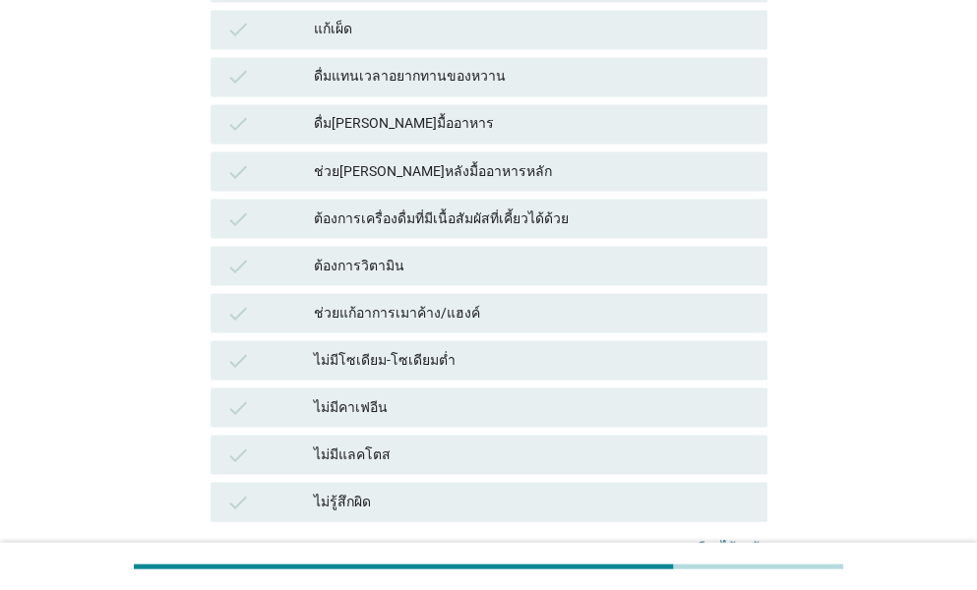
scroll to position [1279, 0]
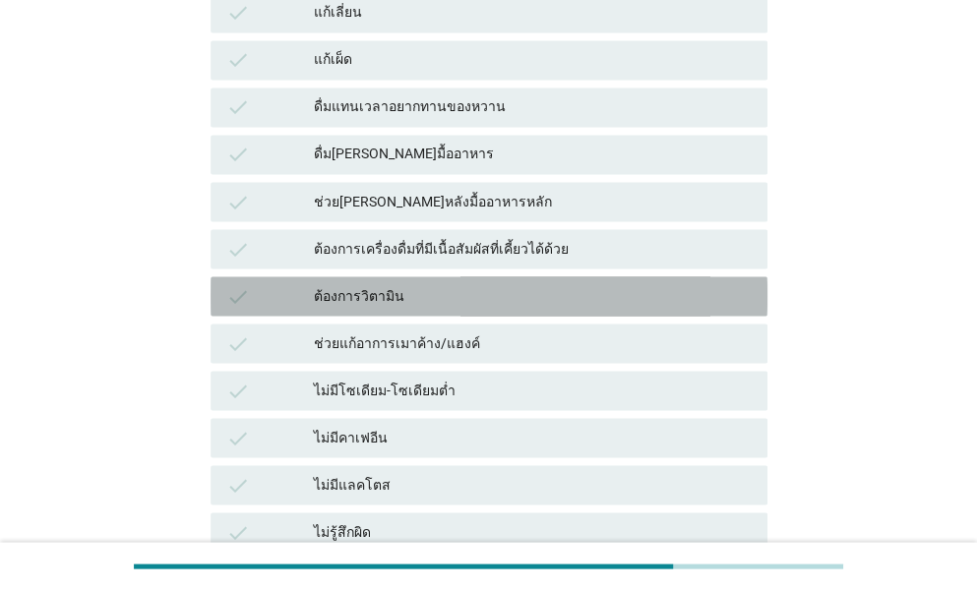
click at [415, 304] on div "ต้องการวิตามิน" at bounding box center [533, 296] width 438 height 24
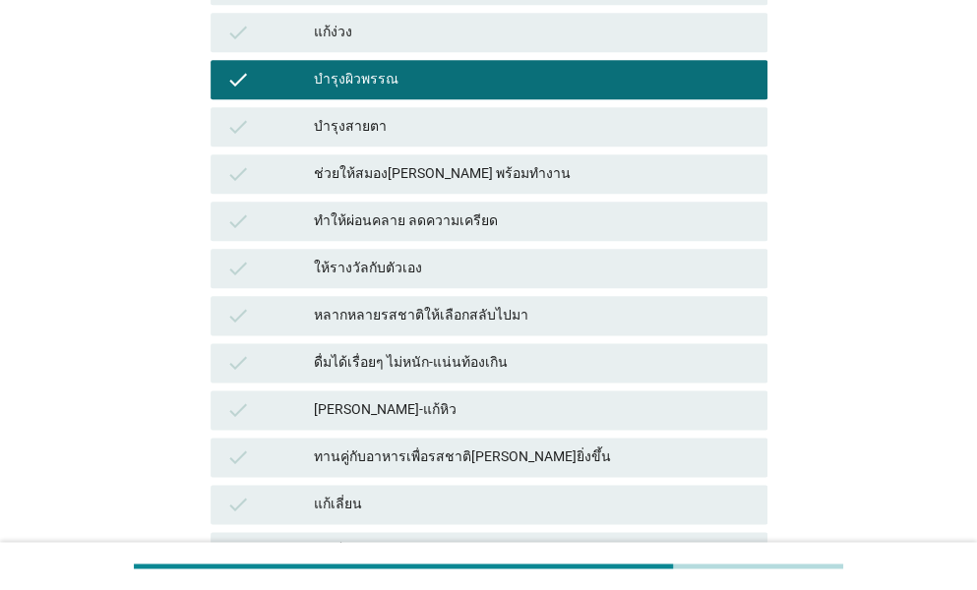
scroll to position [885, 0]
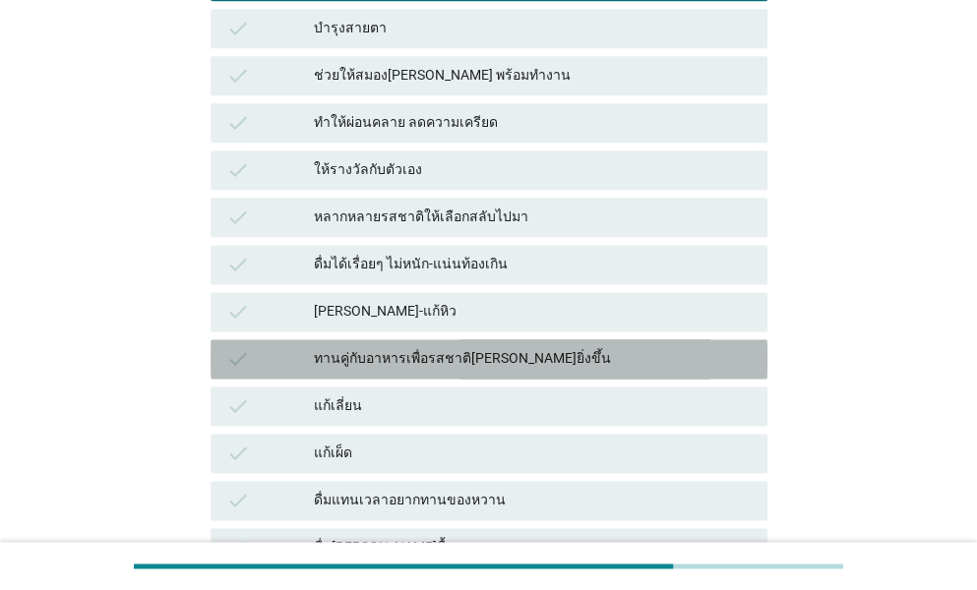
click at [495, 361] on div "ทานคู่กับอาหารเพื่อรสชาติ[PERSON_NAME]ยิ่งขึ้น" at bounding box center [533, 359] width 438 height 24
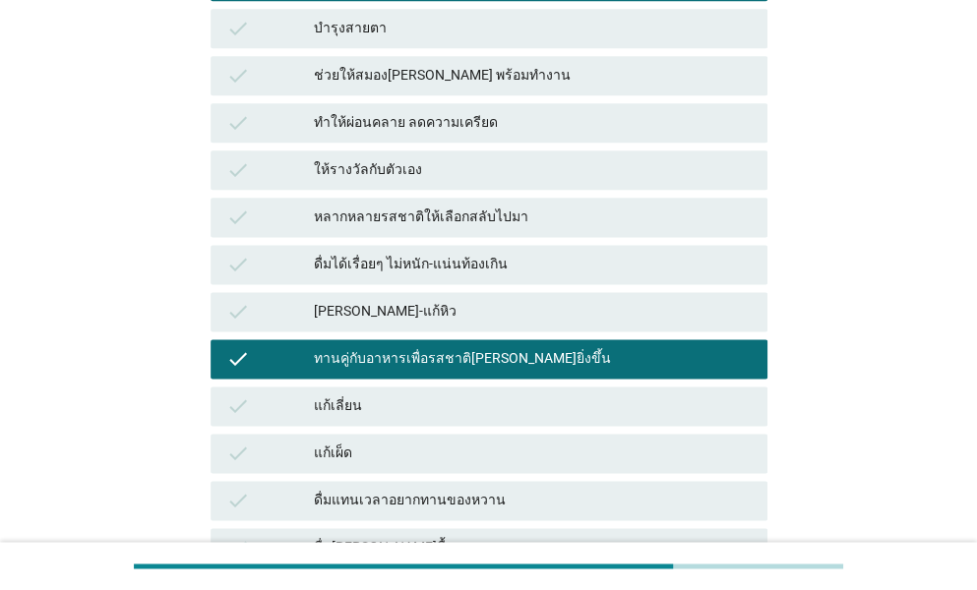
click at [511, 361] on div "ทานคู่กับอาหารเพื่อรสชาติ[PERSON_NAME]ยิ่งขึ้น" at bounding box center [533, 359] width 438 height 24
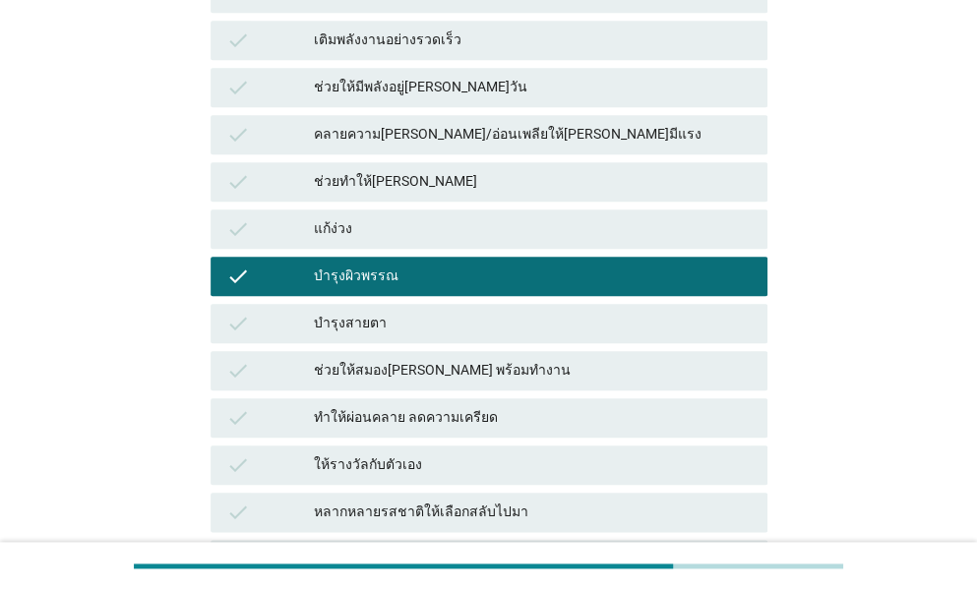
scroll to position [393, 0]
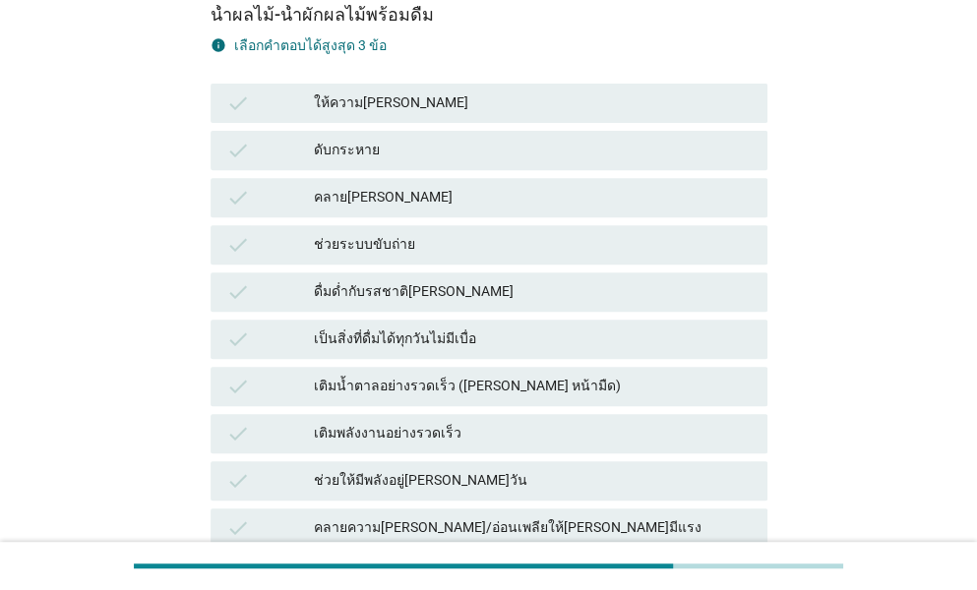
click at [398, 107] on div "ให้ความ[PERSON_NAME]" at bounding box center [533, 103] width 438 height 24
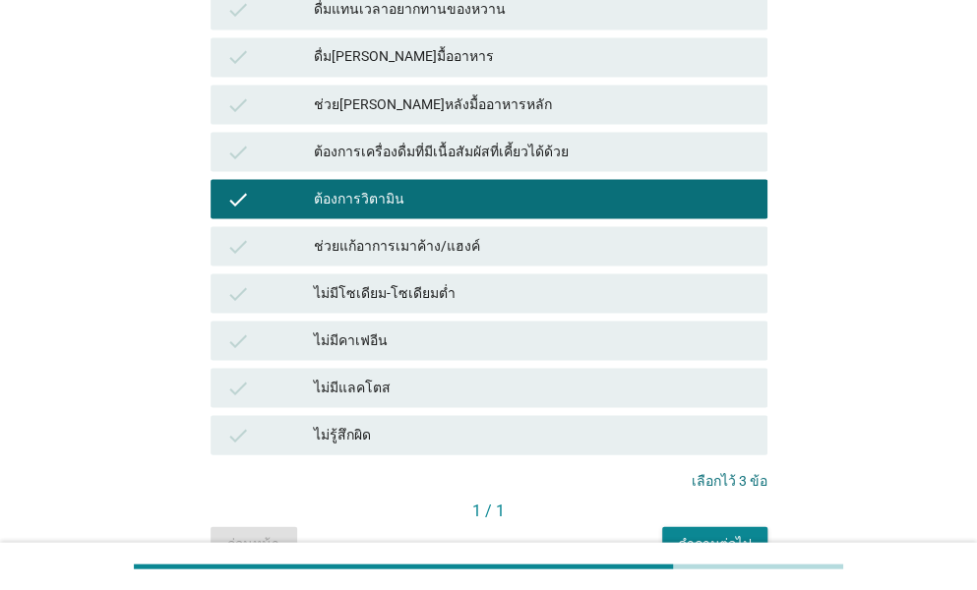
scroll to position [1482, 0]
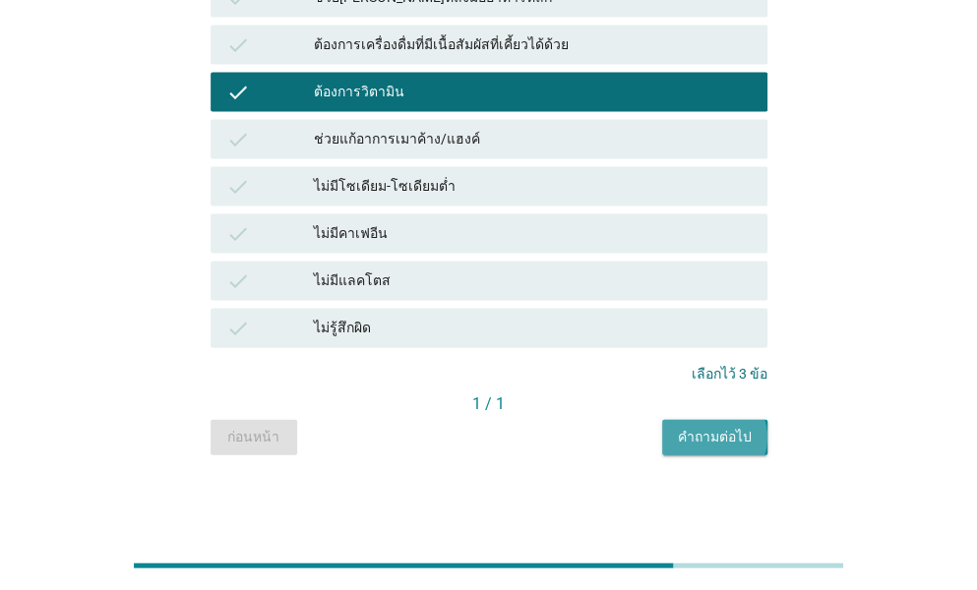
click at [687, 427] on div "คำถามต่อไป" at bounding box center [715, 437] width 74 height 21
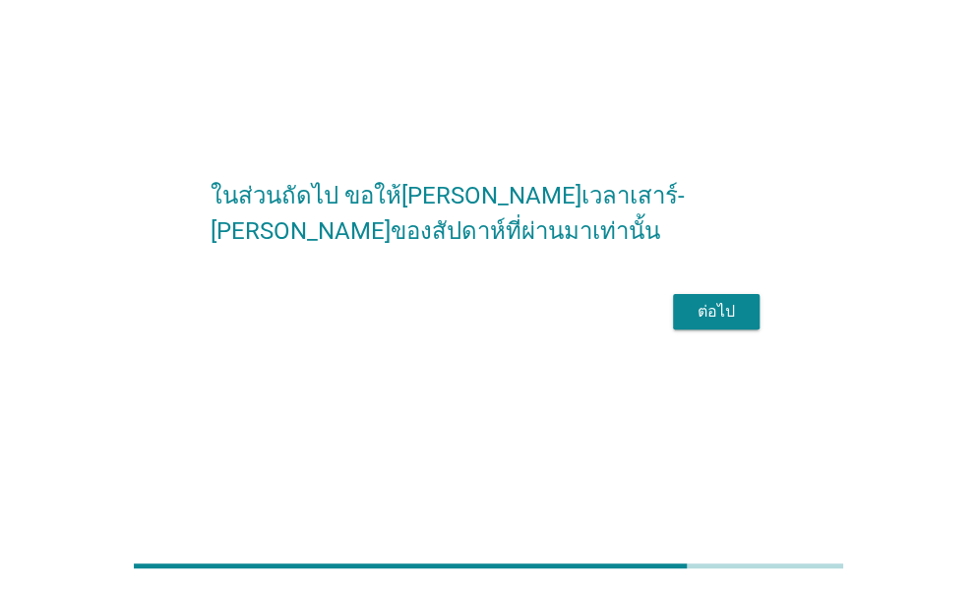
scroll to position [0, 0]
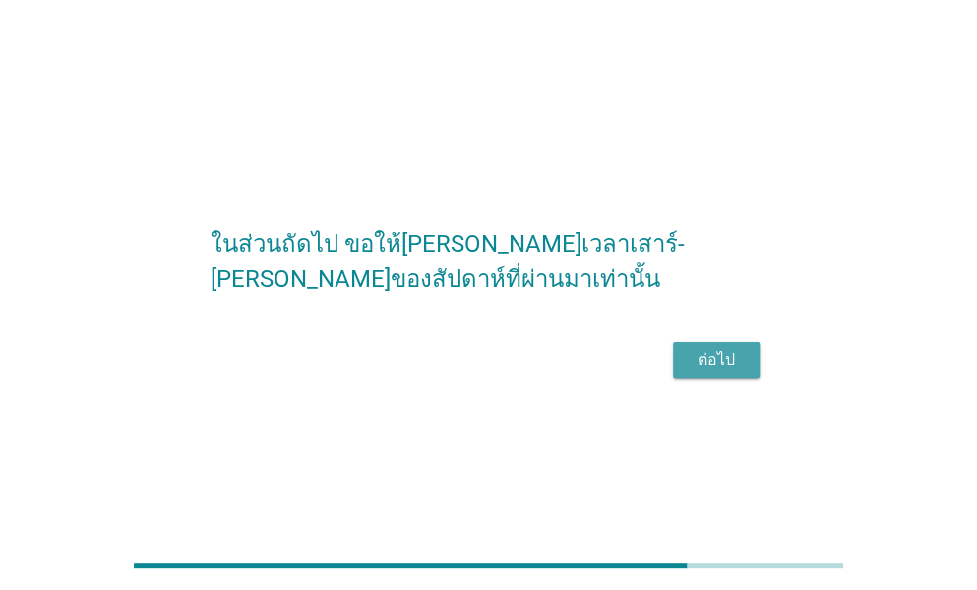
click at [700, 365] on div "ต่อไป" at bounding box center [716, 360] width 55 height 24
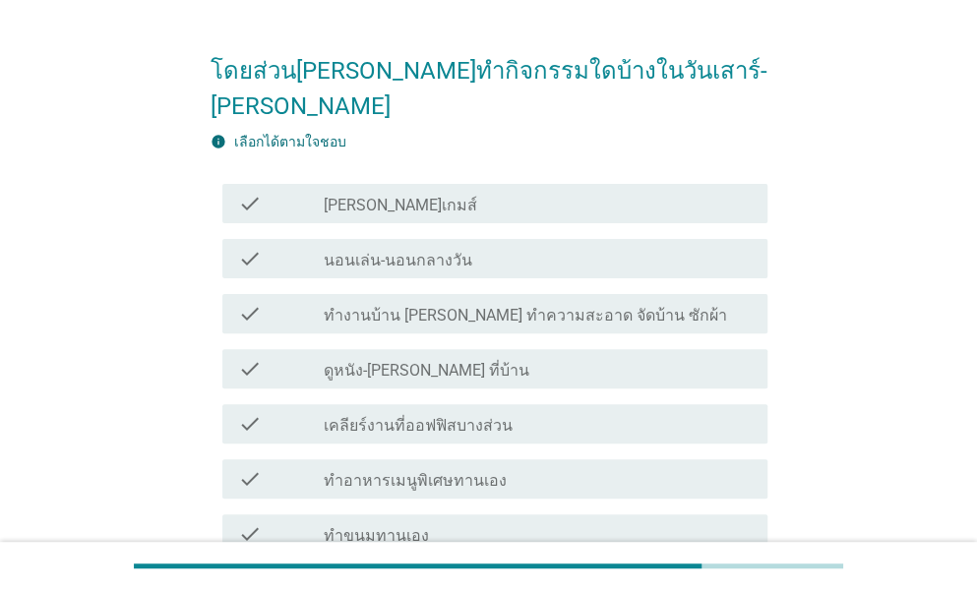
scroll to position [98, 0]
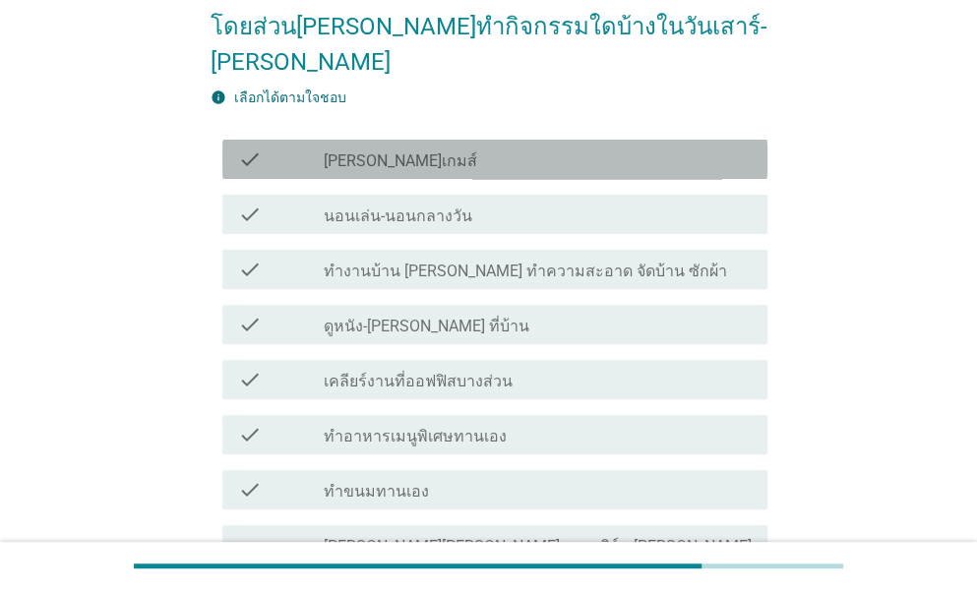
click at [413, 140] on div "check check_box_outline_blank [PERSON_NAME]เกมส์" at bounding box center [494, 159] width 545 height 39
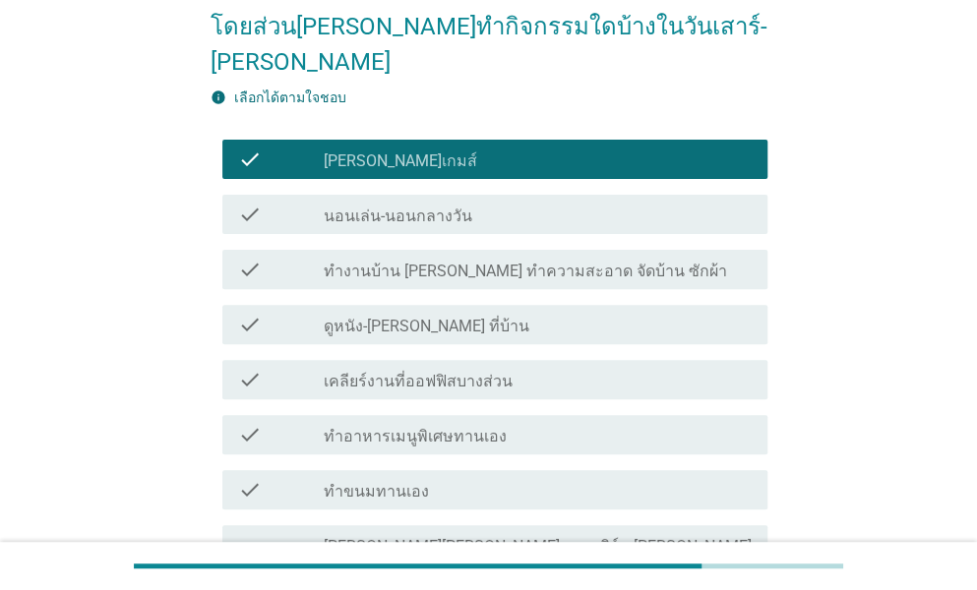
click at [406, 207] on label "นอนเล่น-นอนกลางวัน" at bounding box center [398, 217] width 149 height 20
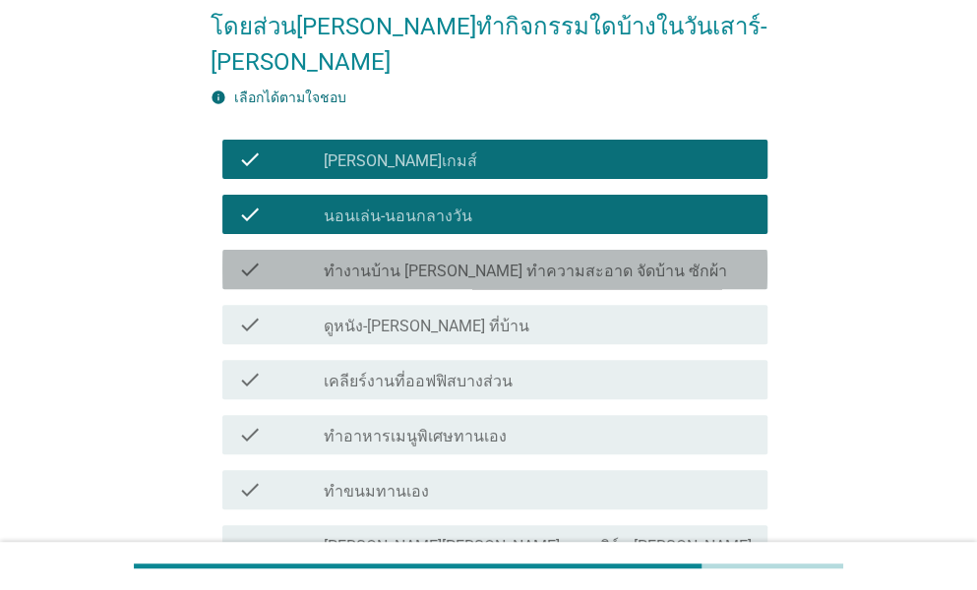
click at [395, 262] on label "ทำงานบ้าน [PERSON_NAME] ทำความสะอาด จัดบ้าน ซักผ้า" at bounding box center [525, 272] width 403 height 20
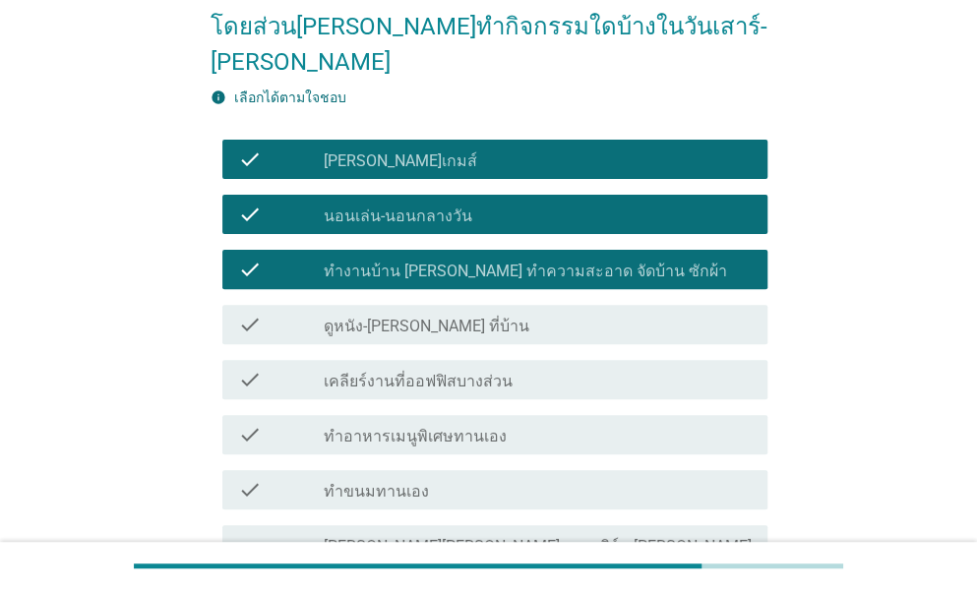
click at [390, 317] on label "ดูหนัง-[PERSON_NAME] ที่บ้าน" at bounding box center [427, 327] width 206 height 20
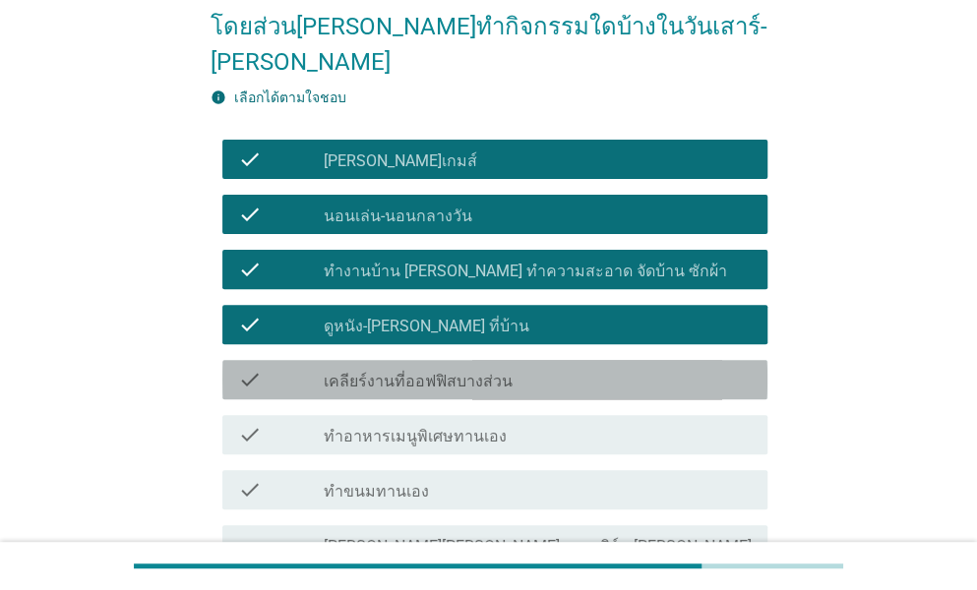
click at [377, 372] on label "เคลียร์งานที่ออฟฟิสบางส่วน" at bounding box center [418, 382] width 189 height 20
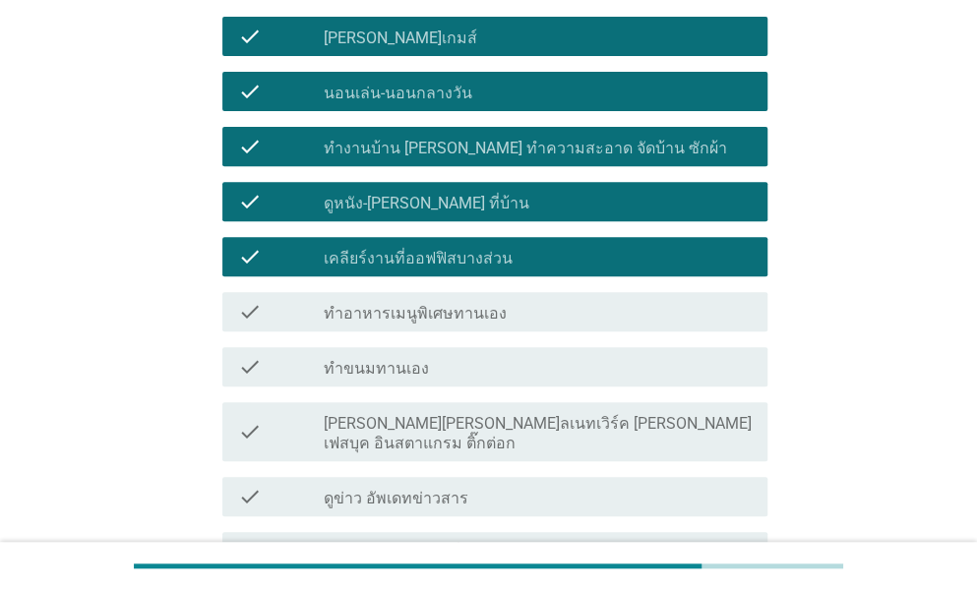
scroll to position [393, 0]
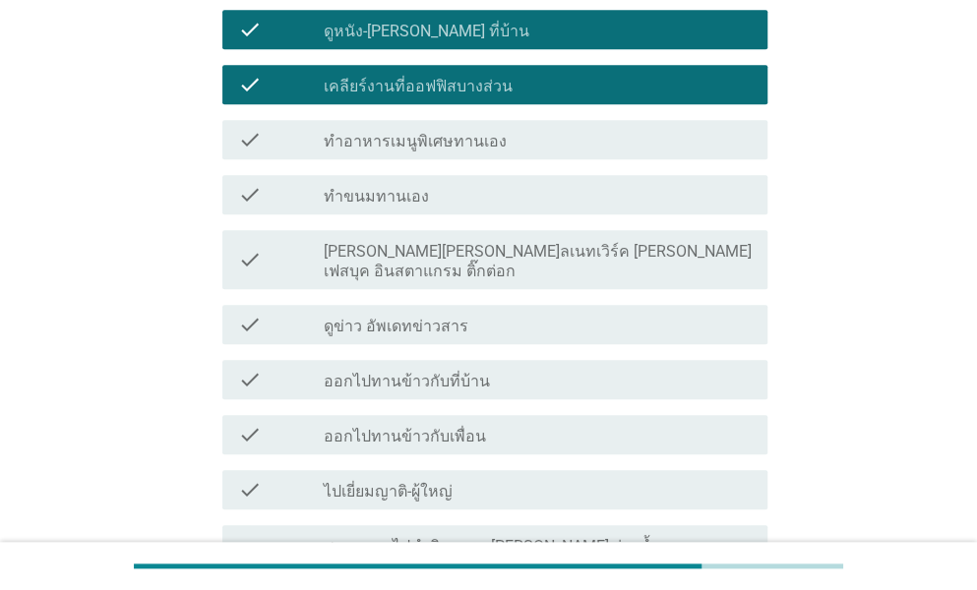
click at [396, 120] on div "check check_box_outline_blank ทำอาหารเมนูพิเศษทานเอง" at bounding box center [494, 139] width 545 height 39
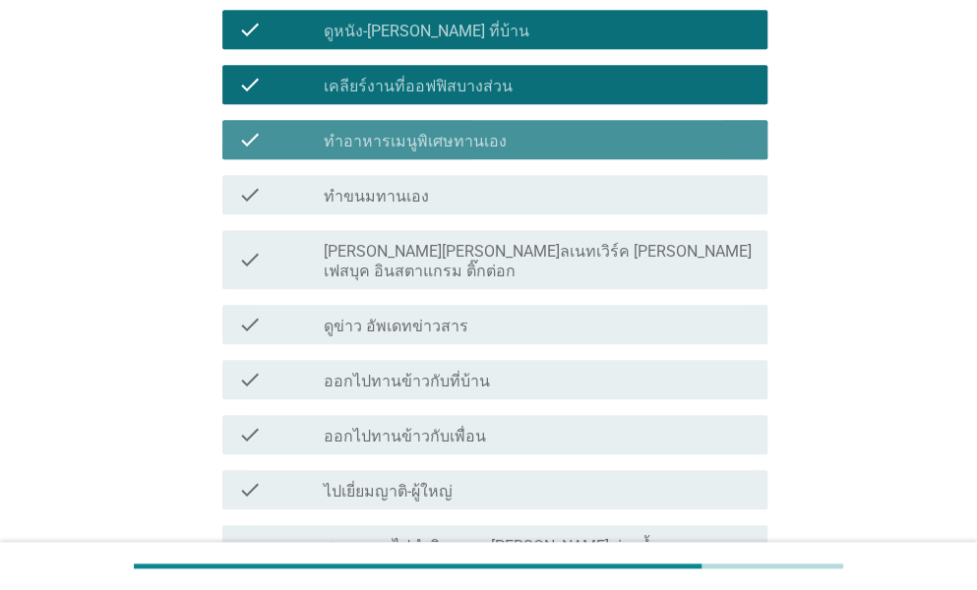
click at [395, 187] on label "ทำขนมทานเอง" at bounding box center [376, 197] width 105 height 20
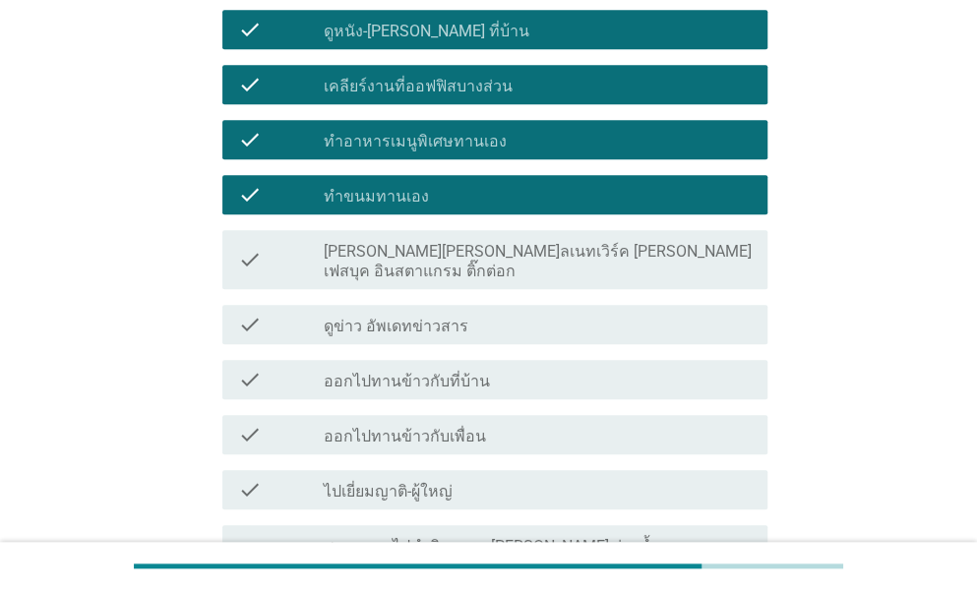
click at [391, 238] on div "check_box_outline_blank [PERSON_NAME][PERSON_NAME]ลเนทเวิร์ค [PERSON_NAME] เฟสบ…" at bounding box center [538, 259] width 428 height 43
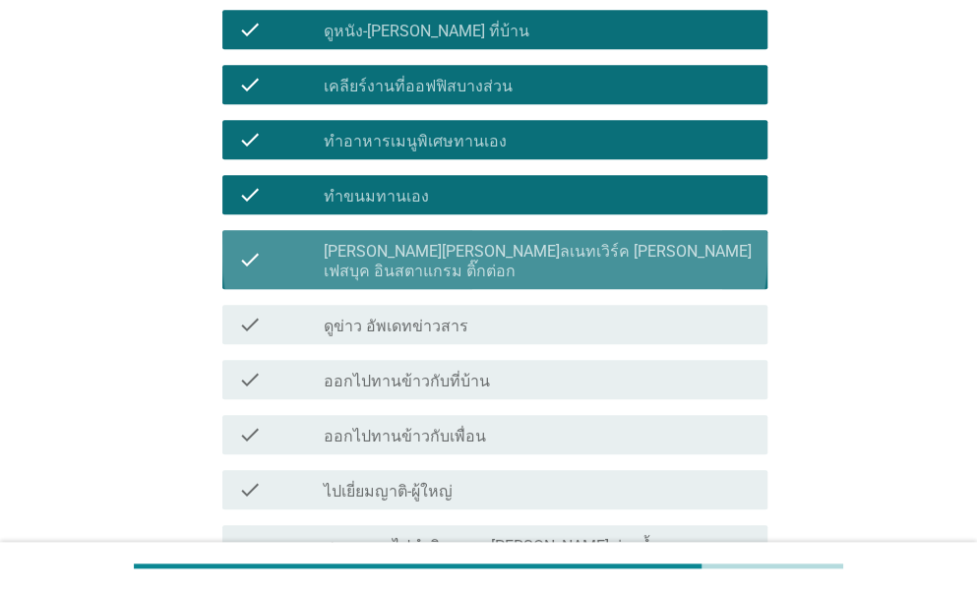
click at [388, 317] on label "ดูข่าว อัพเดทข่าวสาร" at bounding box center [396, 327] width 145 height 20
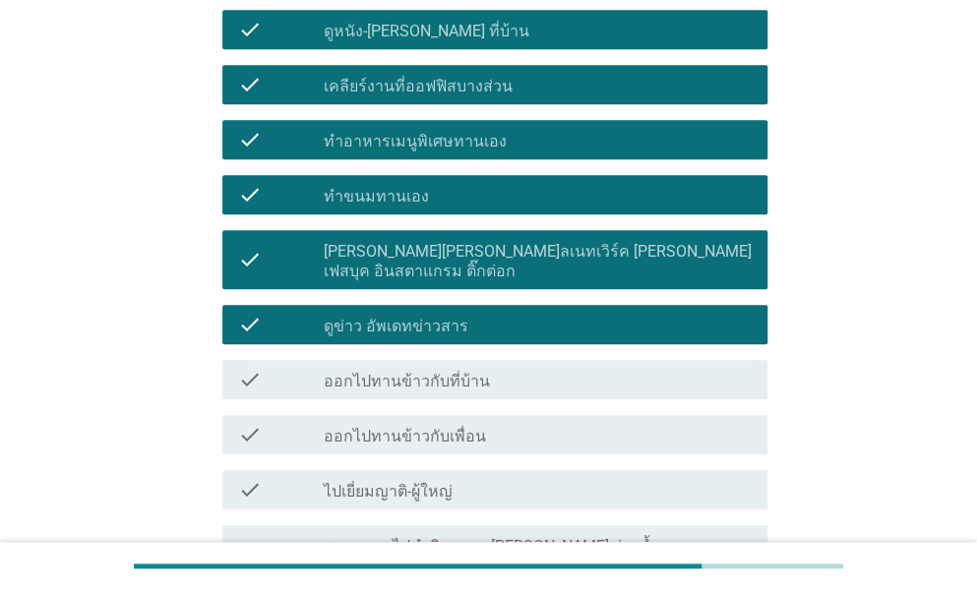
drag, startPoint x: 372, startPoint y: 326, endPoint x: 368, endPoint y: 347, distance: 22.0
click at [371, 372] on label "ออกไปทานข้าวกับที่บ้าน" at bounding box center [407, 382] width 166 height 20
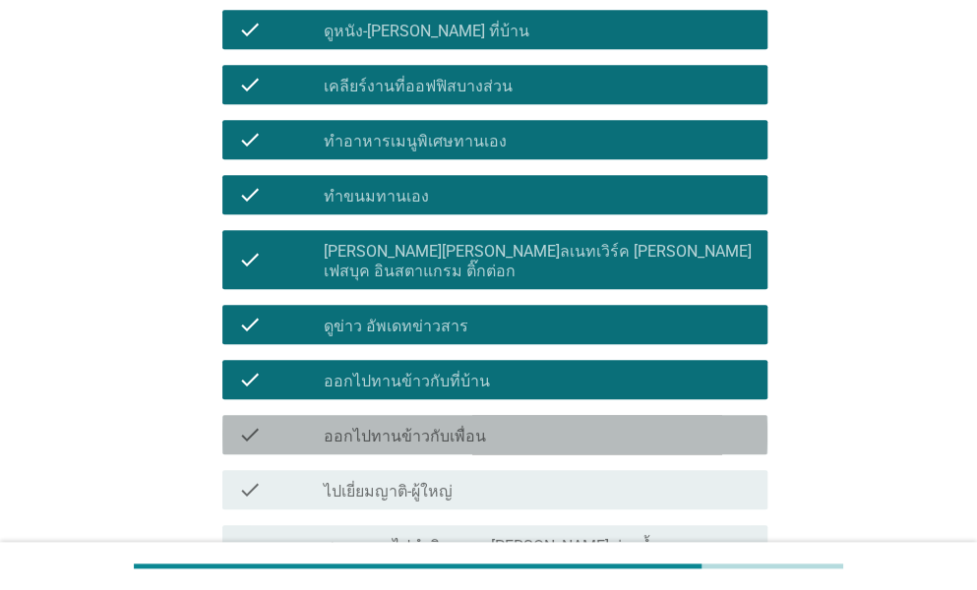
drag, startPoint x: 366, startPoint y: 367, endPoint x: 344, endPoint y: 412, distance: 50.2
click at [366, 423] on div "check_box_outline_blank ออกไปทานข้าวกับเพื่อน" at bounding box center [538, 435] width 428 height 24
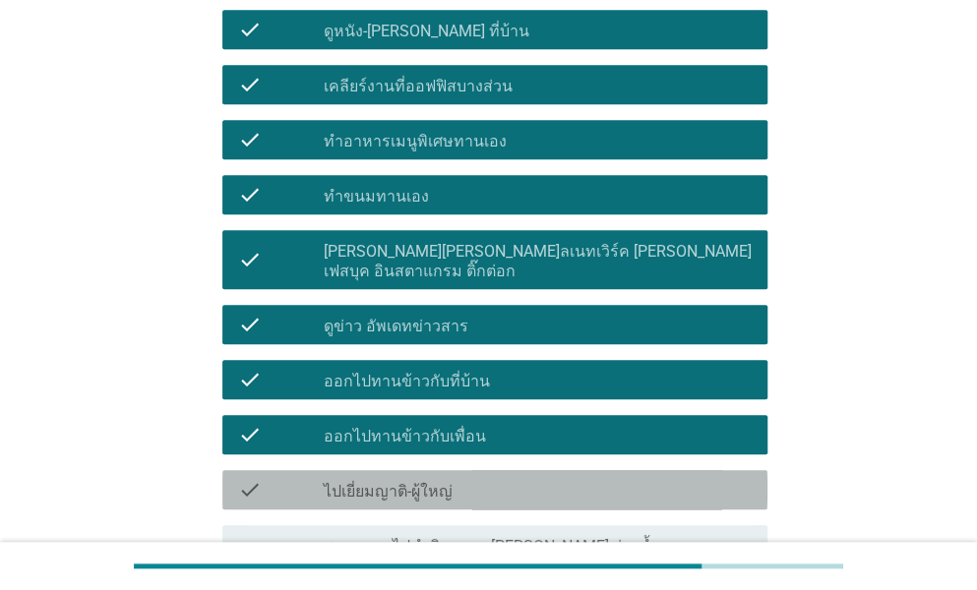
click at [332, 482] on label "ไปเยี่ยมญาติ-ผู้ใหญ่" at bounding box center [388, 492] width 129 height 20
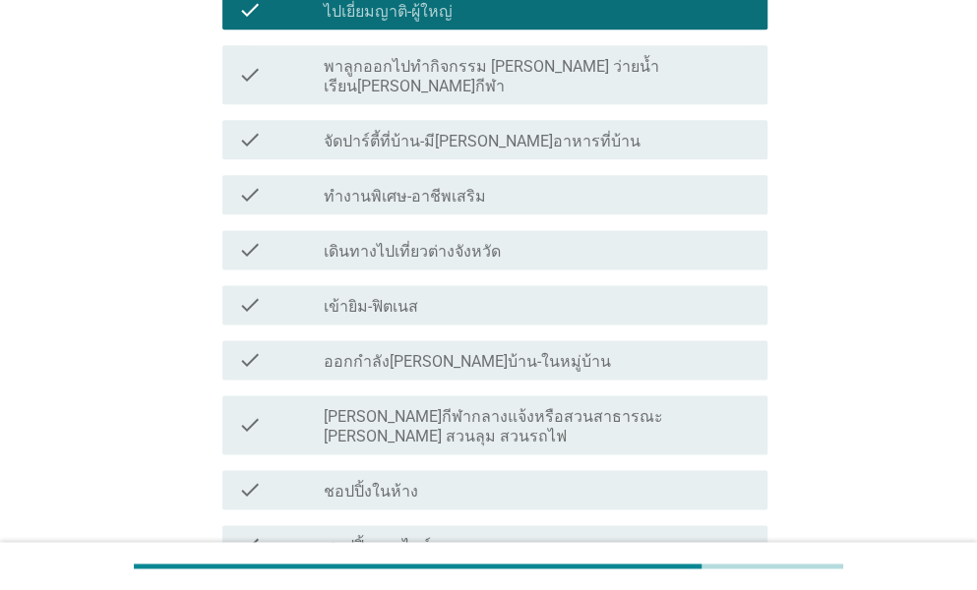
scroll to position [885, 0]
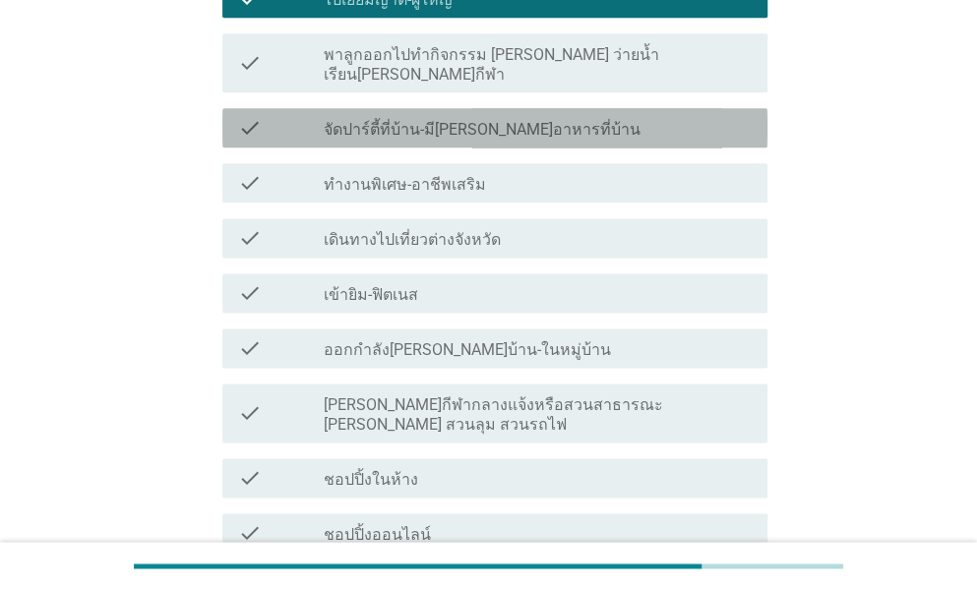
click at [418, 120] on label "จัดปาร์ตี้ที่บ้าน-มี[PERSON_NAME]อาหารที่บ้าน" at bounding box center [482, 130] width 317 height 20
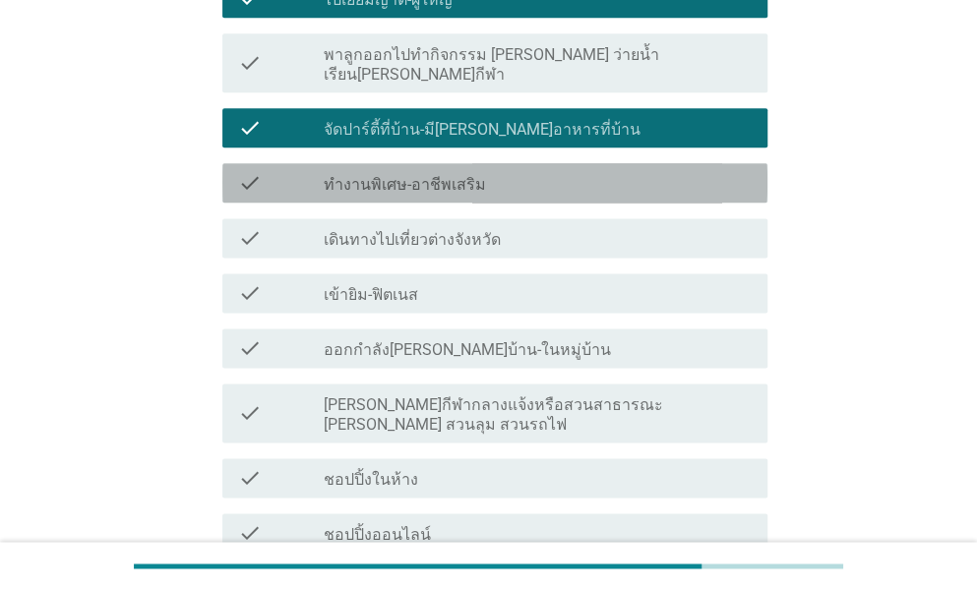
click at [387, 163] on div "check check_box_outline_blank ทำงานพิเศษ-อาชีพเสริม" at bounding box center [494, 182] width 545 height 39
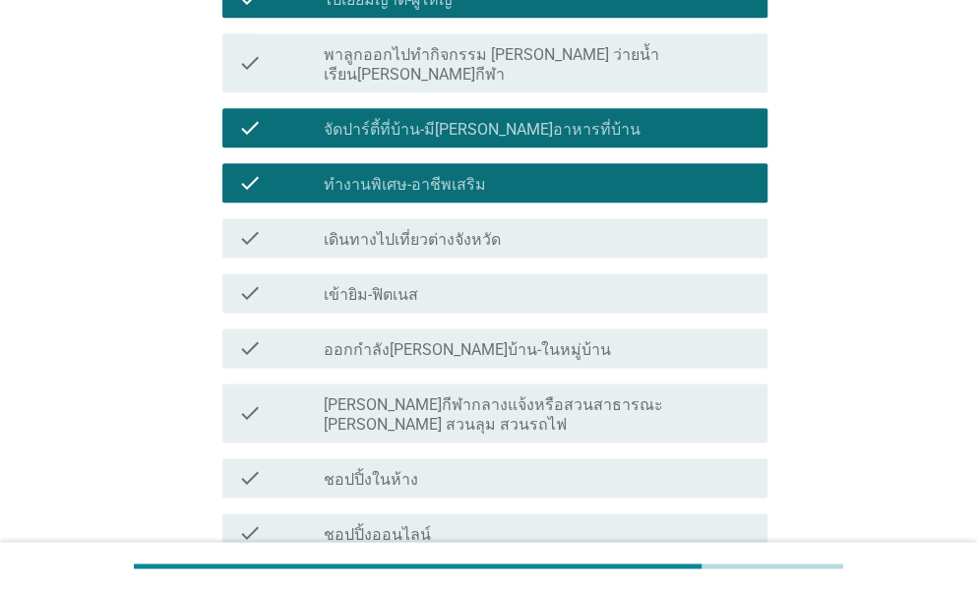
click at [349, 273] on div "check check_box_outline_blank เข้ายิม-ฟิตเนส" at bounding box center [494, 292] width 545 height 39
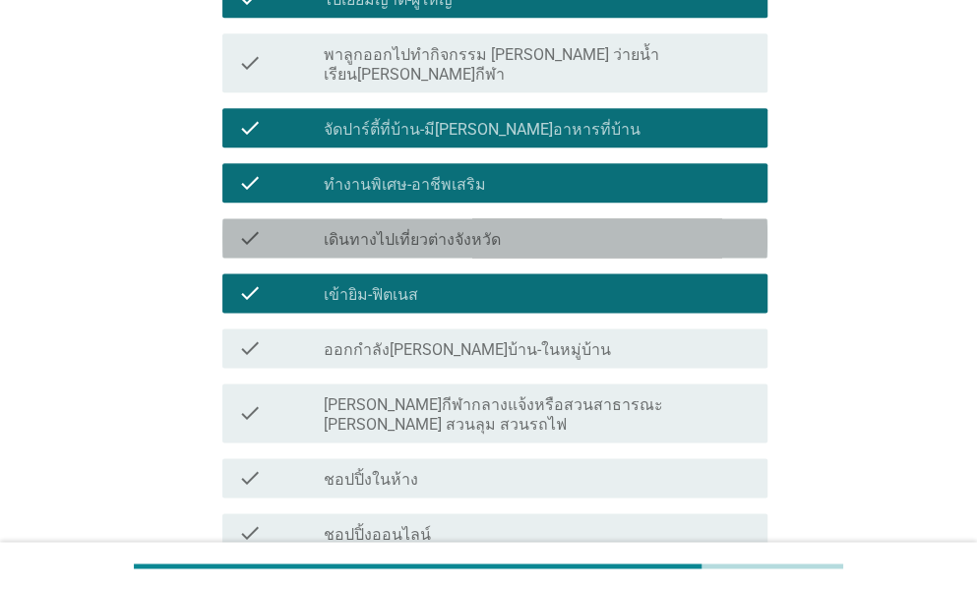
click at [427, 230] on label "เดินทางไปเที่ยวต่างจังหวัด" at bounding box center [412, 240] width 177 height 20
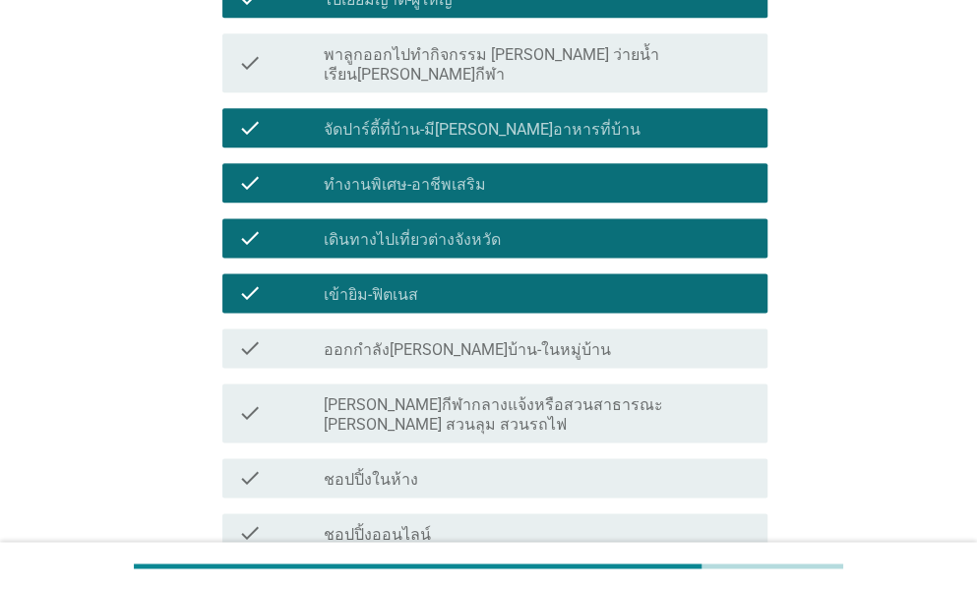
click at [401, 329] on div "check check_box_outline_blank ออกกำลัง[PERSON_NAME]บ้าน-ในหมู่บ้าน" at bounding box center [494, 348] width 545 height 39
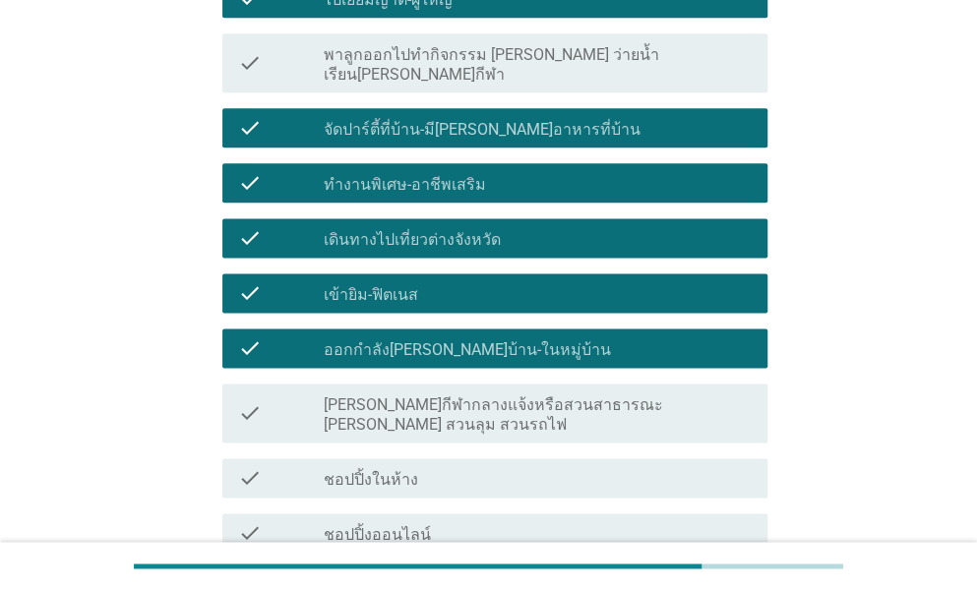
click at [391, 395] on label "[PERSON_NAME]กีฬากลางแจ้งหรือสวนสาธารณะ [PERSON_NAME] สวนลุม สวนรถไฟ" at bounding box center [538, 414] width 428 height 39
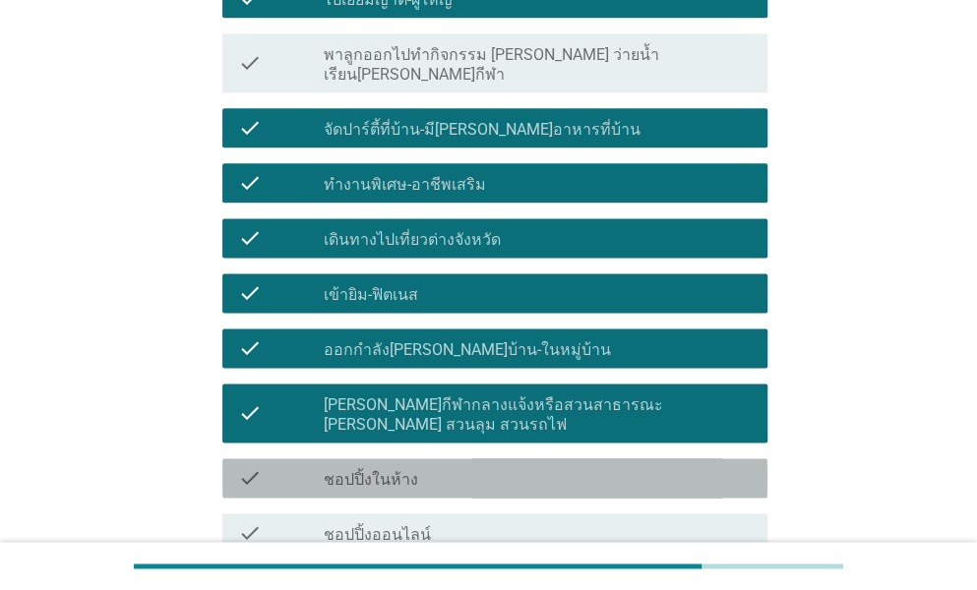
drag, startPoint x: 385, startPoint y: 374, endPoint x: 383, endPoint y: 392, distance: 18.8
click at [384, 466] on div "check_box_outline_blank ชอปปิ้งในห้าง" at bounding box center [538, 478] width 428 height 24
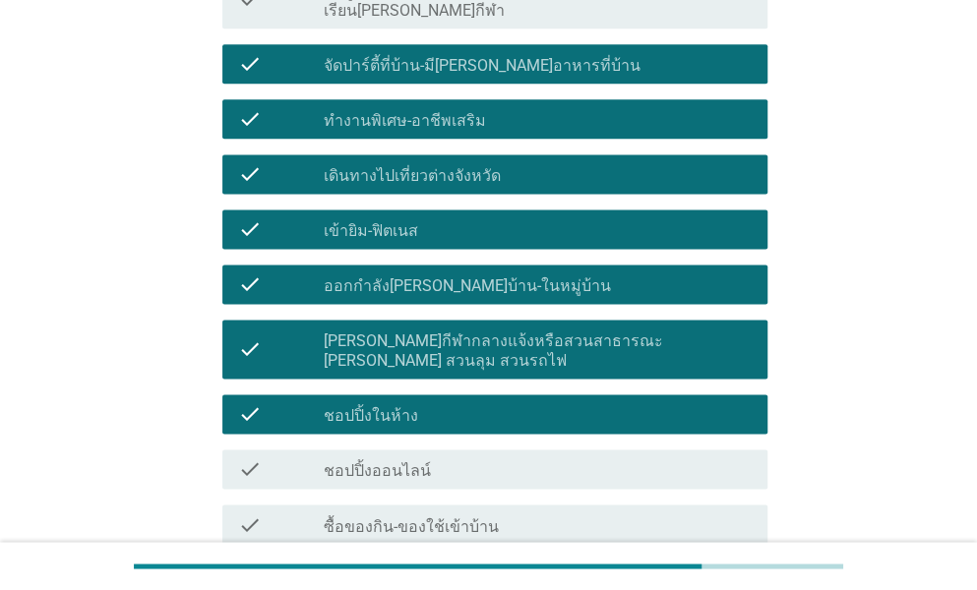
scroll to position [1082, 0]
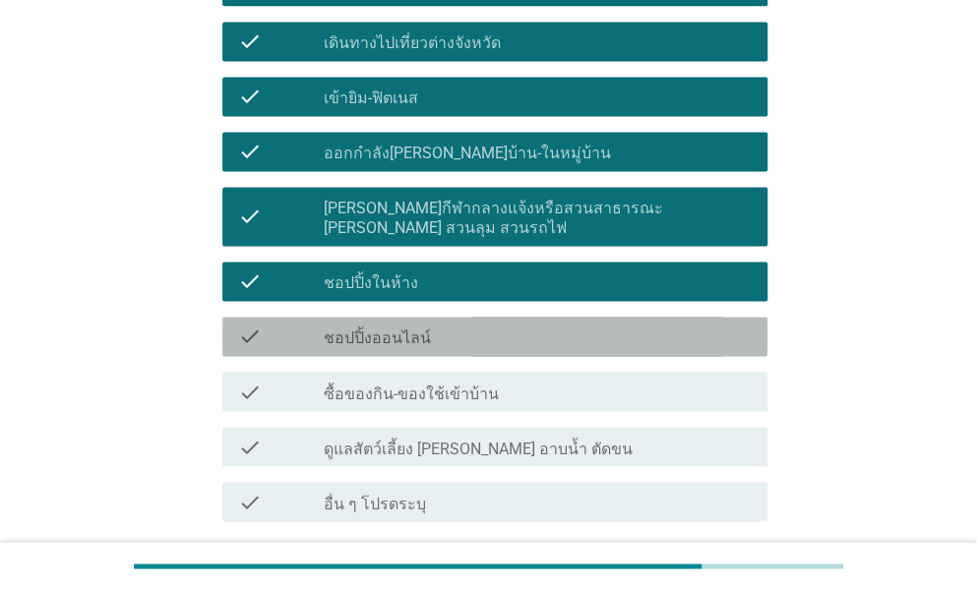
click at [394, 325] on div "check_box_outline_blank ชอปปิ้งออนไลน์" at bounding box center [538, 337] width 428 height 24
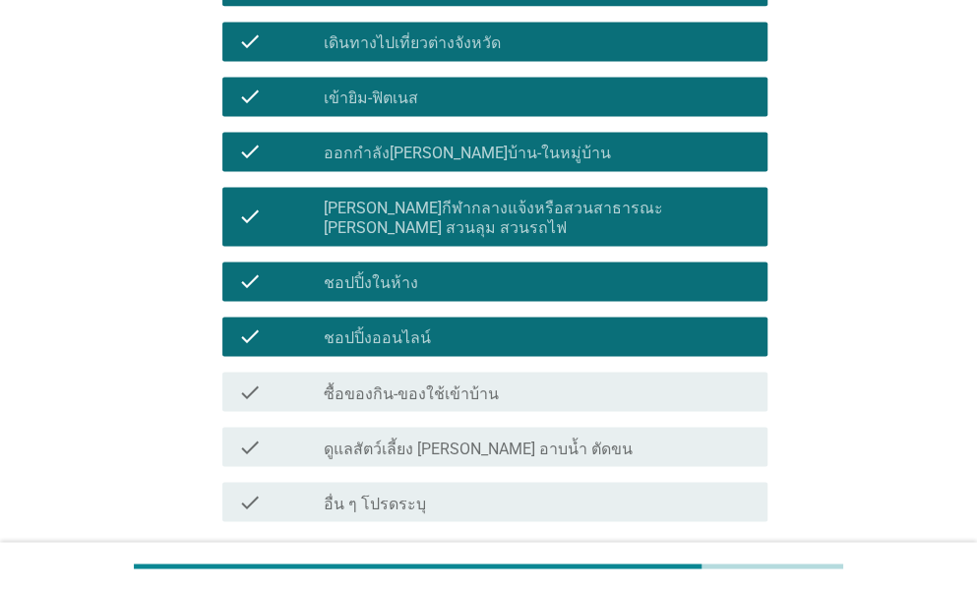
click at [394, 372] on div "check check_box_outline_blank ซื้อของกิน-ของใช้เข้าบ้าน" at bounding box center [494, 391] width 545 height 39
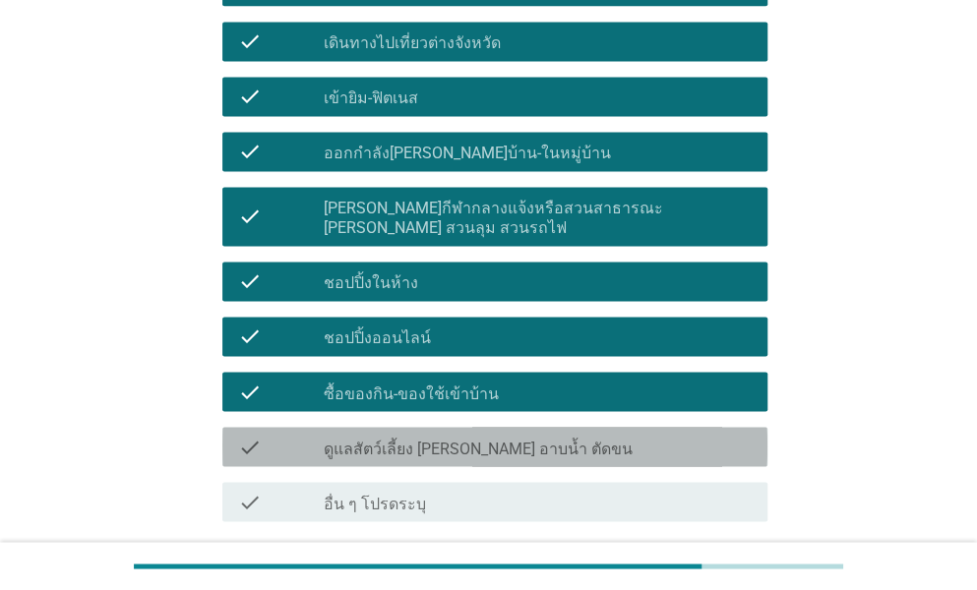
click at [390, 427] on div "check check_box_outline_blank ดูแลสัตว์เลี้ยง [PERSON_NAME] อาบน้ำ ตัดขน" at bounding box center [494, 446] width 545 height 39
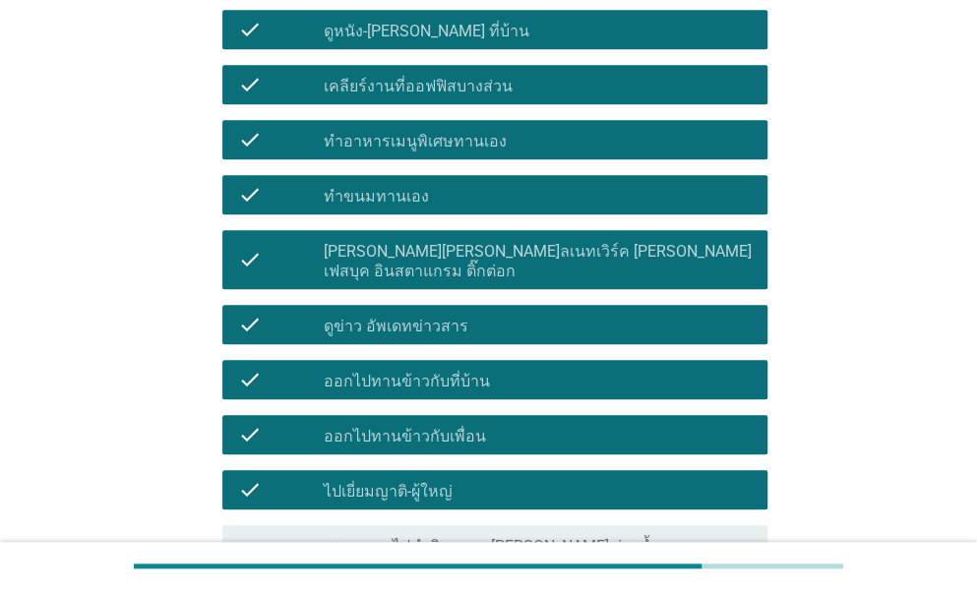
scroll to position [689, 0]
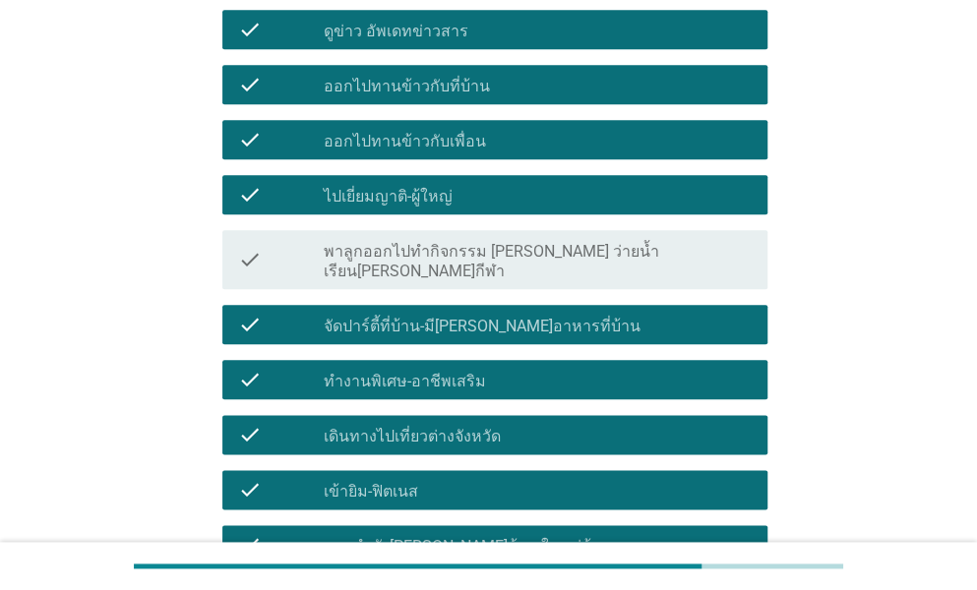
click at [417, 230] on div "check check_box_outline_blank พาลูกออกไปทำกิจกรรม [PERSON_NAME] ว่ายน้ำ เรียน[P…" at bounding box center [494, 259] width 545 height 59
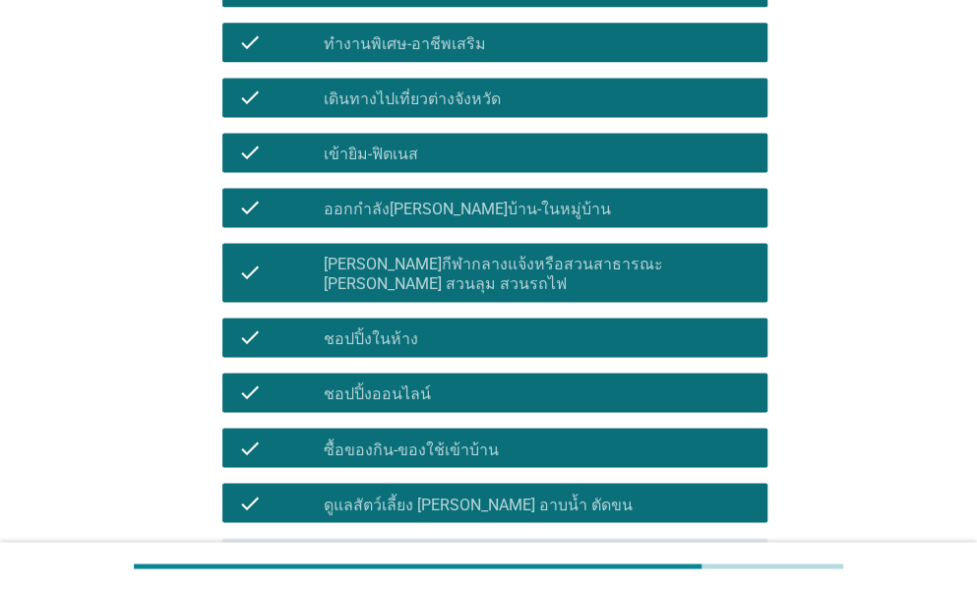
scroll to position [1148, 0]
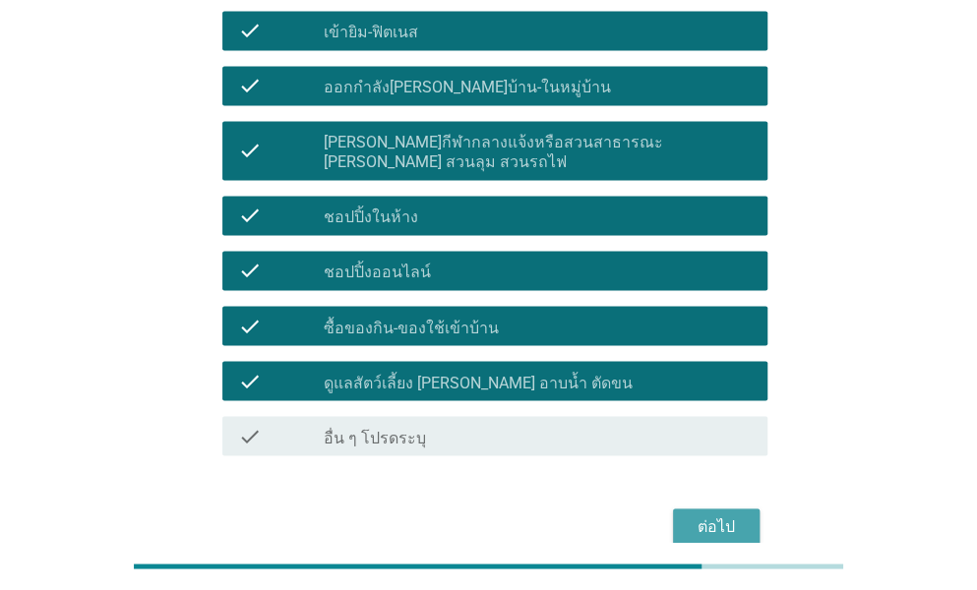
click at [693, 514] on div "ต่อไป" at bounding box center [716, 526] width 55 height 24
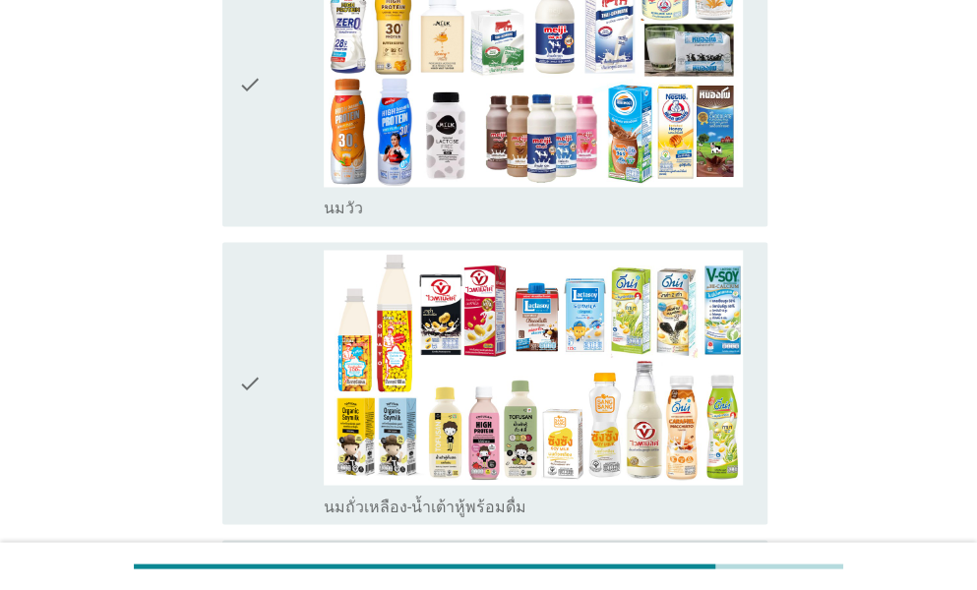
scroll to position [0, 0]
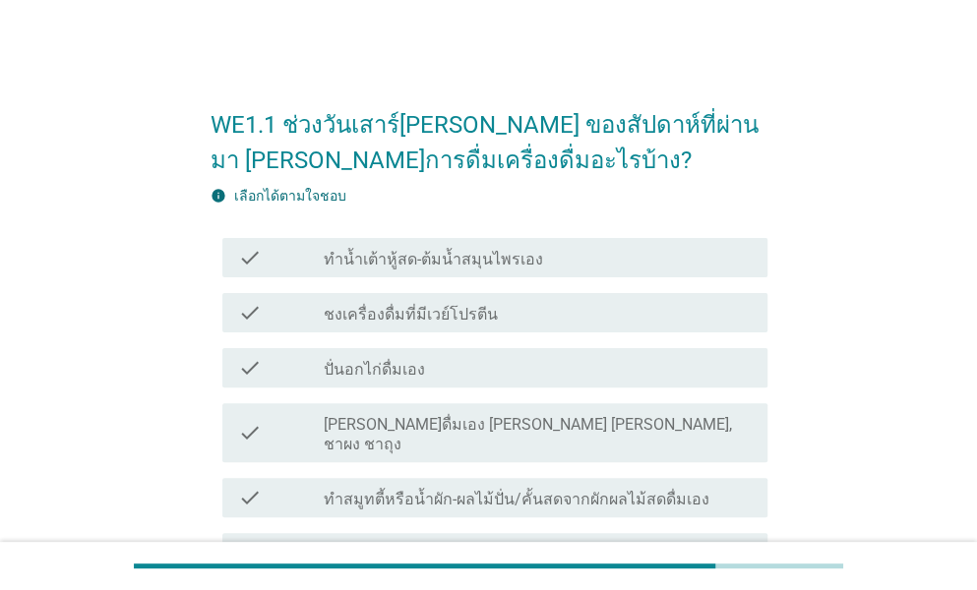
click at [441, 255] on label "ทำน้ำเต้าหู้สด-ต้มน้ำสมุนไพรเอง" at bounding box center [433, 260] width 219 height 20
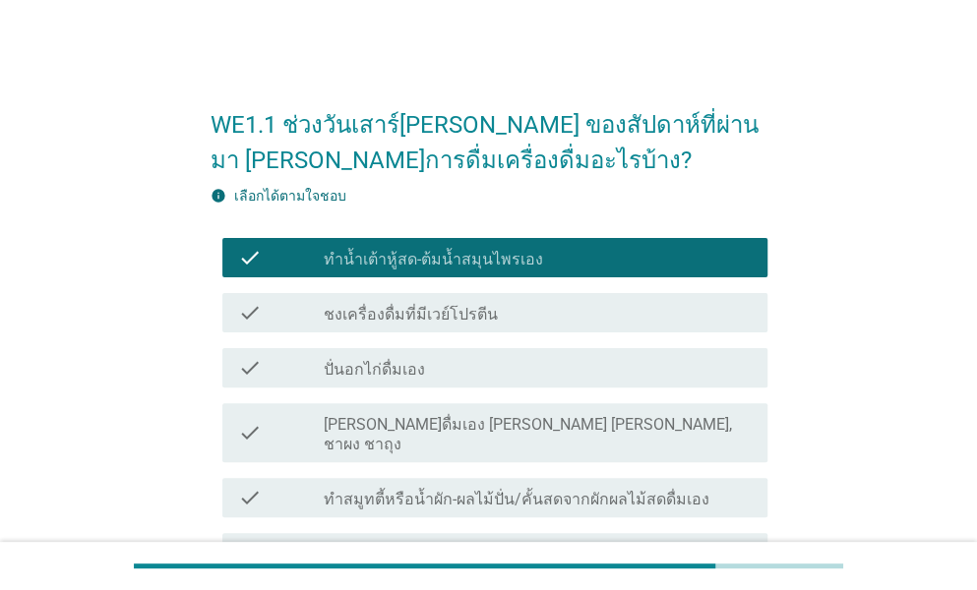
click at [421, 308] on label "ชงเครื่องดื่มที่มีเวย์โปรตีน" at bounding box center [411, 315] width 174 height 20
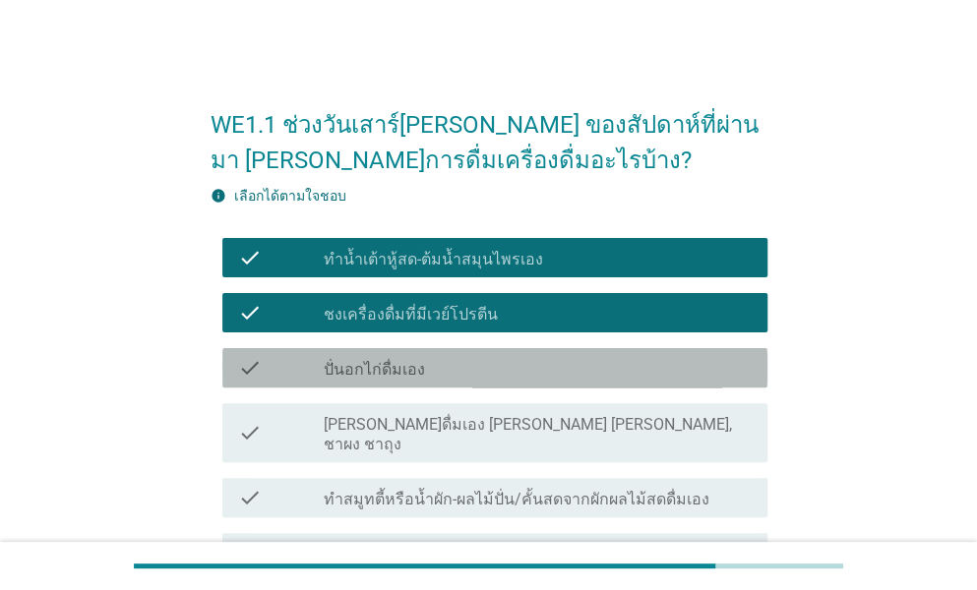
click at [399, 349] on div "check check_box_outline_blank ปั่นอกไก่ดื่มเอง" at bounding box center [494, 367] width 545 height 39
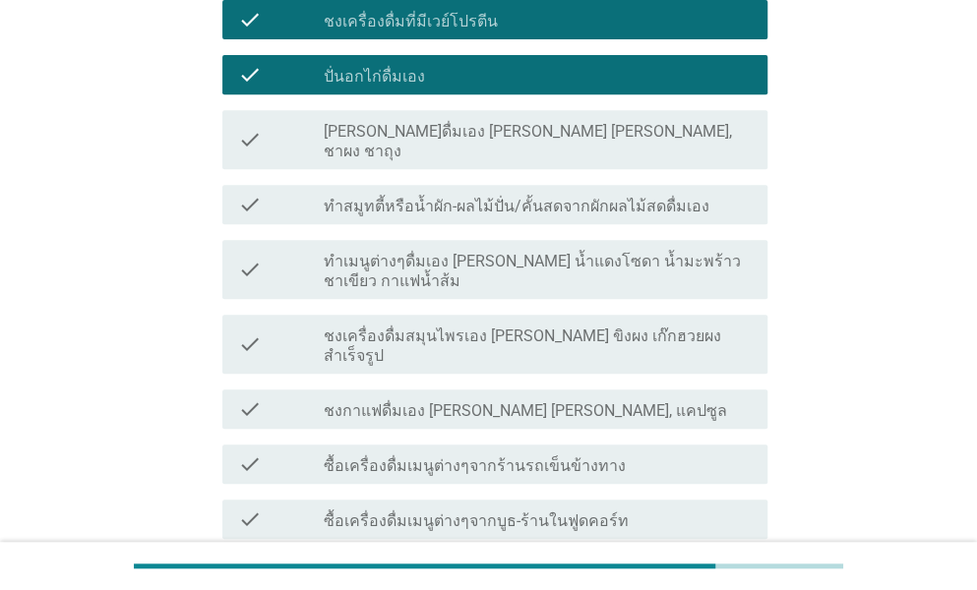
scroll to position [295, 0]
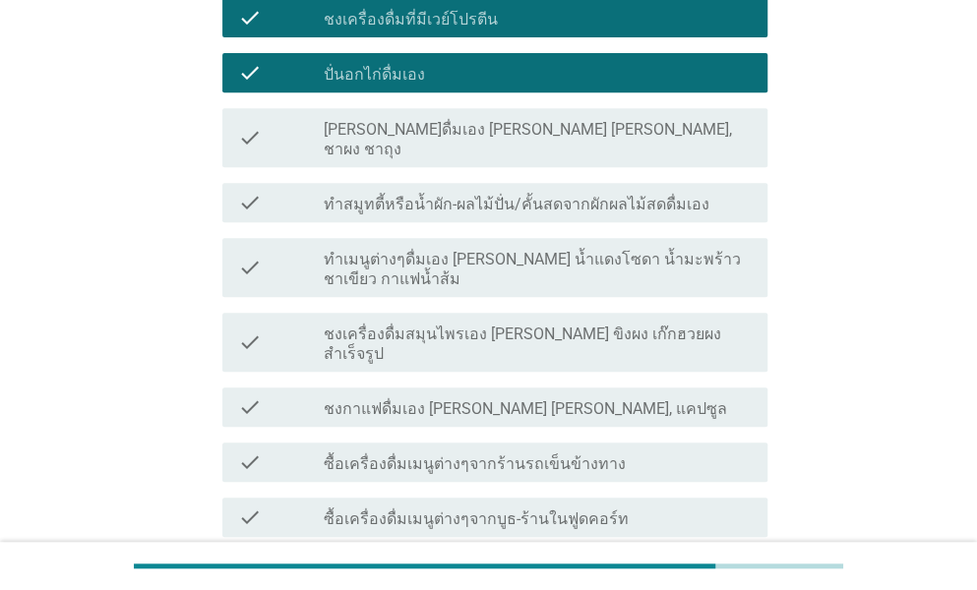
click at [441, 132] on label "[PERSON_NAME]ดื่มเอง [PERSON_NAME] [PERSON_NAME], ชาผง ชาถุง" at bounding box center [538, 139] width 428 height 39
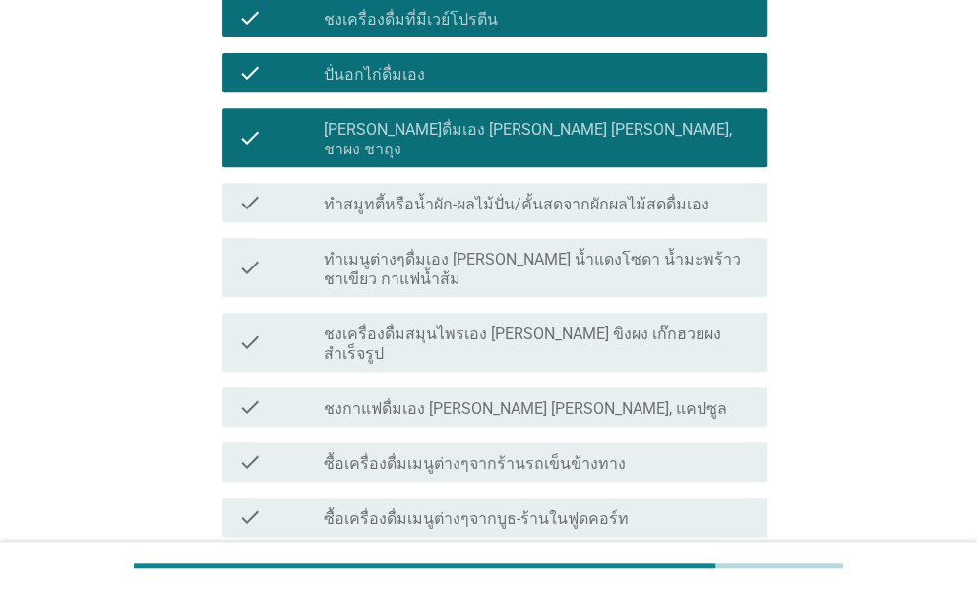
click at [407, 195] on label "ทำสมูทตี้หรือน้ำผัก-ผลไม้ปั่น/คั้นสดจากผักผลไม้สดดื่มเอง" at bounding box center [517, 205] width 386 height 20
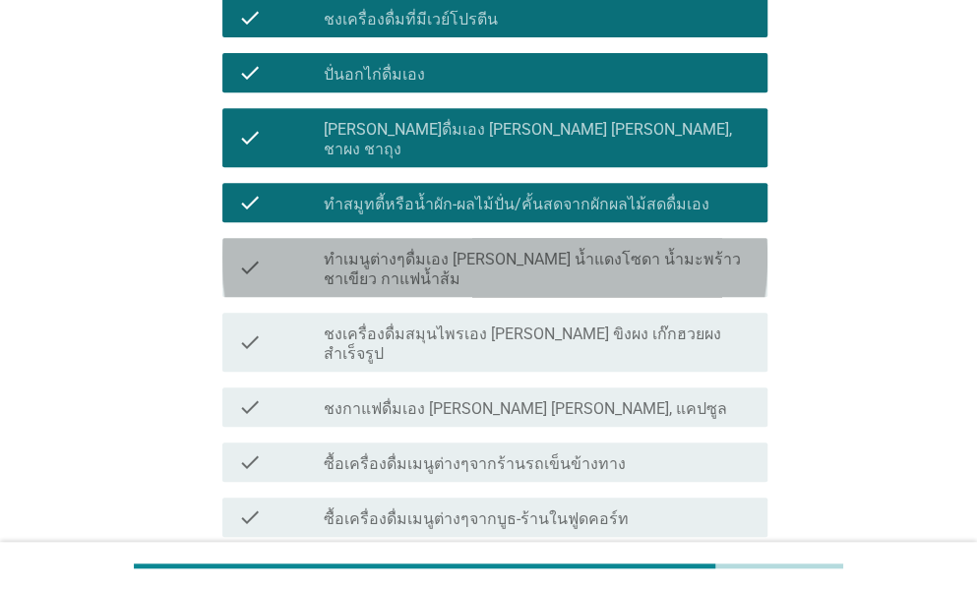
drag, startPoint x: 391, startPoint y: 247, endPoint x: 379, endPoint y: 285, distance: 40.4
click at [391, 250] on label "ทำเมนูต่างๆดื่มเอง [PERSON_NAME] น้ำแดงโซดา น้ำมะพร้าวชาเขียว กาแฟน้ำส้ม" at bounding box center [538, 269] width 428 height 39
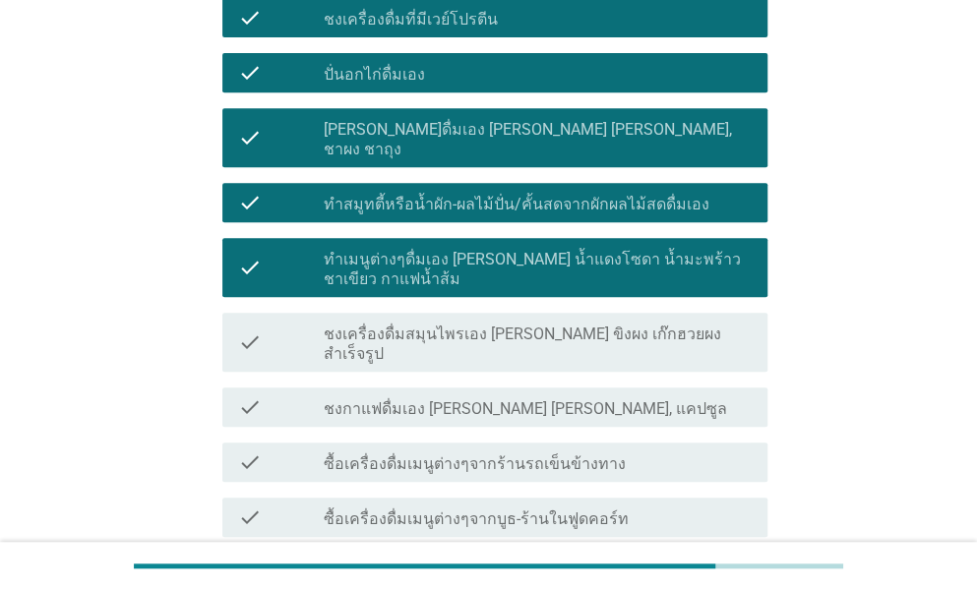
click at [374, 325] on label "ชงเครื่องดื่มสมุนไพรเอง [PERSON_NAME] ขิงผง เก๊กฮวยผงสำเร็จรูป" at bounding box center [538, 344] width 428 height 39
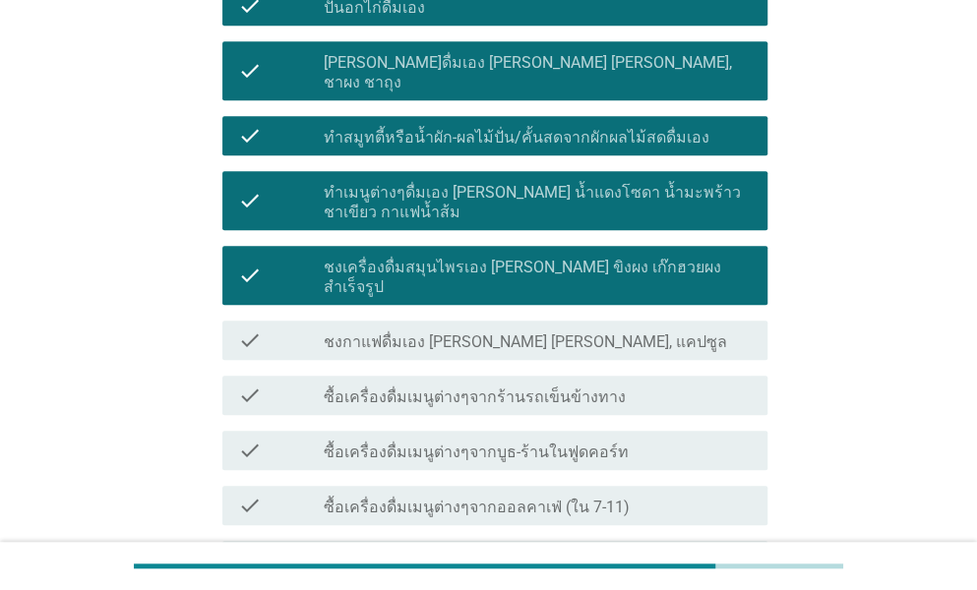
scroll to position [393, 0]
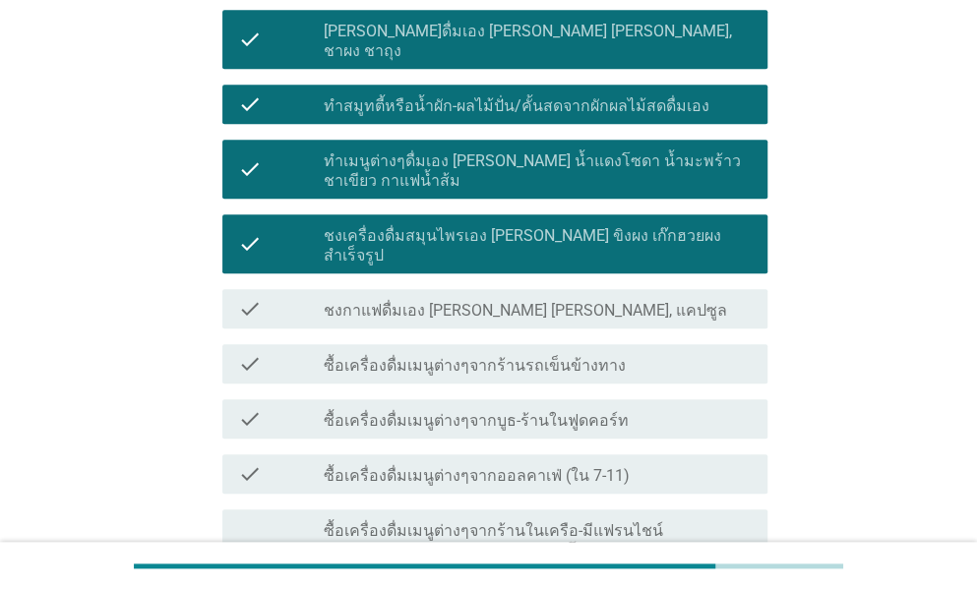
click at [368, 281] on div "check check_box_outline_blank ชงกาแฟดื่มเอง [PERSON_NAME] [PERSON_NAME], แคปซูล" at bounding box center [488, 308] width 557 height 55
click at [368, 356] on label "ซื้อเครื่องดื่มเมนูต่างๆจากร้านรถเข็นข้างทาง" at bounding box center [475, 366] width 302 height 20
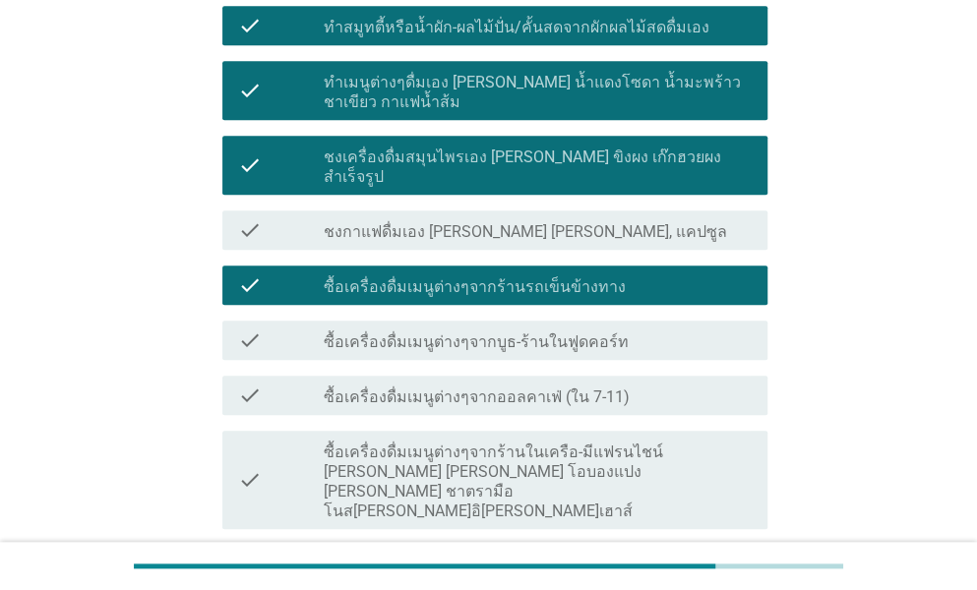
scroll to position [492, 0]
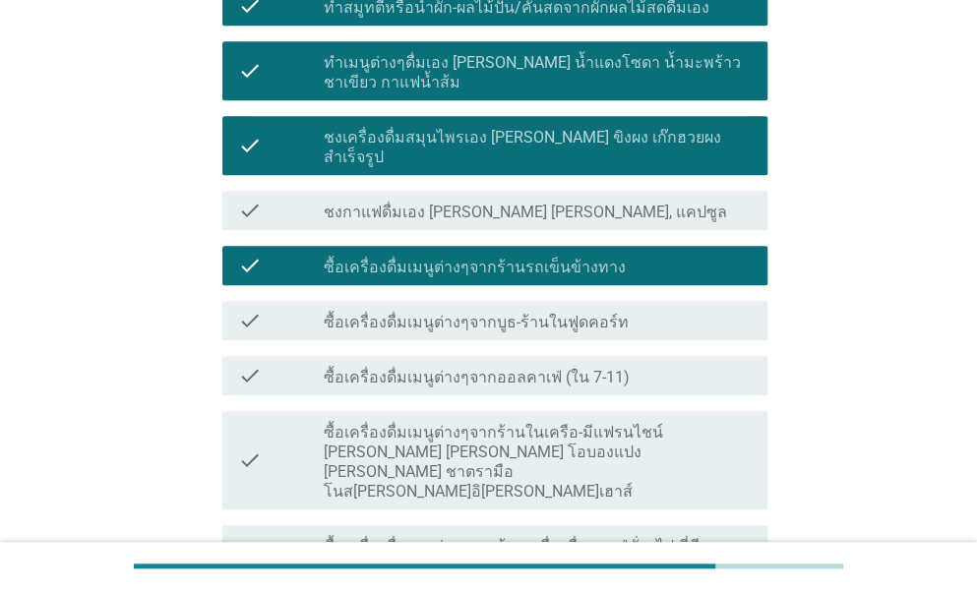
click at [386, 313] on label "ซื้อเครื่องดื่มเมนูต่างๆจากบูธ-ร้านในฟูดคอร์ท" at bounding box center [476, 323] width 305 height 20
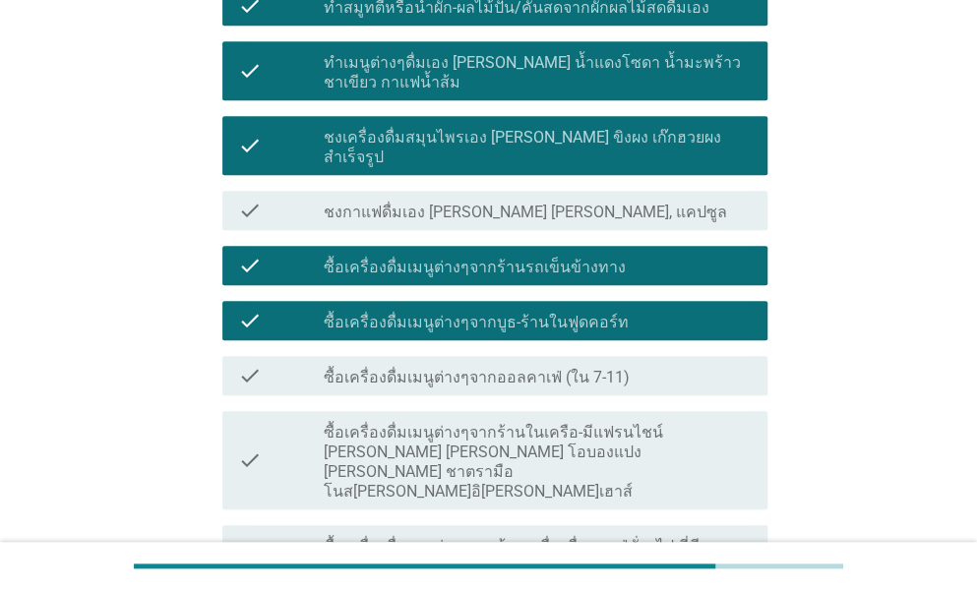
click at [421, 203] on label "ชงกาแฟดื่มเอง [PERSON_NAME] [PERSON_NAME], แคปซูล" at bounding box center [525, 213] width 403 height 20
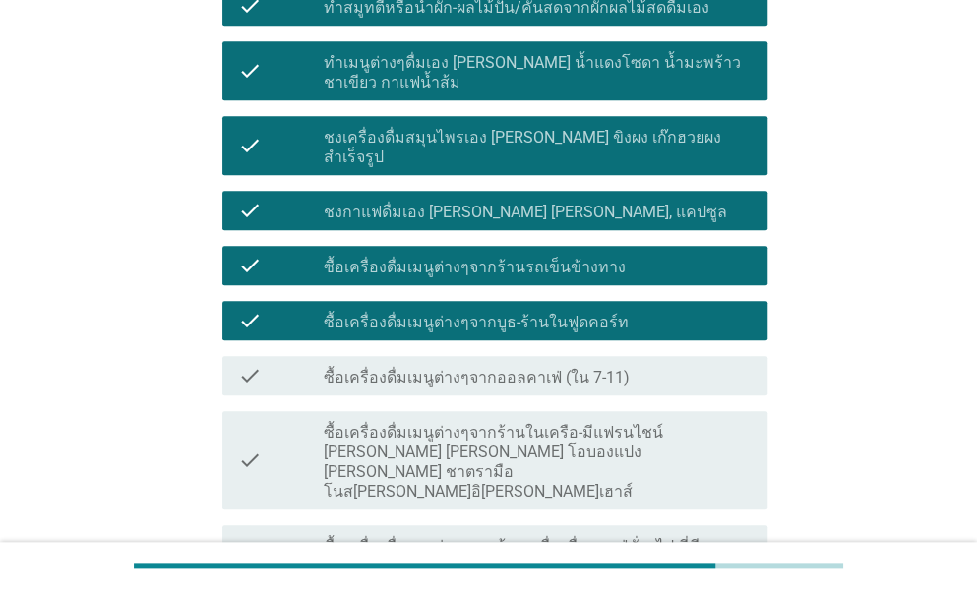
click at [405, 368] on label "ซื้อเครื่องดื่มเมนูต่างๆจากออลคาเฟ่ (ใน 7-11)" at bounding box center [477, 378] width 306 height 20
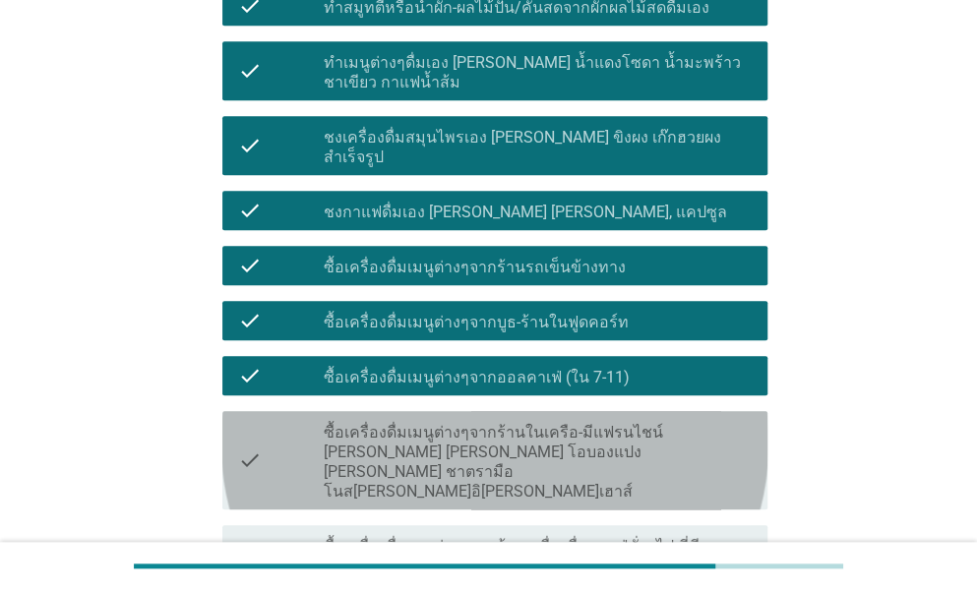
drag, startPoint x: 390, startPoint y: 381, endPoint x: 378, endPoint y: 417, distance: 38.3
click at [390, 423] on label "ซื้อเครื่องดื่มเมนูต่างๆจากร้านในเครือ-มีแฟรนไชน์ [PERSON_NAME] [PERSON_NAME] โ…" at bounding box center [538, 462] width 428 height 79
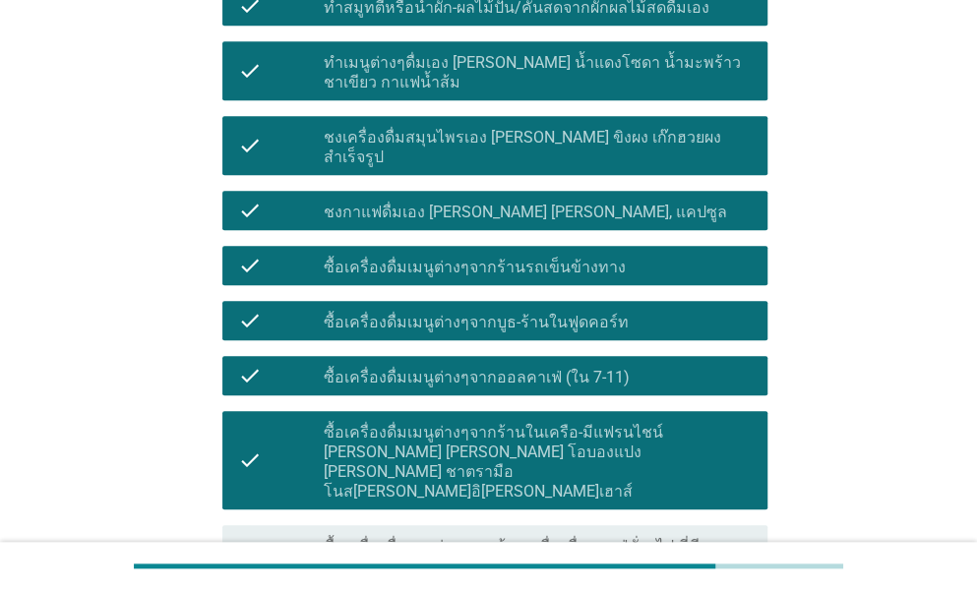
drag, startPoint x: 376, startPoint y: 422, endPoint x: 374, endPoint y: 436, distance: 13.9
click at [375, 517] on div "check check_box_outline_blank ซื้อเครื่องดื่มเมนูต่างๆจากร้านเครื่องดื่ม-คาเฟ่ท…" at bounding box center [488, 554] width 557 height 75
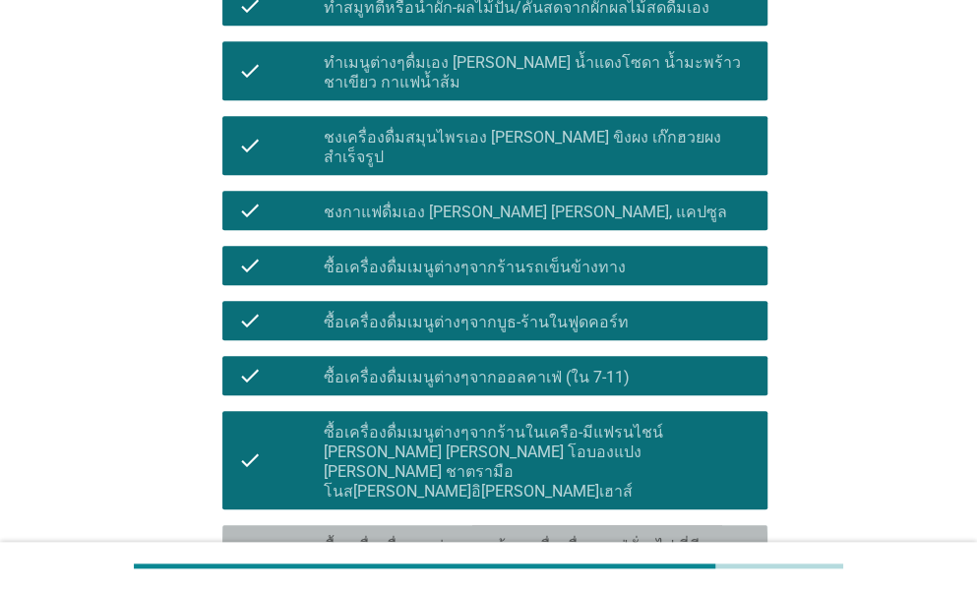
click at [374, 533] on div "check_box_outline_blank ซื้อเครื่องดื่มเมนูต่างๆจากร้านเครื่องดื่ม-คาเฟ่ทั่วๆไป…" at bounding box center [538, 554] width 428 height 43
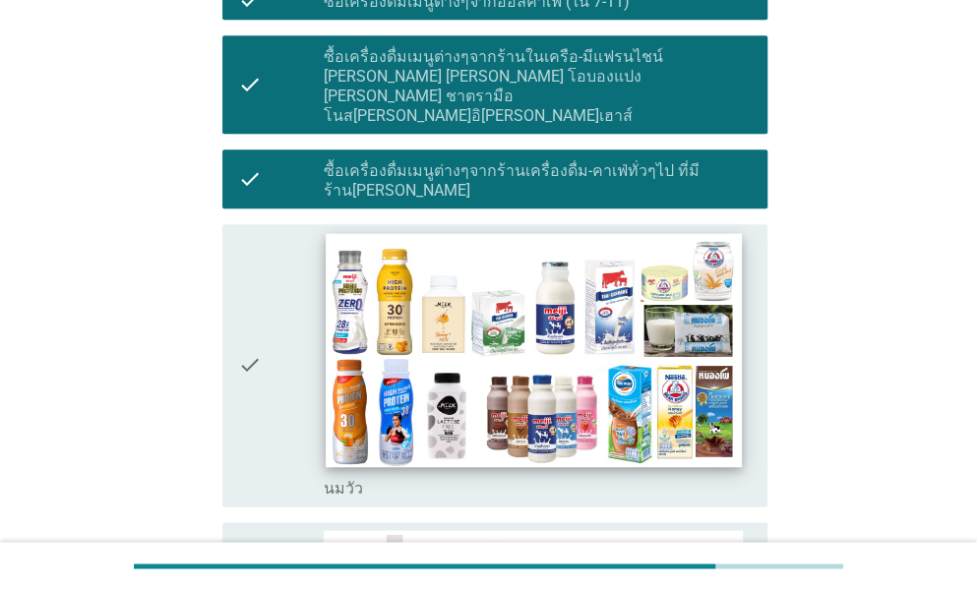
scroll to position [885, 0]
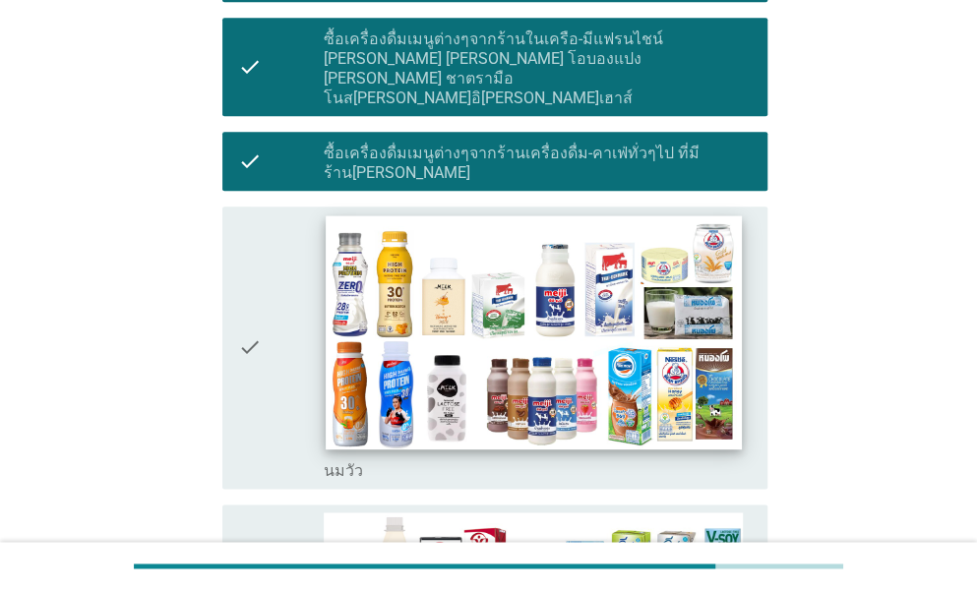
click at [354, 287] on img at bounding box center [533, 332] width 415 height 234
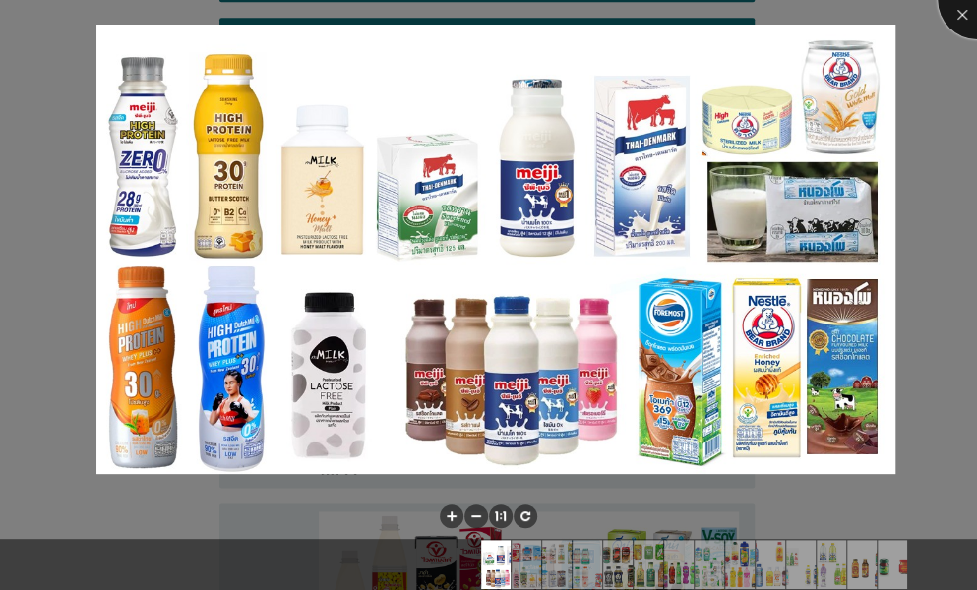
click at [944, 10] on div at bounding box center [976, 0] width 79 height 79
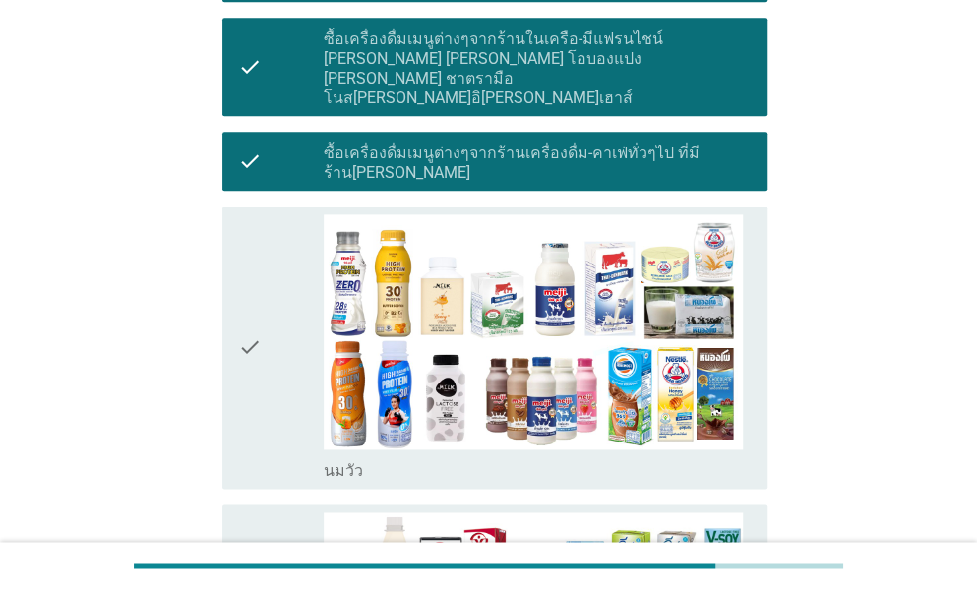
drag, startPoint x: 259, startPoint y: 253, endPoint x: 194, endPoint y: 406, distance: 166.6
click at [257, 253] on icon "check" at bounding box center [250, 347] width 24 height 267
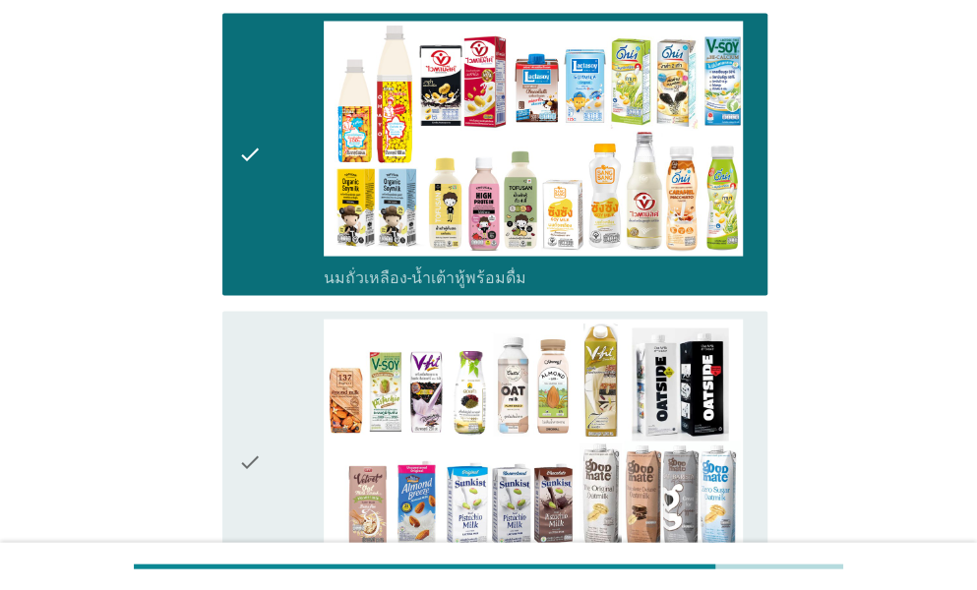
click at [271, 319] on div "check" at bounding box center [281, 462] width 86 height 286
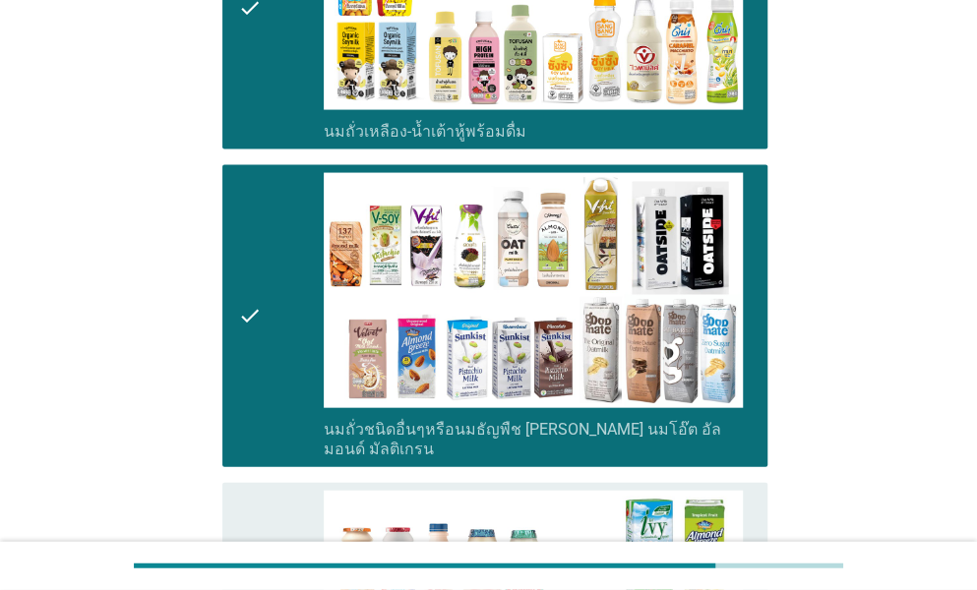
scroll to position [1771, 0]
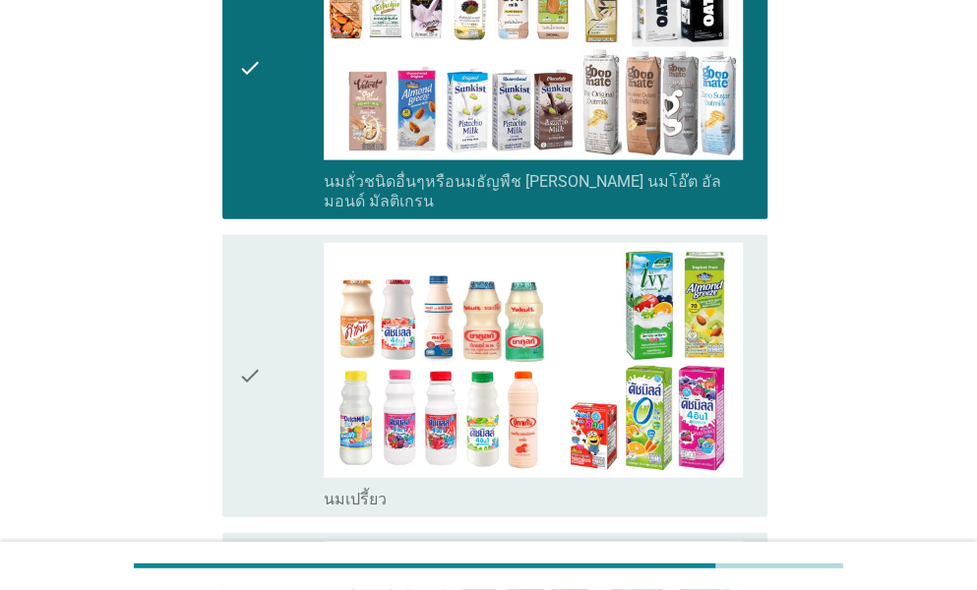
drag, startPoint x: 267, startPoint y: 255, endPoint x: 256, endPoint y: 391, distance: 136.2
click at [266, 254] on div "check" at bounding box center [281, 376] width 86 height 267
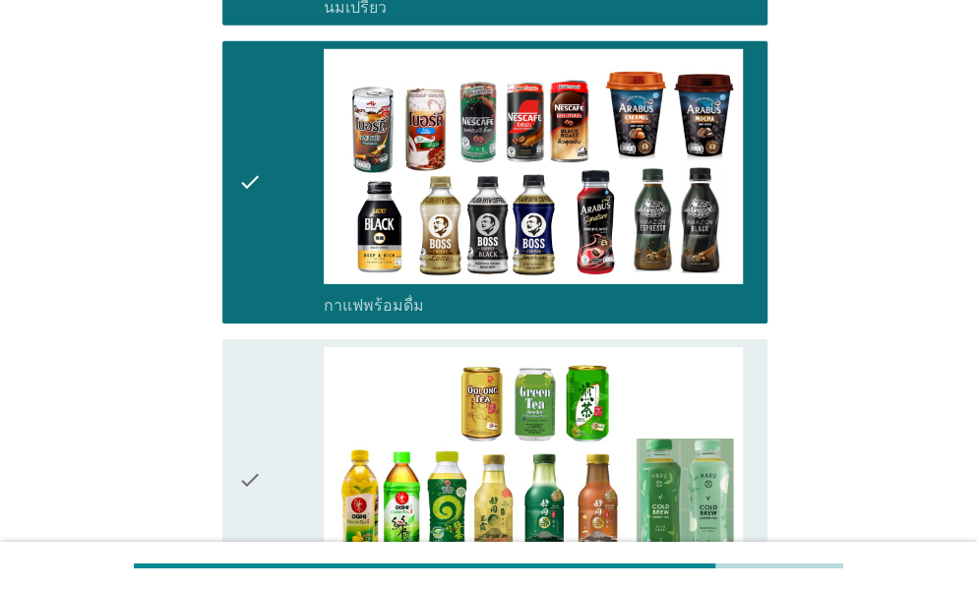
click at [257, 347] on icon "check" at bounding box center [250, 480] width 24 height 267
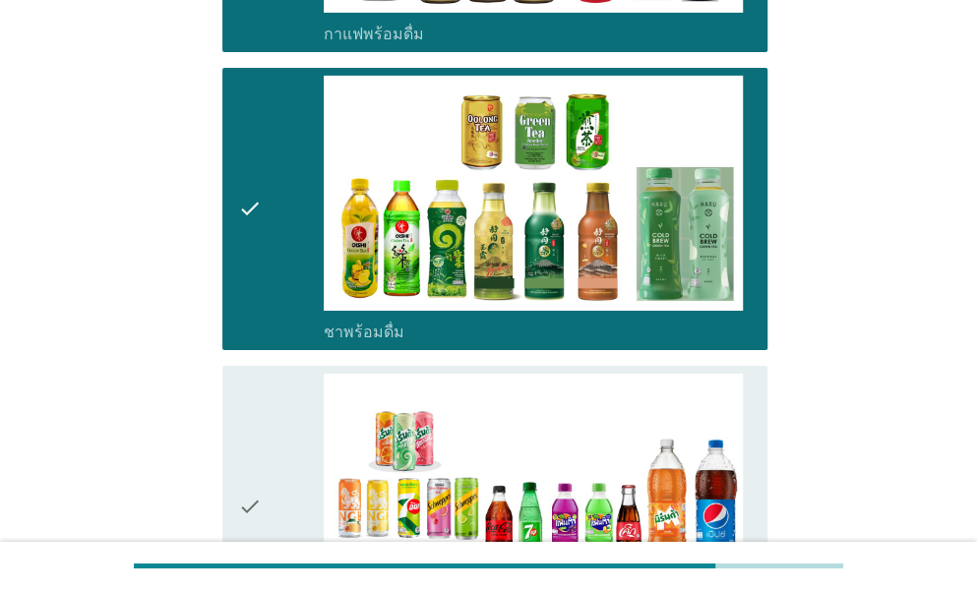
scroll to position [2656, 0]
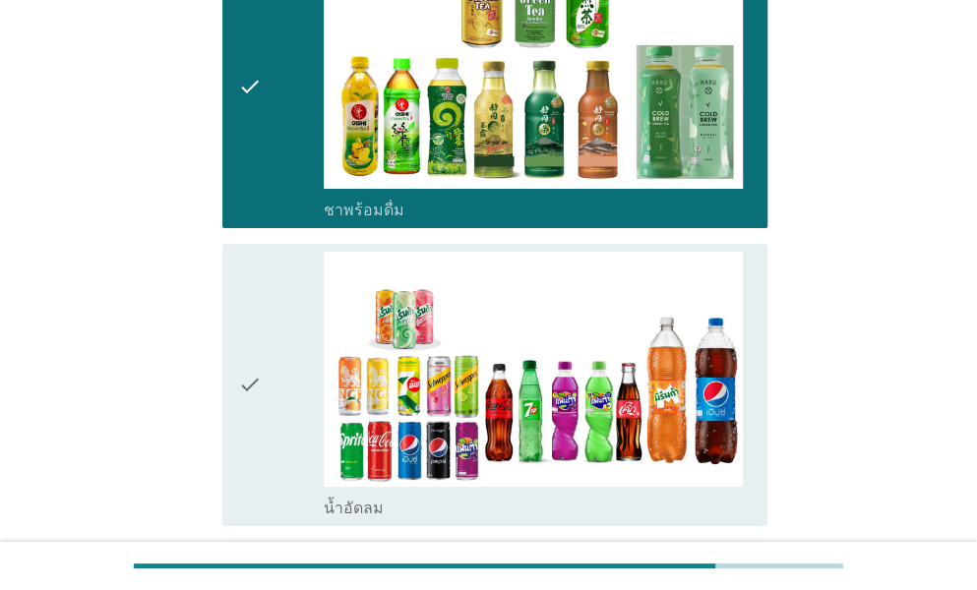
click at [275, 304] on div "check" at bounding box center [281, 385] width 86 height 267
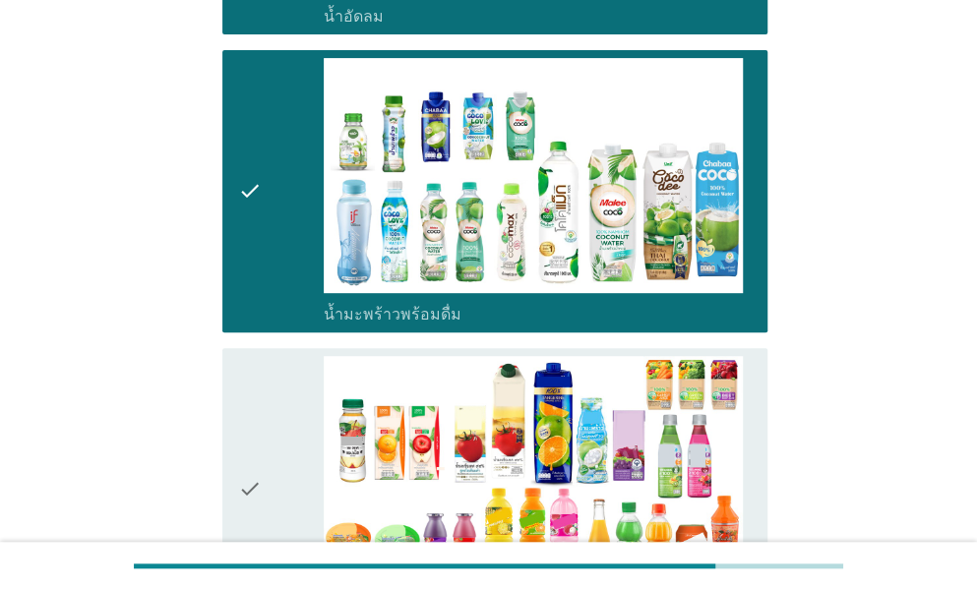
click at [297, 356] on div "check" at bounding box center [281, 489] width 86 height 267
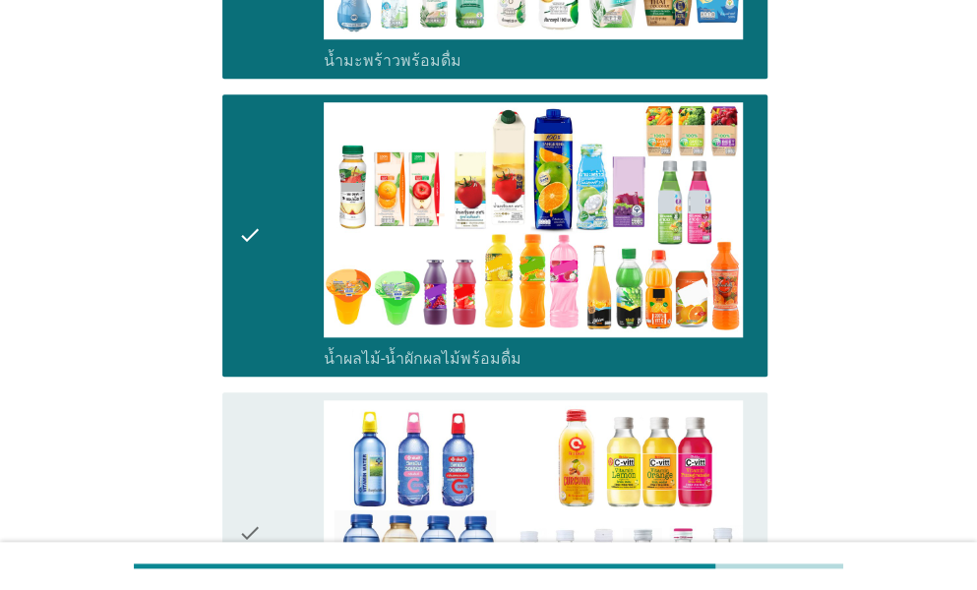
scroll to position [3639, 0]
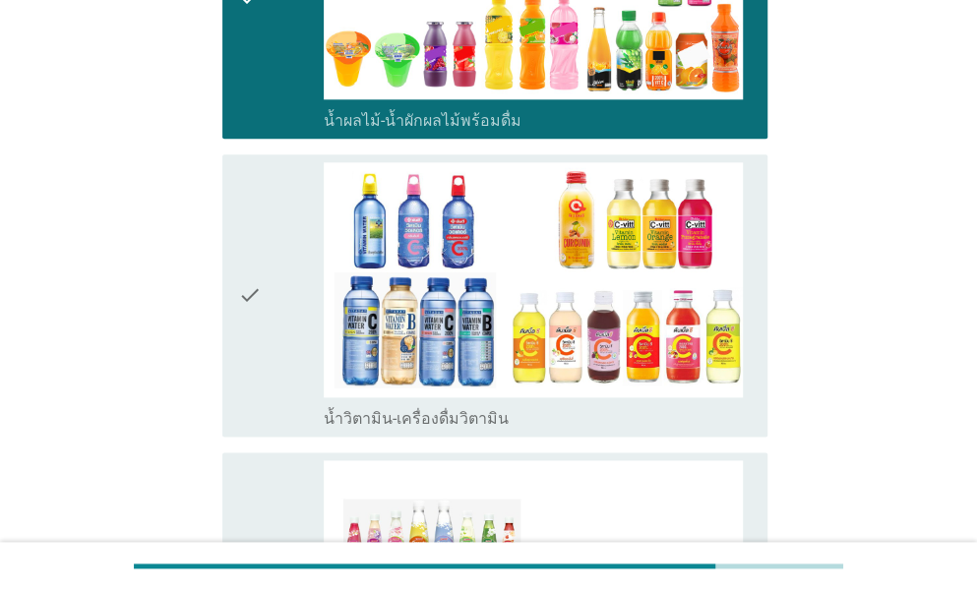
drag, startPoint x: 281, startPoint y: 197, endPoint x: 211, endPoint y: 387, distance: 202.3
click at [281, 196] on div "check" at bounding box center [281, 295] width 86 height 267
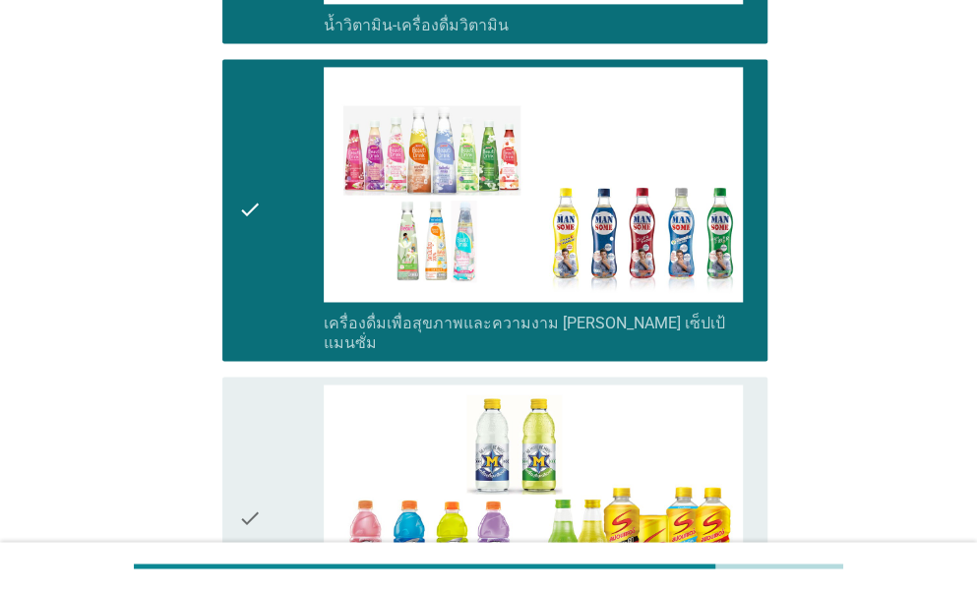
click at [266, 385] on div "check" at bounding box center [281, 518] width 86 height 267
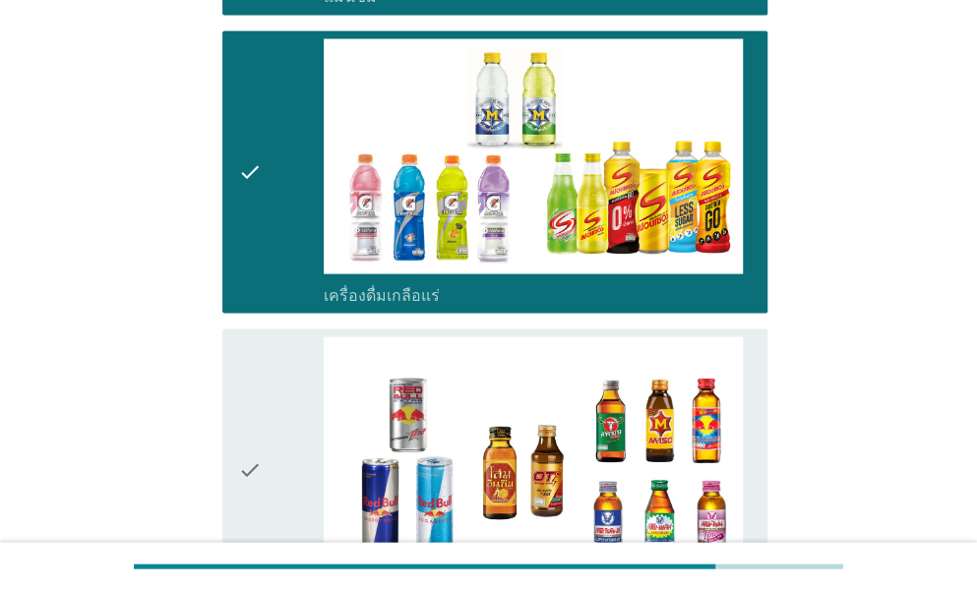
scroll to position [4525, 0]
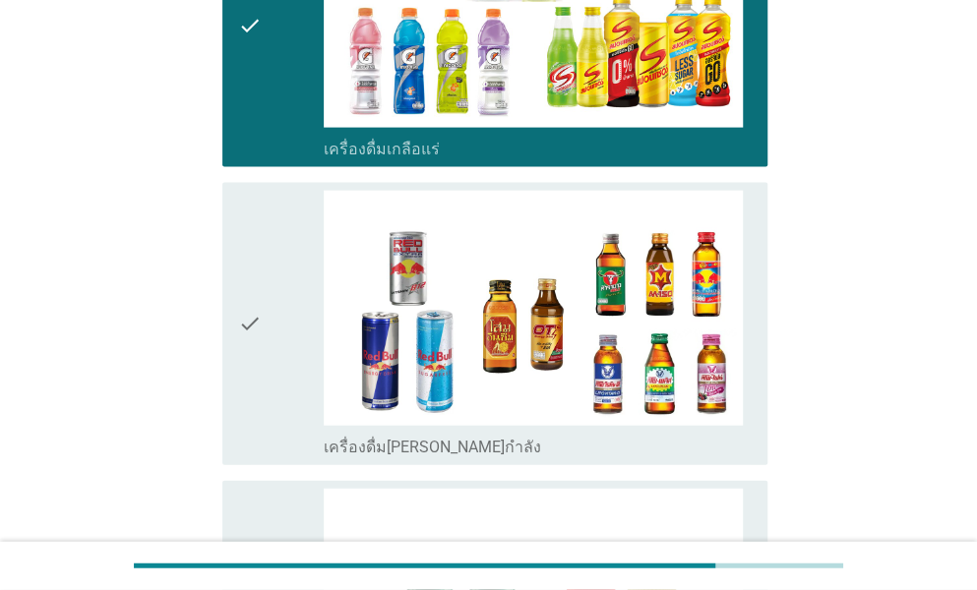
drag, startPoint x: 267, startPoint y: 262, endPoint x: 264, endPoint y: 387, distance: 125.0
click at [268, 261] on div "check" at bounding box center [281, 324] width 86 height 267
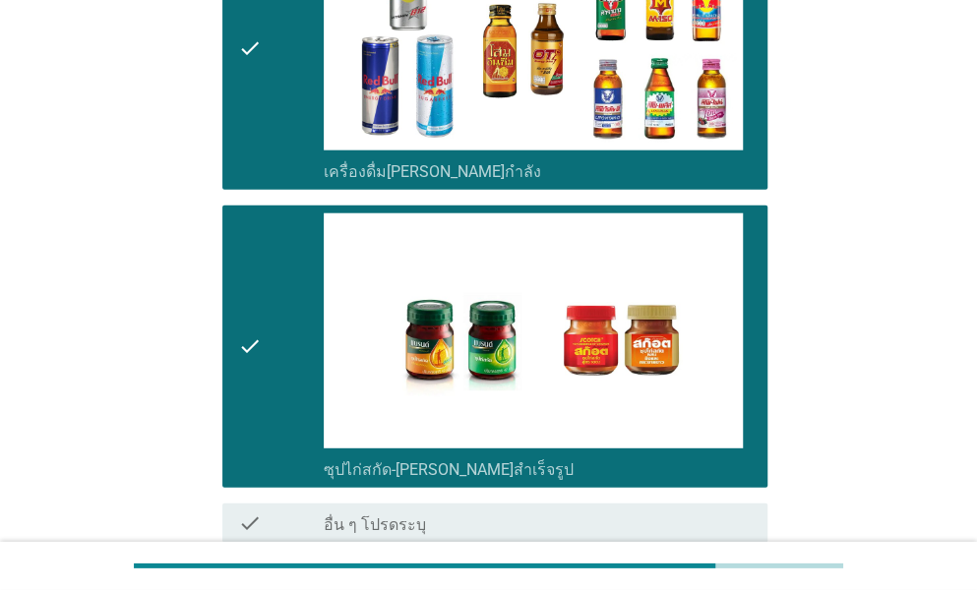
scroll to position [4820, 0]
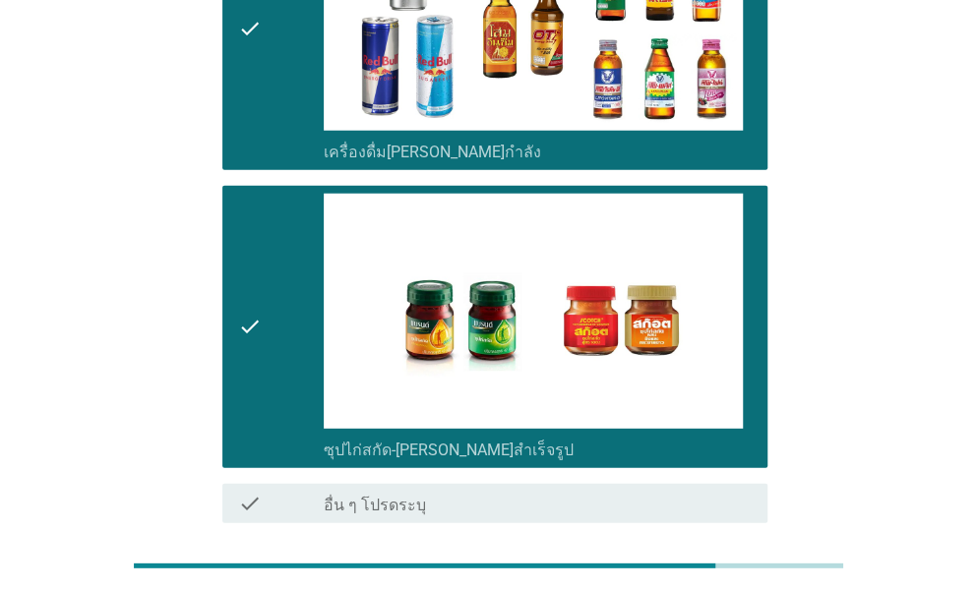
click at [717, 582] on div "ต่อไป" at bounding box center [716, 594] width 55 height 24
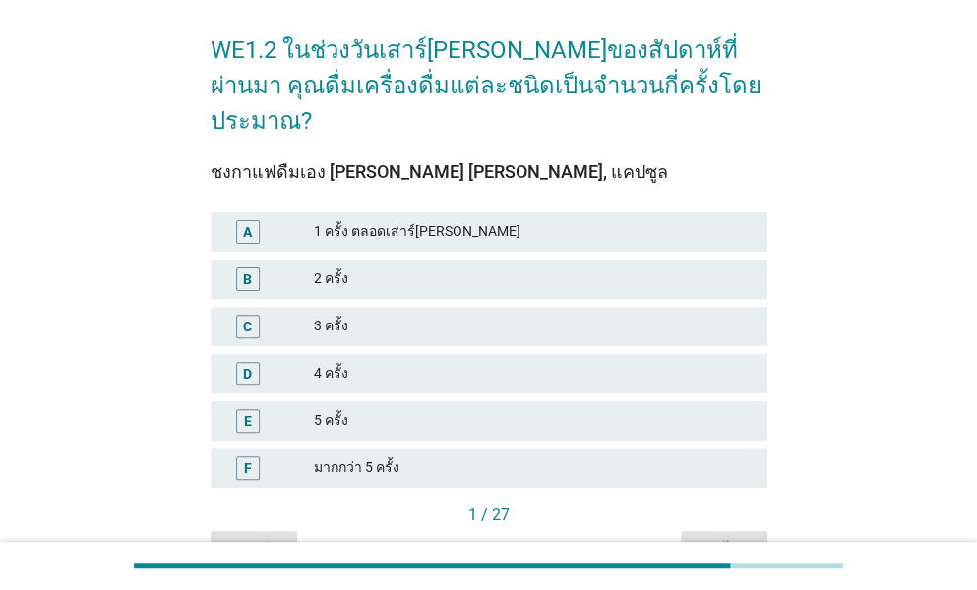
scroll to position [150, 0]
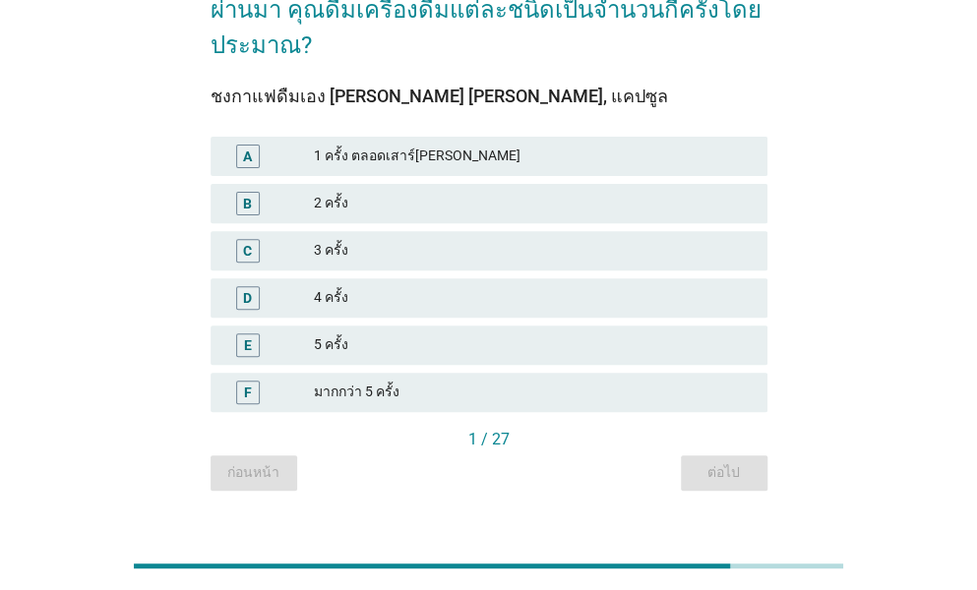
click at [349, 381] on div "มากกว่า 5 ครั้ง" at bounding box center [533, 393] width 438 height 24
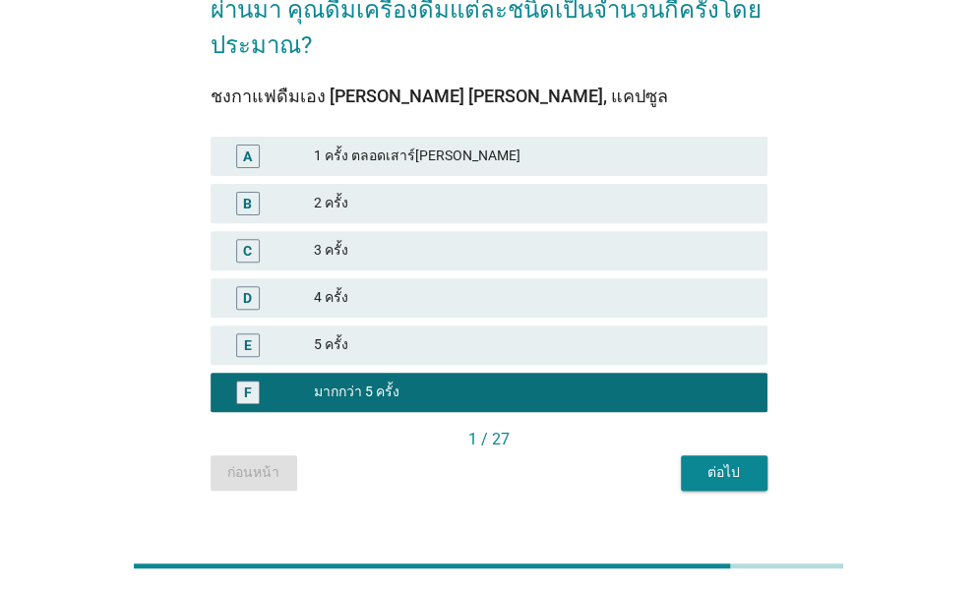
click at [726, 455] on button "ต่อไป" at bounding box center [724, 472] width 87 height 35
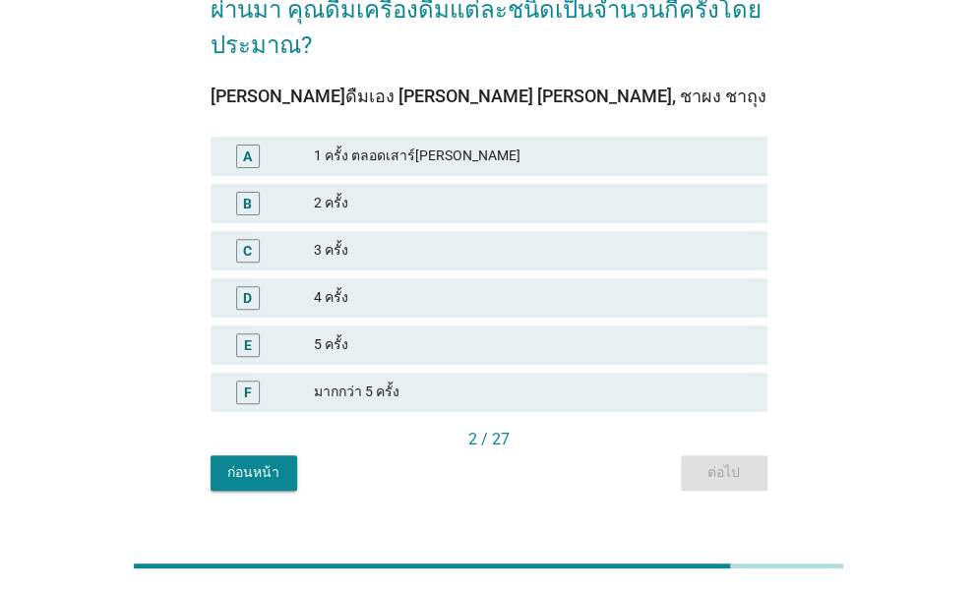
click at [417, 381] on div "มากกว่า 5 ครั้ง" at bounding box center [533, 393] width 438 height 24
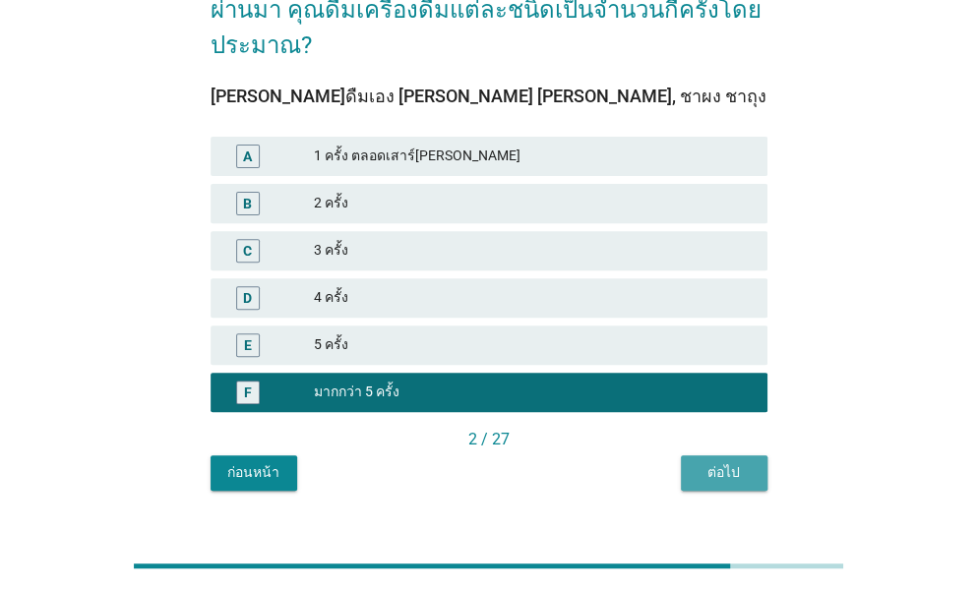
click at [729, 455] on button "ต่อไป" at bounding box center [724, 472] width 87 height 35
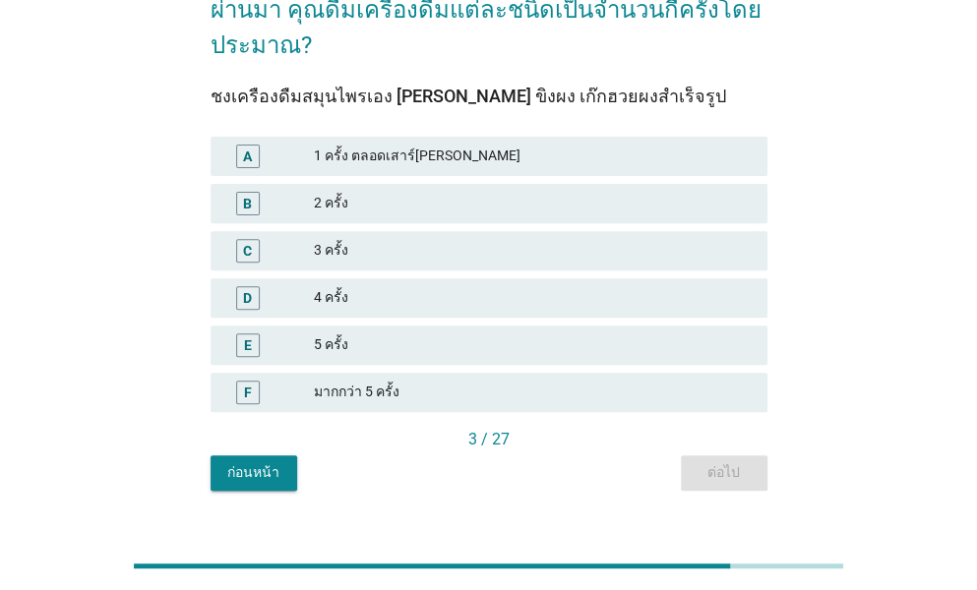
click at [328, 381] on div "มากกว่า 5 ครั้ง" at bounding box center [533, 393] width 438 height 24
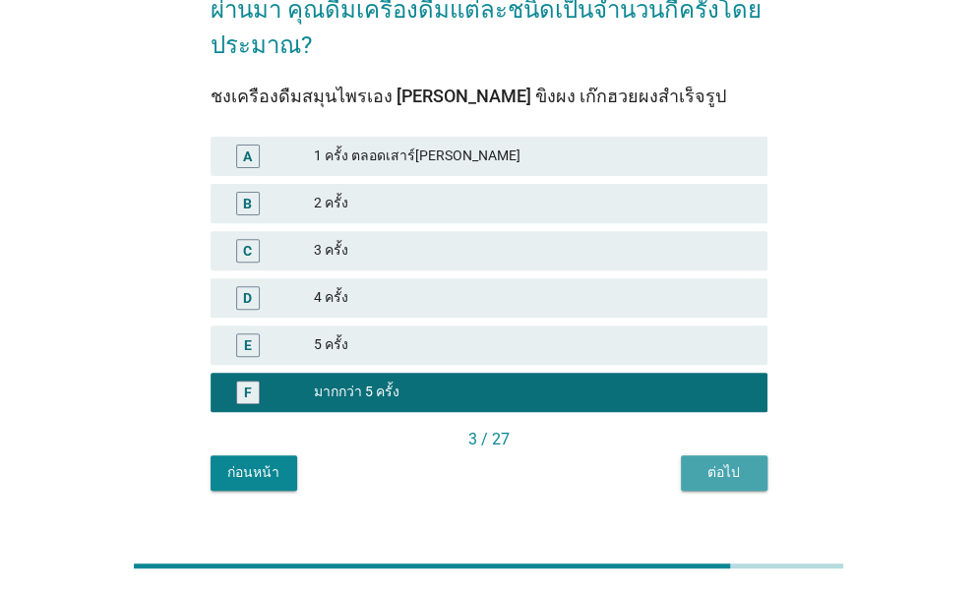
click at [714, 462] on div "ต่อไป" at bounding box center [723, 472] width 55 height 21
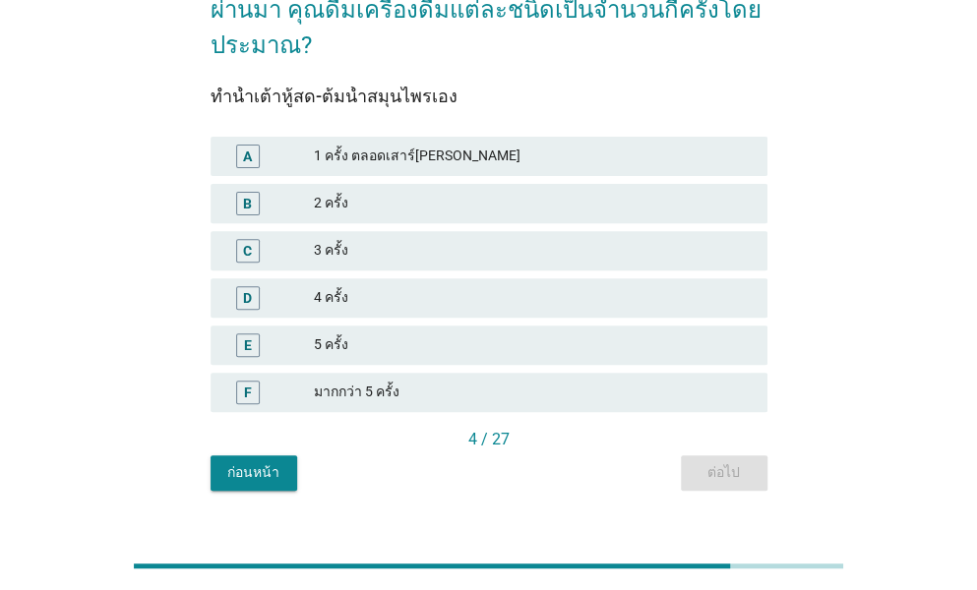
click at [364, 381] on div "มากกว่า 5 ครั้ง" at bounding box center [533, 393] width 438 height 24
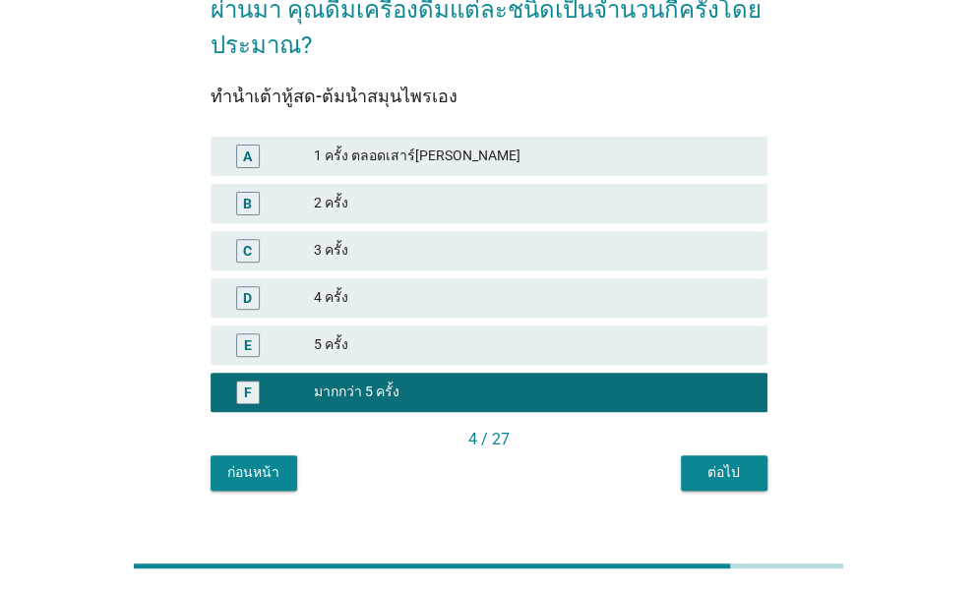
click at [704, 455] on button "ต่อไป" at bounding box center [724, 472] width 87 height 35
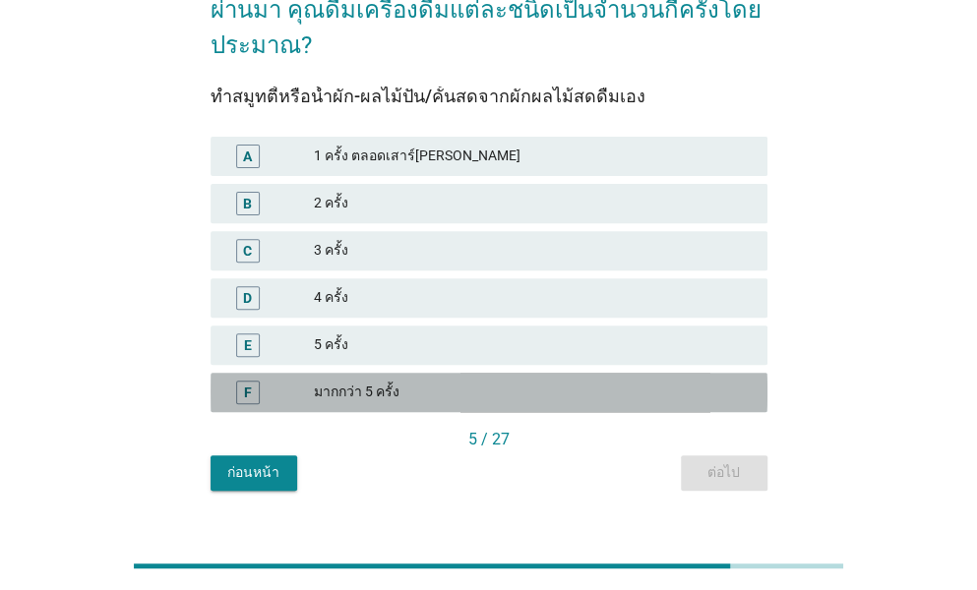
click at [358, 381] on div "มากกว่า 5 ครั้ง" at bounding box center [533, 393] width 438 height 24
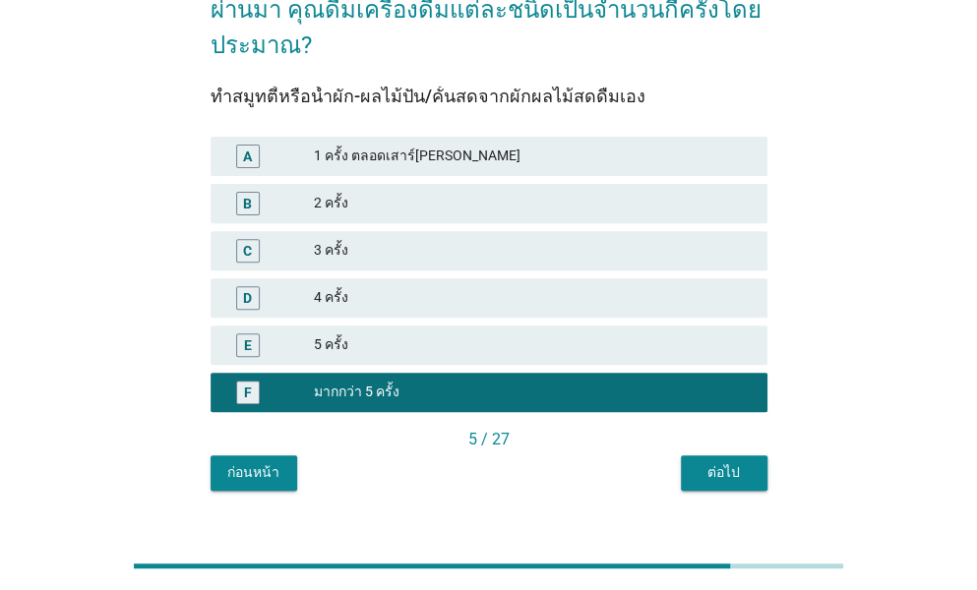
click at [722, 462] on div "ต่อไป" at bounding box center [723, 472] width 55 height 21
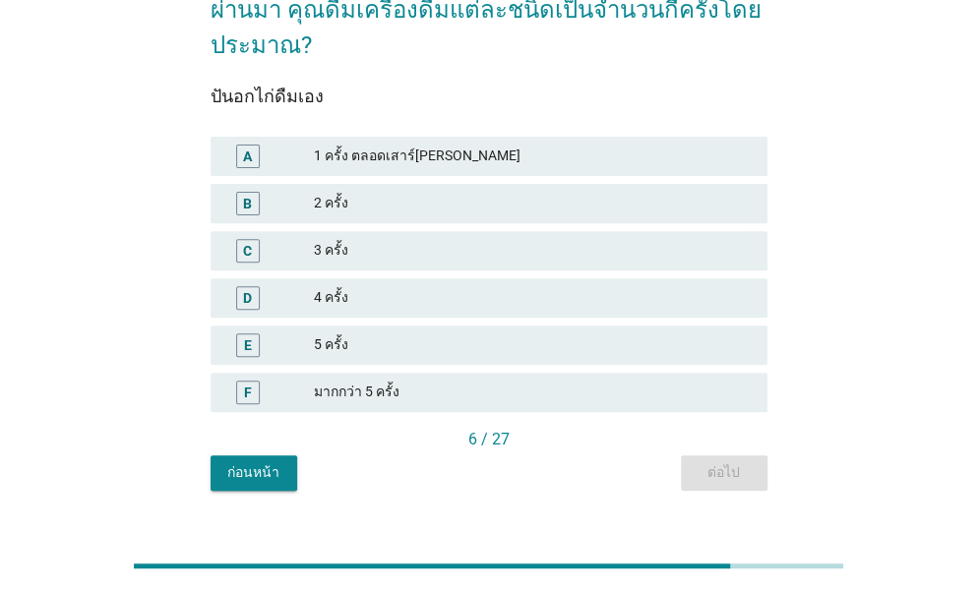
click at [369, 381] on div "มากกว่า 5 ครั้ง" at bounding box center [533, 393] width 438 height 24
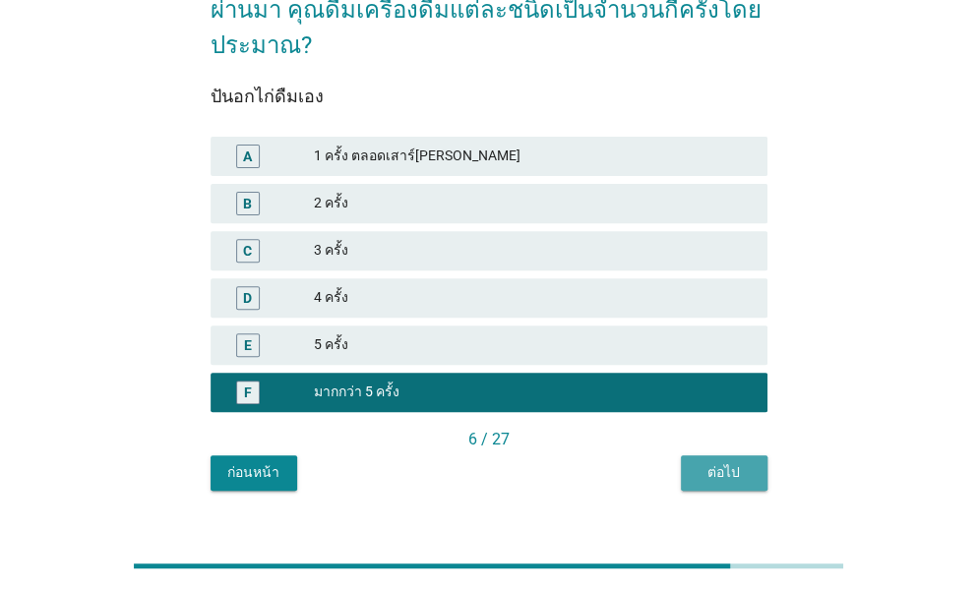
click at [708, 462] on div "ต่อไป" at bounding box center [723, 472] width 55 height 21
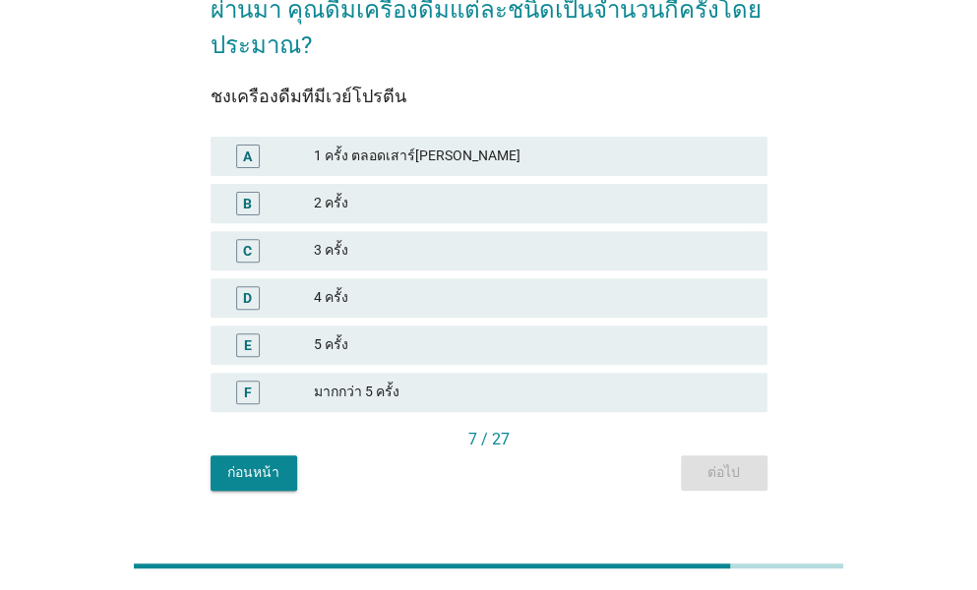
click at [392, 381] on div "มากกว่า 5 ครั้ง" at bounding box center [533, 393] width 438 height 24
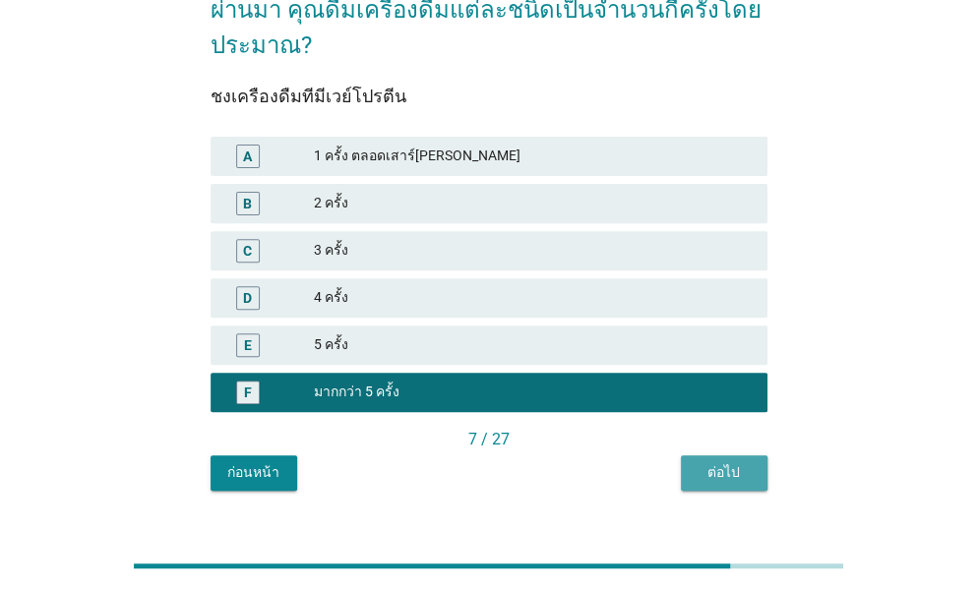
click at [730, 462] on div "ต่อไป" at bounding box center [723, 472] width 55 height 21
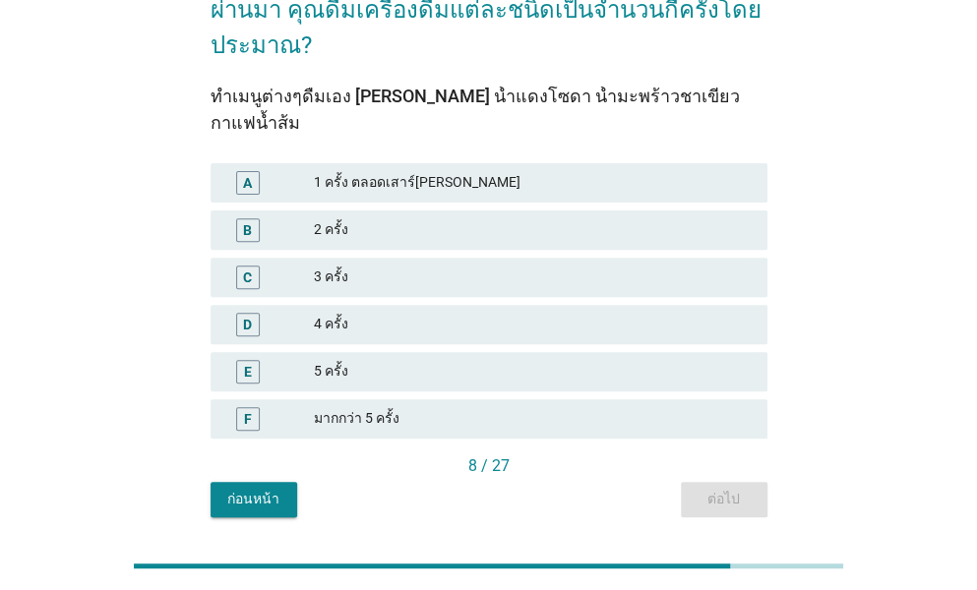
click at [362, 407] on div "มากกว่า 5 ครั้ง" at bounding box center [533, 419] width 438 height 24
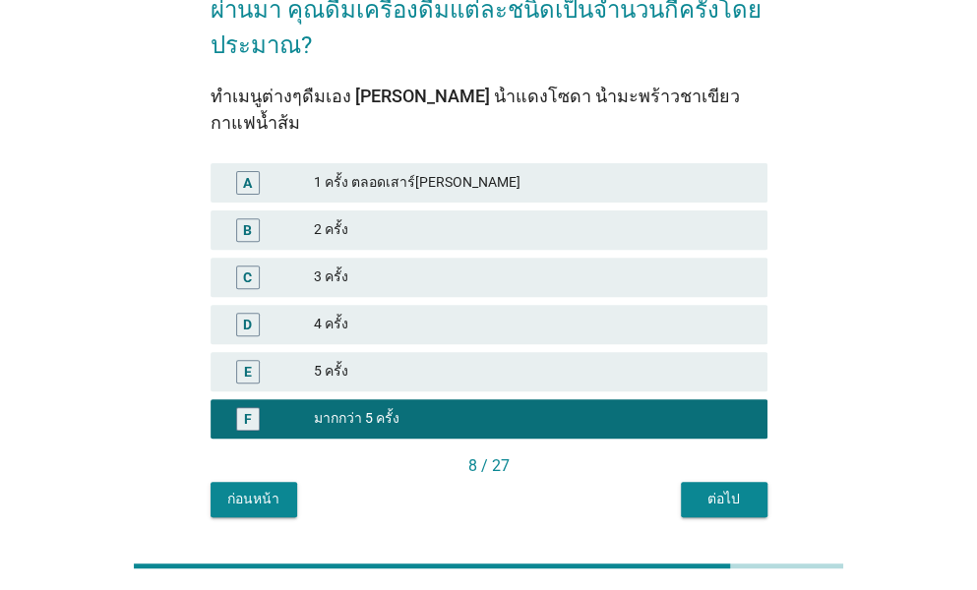
click at [726, 489] on div "ต่อไป" at bounding box center [723, 499] width 55 height 21
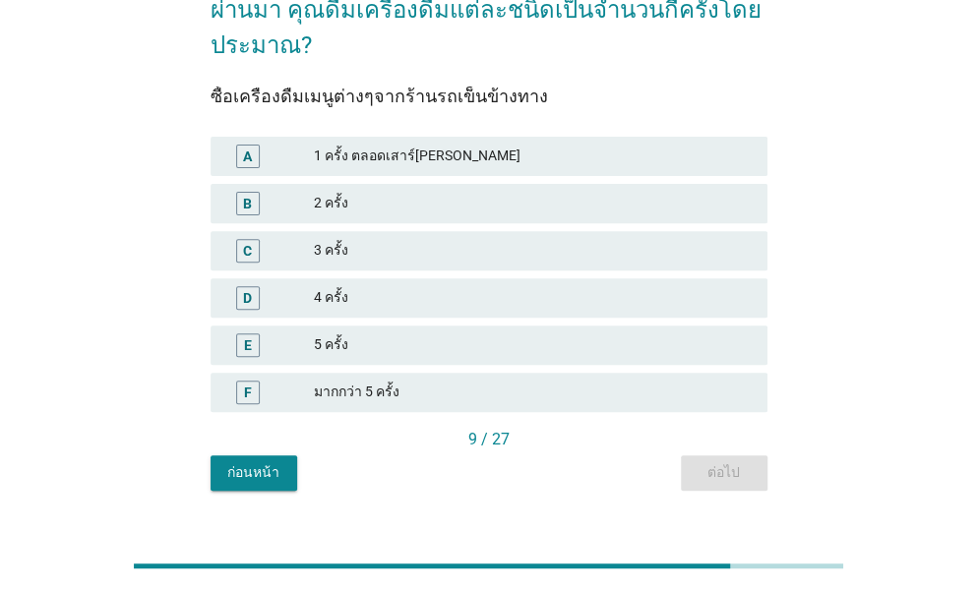
click at [411, 381] on div "มากกว่า 5 ครั้ง" at bounding box center [533, 393] width 438 height 24
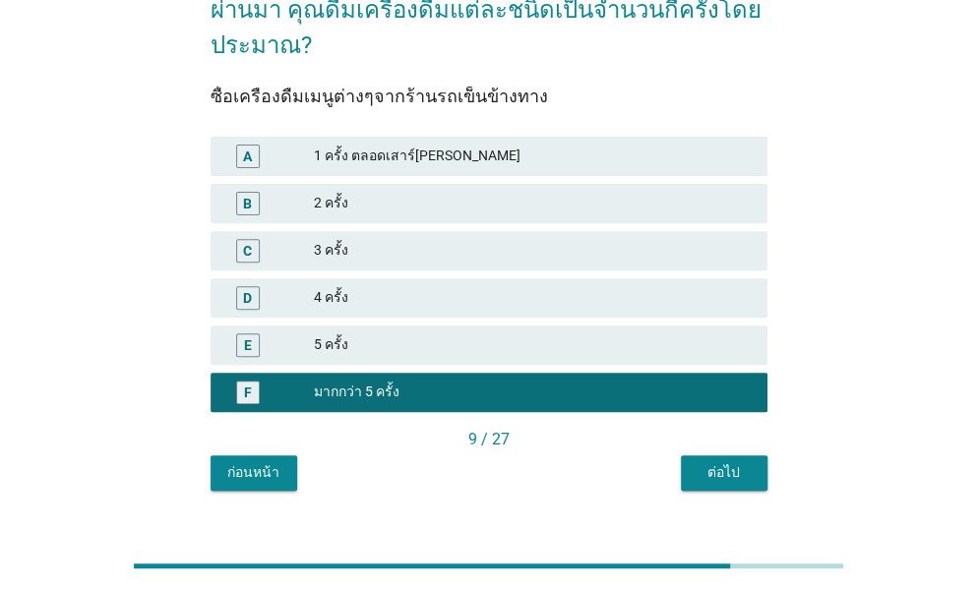
click at [732, 462] on div "ต่อไป" at bounding box center [723, 472] width 55 height 21
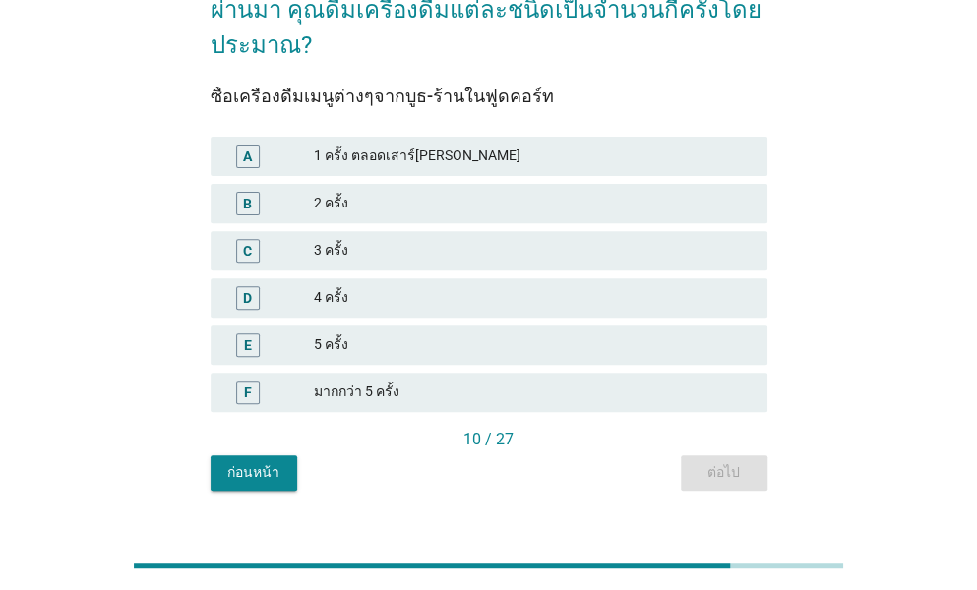
click at [353, 381] on div "มากกว่า 5 ครั้ง" at bounding box center [533, 393] width 438 height 24
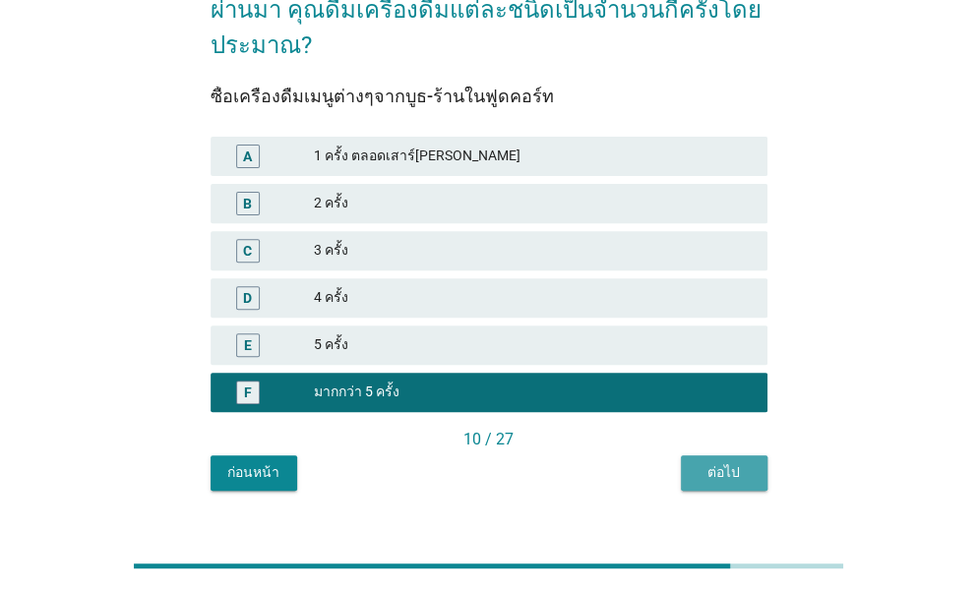
click at [718, 462] on div "ต่อไป" at bounding box center [723, 472] width 55 height 21
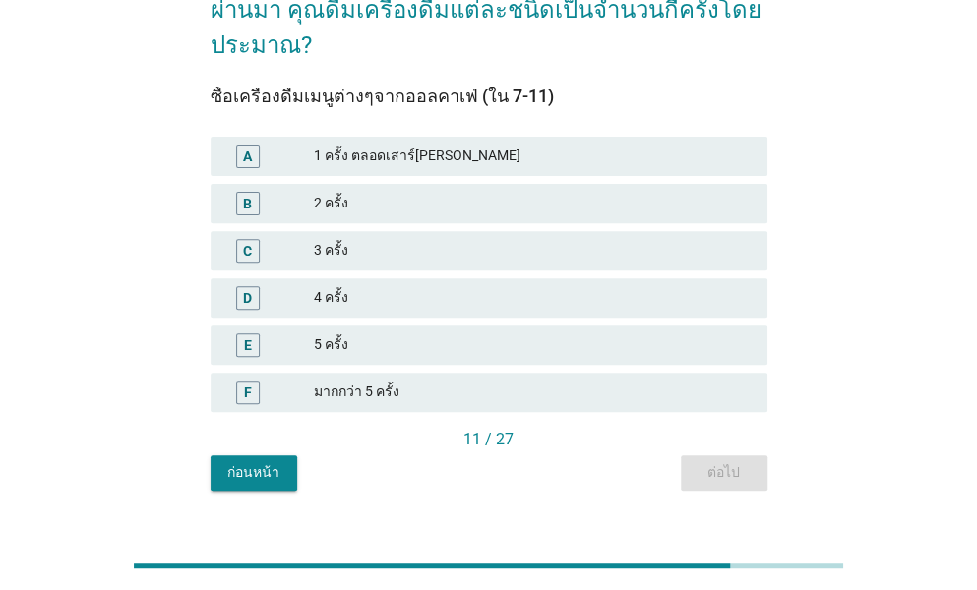
click at [340, 381] on div "มากกว่า 5 ครั้ง" at bounding box center [533, 393] width 438 height 24
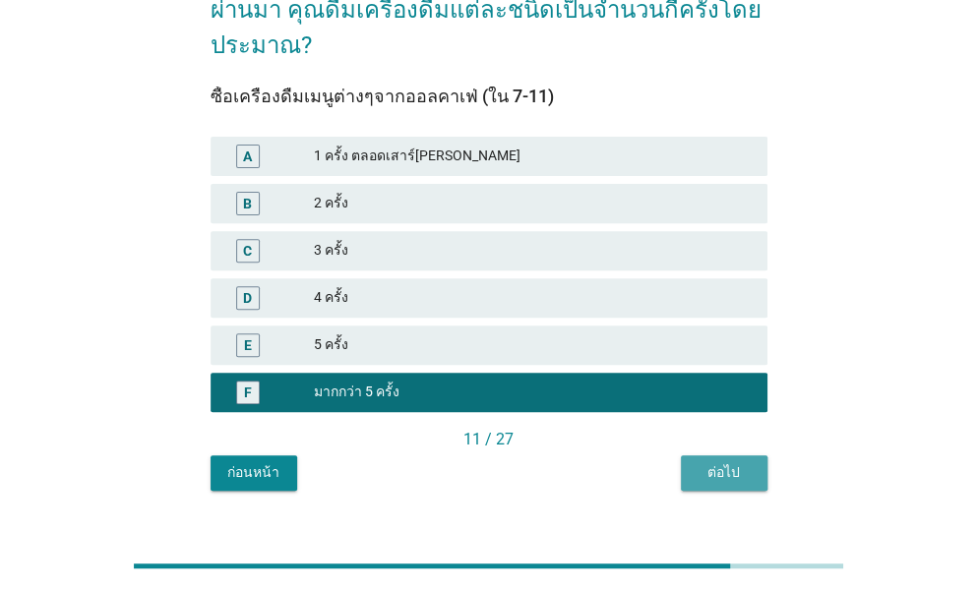
click at [720, 455] on button "ต่อไป" at bounding box center [724, 472] width 87 height 35
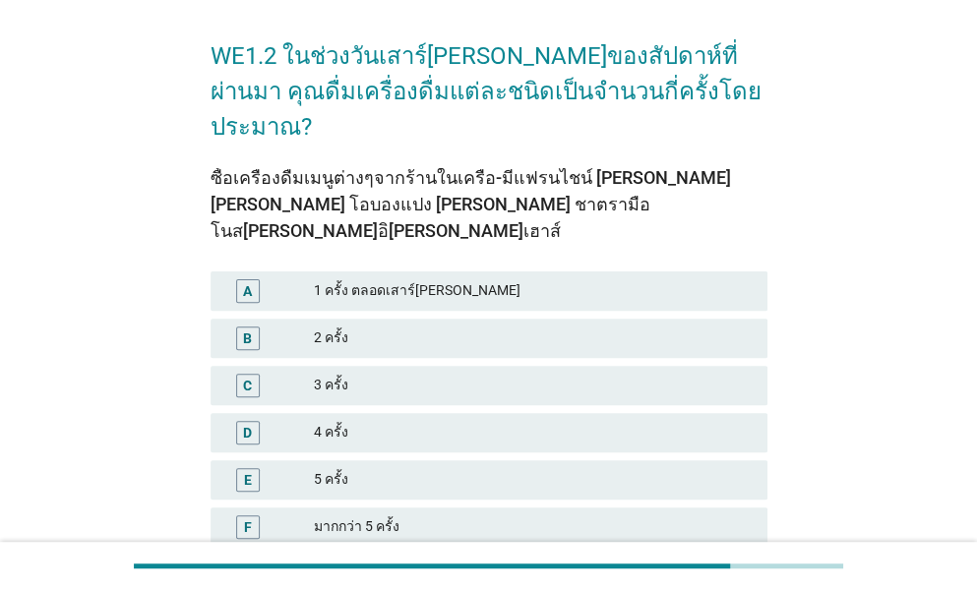
scroll to position [177, 0]
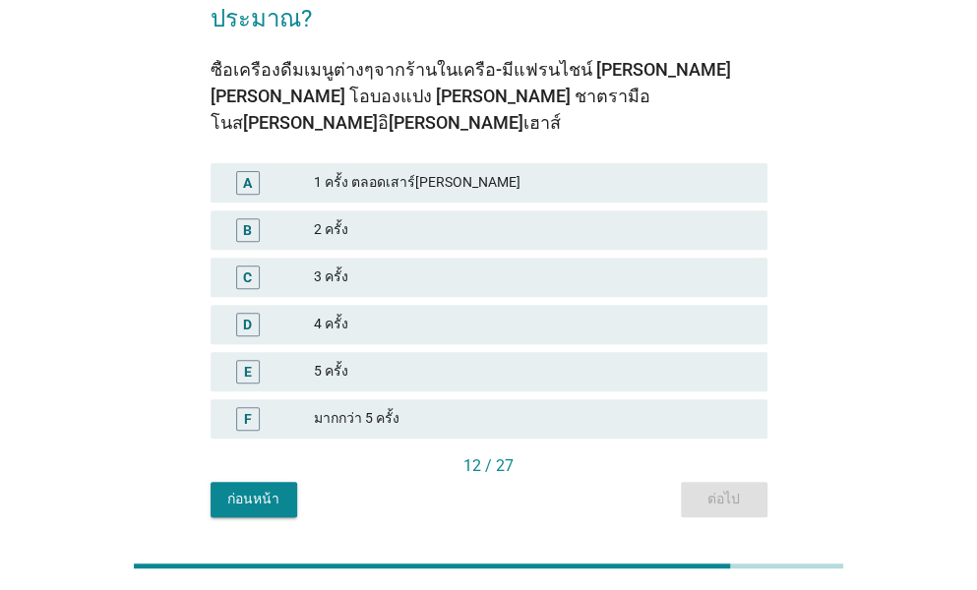
click at [350, 407] on div "มากกว่า 5 ครั้ง" at bounding box center [533, 419] width 438 height 24
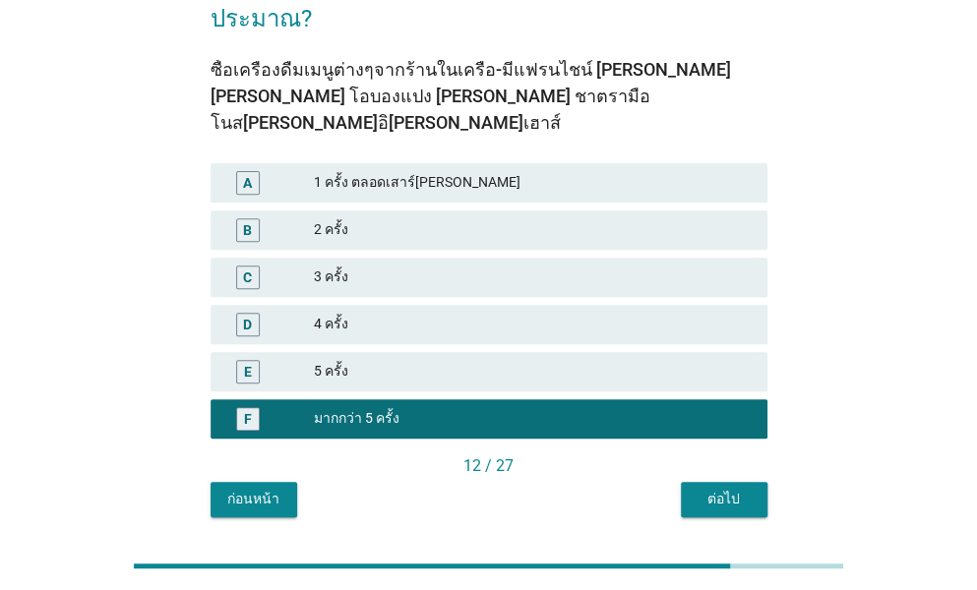
click at [704, 489] on div "ต่อไป" at bounding box center [723, 499] width 55 height 21
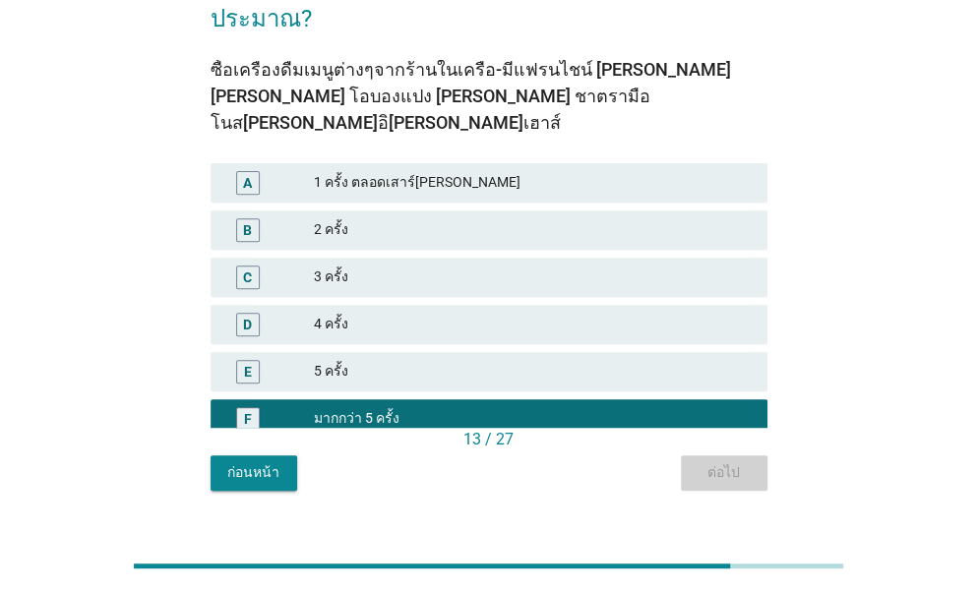
scroll to position [0, 0]
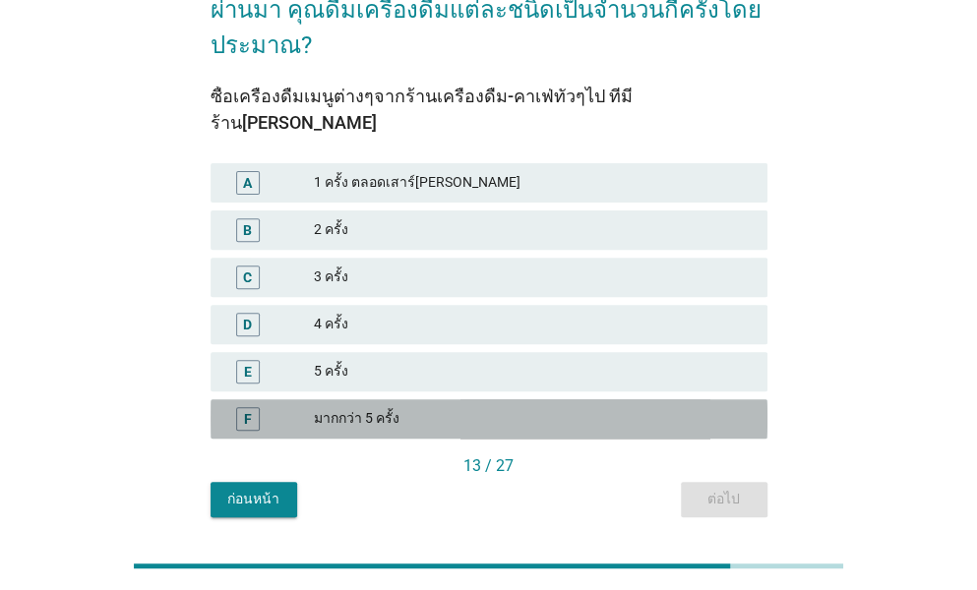
click at [344, 407] on div "มากกว่า 5 ครั้ง" at bounding box center [533, 419] width 438 height 24
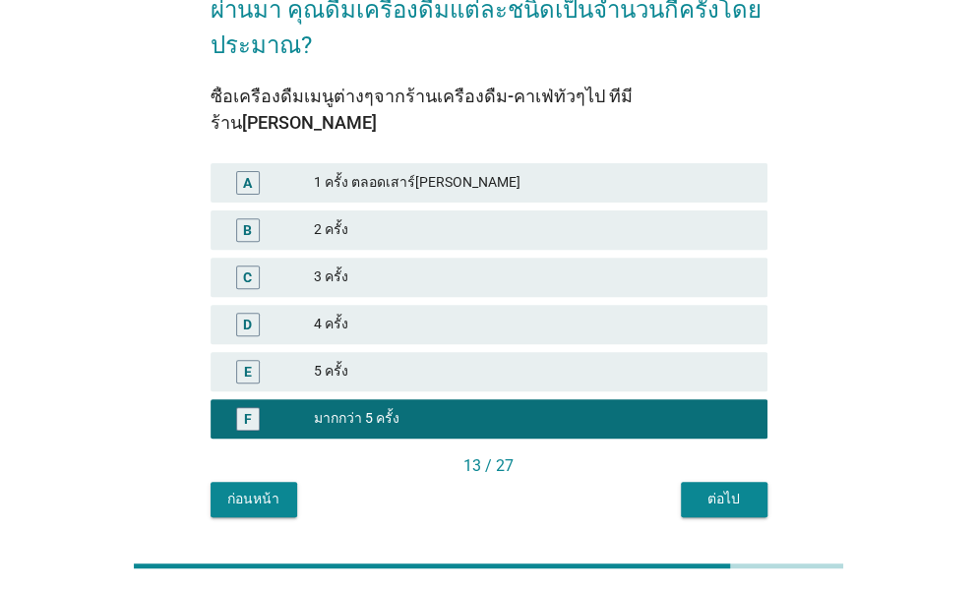
click at [705, 489] on div "ต่อไป" at bounding box center [723, 499] width 55 height 21
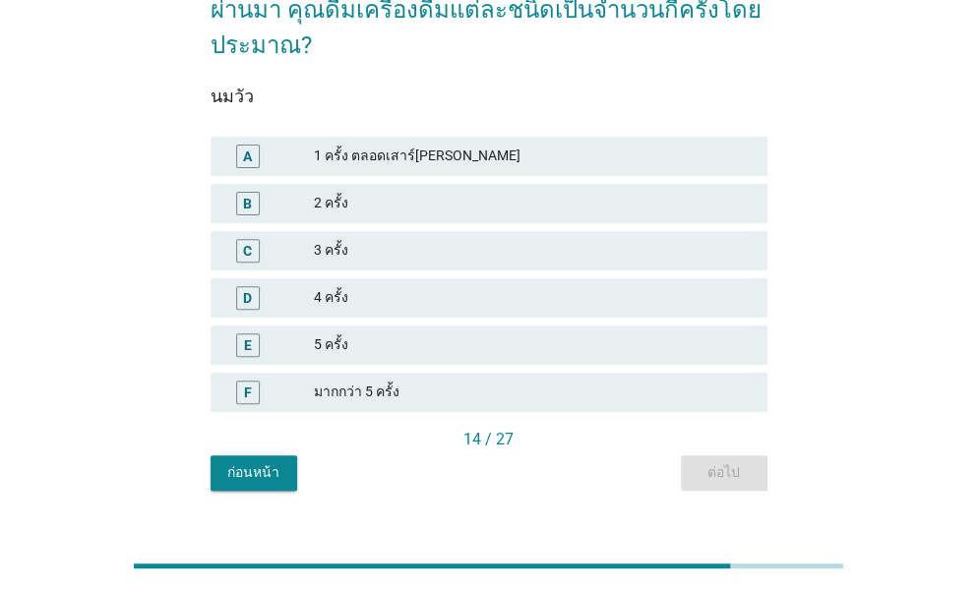
drag, startPoint x: 388, startPoint y: 351, endPoint x: 443, endPoint y: 373, distance: 59.2
click at [391, 381] on div "มากกว่า 5 ครั้ง" at bounding box center [533, 393] width 438 height 24
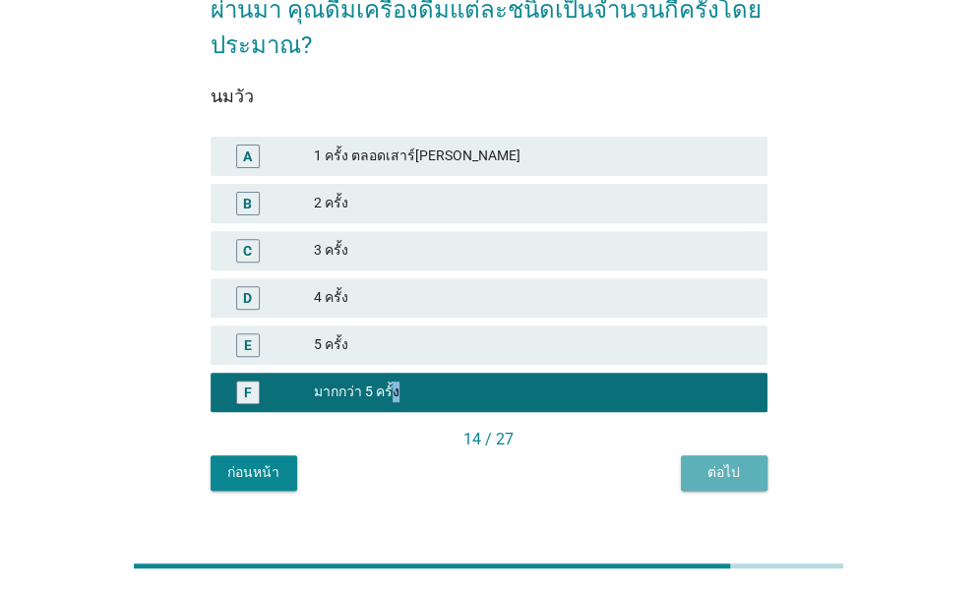
drag, startPoint x: 724, startPoint y: 430, endPoint x: 542, endPoint y: 440, distance: 182.2
click at [720, 462] on div "ต่อไป" at bounding box center [723, 472] width 55 height 21
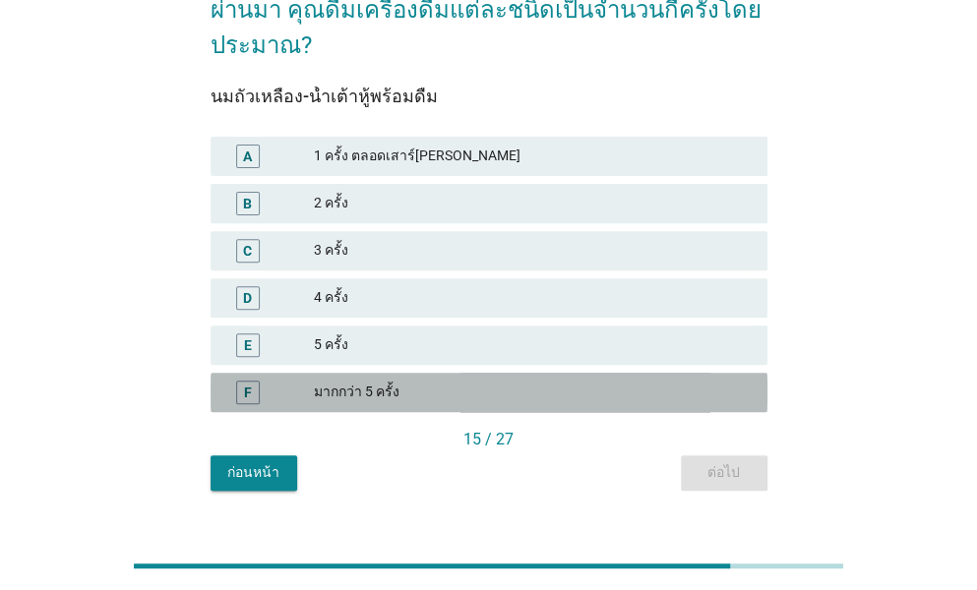
drag, startPoint x: 365, startPoint y: 351, endPoint x: 614, endPoint y: 407, distance: 255.1
click at [366, 381] on div "มากกว่า 5 ครั้ง" at bounding box center [533, 393] width 438 height 24
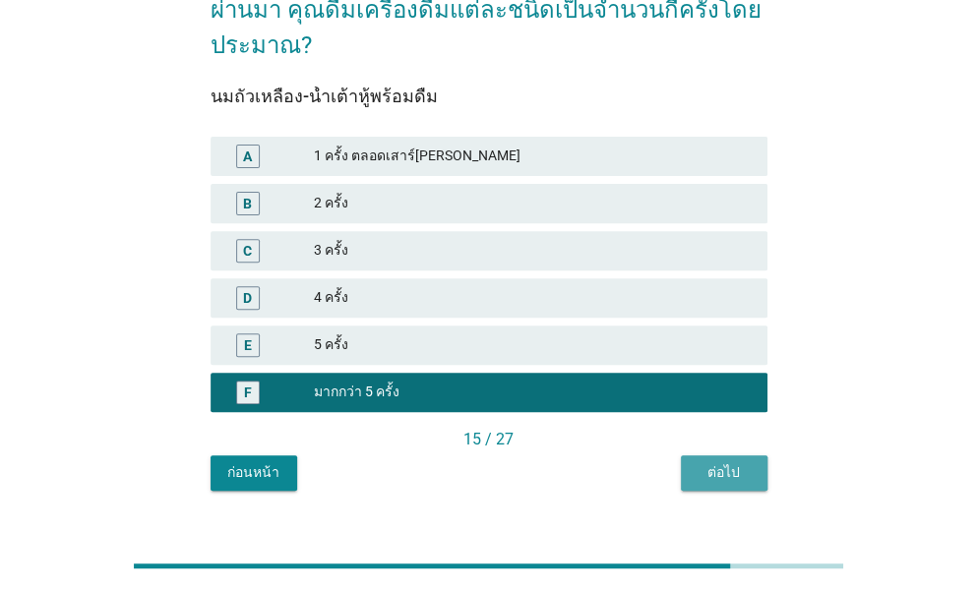
click at [709, 462] on div "ต่อไป" at bounding box center [723, 472] width 55 height 21
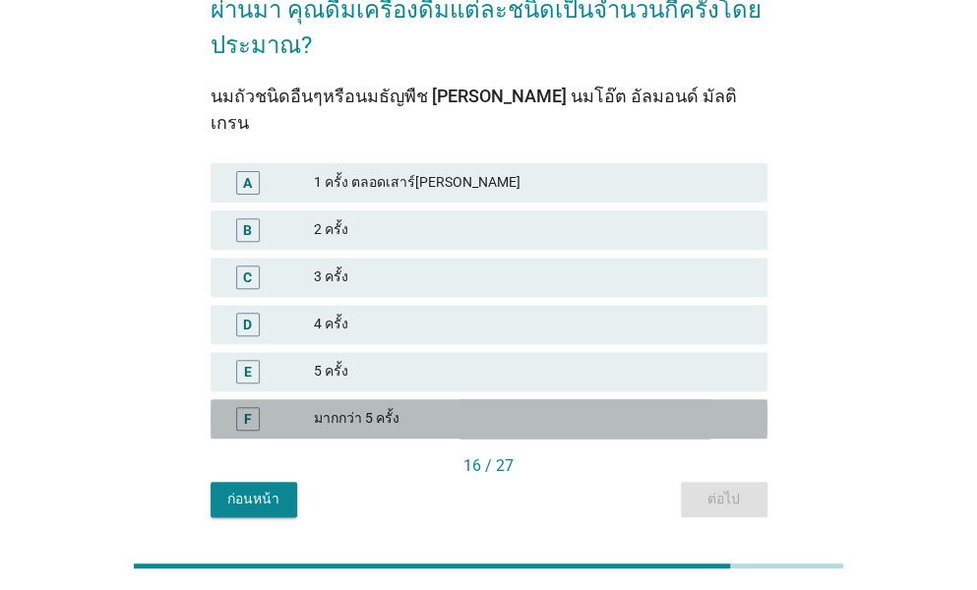
click at [336, 407] on div "มากกว่า 5 ครั้ง" at bounding box center [533, 419] width 438 height 24
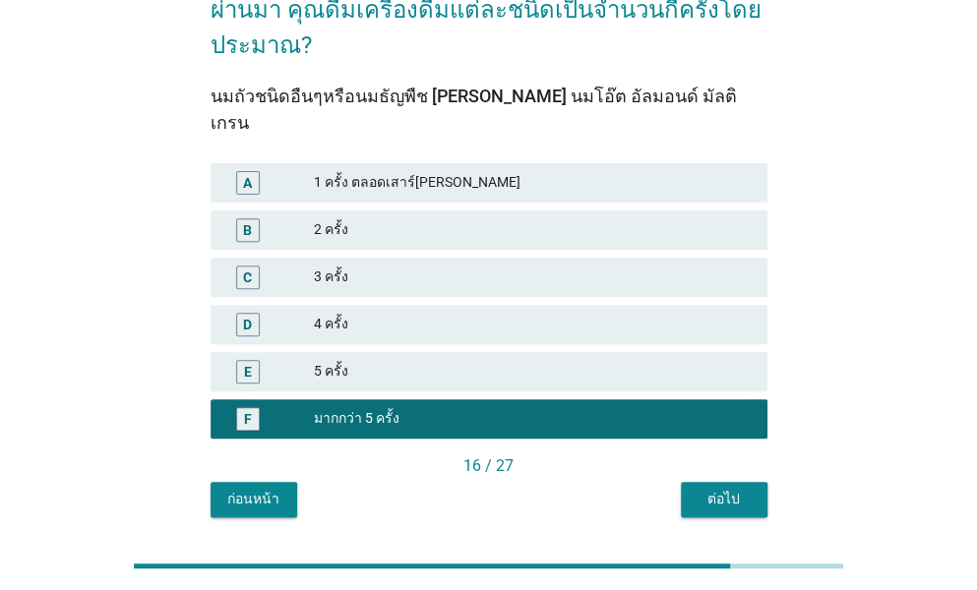
click at [704, 489] on div "ต่อไป" at bounding box center [723, 499] width 55 height 21
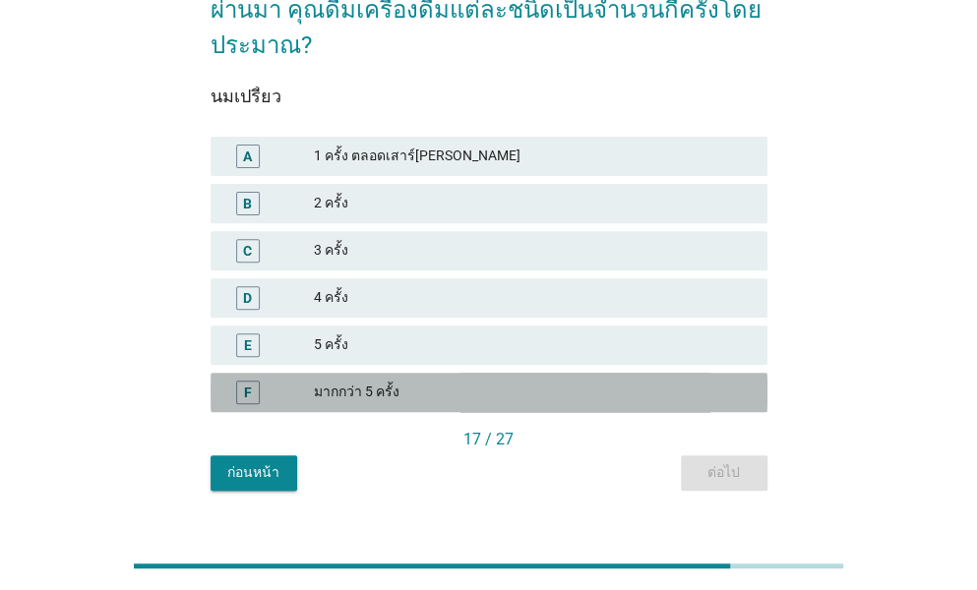
click at [394, 381] on div "มากกว่า 5 ครั้ง" at bounding box center [533, 393] width 438 height 24
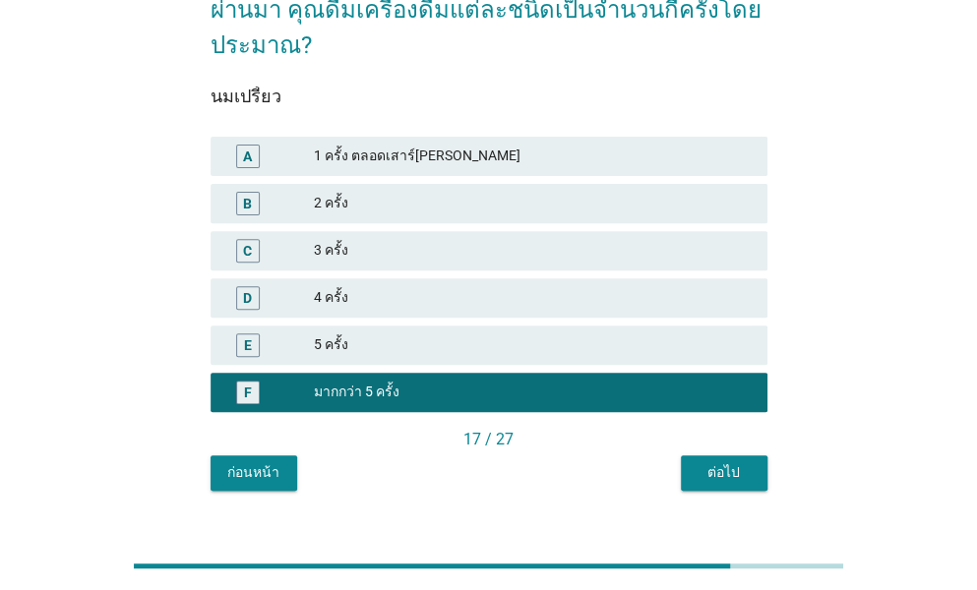
click at [708, 455] on button "ต่อไป" at bounding box center [724, 472] width 87 height 35
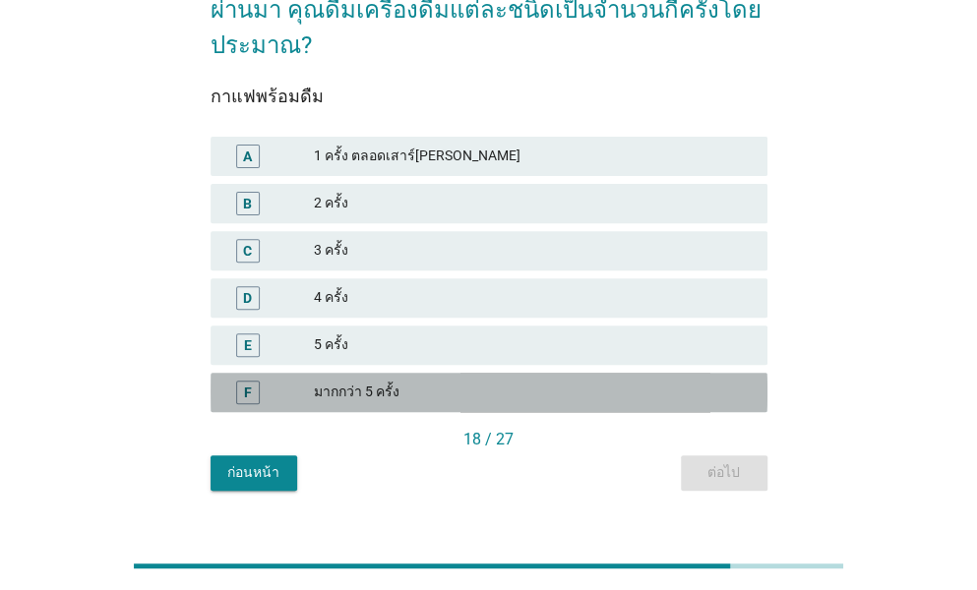
click at [346, 381] on div "มากกว่า 5 ครั้ง" at bounding box center [533, 393] width 438 height 24
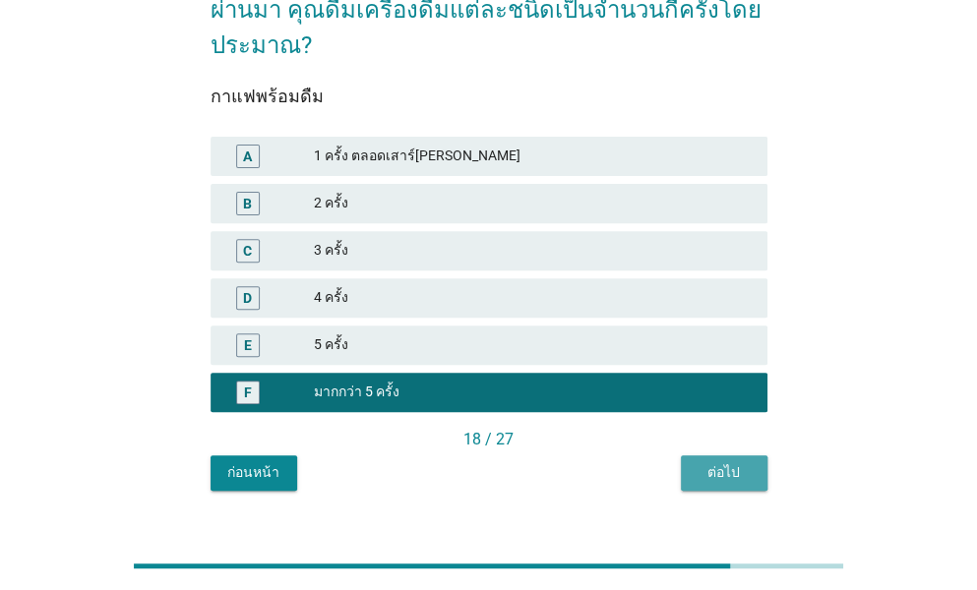
click at [724, 462] on div "ต่อไป" at bounding box center [723, 472] width 55 height 21
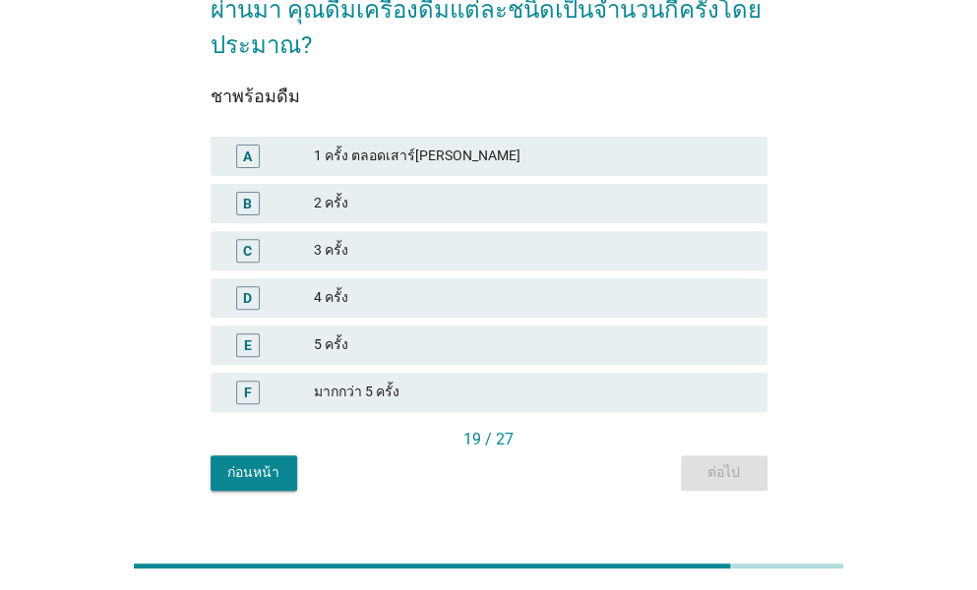
drag, startPoint x: 373, startPoint y: 363, endPoint x: 405, endPoint y: 374, distance: 34.2
click at [373, 381] on div "มากกว่า 5 ครั้ง" at bounding box center [533, 393] width 438 height 24
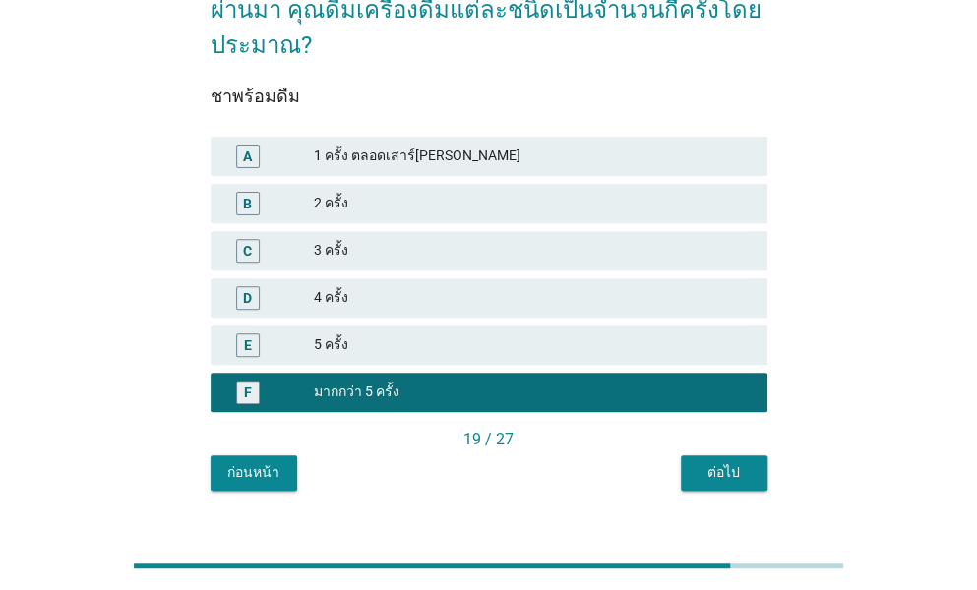
click at [728, 462] on div "ต่อไป" at bounding box center [723, 472] width 55 height 21
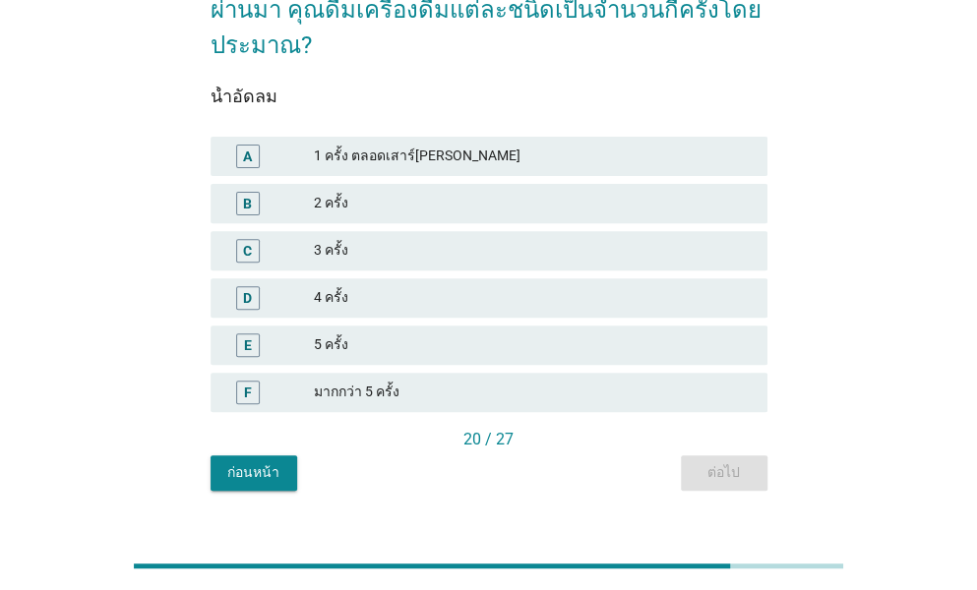
click at [405, 381] on div "มากกว่า 5 ครั้ง" at bounding box center [533, 393] width 438 height 24
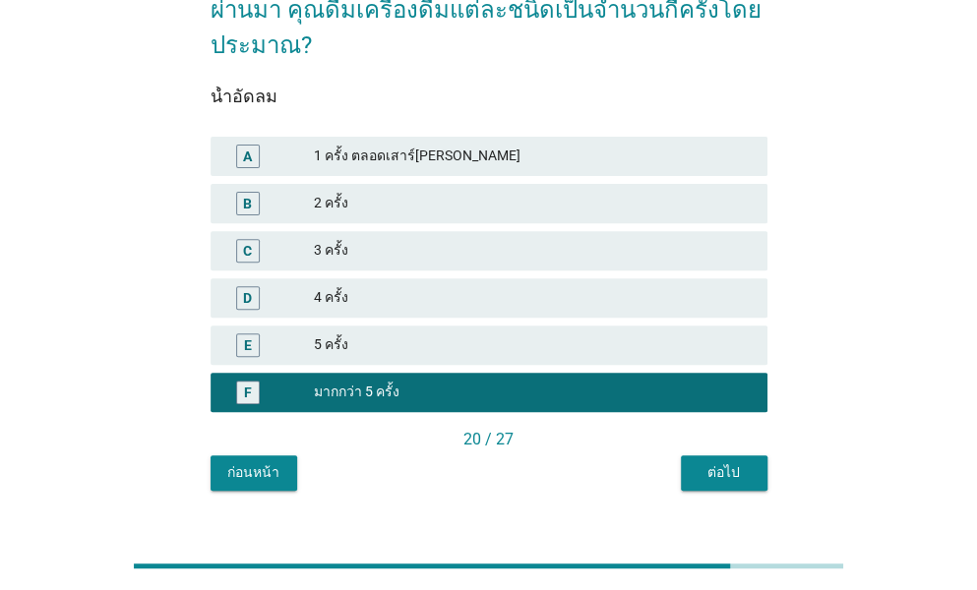
click at [722, 462] on div "ต่อไป" at bounding box center [723, 472] width 55 height 21
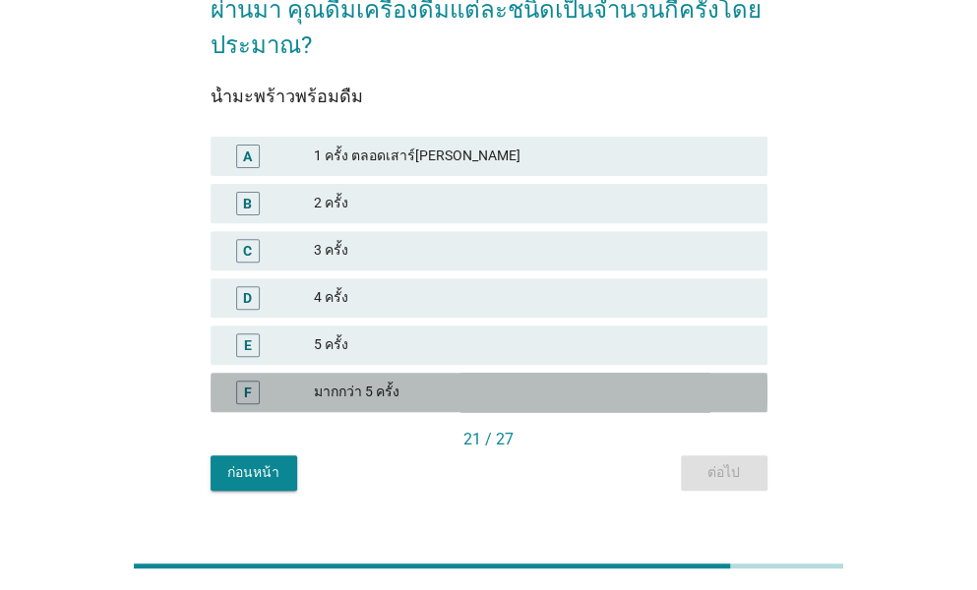
click at [363, 381] on div "มากกว่า 5 ครั้ง" at bounding box center [533, 393] width 438 height 24
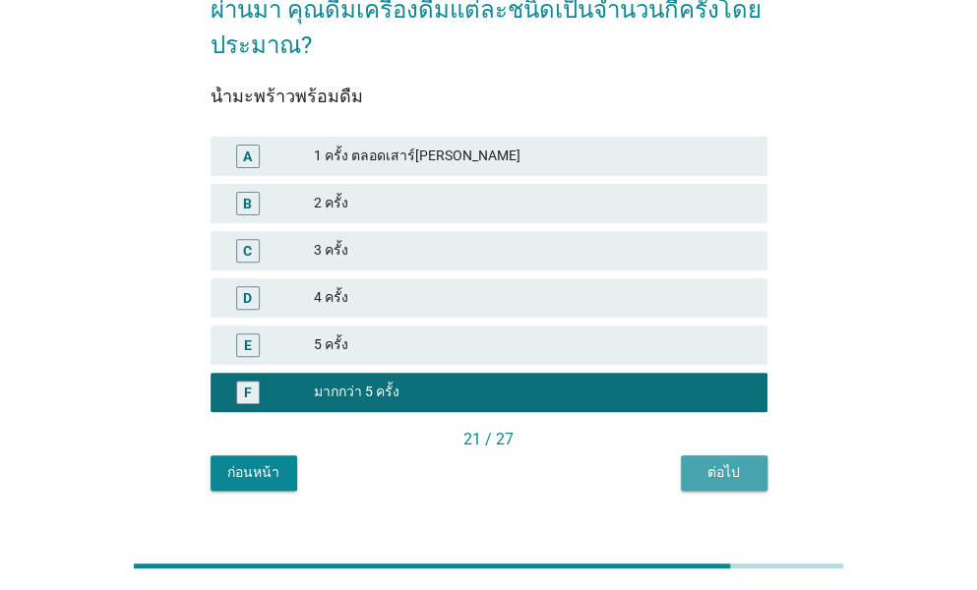
click at [712, 455] on button "ต่อไป" at bounding box center [724, 472] width 87 height 35
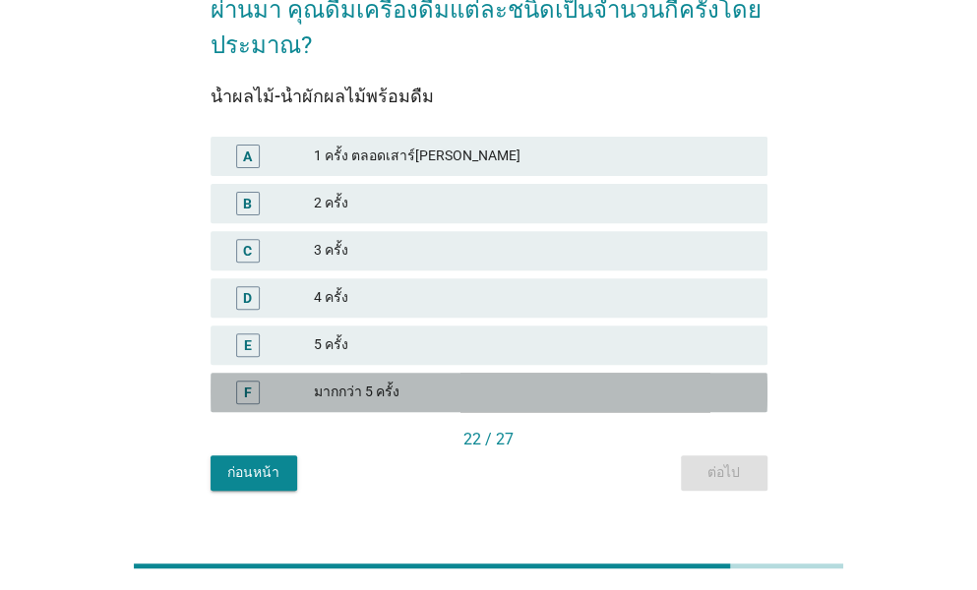
drag, startPoint x: 396, startPoint y: 349, endPoint x: 589, endPoint y: 410, distance: 202.2
click at [395, 381] on div "มากกว่า 5 ครั้ง" at bounding box center [533, 393] width 438 height 24
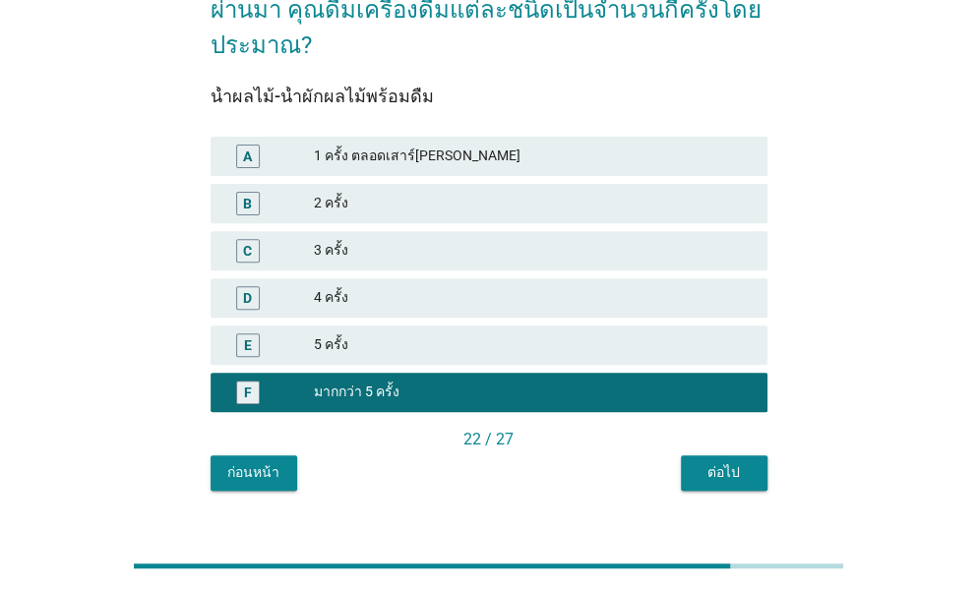
click at [775, 445] on div "WE1.2 ในช่วงวันเสาร์[PERSON_NAME]ของสัปดาห์ที่ผ่านมา คุณดื่มเครื่องดื่มแต่ละชนิ…" at bounding box center [489, 213] width 588 height 585
click at [715, 462] on div "ต่อไป" at bounding box center [723, 472] width 55 height 21
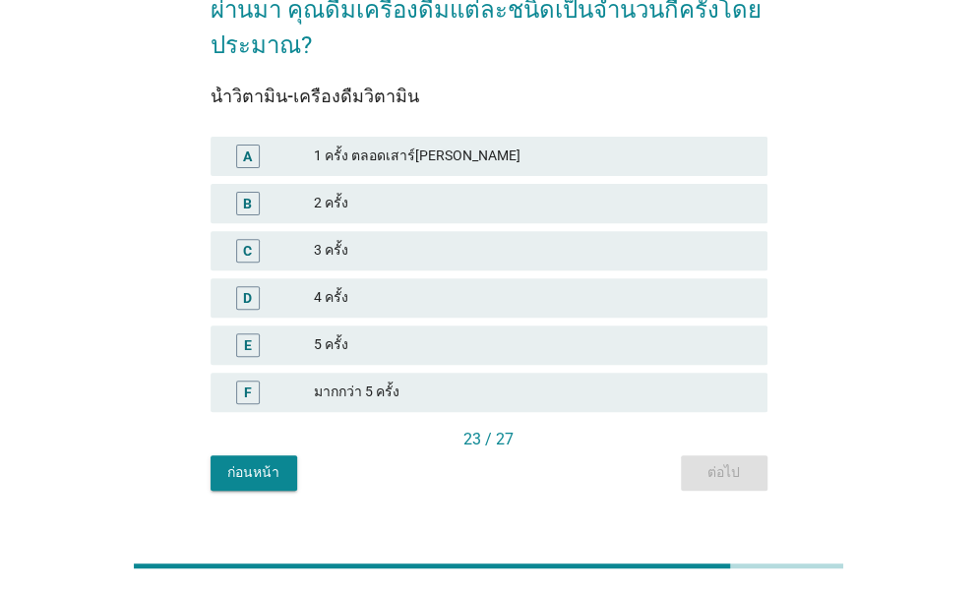
click at [399, 373] on div "F มากกว่า 5 ครั้ง" at bounding box center [488, 392] width 557 height 39
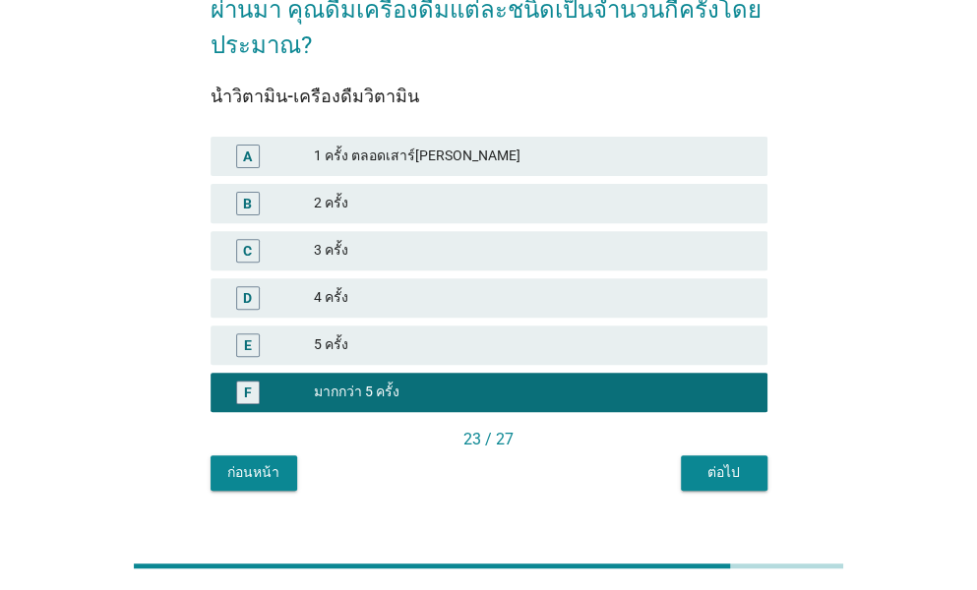
click at [726, 462] on div "ต่อไป" at bounding box center [723, 472] width 55 height 21
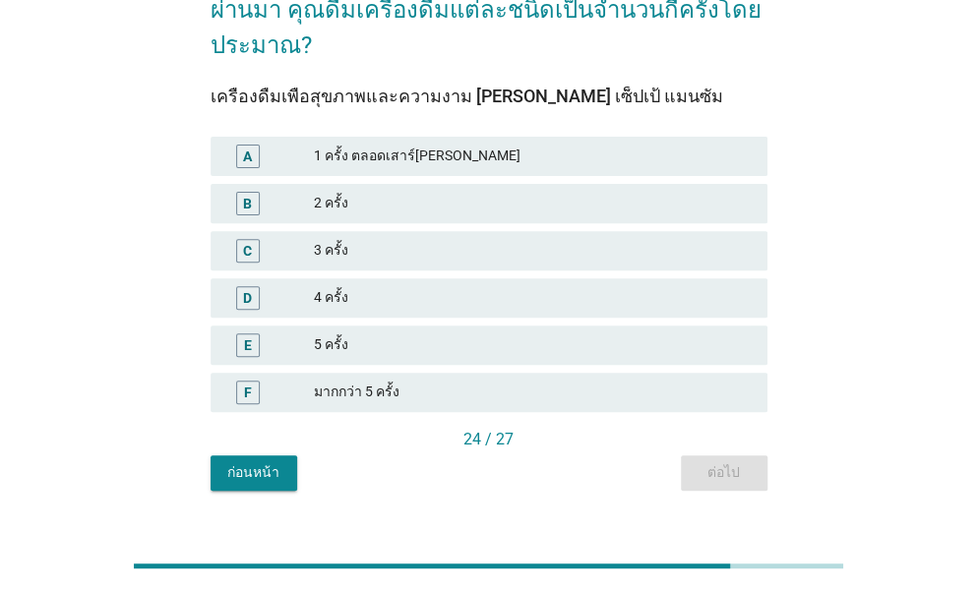
click at [419, 381] on div "มากกว่า 5 ครั้ง" at bounding box center [533, 393] width 438 height 24
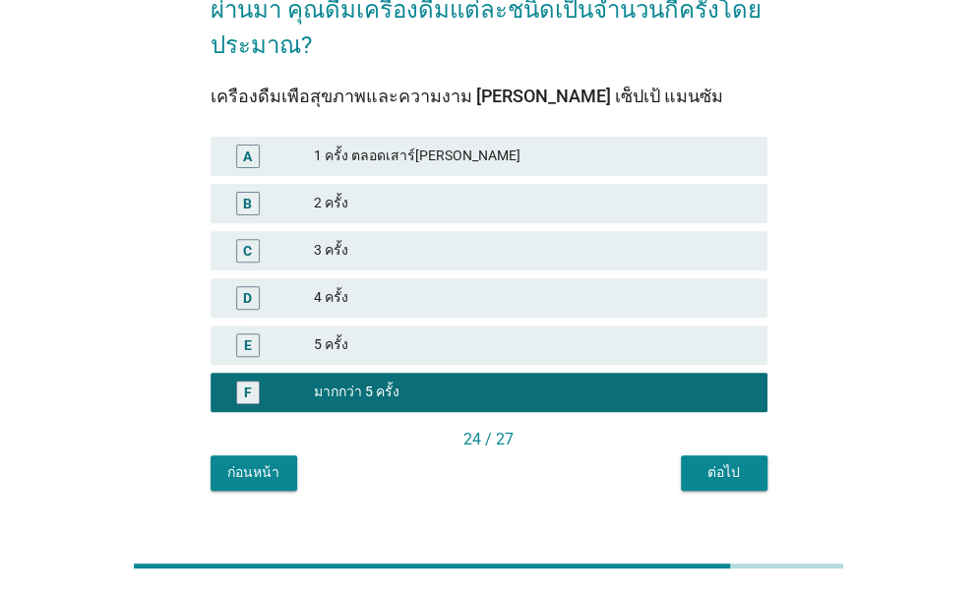
click at [722, 455] on button "ต่อไป" at bounding box center [724, 472] width 87 height 35
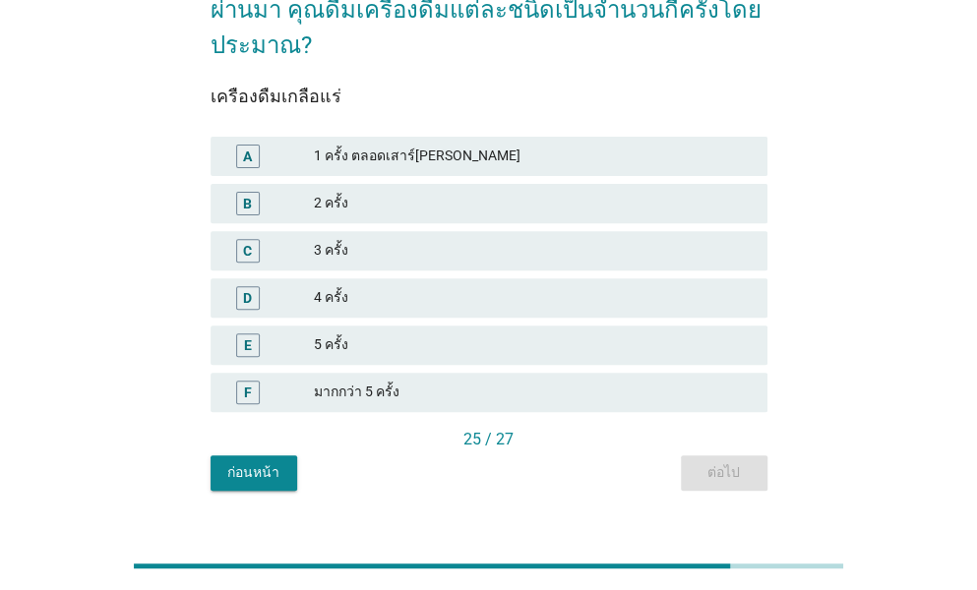
click at [299, 373] on div "F มากกว่า 5 ครั้ง" at bounding box center [488, 392] width 557 height 39
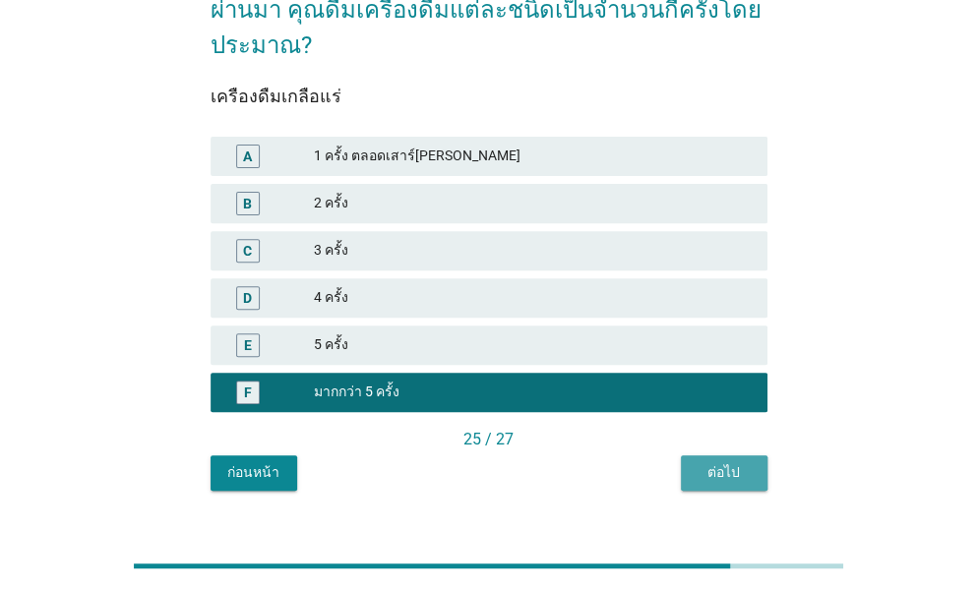
click at [732, 455] on button "ต่อไป" at bounding box center [724, 472] width 87 height 35
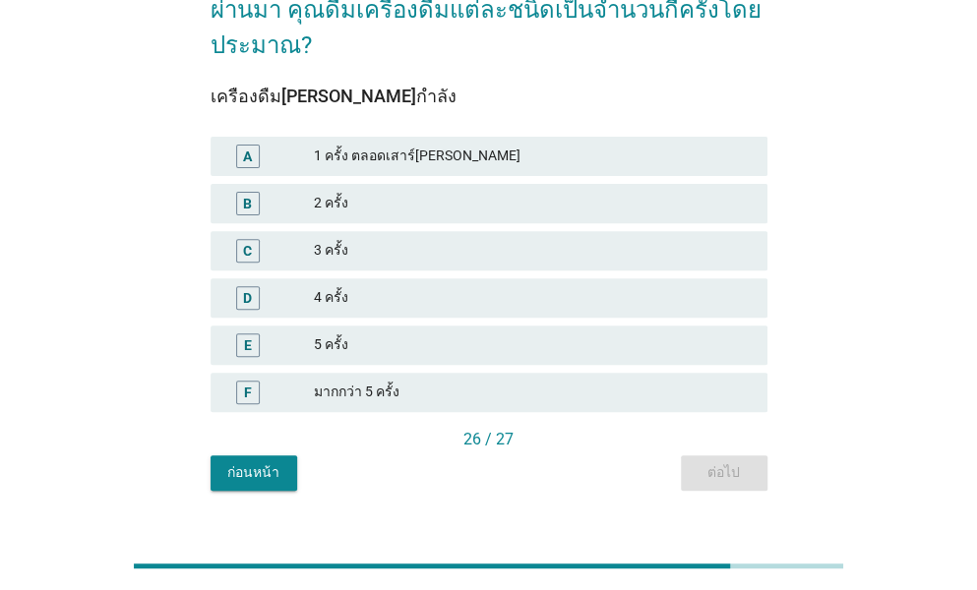
click at [354, 381] on div "มากกว่า 5 ครั้ง" at bounding box center [533, 393] width 438 height 24
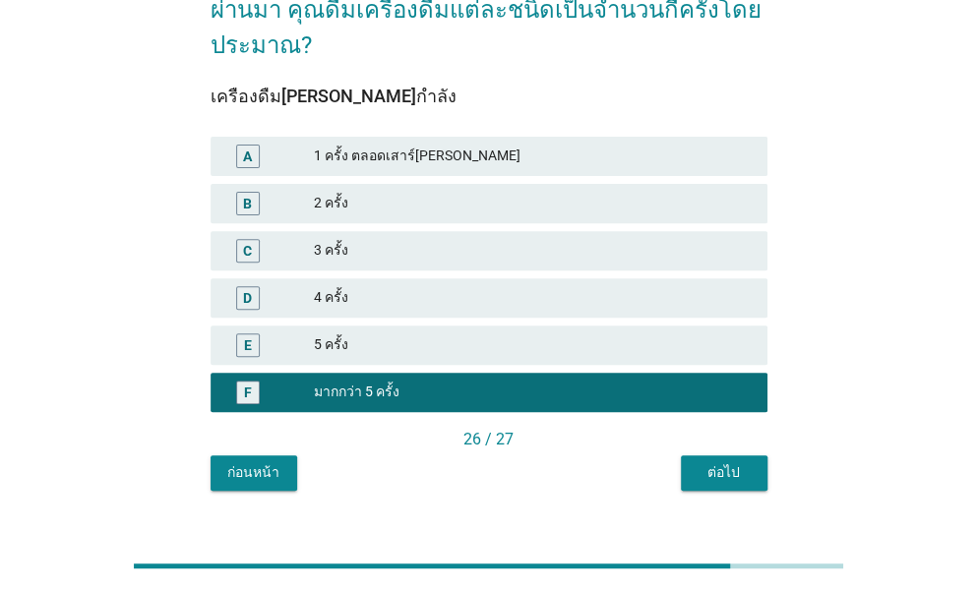
click at [720, 455] on button "ต่อไป" at bounding box center [724, 472] width 87 height 35
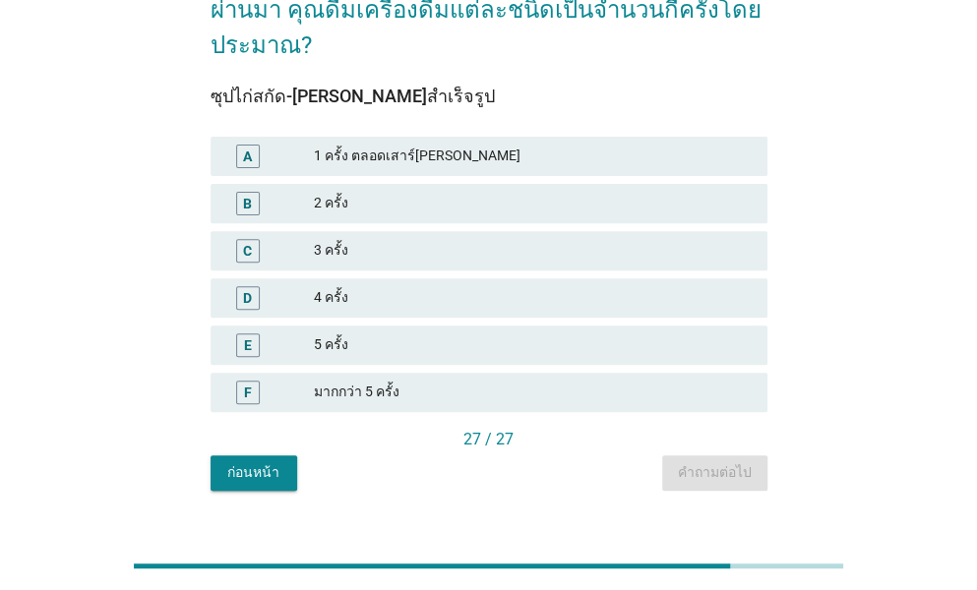
click at [378, 381] on div "มากกว่า 5 ครั้ง" at bounding box center [533, 393] width 438 height 24
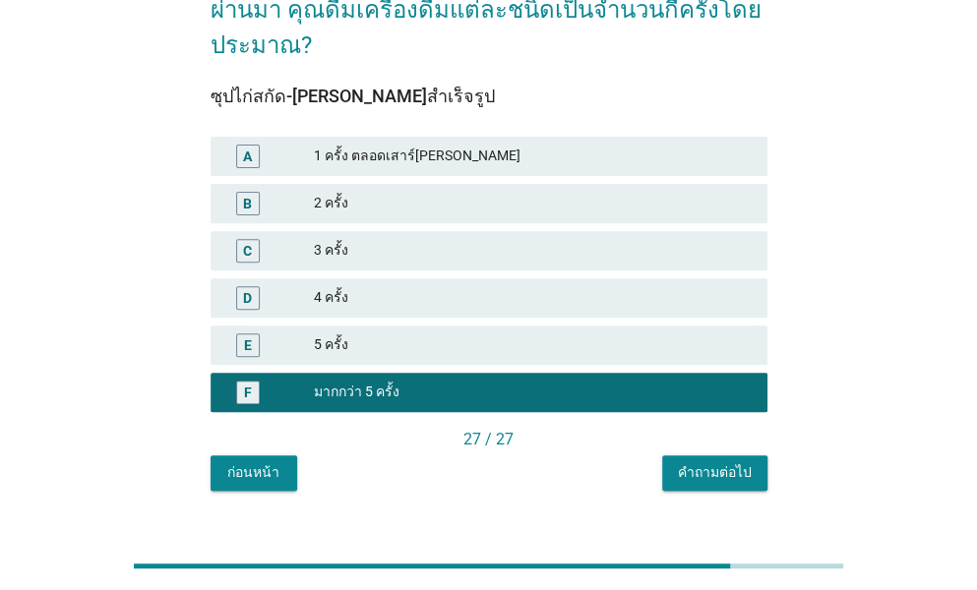
click at [700, 462] on div "คำถามต่อไป" at bounding box center [715, 472] width 74 height 21
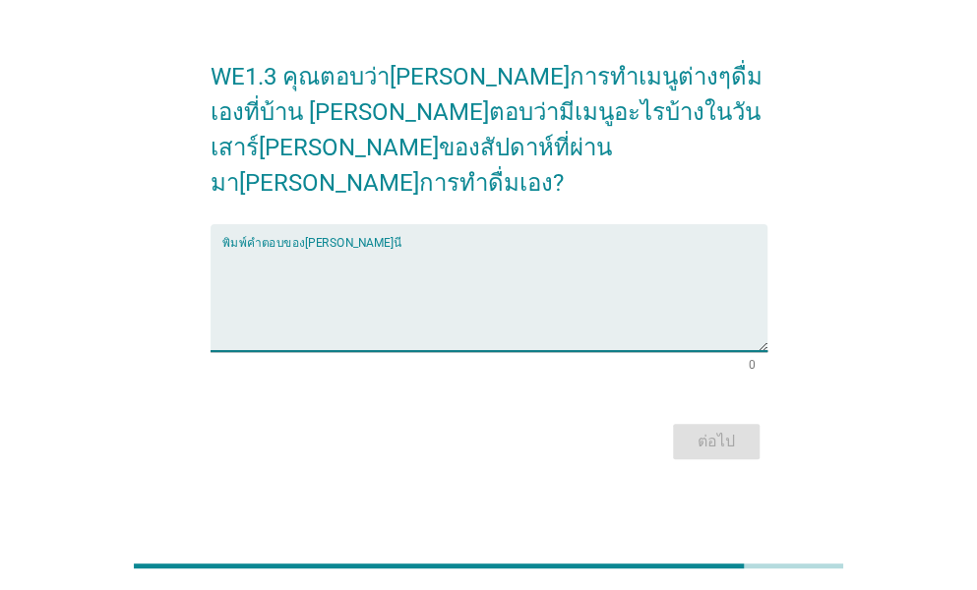
click at [395, 249] on textarea "พิมพ์คำตอบของคุณ ที่นี่" at bounding box center [494, 299] width 545 height 103
type textarea "ผักผลไม้สมูทตี้ปั่น"
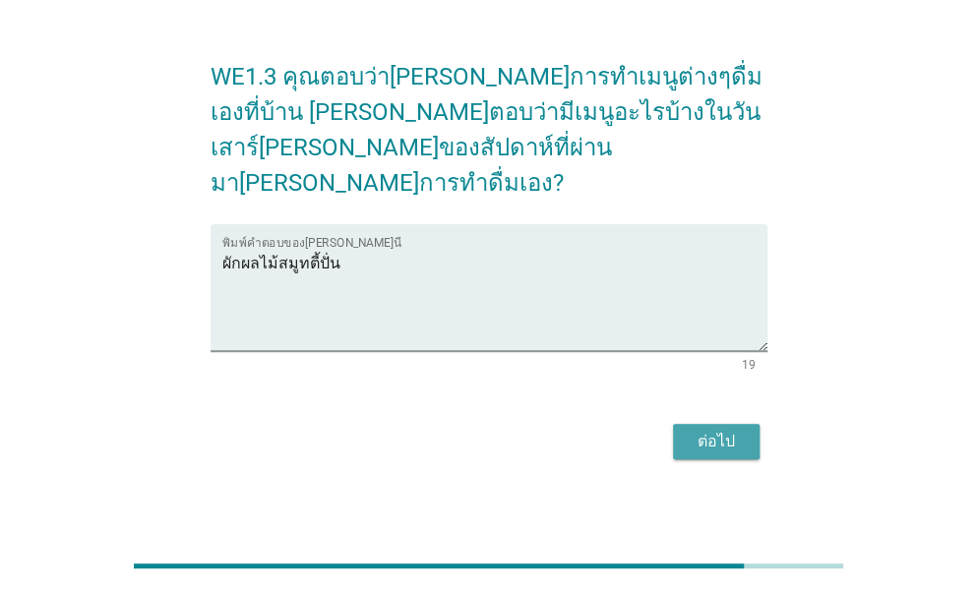
click at [710, 430] on div "ต่อไป" at bounding box center [716, 442] width 55 height 24
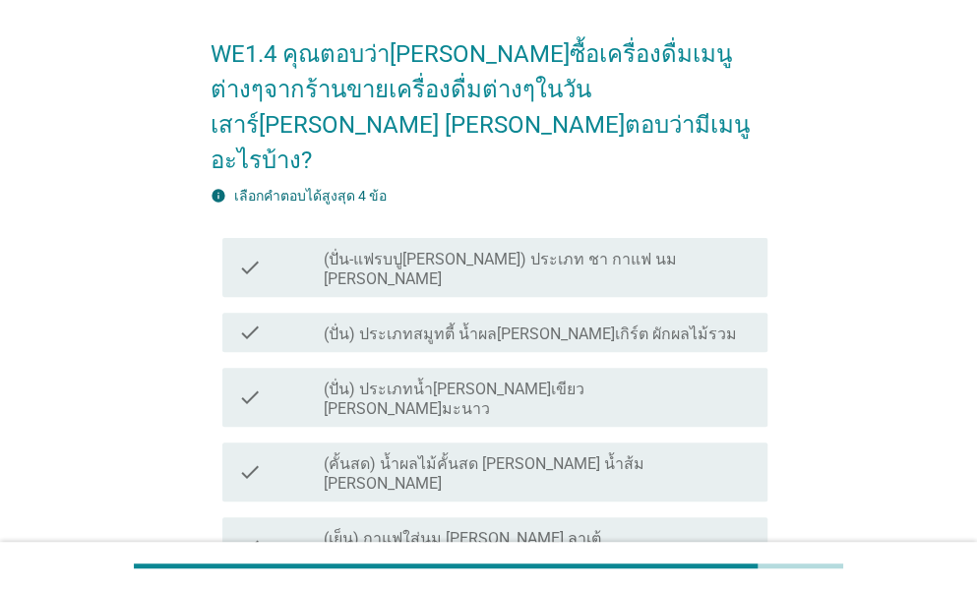
scroll to position [98, 0]
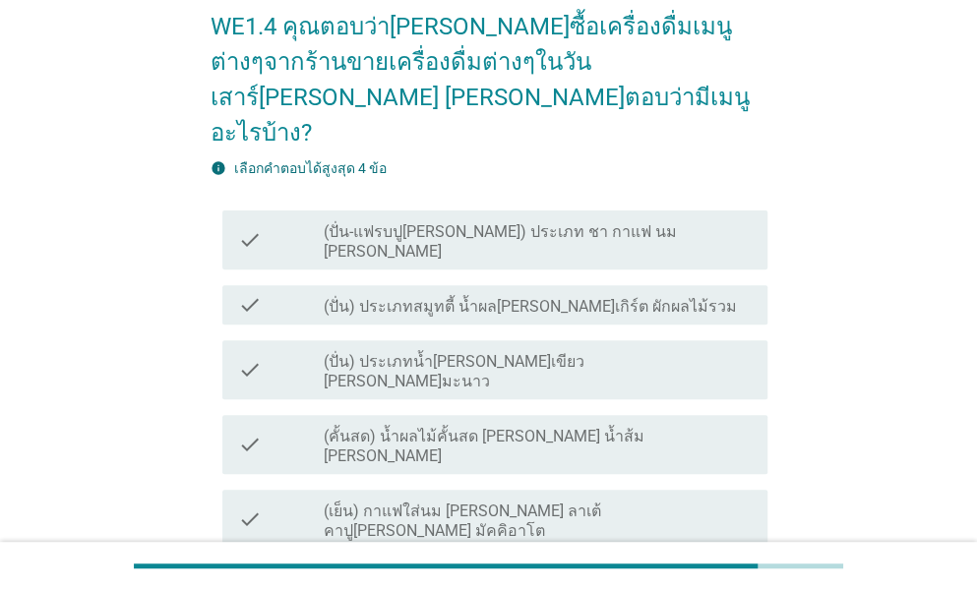
click at [484, 222] on label "(ปั่น-แฟรบปู[PERSON_NAME]) ประเภท ชา กาแฟ นม [PERSON_NAME]" at bounding box center [538, 241] width 428 height 39
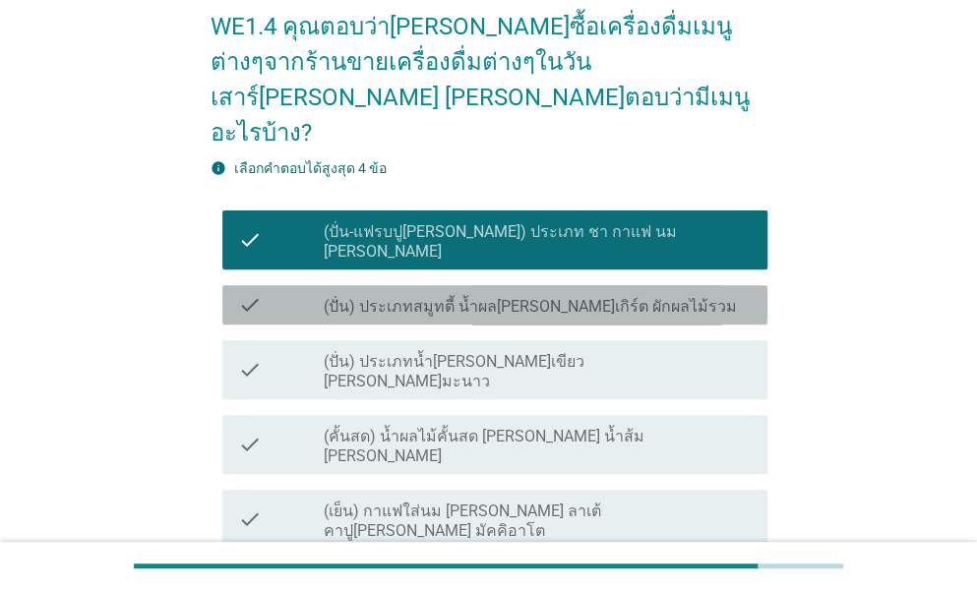
click at [482, 297] on label "(ปั่น) ประเภทสมูทตี้ น้ำผล[PERSON_NAME]เกิร์ต ผักผลไม้รวม" at bounding box center [530, 307] width 413 height 20
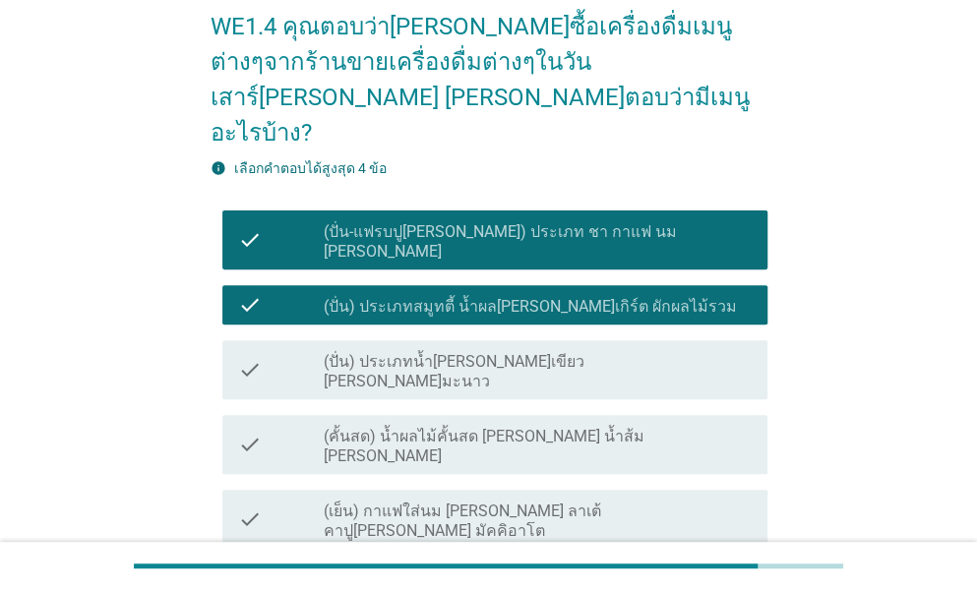
click at [463, 352] on label "(ปั่น) ประเภทน้ำ[PERSON_NAME]เขียว [PERSON_NAME]มะนาว" at bounding box center [538, 371] width 428 height 39
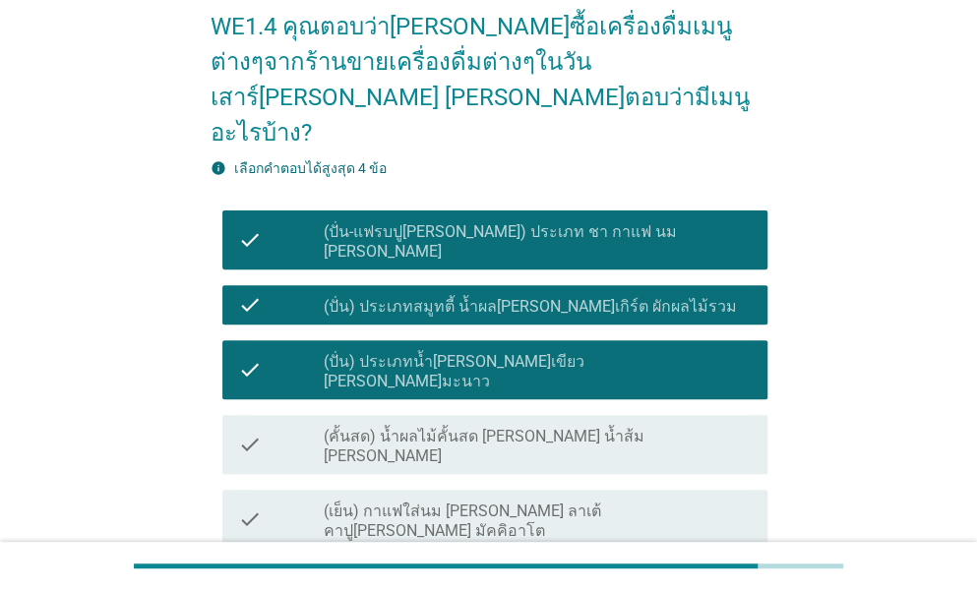
drag, startPoint x: 437, startPoint y: 349, endPoint x: 409, endPoint y: 404, distance: 61.6
click at [437, 423] on div "check_box_outline_blank (คั้นสด) น้ำผลไม้คั้นสด [PERSON_NAME] น้ำส้ม [PERSON_NA…" at bounding box center [538, 444] width 428 height 43
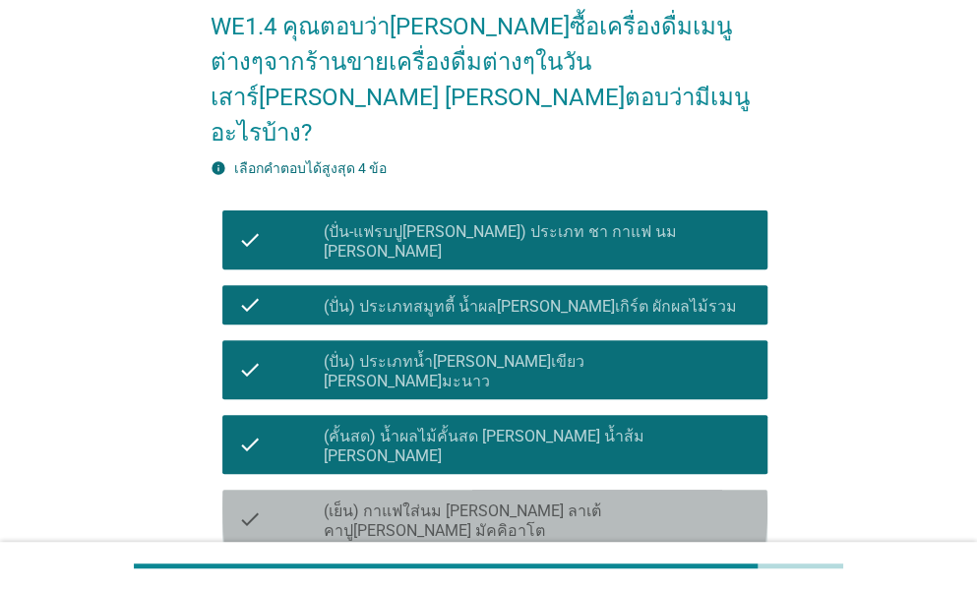
click at [406, 502] on label "(เย็น) กาแฟใส่นม [PERSON_NAME] ลาเต้ คาปู[PERSON_NAME] มัคคิอาโต" at bounding box center [538, 521] width 428 height 39
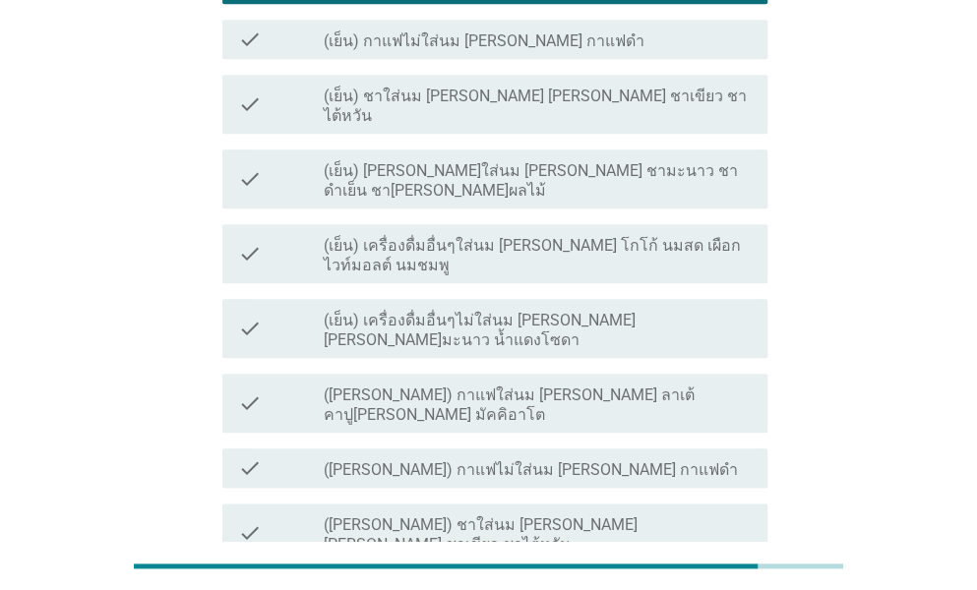
scroll to position [311, 0]
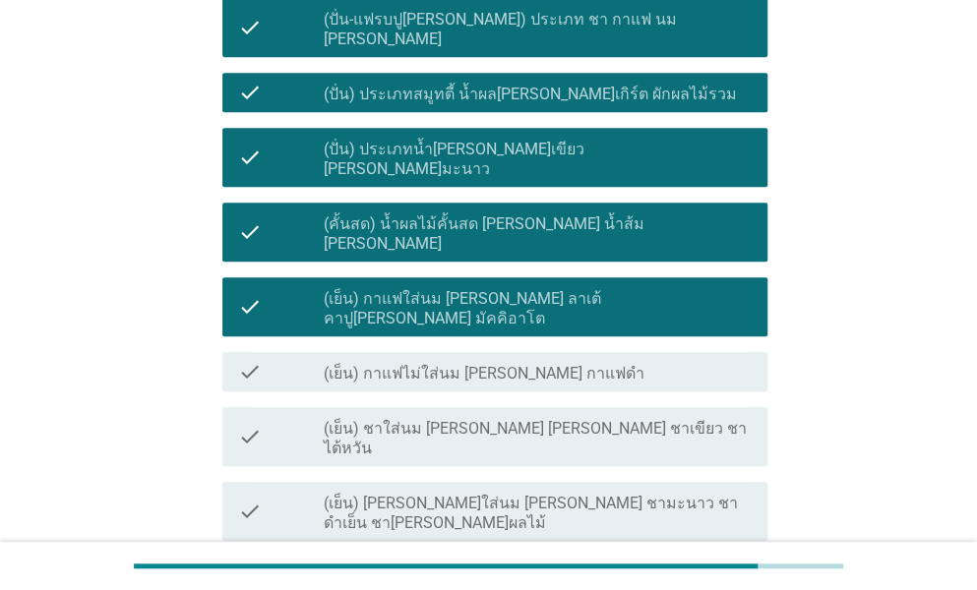
click at [523, 289] on label "(เย็น) กาแฟใส่นม [PERSON_NAME] ลาเต้ คาปู[PERSON_NAME] มัคคิอาโต" at bounding box center [538, 308] width 428 height 39
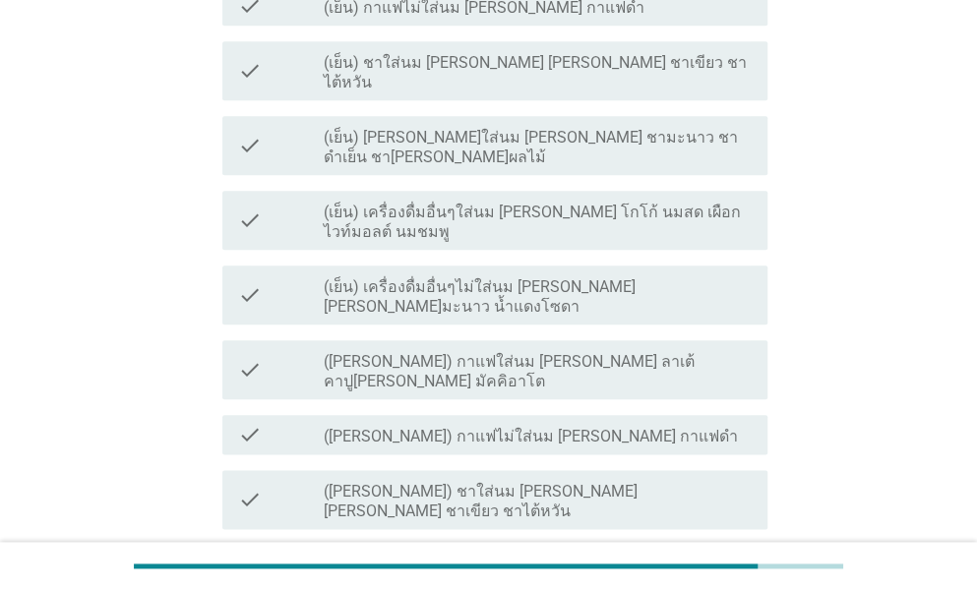
scroll to position [901, 0]
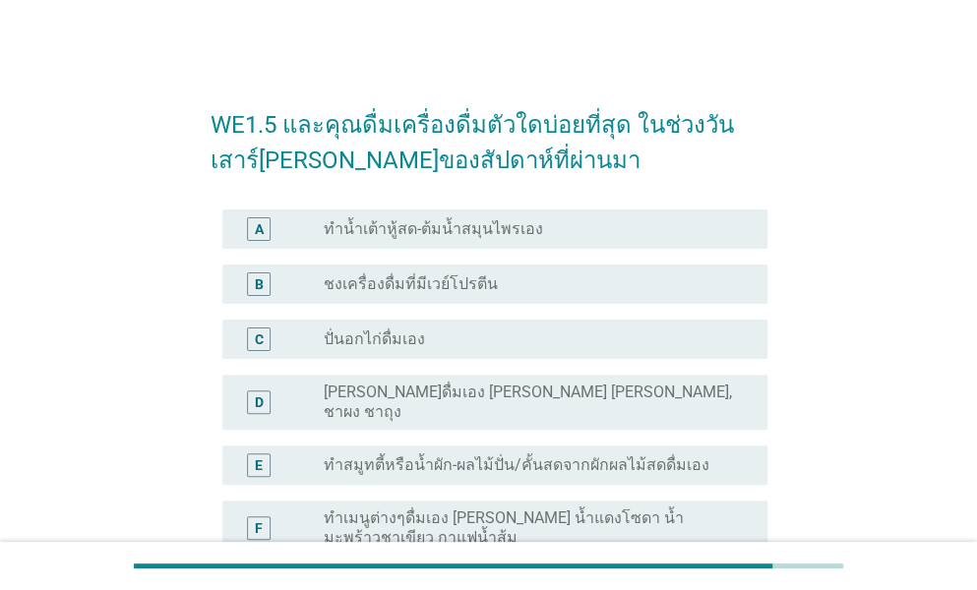
scroll to position [98, 0]
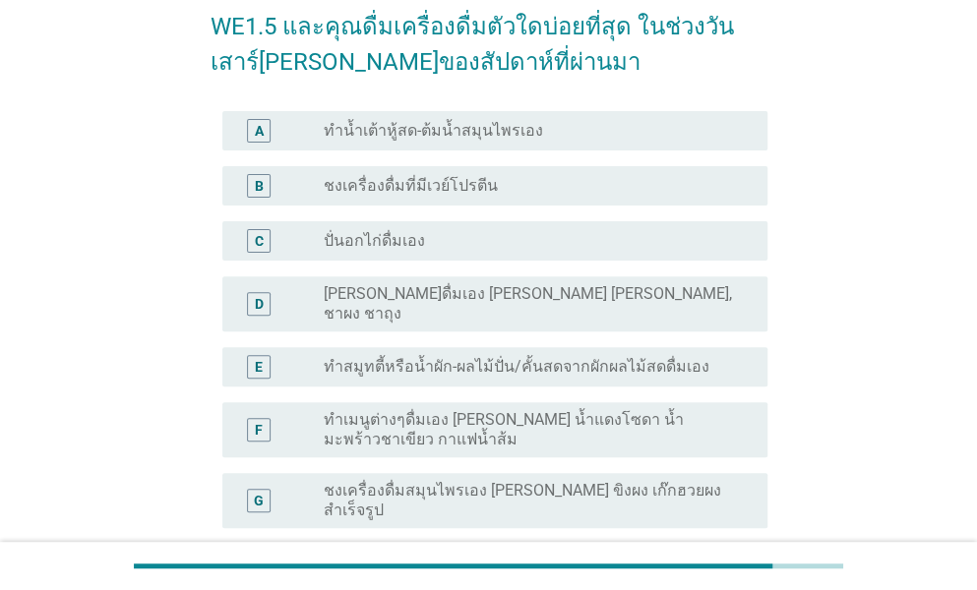
click at [475, 133] on label "ทำน้ำเต้าหู้สด-ต้มน้ำสมุนไพรเอง" at bounding box center [433, 131] width 219 height 20
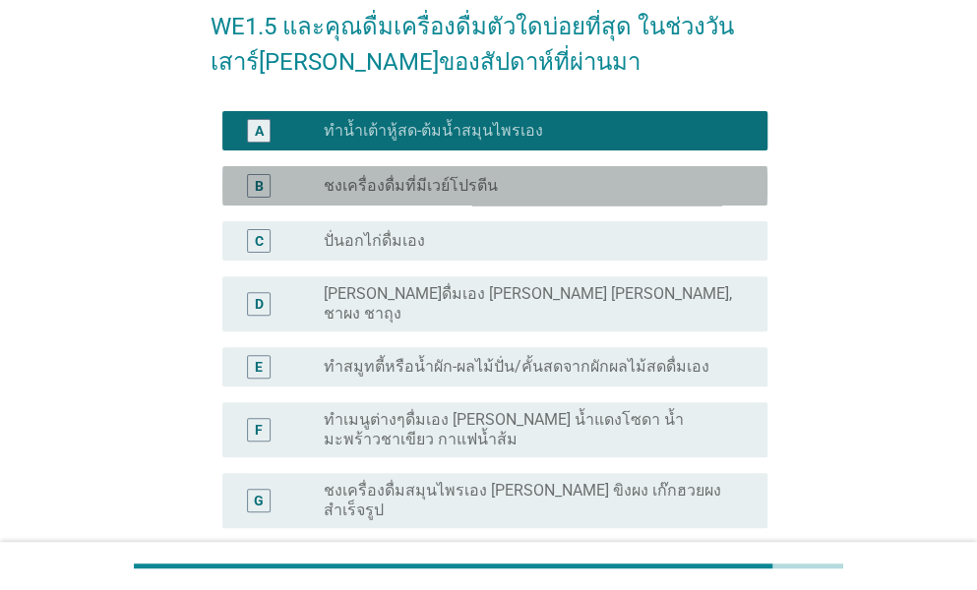
click at [426, 196] on div "radio_button_unchecked ชงเครื่องดื่มที่มีเวย์โปรตีน" at bounding box center [538, 186] width 428 height 24
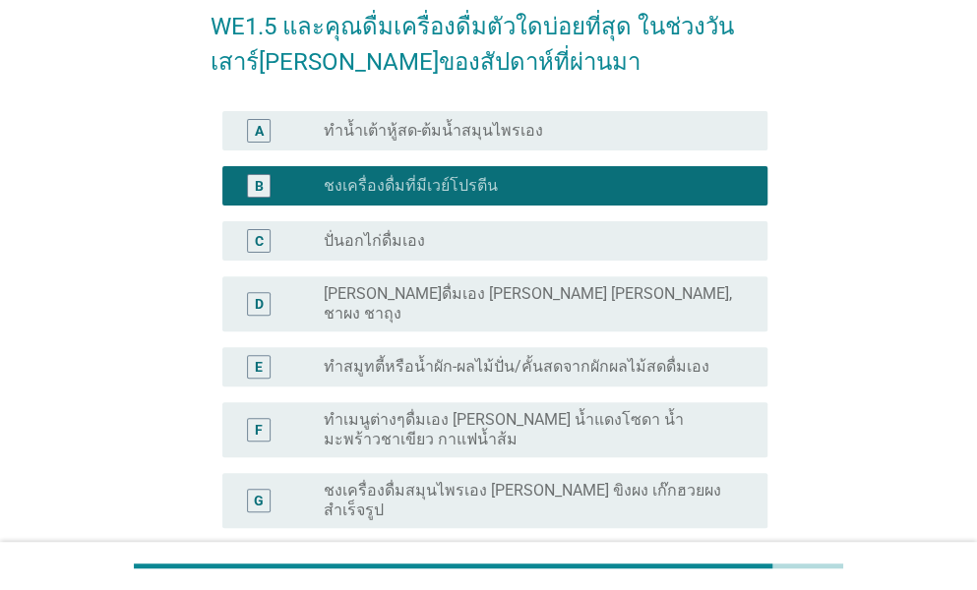
drag, startPoint x: 393, startPoint y: 237, endPoint x: 391, endPoint y: 263, distance: 25.7
click at [393, 238] on label "ปั่นอกไก่ดื่มเอง" at bounding box center [374, 241] width 101 height 20
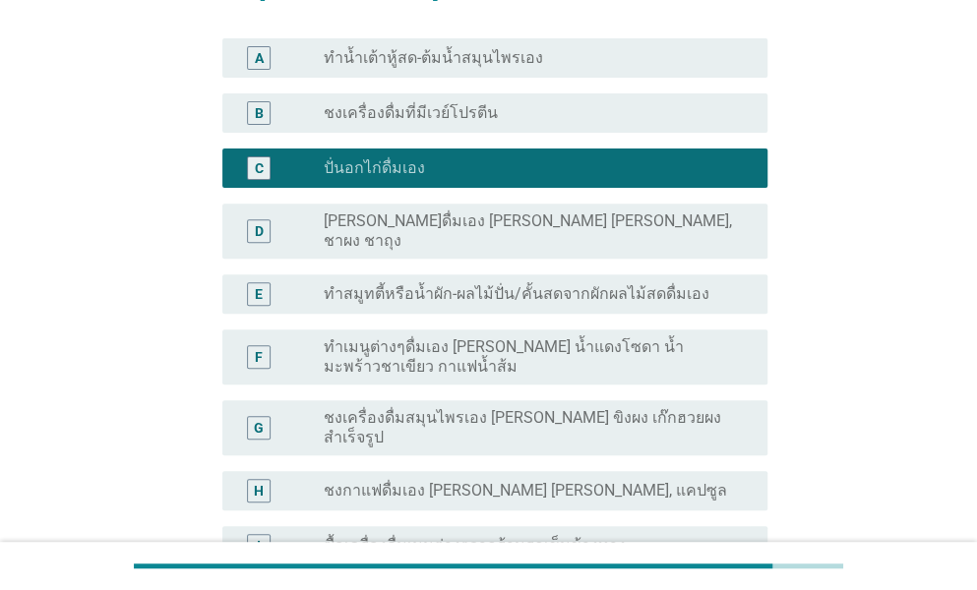
scroll to position [295, 0]
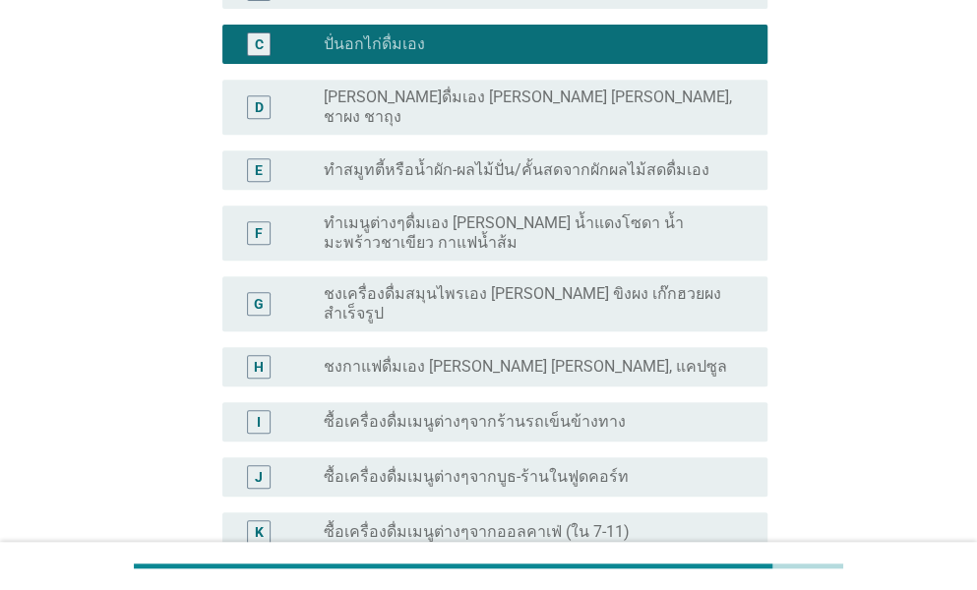
click at [482, 160] on label "ทำสมูทตี้หรือน้ำผัก-ผลไม้ปั่น/คั้นสดจากผักผลไม้สดดื่มเอง" at bounding box center [517, 170] width 386 height 20
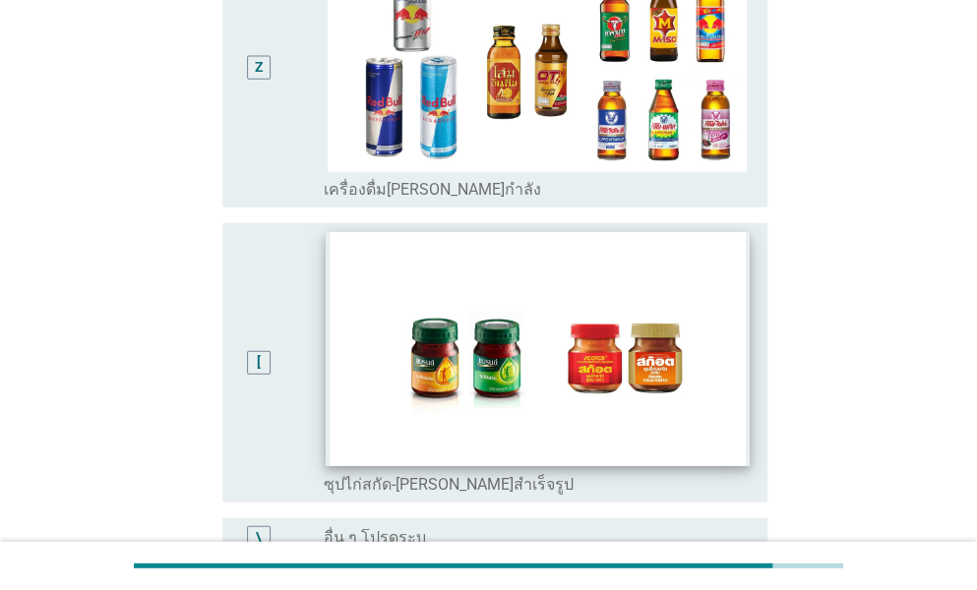
scroll to position [4790, 0]
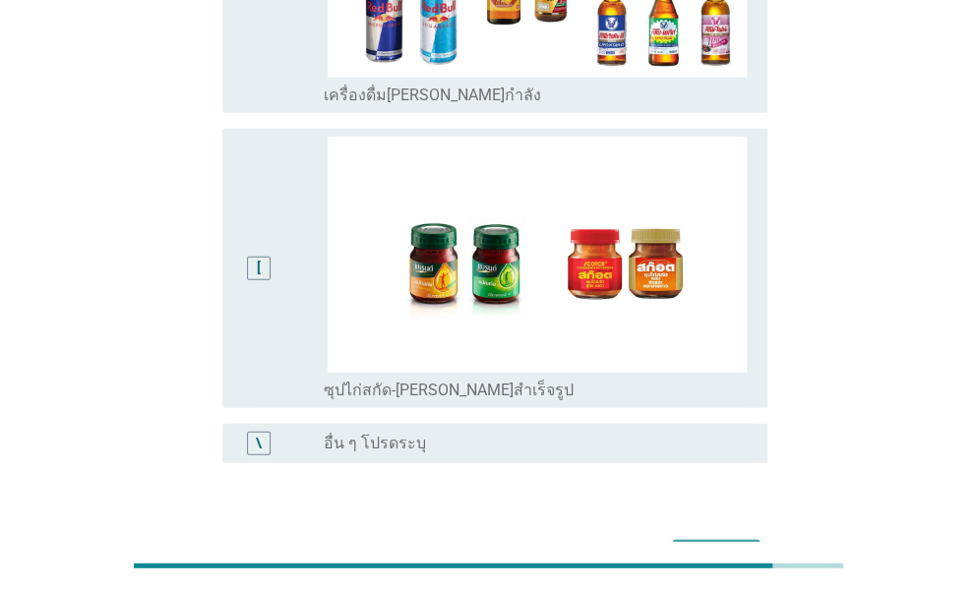
click at [732, 546] on div "ต่อไป" at bounding box center [716, 558] width 55 height 24
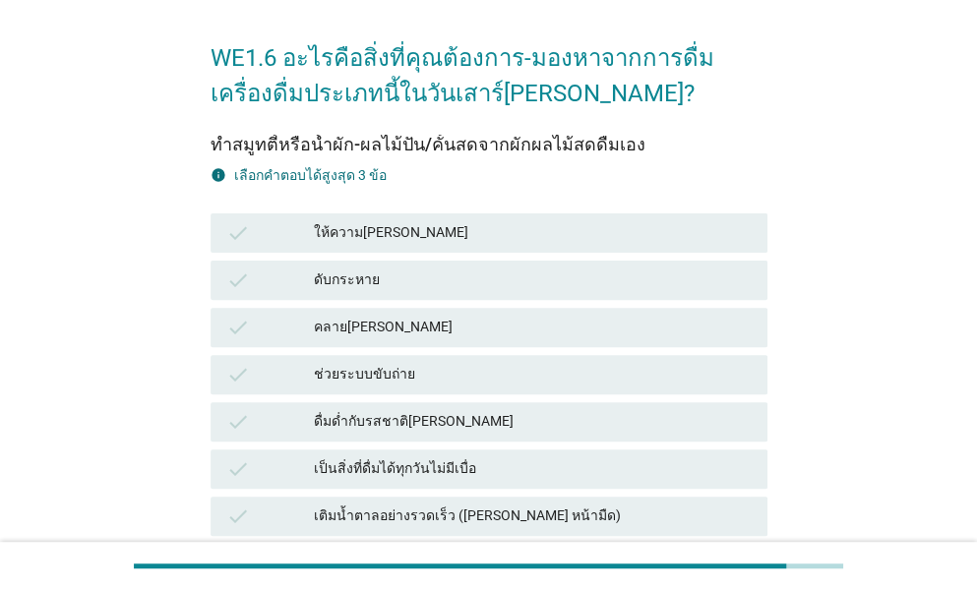
scroll to position [98, 0]
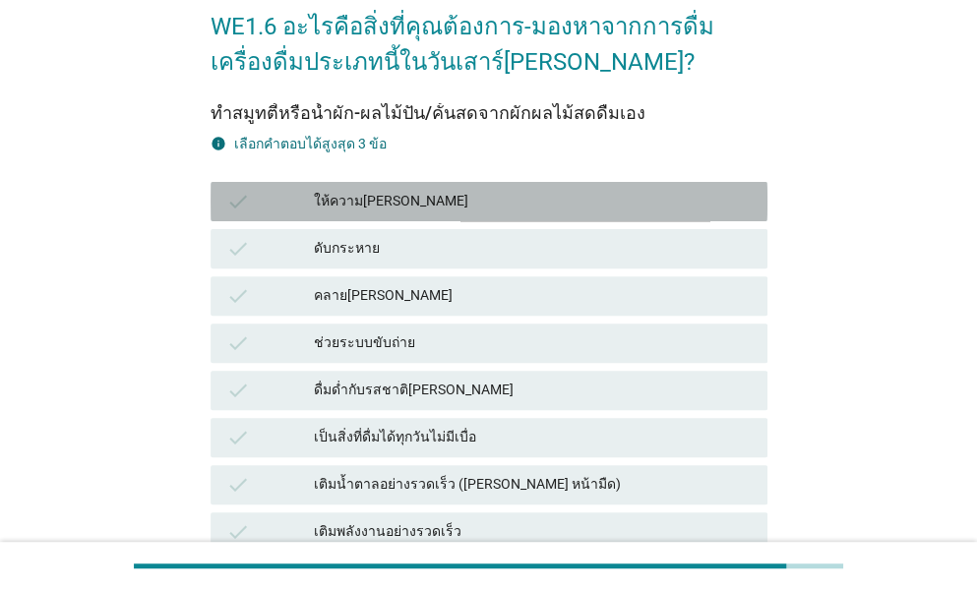
click at [374, 204] on div "ให้ความ[PERSON_NAME]" at bounding box center [533, 202] width 438 height 24
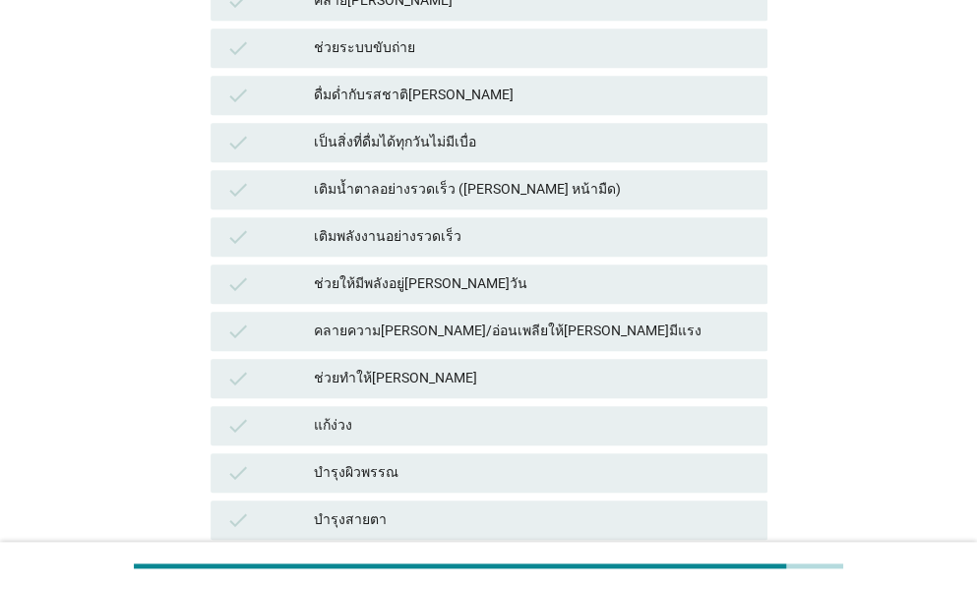
scroll to position [492, 0]
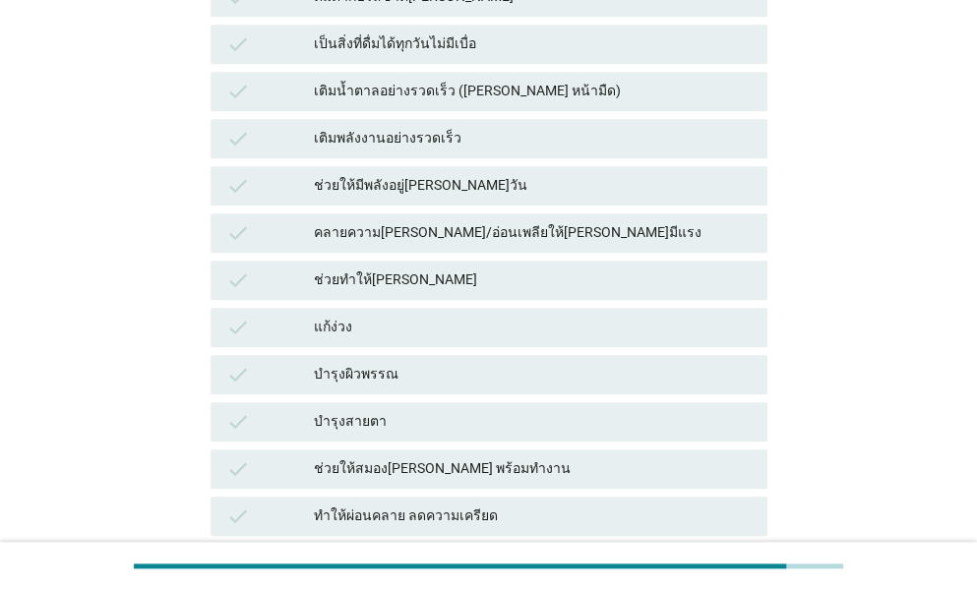
click at [384, 369] on div "บำรุงผิวพรรณ" at bounding box center [533, 375] width 438 height 24
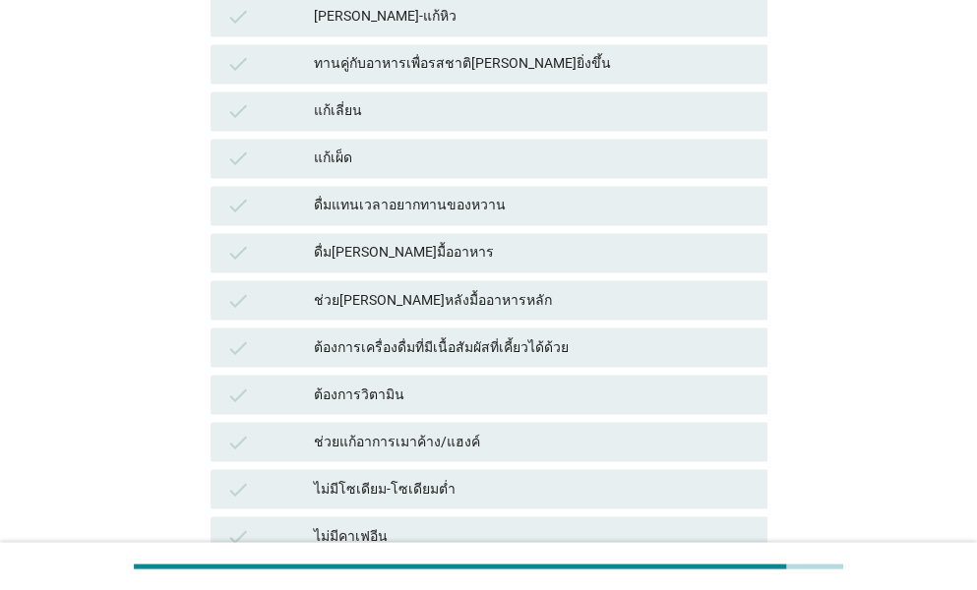
scroll to position [1279, 0]
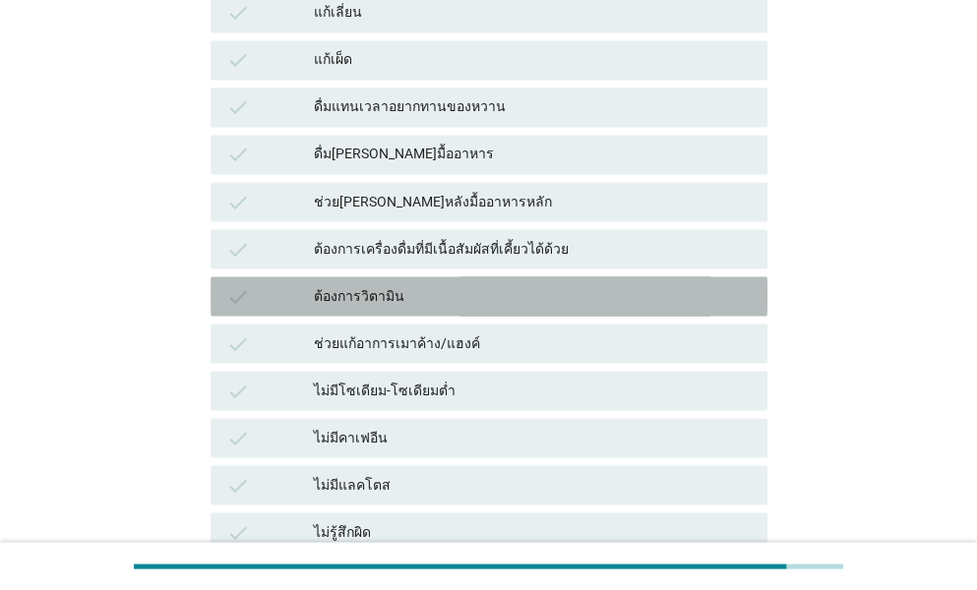
click at [403, 299] on div "ต้องการวิตามิน" at bounding box center [533, 296] width 438 height 24
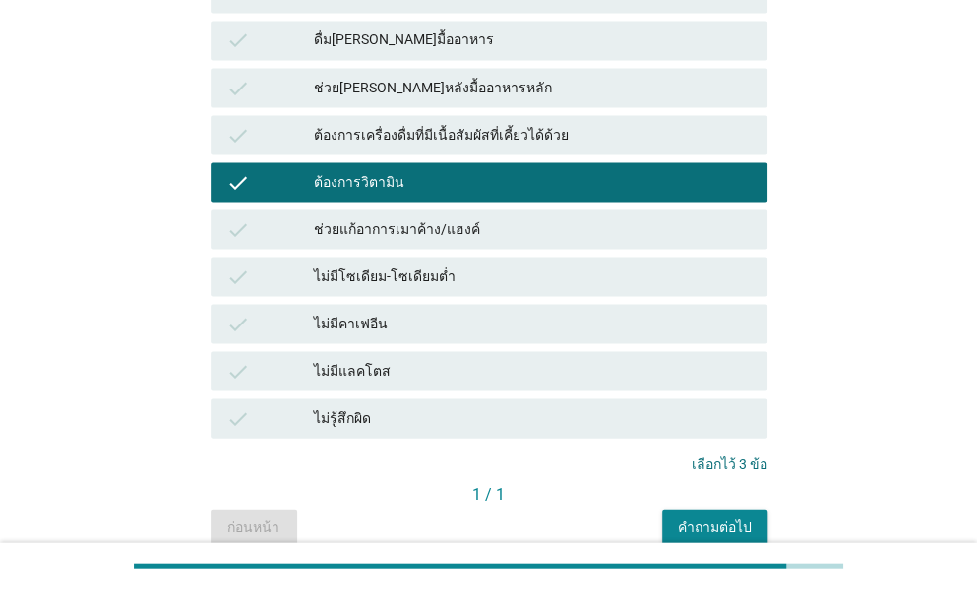
scroll to position [1482, 0]
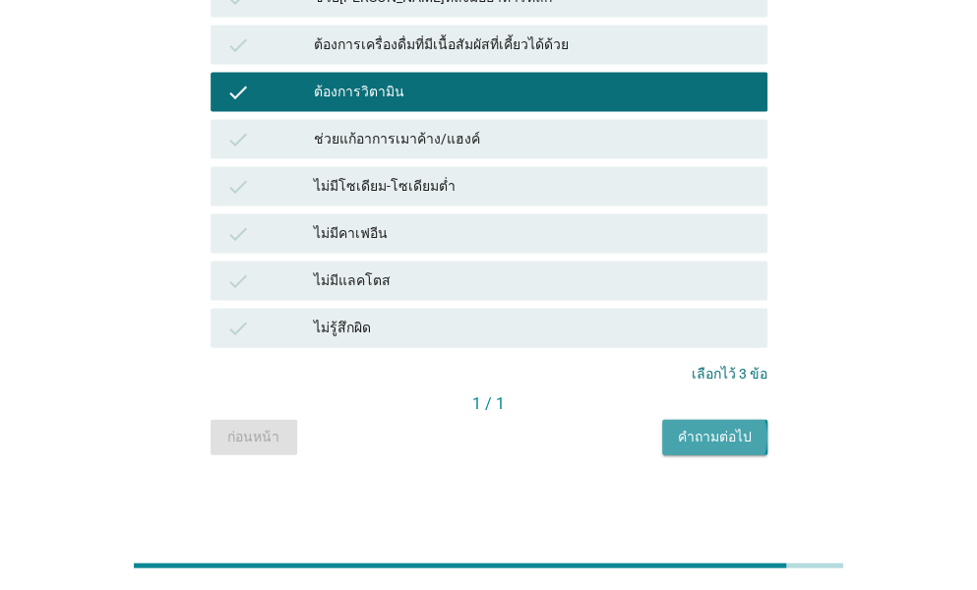
click at [708, 436] on div "คำถามต่อไป" at bounding box center [715, 437] width 74 height 21
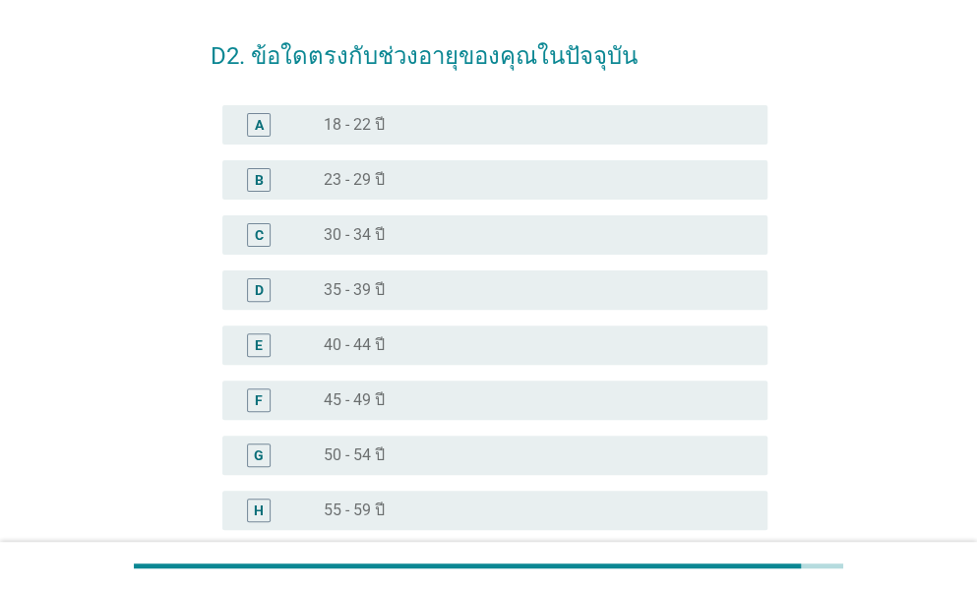
scroll to position [98, 0]
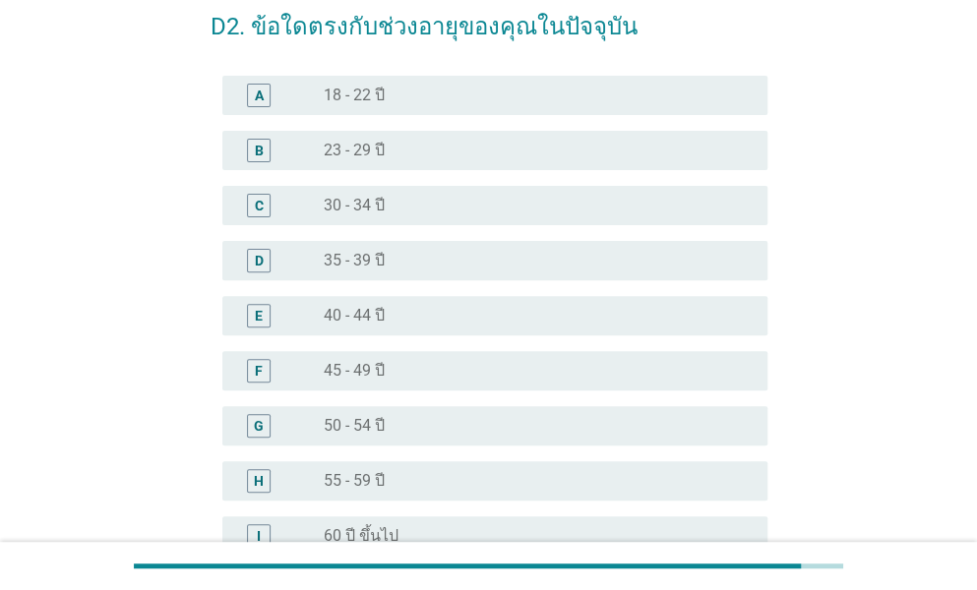
click at [376, 316] on label "40 - 44 ปี" at bounding box center [354, 316] width 61 height 20
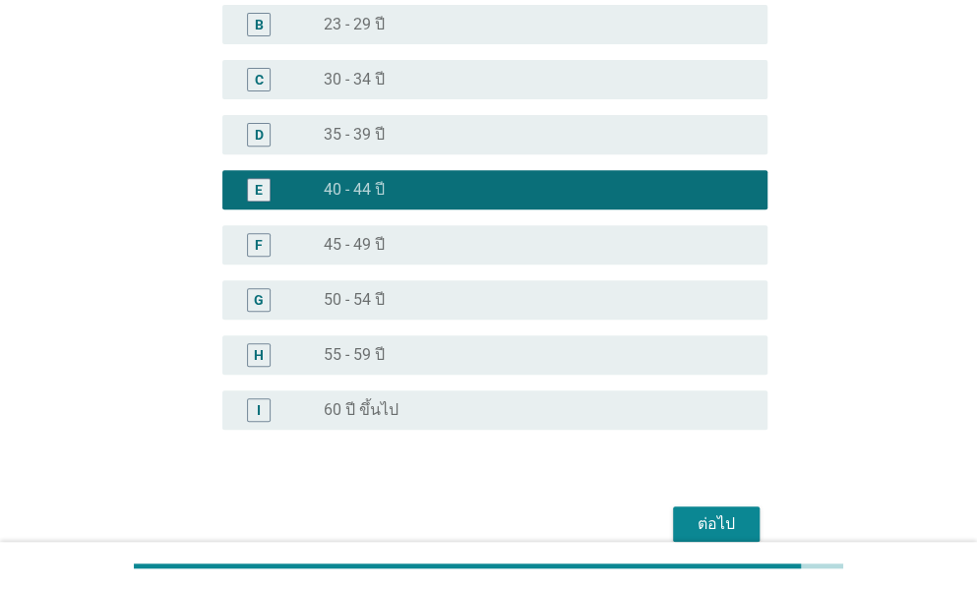
scroll to position [317, 0]
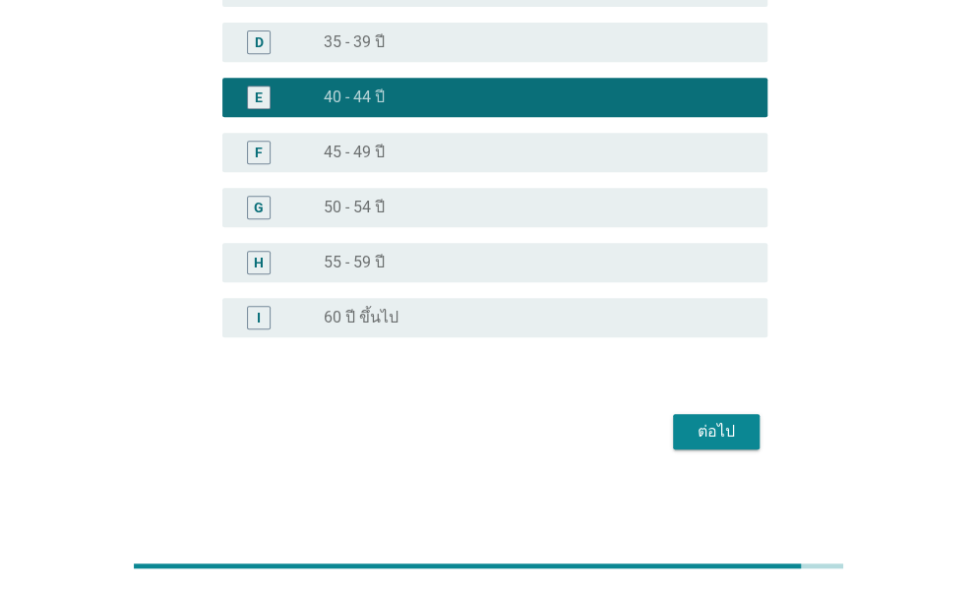
click at [714, 436] on div "ต่อไป" at bounding box center [716, 432] width 55 height 24
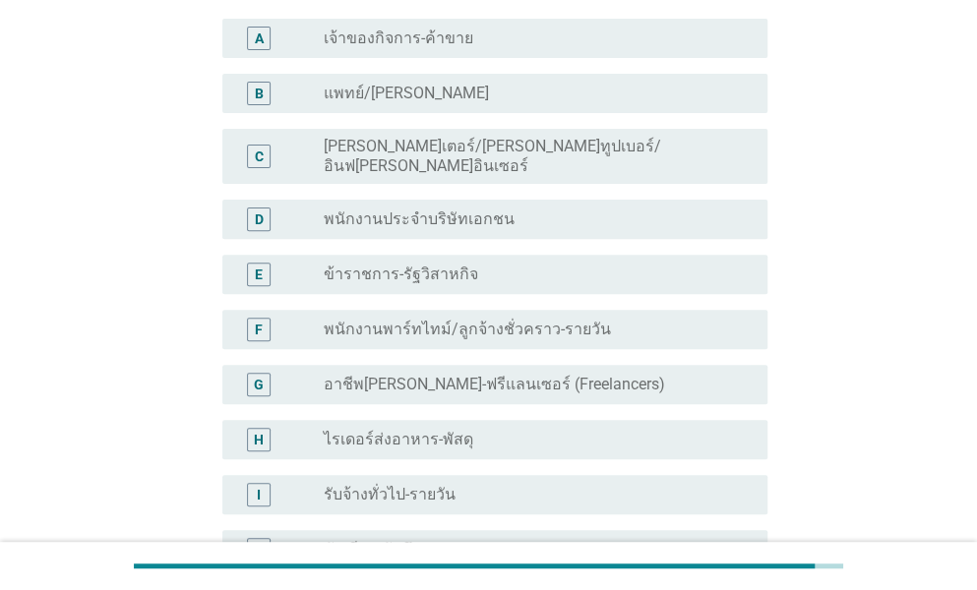
scroll to position [197, 0]
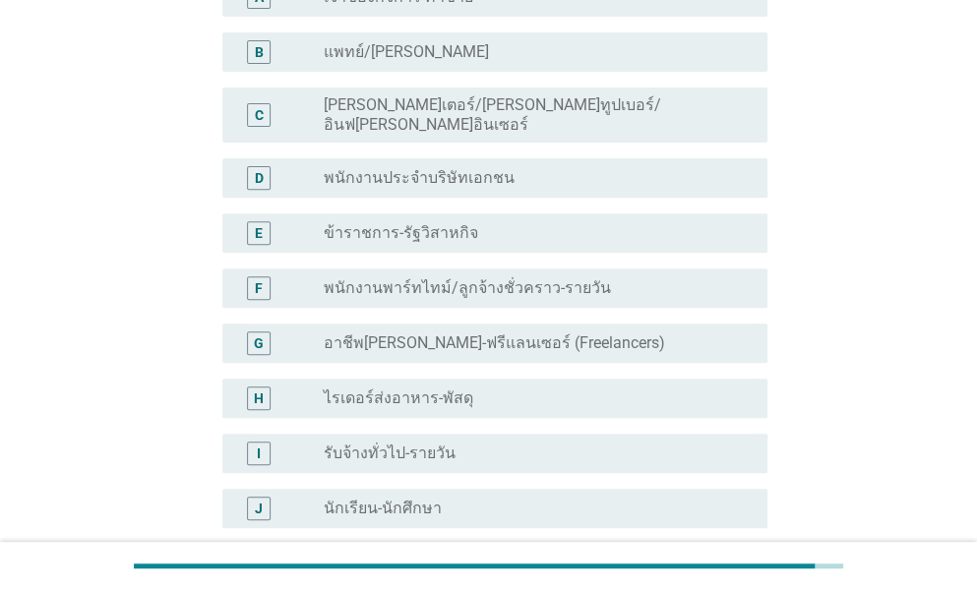
click at [373, 168] on label "พนักงานประจำบริษัทเอกชน" at bounding box center [419, 178] width 191 height 20
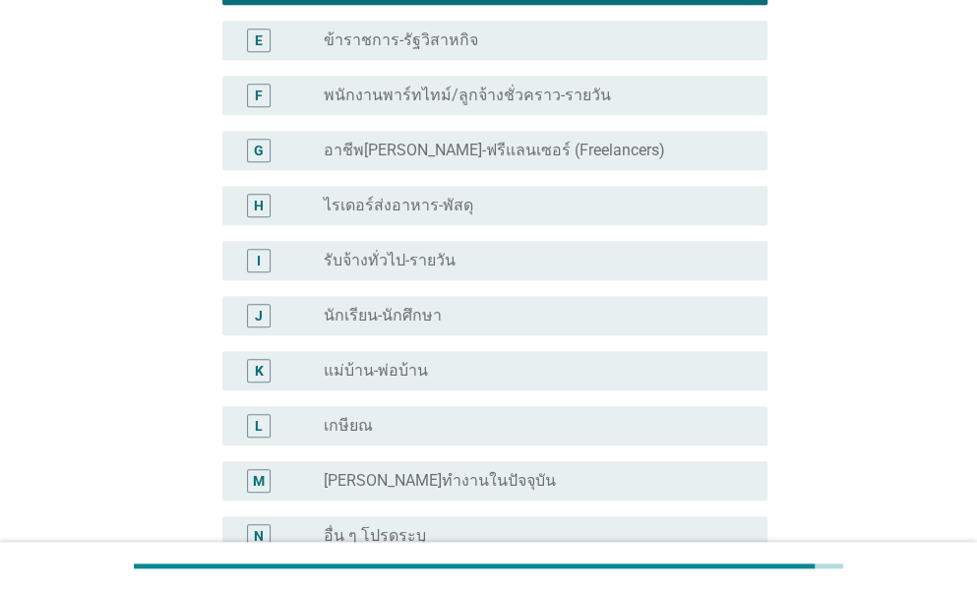
scroll to position [592, 0]
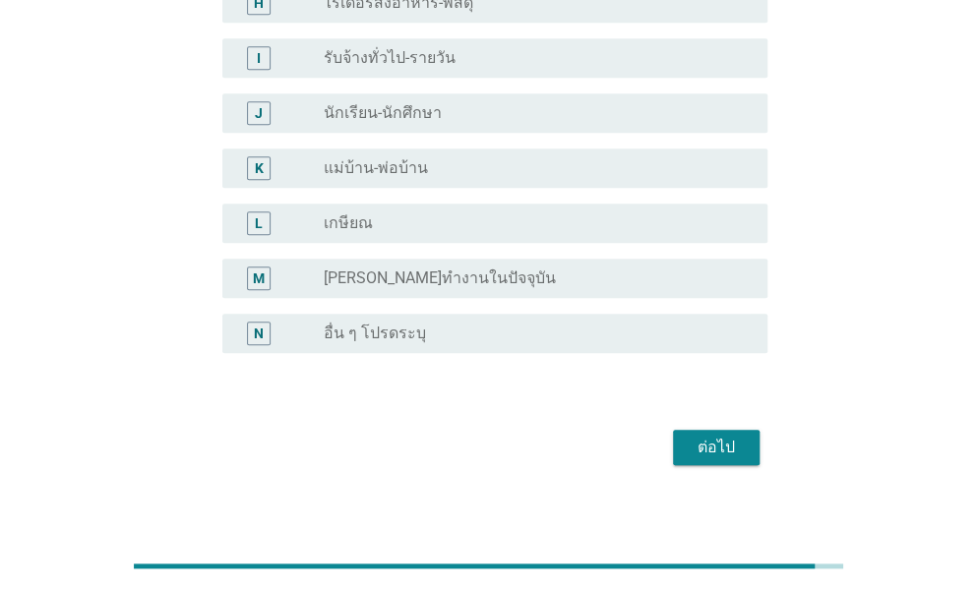
click at [706, 436] on div "ต่อไป" at bounding box center [716, 448] width 55 height 24
